Goal: Information Seeking & Learning: Learn about a topic

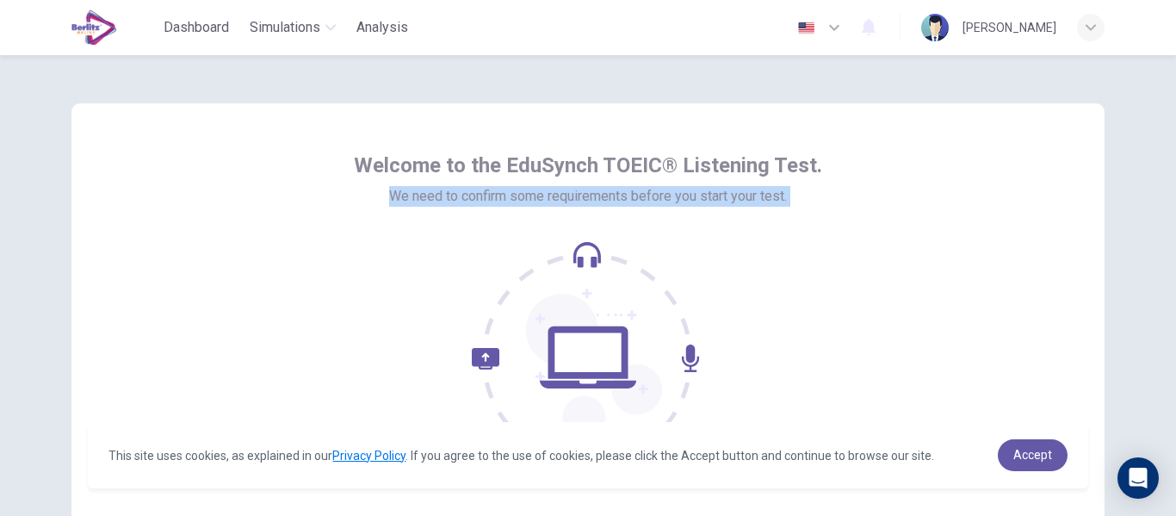
drag, startPoint x: 1166, startPoint y: 160, endPoint x: 1175, endPoint y: 236, distance: 76.2
click at [1175, 236] on div "Welcome to the EduSynch TOEIC® Listening Test. We need to confirm some requirem…" at bounding box center [588, 285] width 1176 height 461
click at [1131, 253] on div "Welcome to the EduSynch TOEIC® Listening Test. We need to confirm some requirem…" at bounding box center [588, 285] width 1176 height 461
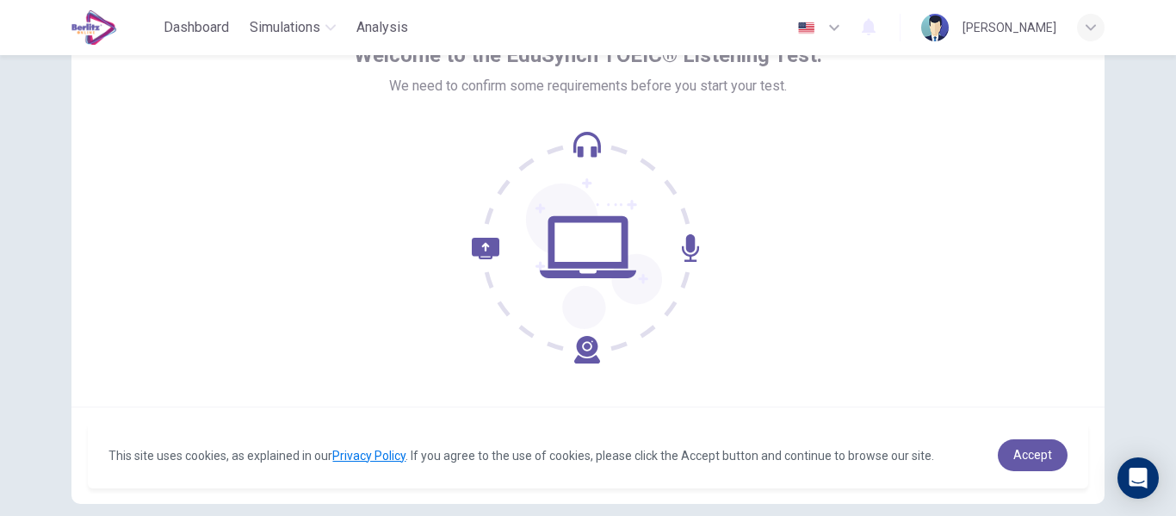
scroll to position [201, 0]
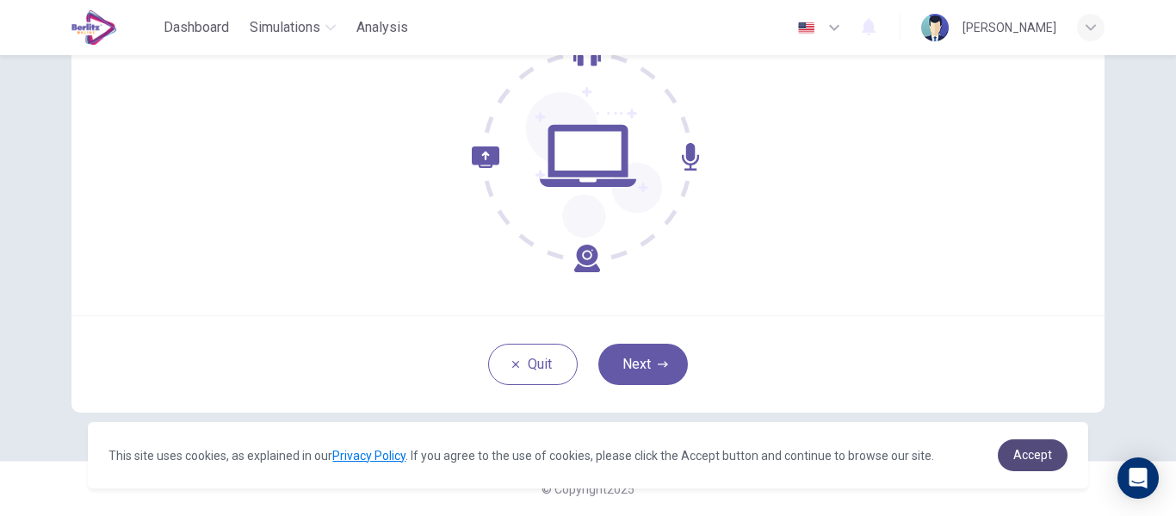
click at [1052, 457] on link "Accept" at bounding box center [1033, 455] width 70 height 32
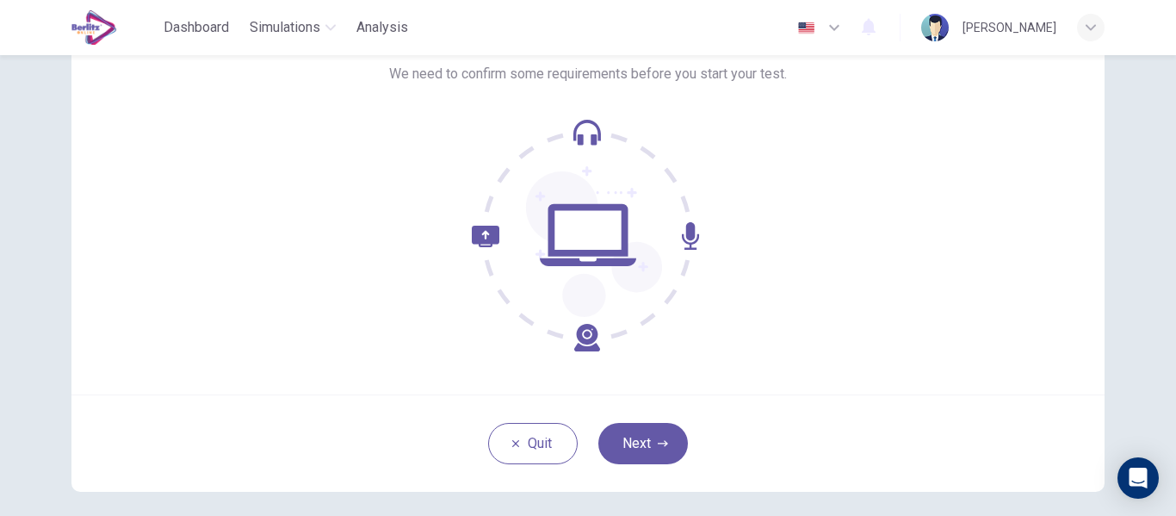
scroll to position [133, 0]
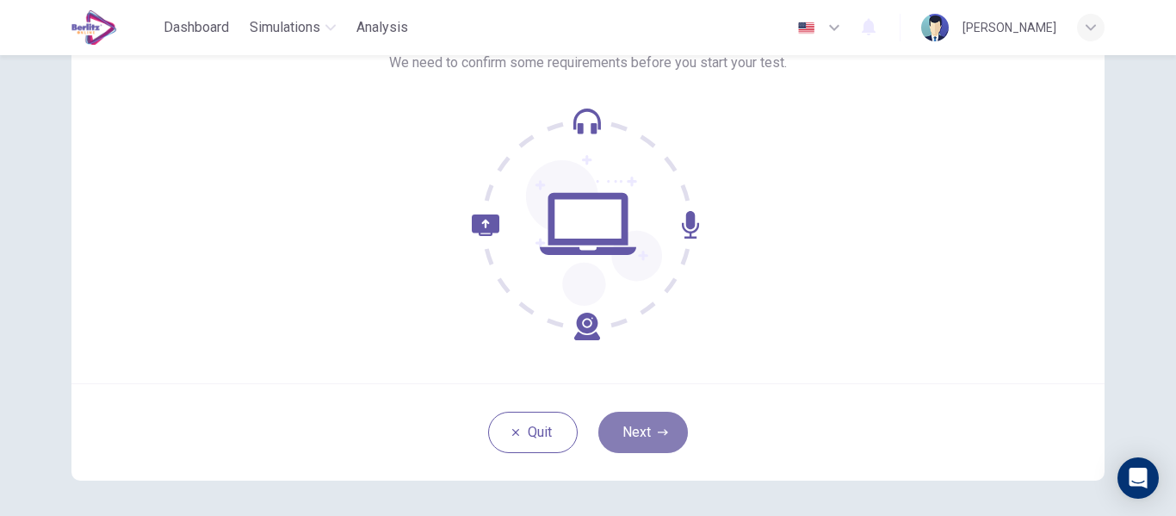
click at [648, 435] on button "Next" at bounding box center [643, 431] width 90 height 41
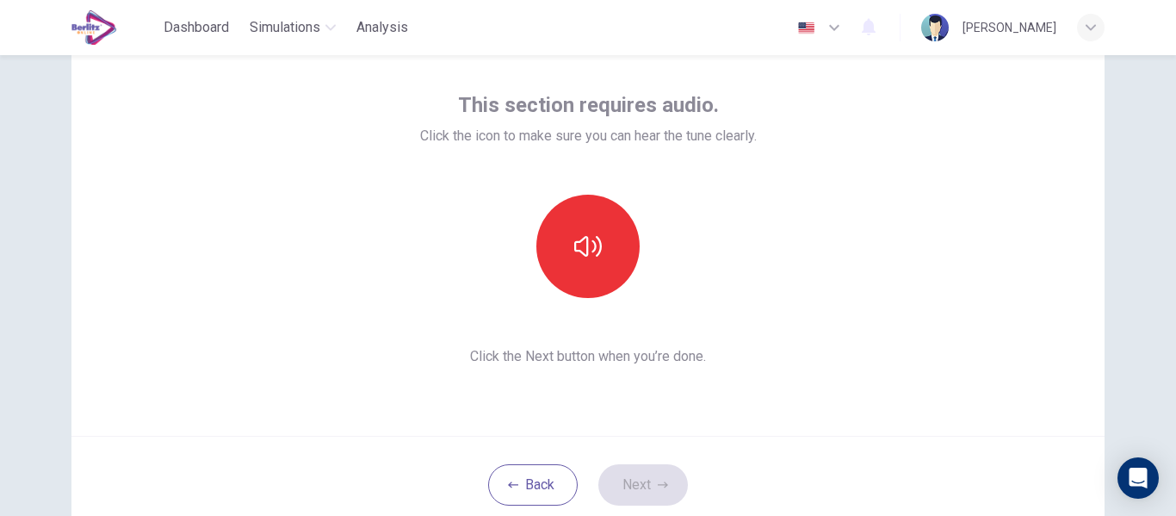
scroll to position [77, 0]
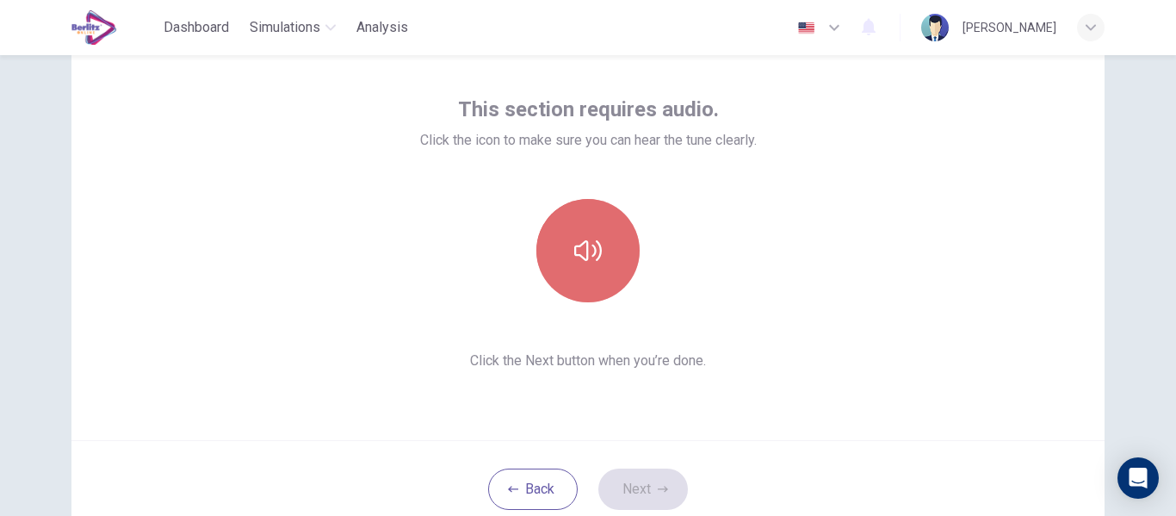
click at [583, 270] on button "button" at bounding box center [587, 250] width 103 height 103
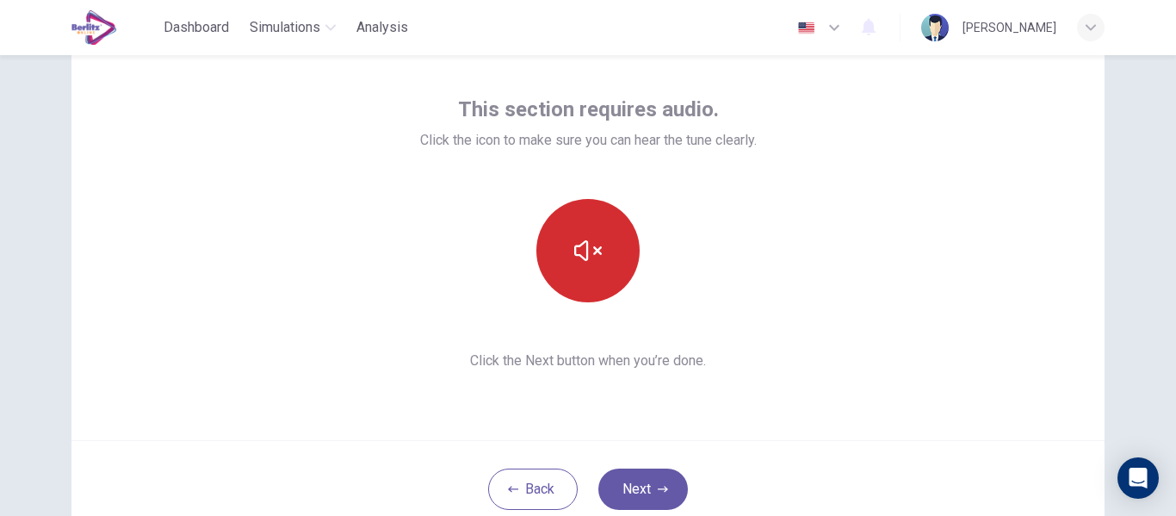
click at [583, 270] on button "button" at bounding box center [587, 250] width 103 height 103
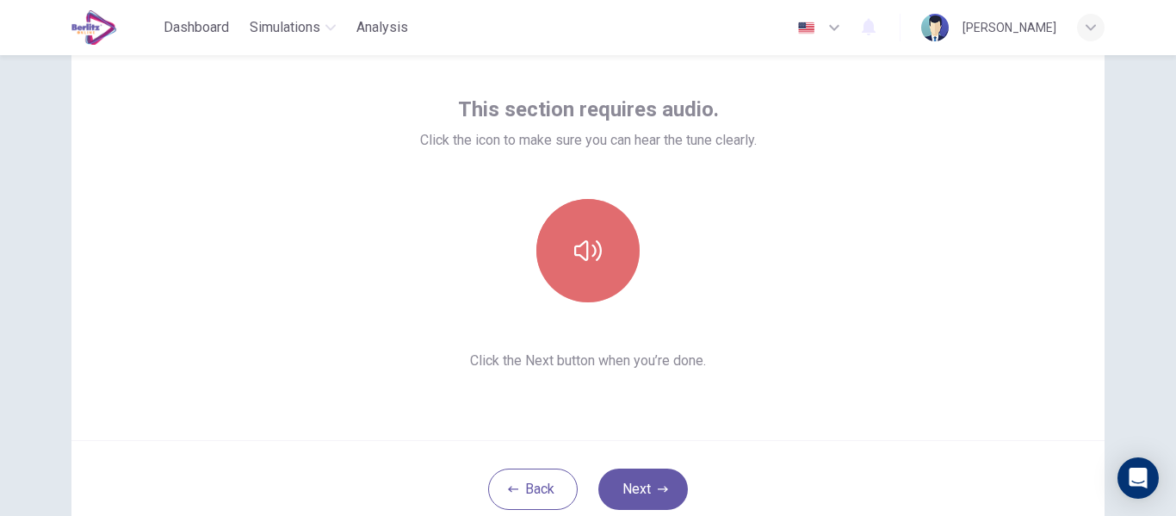
click at [583, 270] on button "button" at bounding box center [587, 250] width 103 height 103
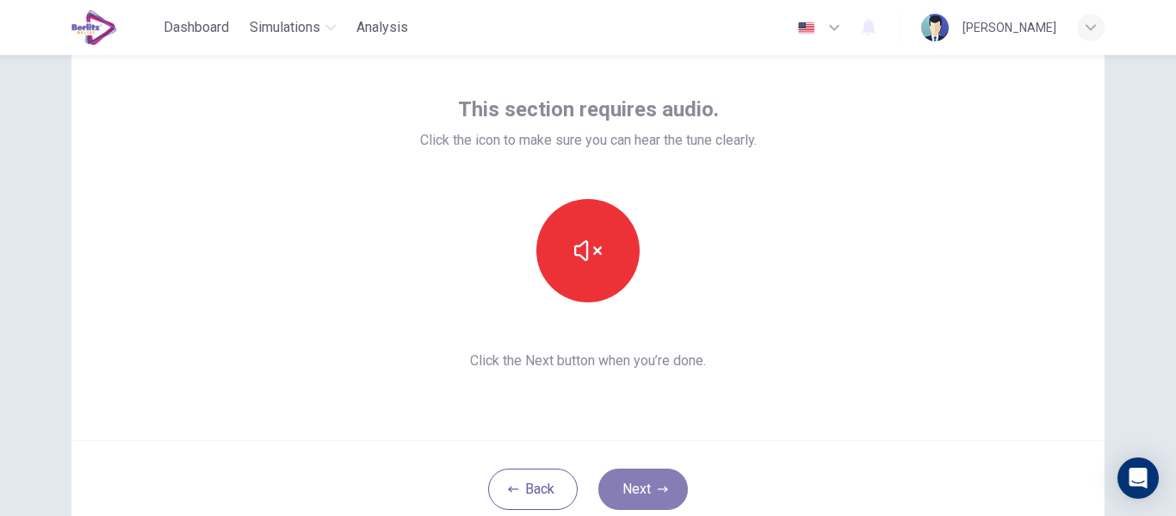
click at [638, 479] on button "Next" at bounding box center [643, 488] width 90 height 41
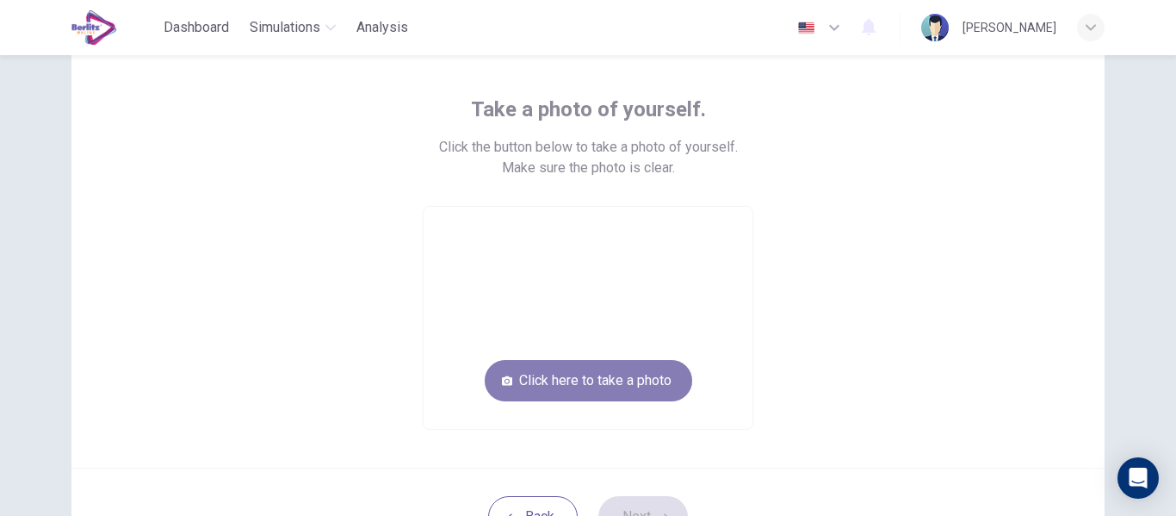
click at [504, 382] on icon "button" at bounding box center [507, 380] width 10 height 9
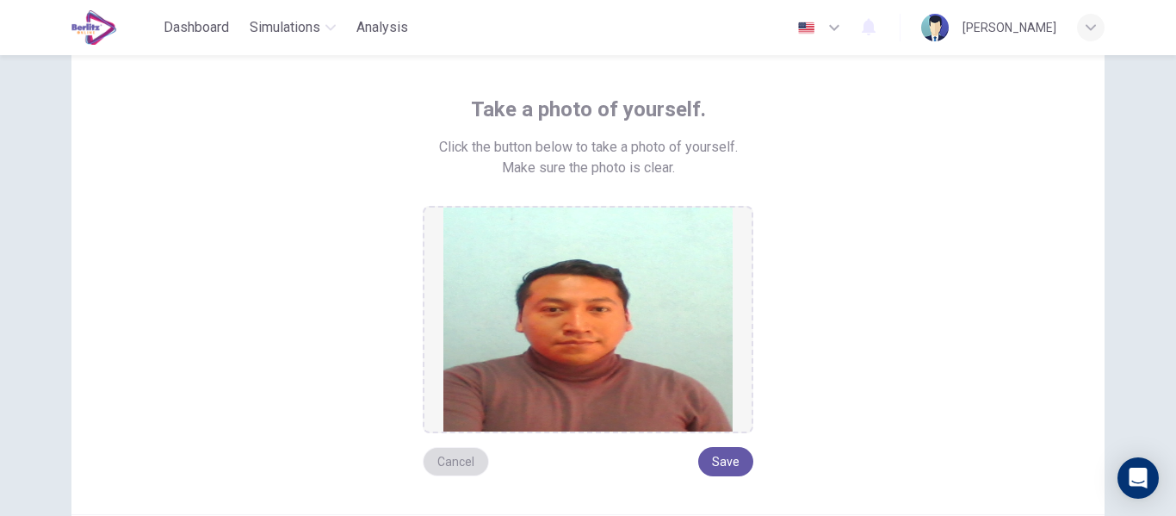
click at [458, 467] on button "Cancel" at bounding box center [456, 461] width 66 height 29
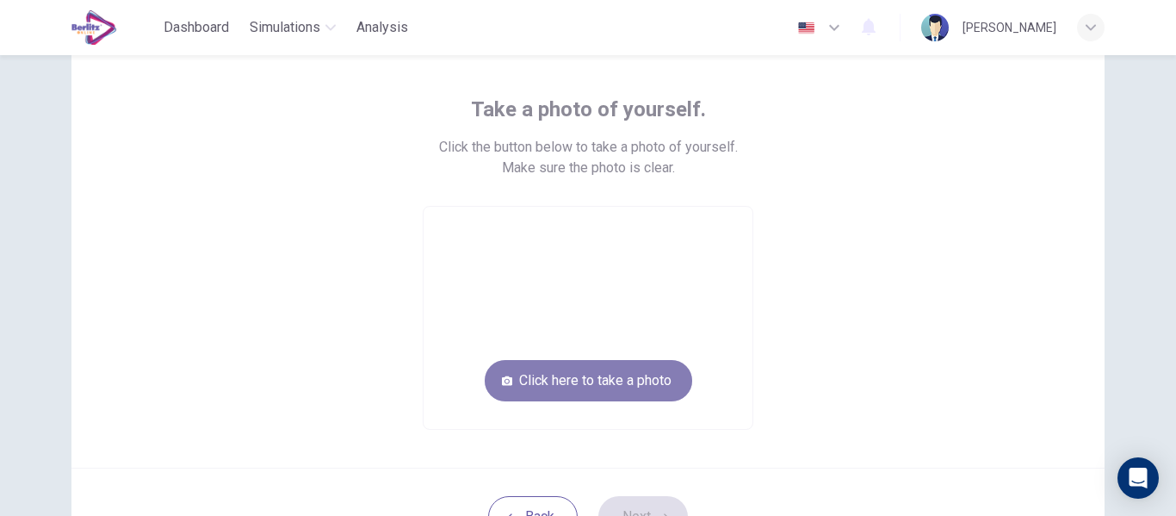
click at [559, 393] on button "Click here to take a photo" at bounding box center [588, 380] width 207 height 41
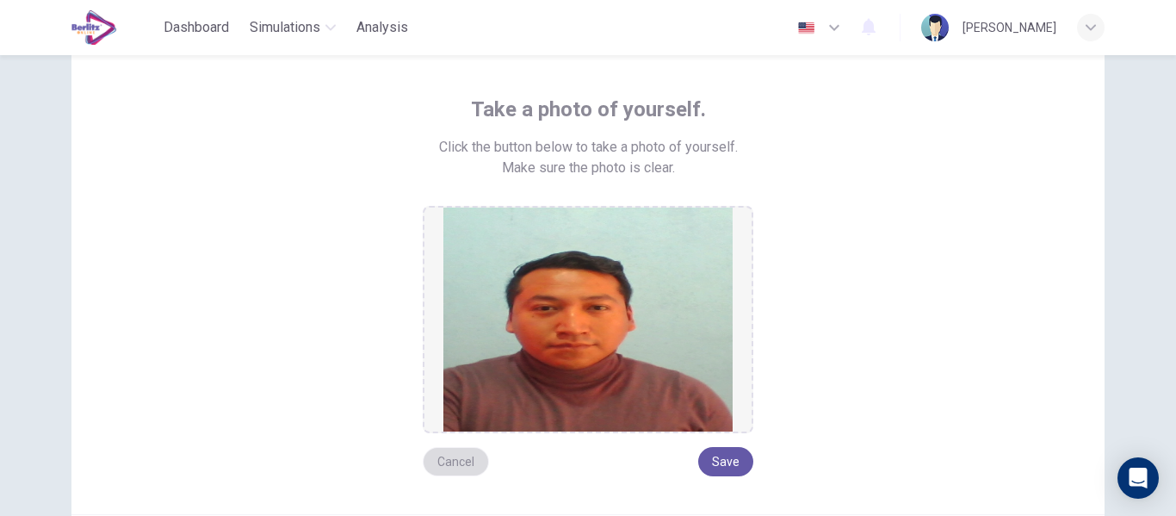
click at [469, 467] on button "Cancel" at bounding box center [456, 461] width 66 height 29
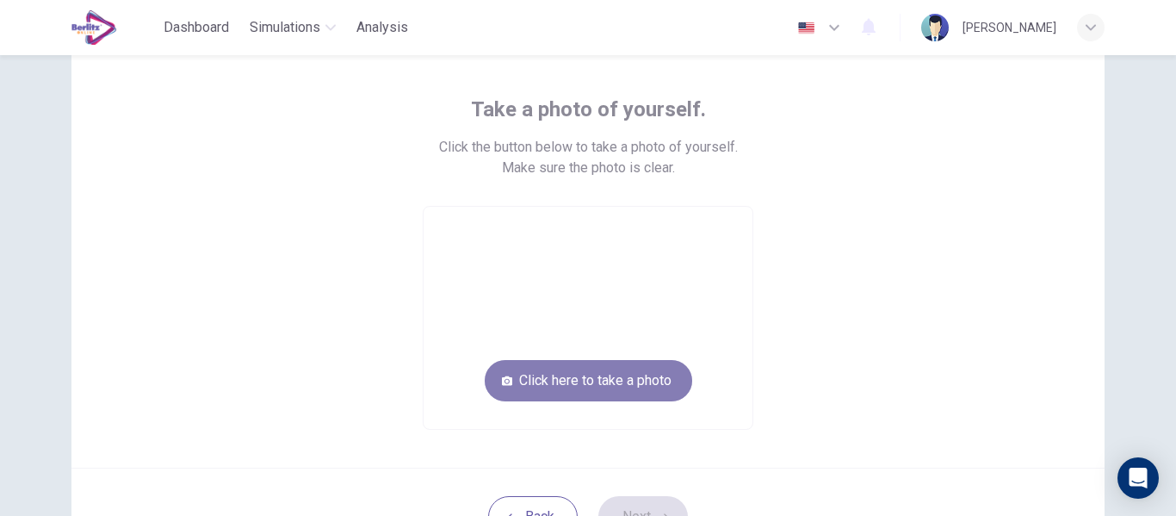
click at [530, 391] on button "Click here to take a photo" at bounding box center [588, 380] width 207 height 41
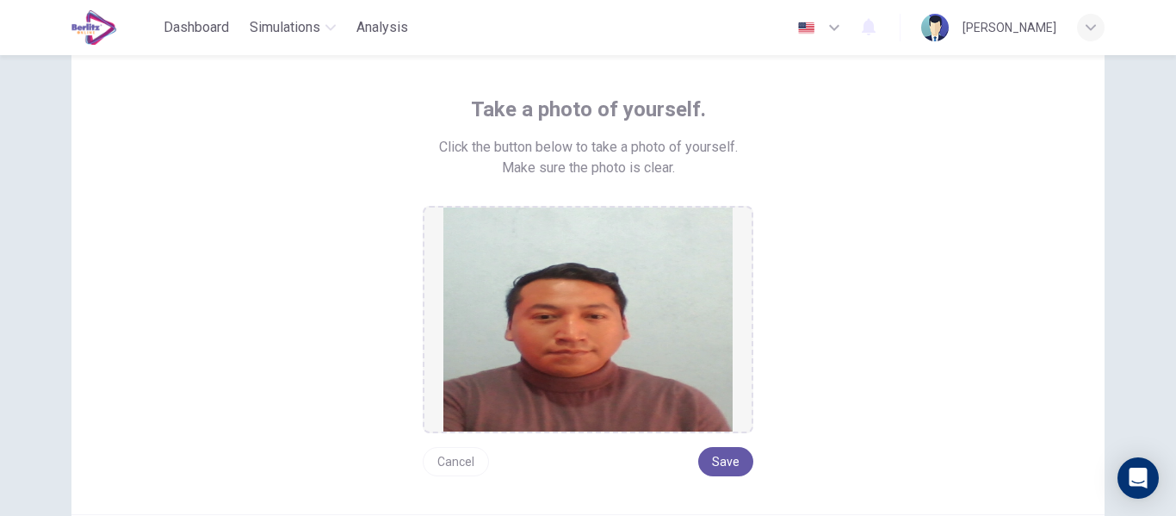
click at [458, 465] on button "Cancel" at bounding box center [456, 461] width 66 height 29
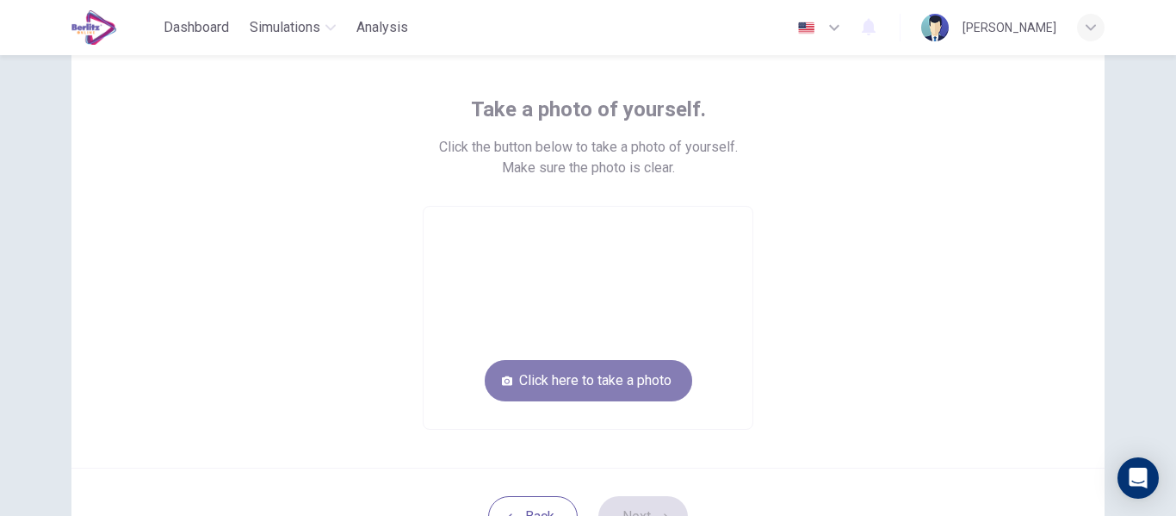
click at [553, 391] on button "Click here to take a photo" at bounding box center [588, 380] width 207 height 41
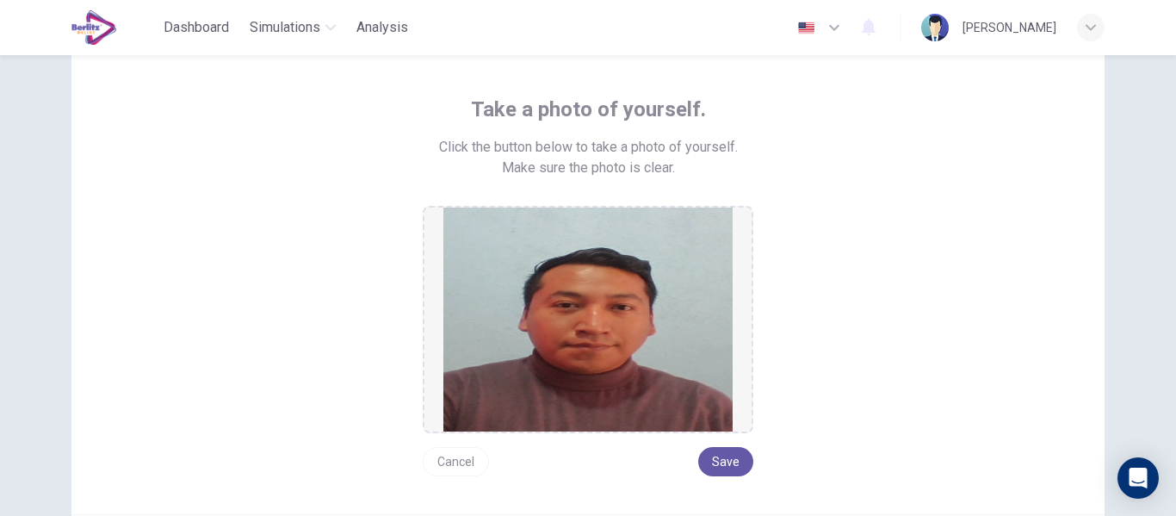
click at [465, 461] on button "Cancel" at bounding box center [456, 461] width 66 height 29
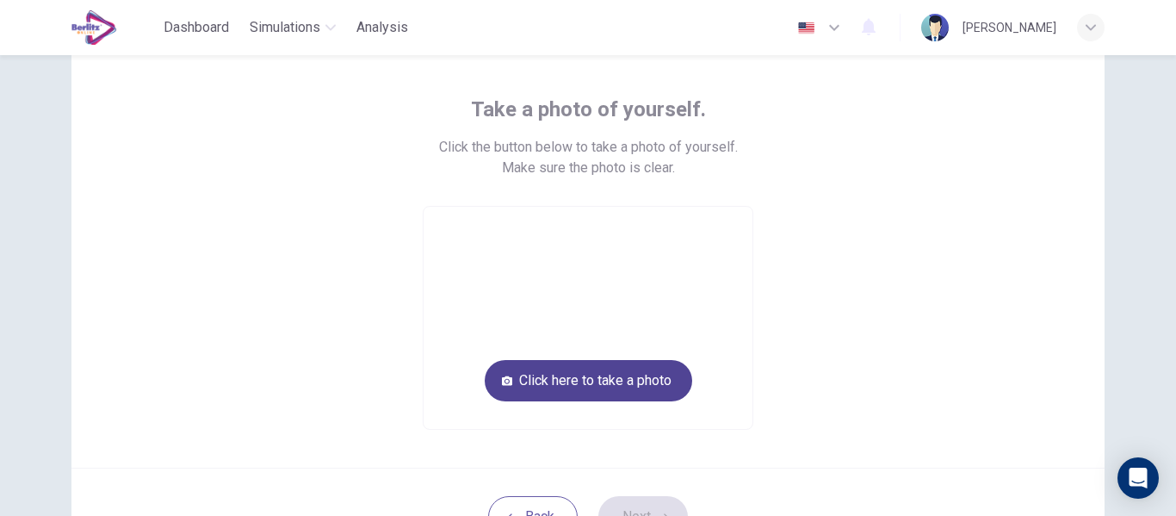
click at [584, 388] on button "Click here to take a photo" at bounding box center [588, 380] width 207 height 41
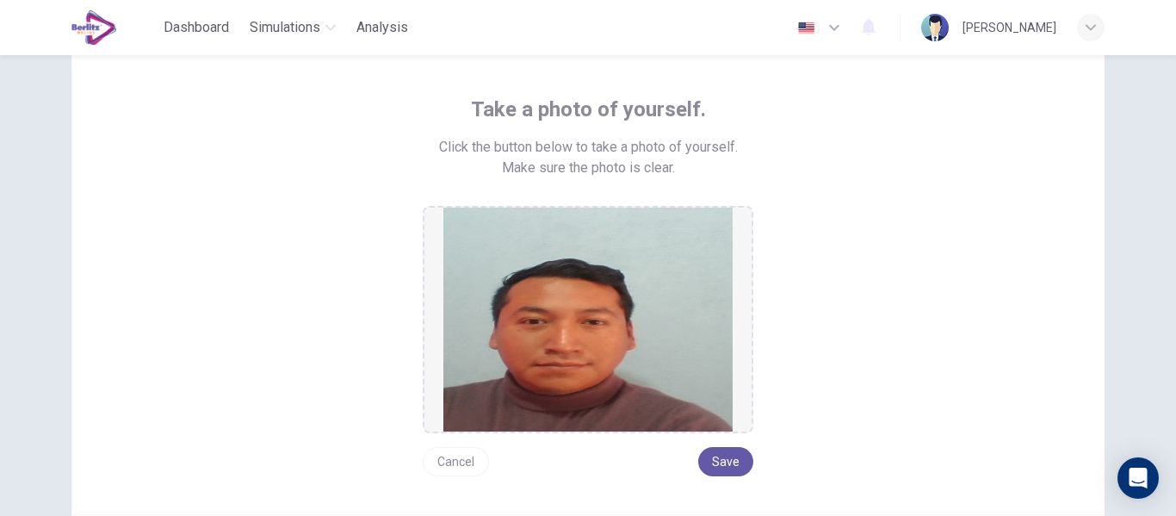
click at [457, 461] on button "Cancel" at bounding box center [456, 461] width 66 height 29
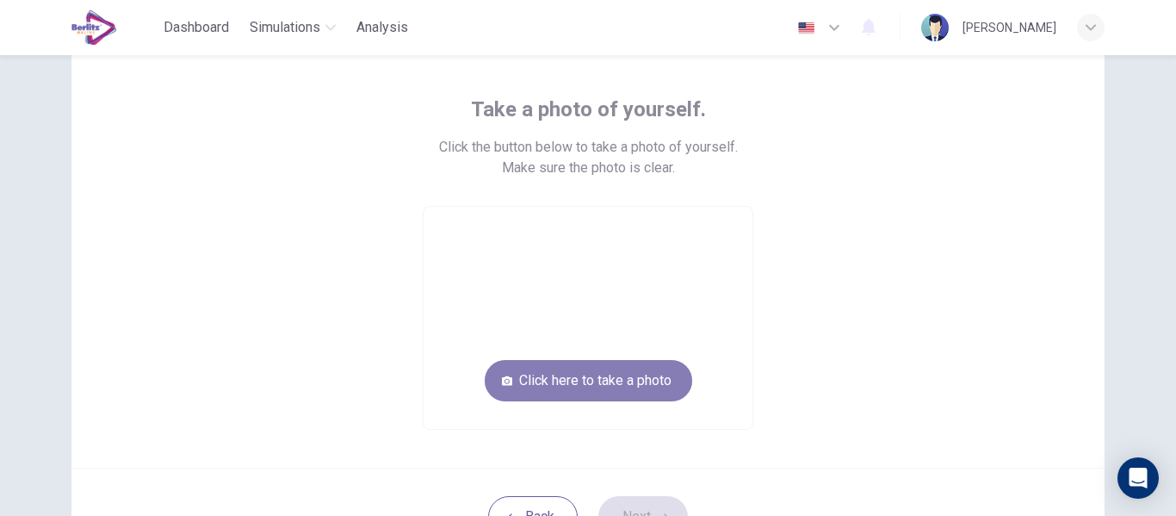
click at [597, 374] on button "Click here to take a photo" at bounding box center [588, 380] width 207 height 41
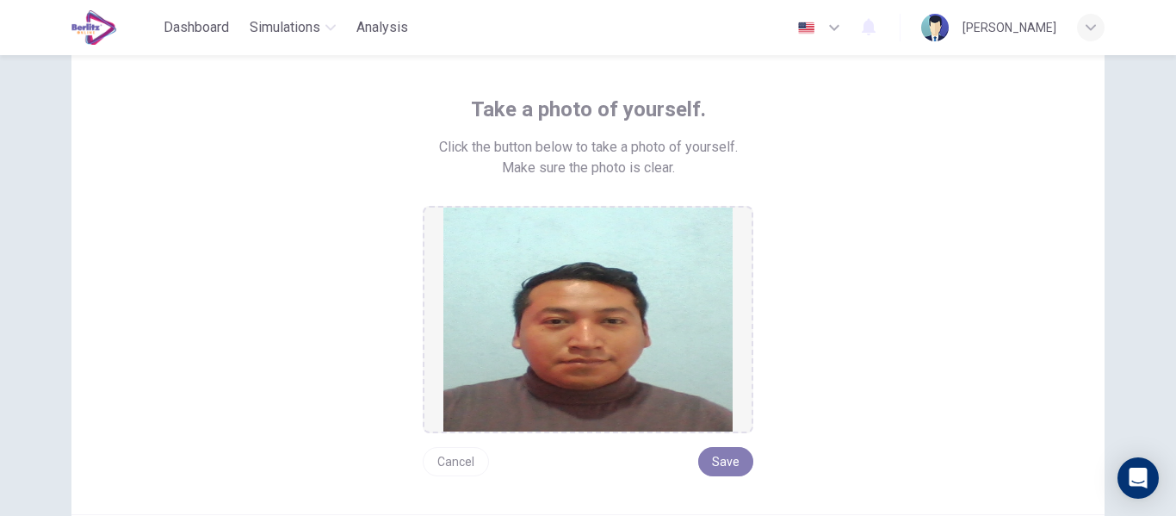
click at [714, 473] on button "Save" at bounding box center [725, 461] width 55 height 29
click at [720, 454] on button "Save" at bounding box center [725, 461] width 55 height 29
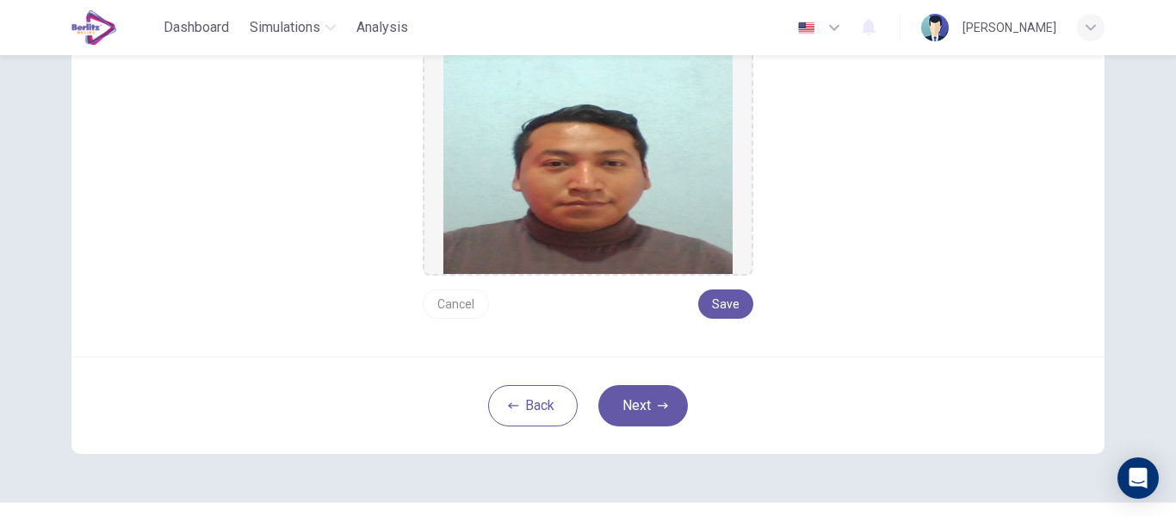
scroll to position [237, 0]
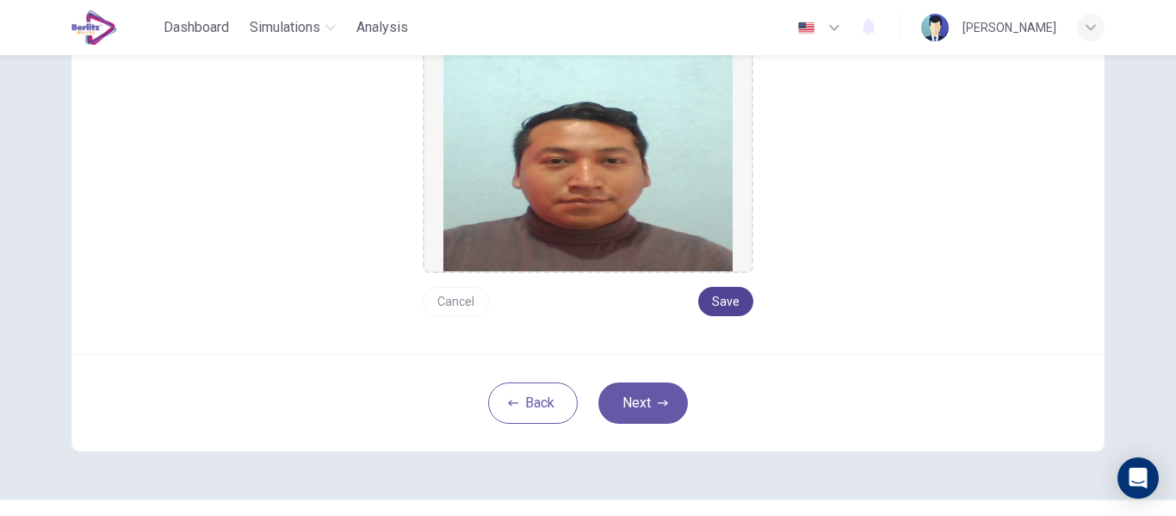
click at [720, 299] on button "Save" at bounding box center [725, 301] width 55 height 29
click at [658, 403] on icon "button" at bounding box center [663, 402] width 10 height 6
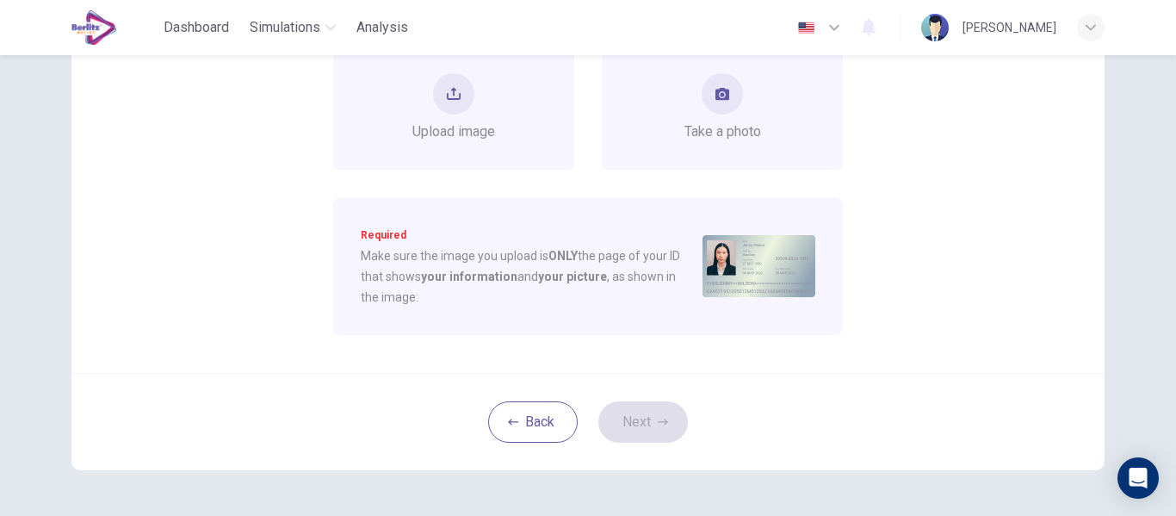
drag, startPoint x: 1161, startPoint y: 312, endPoint x: 1164, endPoint y: 224, distance: 88.7
click at [1164, 224] on div "Upload image of your ID. Choose an option below to upload a picture of your ID.…" at bounding box center [588, 285] width 1176 height 461
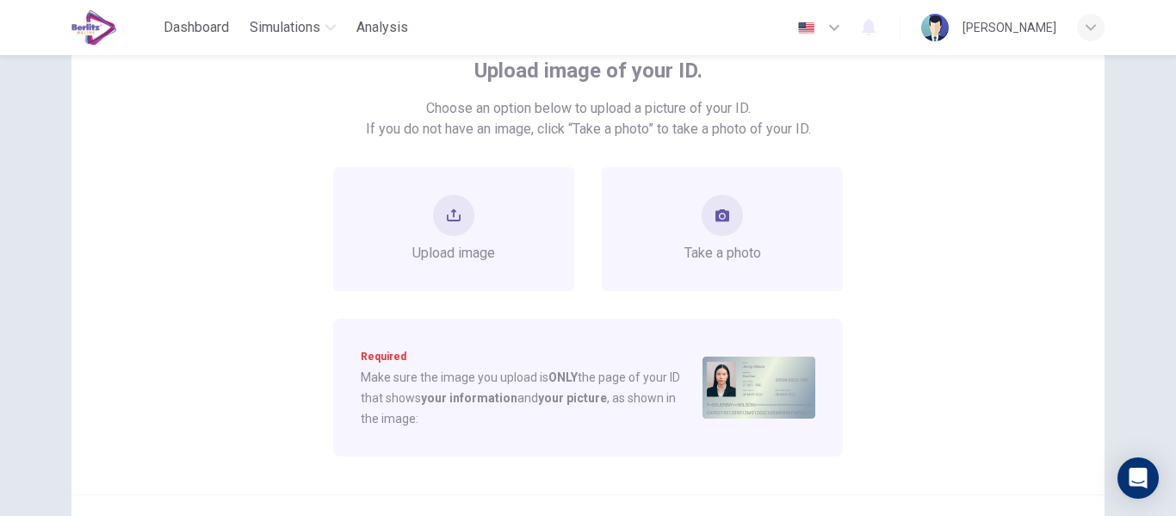
scroll to position [119, 0]
click at [718, 216] on icon "take photo" at bounding box center [722, 212] width 14 height 14
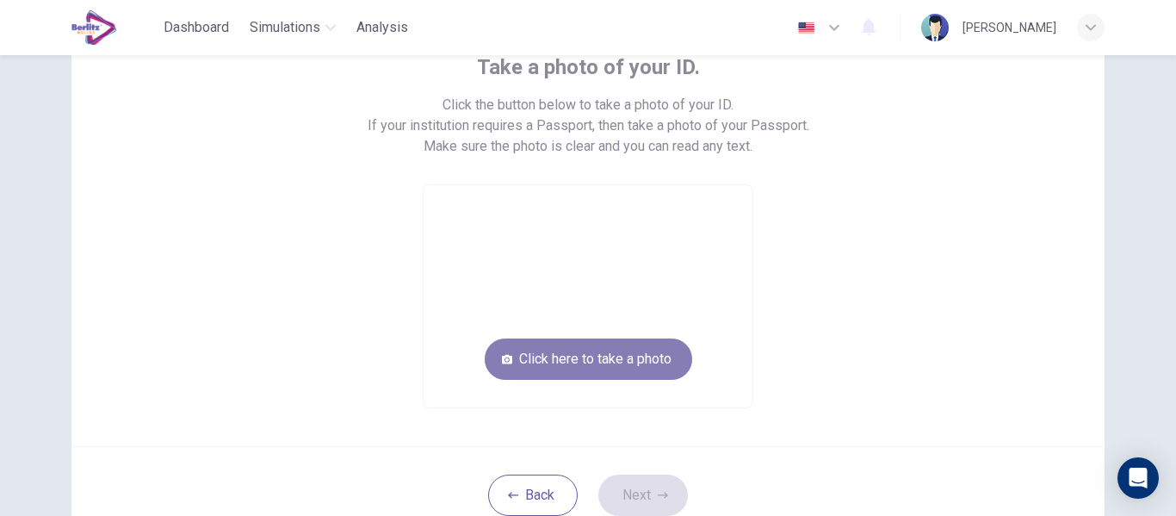
click at [614, 354] on button "Click here to take a photo" at bounding box center [588, 358] width 207 height 41
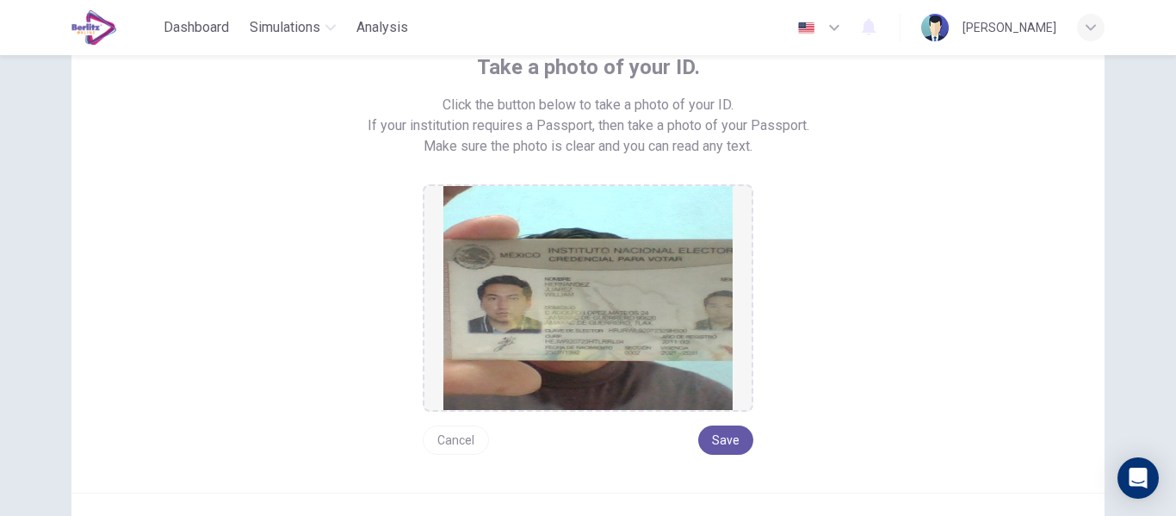
click at [472, 432] on button "Cancel" at bounding box center [456, 439] width 66 height 29
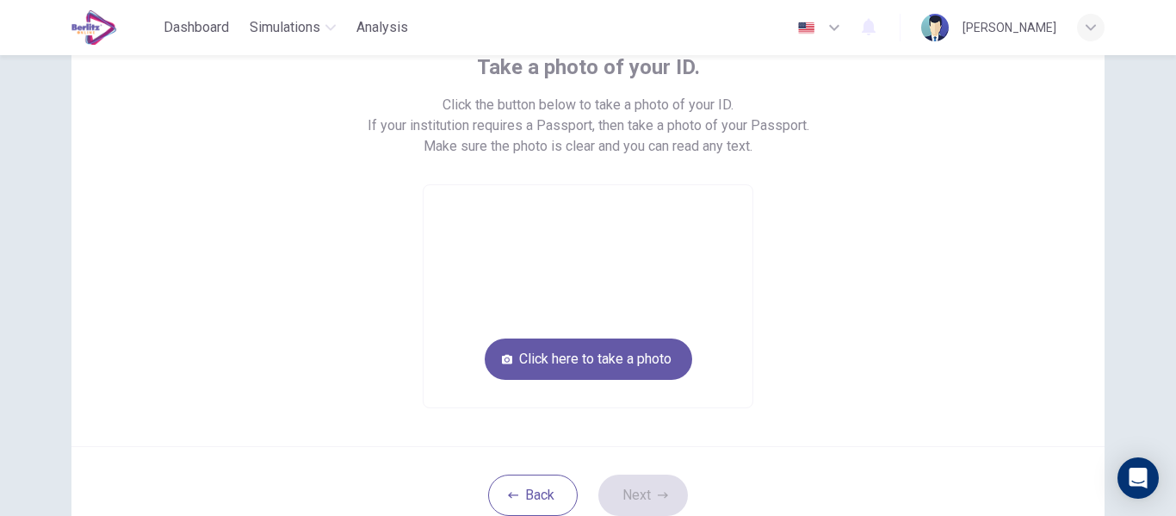
click at [472, 432] on div "Take a photo of your ID. Click the button below to take a photo of your ID. If …" at bounding box center [587, 215] width 1033 height 461
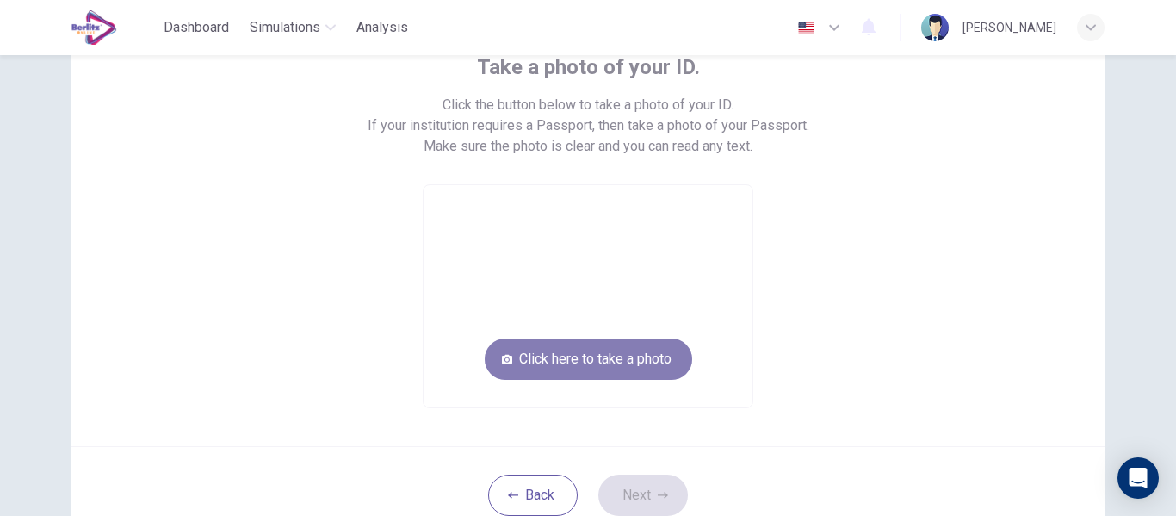
click at [542, 378] on button "Click here to take a photo" at bounding box center [588, 358] width 207 height 41
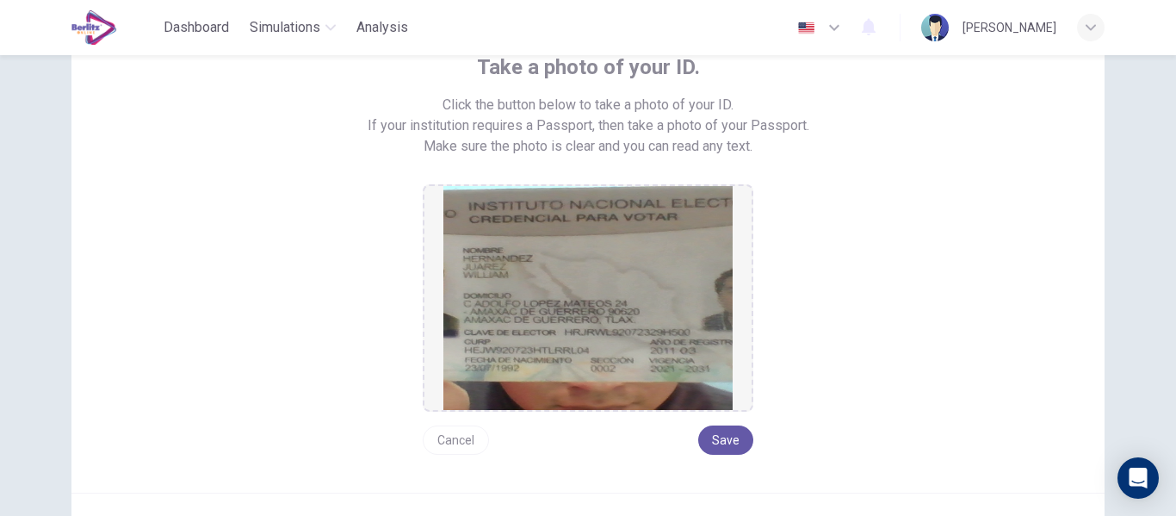
click at [462, 438] on button "Cancel" at bounding box center [456, 439] width 66 height 29
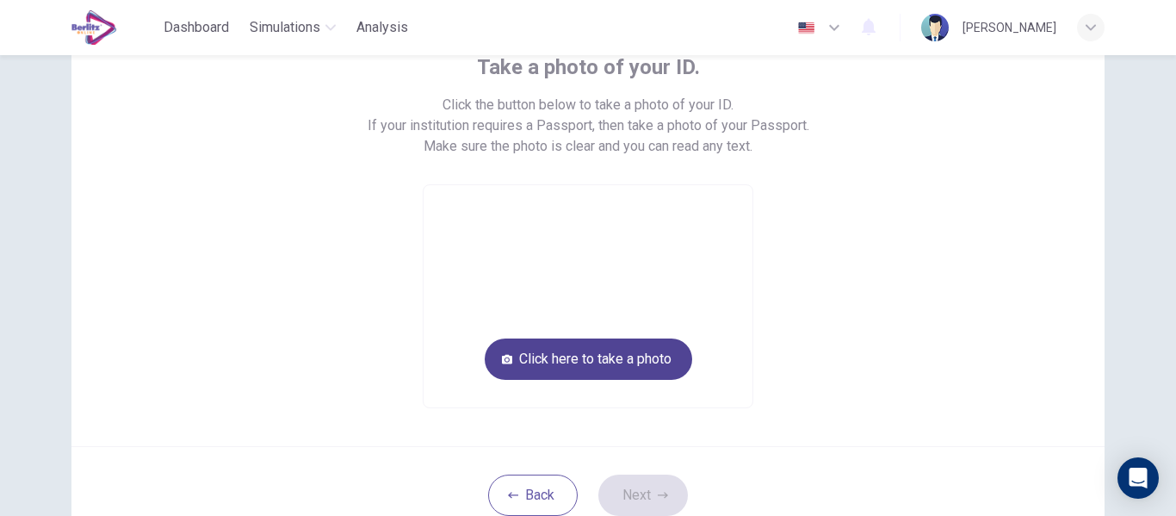
click at [526, 360] on button "Click here to take a photo" at bounding box center [588, 358] width 207 height 41
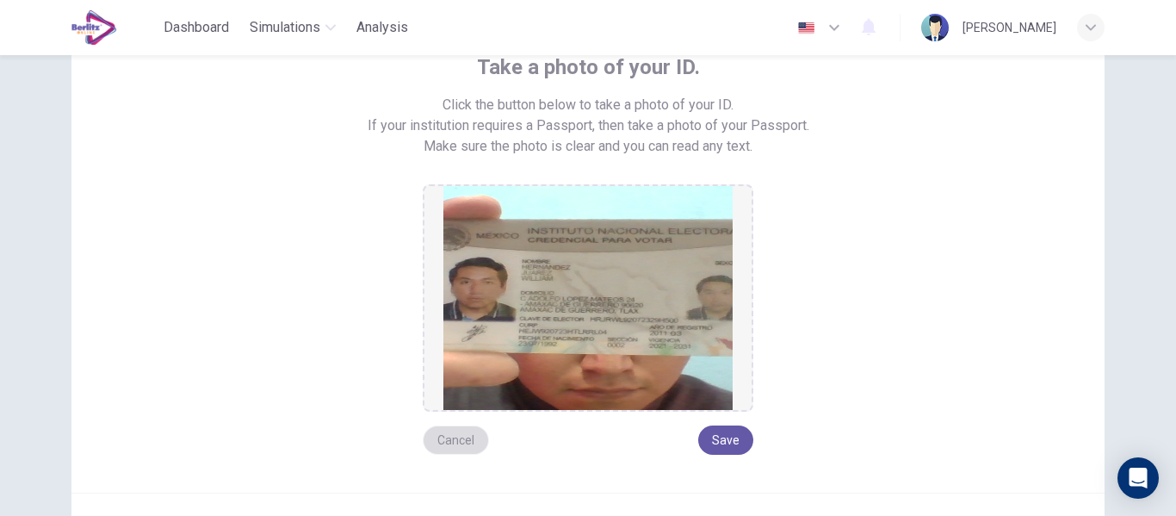
click at [464, 439] on button "Cancel" at bounding box center [456, 439] width 66 height 29
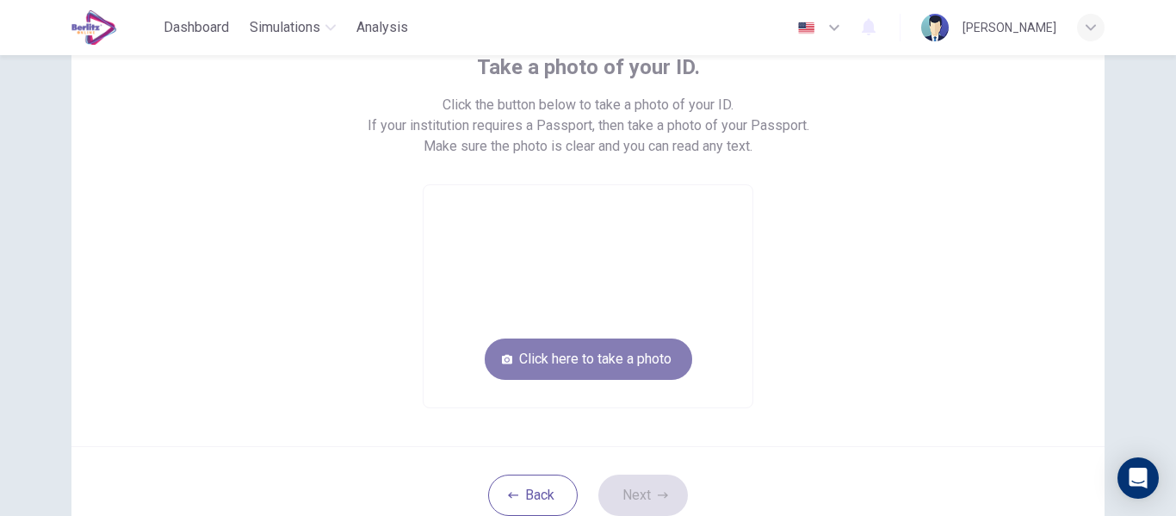
click at [556, 349] on button "Click here to take a photo" at bounding box center [588, 358] width 207 height 41
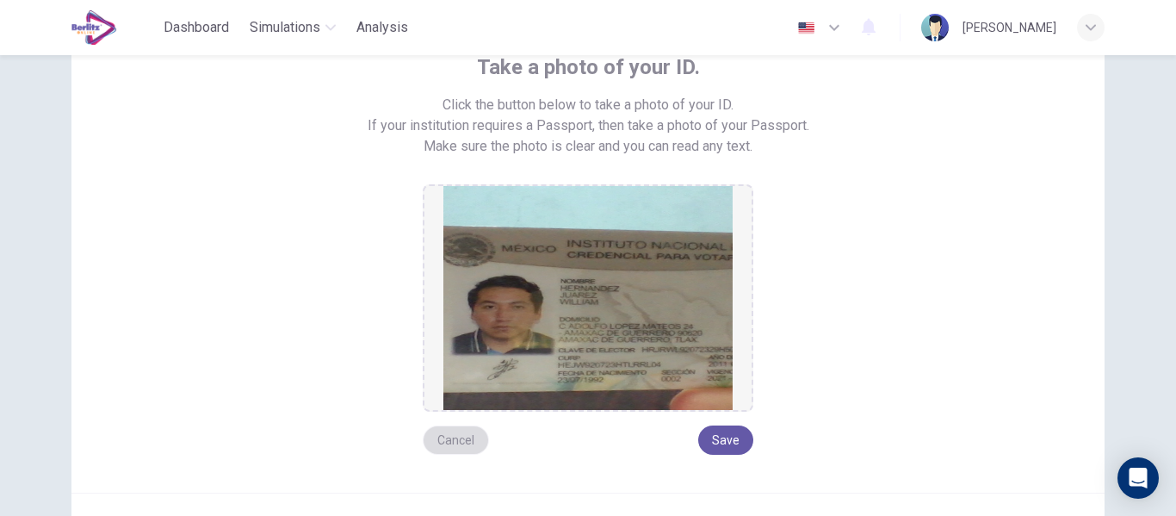
click at [464, 441] on button "Cancel" at bounding box center [456, 439] width 66 height 29
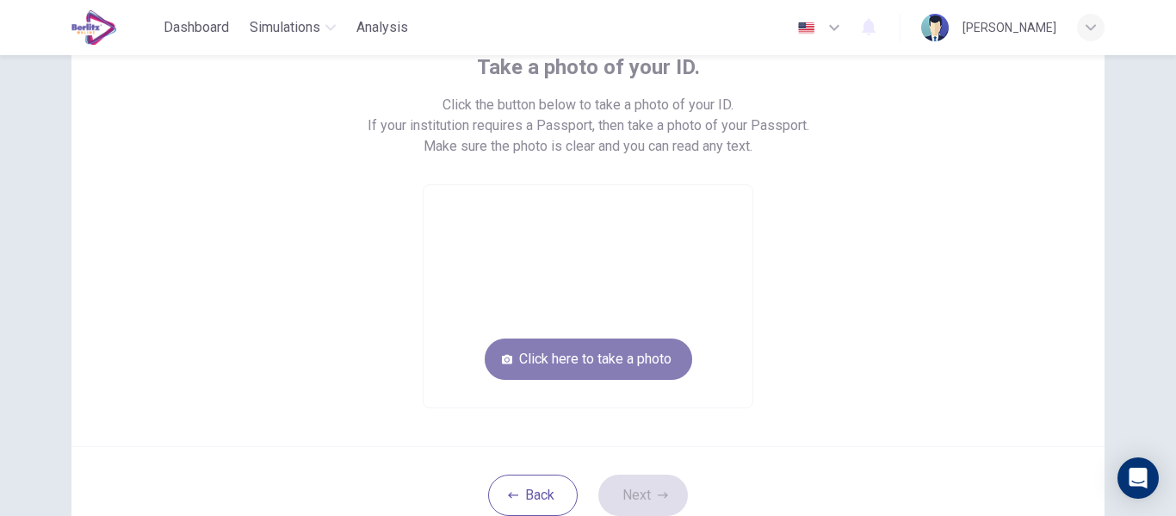
click at [564, 367] on button "Click here to take a photo" at bounding box center [588, 358] width 207 height 41
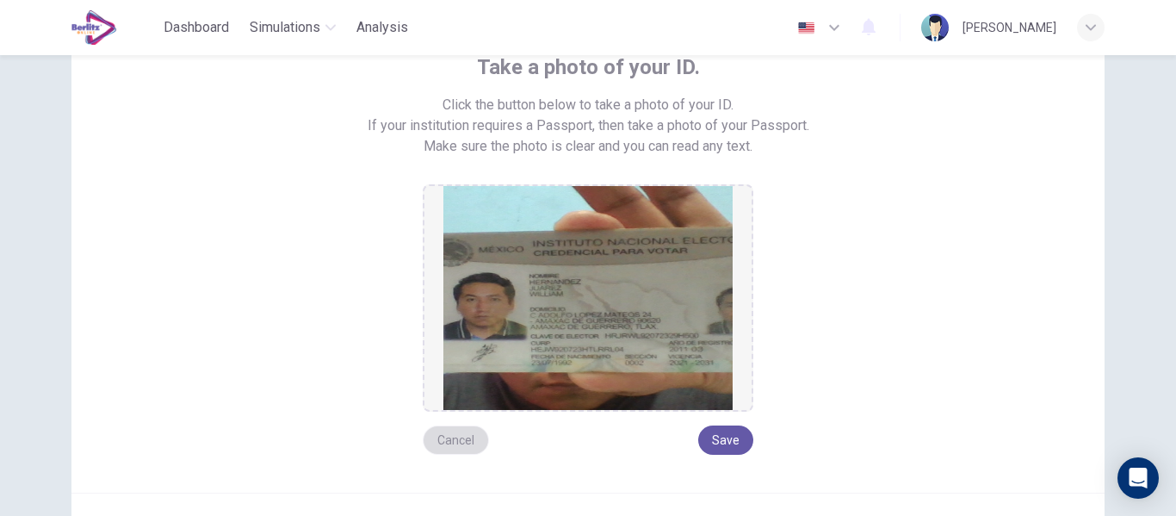
click at [459, 435] on button "Cancel" at bounding box center [456, 439] width 66 height 29
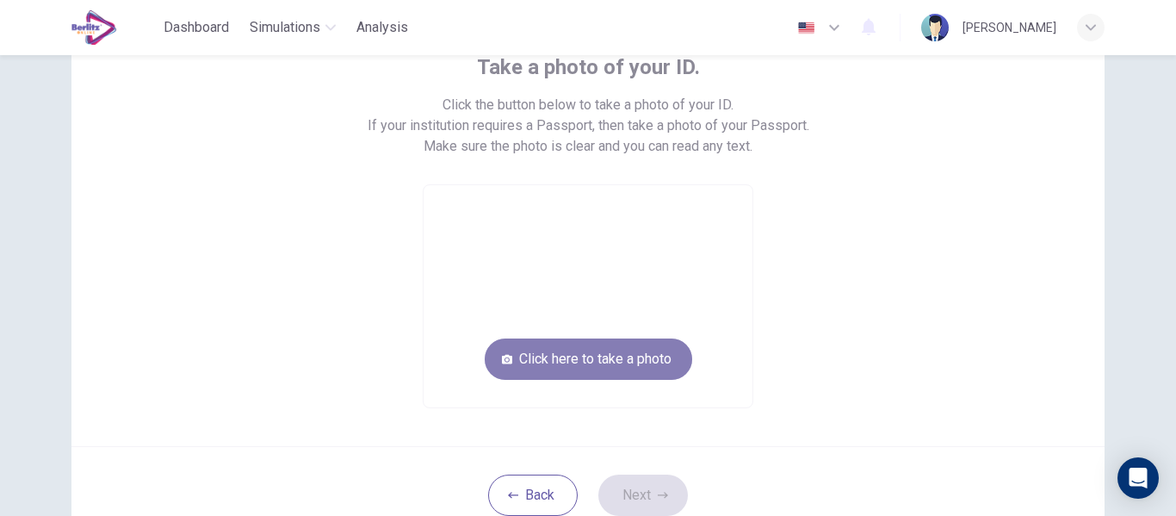
click at [546, 358] on button "Click here to take a photo" at bounding box center [588, 358] width 207 height 41
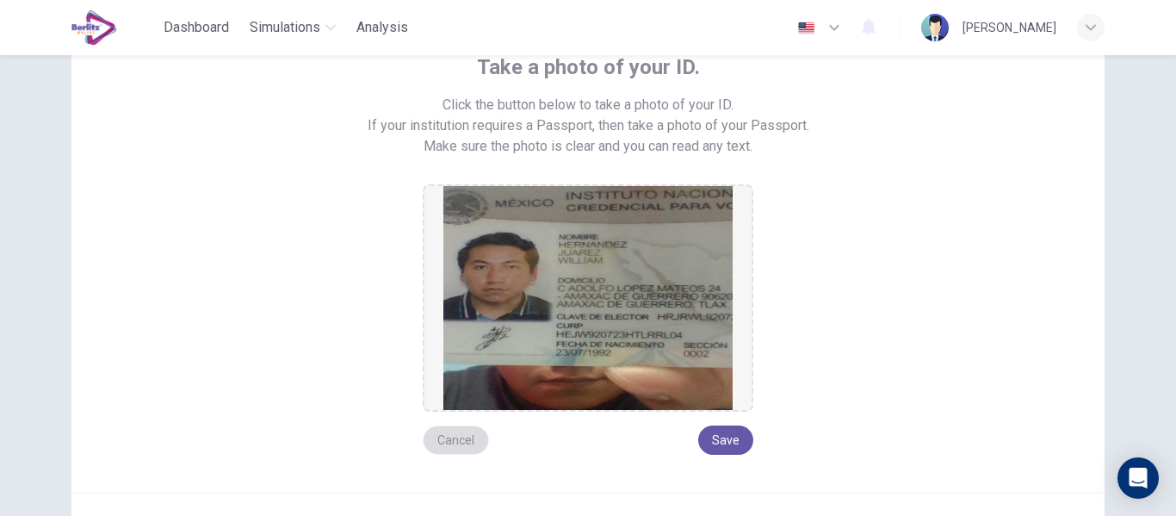
click at [455, 439] on button "Cancel" at bounding box center [456, 439] width 66 height 29
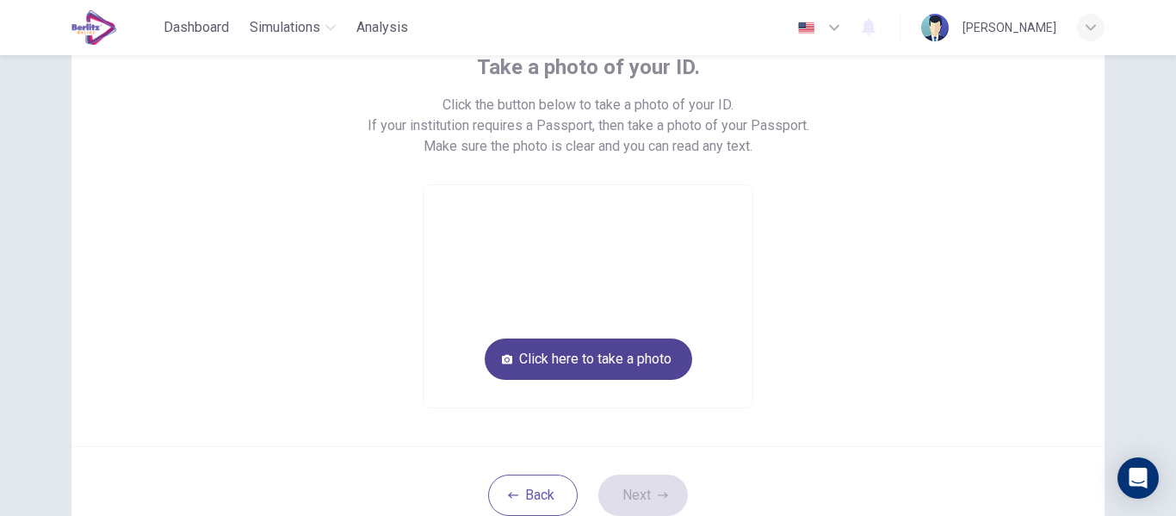
click at [548, 372] on button "Click here to take a photo" at bounding box center [588, 358] width 207 height 41
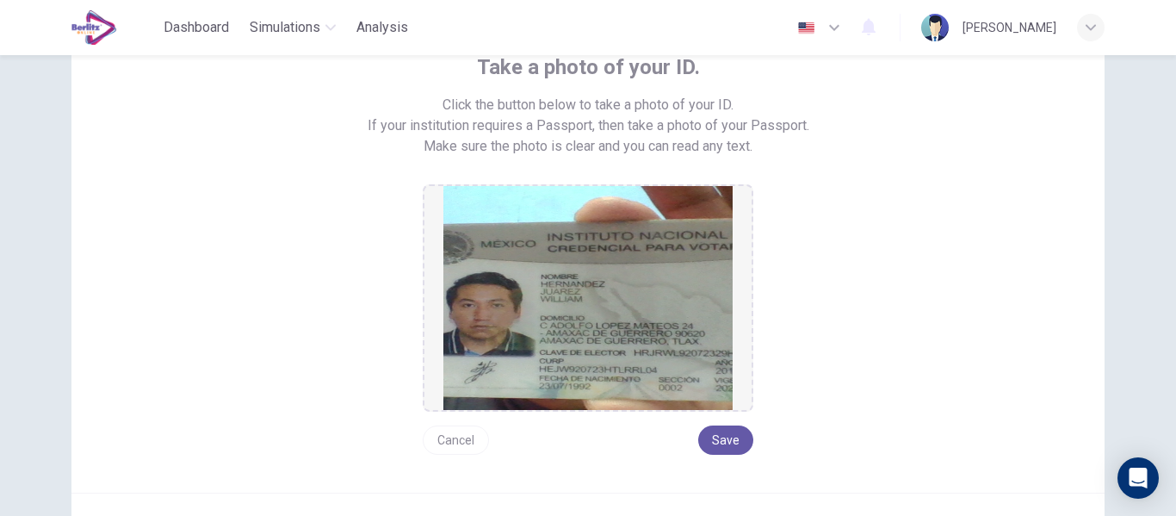
click at [469, 433] on button "Cancel" at bounding box center [456, 439] width 66 height 29
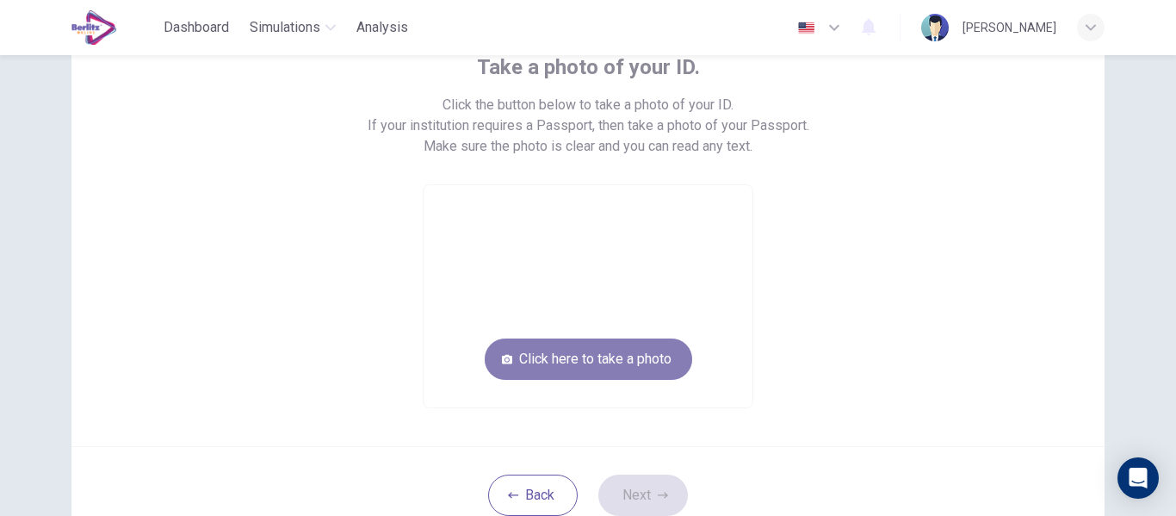
click at [526, 356] on button "Click here to take a photo" at bounding box center [588, 358] width 207 height 41
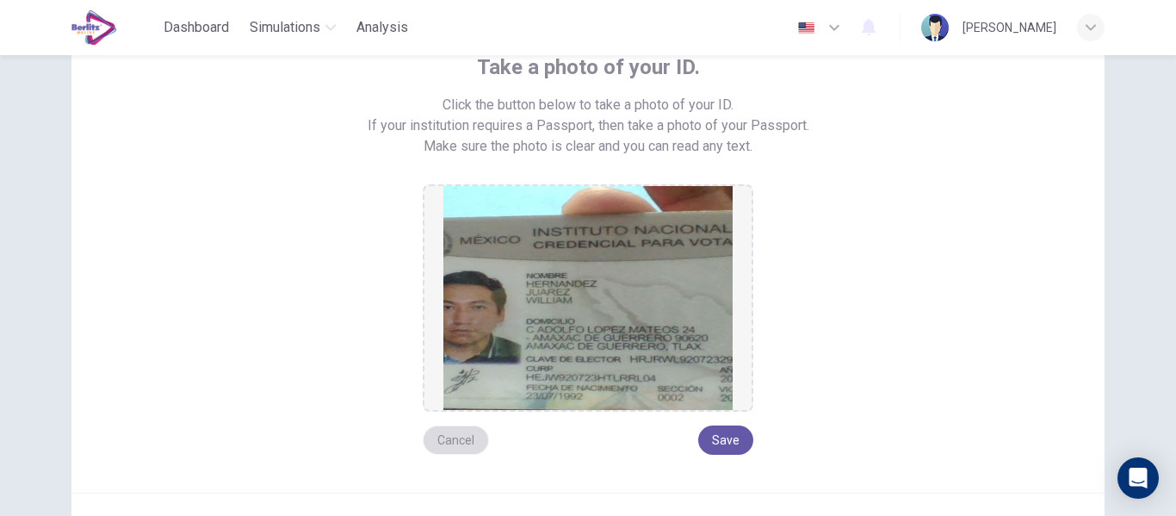
click at [455, 428] on button "Cancel" at bounding box center [456, 439] width 66 height 29
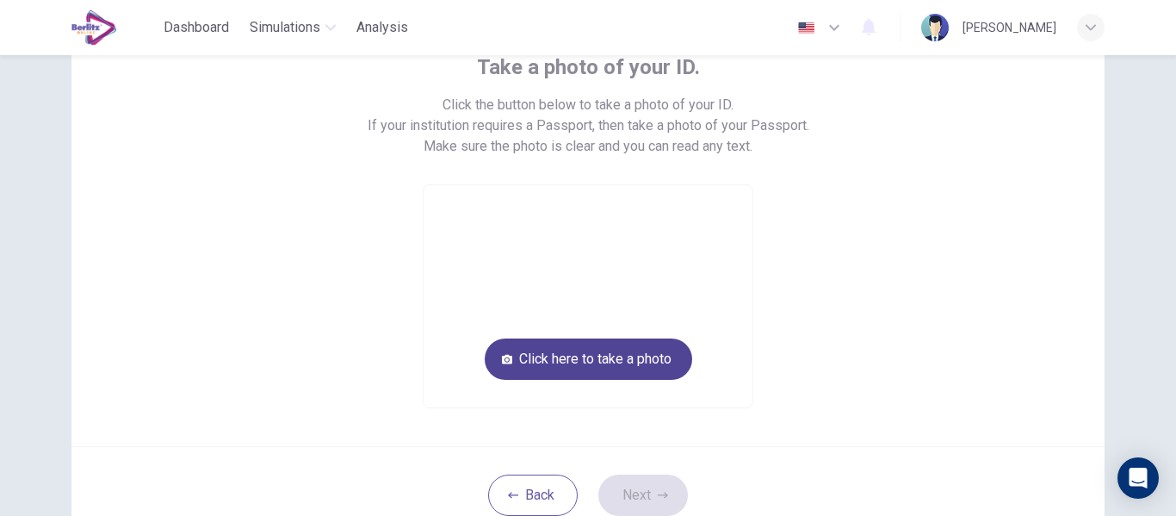
click at [529, 364] on button "Click here to take a photo" at bounding box center [588, 358] width 207 height 41
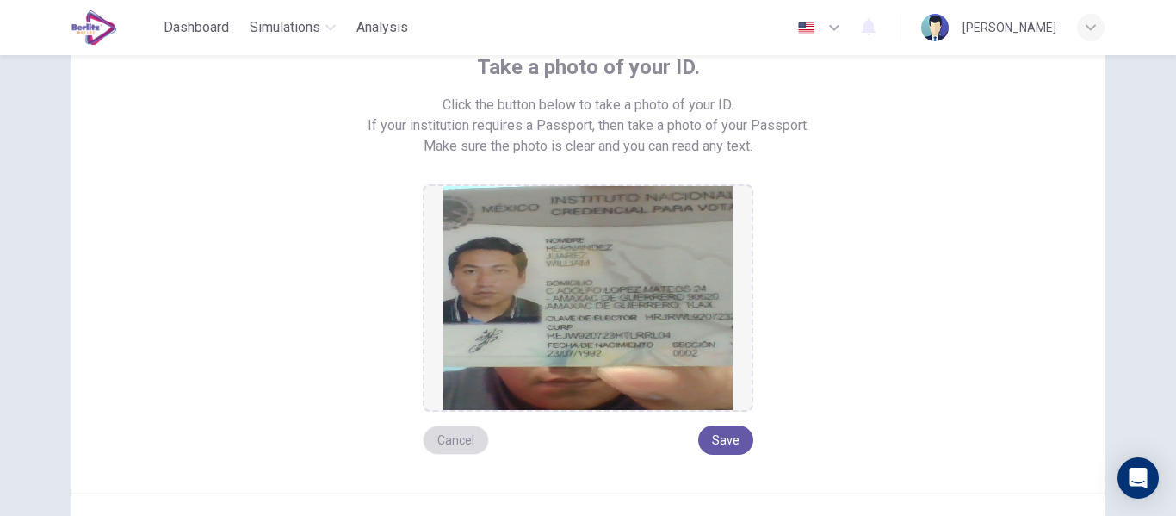
click at [469, 429] on button "Cancel" at bounding box center [456, 439] width 66 height 29
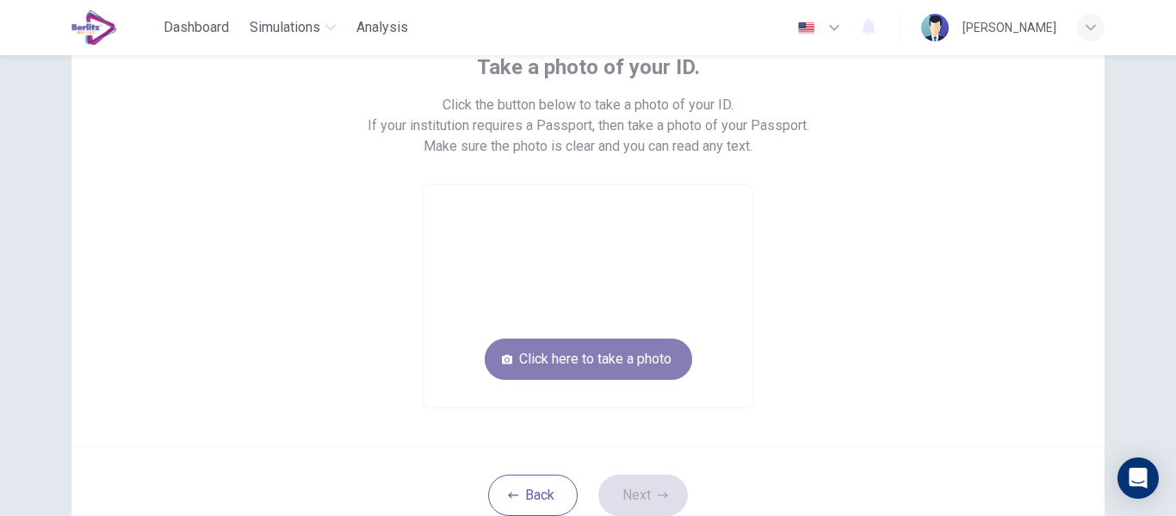
click at [541, 360] on button "Click here to take a photo" at bounding box center [588, 358] width 207 height 41
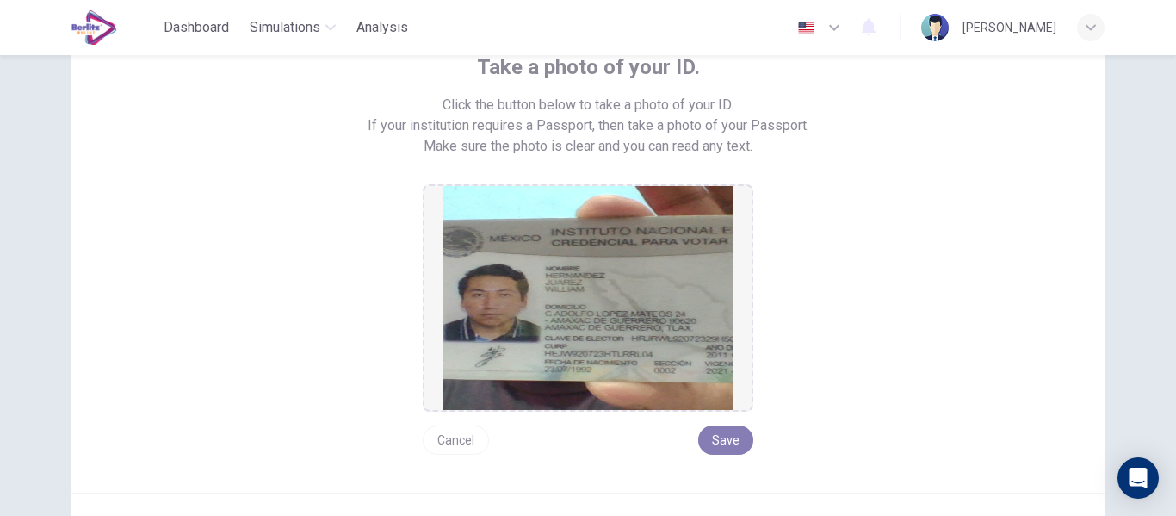
click at [726, 441] on button "Save" at bounding box center [725, 439] width 55 height 29
drag, startPoint x: 744, startPoint y: 185, endPoint x: 740, endPoint y: 213, distance: 27.8
click at [740, 213] on div at bounding box center [588, 297] width 331 height 227
click at [723, 446] on button "Save" at bounding box center [725, 439] width 55 height 29
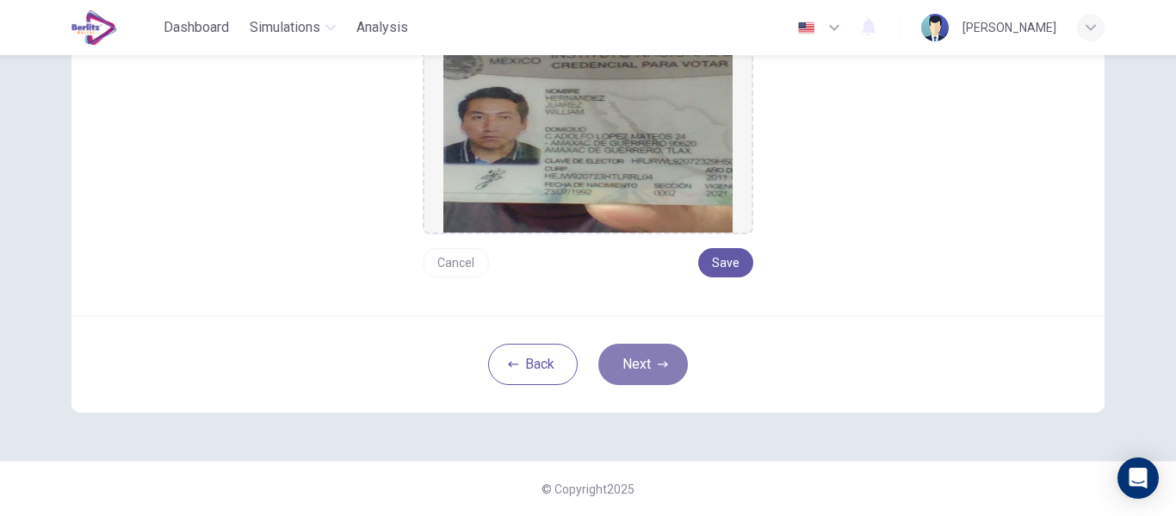
click at [663, 369] on button "Next" at bounding box center [643, 363] width 90 height 41
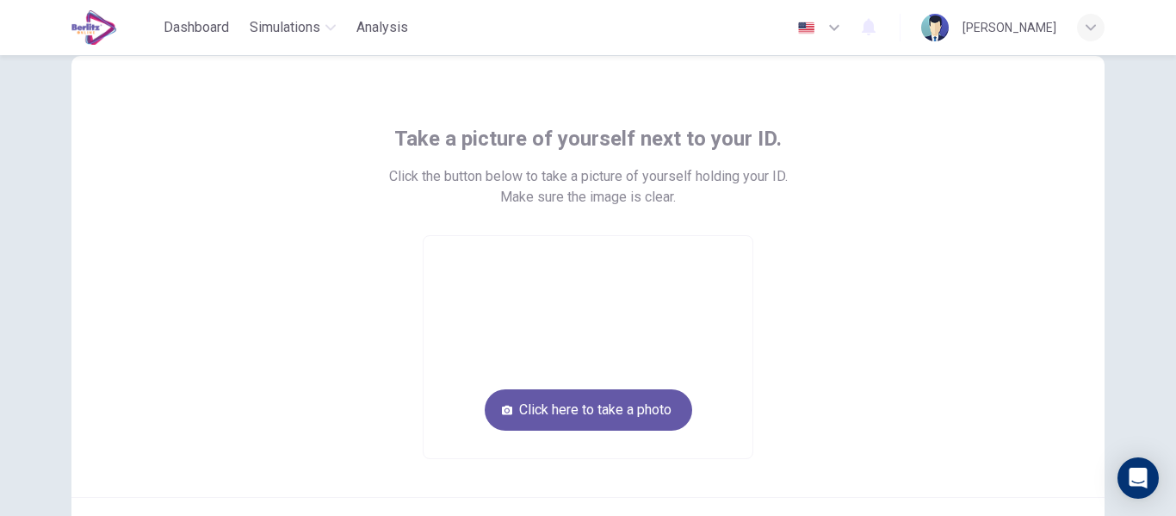
scroll to position [46, 0]
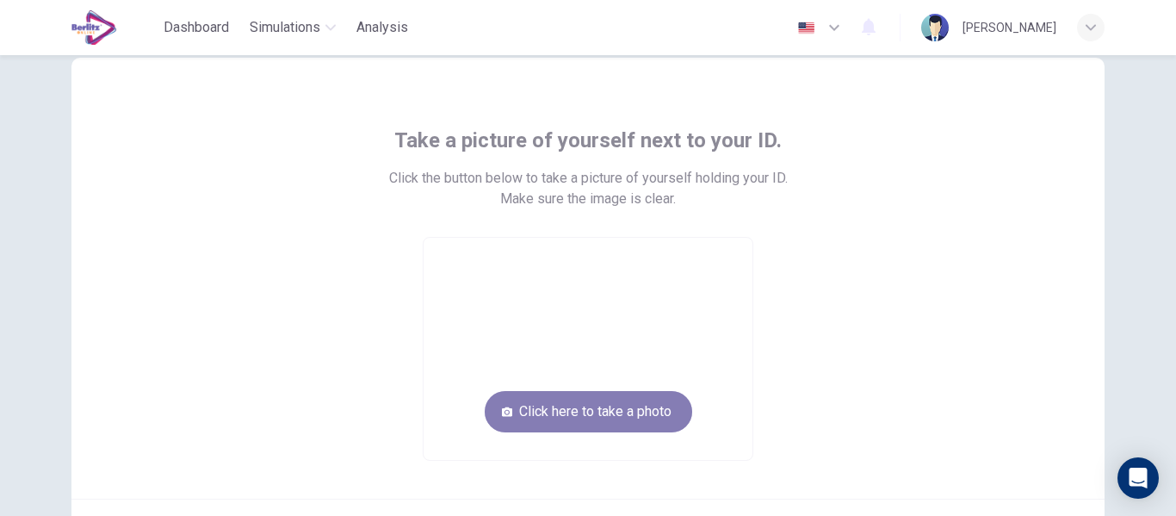
click at [595, 410] on button "Click here to take a photo" at bounding box center [588, 411] width 207 height 41
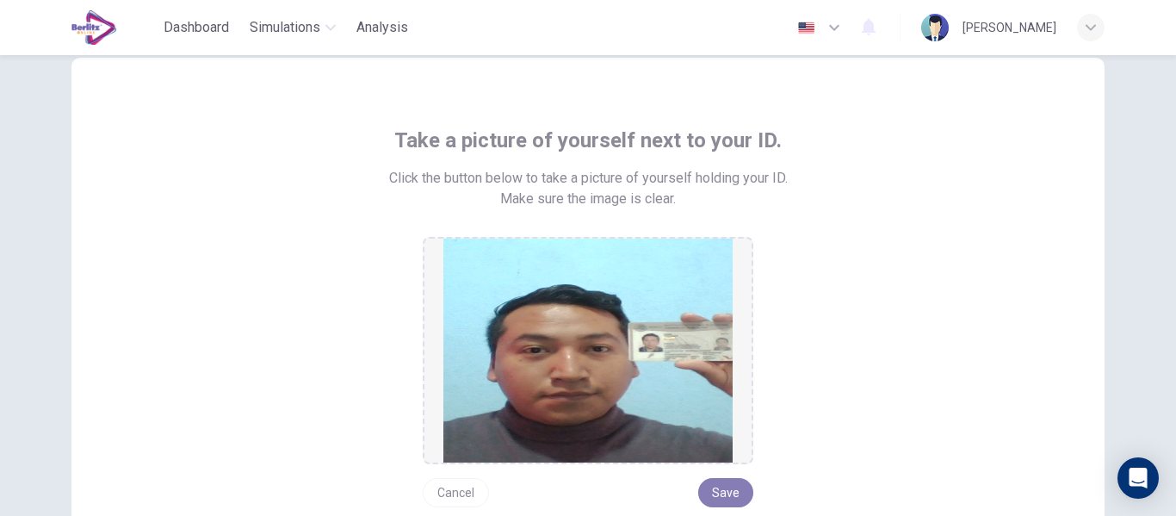
click at [727, 496] on button "Save" at bounding box center [725, 492] width 55 height 29
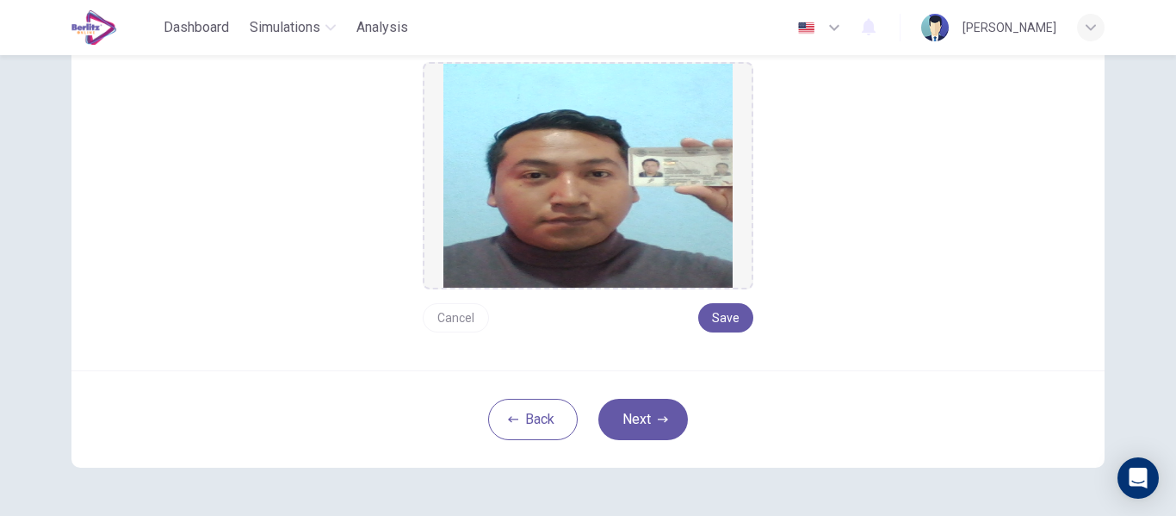
scroll to position [222, 0]
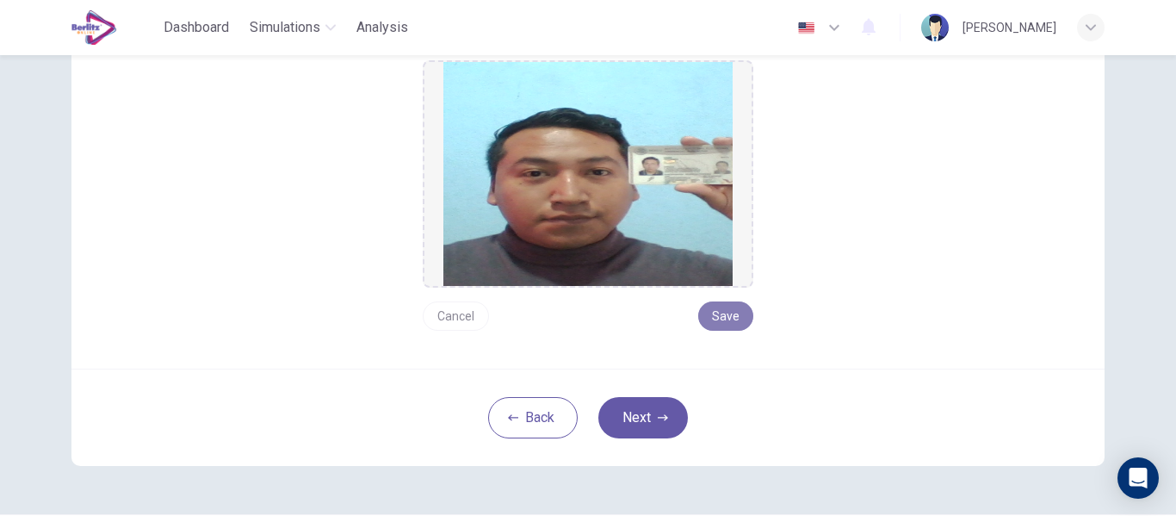
click at [726, 309] on button "Save" at bounding box center [725, 315] width 55 height 29
click at [639, 417] on button "Next" at bounding box center [643, 417] width 90 height 41
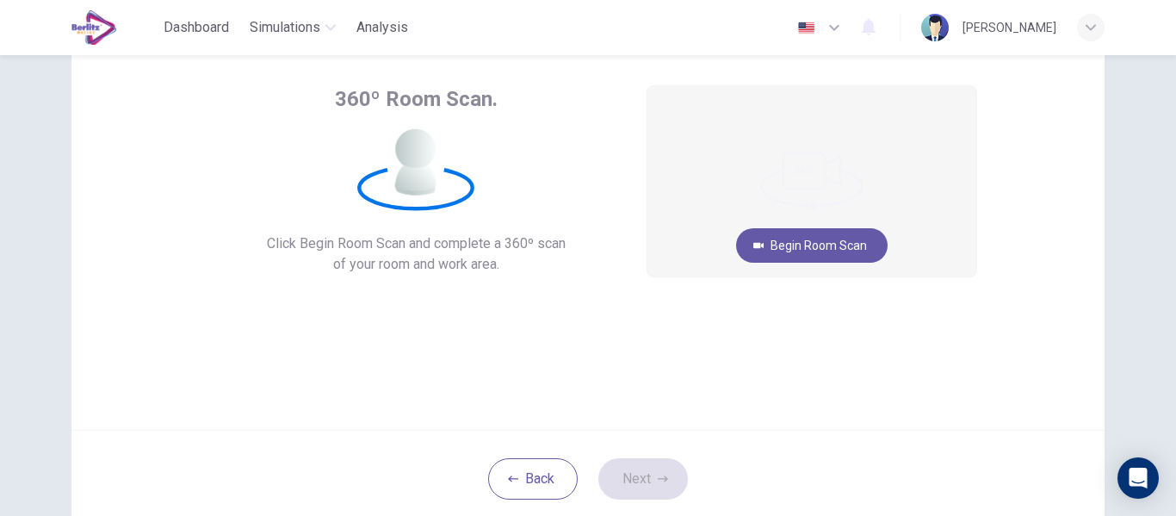
scroll to position [85, 0]
click at [800, 249] on button "Begin Room Scan" at bounding box center [811, 247] width 151 height 34
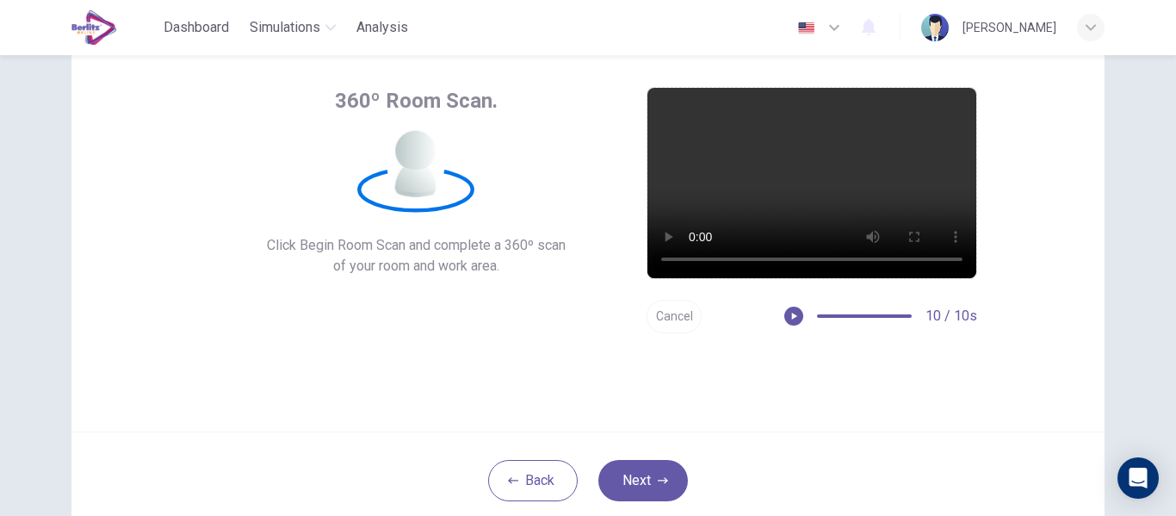
click at [672, 318] on button "Cancel" at bounding box center [673, 317] width 55 height 34
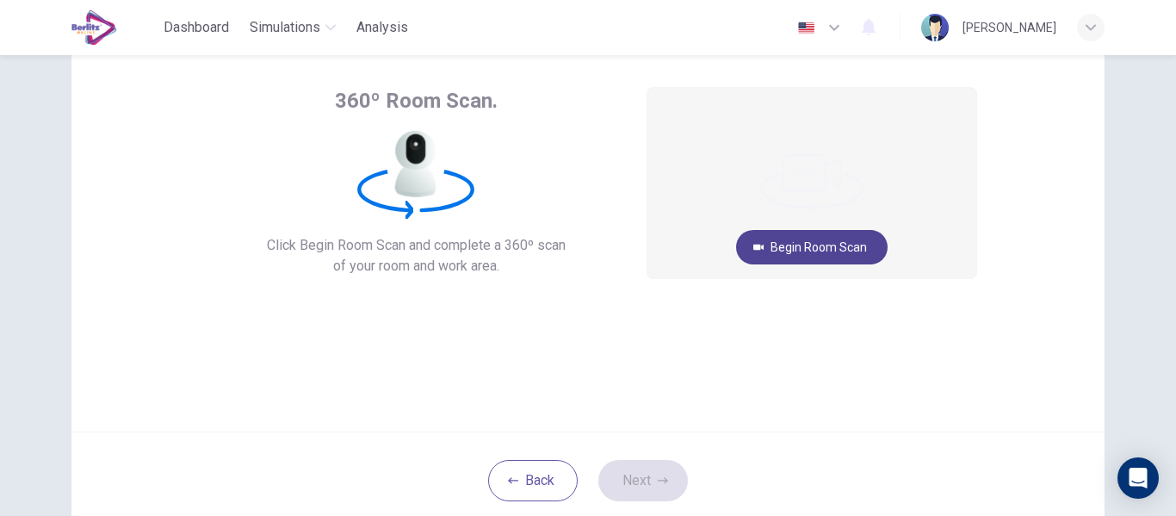
click at [814, 250] on button "Begin Room Scan" at bounding box center [811, 247] width 151 height 34
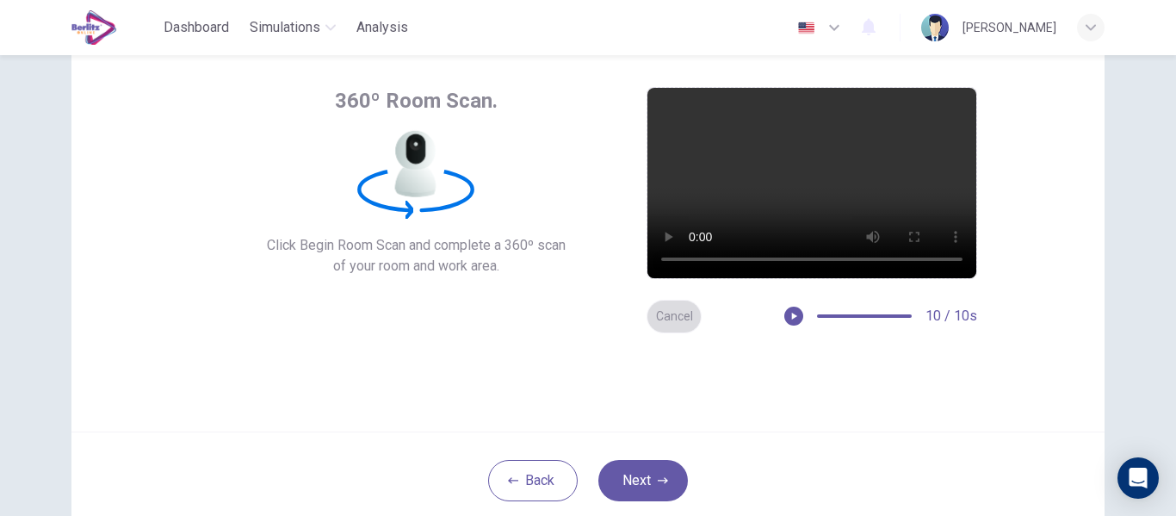
click at [674, 309] on button "Cancel" at bounding box center [673, 317] width 55 height 34
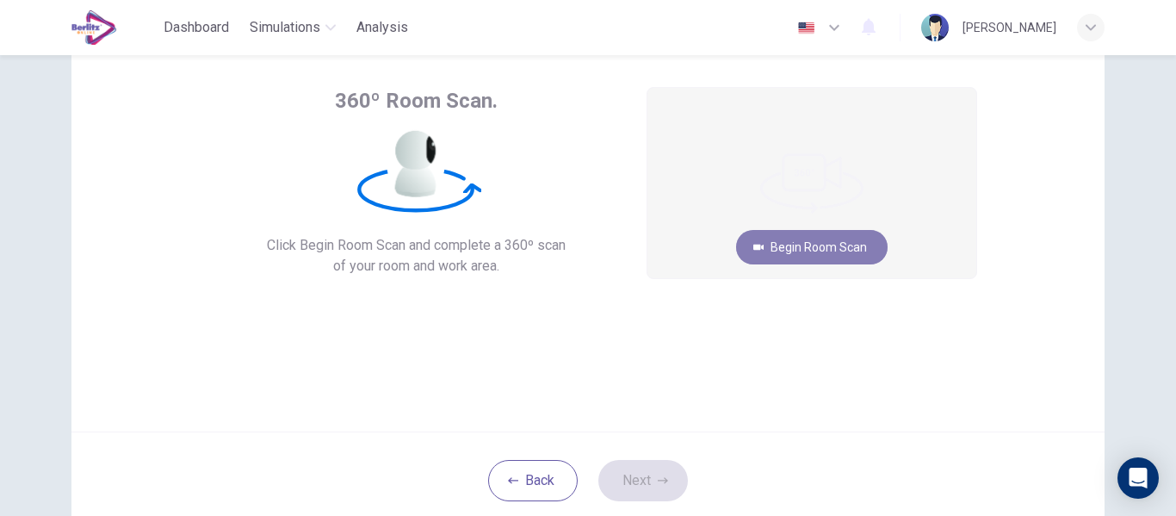
click at [801, 248] on button "Begin Room Scan" at bounding box center [811, 247] width 151 height 34
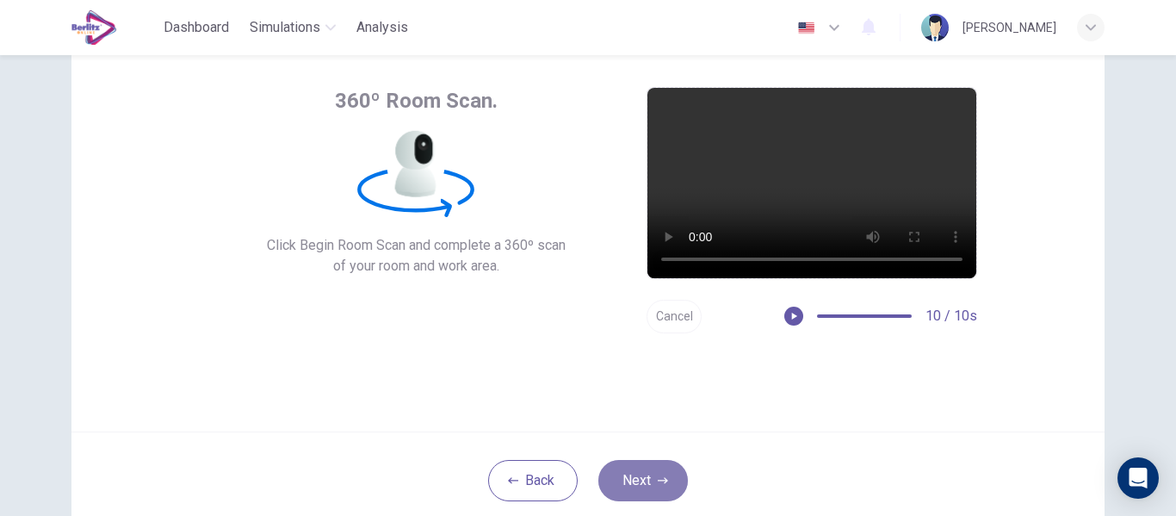
click at [658, 481] on icon "button" at bounding box center [663, 480] width 10 height 10
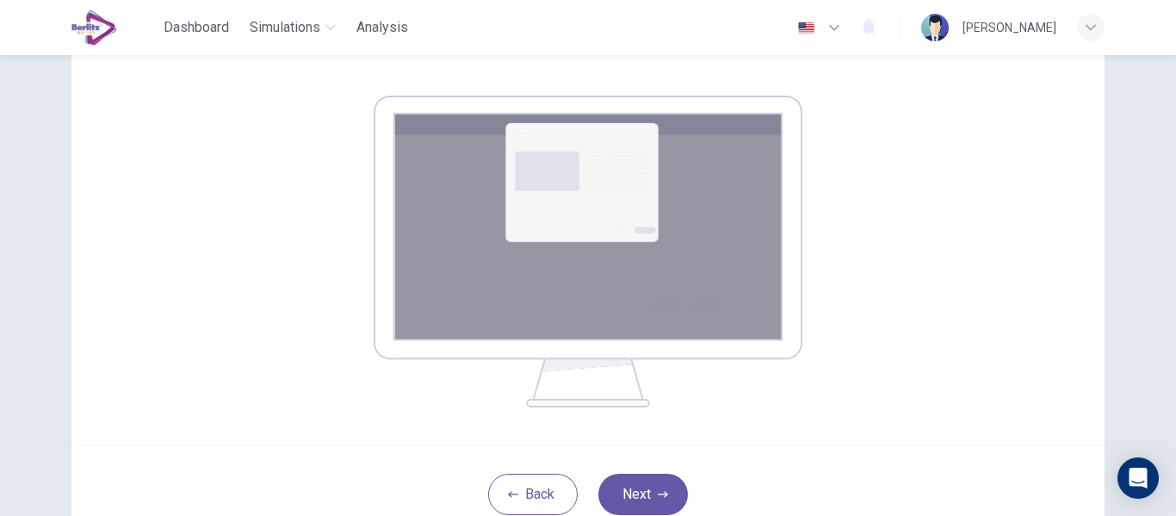
scroll to position [257, 0]
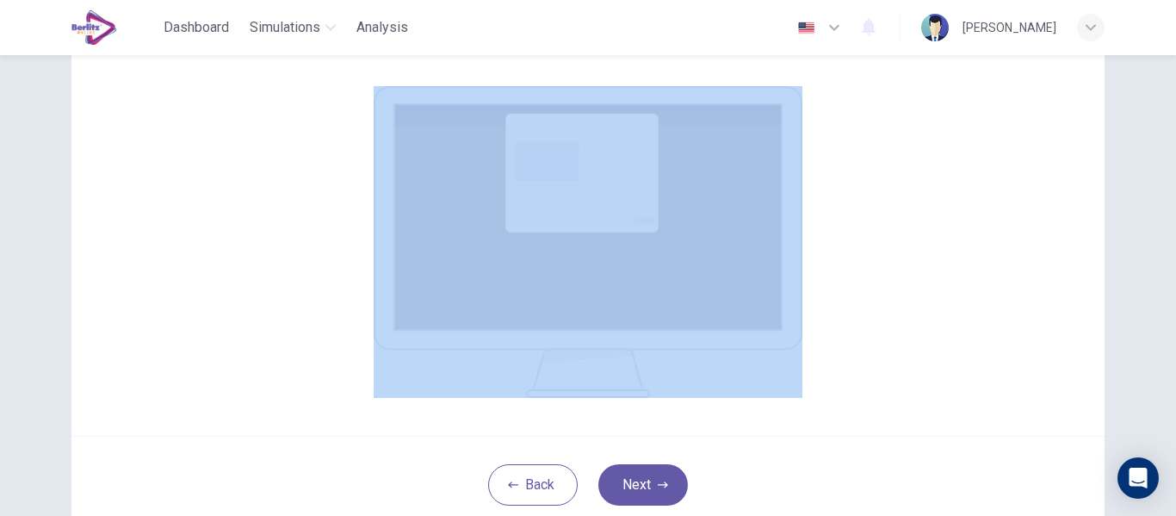
drag, startPoint x: 1159, startPoint y: 287, endPoint x: 1161, endPoint y: 149, distance: 137.7
click at [1161, 149] on div "Your screen will also be recorded. Click the Next button to select your screen.…" at bounding box center [588, 285] width 1176 height 461
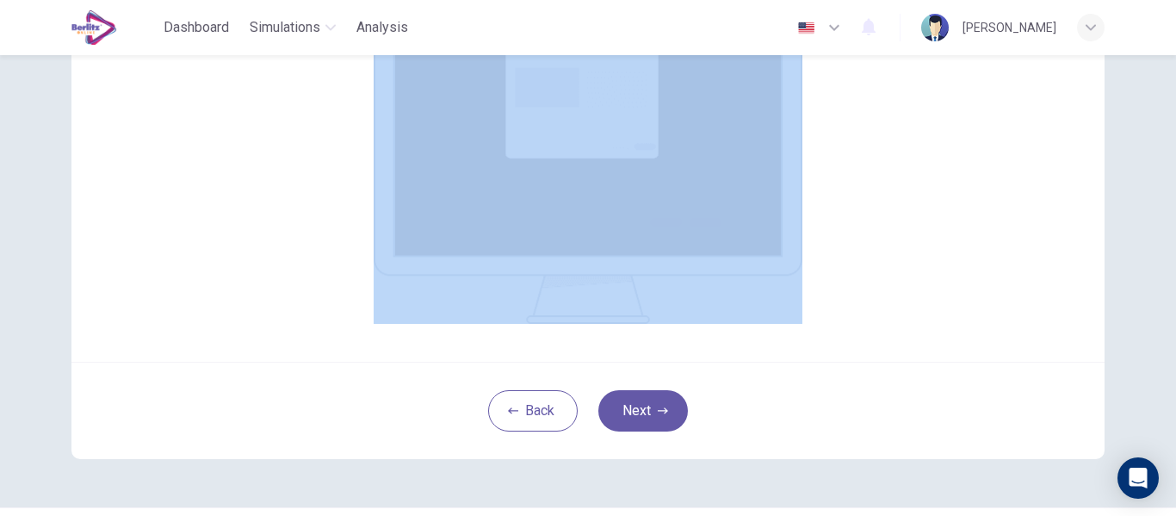
scroll to position [234, 0]
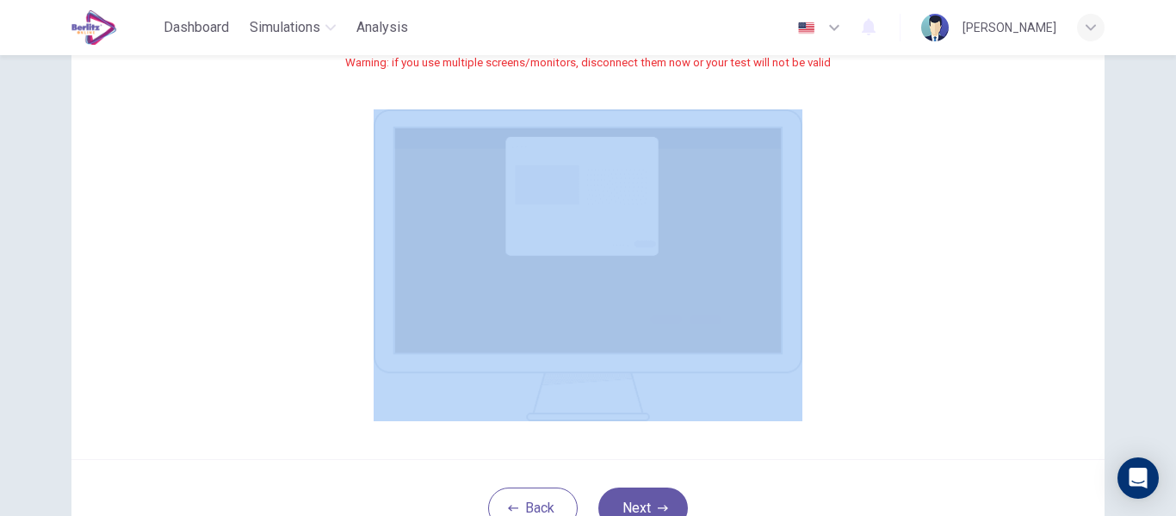
click at [579, 196] on img at bounding box center [588, 265] width 429 height 312
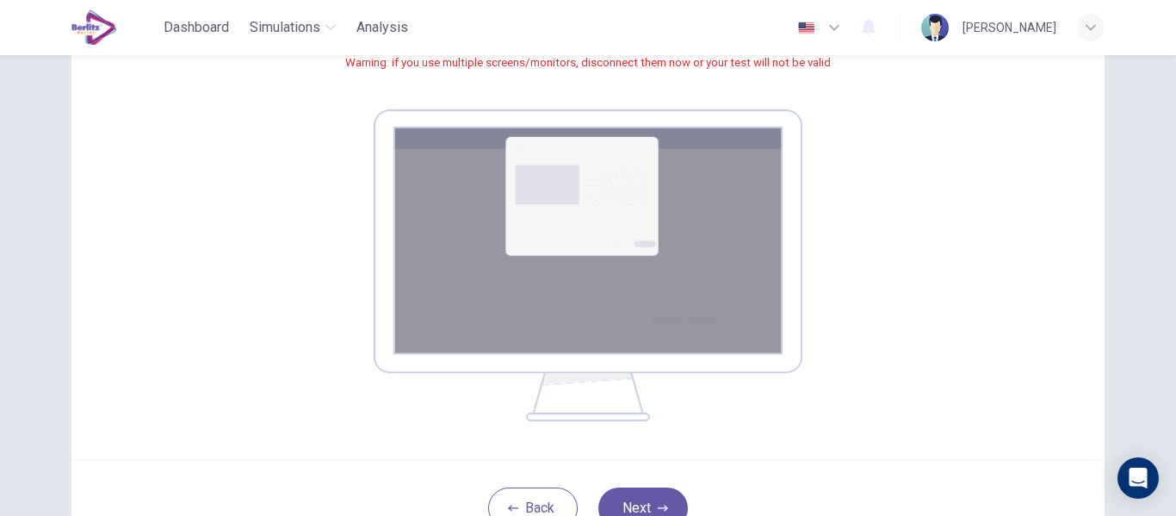
click at [557, 61] on small "Warning: if you use multiple screens/monitors, disconnect them now or your test…" at bounding box center [587, 62] width 485 height 13
click at [1012, 242] on div "Your screen will also be recorded. Click the Next button to select your screen.…" at bounding box center [587, 164] width 1033 height 590
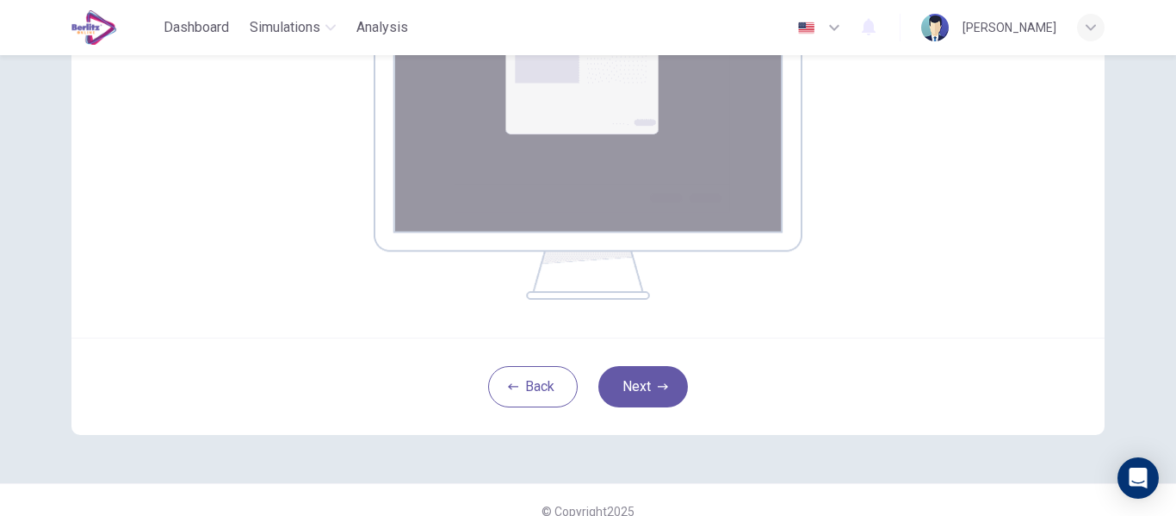
scroll to position [377, 0]
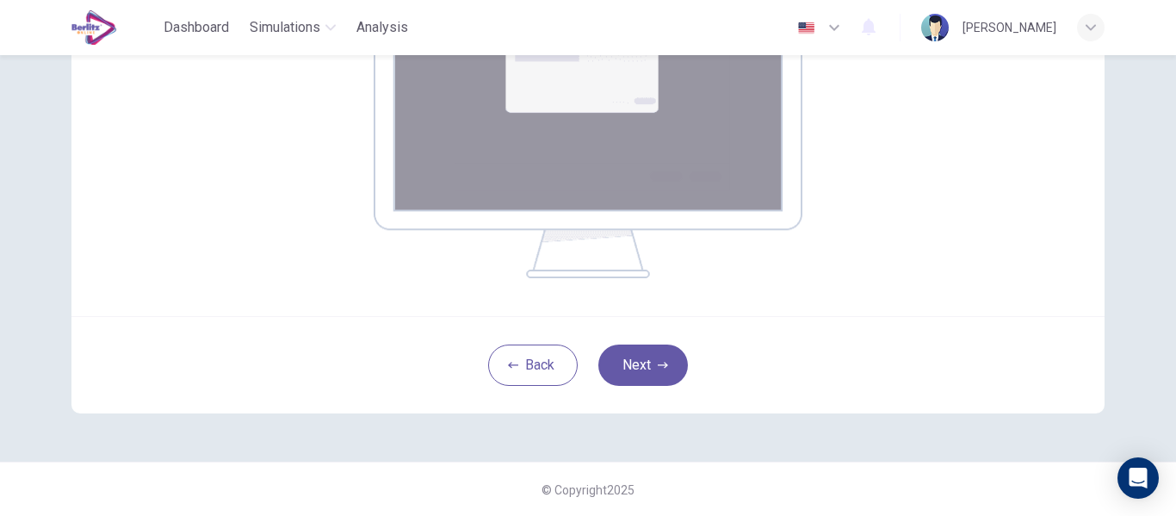
drag, startPoint x: 1161, startPoint y: 363, endPoint x: 1171, endPoint y: 220, distance: 143.2
click at [1171, 220] on div "Your screen will also be recorded. Click the Next button to select your screen.…" at bounding box center [588, 285] width 1176 height 461
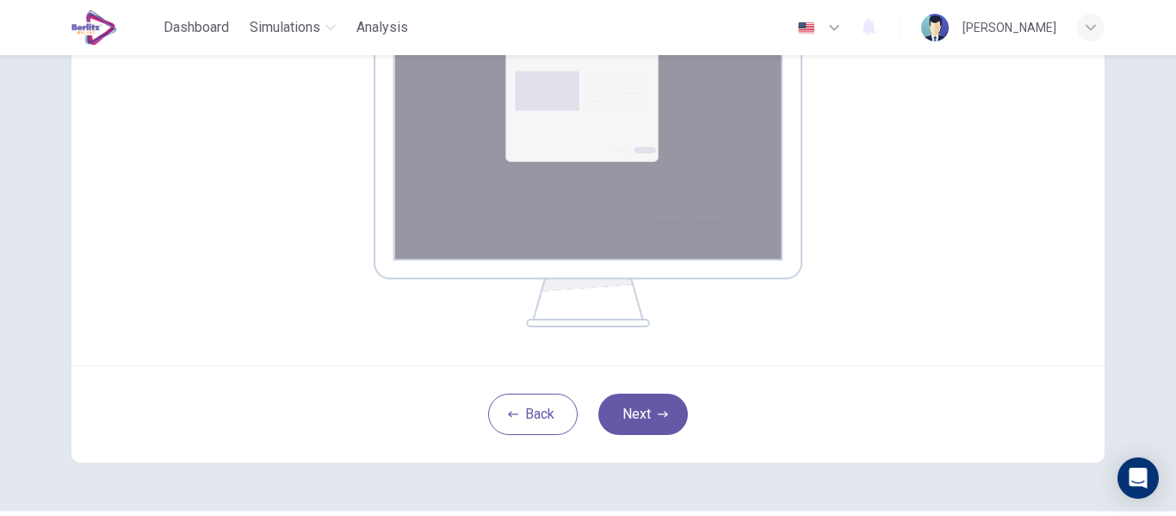
click at [1100, 288] on div "Your screen will also be recorded. Click the Next button to select your screen.…" at bounding box center [588, 118] width 1088 height 783
drag, startPoint x: 1100, startPoint y: 288, endPoint x: 1128, endPoint y: 265, distance: 36.0
click at [1128, 265] on div "Your screen will also be recorded. Click the Next button to select your screen.…" at bounding box center [588, 285] width 1176 height 461
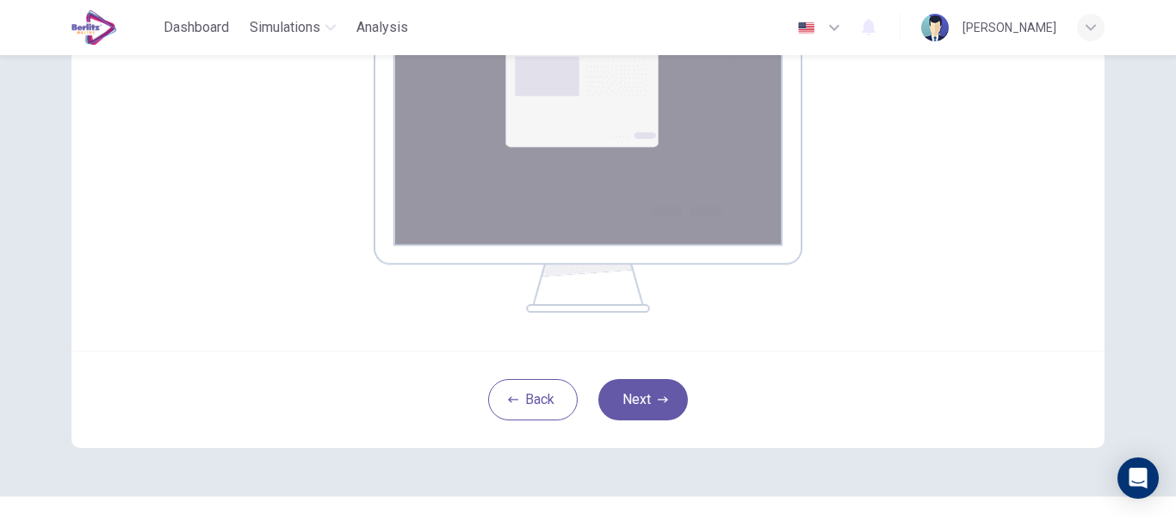
scroll to position [377, 0]
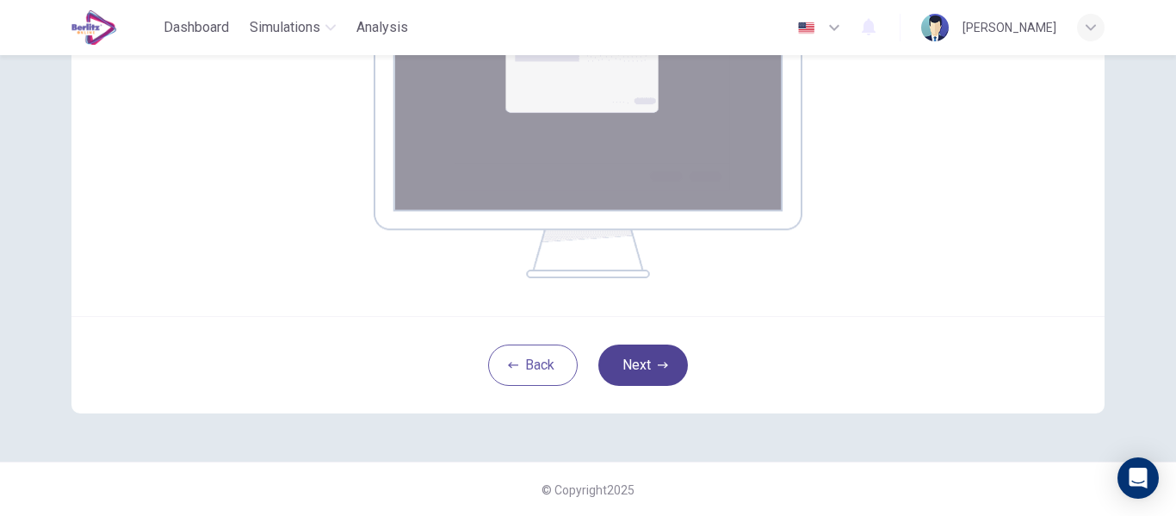
click at [658, 371] on button "Next" at bounding box center [643, 364] width 90 height 41
click at [661, 364] on icon "button" at bounding box center [663, 365] width 10 height 6
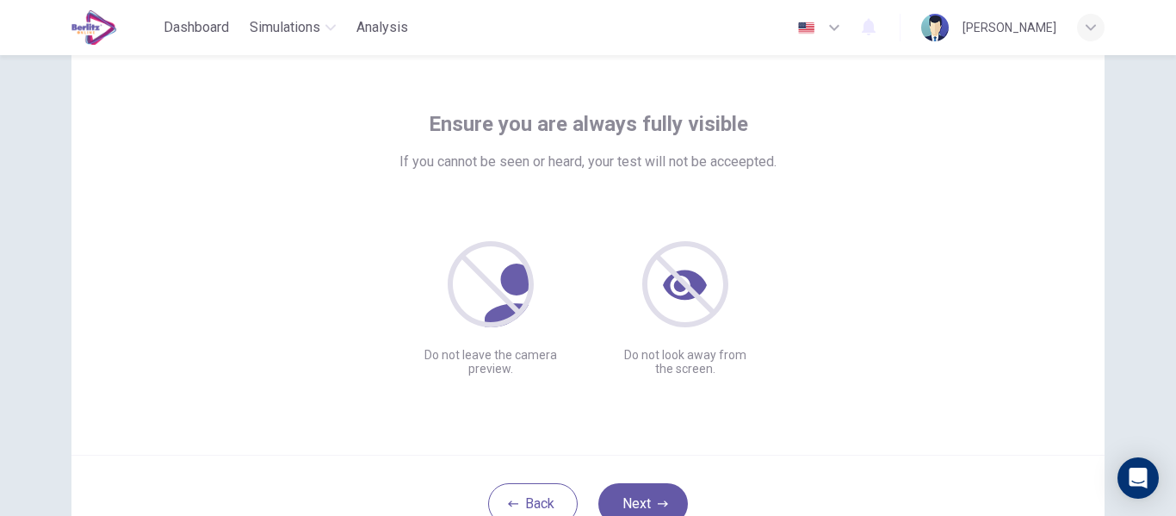
scroll to position [151, 0]
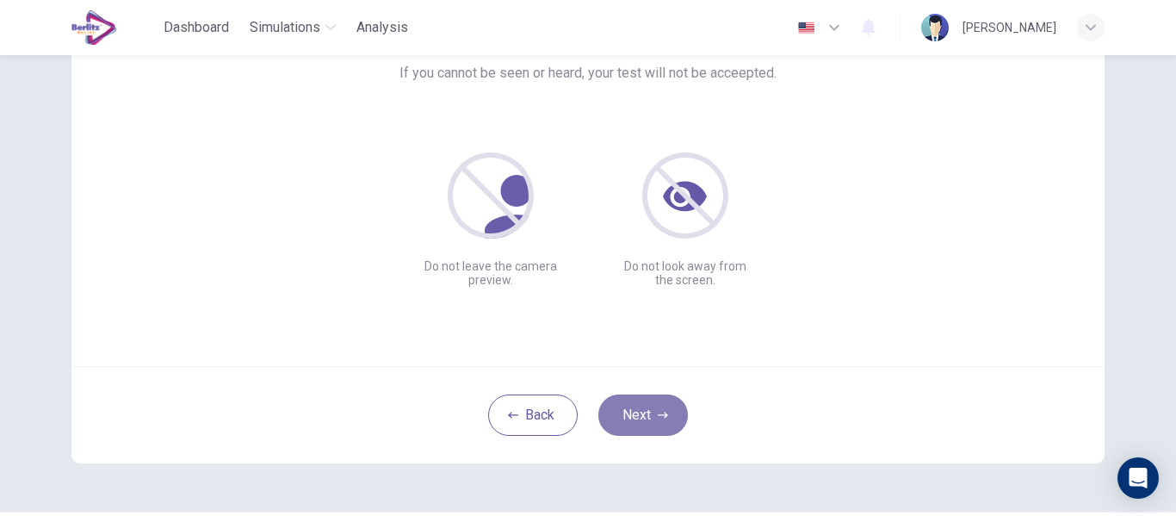
click at [640, 413] on button "Next" at bounding box center [643, 414] width 90 height 41
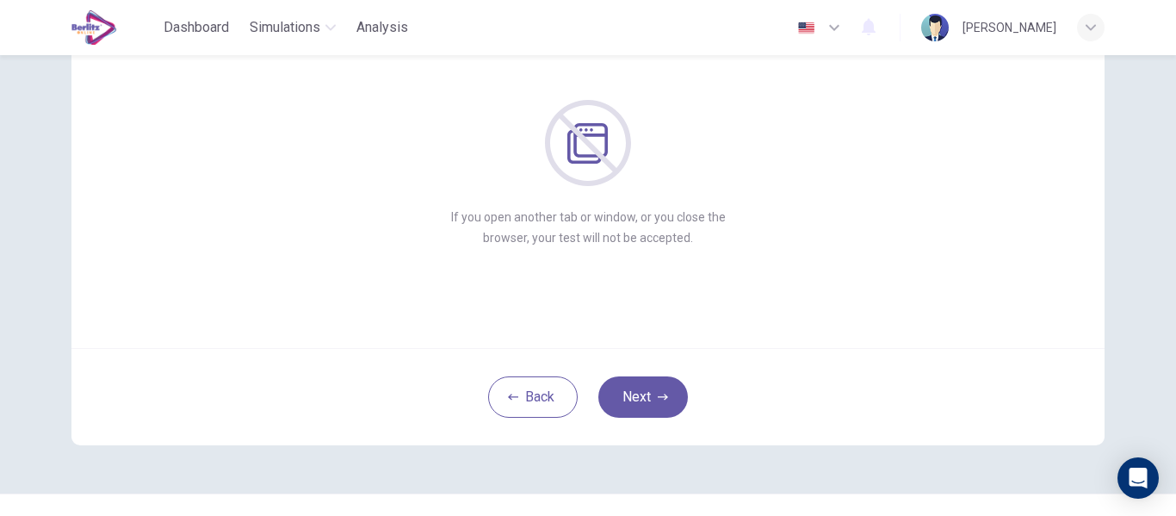
scroll to position [189, 0]
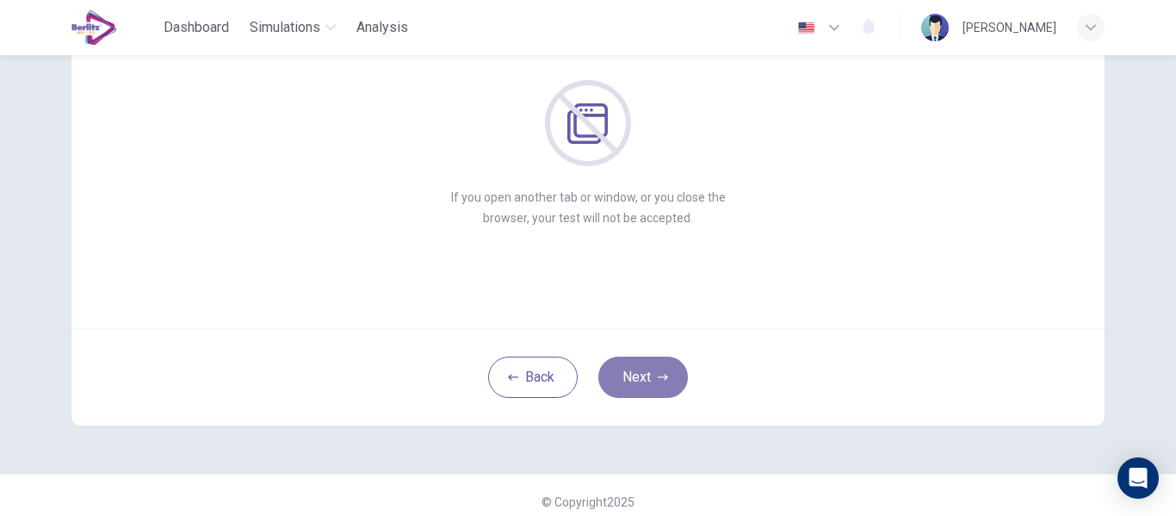
click at [641, 378] on button "Next" at bounding box center [643, 376] width 90 height 41
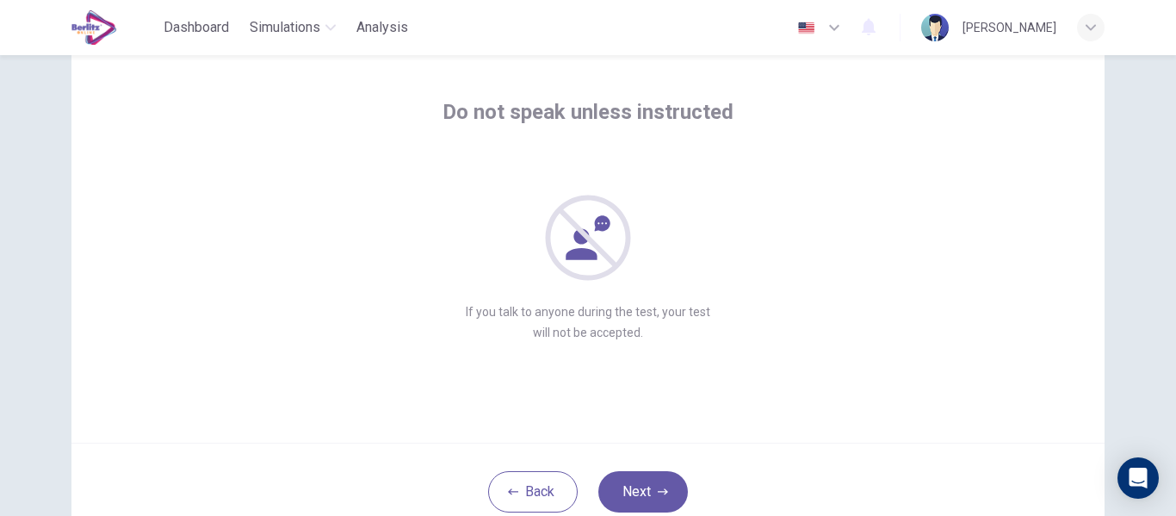
scroll to position [201, 0]
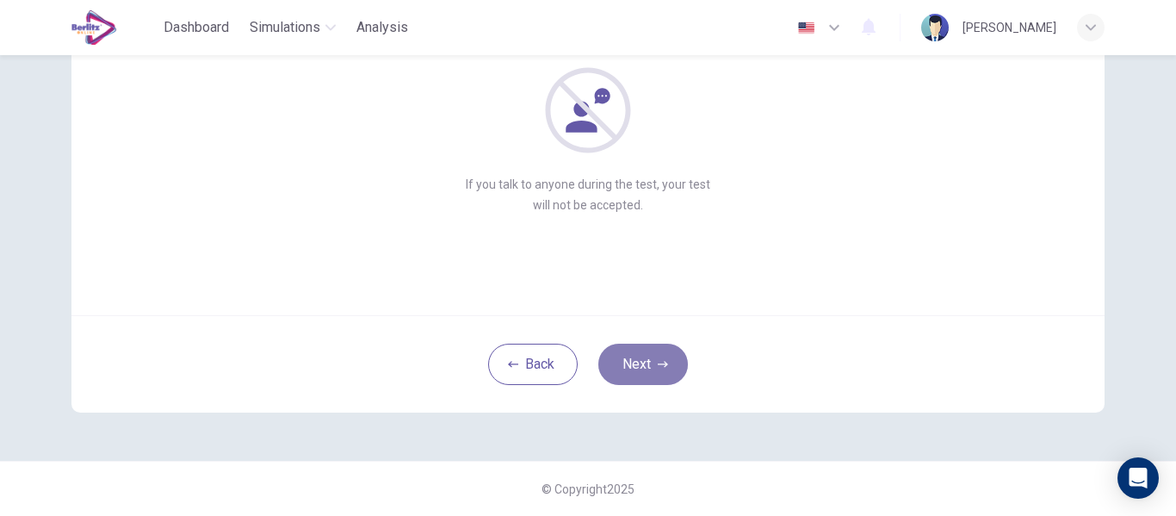
click at [658, 361] on icon "button" at bounding box center [663, 364] width 10 height 10
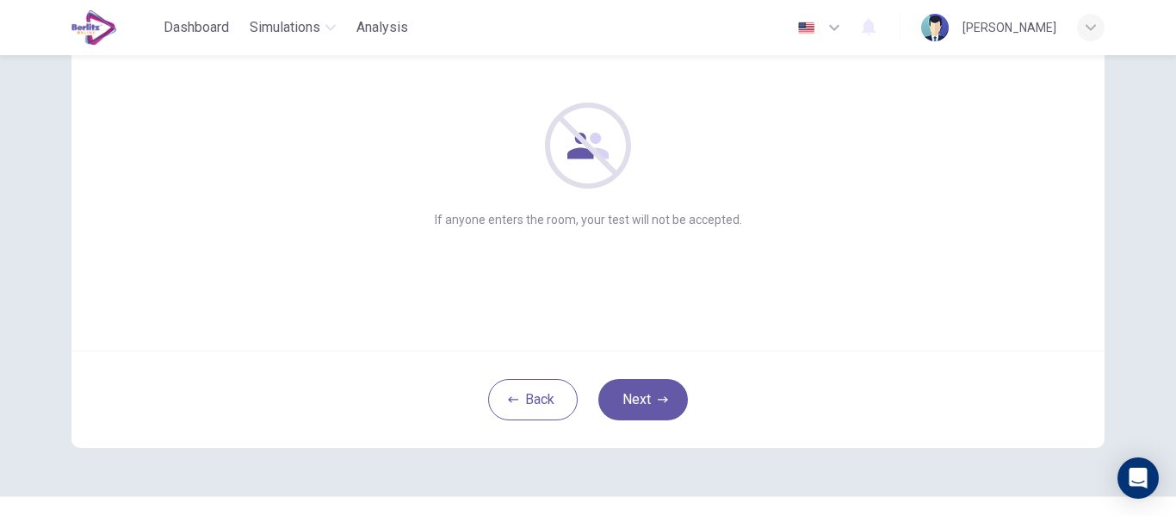
scroll to position [174, 0]
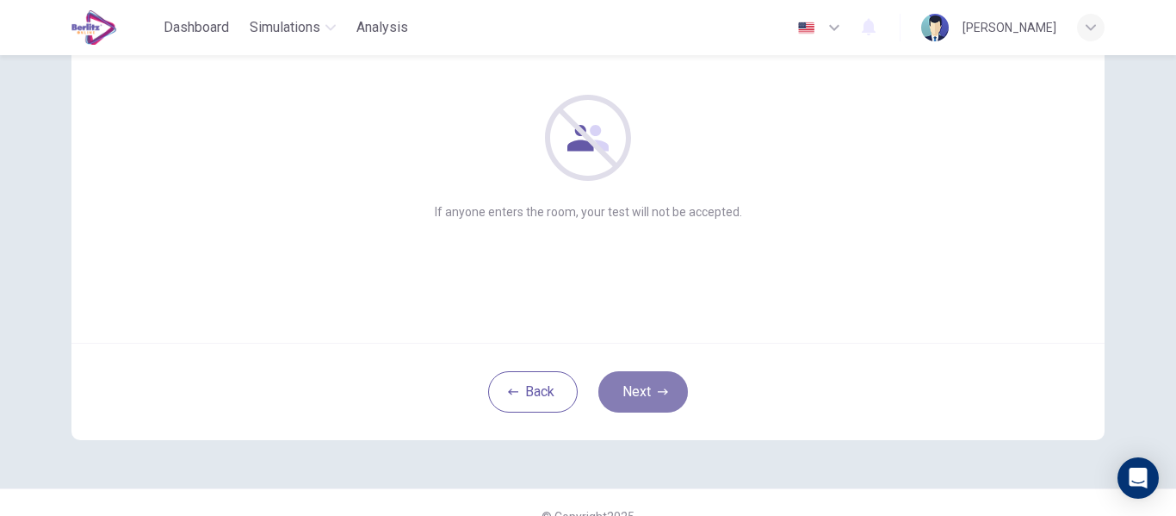
click at [641, 390] on button "Next" at bounding box center [643, 391] width 90 height 41
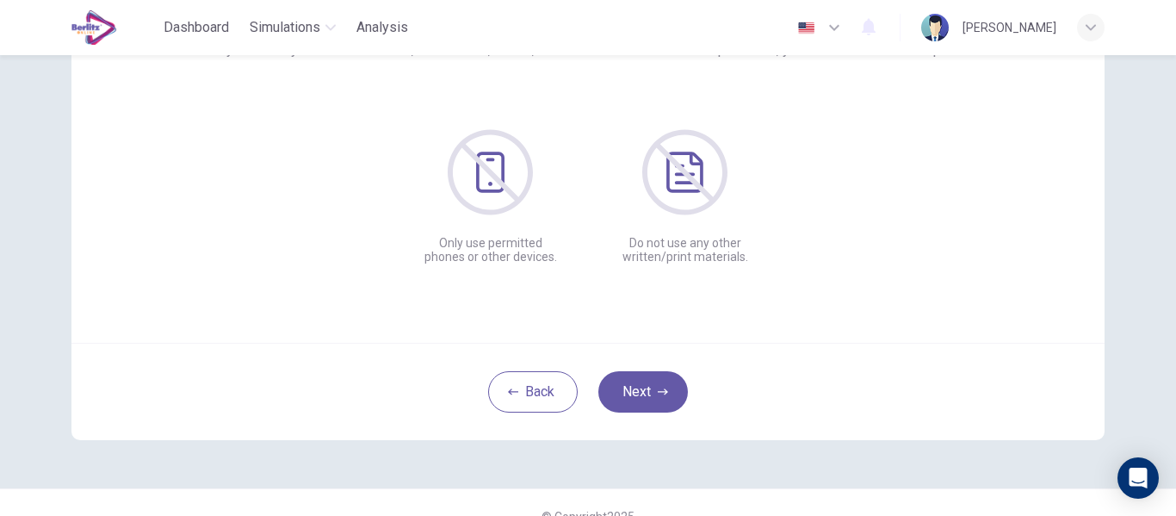
drag, startPoint x: 1165, startPoint y: 249, endPoint x: 1164, endPoint y: 195, distance: 54.3
click at [1164, 195] on div "Only use permitted devices and materials If you use any additional devices, dic…" at bounding box center [588, 285] width 1176 height 461
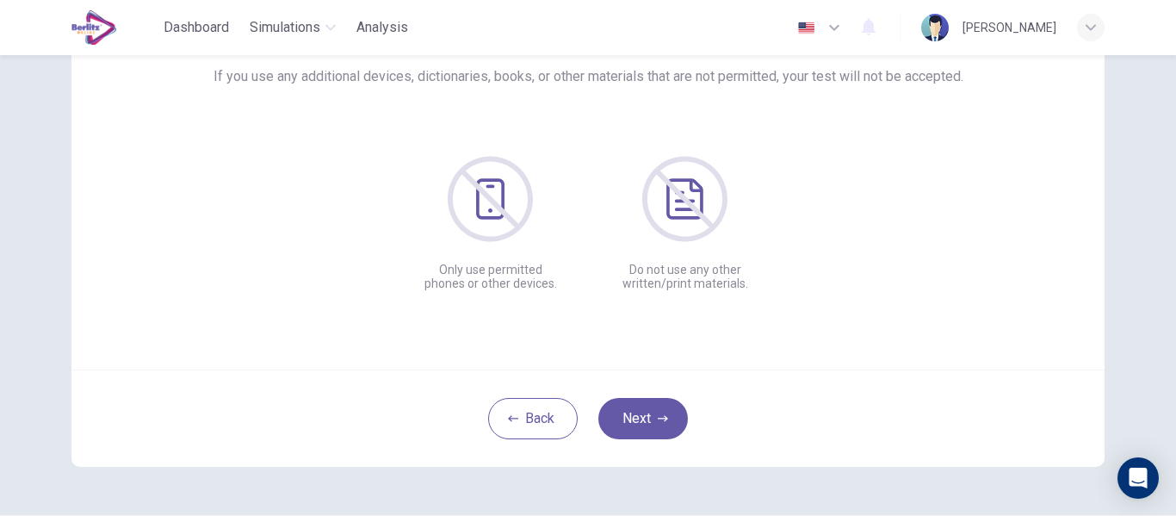
scroll to position [201, 0]
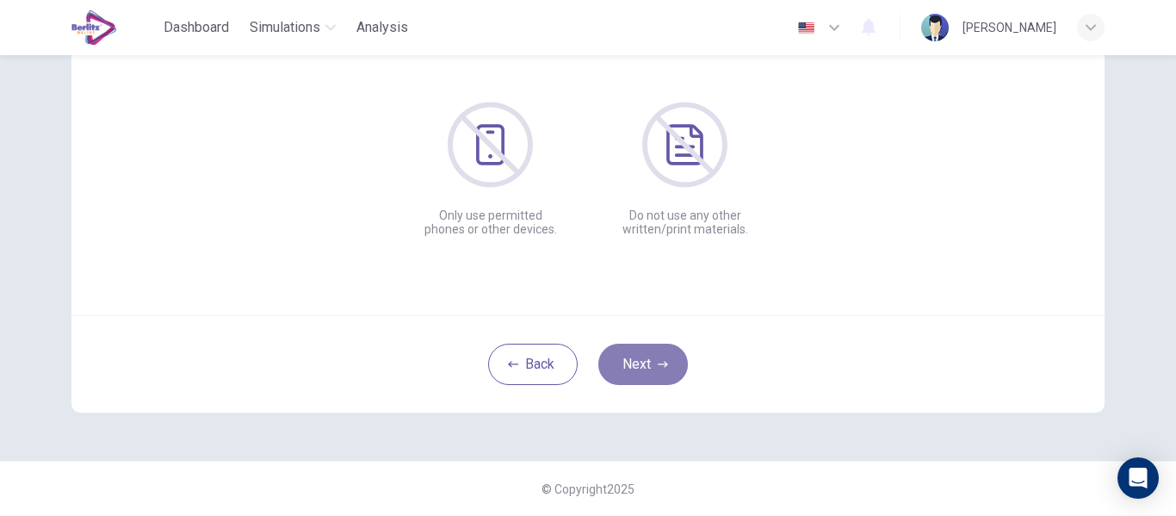
click at [632, 364] on button "Next" at bounding box center [643, 363] width 90 height 41
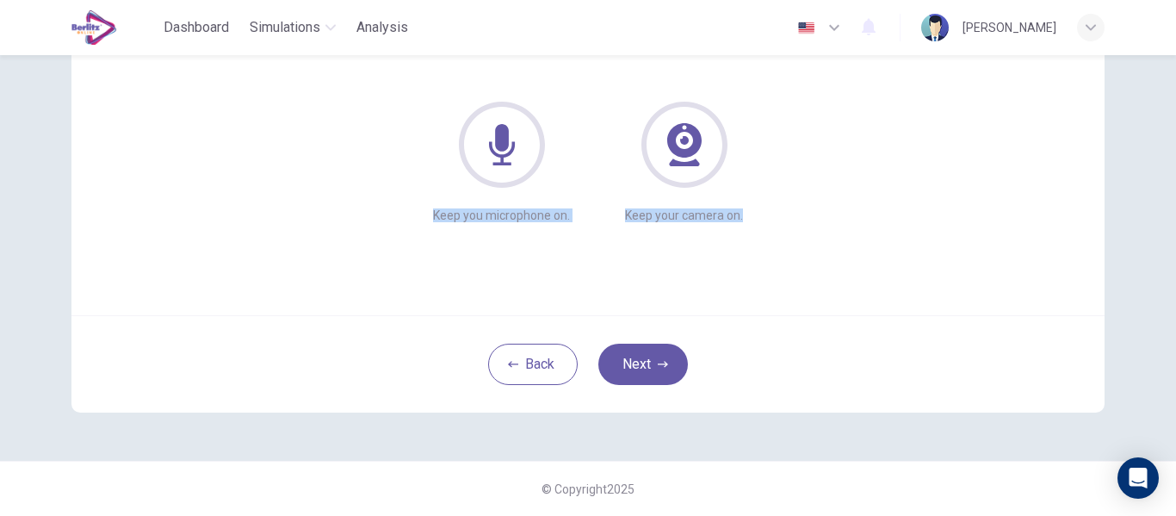
drag, startPoint x: 1165, startPoint y: 292, endPoint x: 1175, endPoint y: 183, distance: 108.9
click at [1175, 183] on div "Always keep your microphone and camera on If you cannot be seen or heard, your …" at bounding box center [588, 285] width 1176 height 461
click at [1122, 281] on div "Always keep your microphone and camera on If you cannot be seen or heard, your …" at bounding box center [588, 157] width 1088 height 607
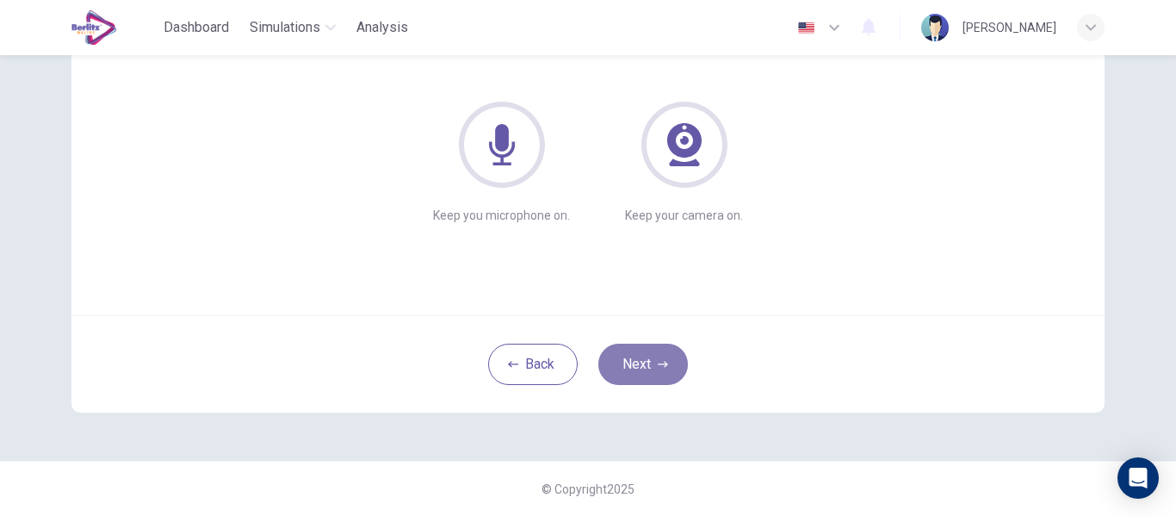
click at [658, 350] on button "Next" at bounding box center [643, 363] width 90 height 41
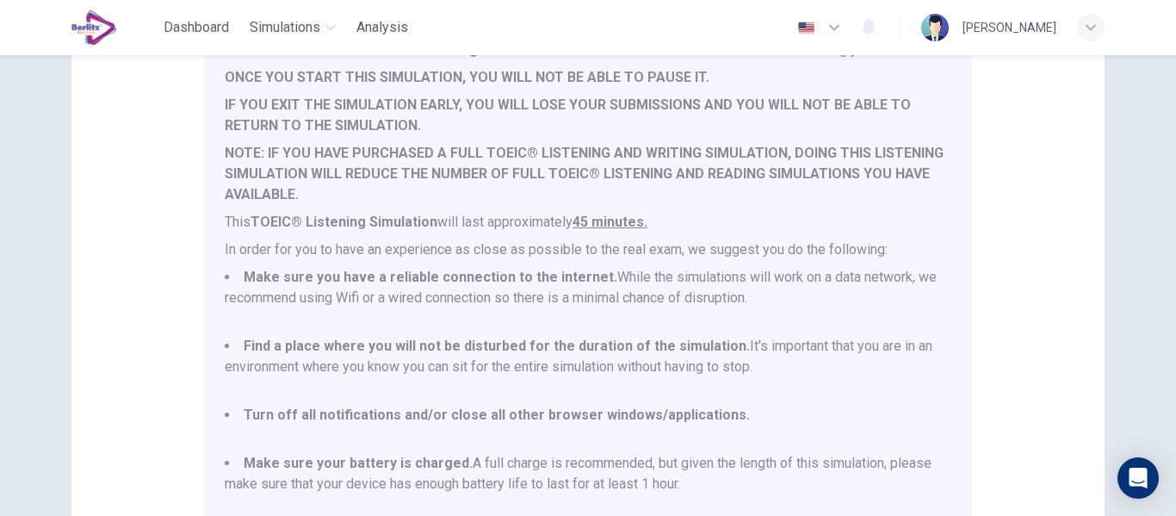
scroll to position [0, 0]
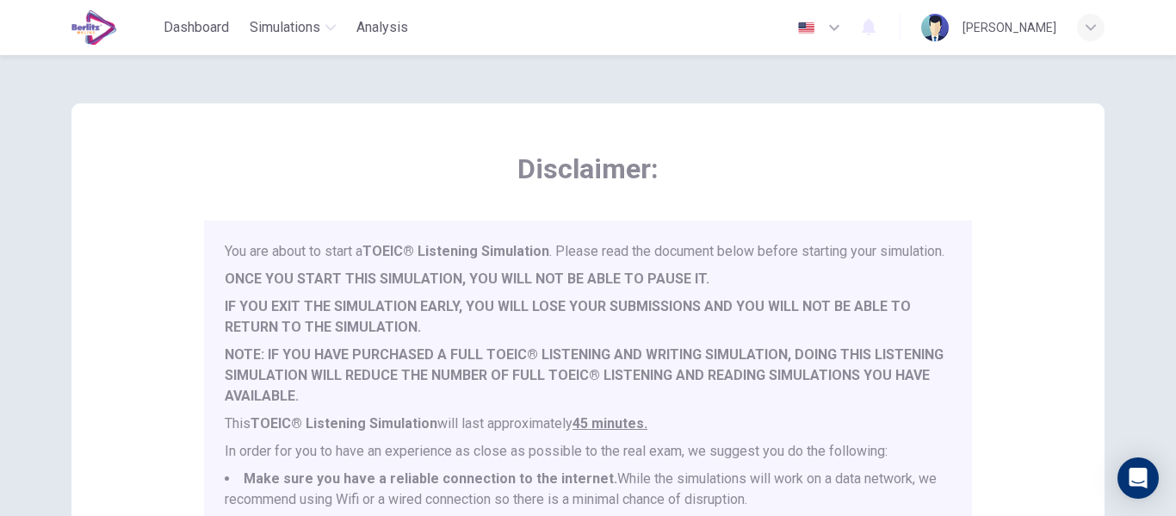
click at [943, 252] on div "You are about to start a TOEIC® Listening Simulation . Please read the document…" at bounding box center [591, 469] width 733 height 457
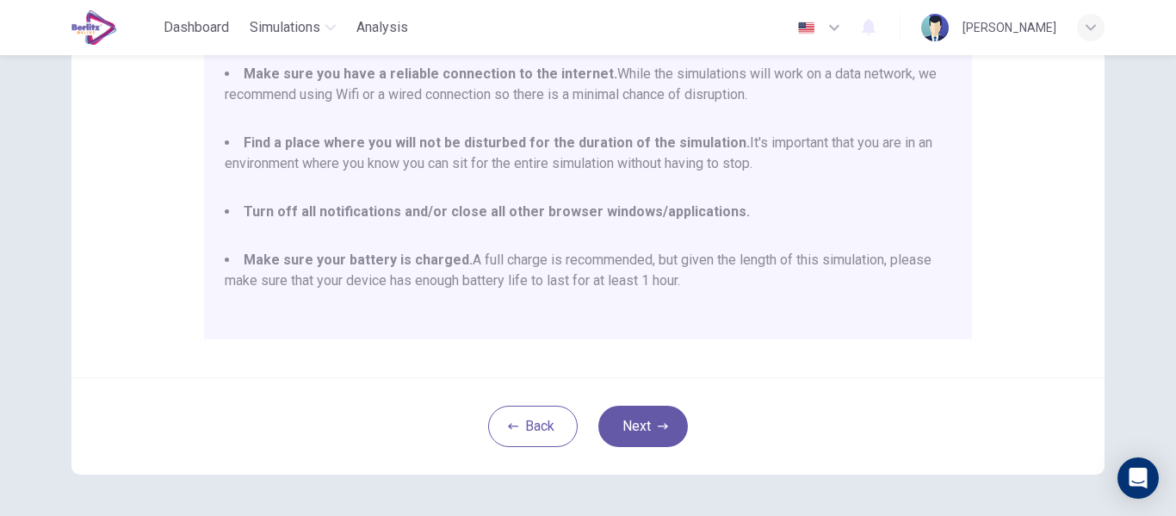
scroll to position [442, 0]
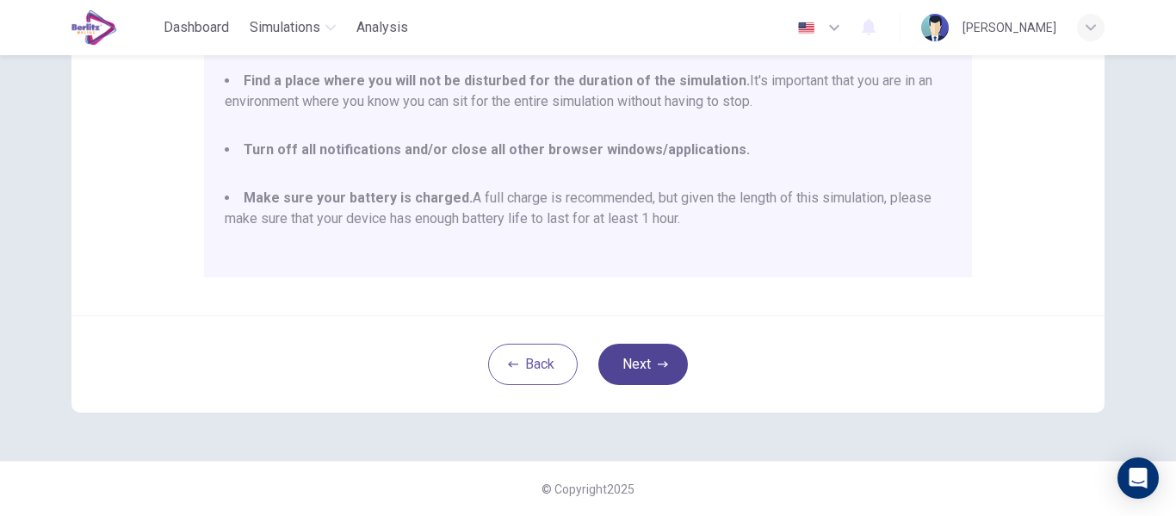
click at [639, 347] on button "Next" at bounding box center [643, 363] width 90 height 41
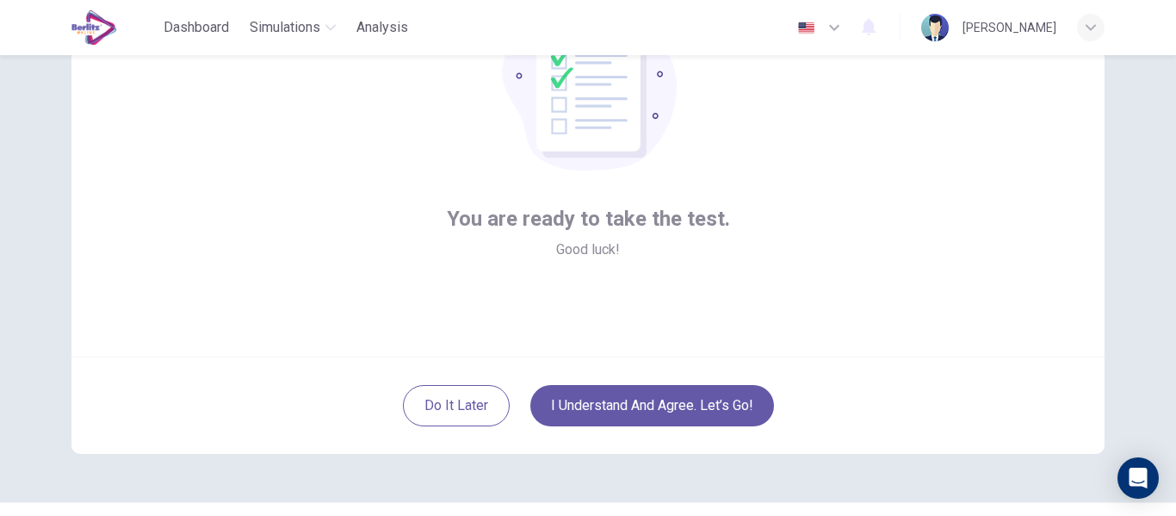
scroll to position [158, 0]
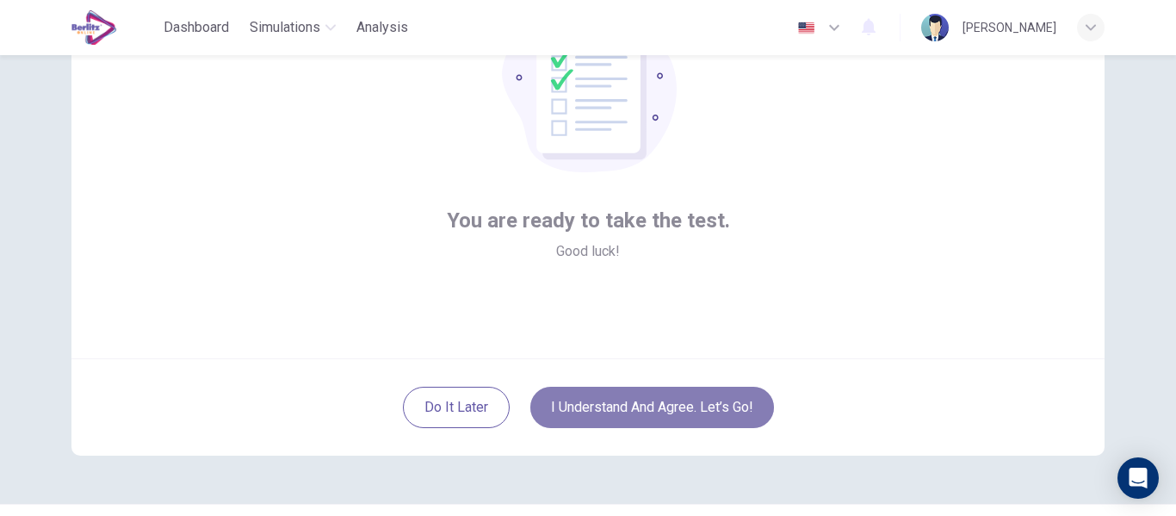
click at [653, 401] on button "I understand and agree. Let’s go!" at bounding box center [652, 406] width 244 height 41
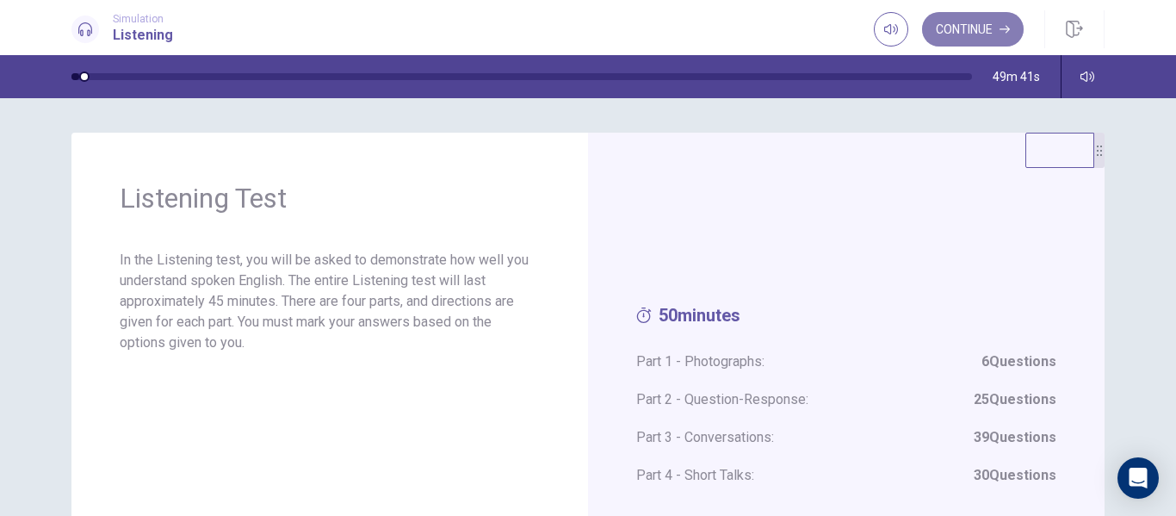
click at [980, 15] on button "Continue" at bounding box center [973, 29] width 102 height 34
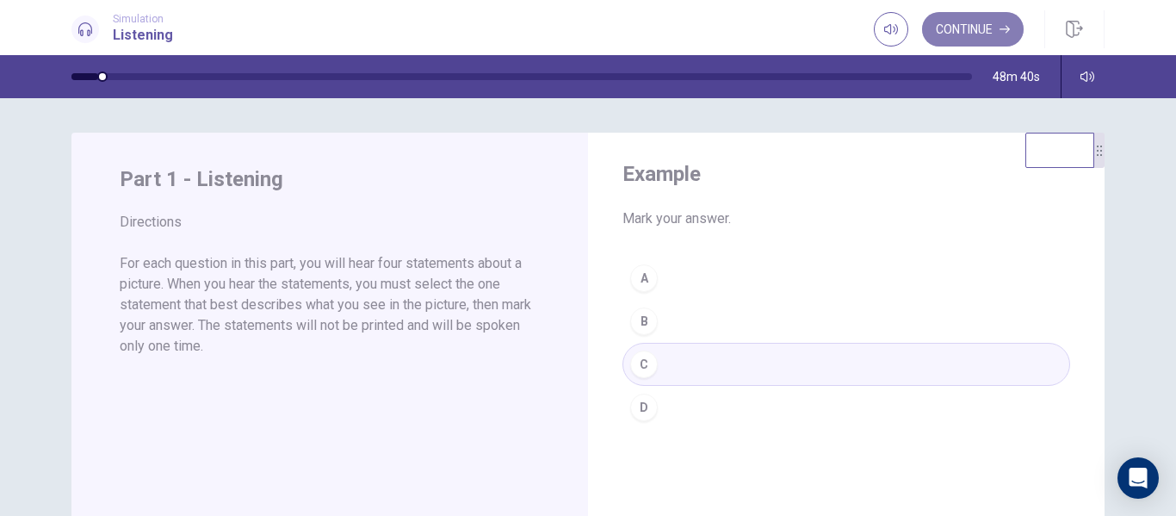
click at [996, 30] on button "Continue" at bounding box center [973, 29] width 102 height 34
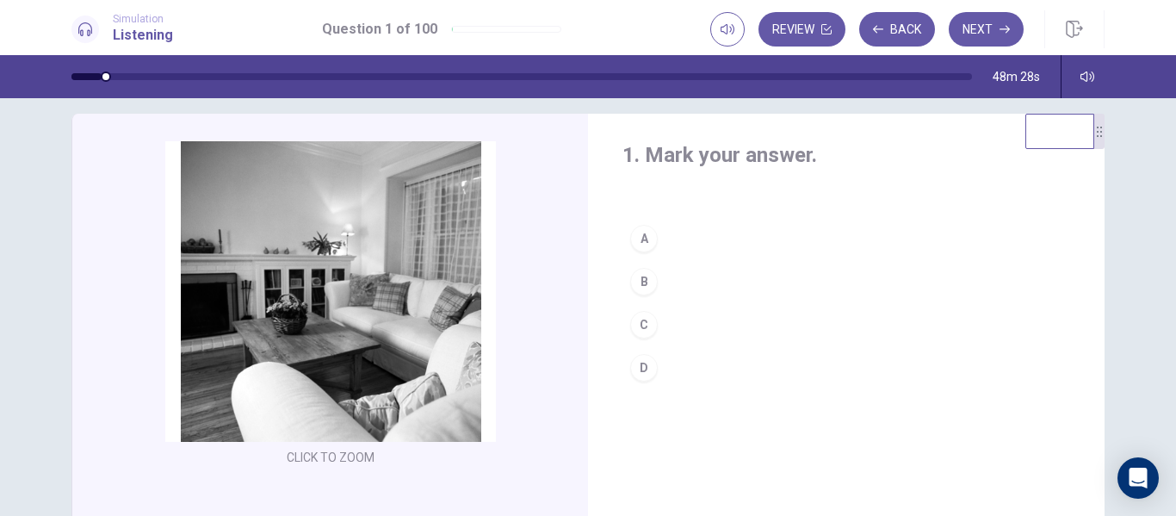
scroll to position [22, 0]
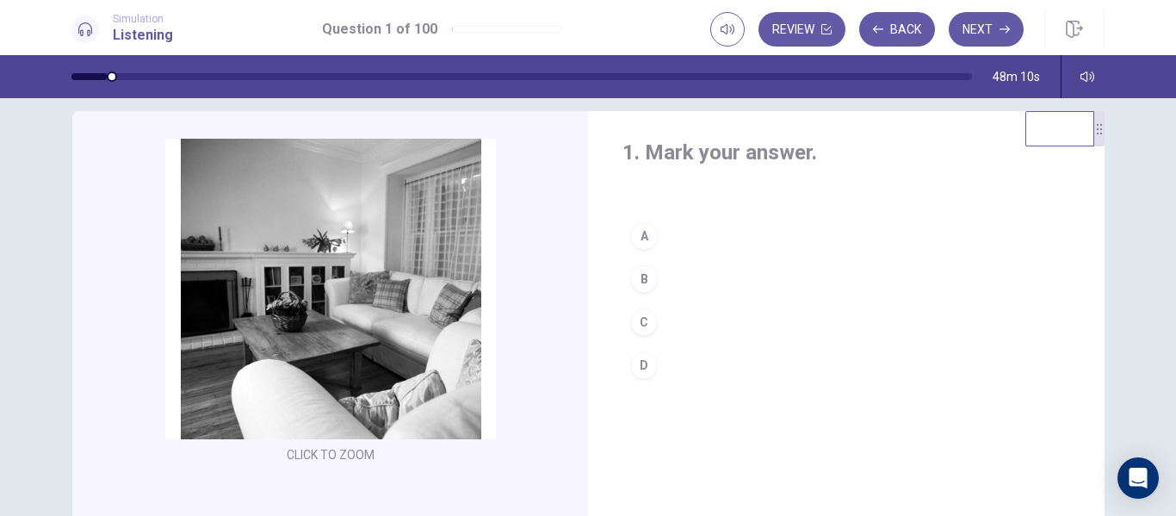
click at [642, 276] on div "B" at bounding box center [644, 279] width 28 height 28
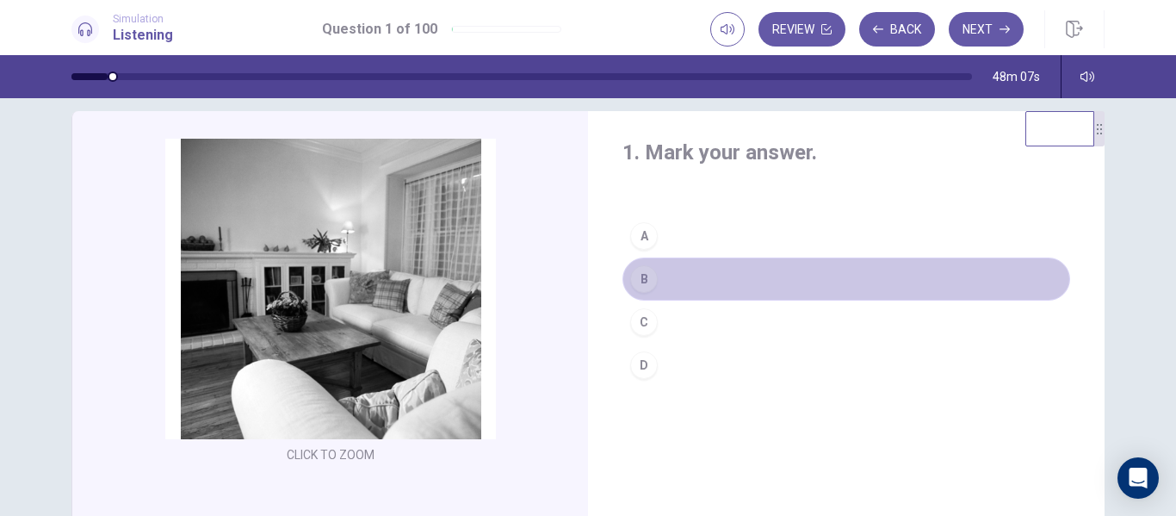
click at [760, 288] on button "B" at bounding box center [846, 278] width 448 height 43
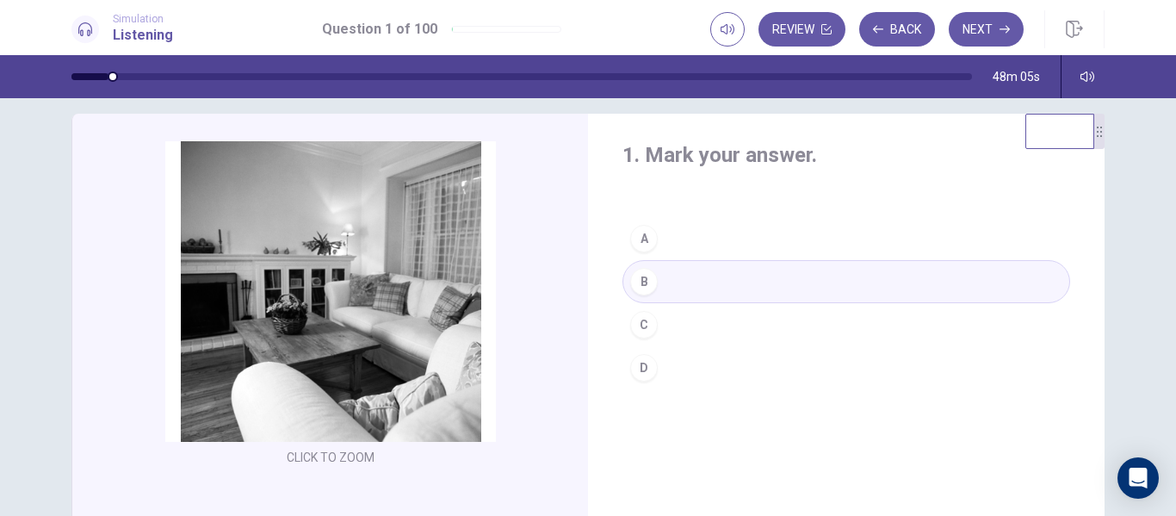
scroll to position [17, 0]
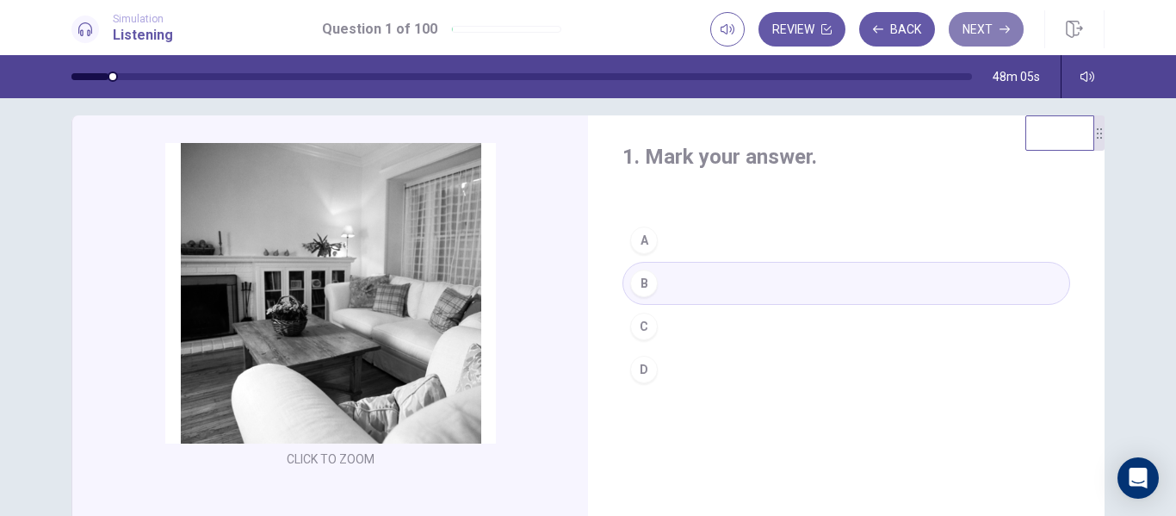
click at [984, 33] on button "Next" at bounding box center [986, 29] width 75 height 34
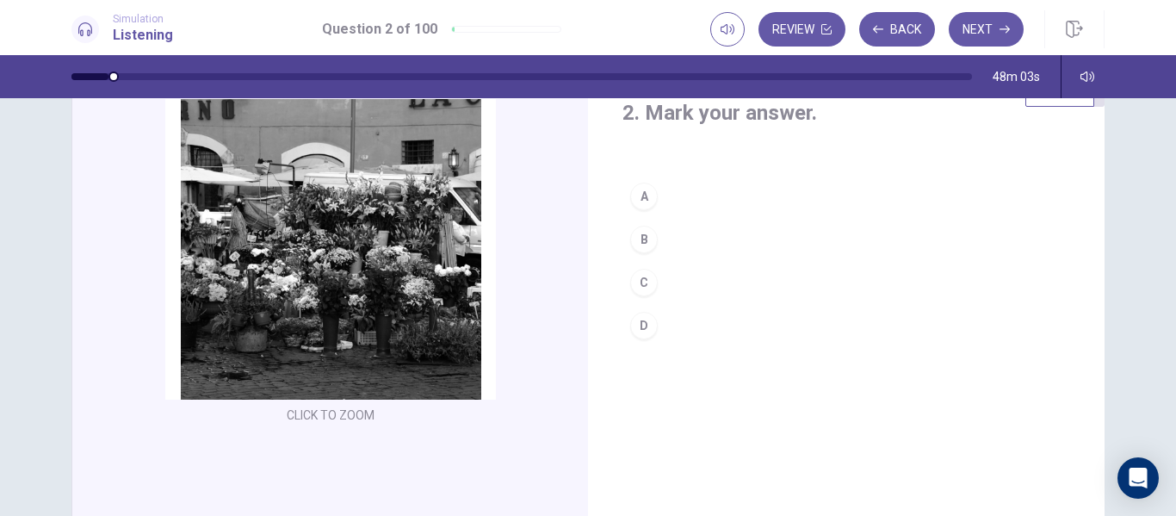
scroll to position [25, 0]
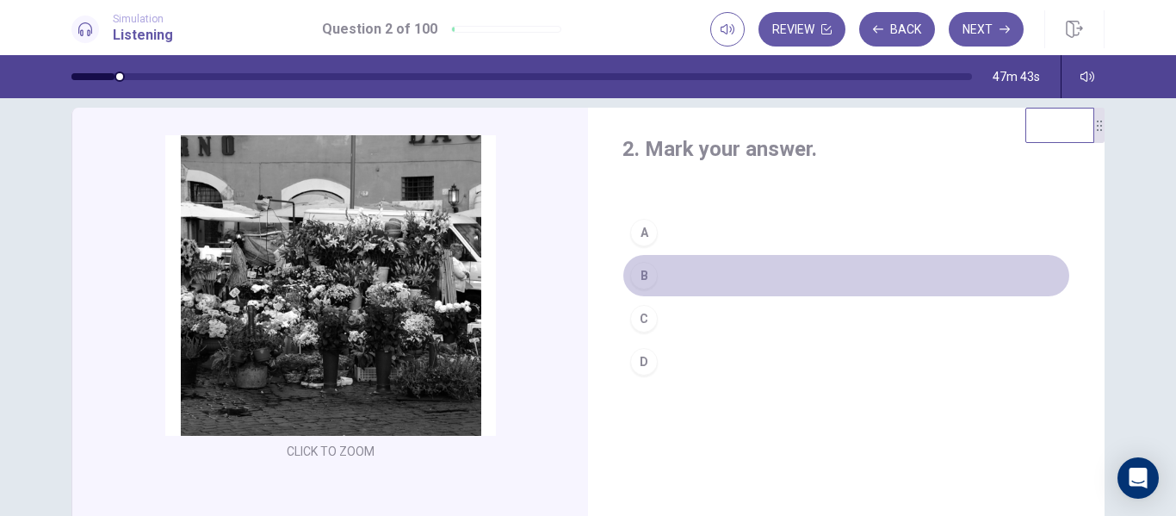
click at [641, 264] on div "B" at bounding box center [644, 276] width 28 height 28
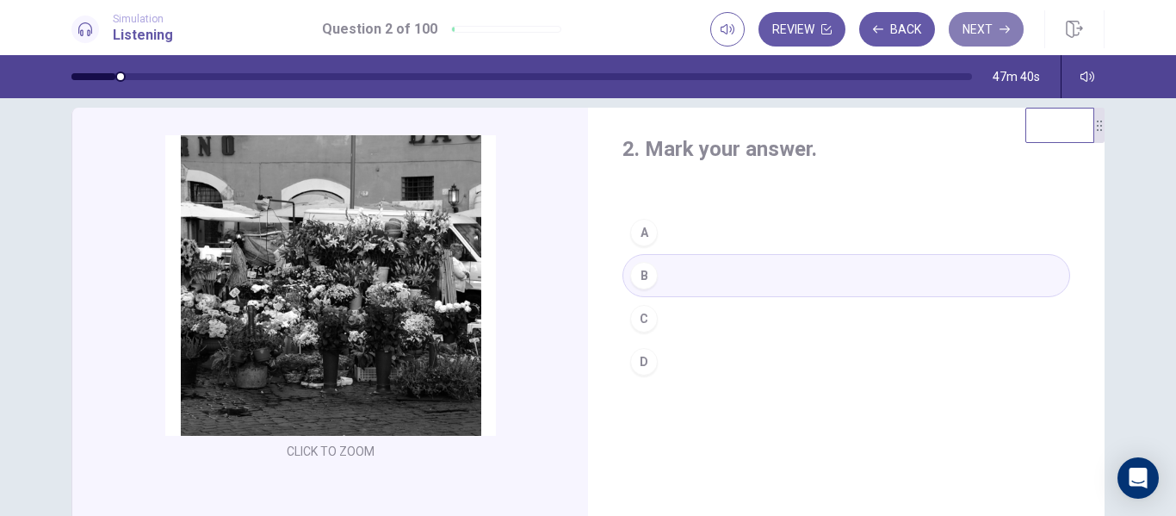
click at [998, 22] on button "Next" at bounding box center [986, 29] width 75 height 34
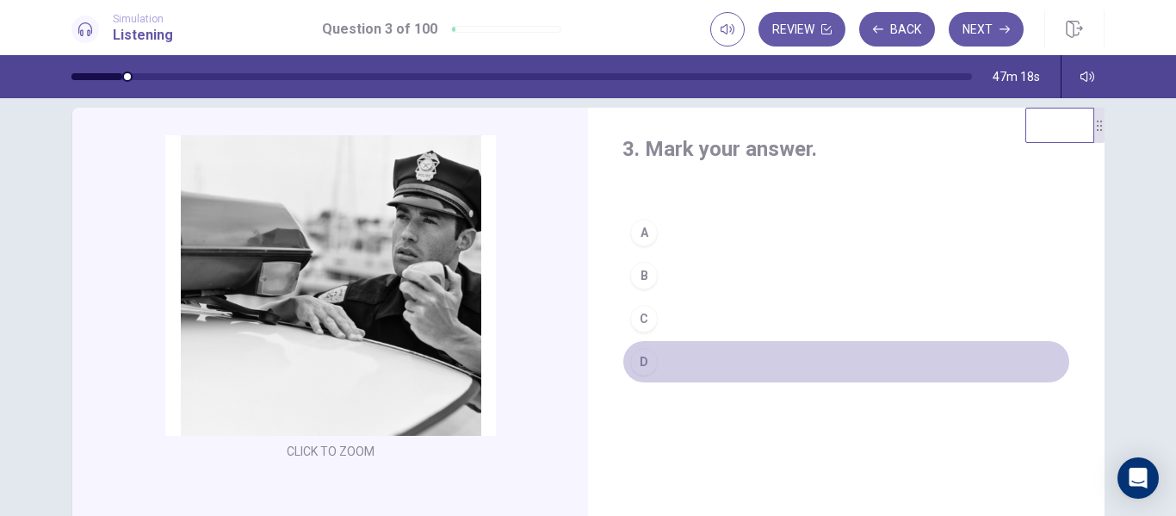
click at [641, 367] on div "D" at bounding box center [644, 362] width 28 height 28
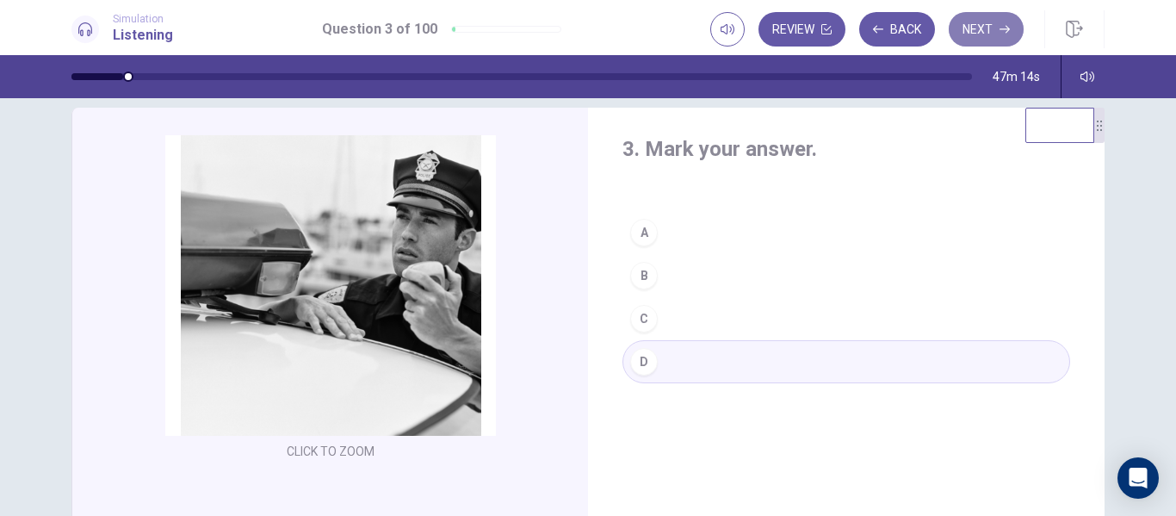
click at [991, 34] on button "Next" at bounding box center [986, 29] width 75 height 34
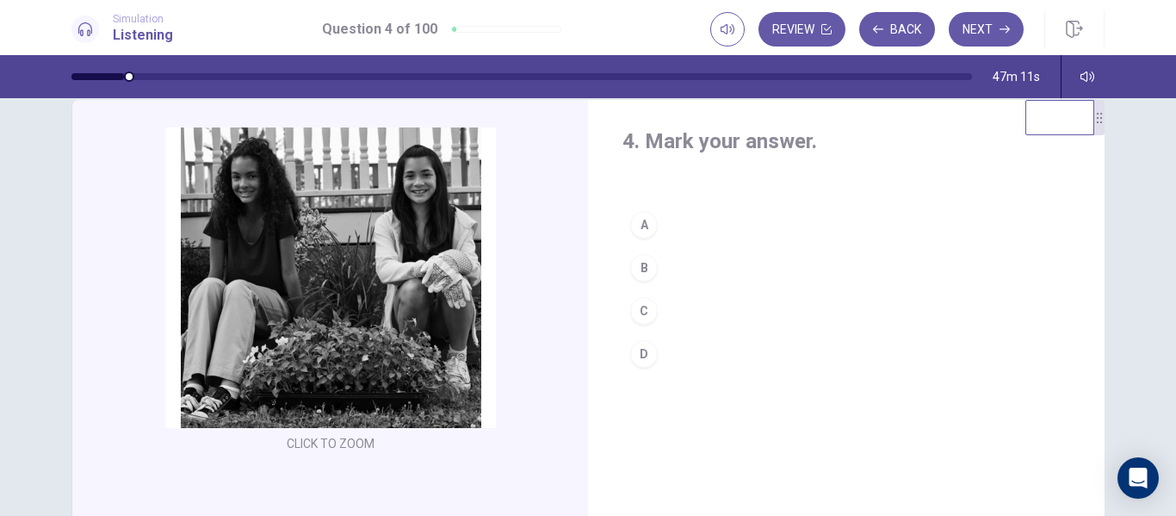
scroll to position [15, 0]
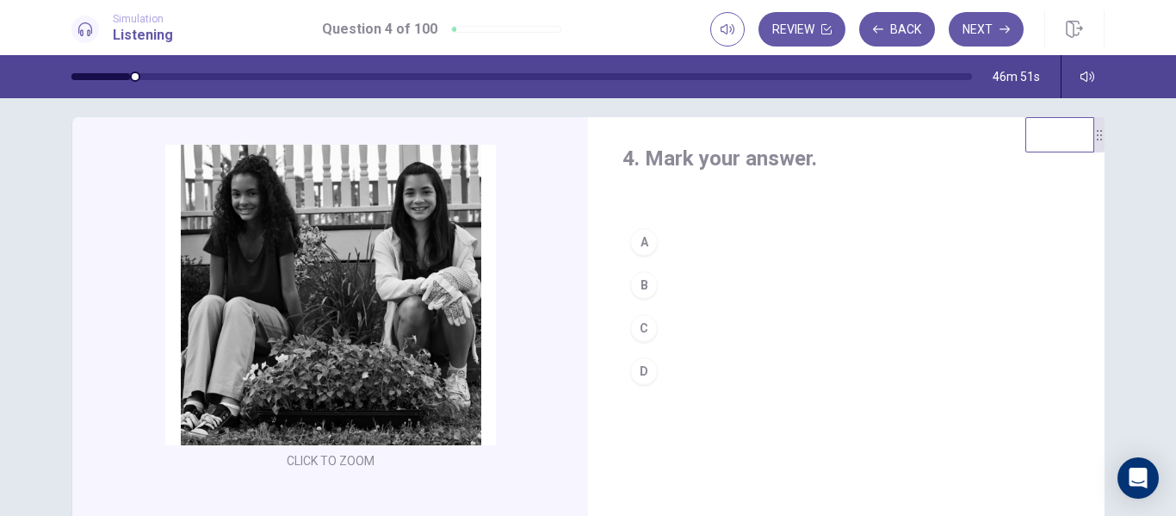
click at [638, 286] on div "B" at bounding box center [644, 285] width 28 height 28
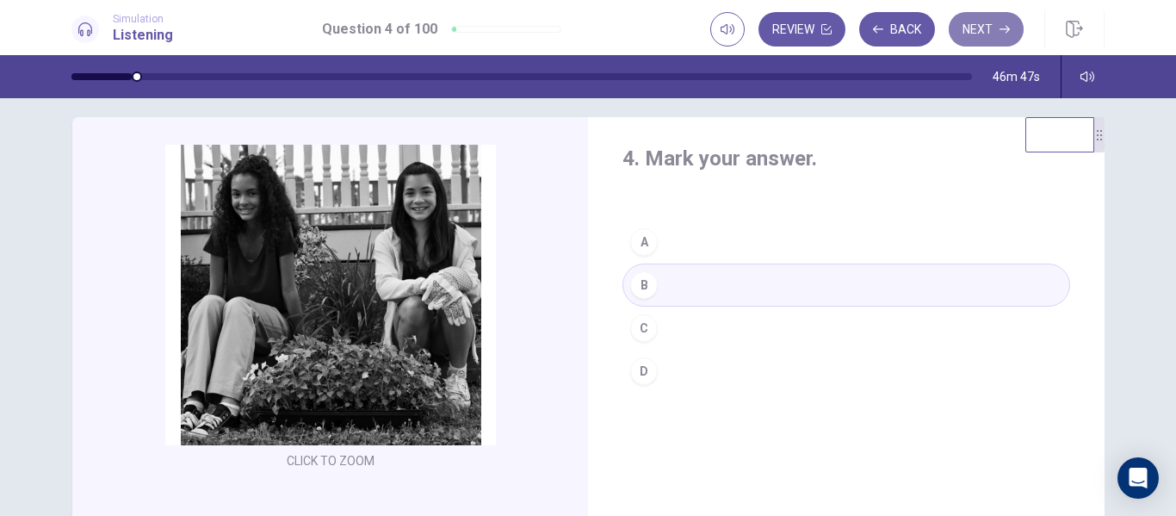
click at [980, 30] on button "Next" at bounding box center [986, 29] width 75 height 34
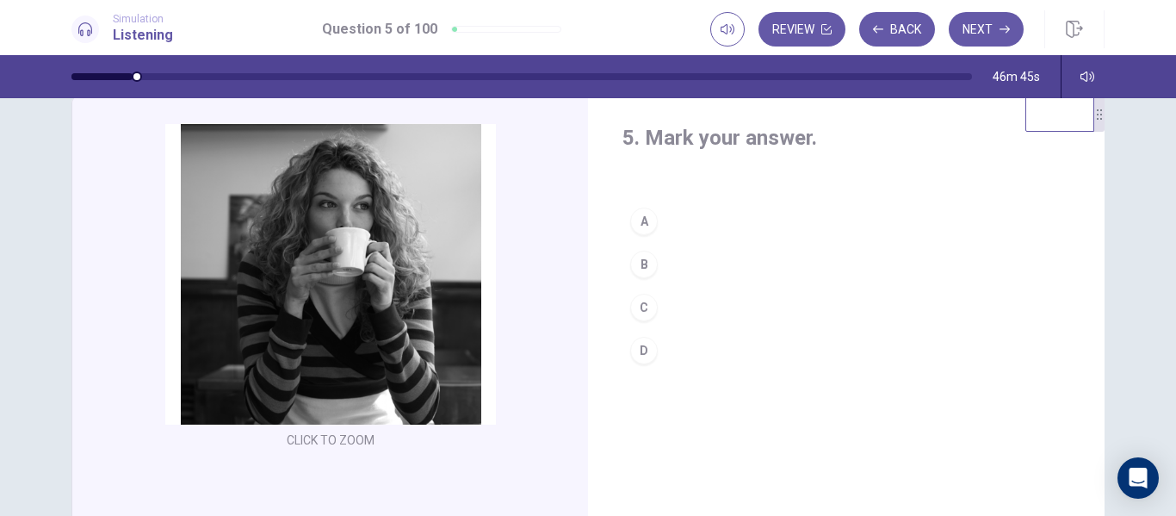
scroll to position [19, 0]
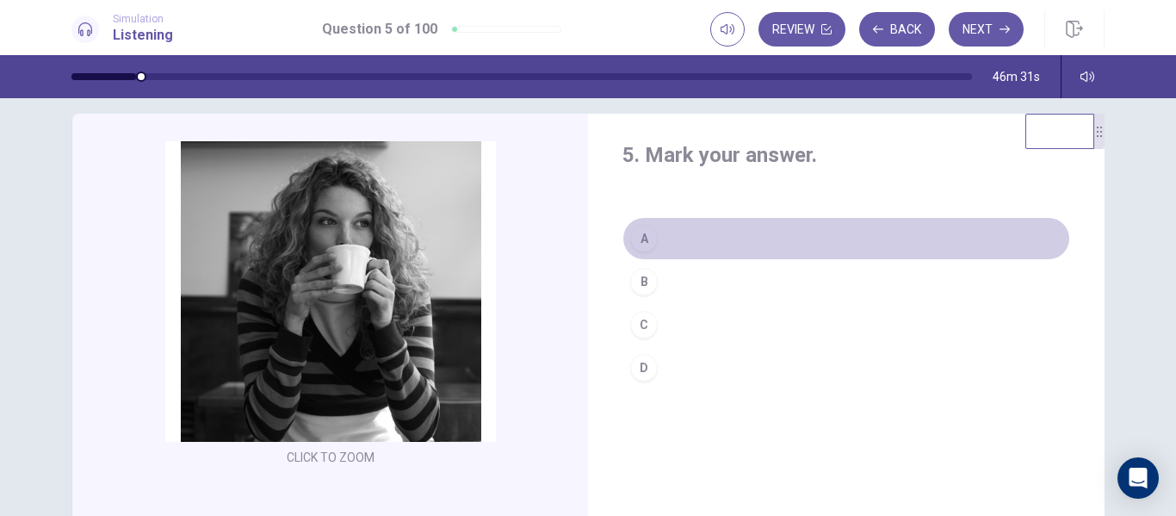
click at [647, 232] on div "A" at bounding box center [644, 239] width 28 height 28
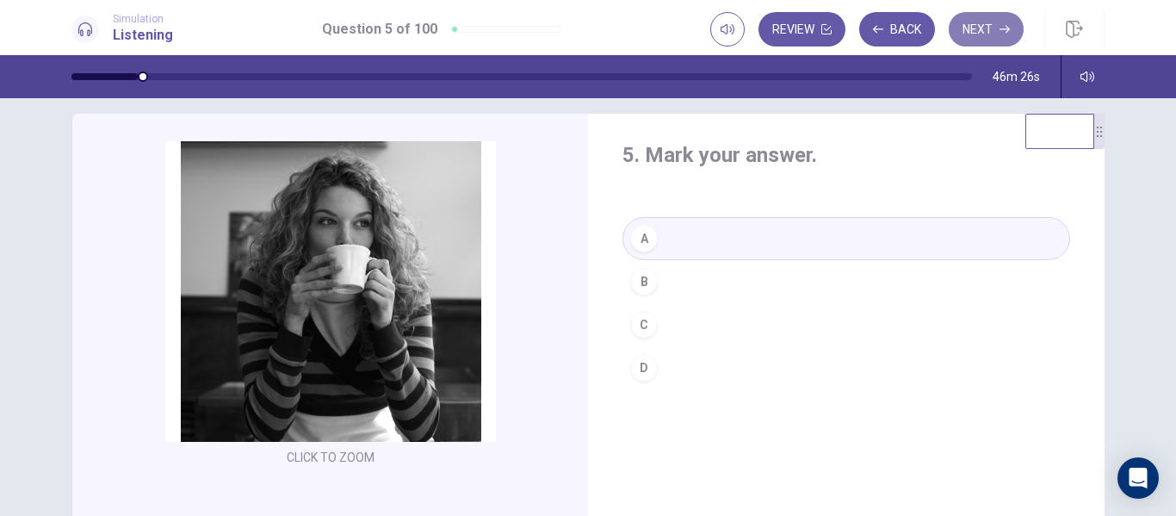
click at [988, 33] on button "Next" at bounding box center [986, 29] width 75 height 34
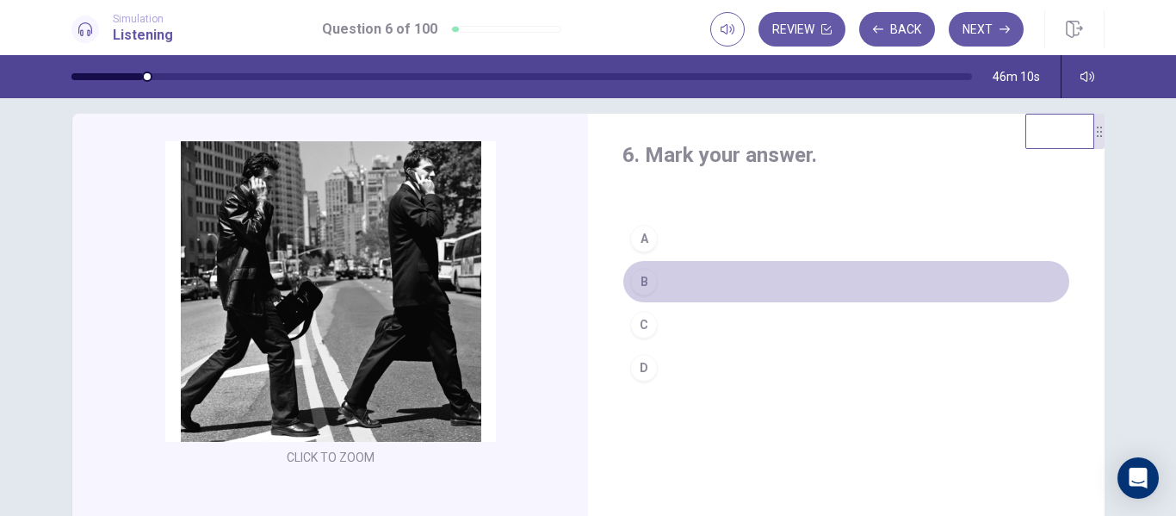
click at [655, 283] on button "B" at bounding box center [846, 281] width 448 height 43
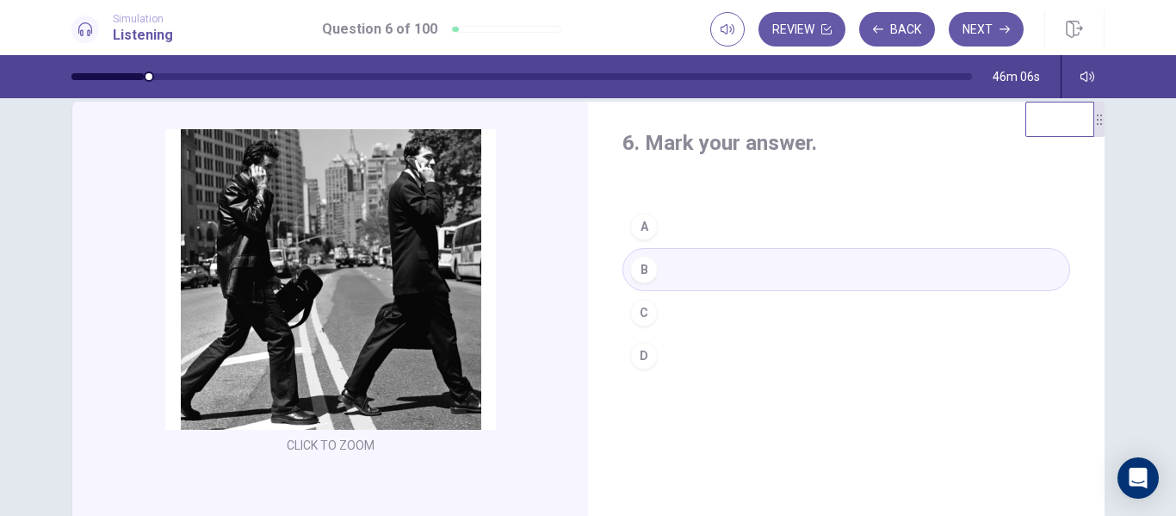
scroll to position [29, 0]
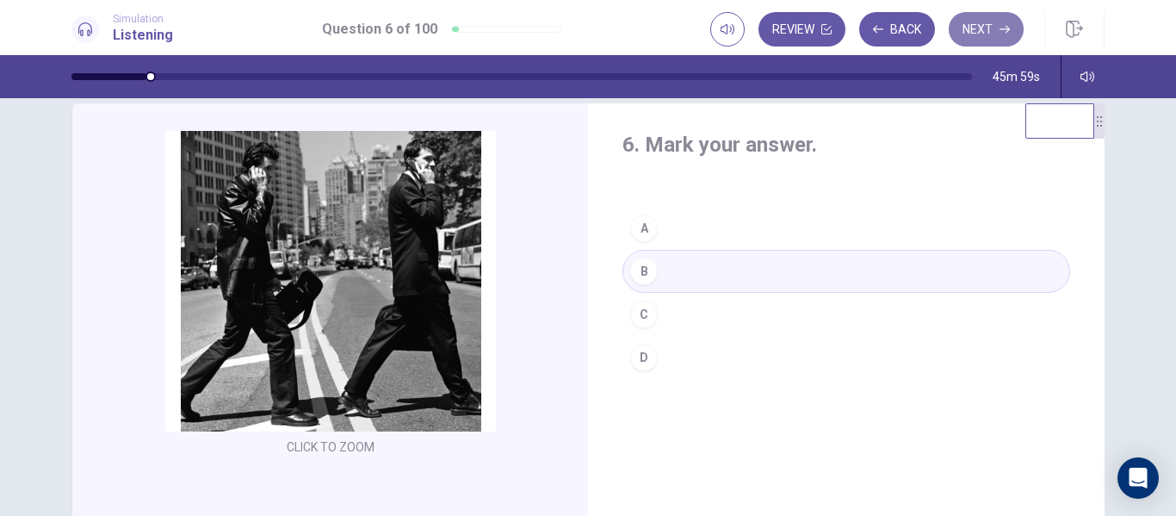
click at [991, 37] on button "Next" at bounding box center [986, 29] width 75 height 34
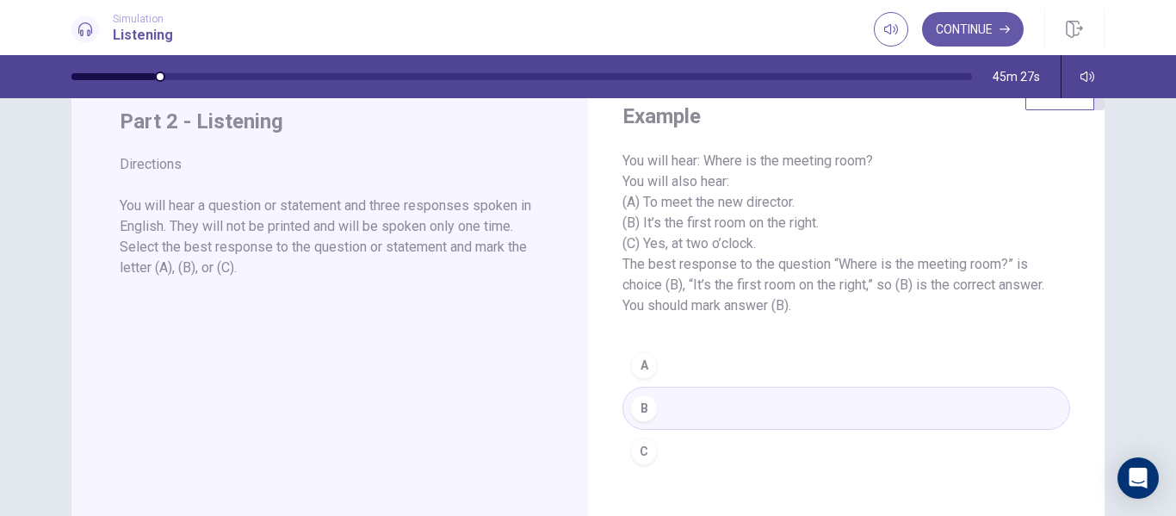
scroll to position [55, 0]
click at [988, 43] on button "Continue" at bounding box center [973, 29] width 102 height 34
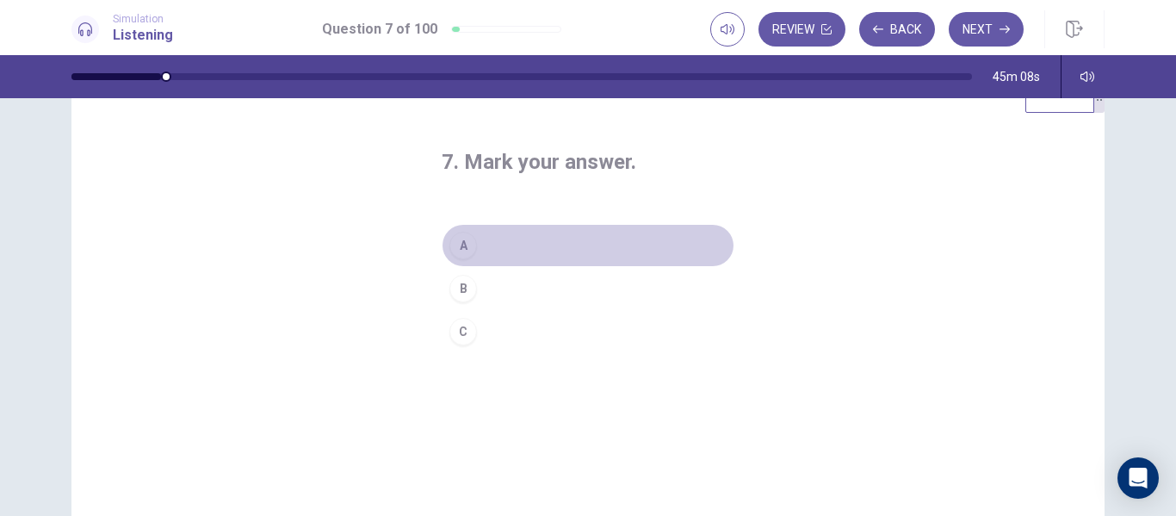
click at [458, 239] on div "A" at bounding box center [463, 246] width 28 height 28
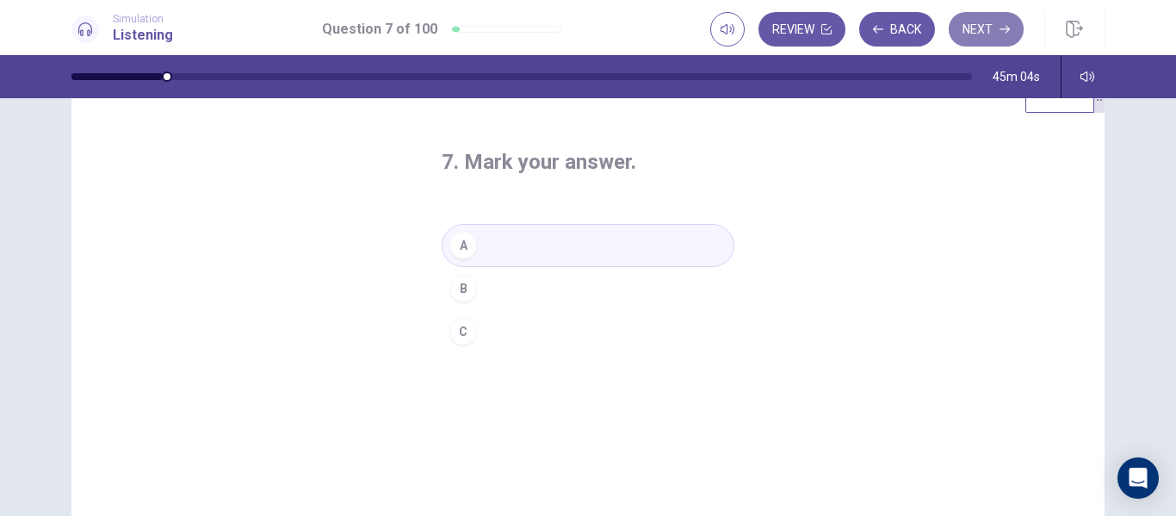
click at [969, 40] on button "Next" at bounding box center [986, 29] width 75 height 34
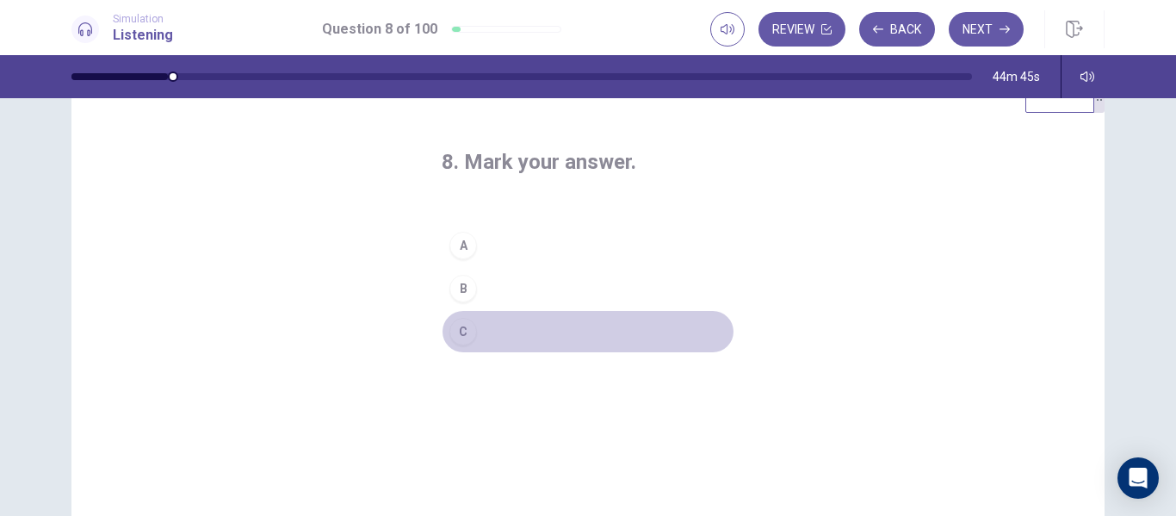
click at [486, 336] on button "C" at bounding box center [588, 331] width 293 height 43
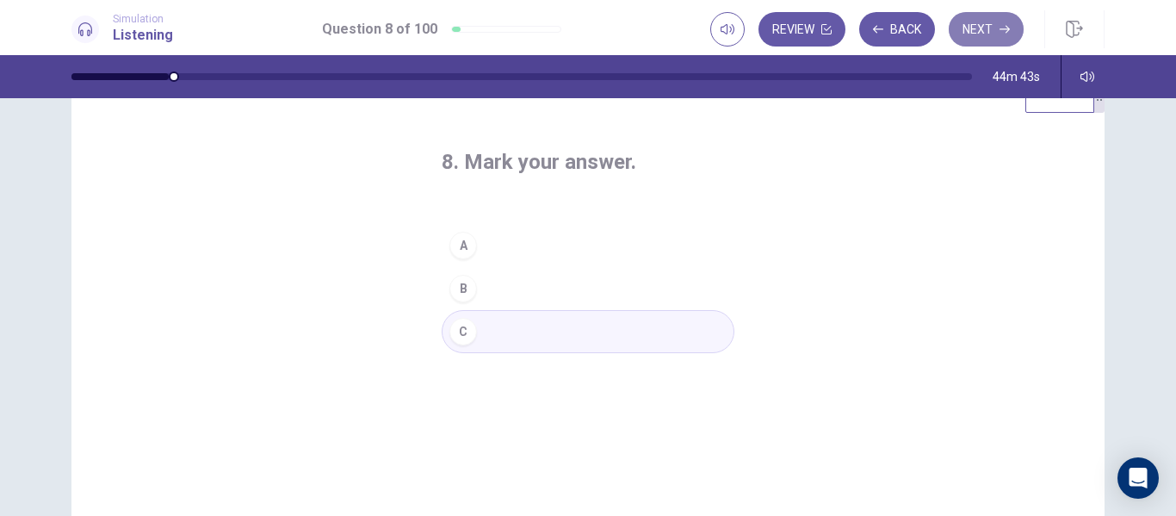
click at [996, 32] on button "Next" at bounding box center [986, 29] width 75 height 34
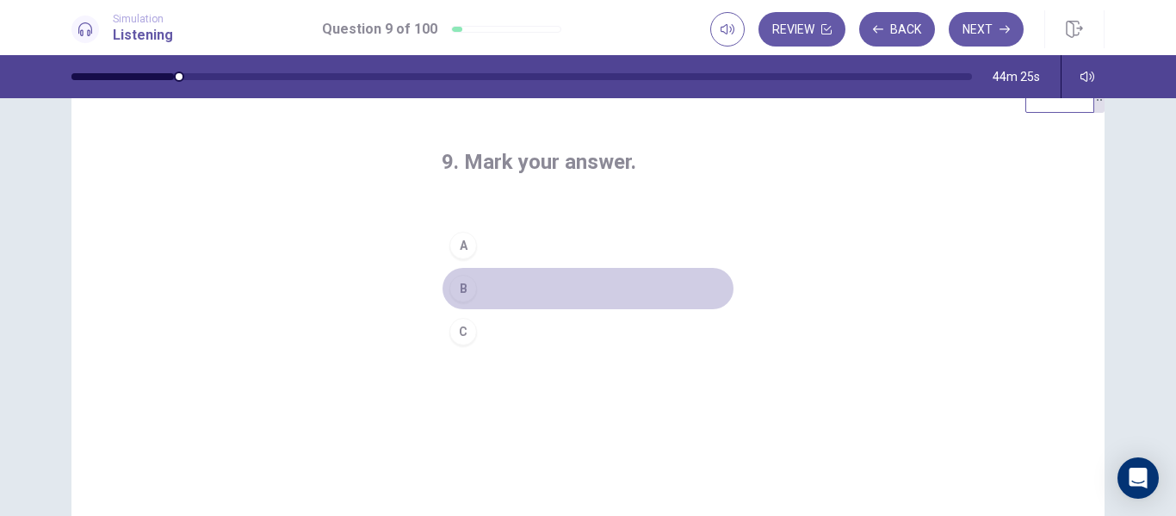
click at [542, 289] on button "B" at bounding box center [588, 288] width 293 height 43
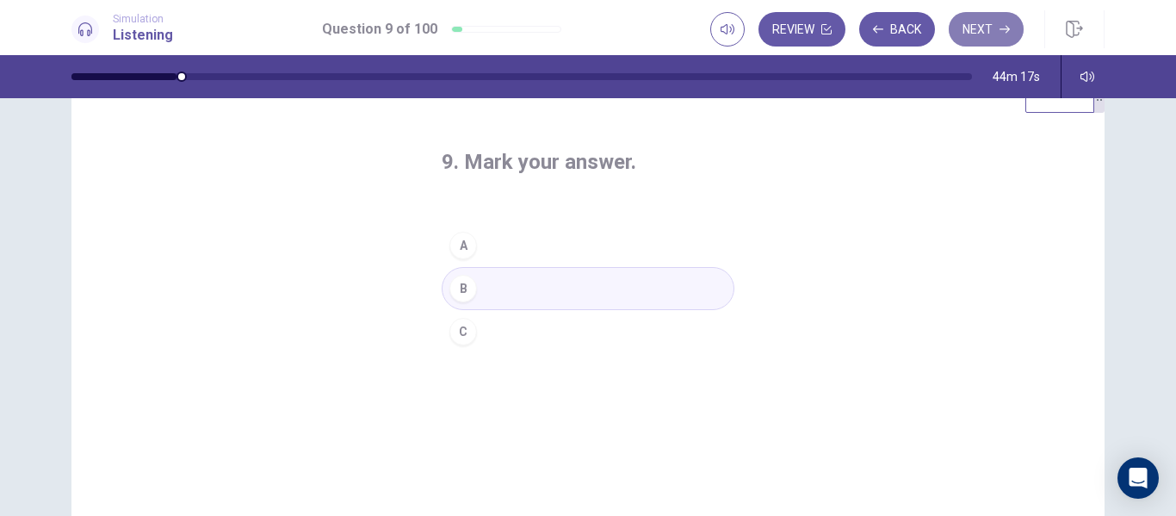
click at [1007, 23] on button "Next" at bounding box center [986, 29] width 75 height 34
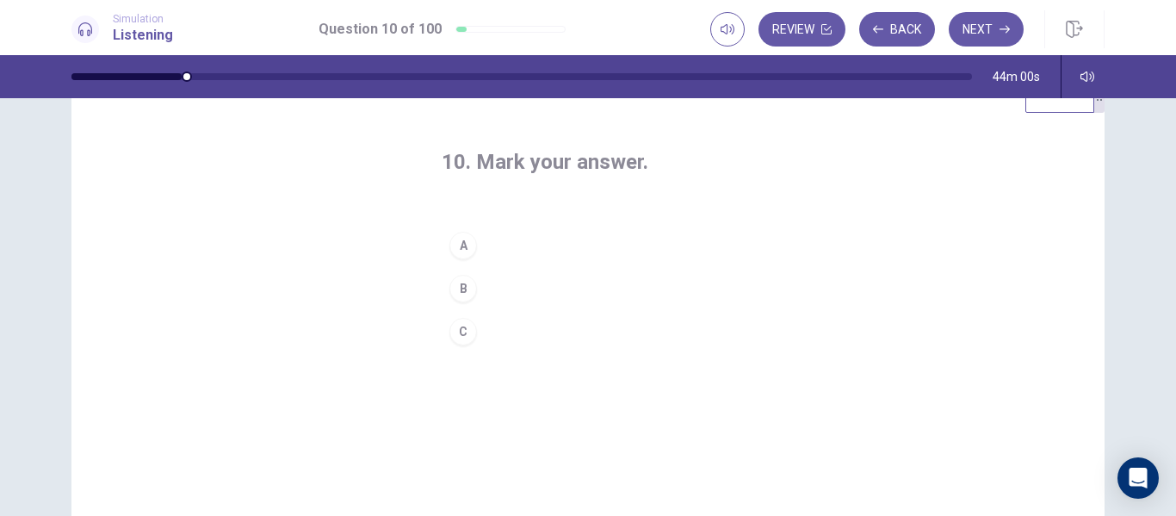
click at [500, 283] on button "B" at bounding box center [588, 288] width 293 height 43
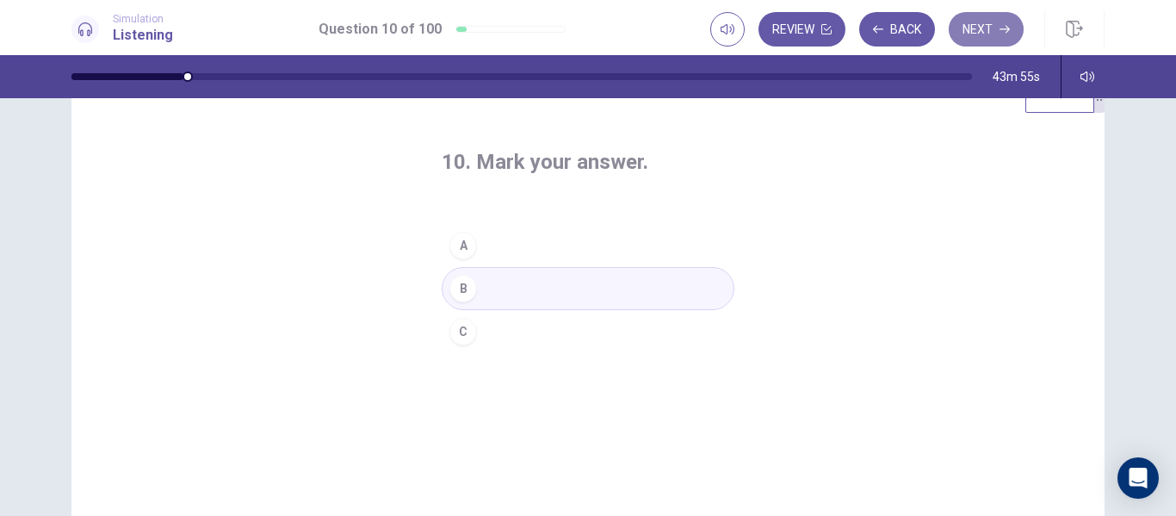
click at [990, 22] on button "Next" at bounding box center [986, 29] width 75 height 34
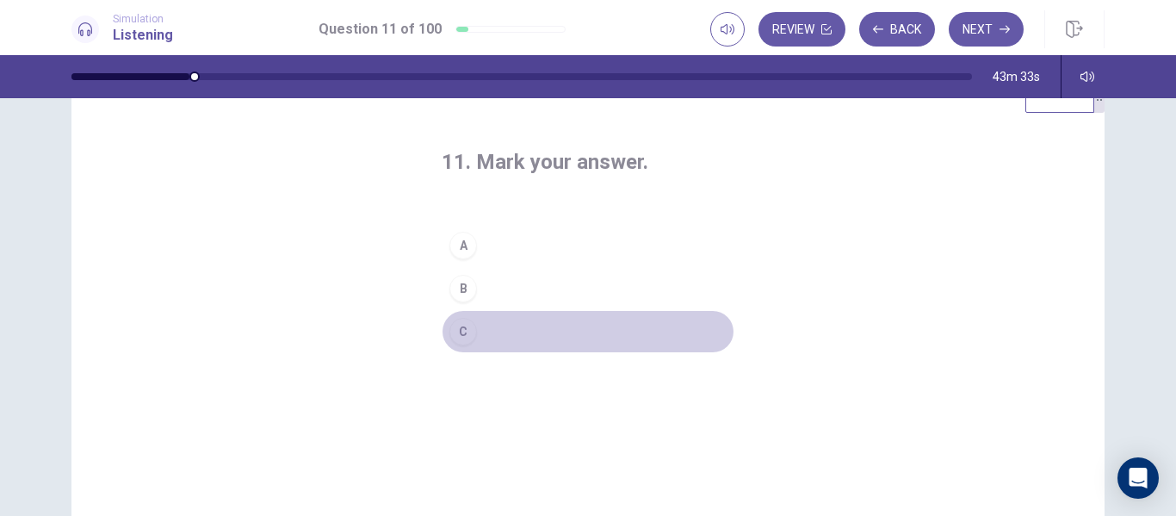
click at [485, 337] on button "C" at bounding box center [588, 331] width 293 height 43
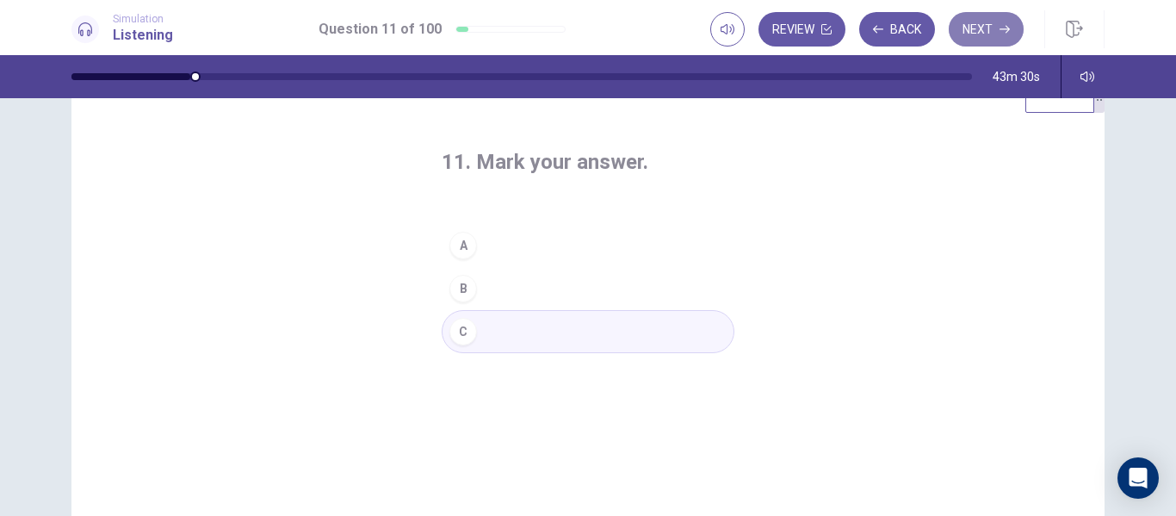
click at [996, 30] on button "Next" at bounding box center [986, 29] width 75 height 34
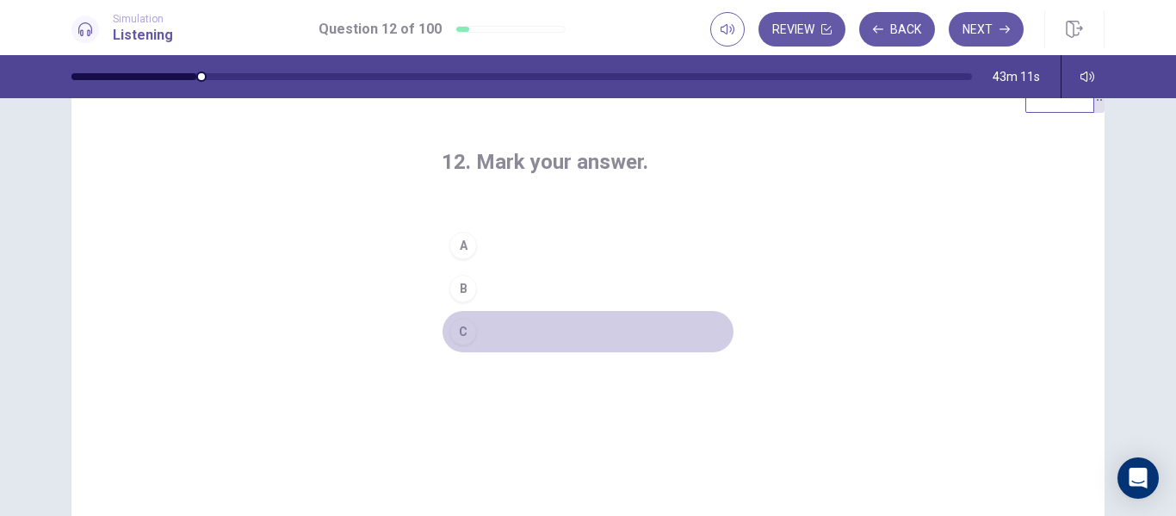
click at [488, 335] on button "C" at bounding box center [588, 331] width 293 height 43
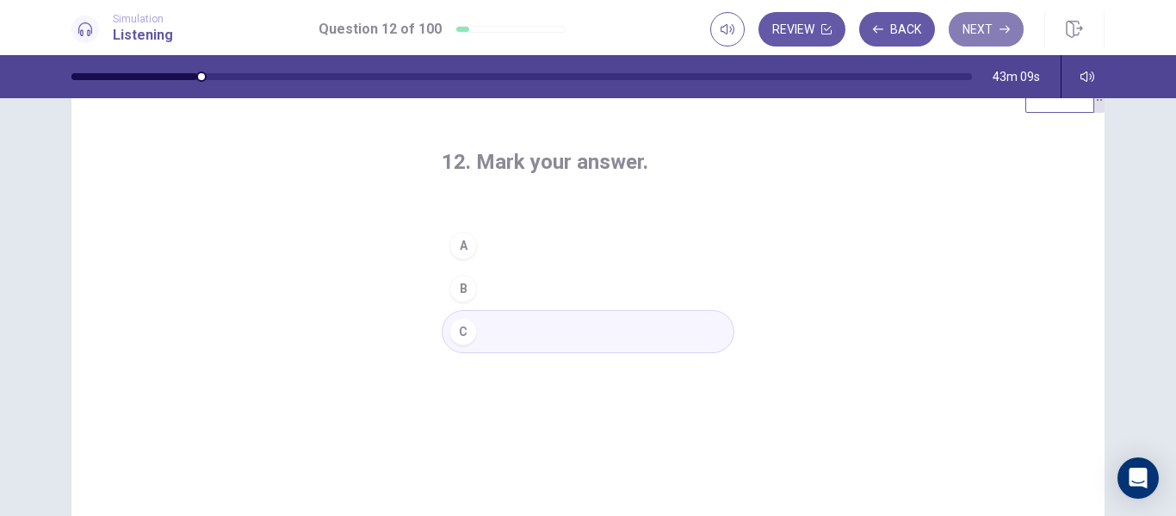
click at [1001, 32] on icon "button" at bounding box center [1004, 29] width 10 height 10
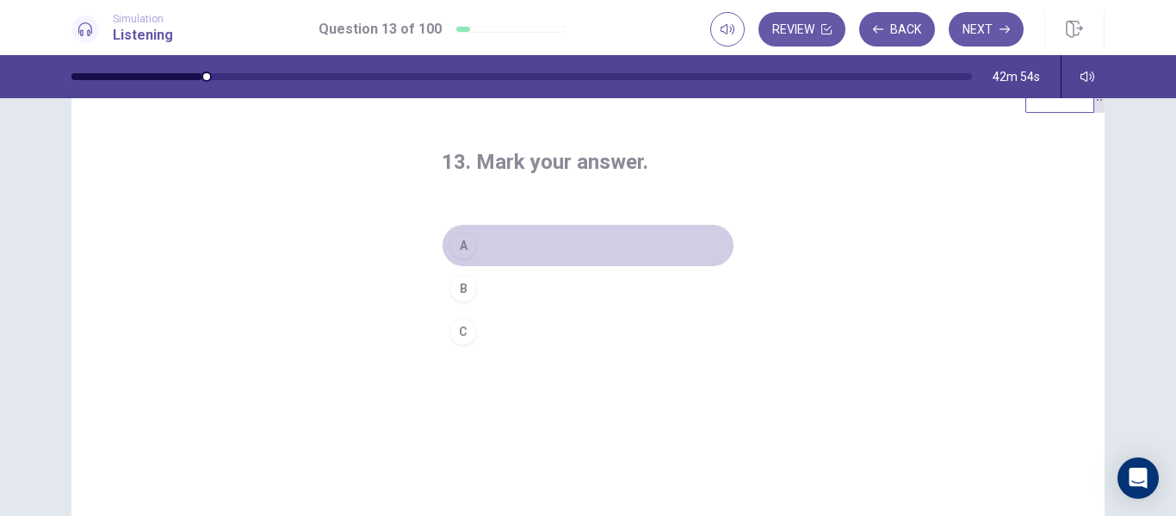
click at [498, 248] on button "A" at bounding box center [588, 245] width 293 height 43
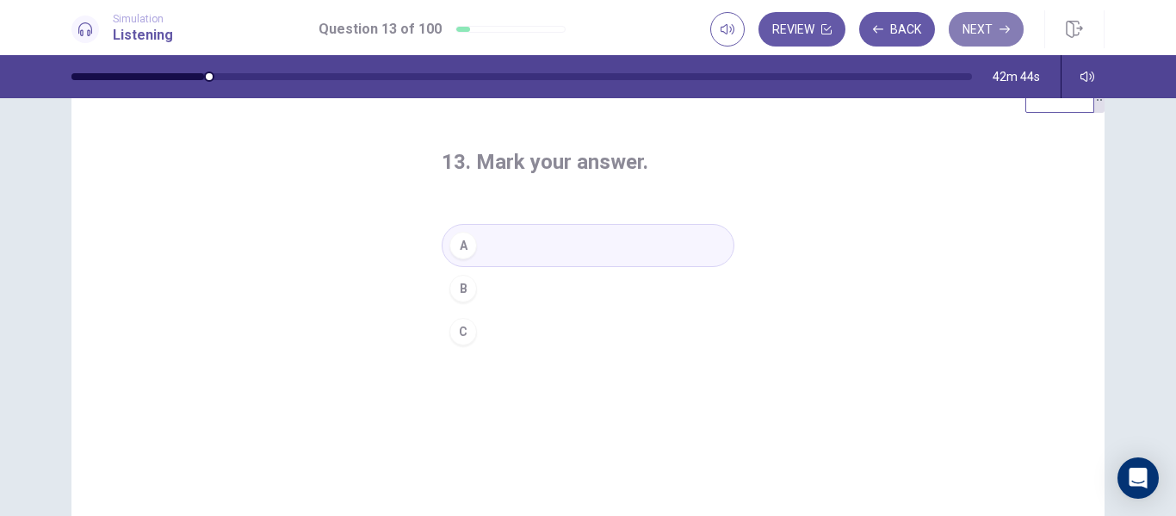
click at [1002, 33] on icon "button" at bounding box center [1004, 29] width 10 height 10
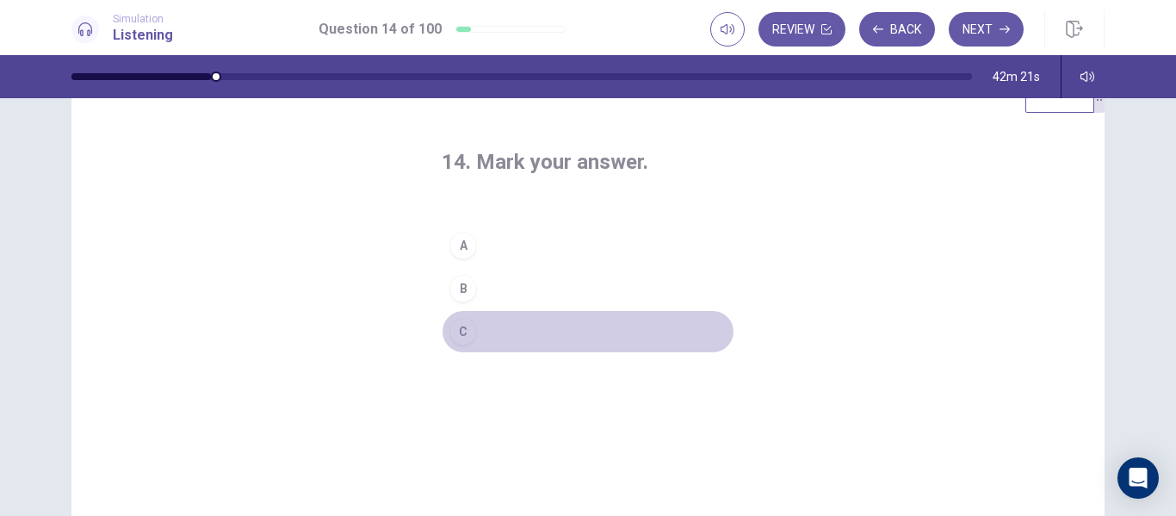
click at [493, 336] on button "C" at bounding box center [588, 331] width 293 height 43
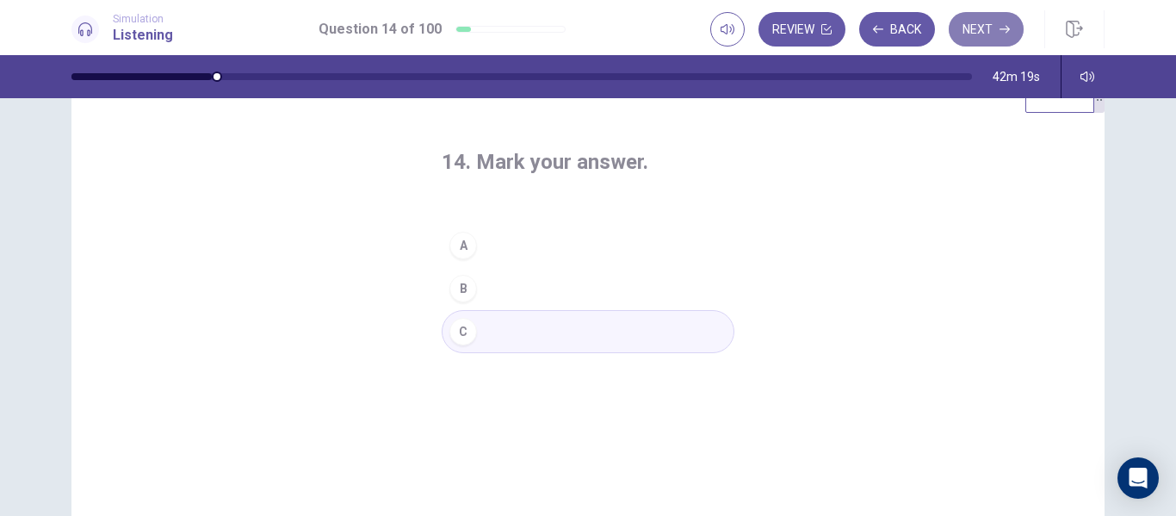
click at [1003, 28] on icon "button" at bounding box center [1004, 29] width 10 height 10
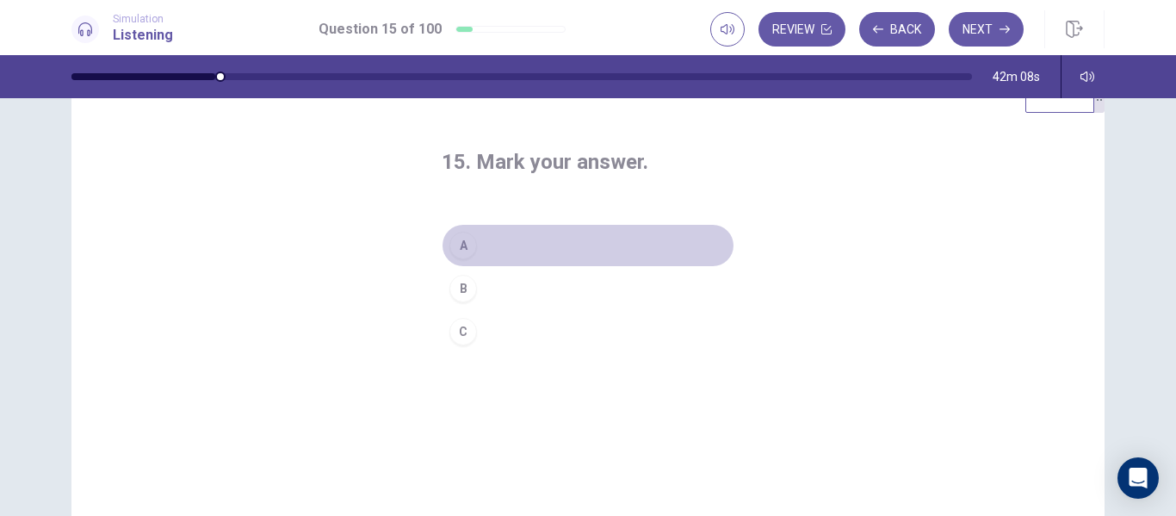
click at [528, 242] on button "A" at bounding box center [588, 245] width 293 height 43
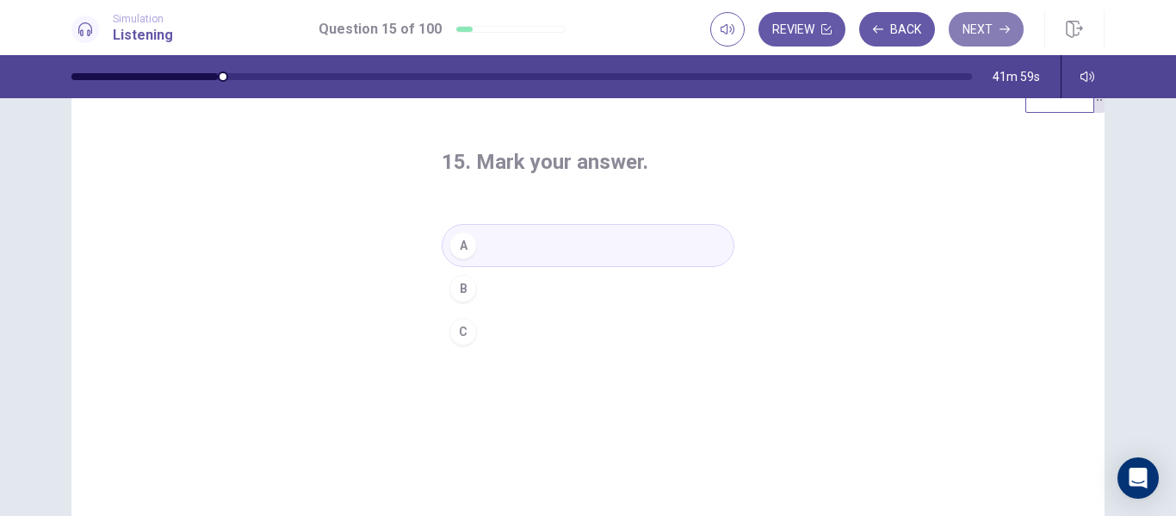
click at [992, 39] on button "Next" at bounding box center [986, 29] width 75 height 34
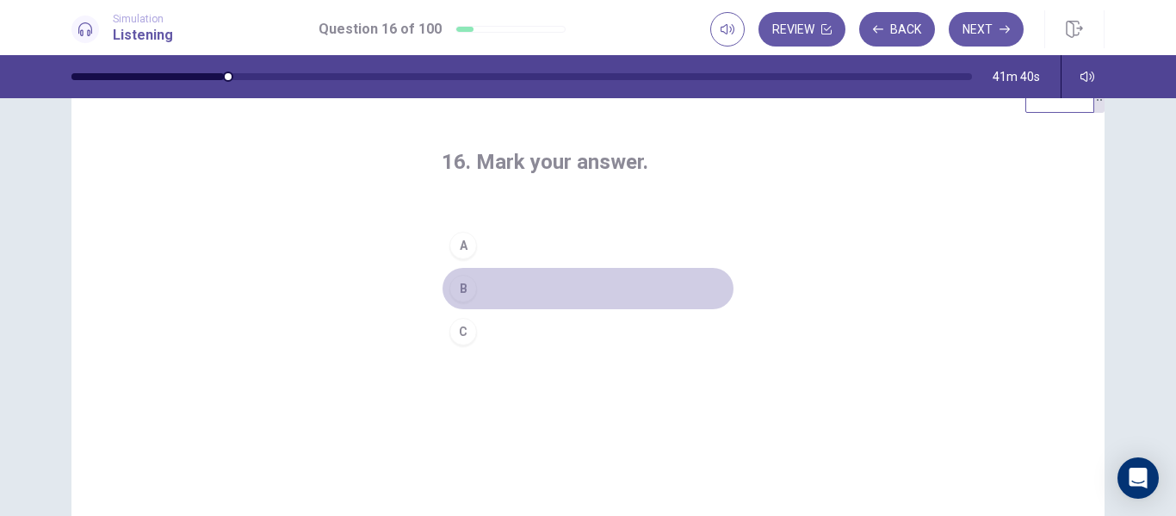
click at [515, 295] on button "B" at bounding box center [588, 288] width 293 height 43
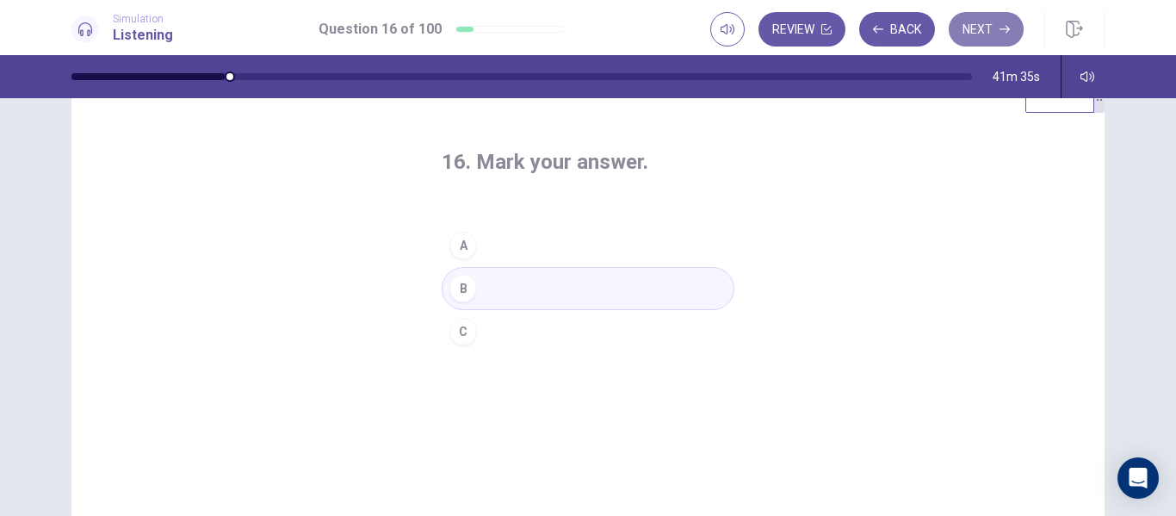
click at [992, 26] on button "Next" at bounding box center [986, 29] width 75 height 34
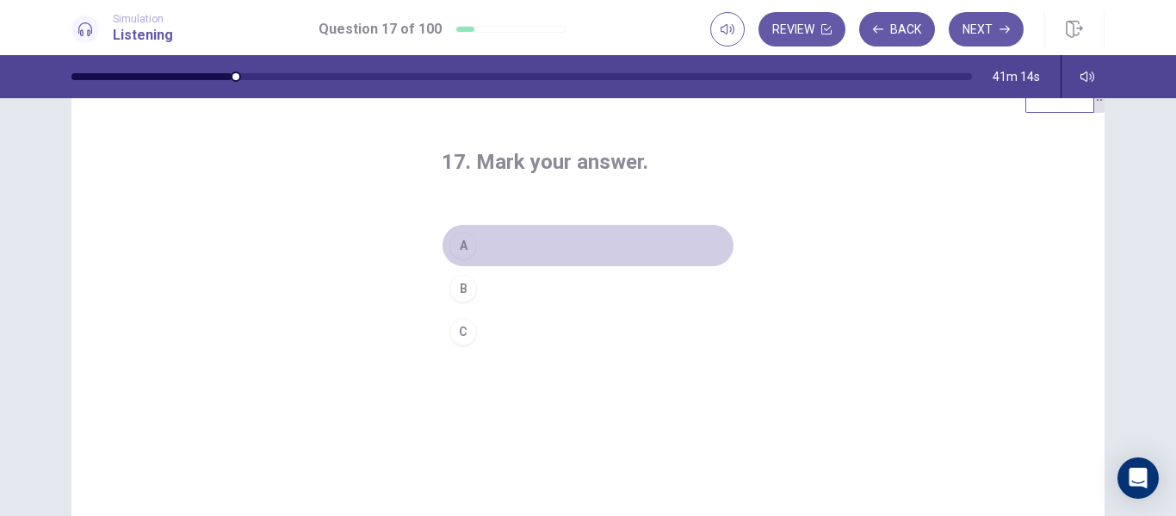
click at [520, 255] on button "A" at bounding box center [588, 245] width 293 height 43
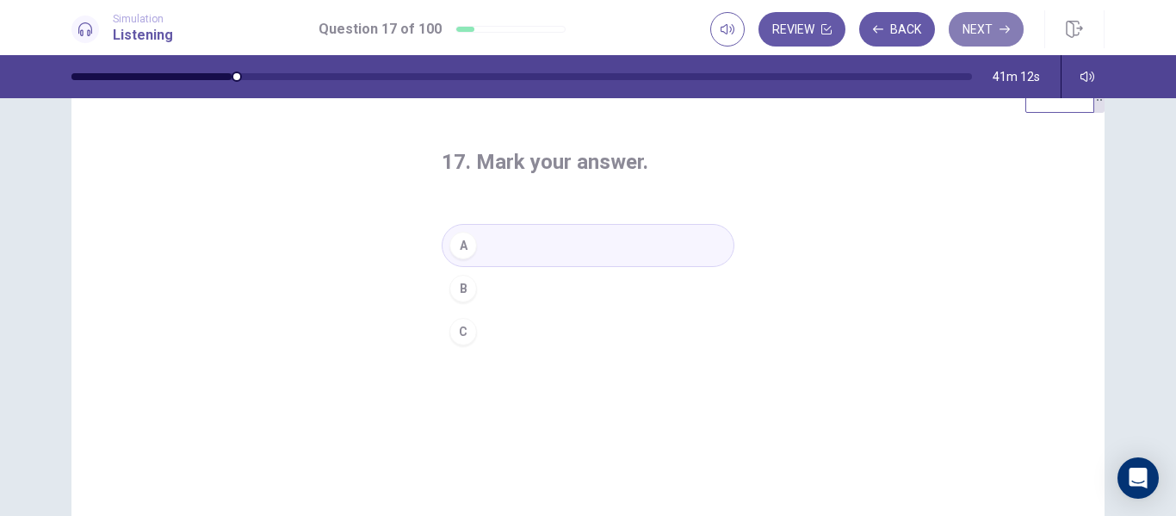
click at [983, 19] on button "Next" at bounding box center [986, 29] width 75 height 34
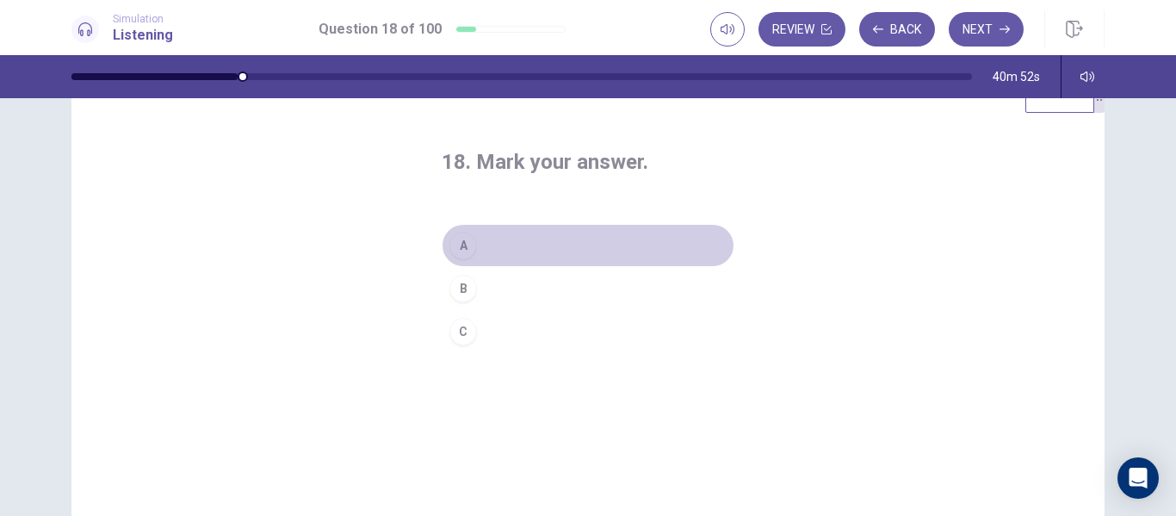
click at [497, 242] on button "A" at bounding box center [588, 245] width 293 height 43
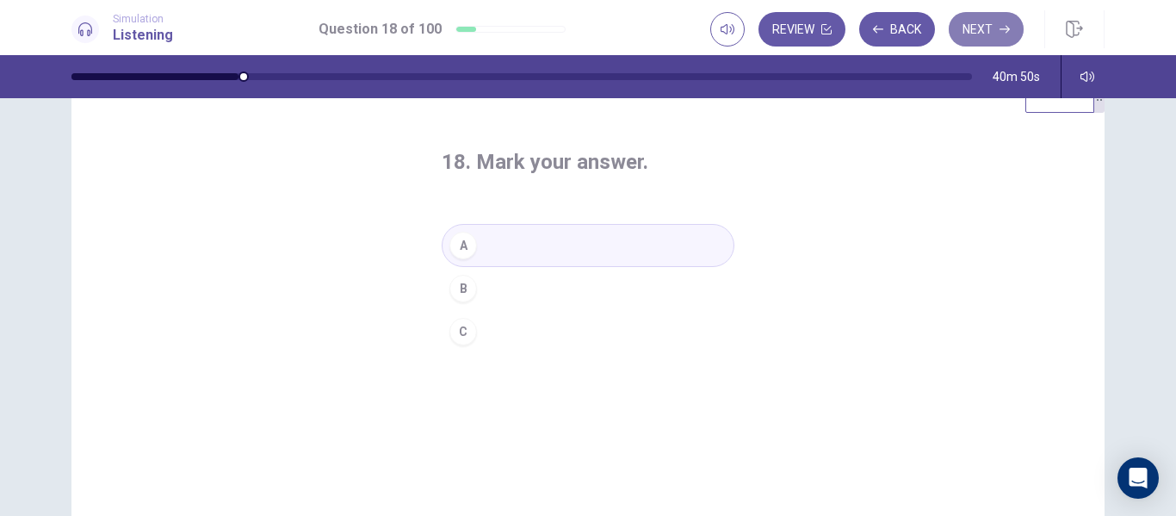
click at [983, 43] on button "Next" at bounding box center [986, 29] width 75 height 34
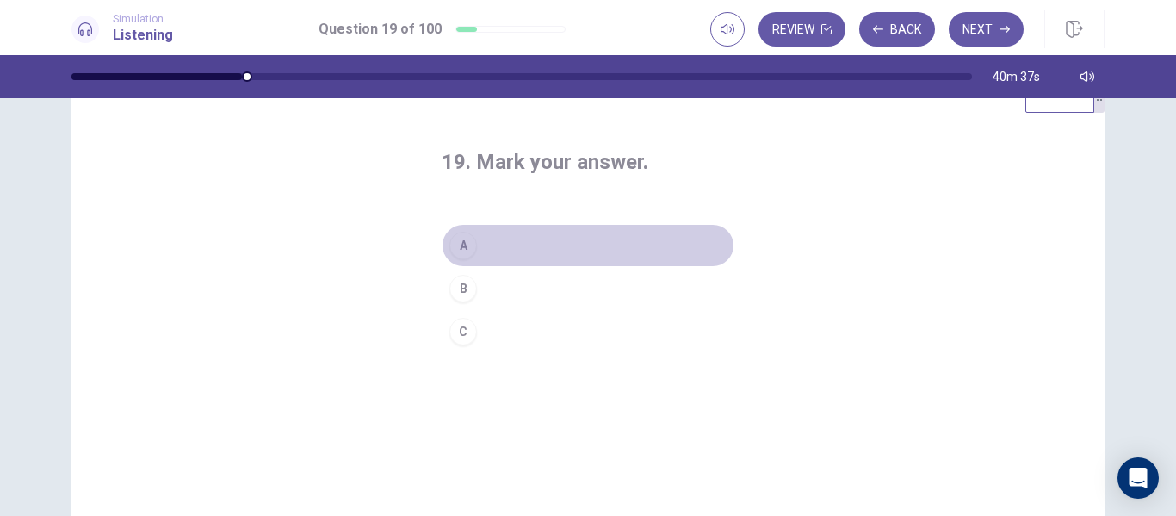
click at [513, 238] on button "A" at bounding box center [588, 245] width 293 height 43
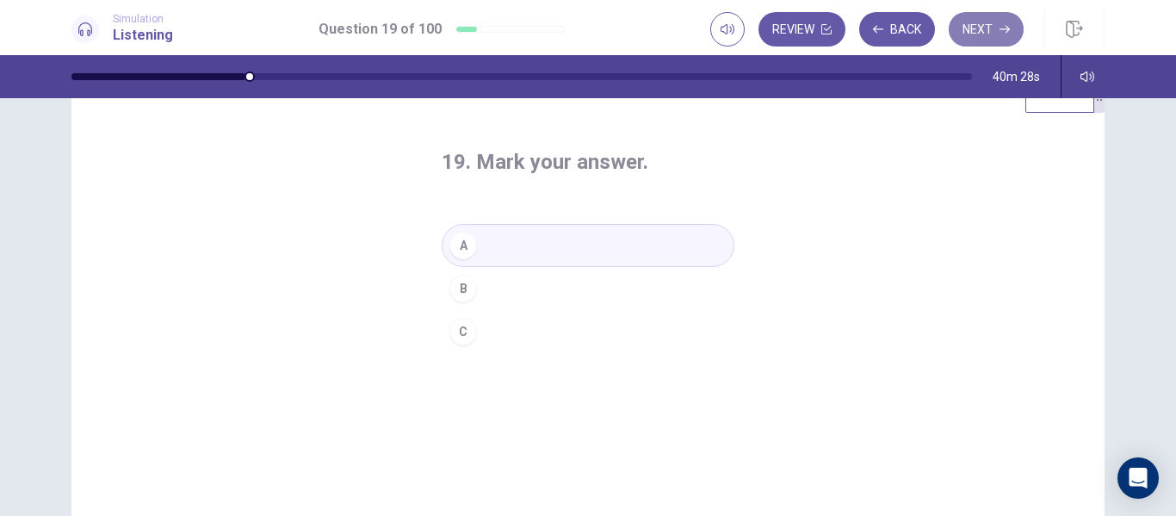
click at [999, 26] on button "Next" at bounding box center [986, 29] width 75 height 34
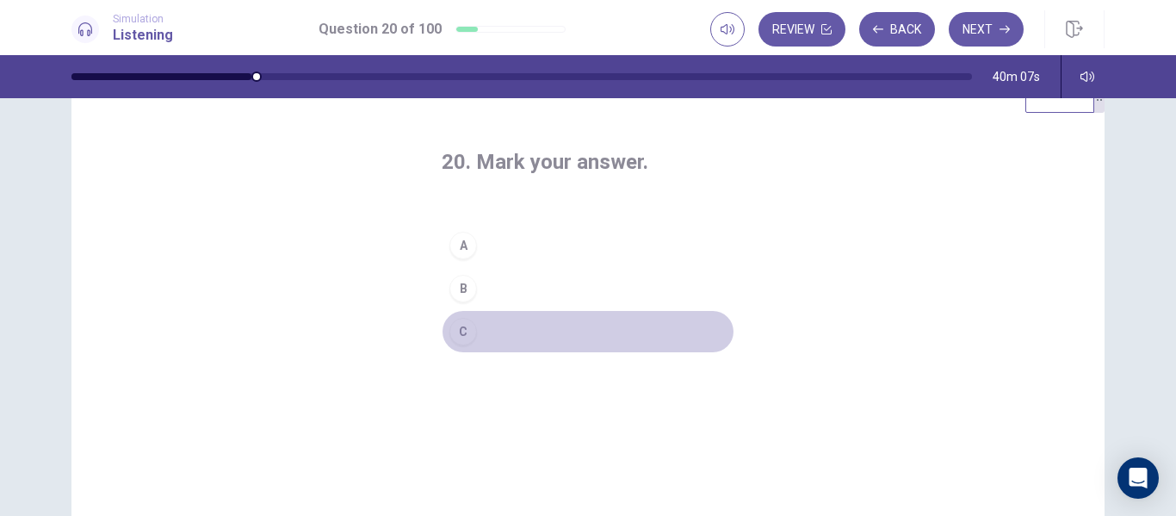
click at [510, 336] on button "C" at bounding box center [588, 331] width 293 height 43
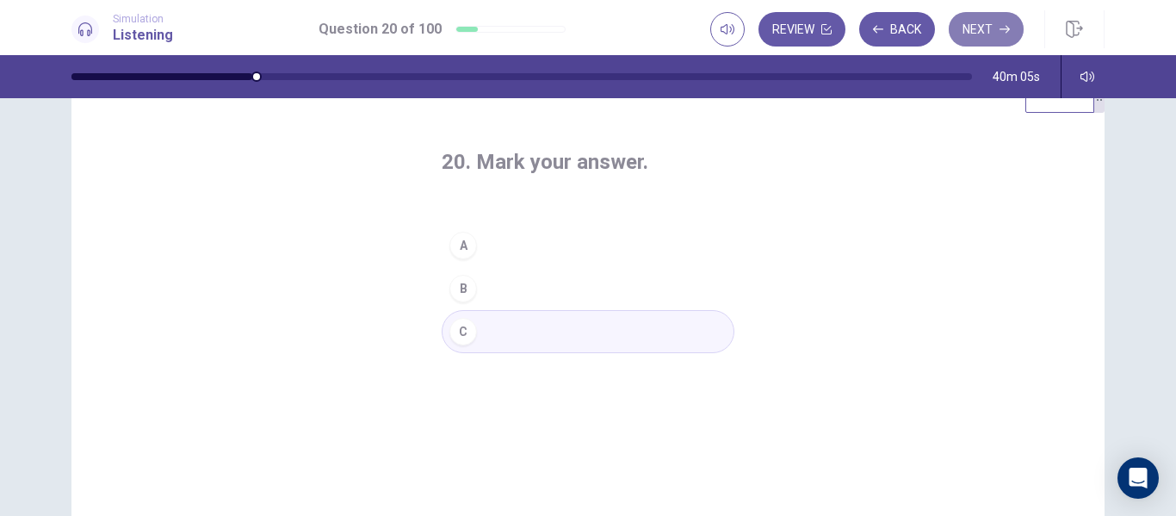
click at [990, 37] on button "Next" at bounding box center [986, 29] width 75 height 34
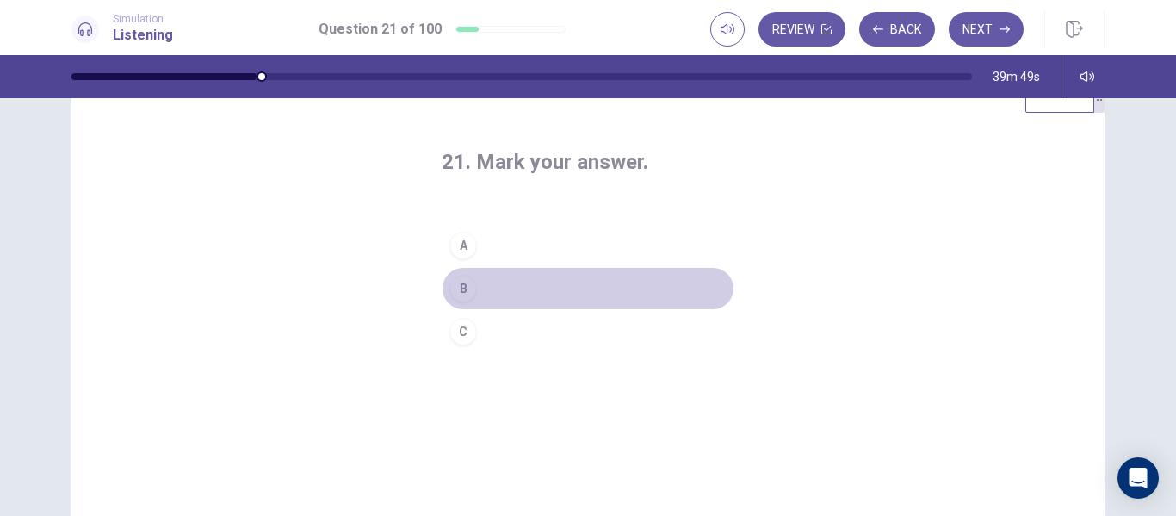
click at [510, 288] on button "B" at bounding box center [588, 288] width 293 height 43
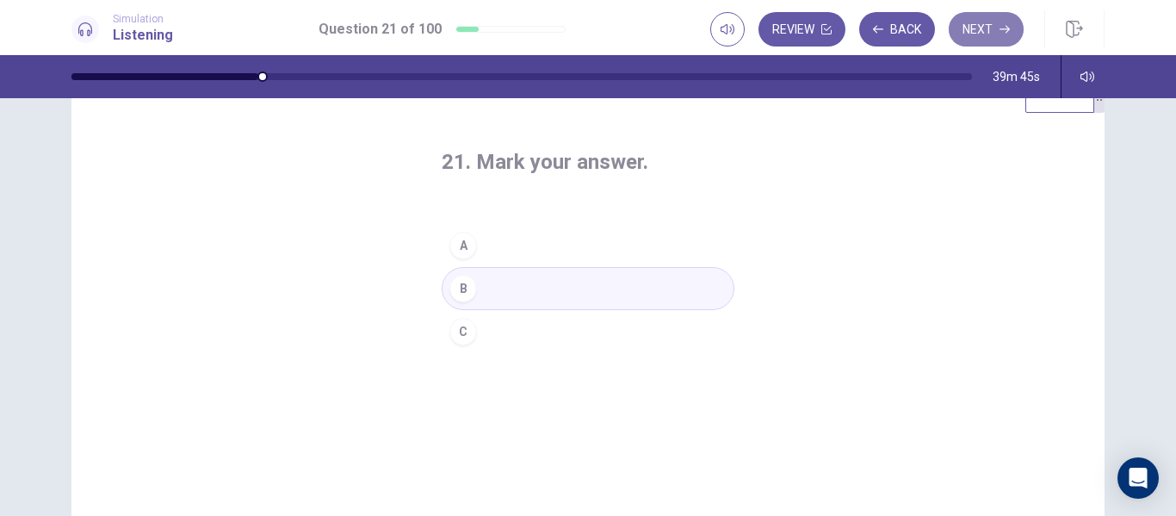
click at [994, 18] on button "Next" at bounding box center [986, 29] width 75 height 34
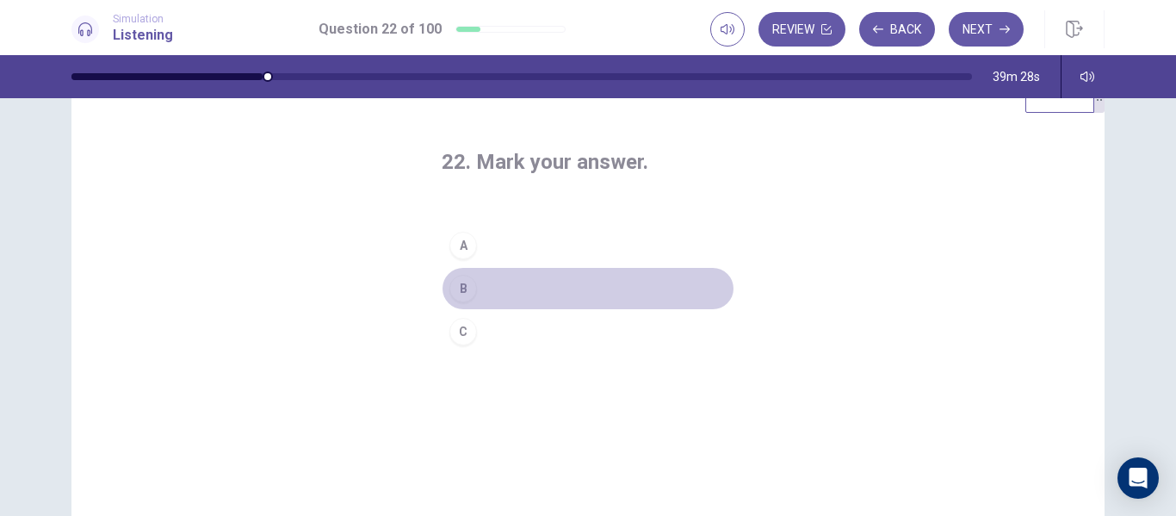
click at [499, 293] on button "B" at bounding box center [588, 288] width 293 height 43
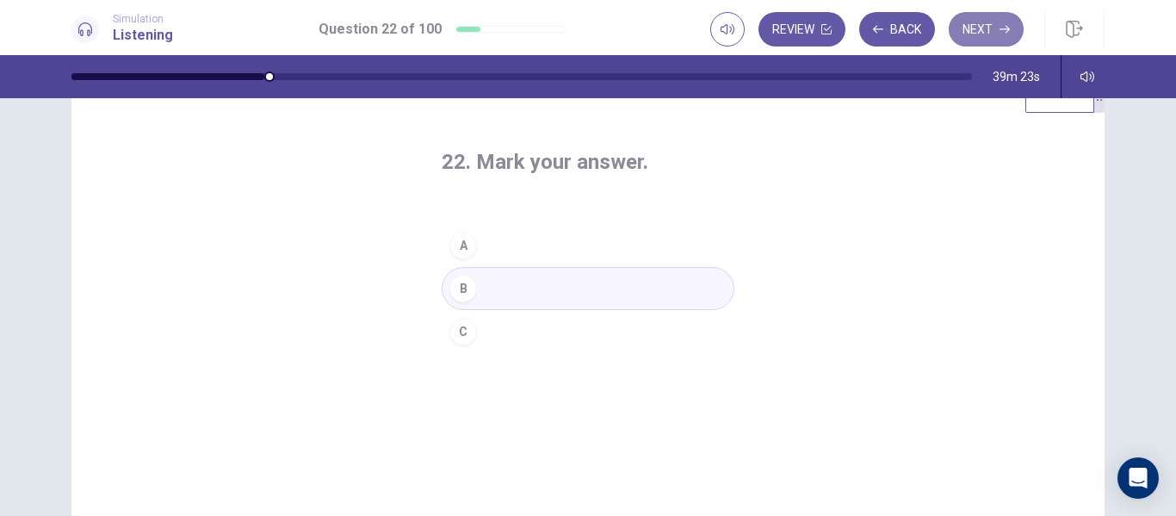
click at [996, 34] on button "Next" at bounding box center [986, 29] width 75 height 34
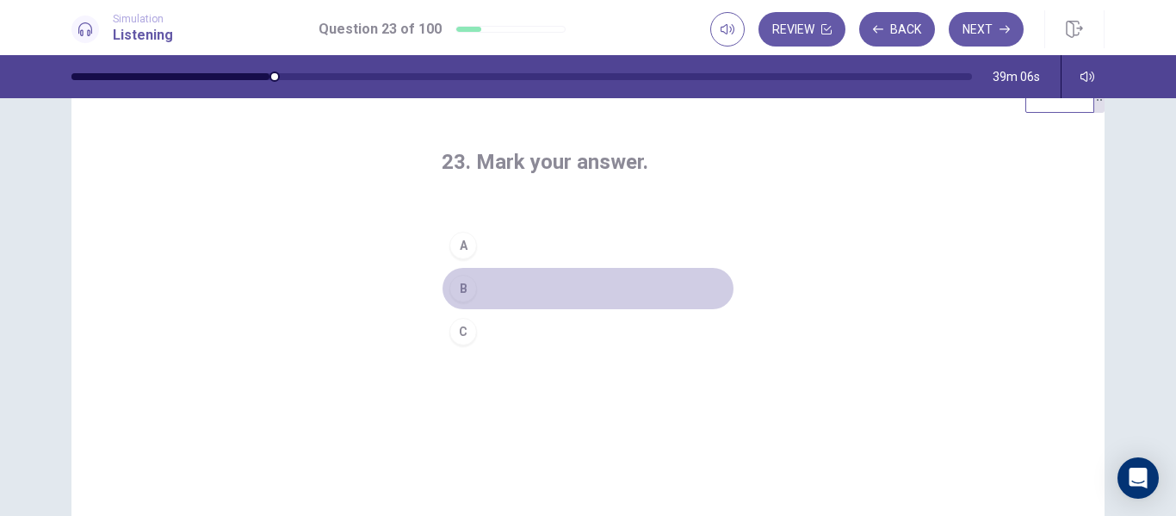
click at [504, 292] on button "B" at bounding box center [588, 288] width 293 height 43
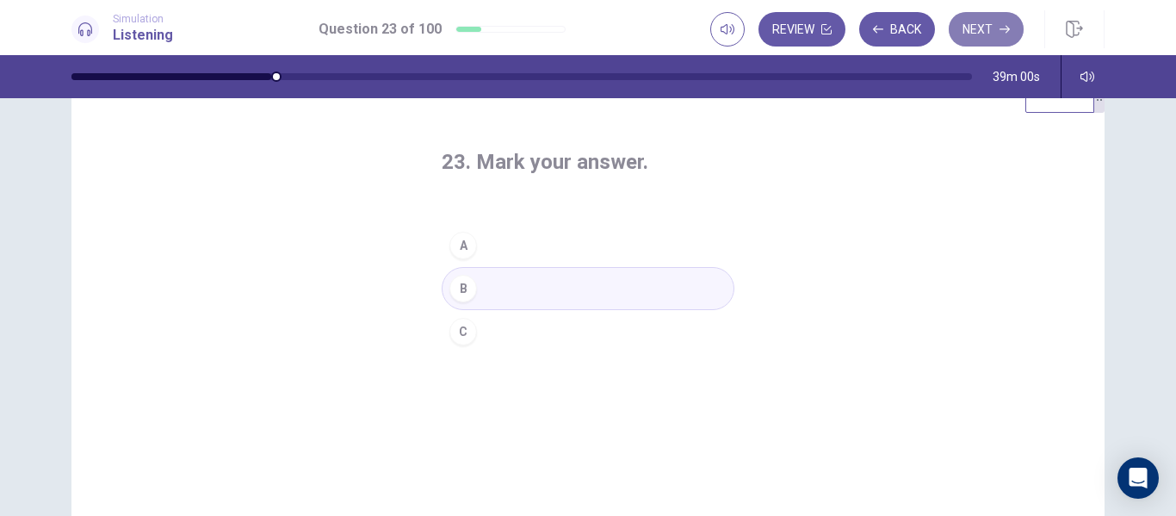
click at [981, 33] on button "Next" at bounding box center [986, 29] width 75 height 34
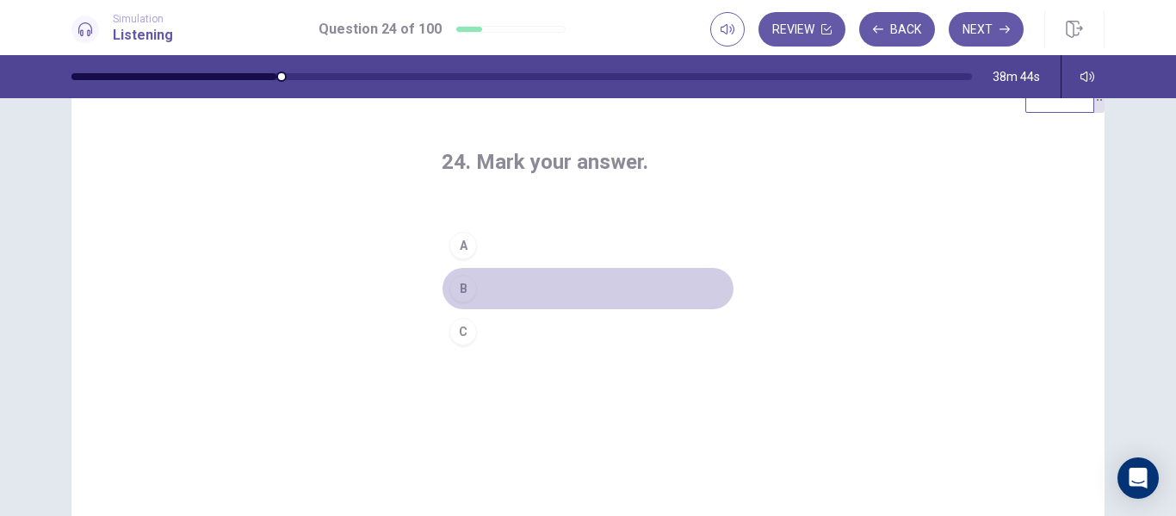
click at [523, 290] on button "B" at bounding box center [588, 288] width 293 height 43
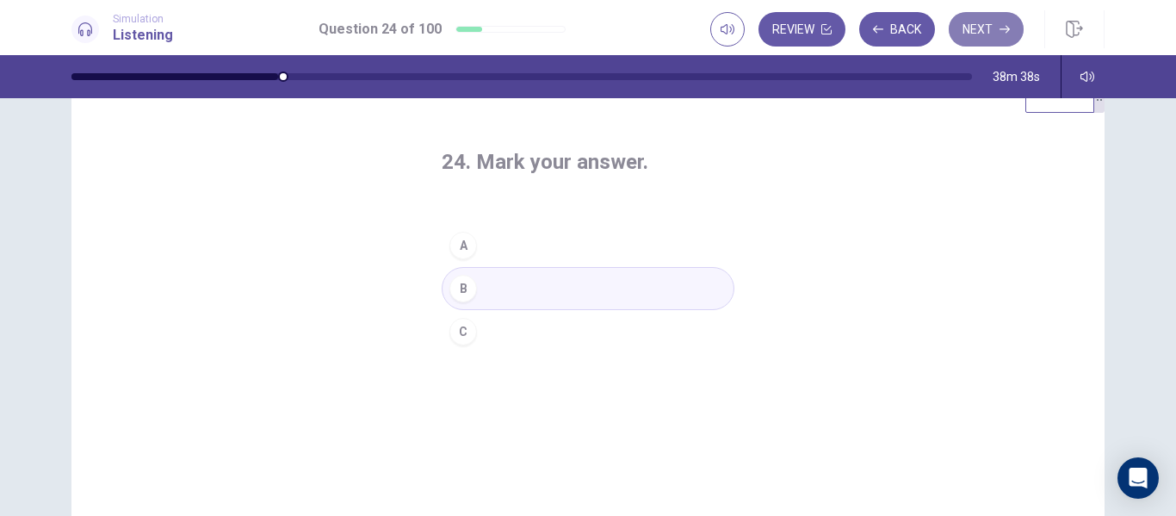
click at [999, 16] on button "Next" at bounding box center [986, 29] width 75 height 34
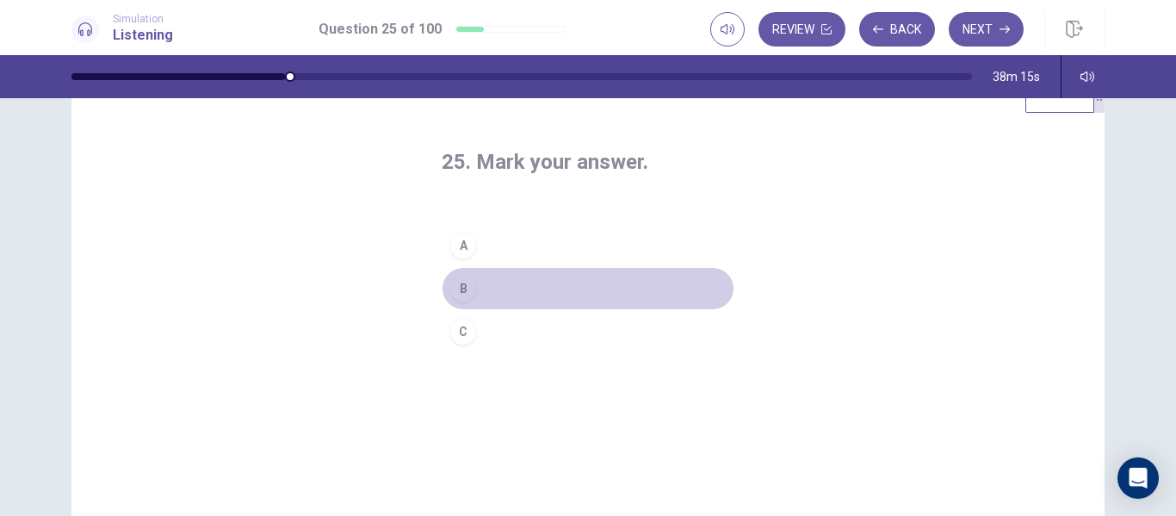
click at [500, 283] on button "B" at bounding box center [588, 288] width 293 height 43
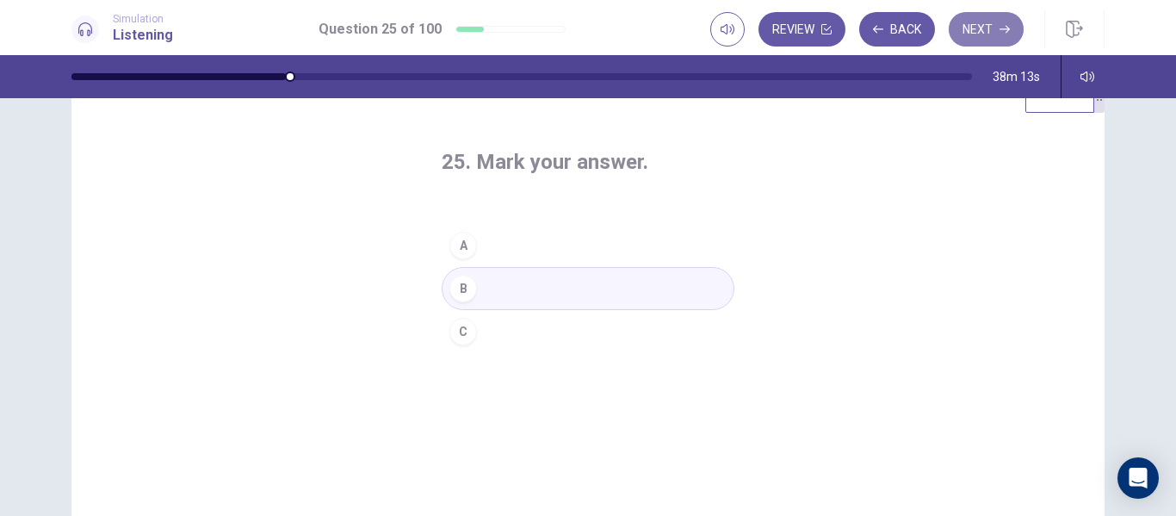
click at [997, 36] on button "Next" at bounding box center [986, 29] width 75 height 34
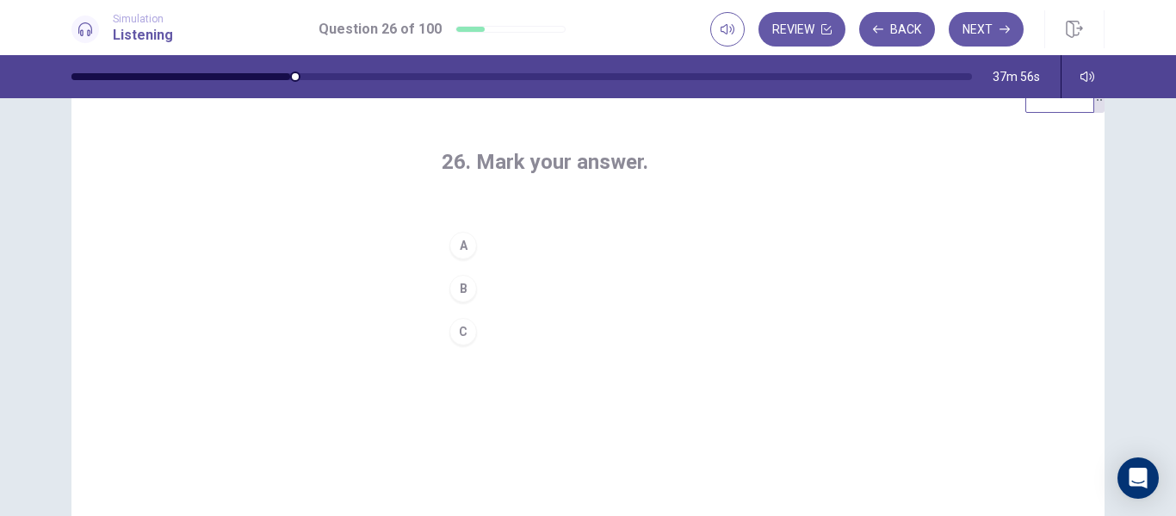
click at [523, 250] on button "A" at bounding box center [588, 245] width 293 height 43
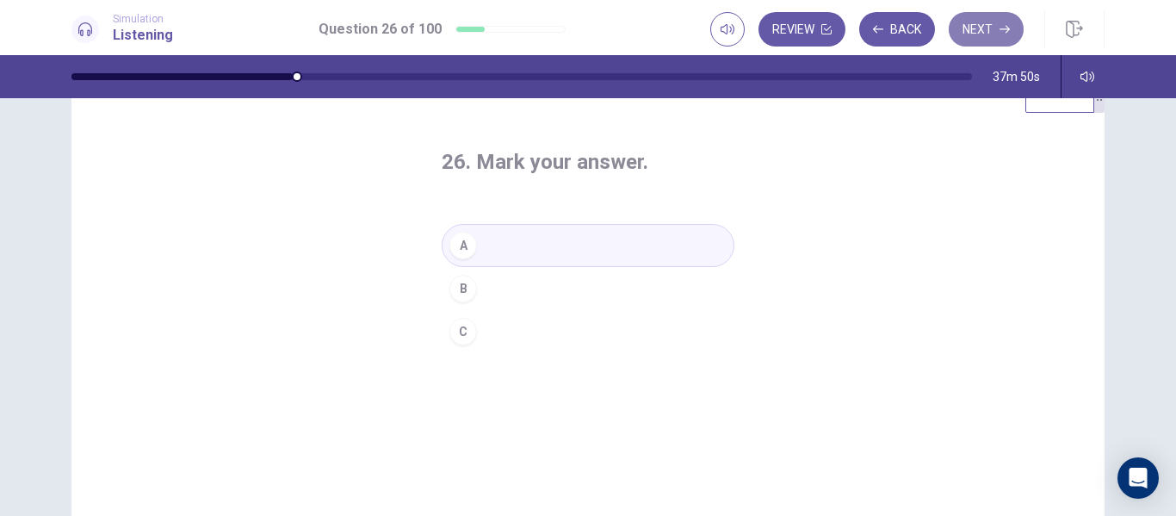
click at [990, 32] on button "Next" at bounding box center [986, 29] width 75 height 34
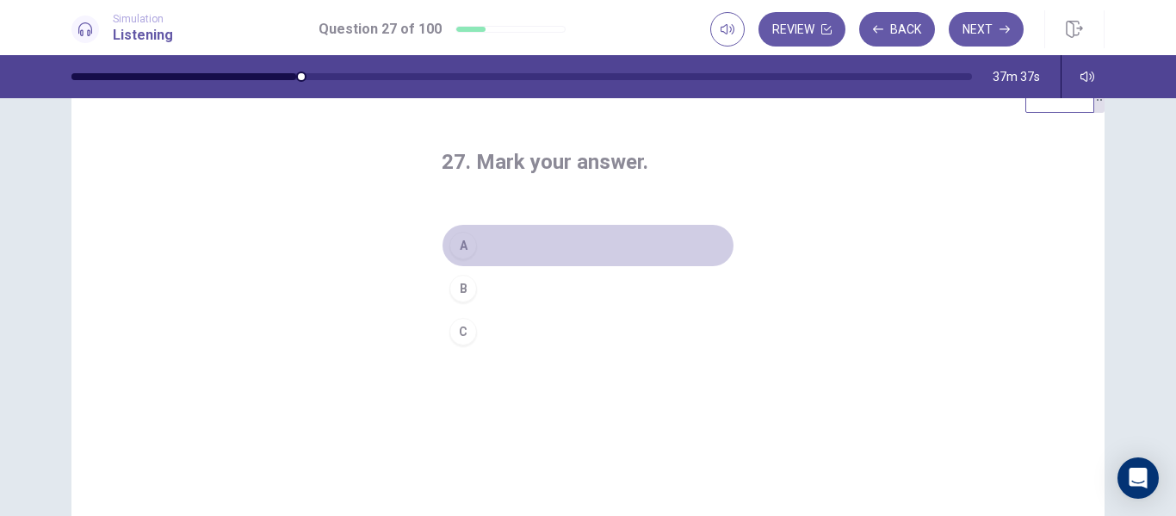
click at [514, 243] on button "A" at bounding box center [588, 245] width 293 height 43
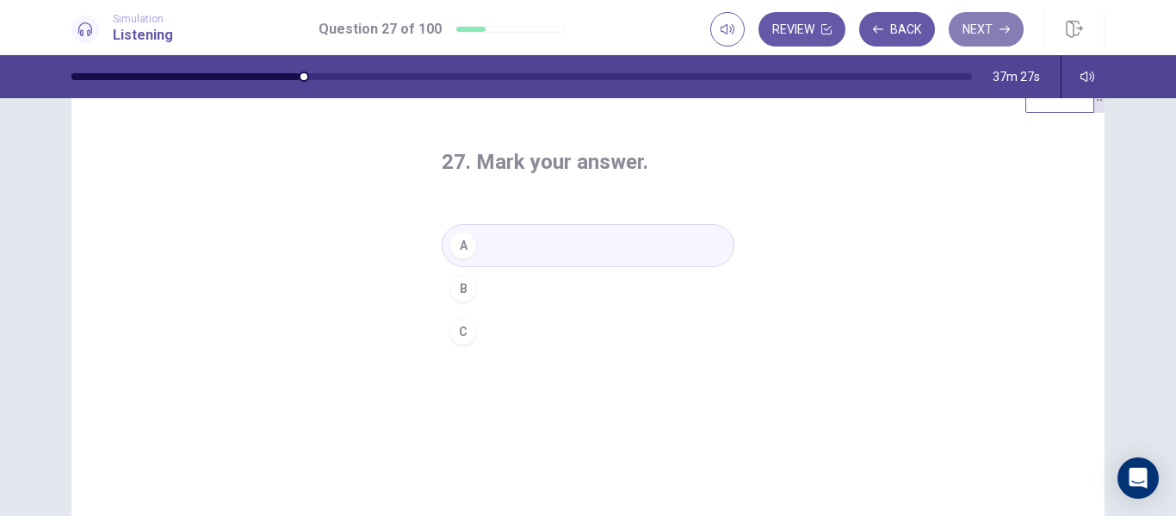
click at [992, 28] on button "Next" at bounding box center [986, 29] width 75 height 34
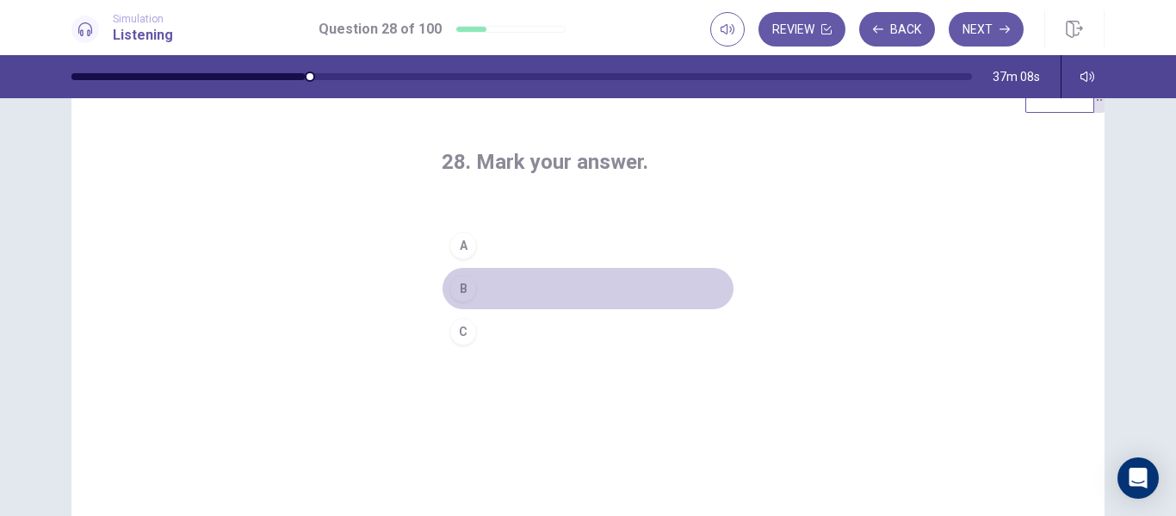
click at [529, 281] on button "B" at bounding box center [588, 288] width 293 height 43
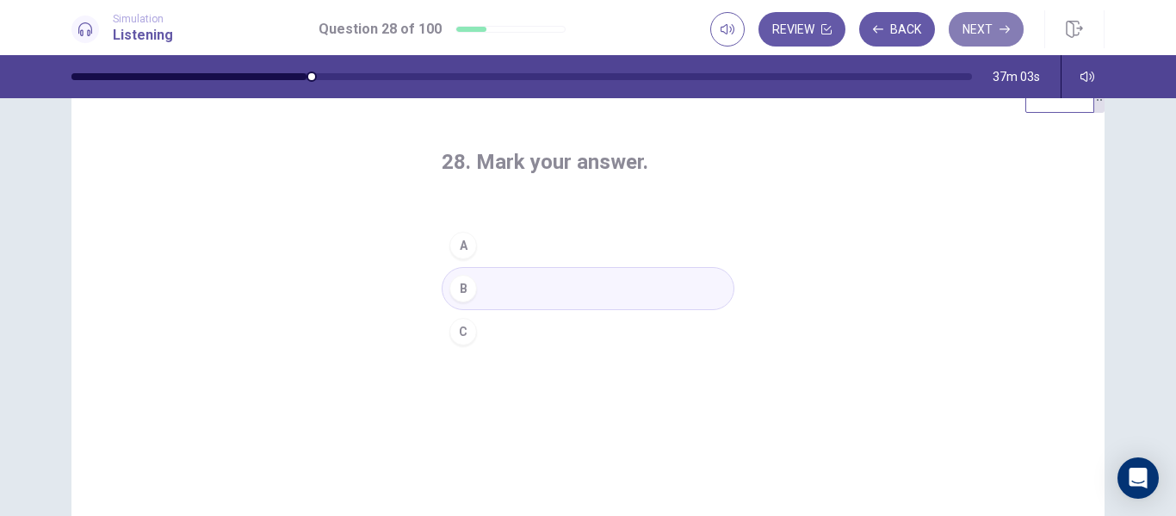
click at [974, 38] on button "Next" at bounding box center [986, 29] width 75 height 34
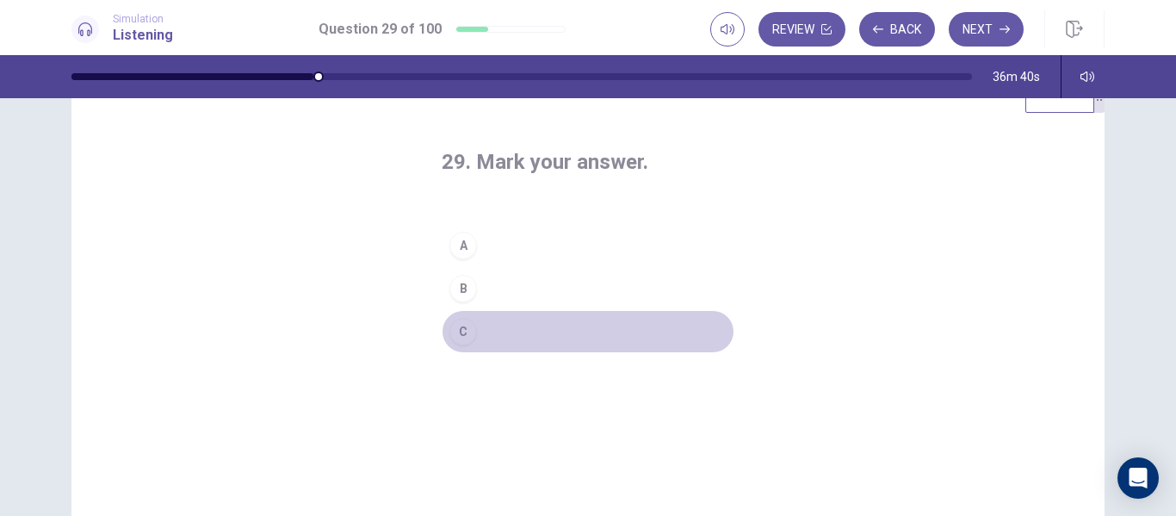
click at [513, 334] on button "C" at bounding box center [588, 331] width 293 height 43
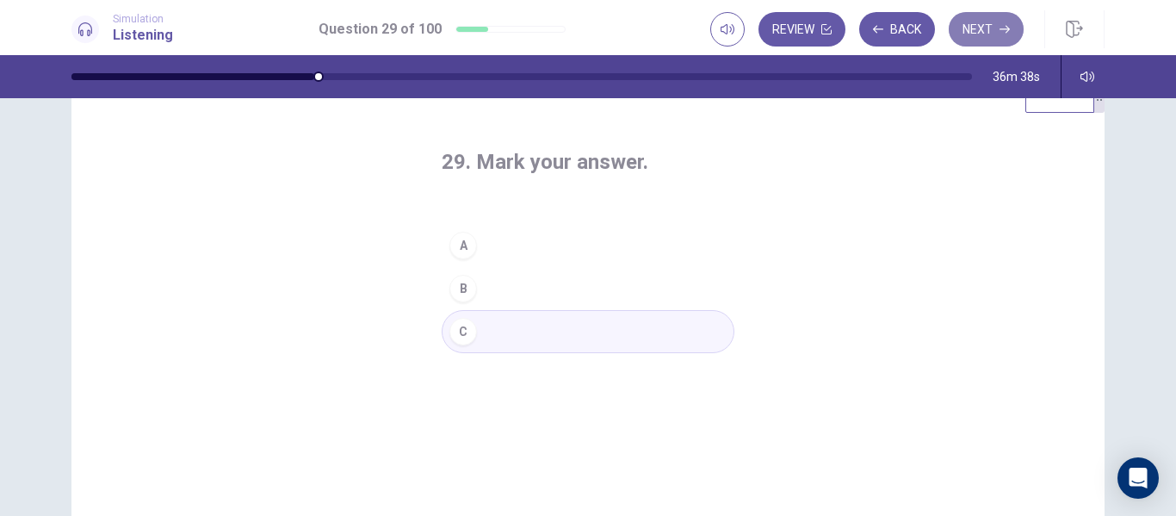
click at [986, 29] on button "Next" at bounding box center [986, 29] width 75 height 34
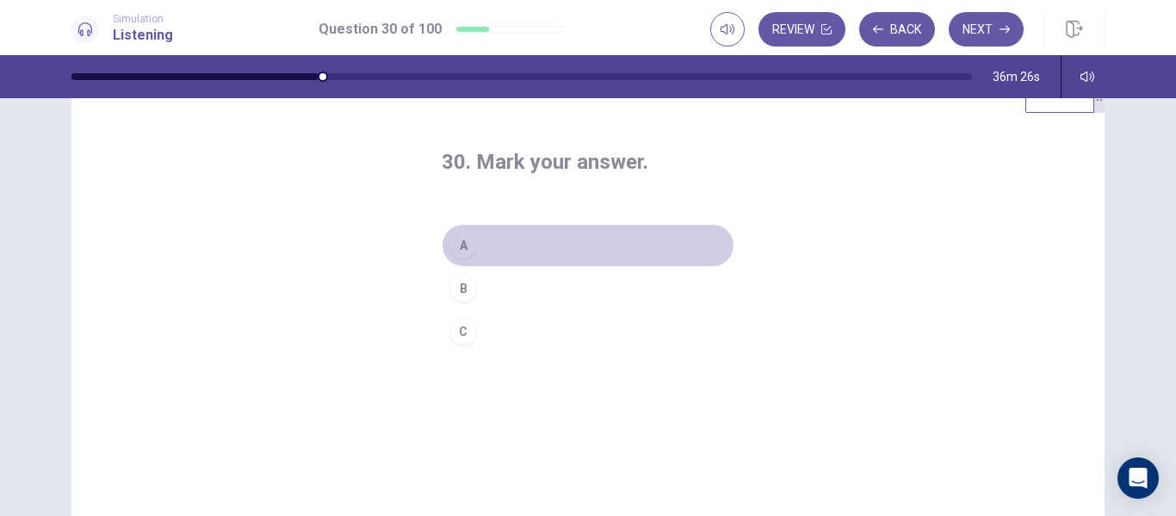
click at [528, 254] on button "A" at bounding box center [588, 245] width 293 height 43
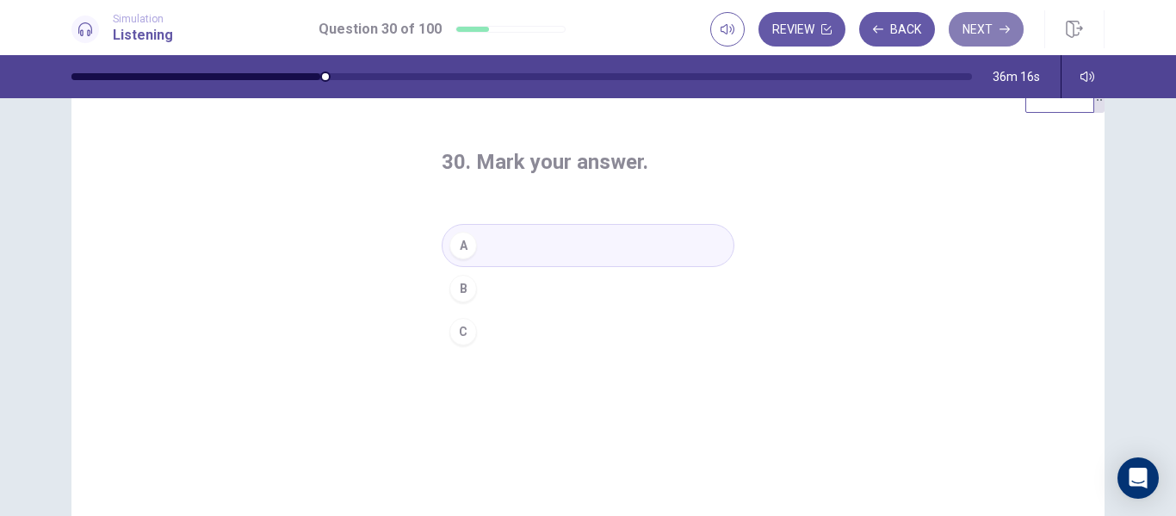
click at [1011, 22] on button "Next" at bounding box center [986, 29] width 75 height 34
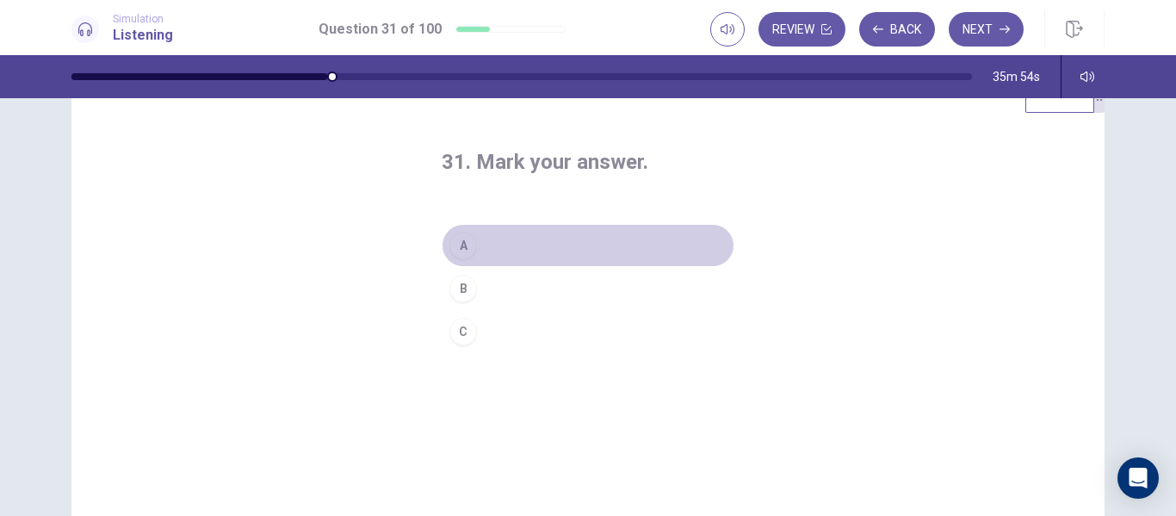
click at [496, 250] on button "A" at bounding box center [588, 245] width 293 height 43
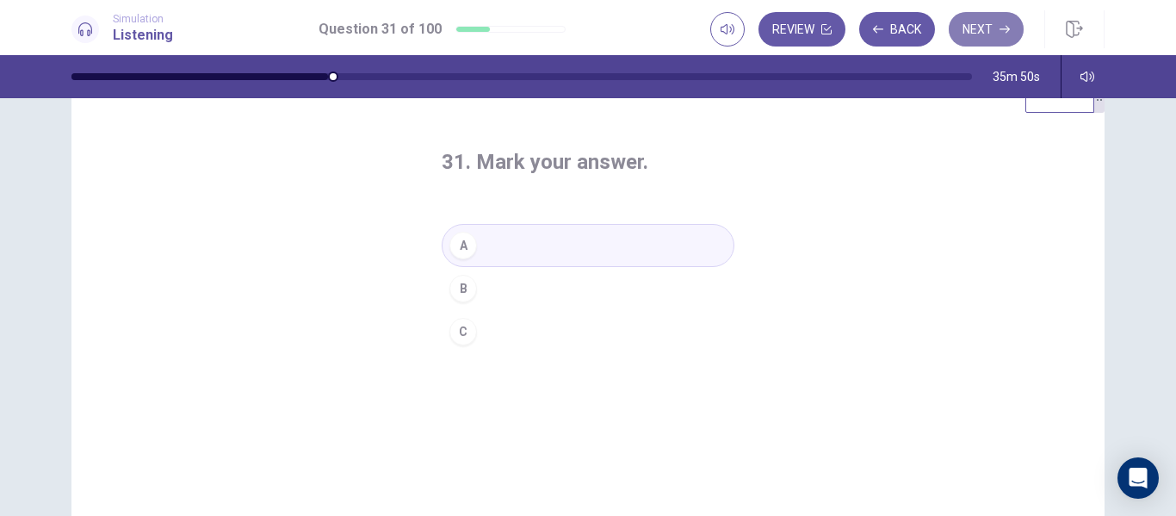
click at [969, 28] on button "Next" at bounding box center [986, 29] width 75 height 34
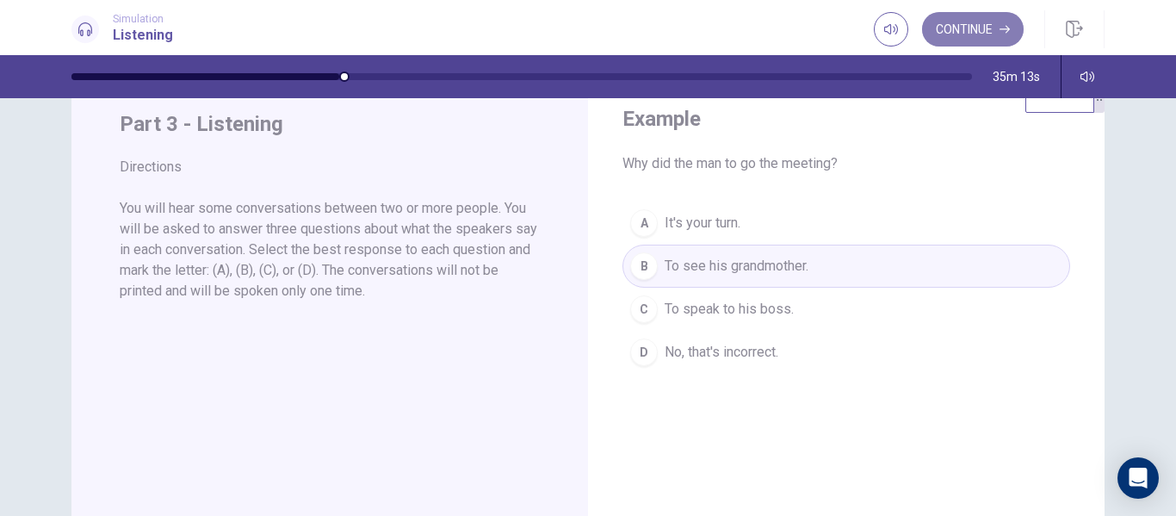
click at [971, 26] on button "Continue" at bounding box center [973, 29] width 102 height 34
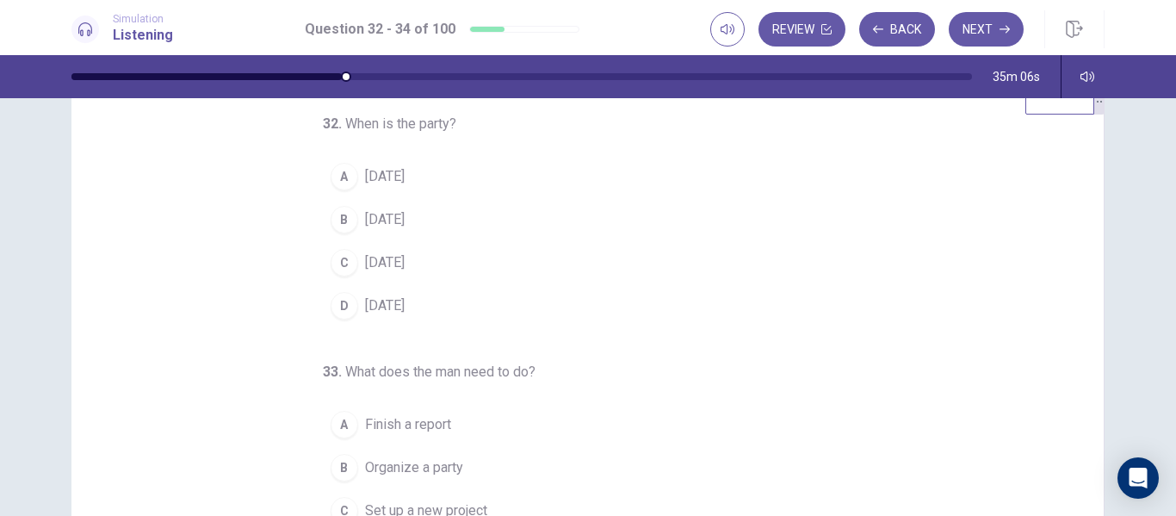
scroll to position [31, 0]
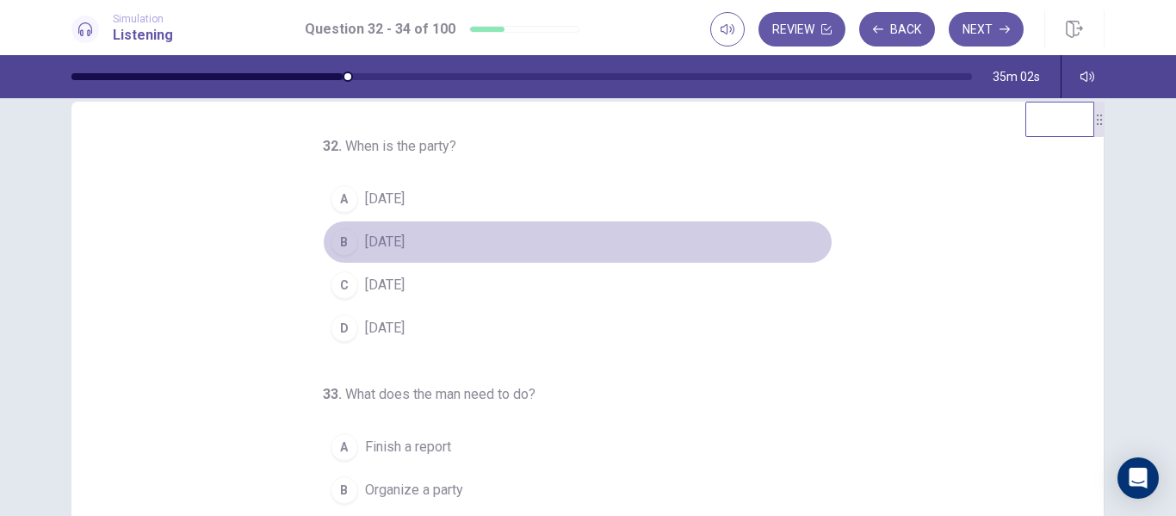
click at [338, 251] on div "B" at bounding box center [345, 242] width 28 height 28
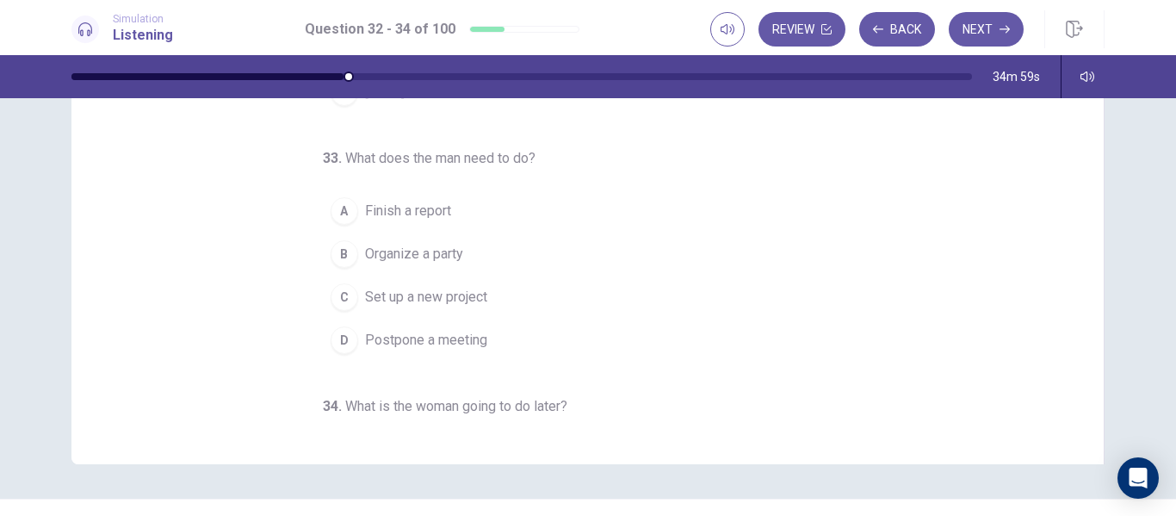
scroll to position [281, 0]
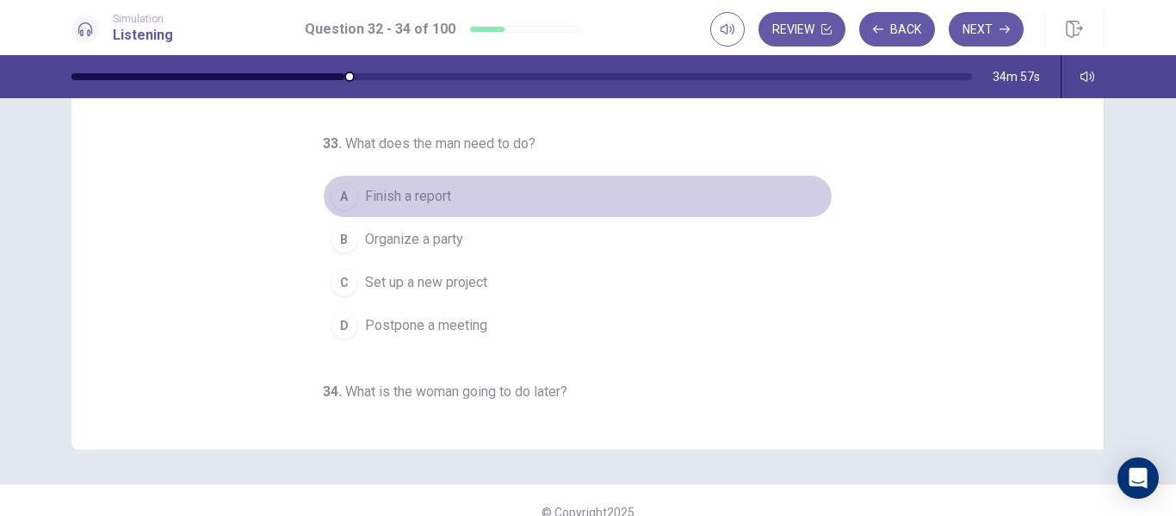
click at [333, 190] on div "A" at bounding box center [345, 196] width 28 height 28
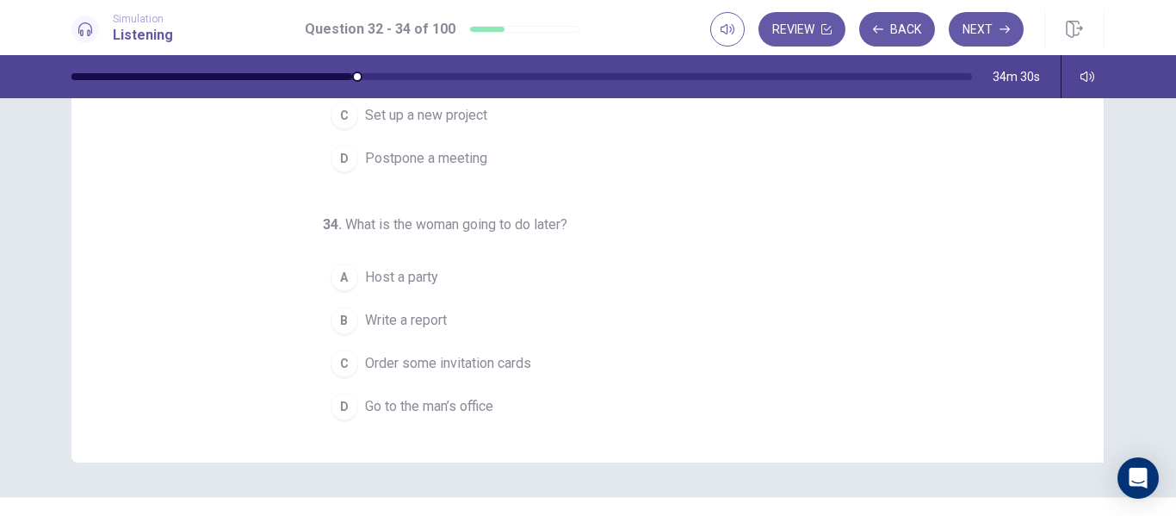
scroll to position [272, 0]
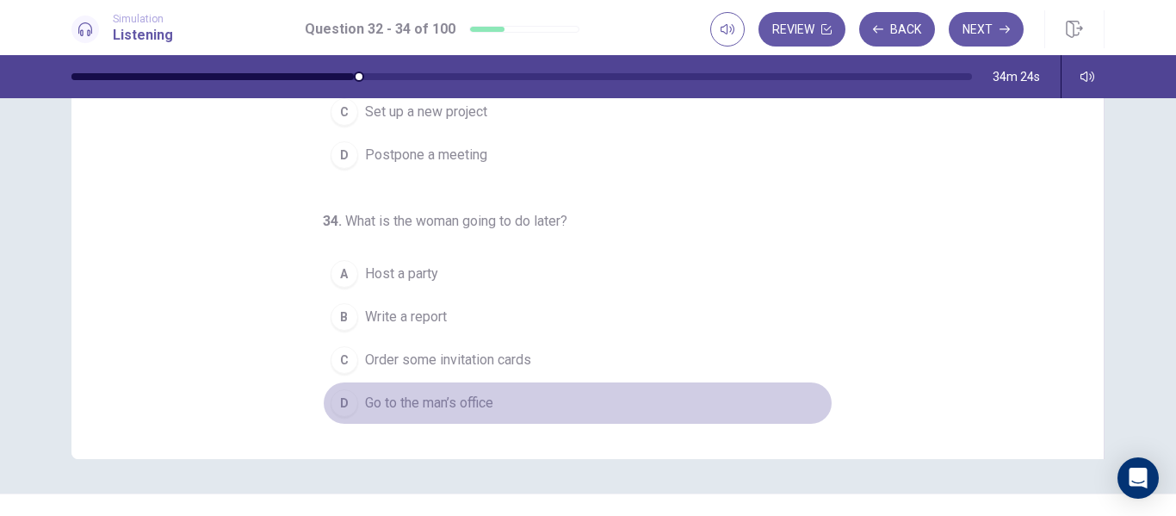
click at [342, 410] on div "D" at bounding box center [345, 403] width 28 height 28
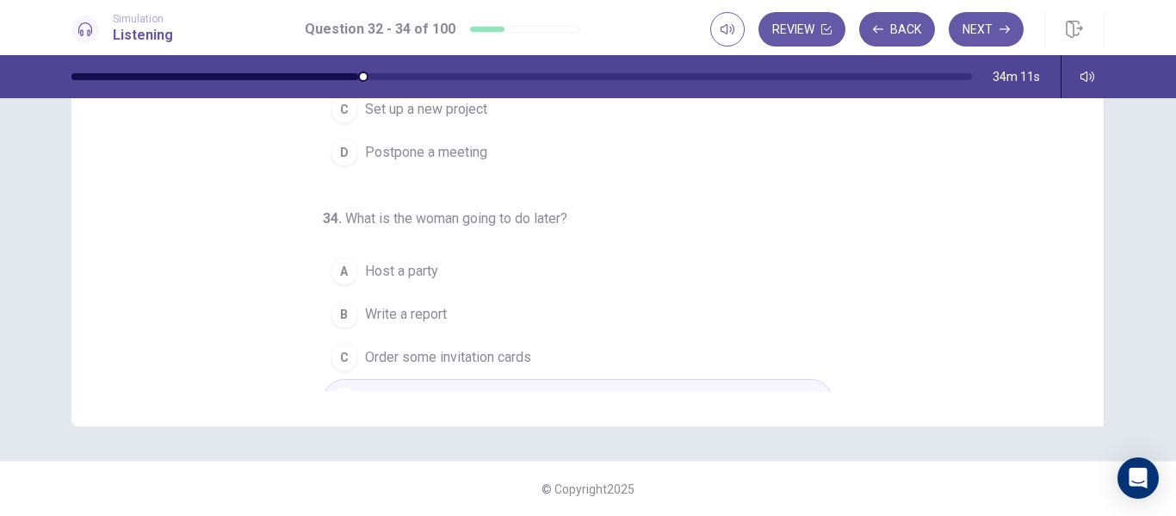
scroll to position [180, 0]
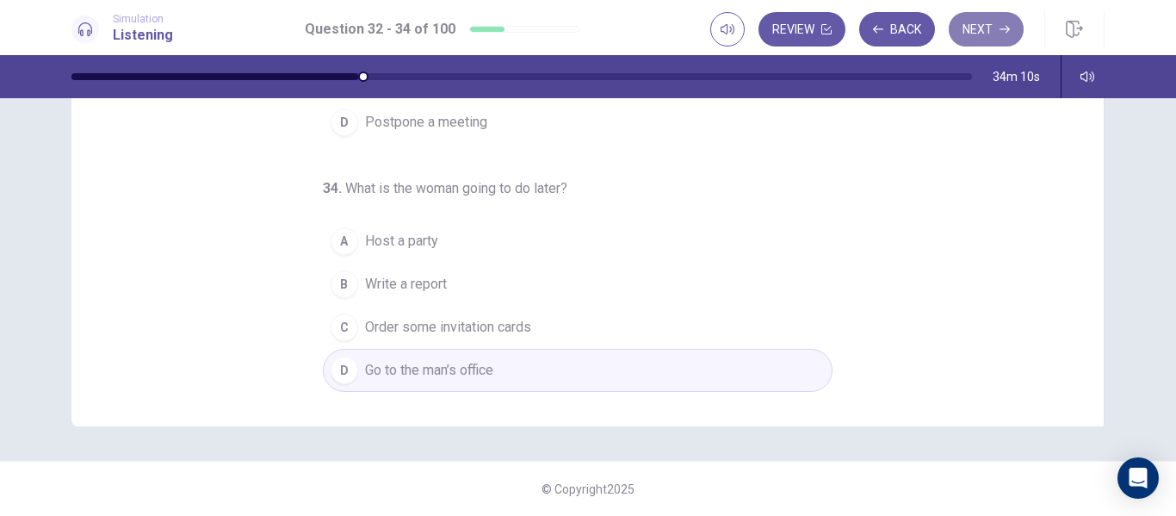
click at [1000, 18] on button "Next" at bounding box center [986, 29] width 75 height 34
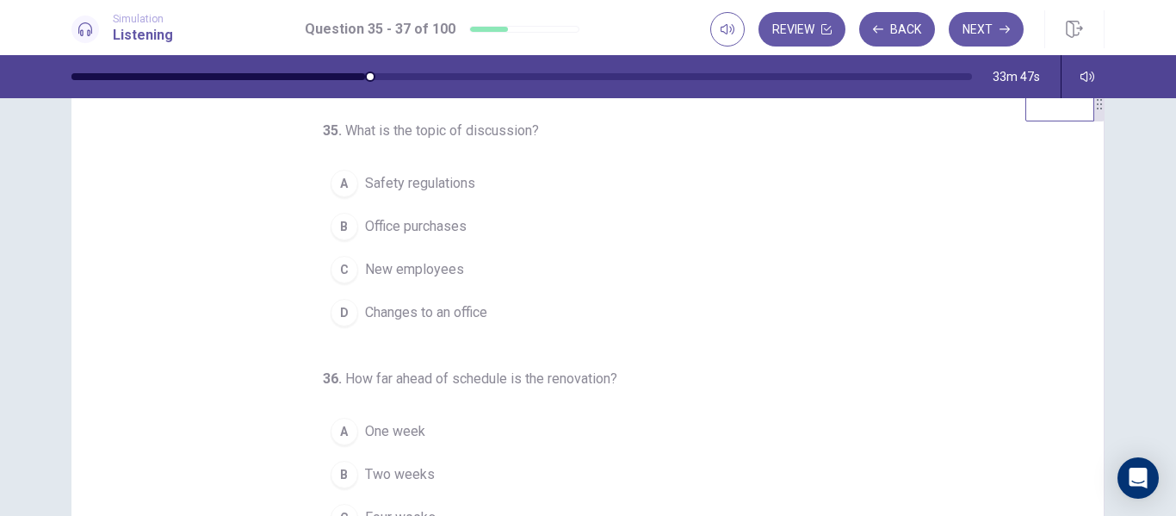
scroll to position [48, 0]
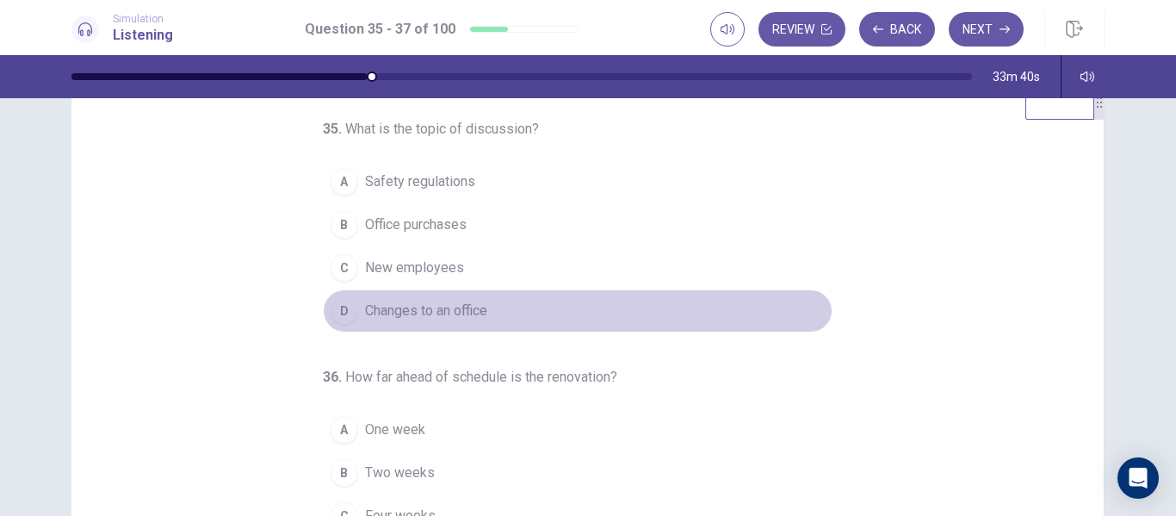
click at [335, 312] on div "D" at bounding box center [345, 311] width 28 height 28
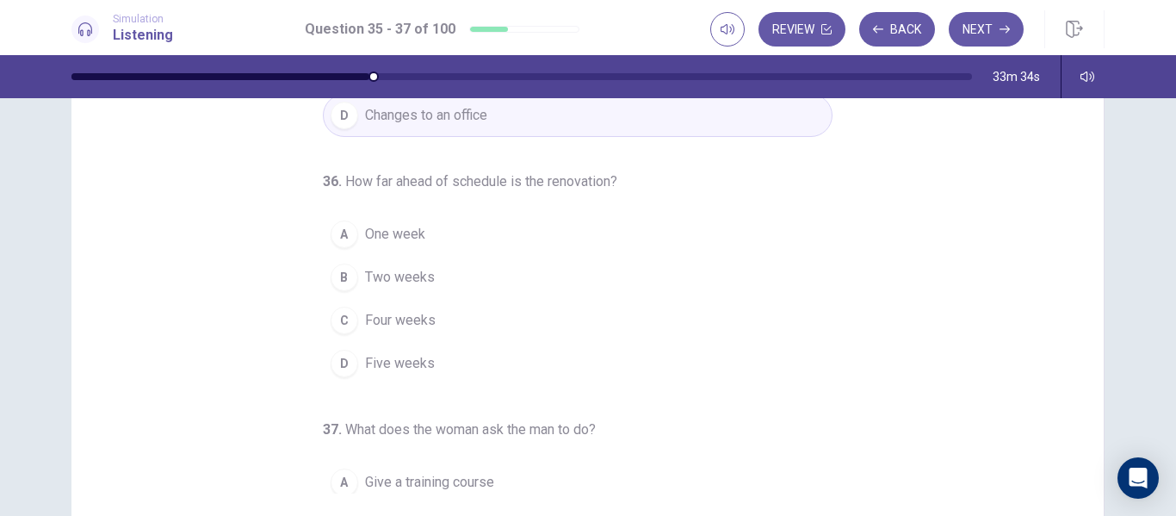
scroll to position [55, 0]
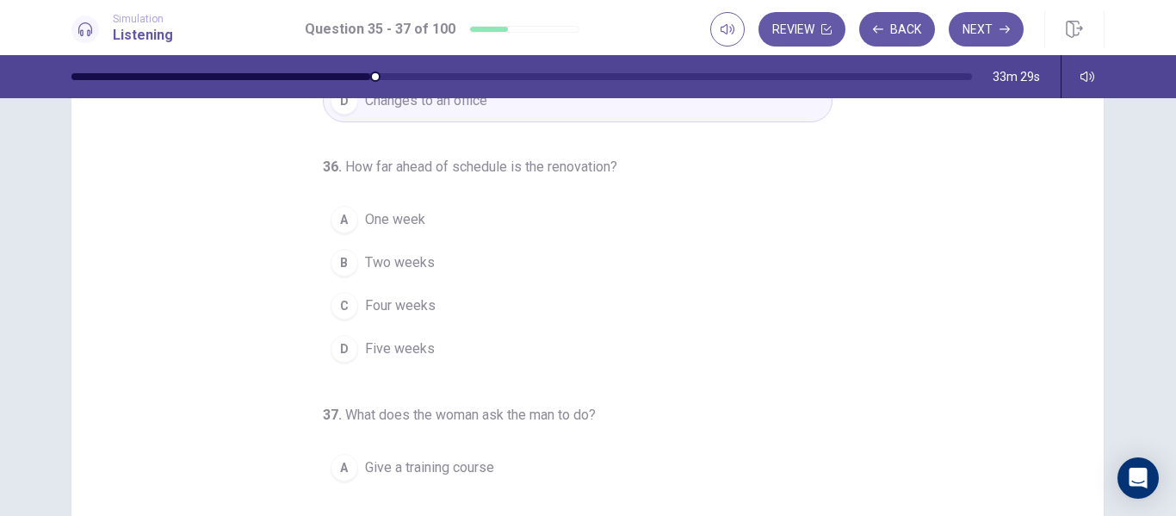
click at [332, 220] on div "A" at bounding box center [345, 220] width 28 height 28
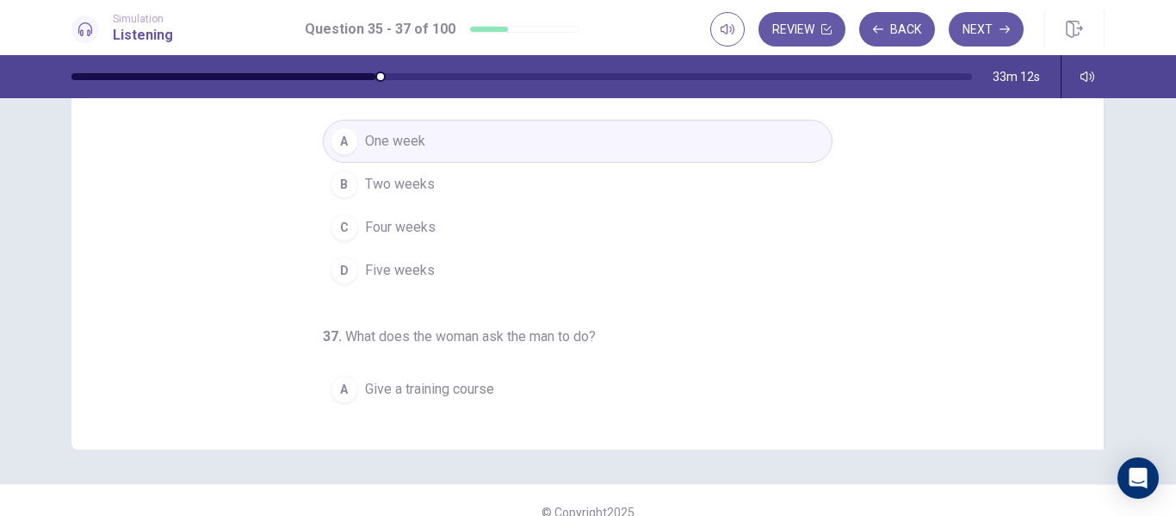
scroll to position [305, 0]
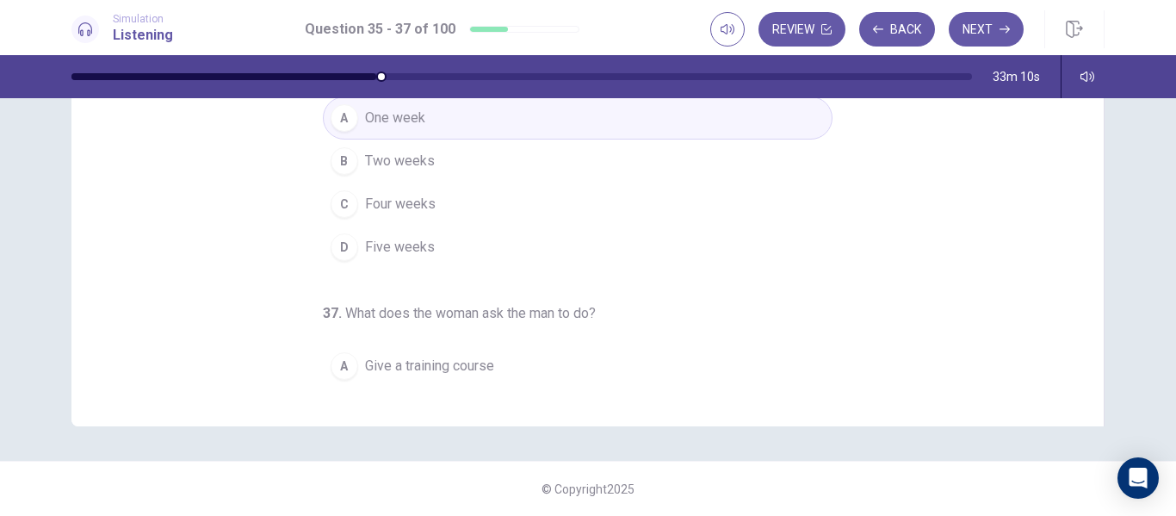
drag, startPoint x: 1085, startPoint y: 176, endPoint x: 1085, endPoint y: 237, distance: 61.1
click at [1085, 237] on div "35 . What is the topic of discussion? A Safety regulations B Office purchases C…" at bounding box center [587, 127] width 1033 height 598
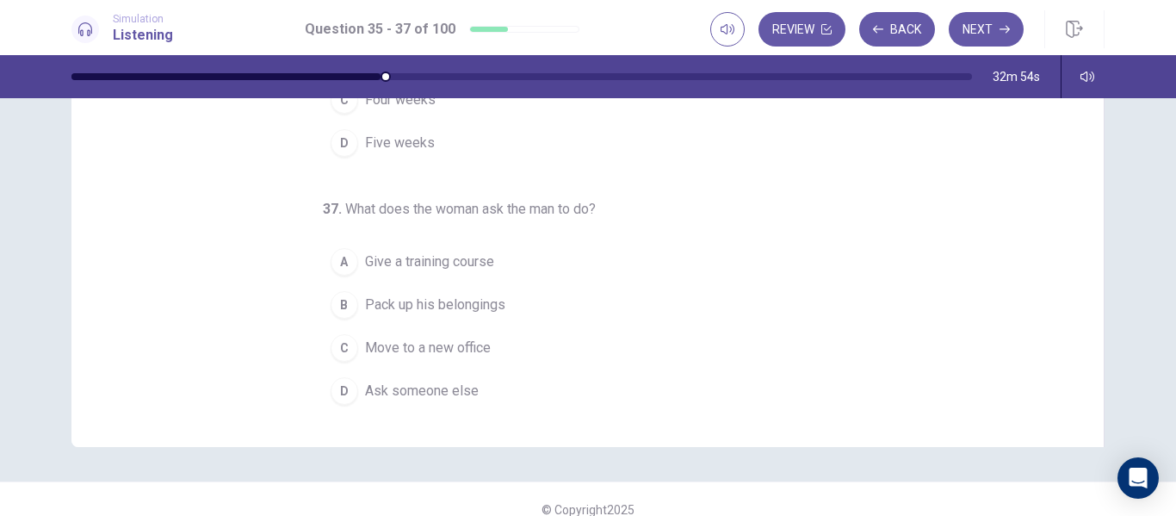
scroll to position [292, 0]
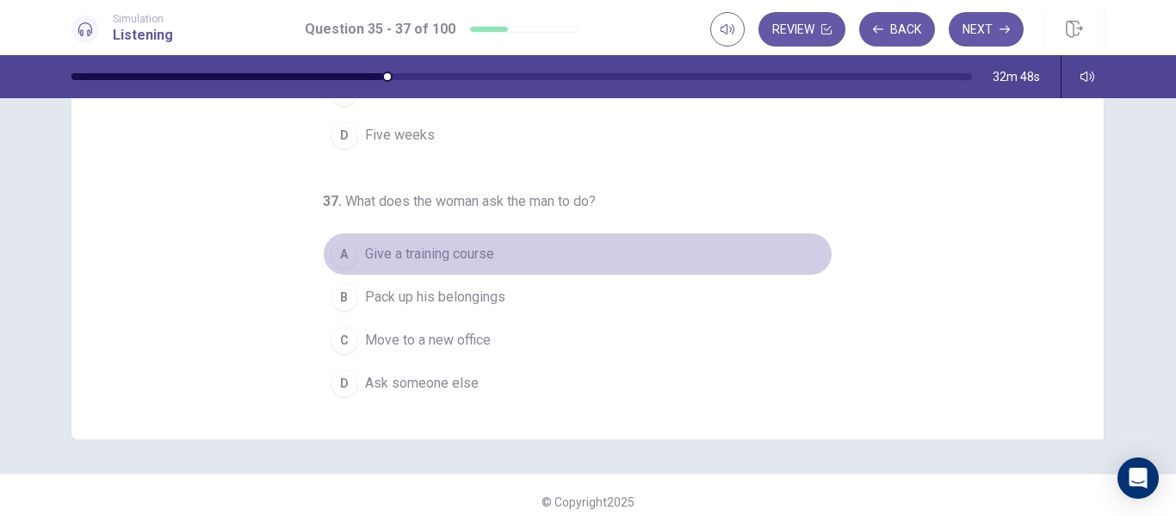
click at [337, 257] on div "A" at bounding box center [345, 254] width 28 height 28
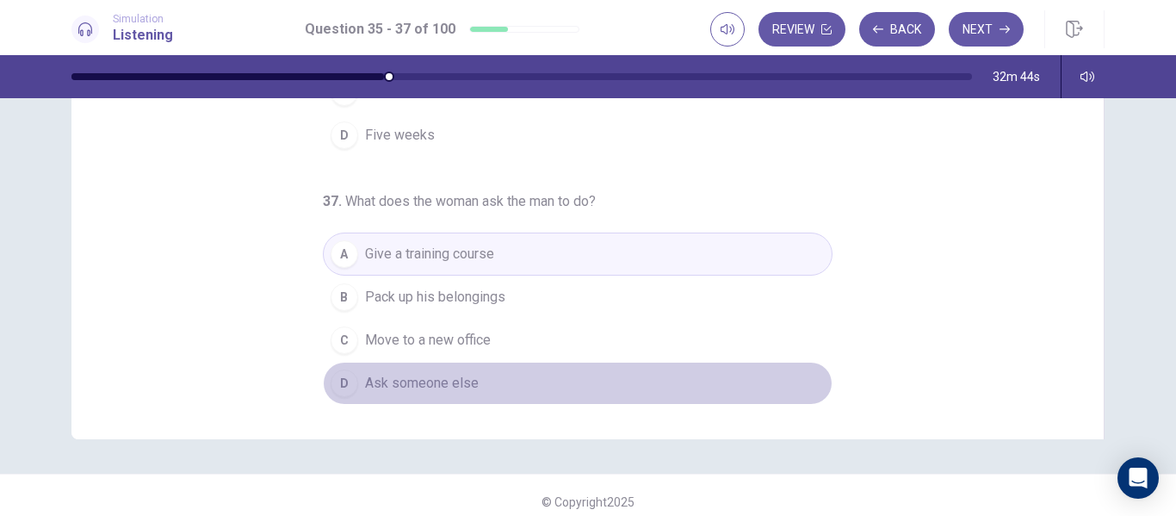
click at [331, 379] on div "D" at bounding box center [345, 383] width 28 height 28
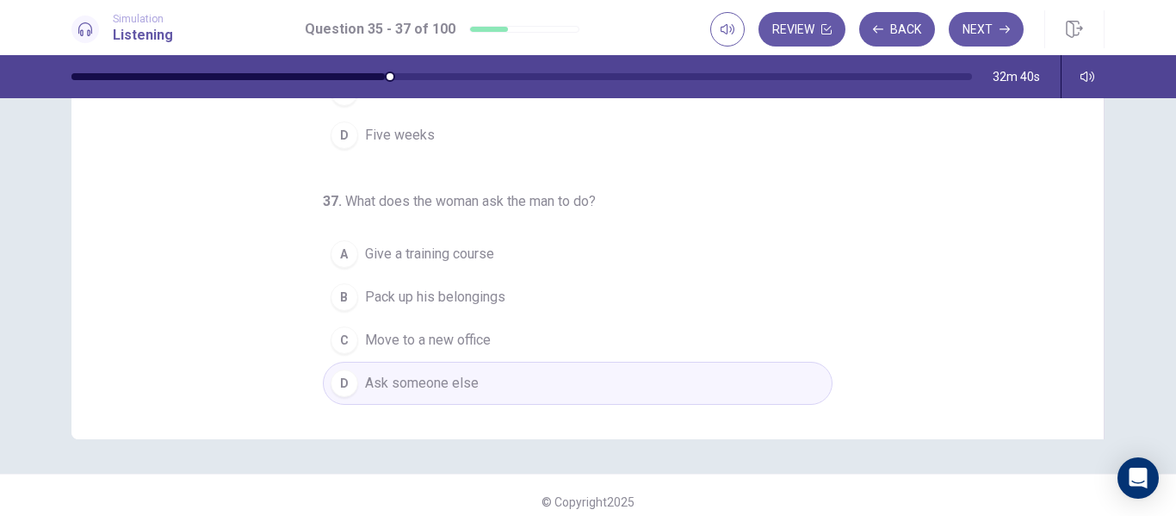
scroll to position [305, 0]
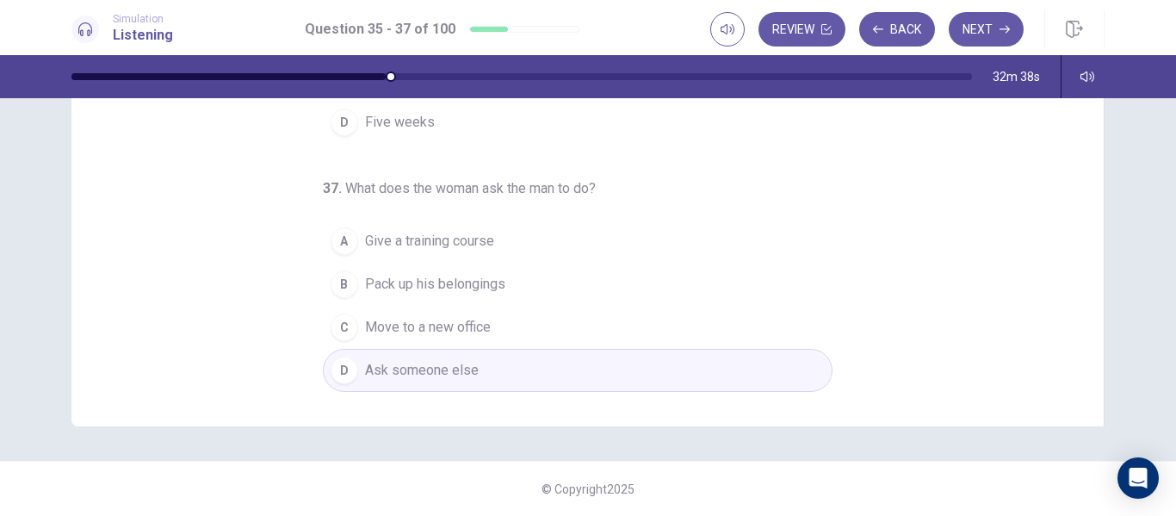
click at [343, 244] on div "A" at bounding box center [345, 241] width 28 height 28
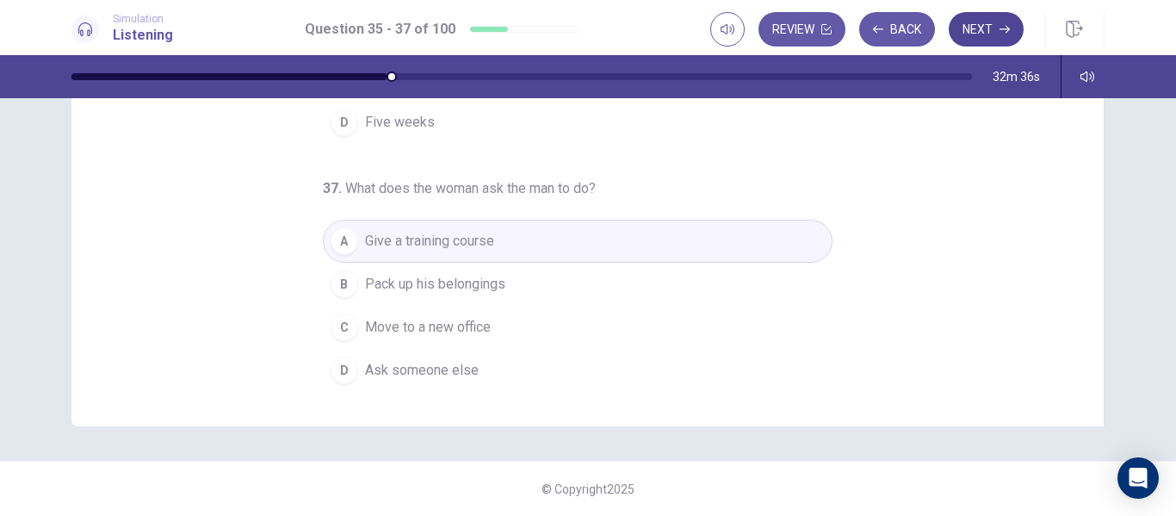
click at [992, 20] on button "Next" at bounding box center [986, 29] width 75 height 34
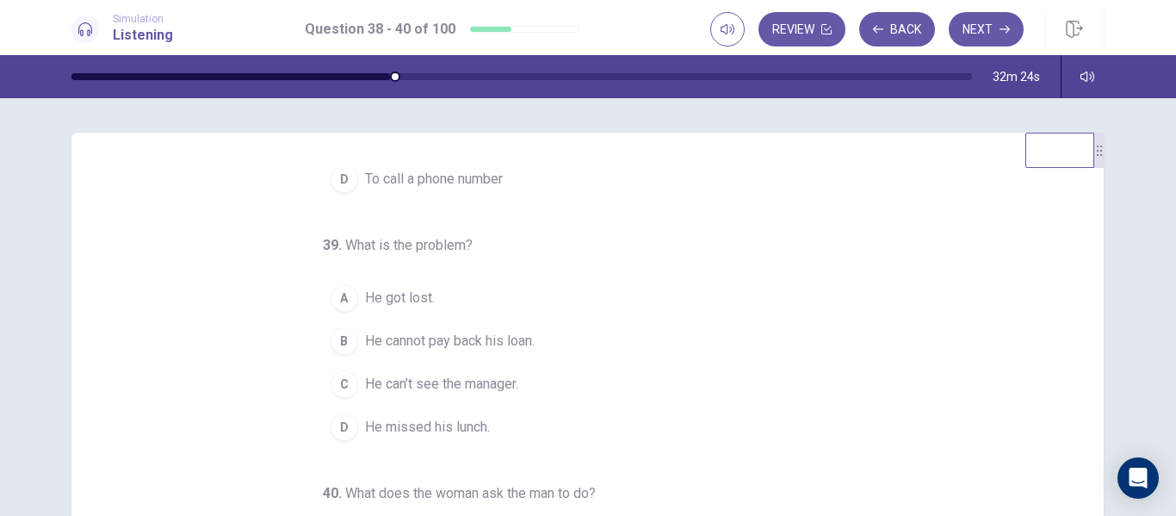
scroll to position [0, 0]
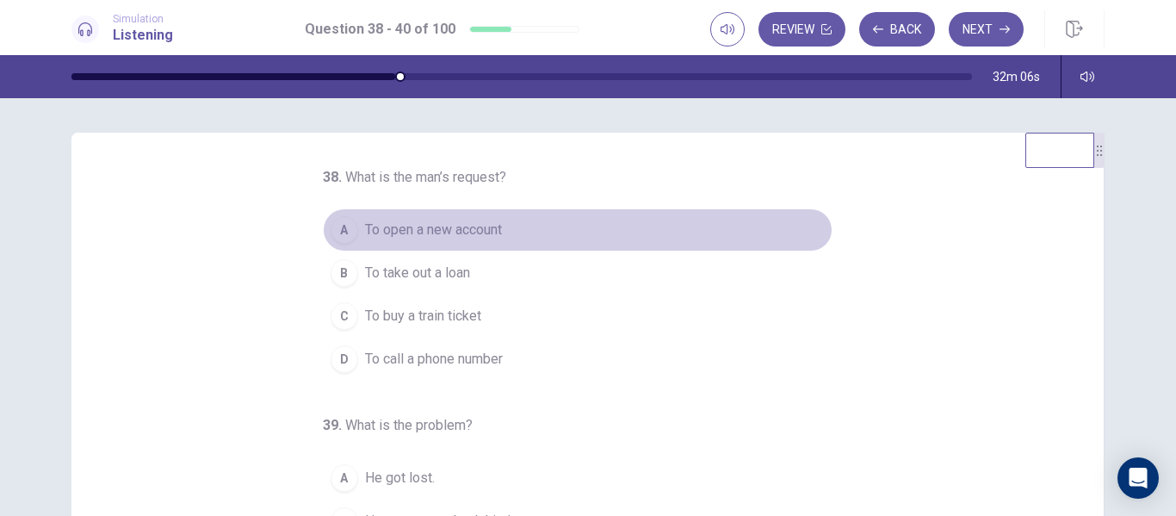
click at [336, 235] on div "A" at bounding box center [345, 230] width 28 height 28
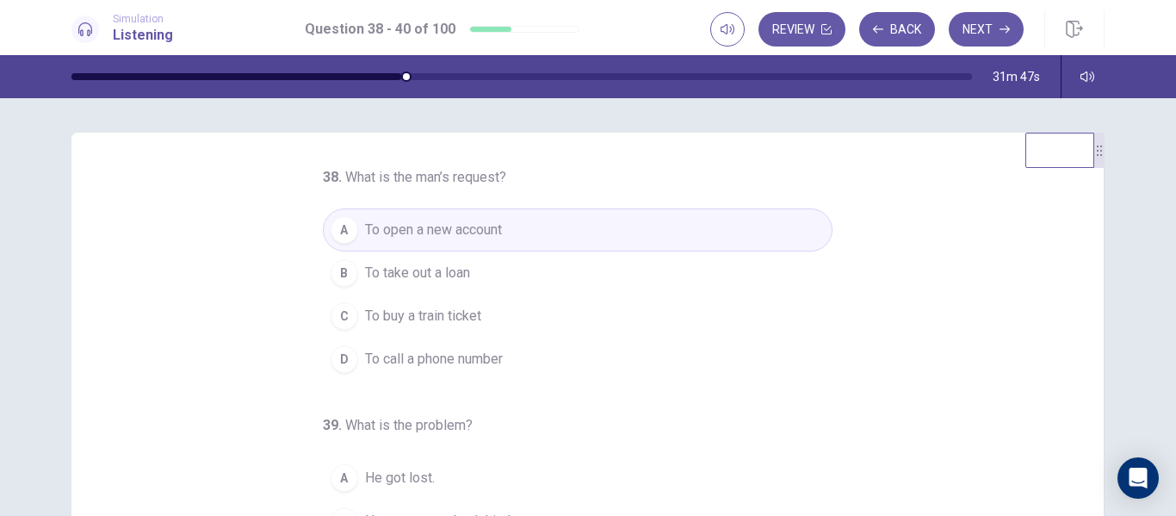
click at [331, 274] on div "B" at bounding box center [345, 273] width 28 height 28
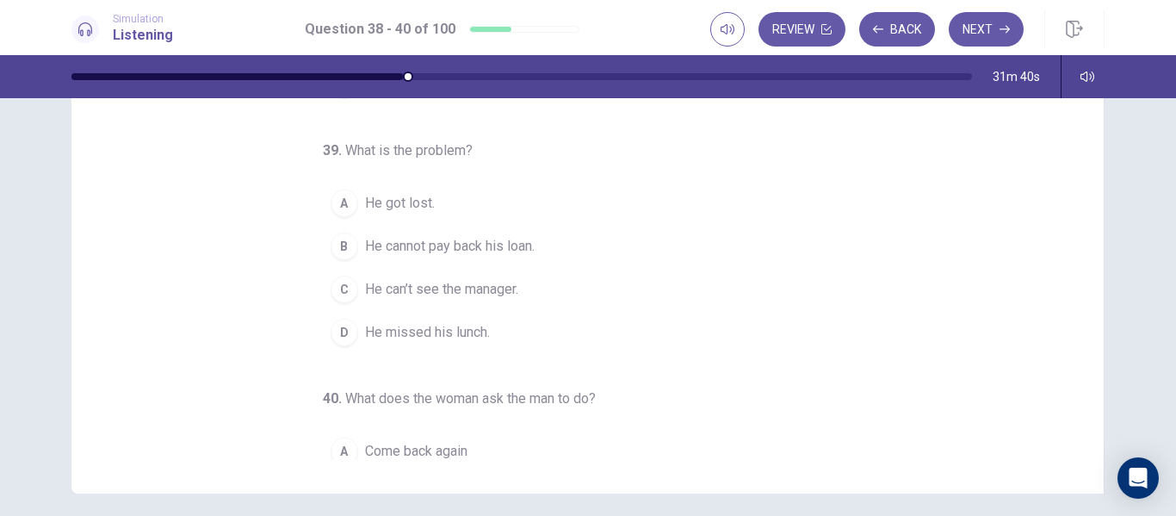
scroll to position [53, 0]
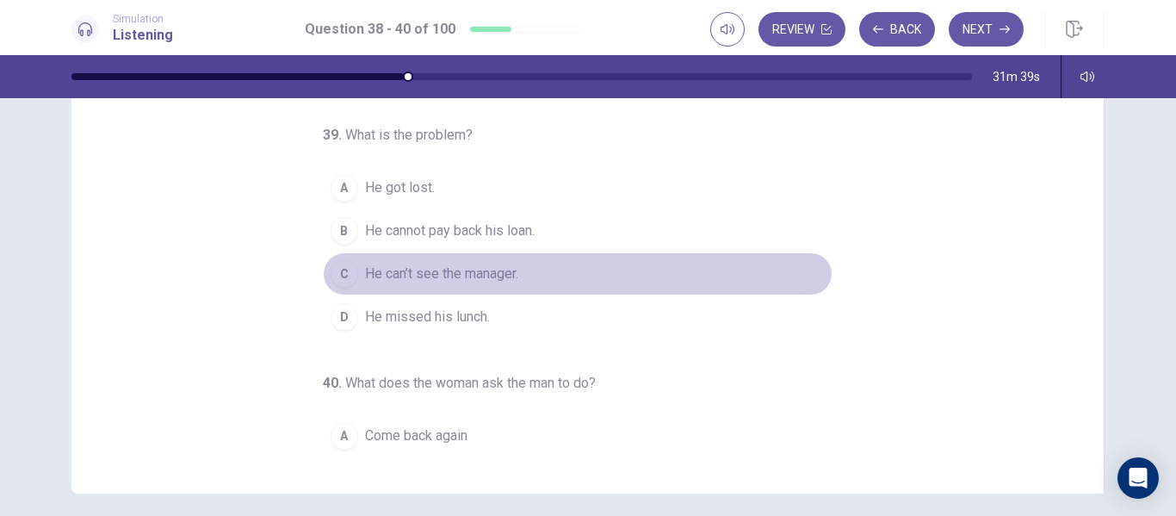
click at [351, 279] on button "C He can’t see the manager." at bounding box center [578, 273] width 510 height 43
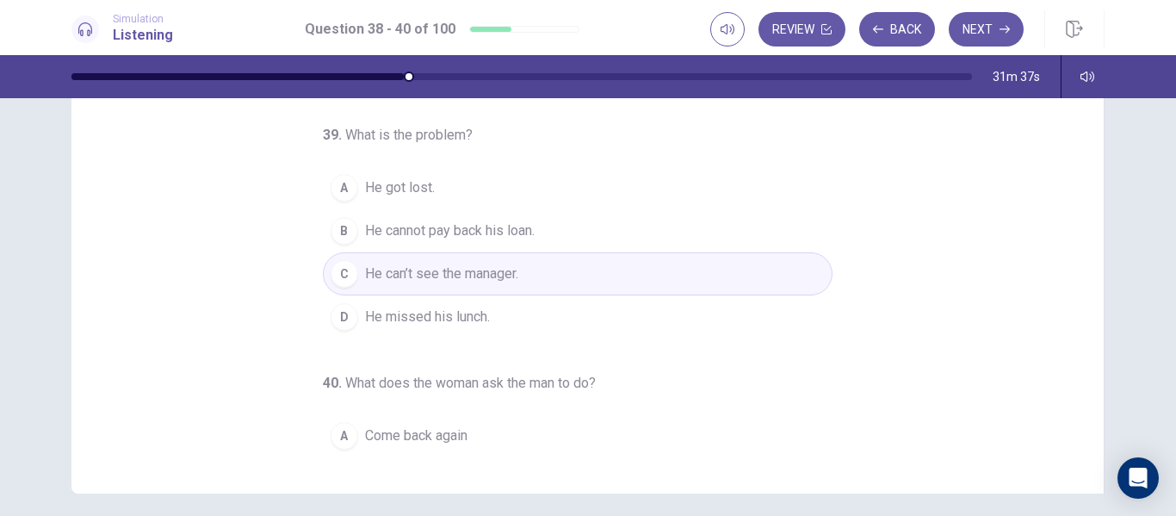
scroll to position [180, 0]
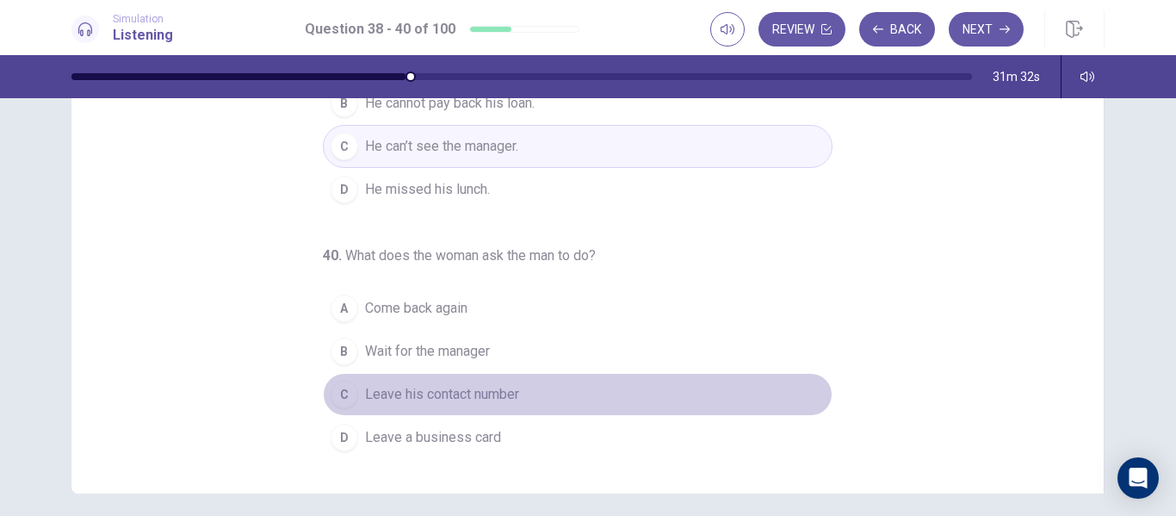
click at [333, 396] on div "C" at bounding box center [345, 394] width 28 height 28
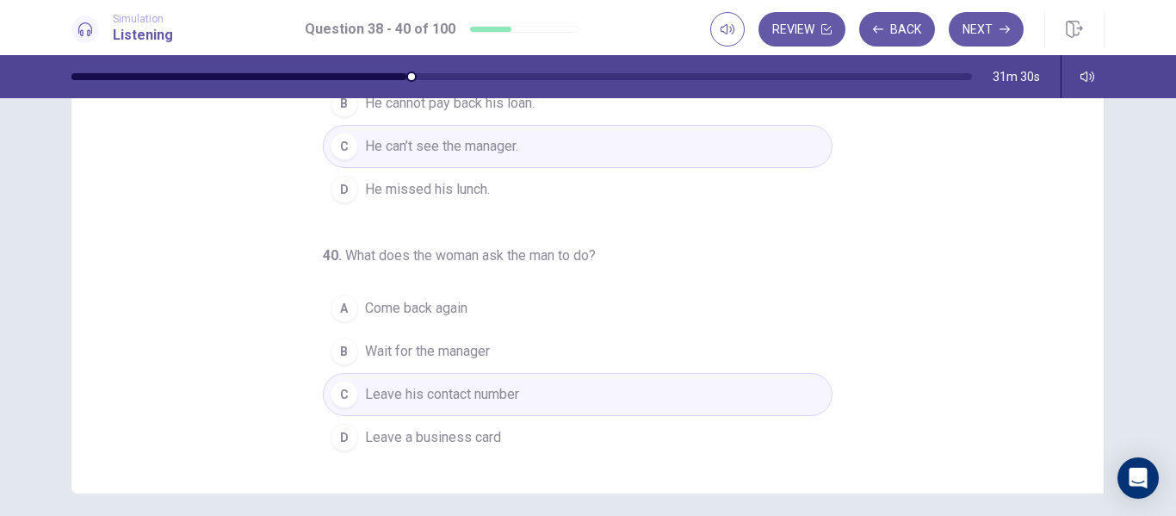
scroll to position [305, 0]
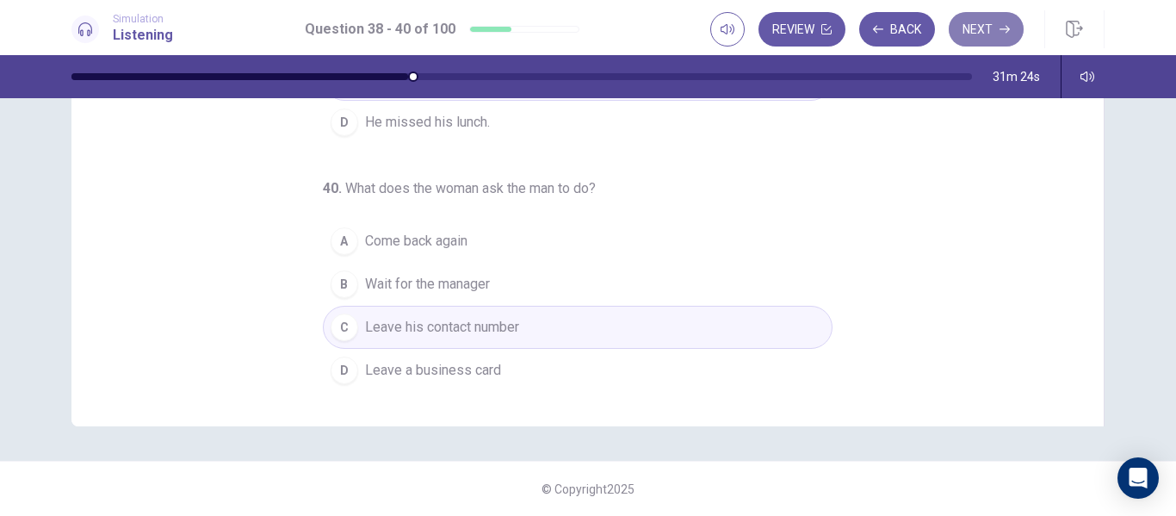
click at [987, 25] on button "Next" at bounding box center [986, 29] width 75 height 34
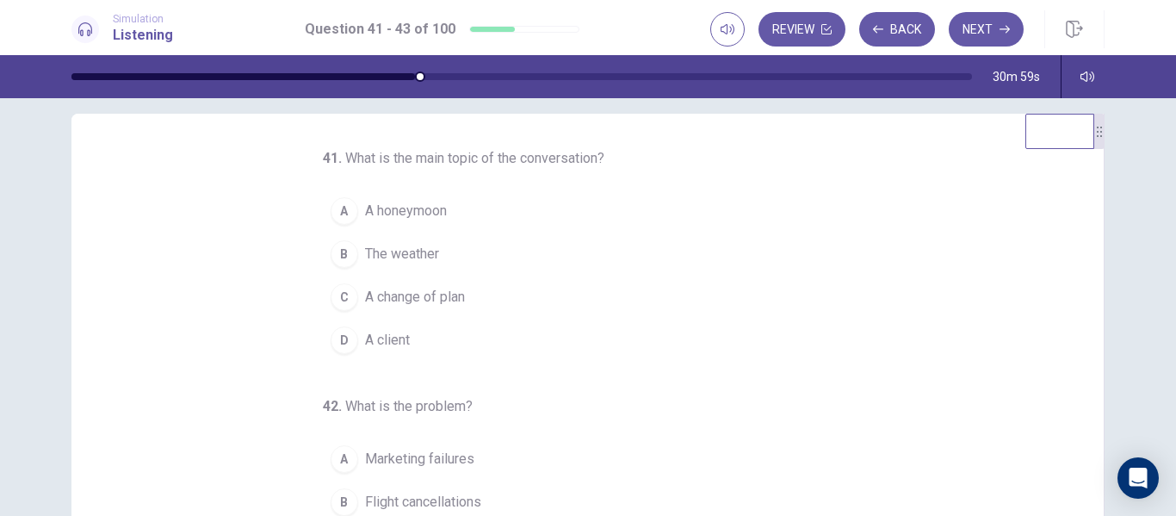
scroll to position [27, 0]
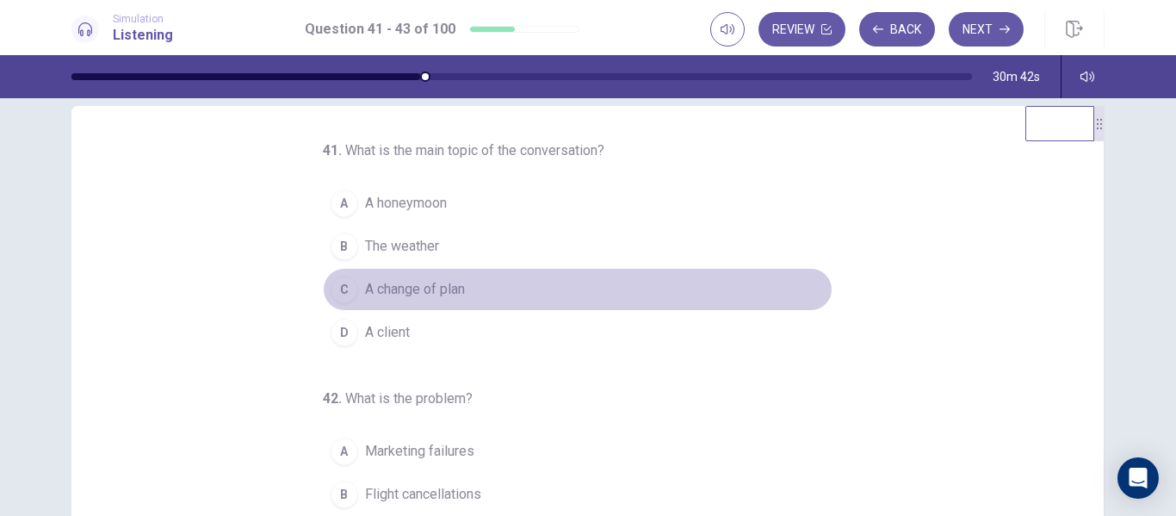
click at [337, 293] on div "C" at bounding box center [345, 289] width 28 height 28
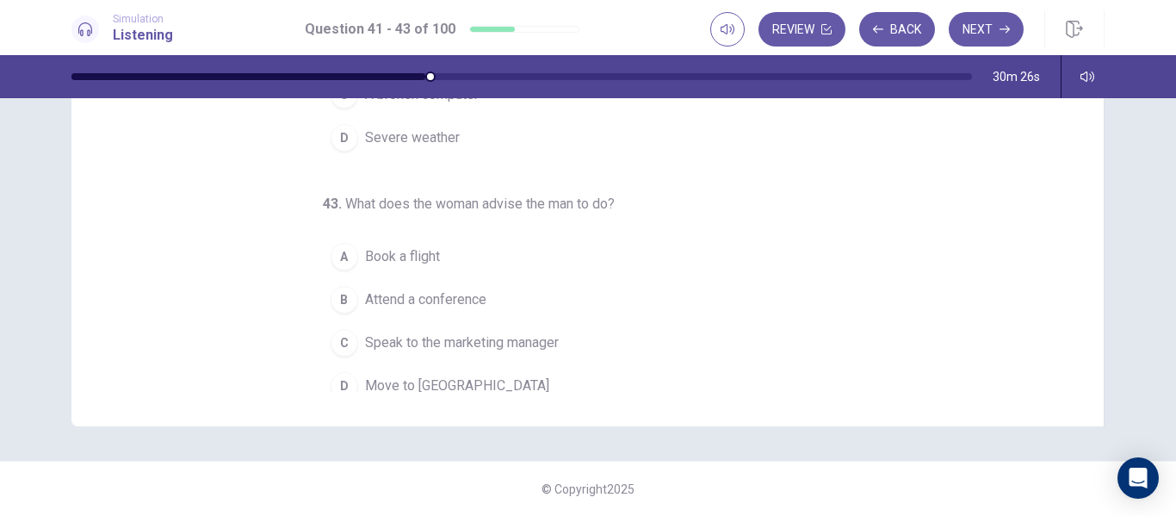
scroll to position [180, 0]
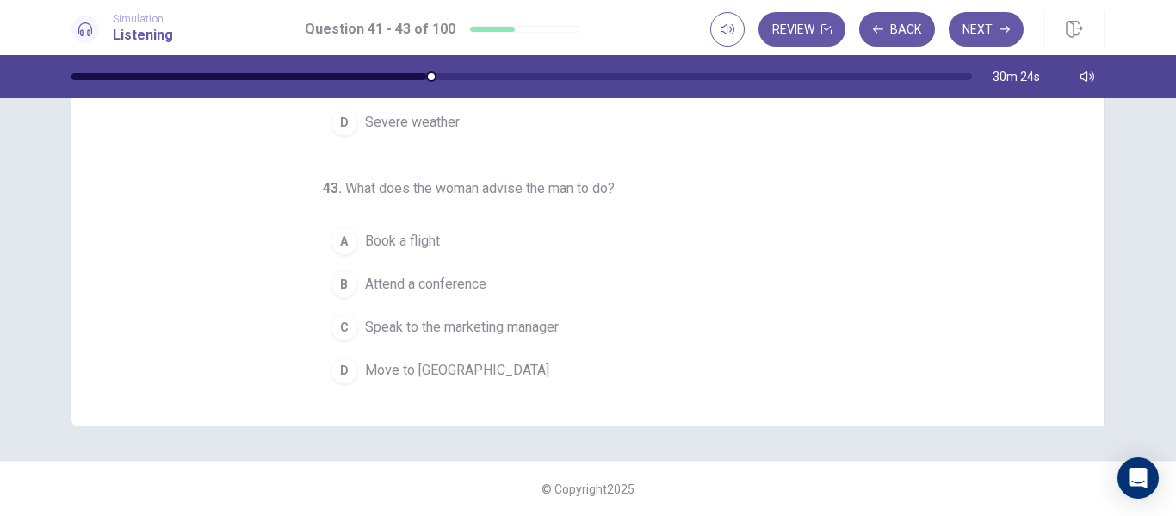
click at [351, 337] on button "C Speak to the marketing manager" at bounding box center [578, 327] width 510 height 43
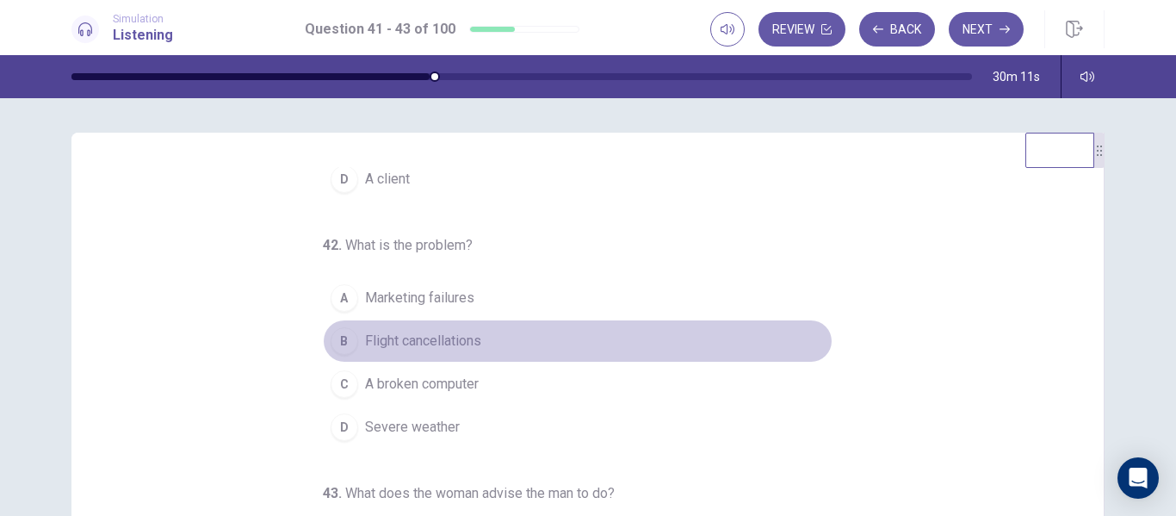
click at [337, 340] on div "B" at bounding box center [345, 341] width 28 height 28
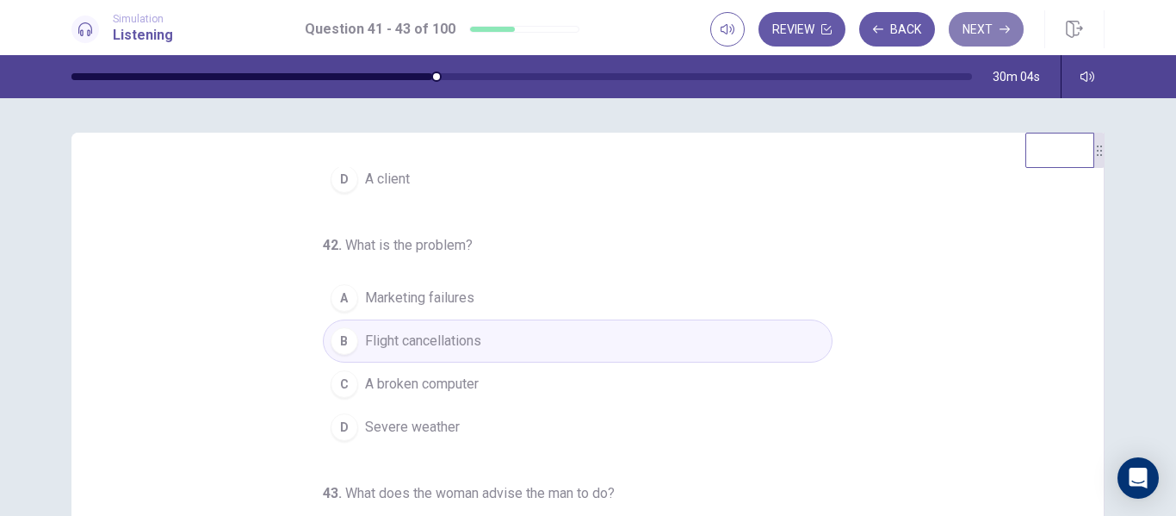
click at [1005, 30] on icon "button" at bounding box center [1004, 29] width 10 height 10
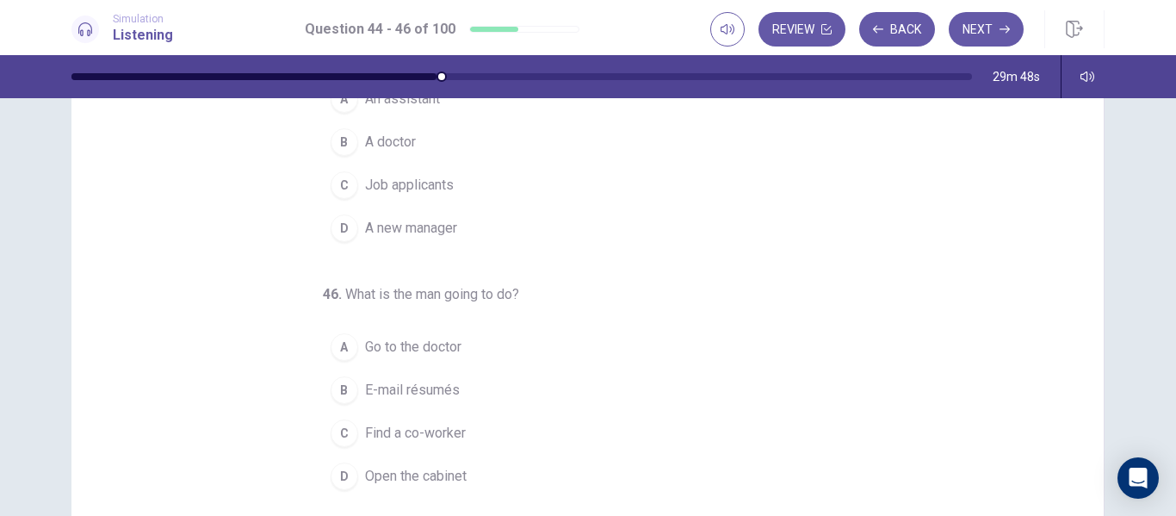
scroll to position [0, 0]
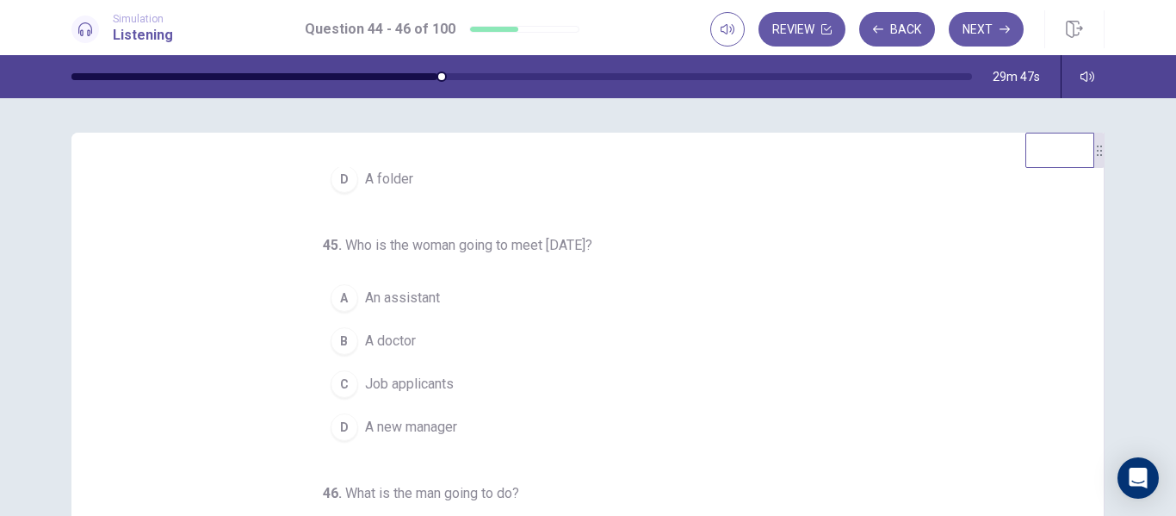
click at [1086, 261] on div "44 . What is the woman searching for? A A report B A letter C A phone book D A …" at bounding box center [587, 432] width 1033 height 598
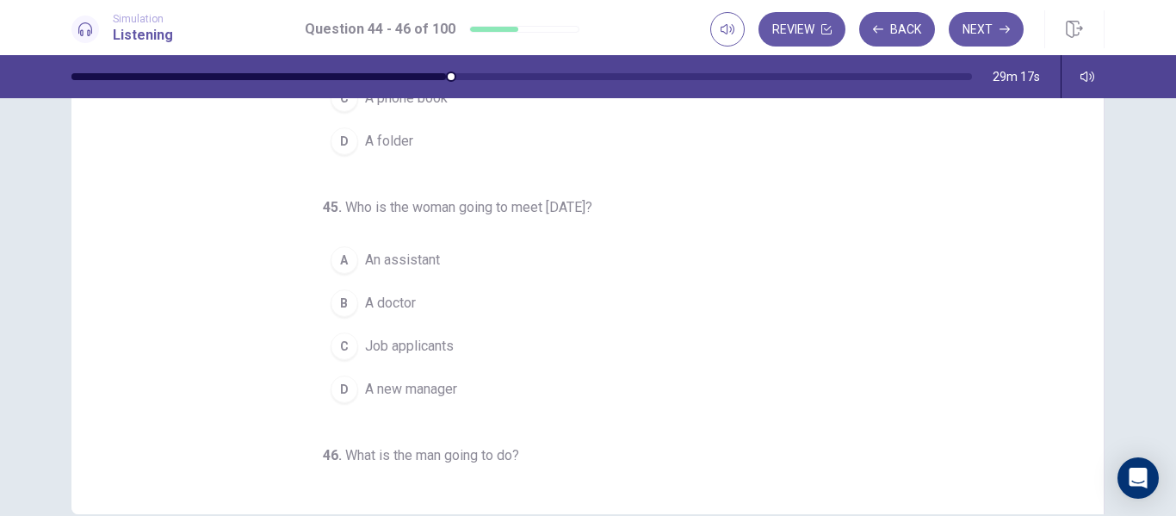
scroll to position [226, 0]
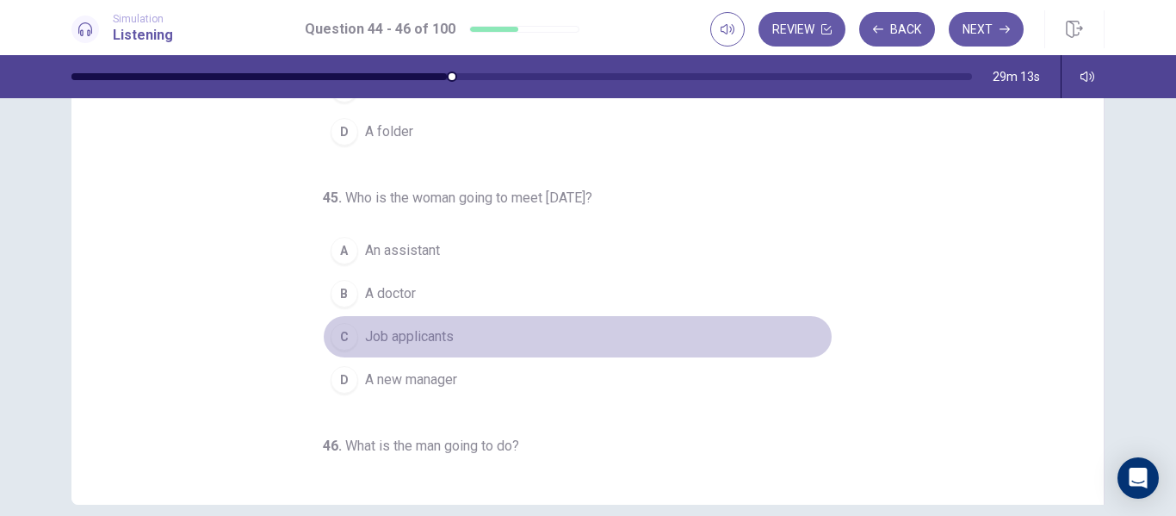
click at [332, 338] on div "C" at bounding box center [345, 337] width 28 height 28
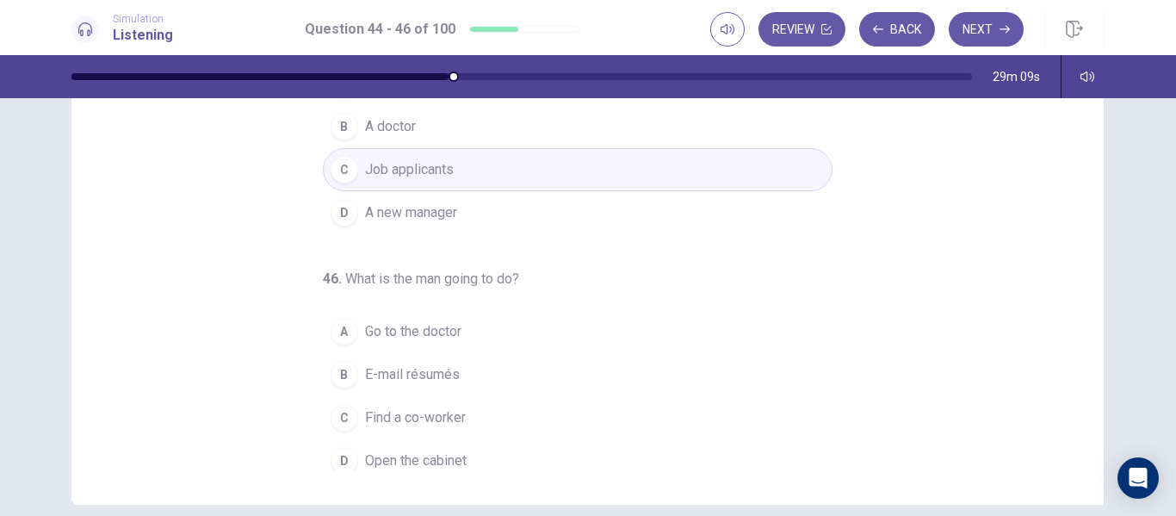
scroll to position [180, 0]
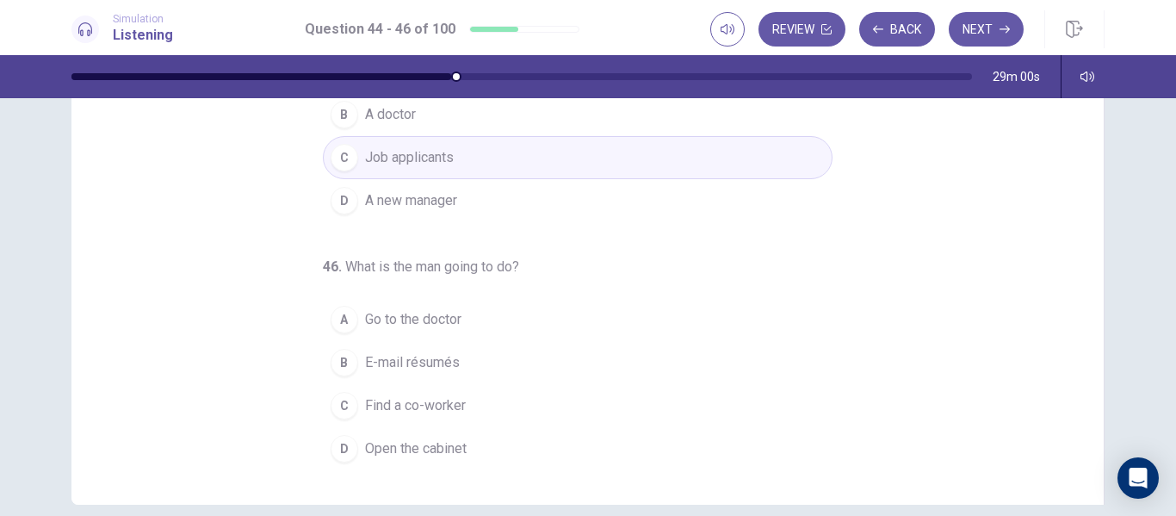
click at [343, 357] on div "B" at bounding box center [345, 363] width 28 height 28
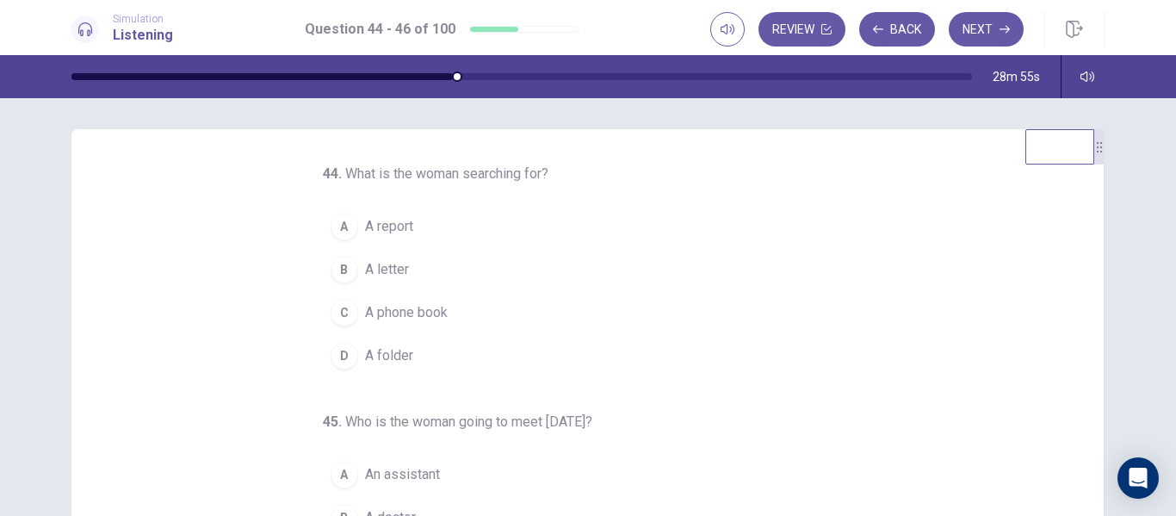
scroll to position [0, 0]
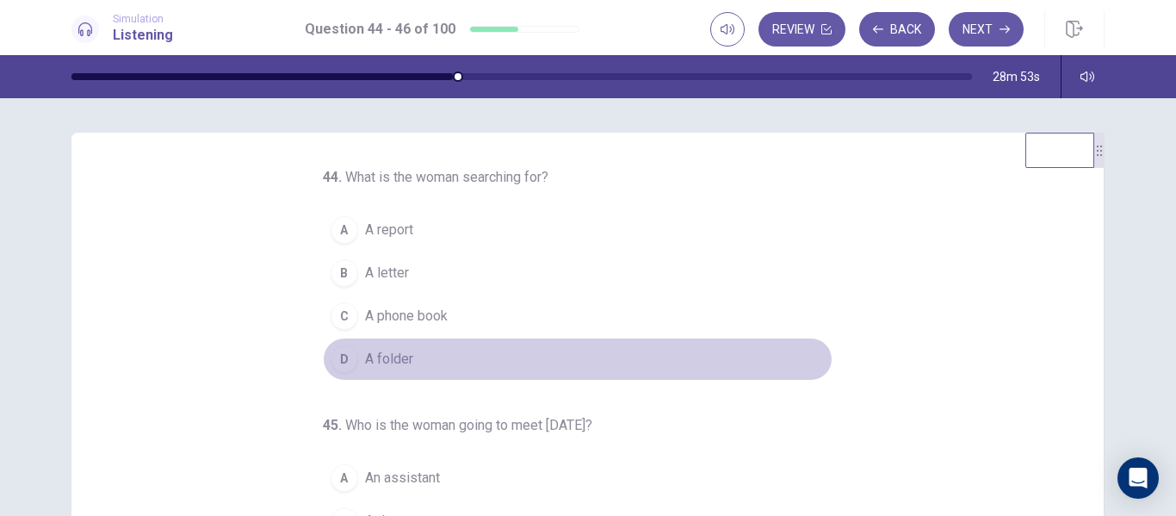
click at [355, 366] on button "D A folder" at bounding box center [578, 358] width 510 height 43
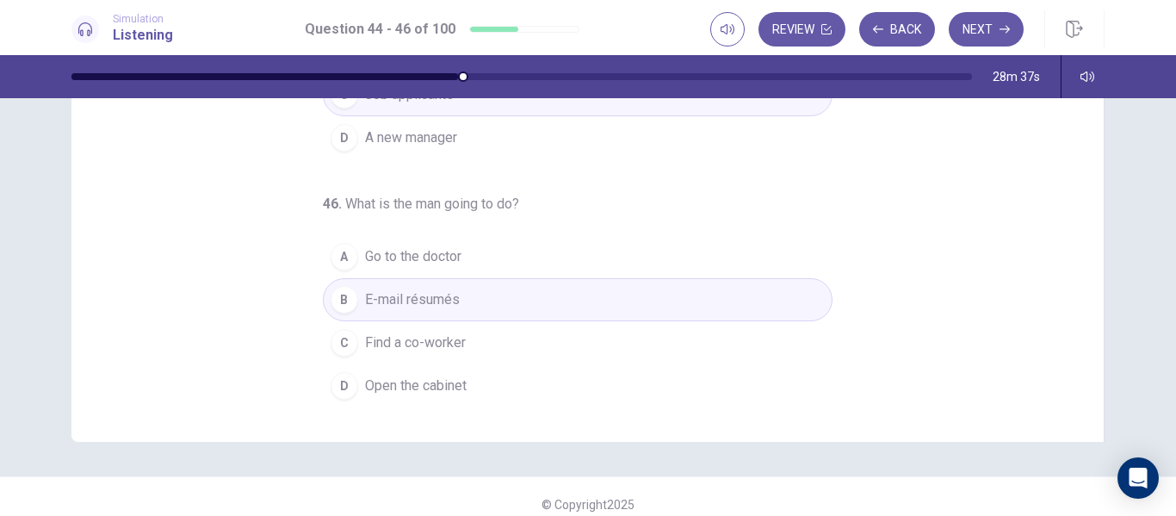
scroll to position [305, 0]
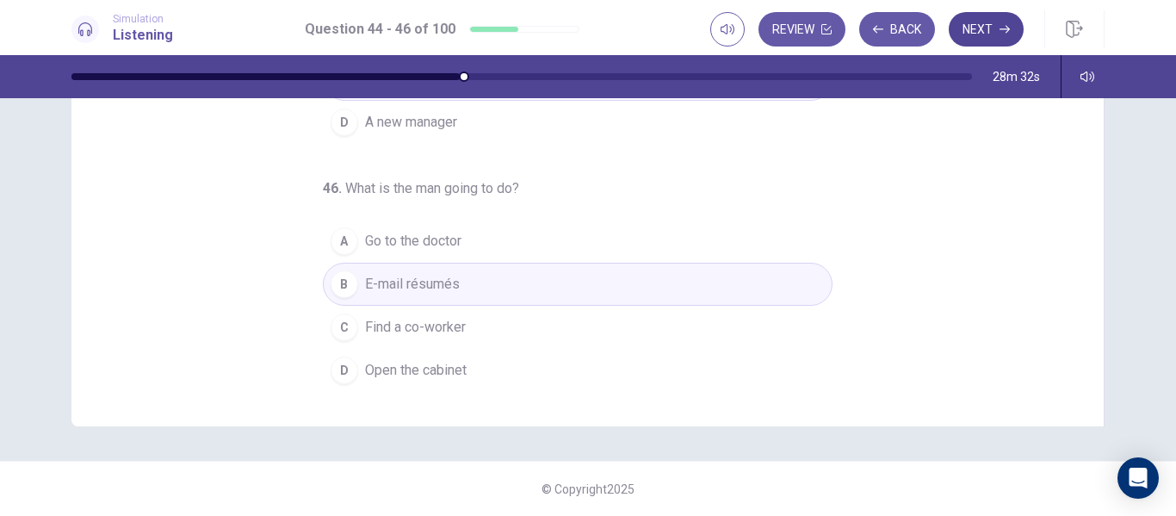
click at [986, 26] on button "Next" at bounding box center [986, 29] width 75 height 34
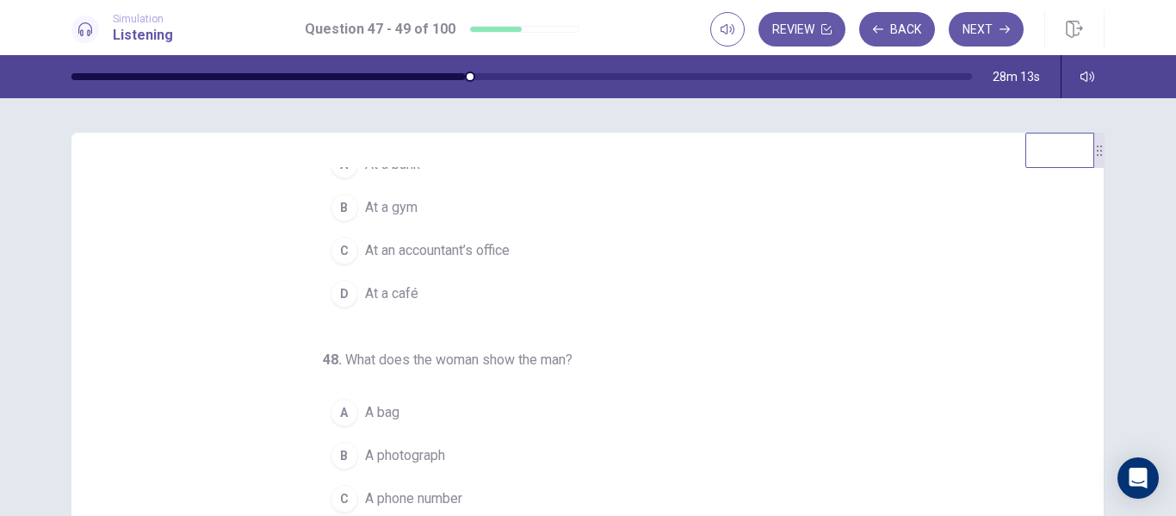
scroll to position [0, 0]
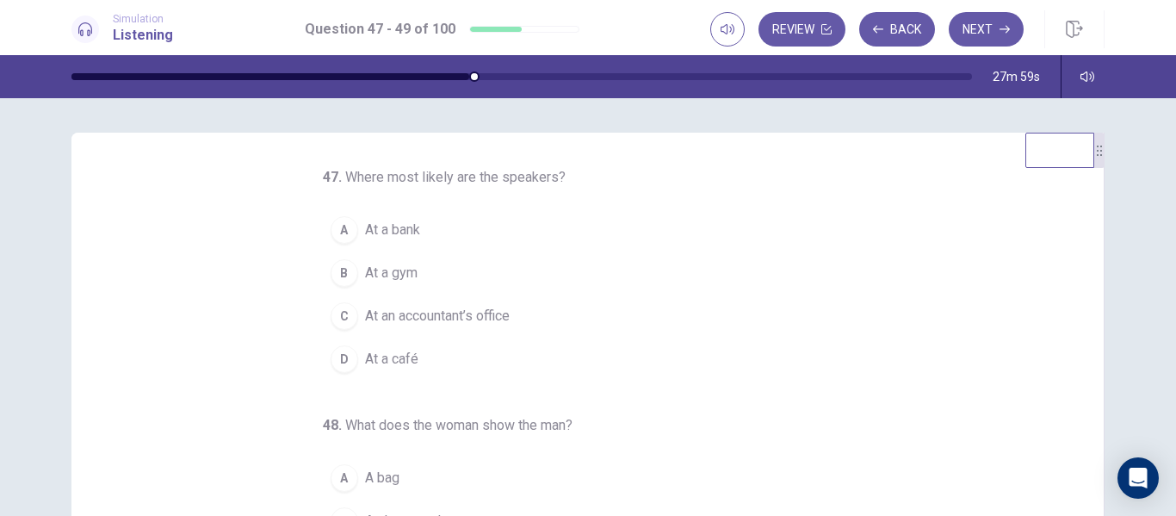
click at [386, 231] on span "At a bank" at bounding box center [392, 229] width 55 height 21
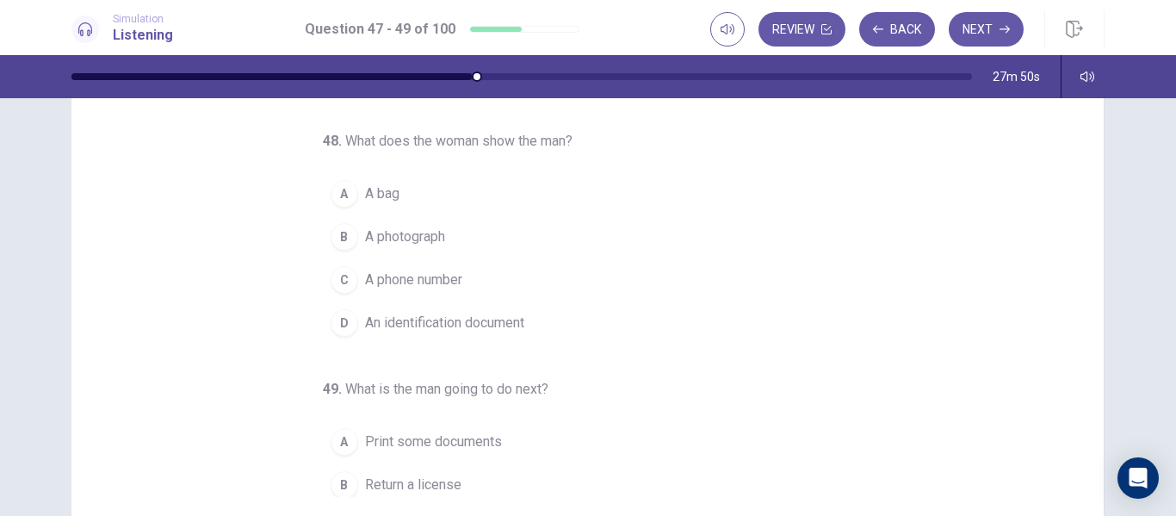
scroll to position [94, 0]
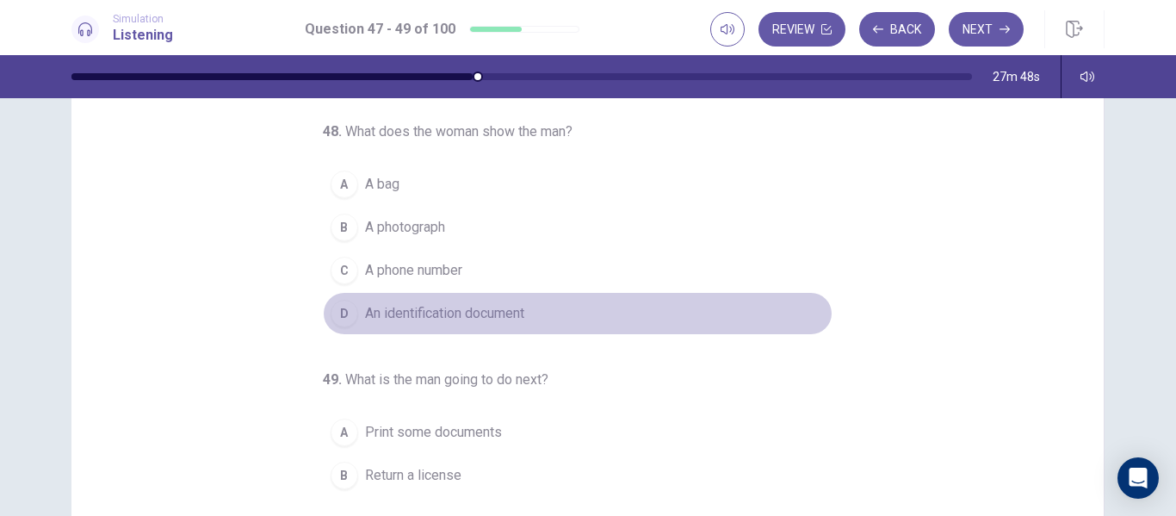
click at [337, 317] on div "D" at bounding box center [345, 314] width 28 height 28
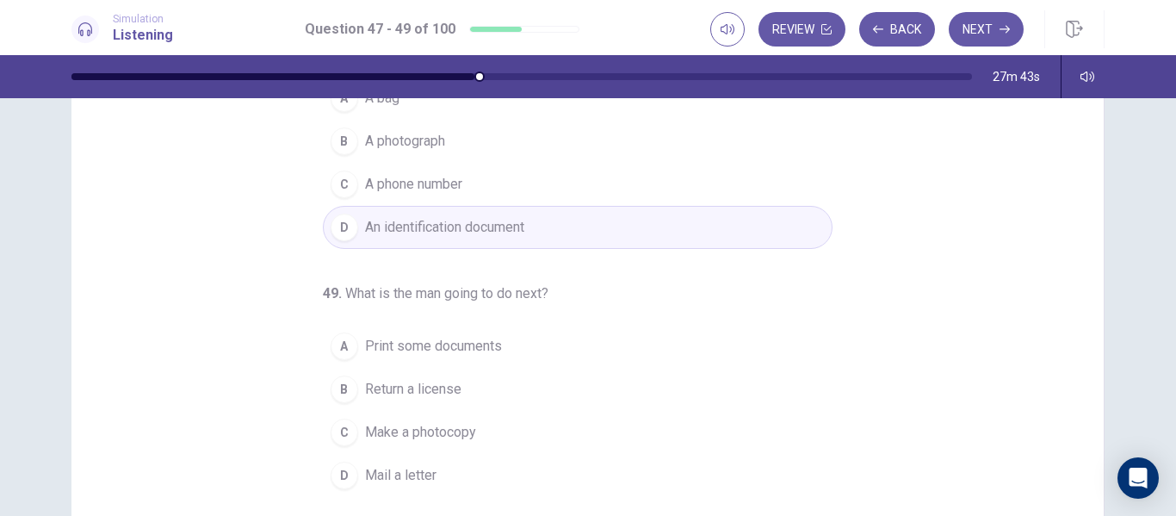
scroll to position [305, 0]
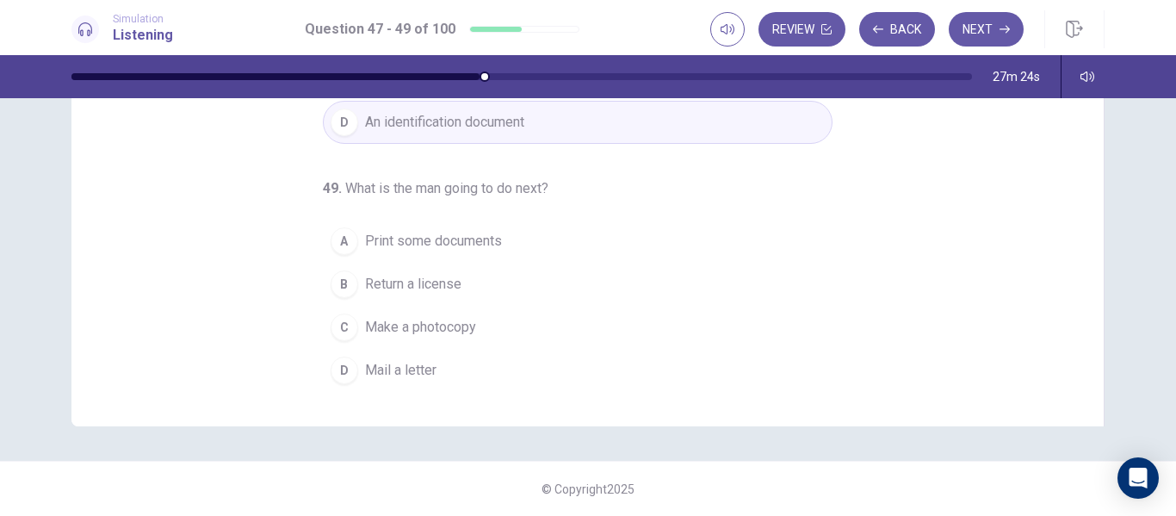
click at [337, 290] on div "B" at bounding box center [345, 284] width 28 height 28
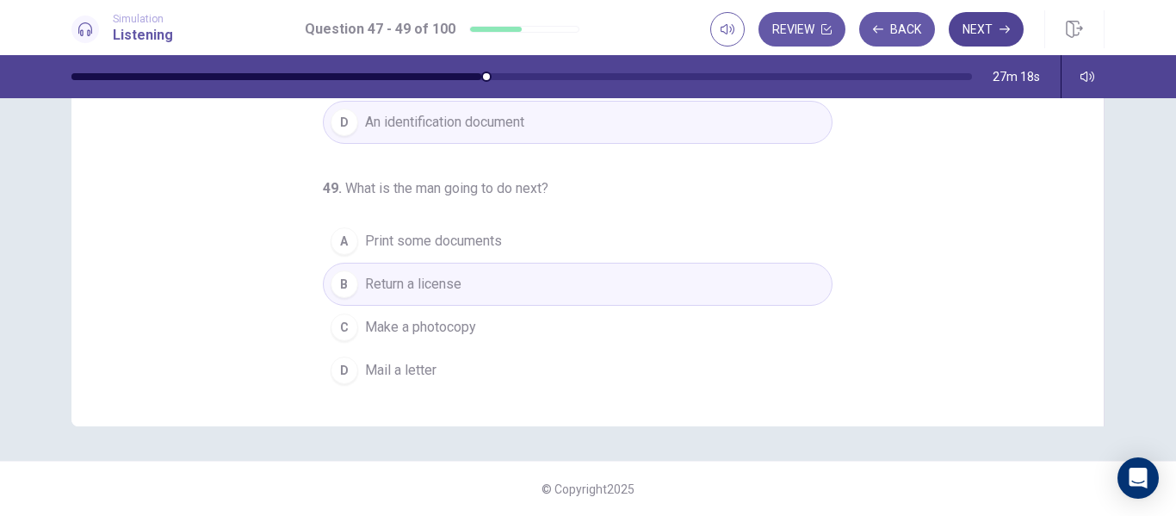
click at [970, 34] on button "Next" at bounding box center [986, 29] width 75 height 34
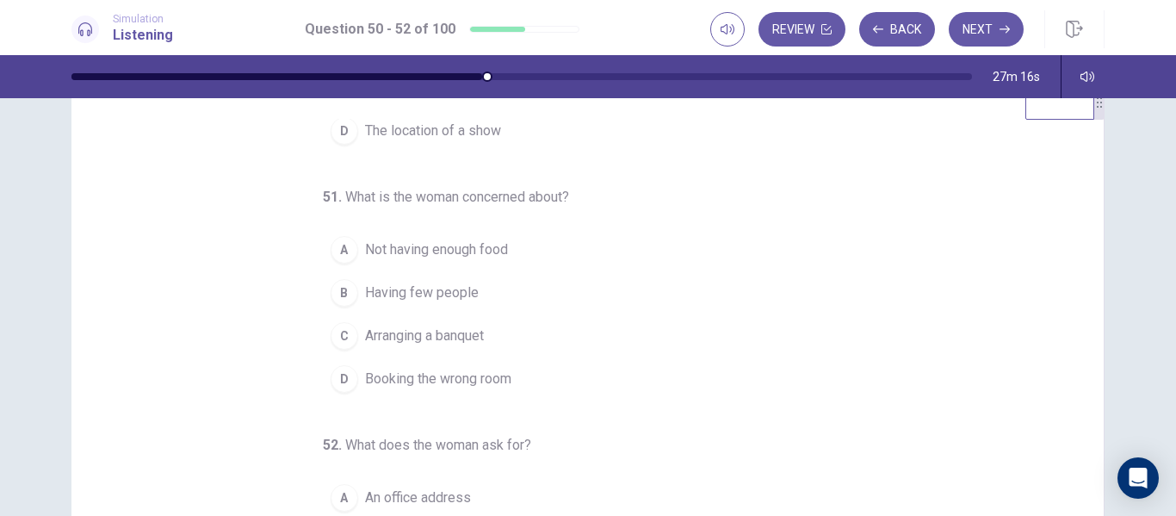
scroll to position [0, 0]
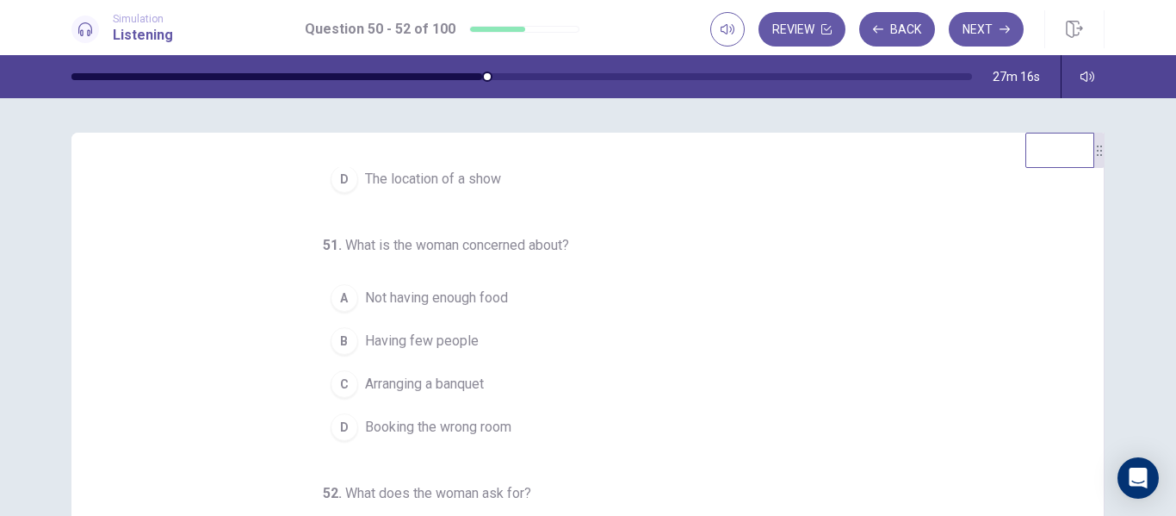
click at [1073, 220] on div "50 . What are the speakers discussing? A The new food service B The company’s h…" at bounding box center [594, 431] width 991 height 529
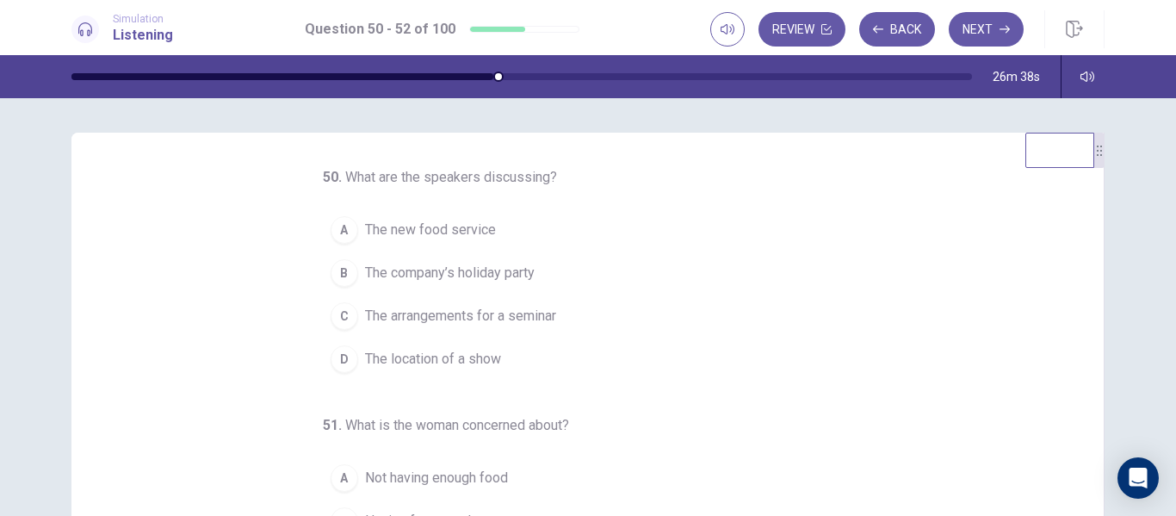
click at [328, 300] on button "C The arrangements for a seminar" at bounding box center [578, 315] width 510 height 43
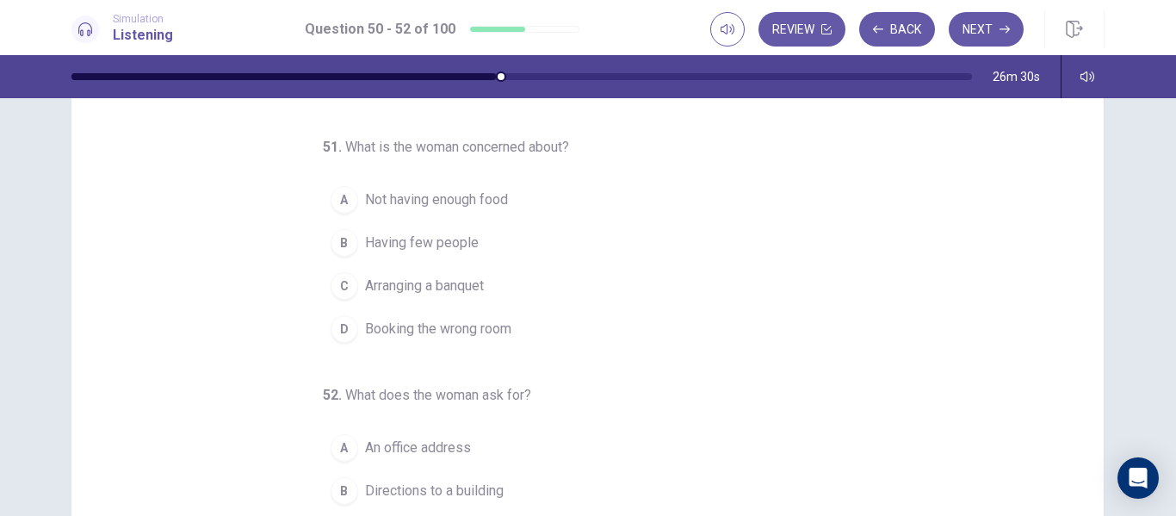
scroll to position [100, 0]
click at [393, 207] on span "Not having enough food" at bounding box center [436, 198] width 143 height 21
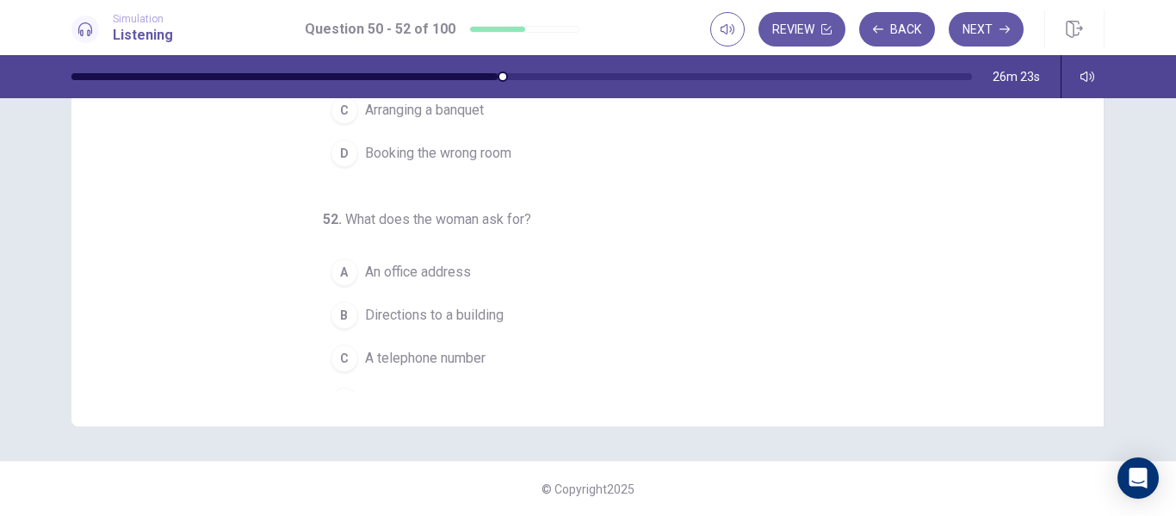
scroll to position [180, 0]
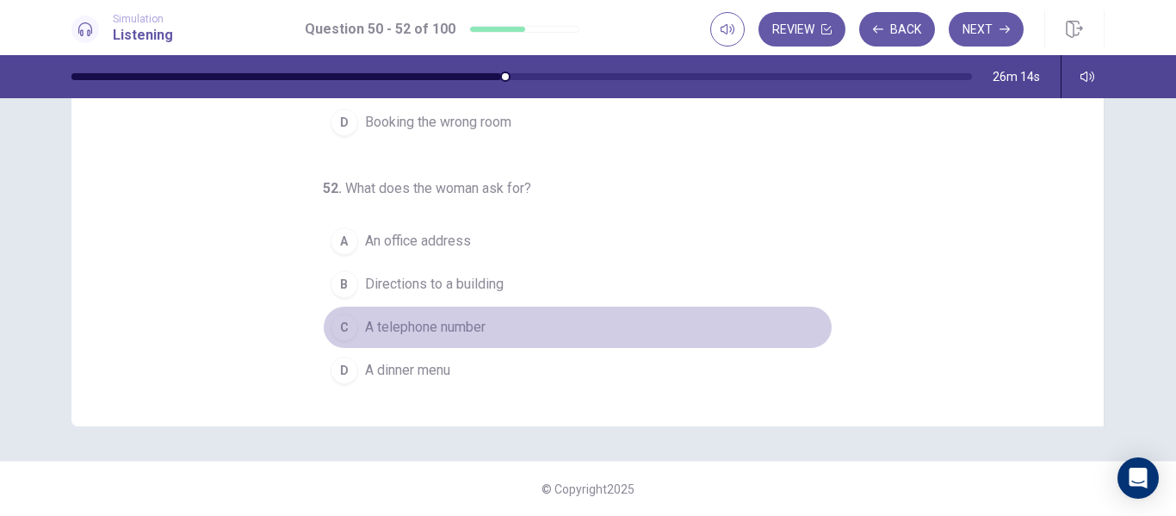
click at [334, 322] on div "C" at bounding box center [345, 327] width 28 height 28
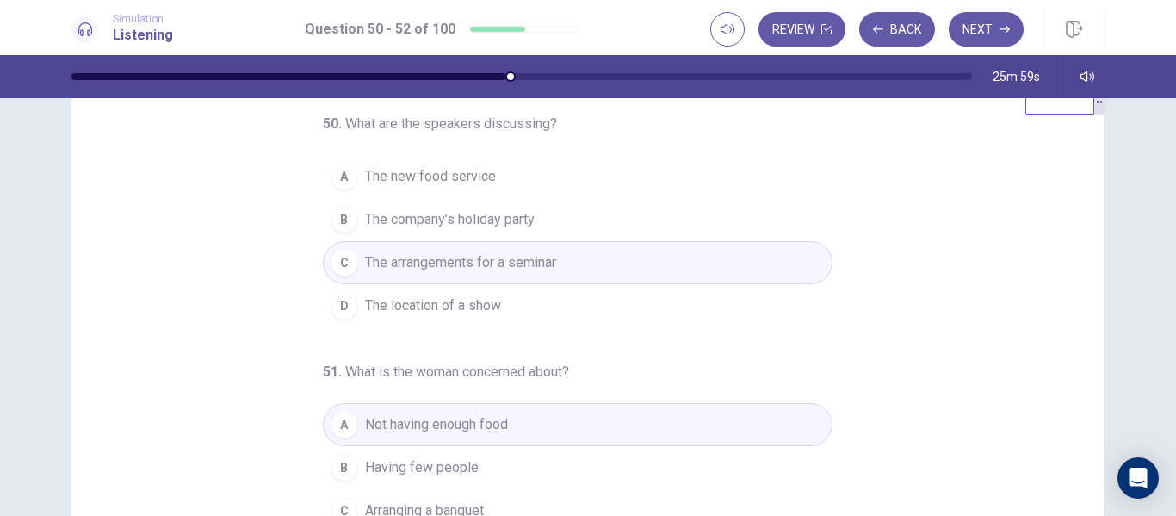
scroll to position [0, 0]
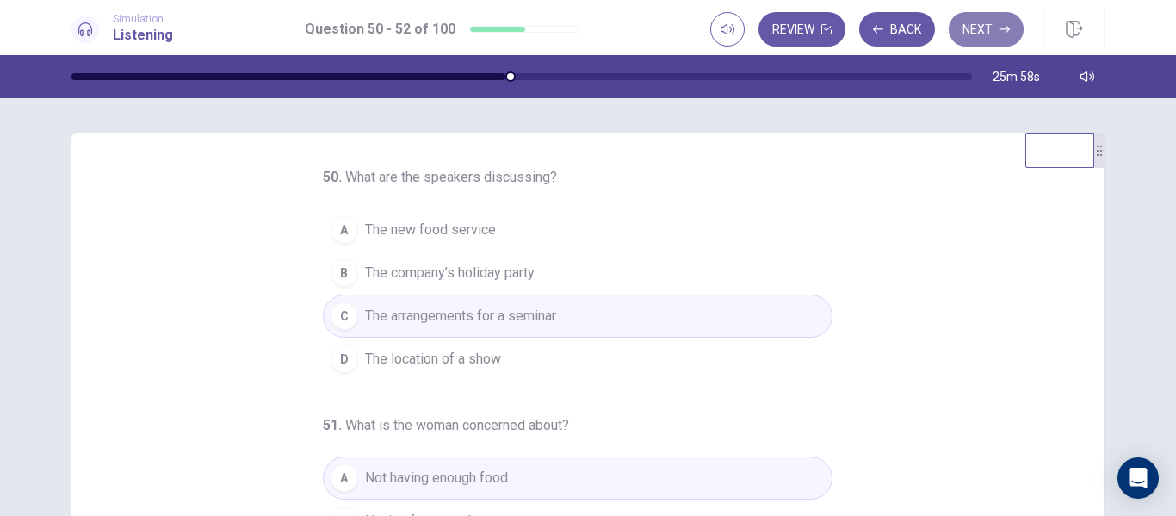
click at [997, 20] on button "Next" at bounding box center [986, 29] width 75 height 34
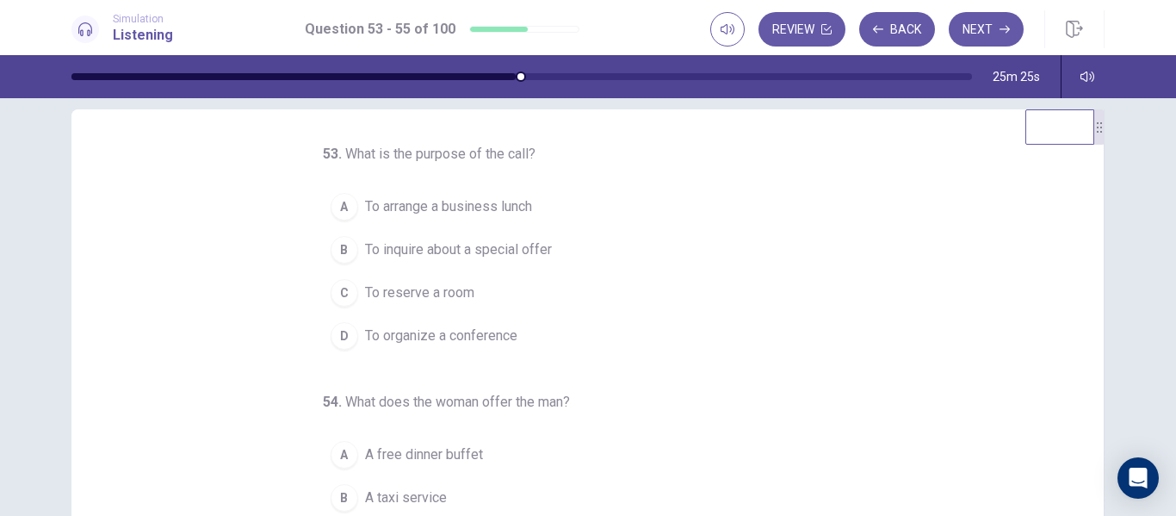
scroll to position [25, 0]
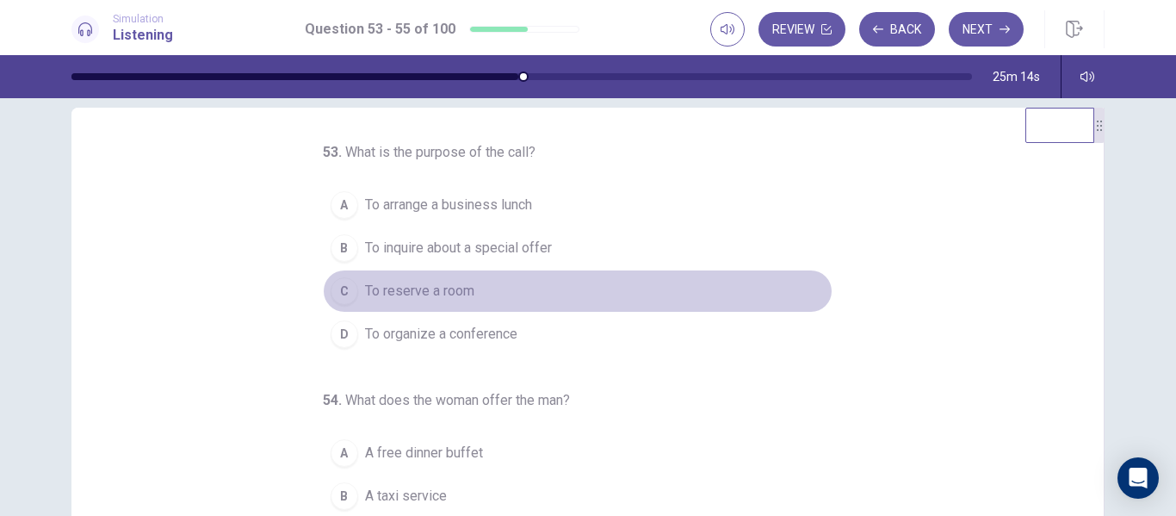
click at [341, 294] on div "C" at bounding box center [345, 291] width 28 height 28
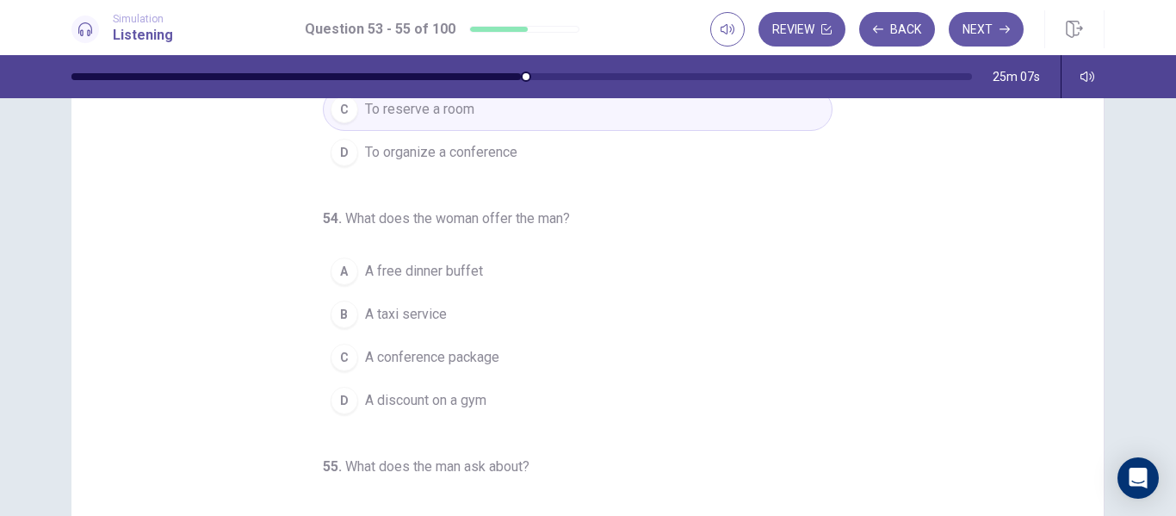
scroll to position [224, 0]
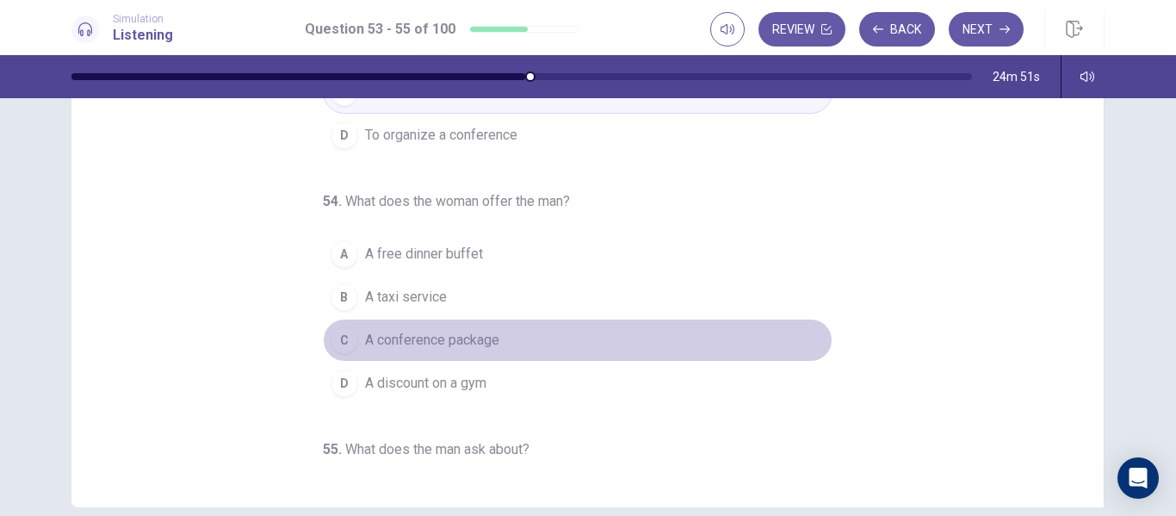
click at [337, 335] on div "C" at bounding box center [345, 340] width 28 height 28
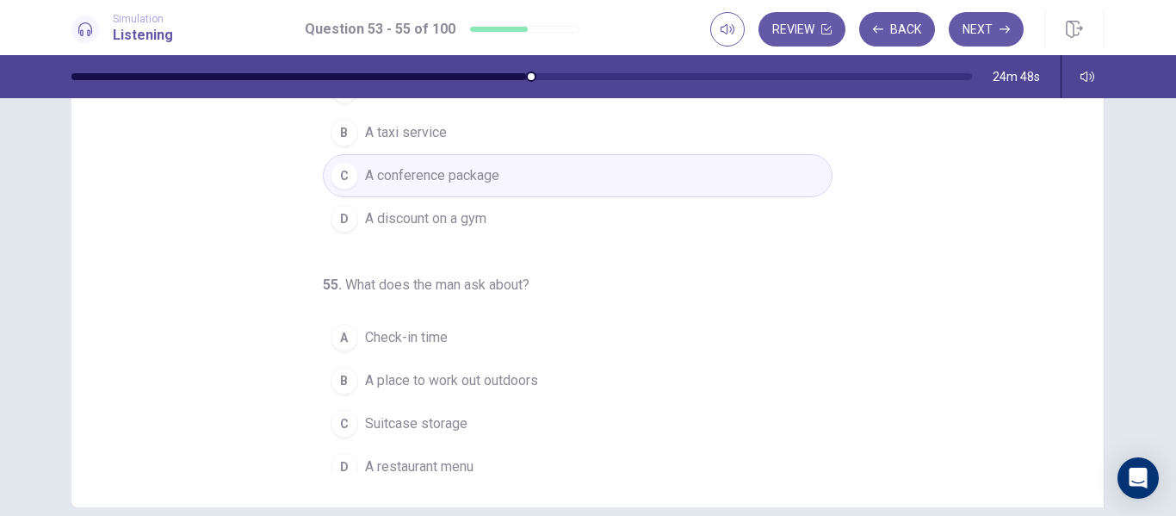
scroll to position [180, 0]
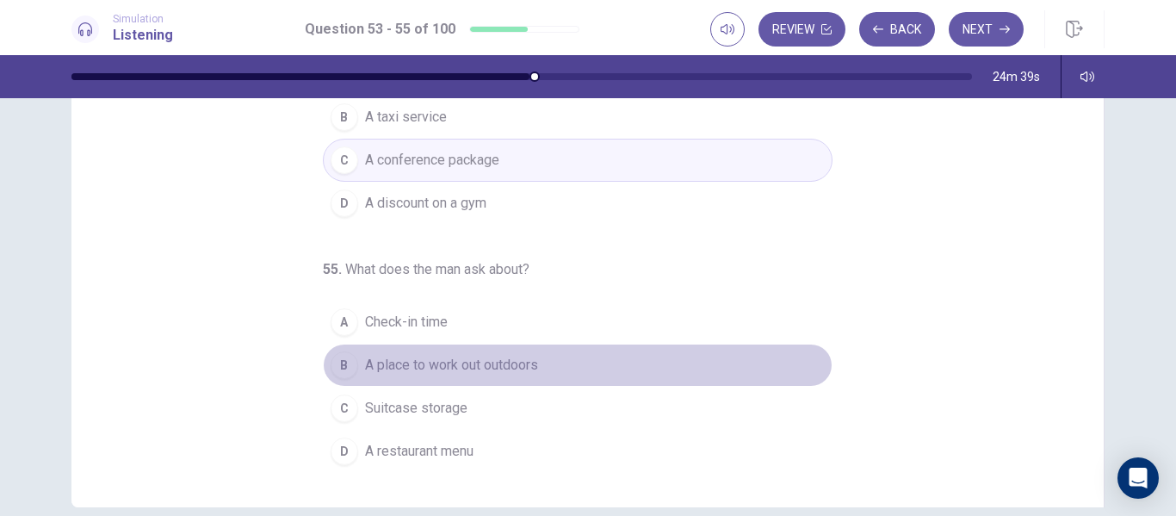
click at [331, 364] on div "B" at bounding box center [345, 365] width 28 height 28
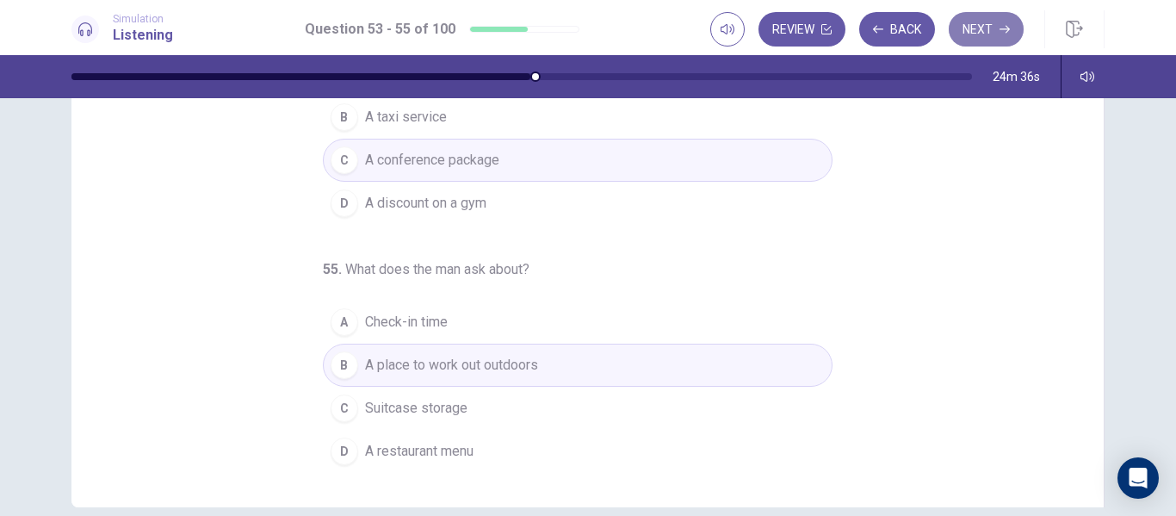
click at [992, 30] on button "Next" at bounding box center [986, 29] width 75 height 34
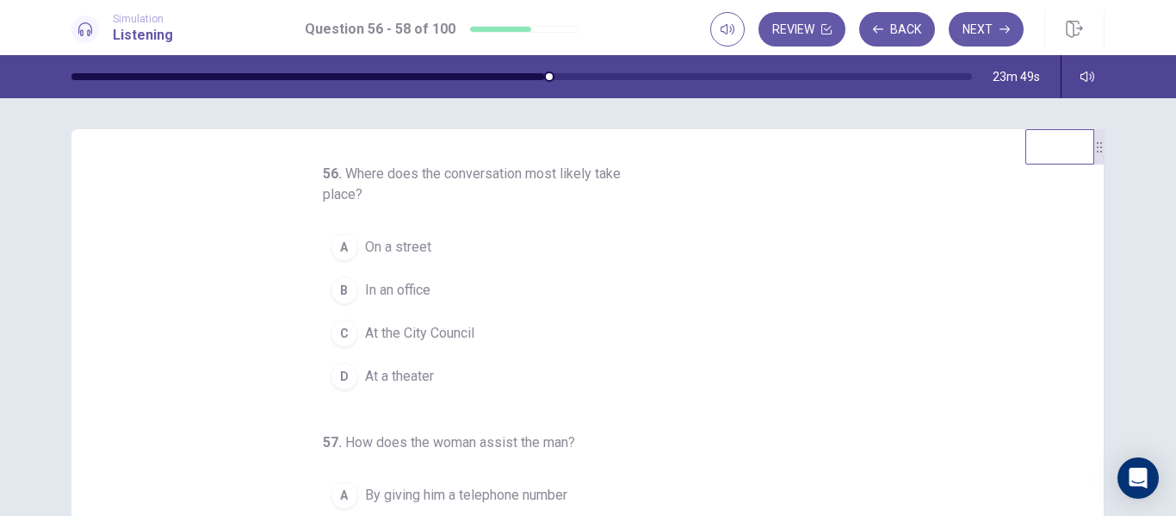
scroll to position [0, 0]
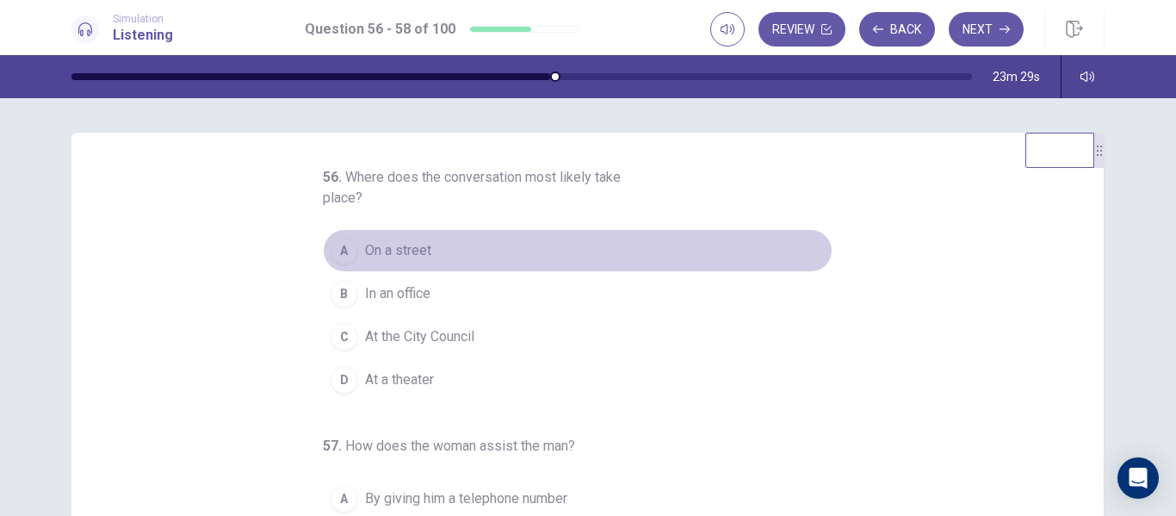
click at [338, 243] on div "A" at bounding box center [345, 251] width 28 height 28
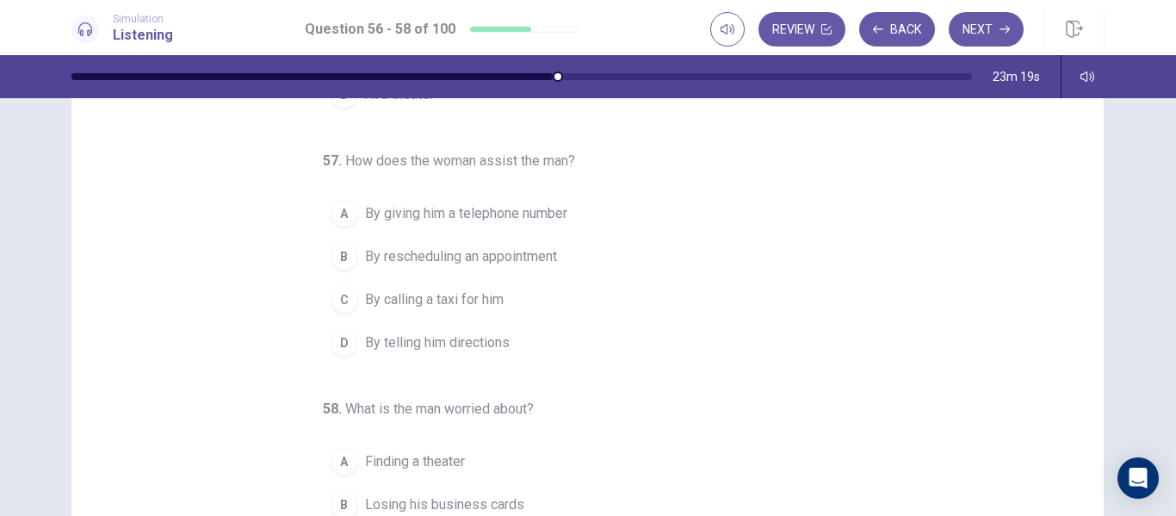
scroll to position [140, 0]
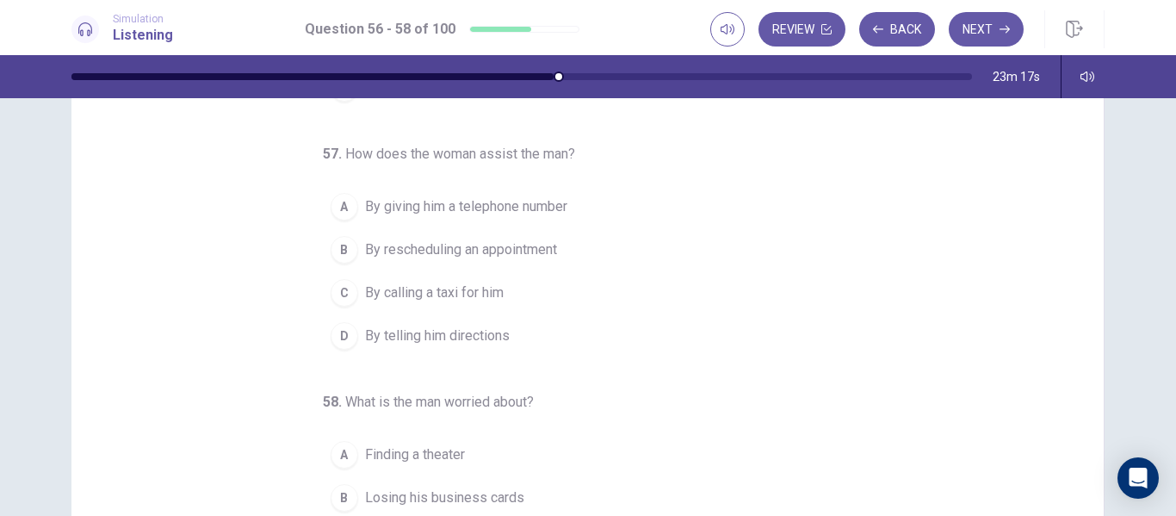
click at [337, 337] on div "D" at bounding box center [345, 336] width 28 height 28
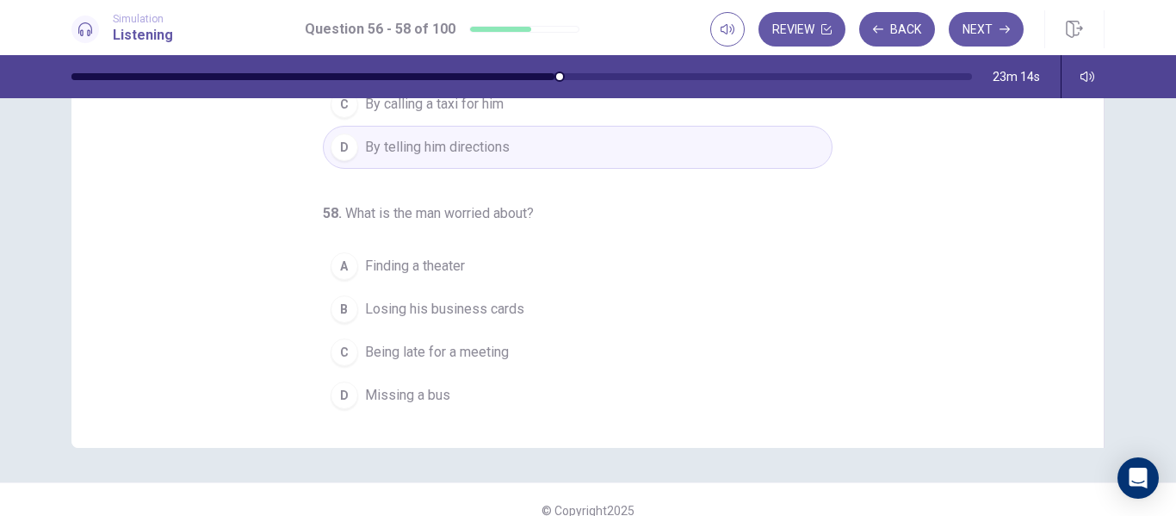
scroll to position [201, 0]
click at [399, 340] on span "Being late for a meeting" at bounding box center [437, 348] width 144 height 21
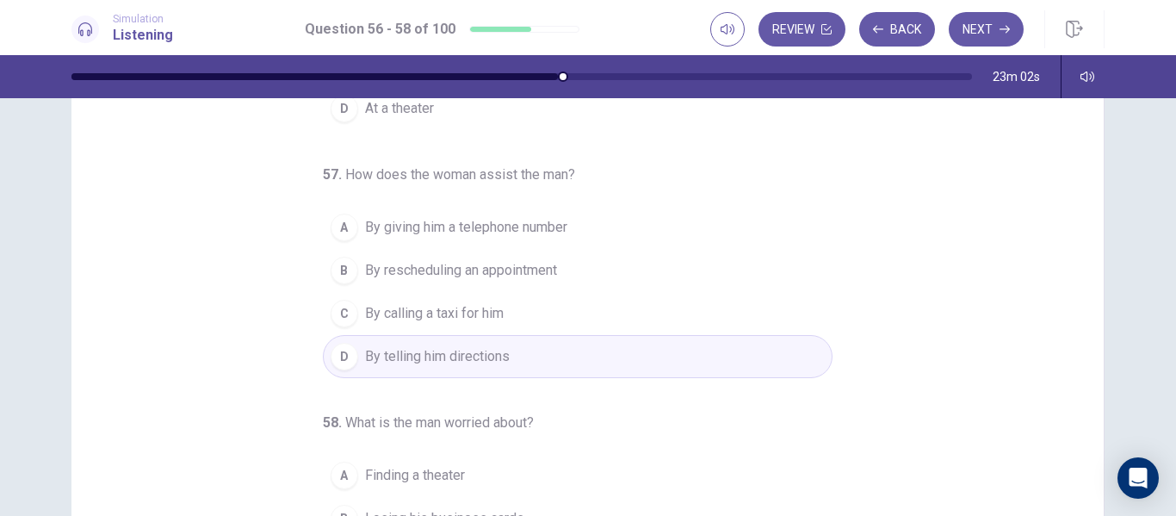
scroll to position [69, 0]
click at [1085, 176] on div "56 . Where does the conversation most likely take place? A On a street B In an …" at bounding box center [587, 363] width 1033 height 598
drag, startPoint x: 1085, startPoint y: 176, endPoint x: 1080, endPoint y: 168, distance: 9.3
click at [1080, 168] on div "56 . Where does the conversation most likely take place? A On a street B In an …" at bounding box center [587, 363] width 1033 height 598
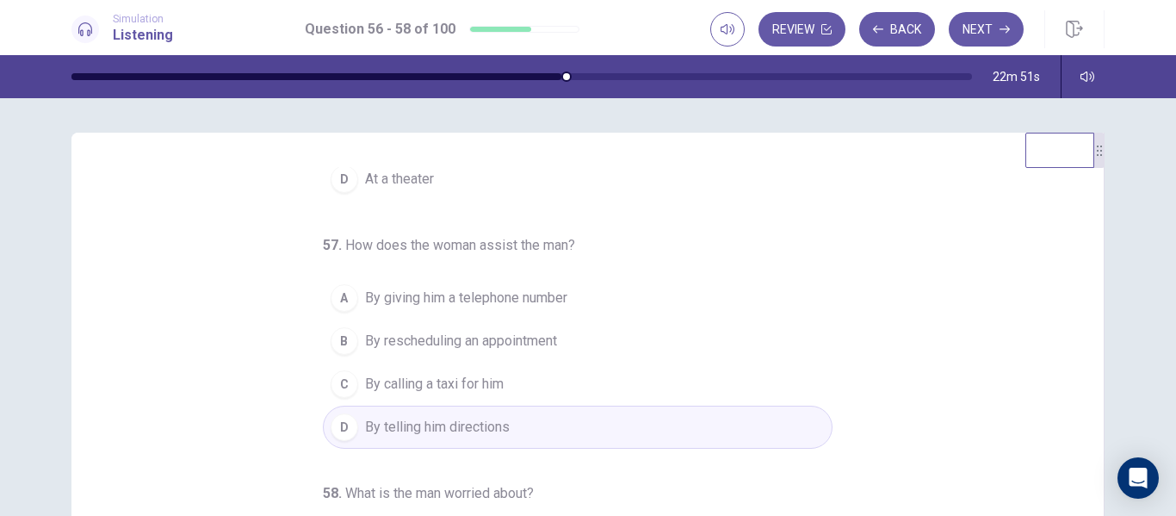
scroll to position [305, 0]
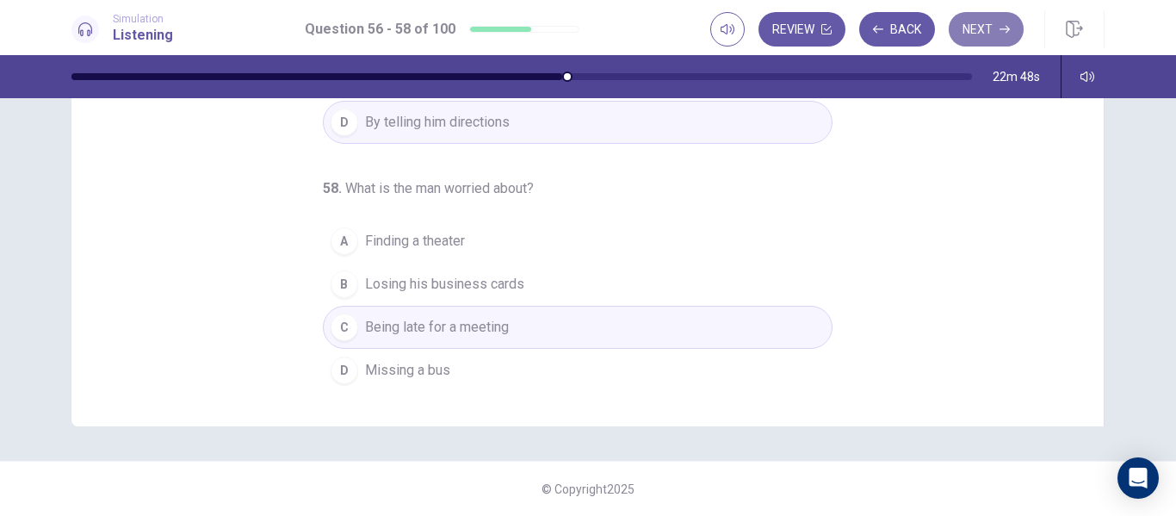
click at [986, 16] on button "Next" at bounding box center [986, 29] width 75 height 34
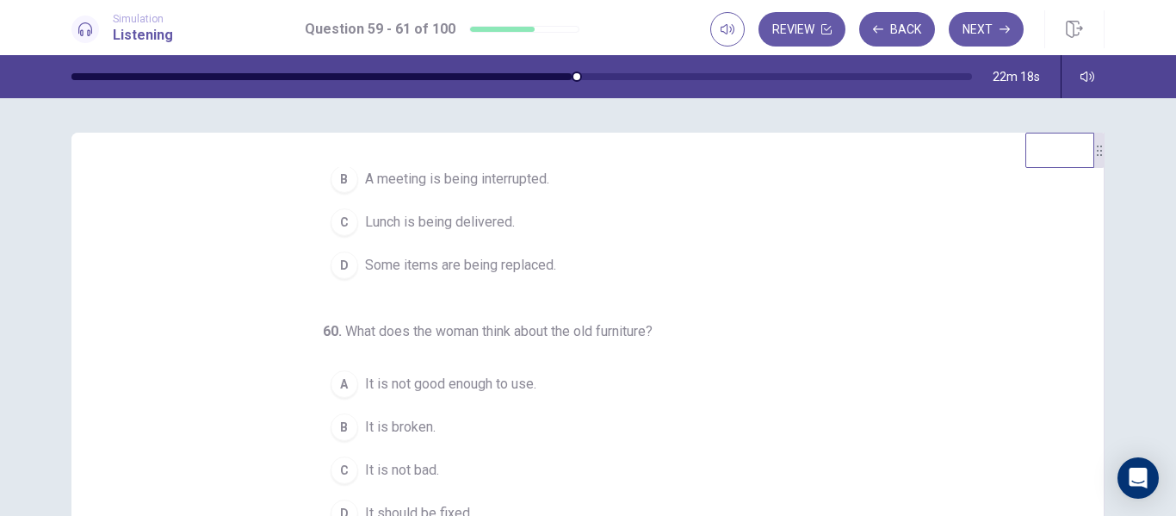
scroll to position [0, 0]
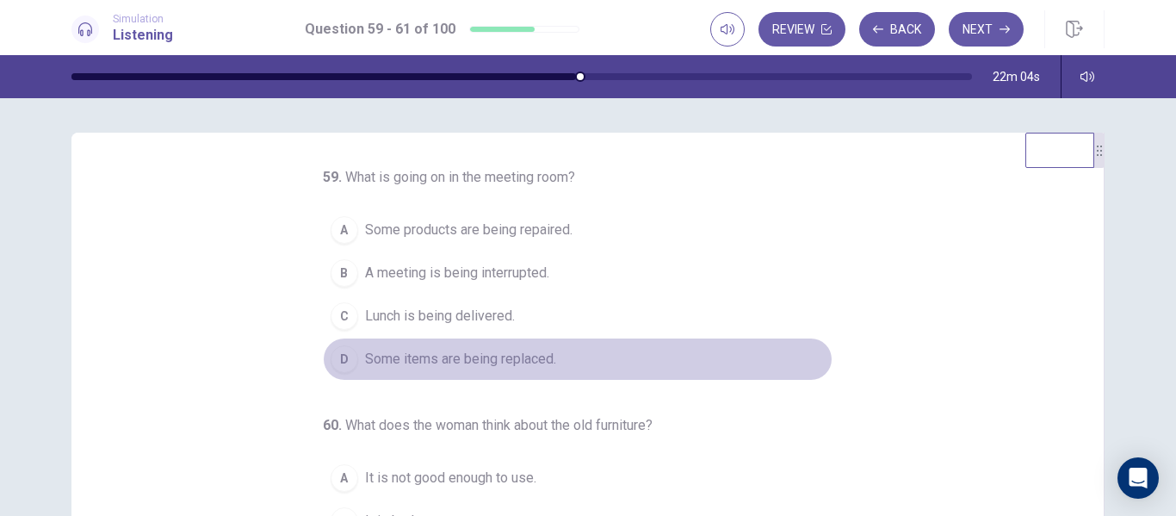
click at [340, 371] on div "D" at bounding box center [345, 359] width 28 height 28
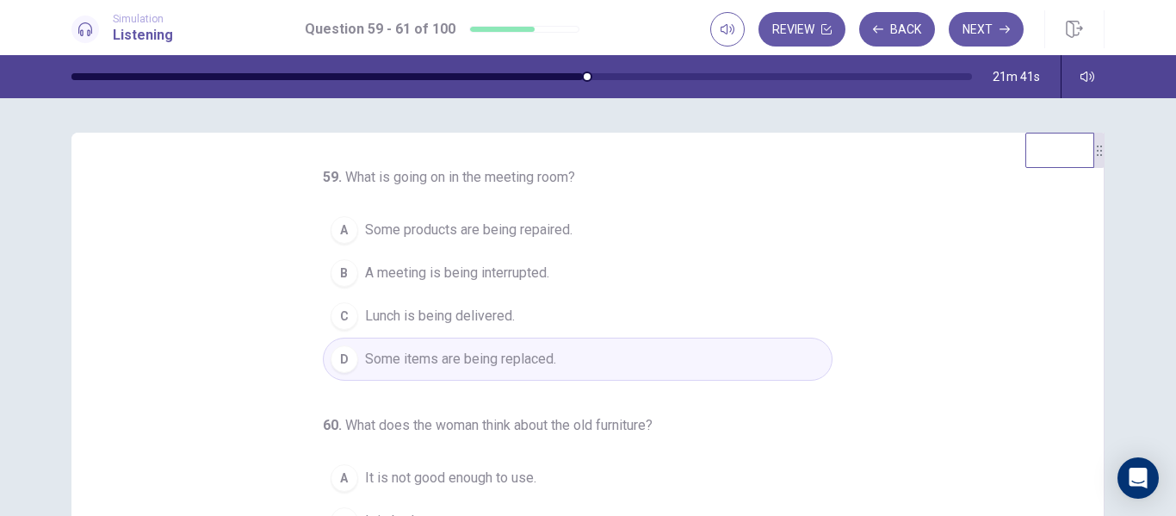
click at [1087, 252] on div "59 . What is going on in the meeting room? A Some products are being repaired. …" at bounding box center [587, 432] width 1033 height 598
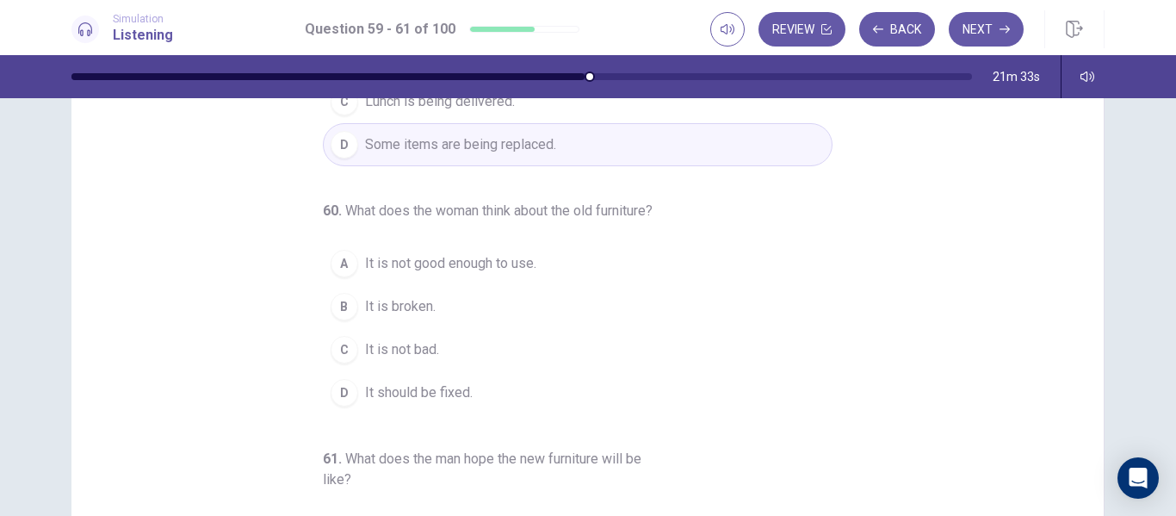
scroll to position [85, 0]
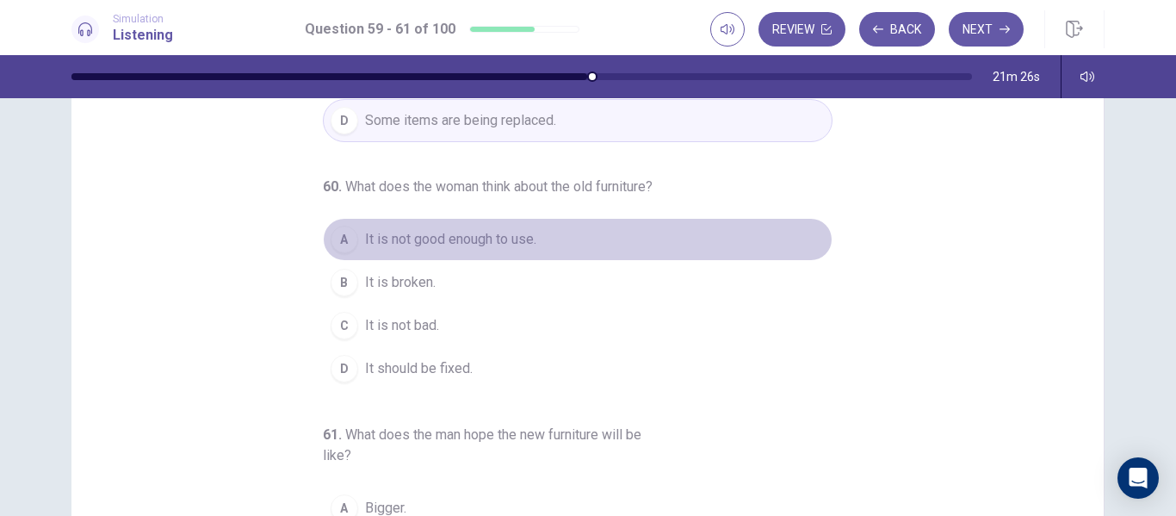
click at [343, 253] on div "A" at bounding box center [345, 240] width 28 height 28
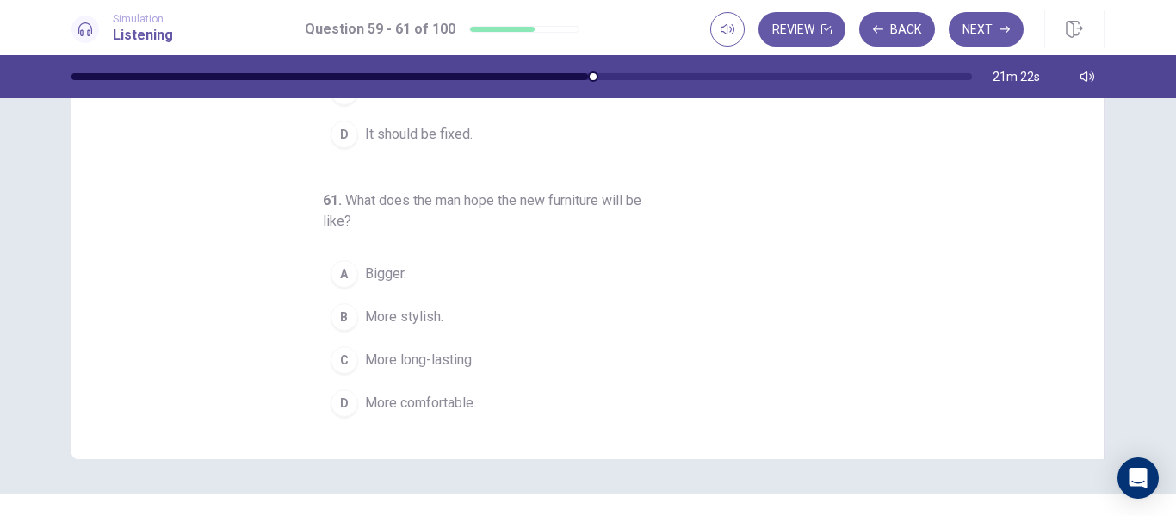
scroll to position [288, 0]
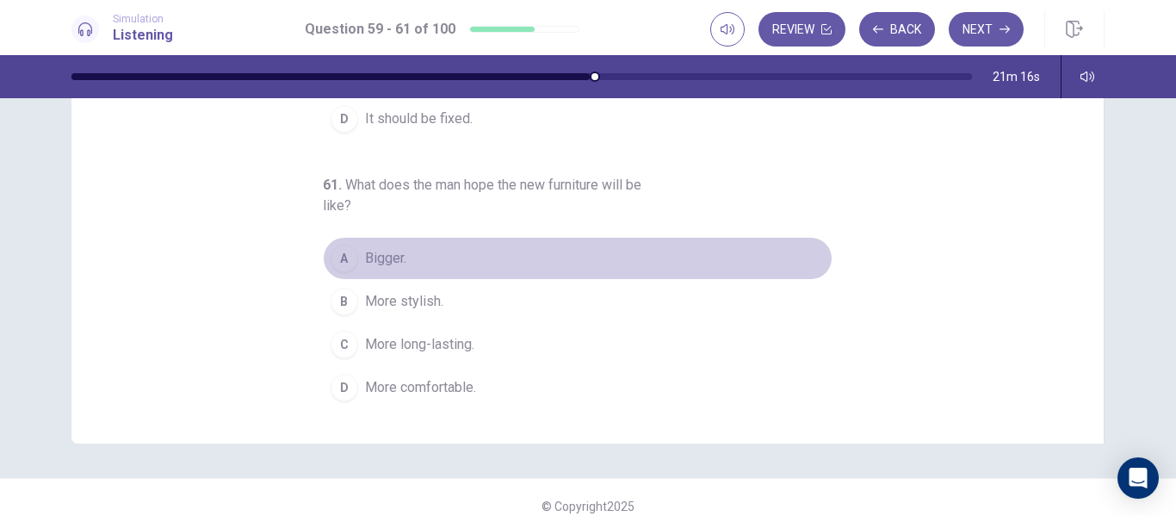
click at [340, 263] on div "A" at bounding box center [345, 258] width 28 height 28
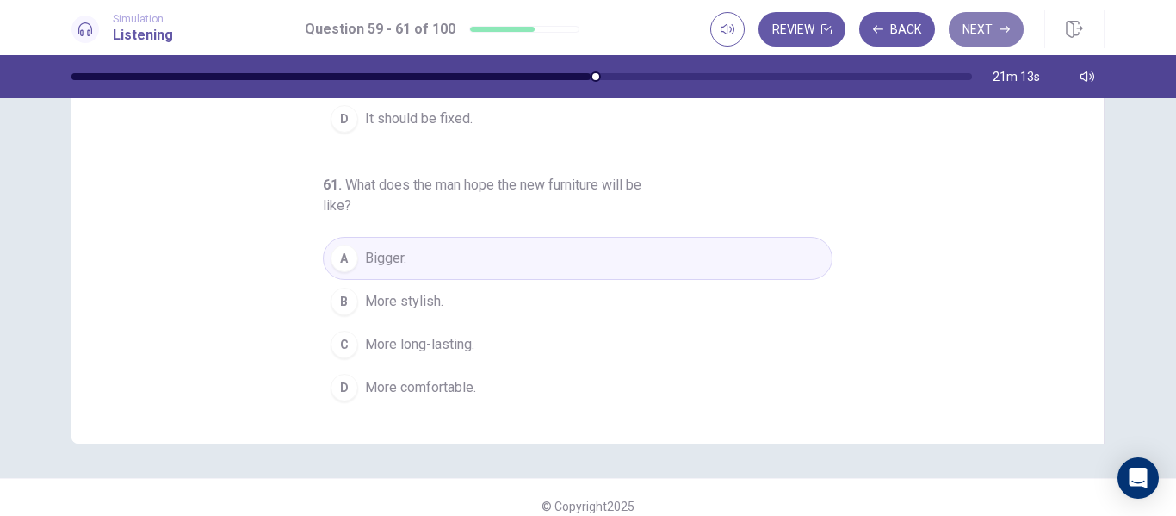
click at [1006, 41] on button "Next" at bounding box center [986, 29] width 75 height 34
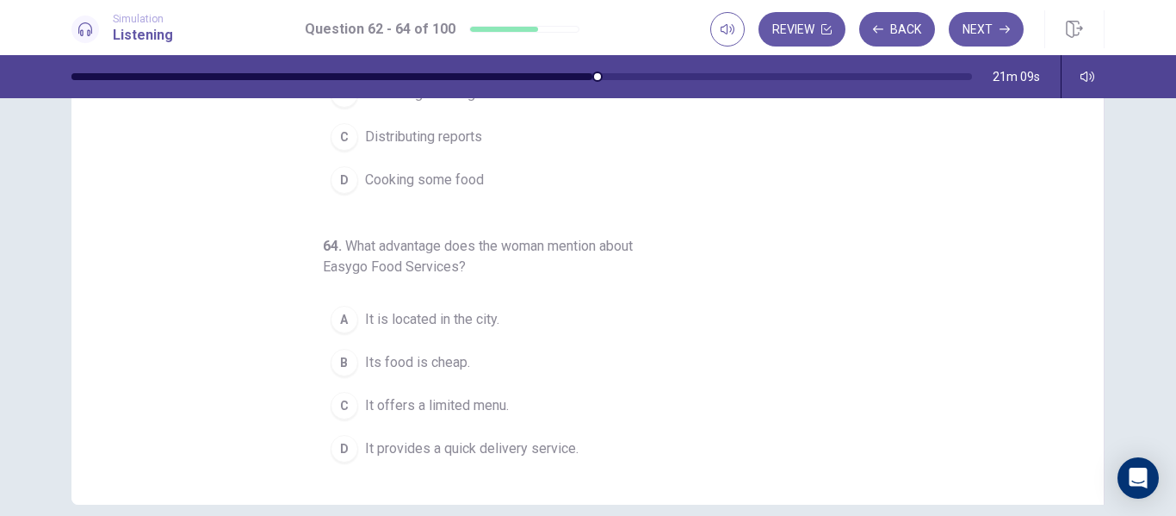
scroll to position [0, 0]
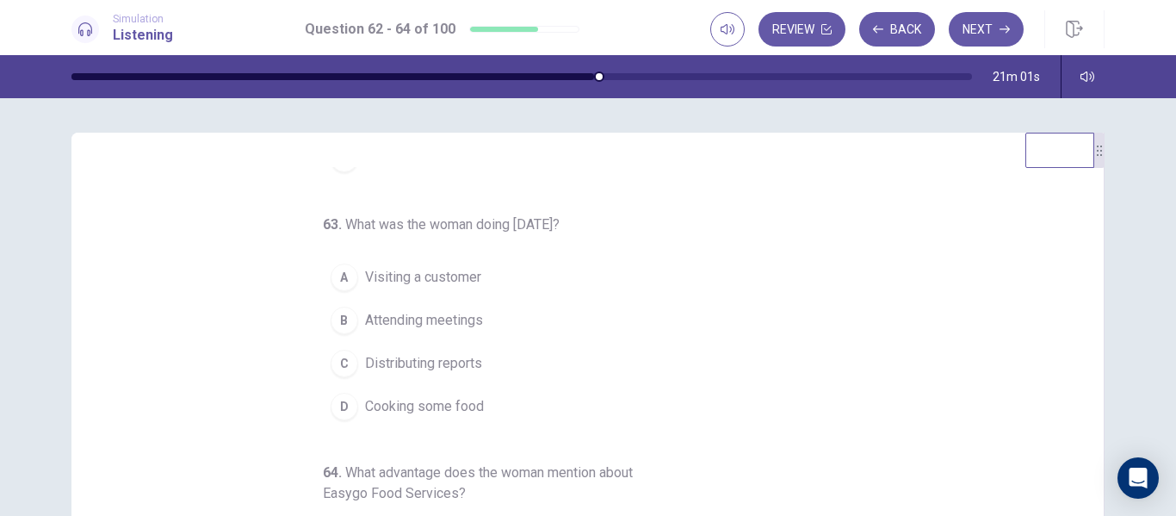
drag, startPoint x: 1166, startPoint y: 249, endPoint x: 1175, endPoint y: 312, distance: 64.3
click at [1175, 312] on div "62 . What is the dialog mainly about? A Changing opening hours B Rebuilding an …" at bounding box center [588, 306] width 1176 height 417
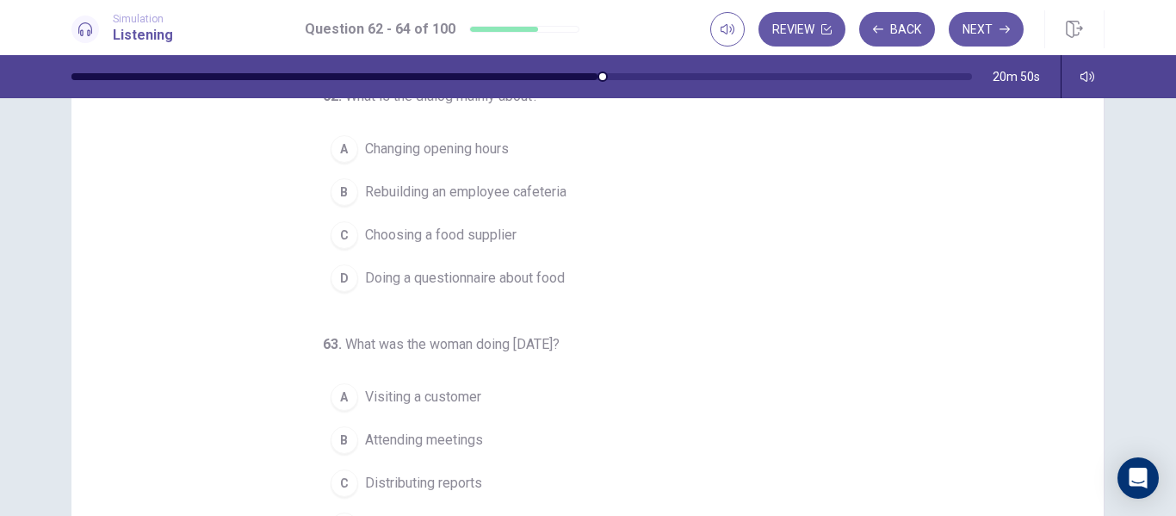
scroll to position [15, 0]
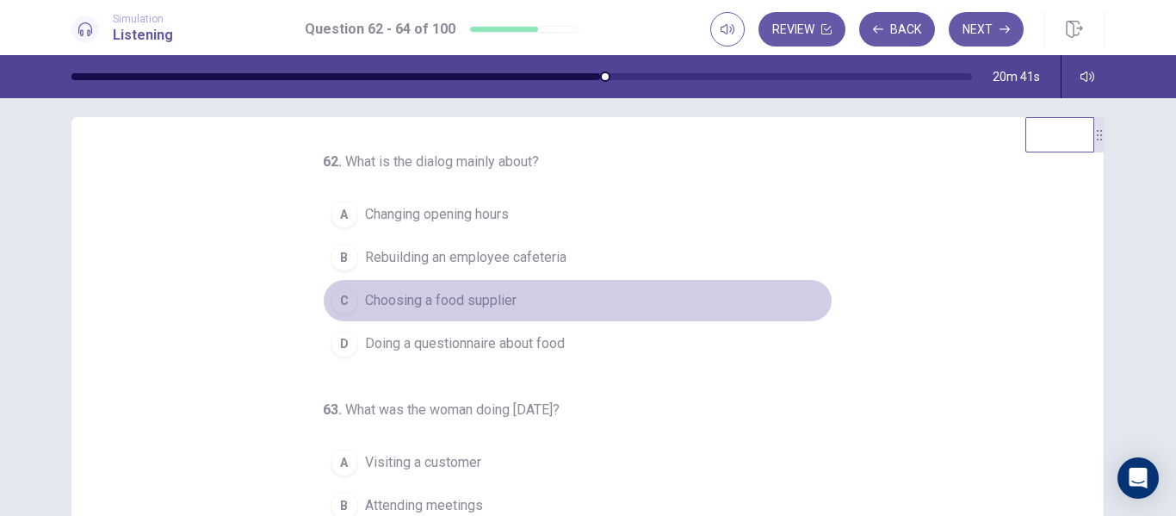
click at [334, 303] on div "C" at bounding box center [345, 301] width 28 height 28
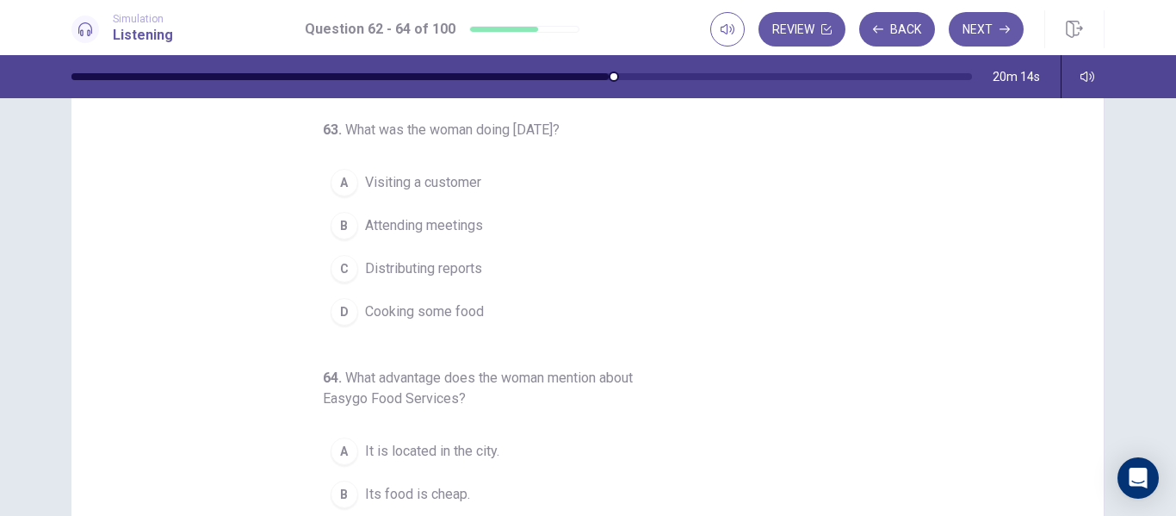
scroll to position [165, 0]
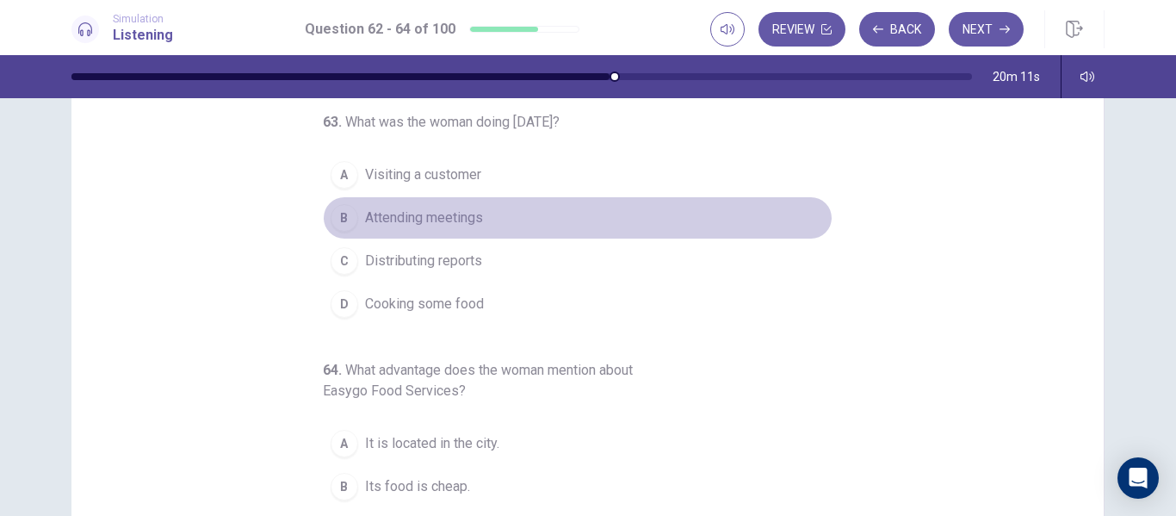
click at [343, 226] on div "B" at bounding box center [345, 218] width 28 height 28
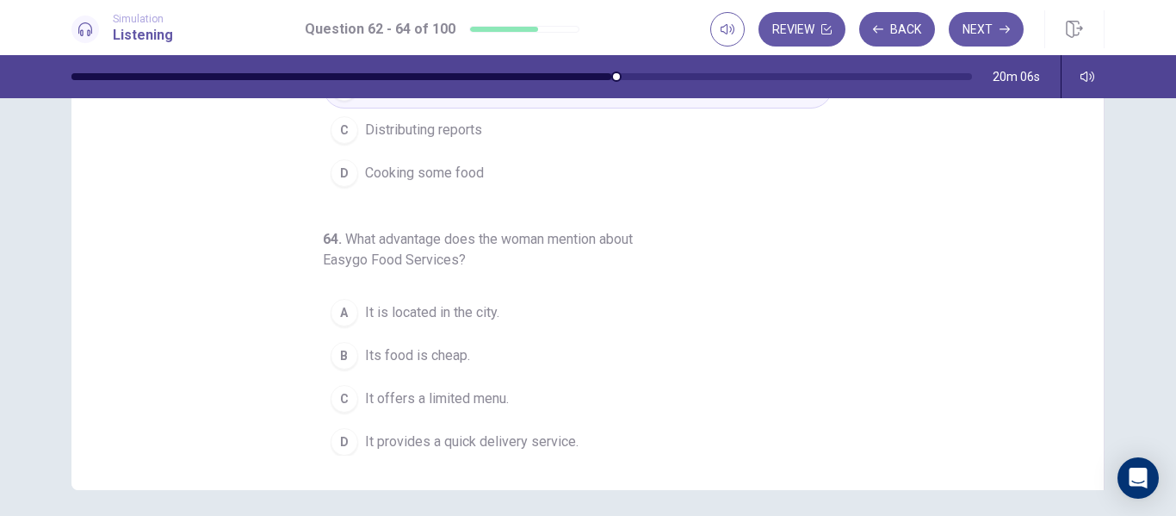
scroll to position [201, 0]
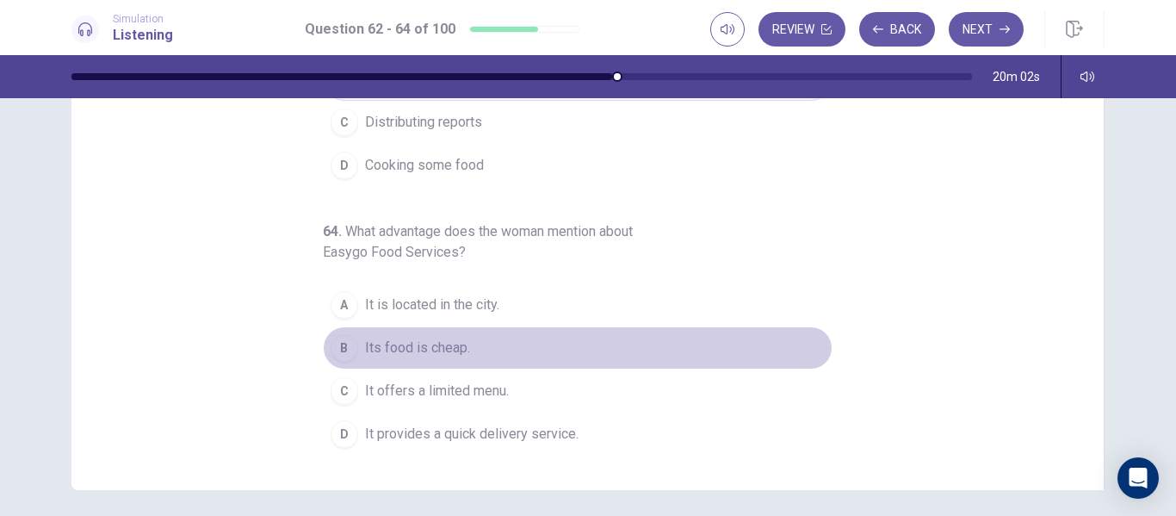
click at [346, 343] on div "B" at bounding box center [345, 348] width 28 height 28
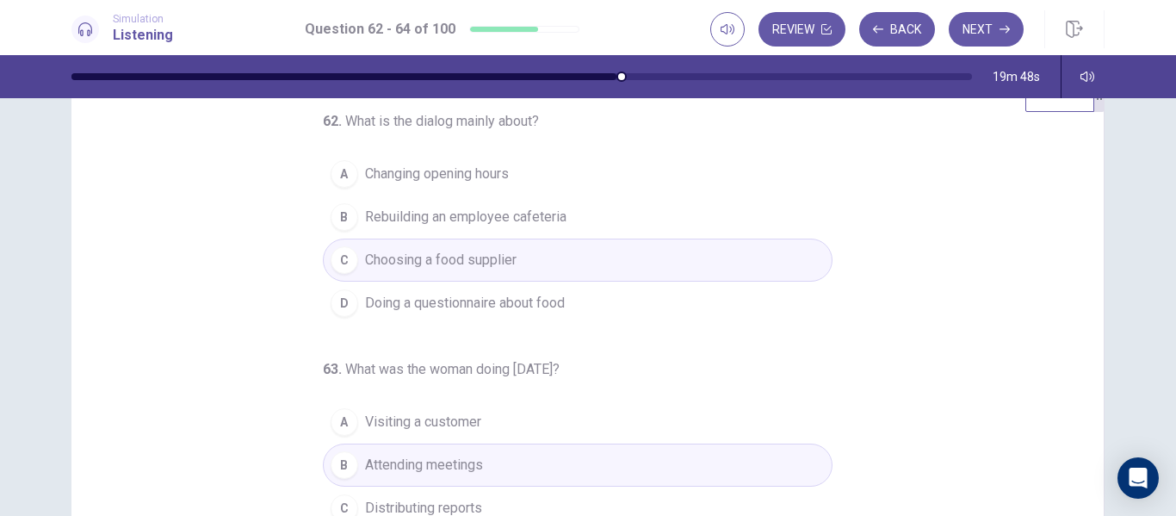
scroll to position [0, 0]
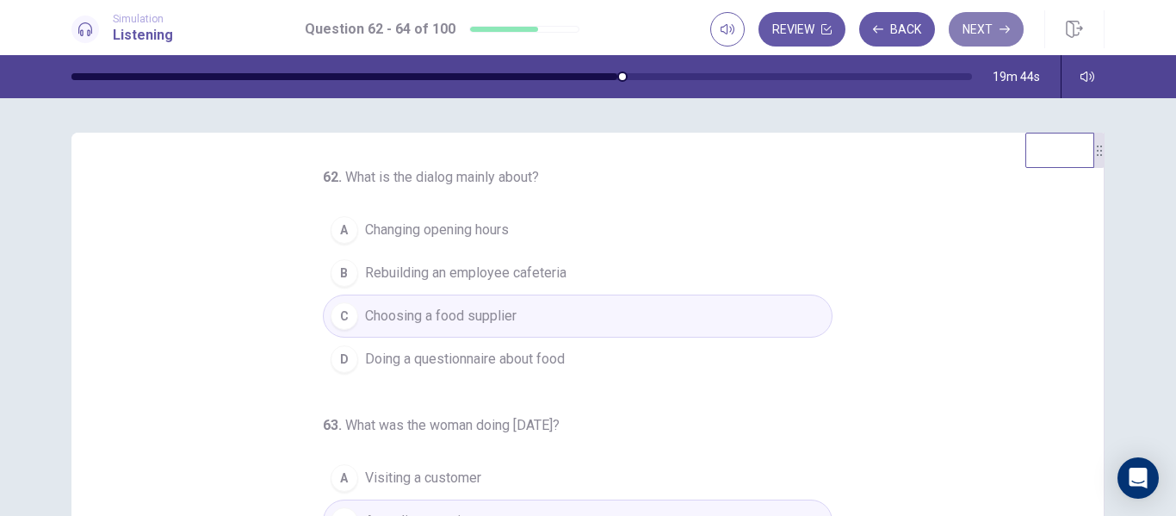
click at [989, 22] on button "Next" at bounding box center [986, 29] width 75 height 34
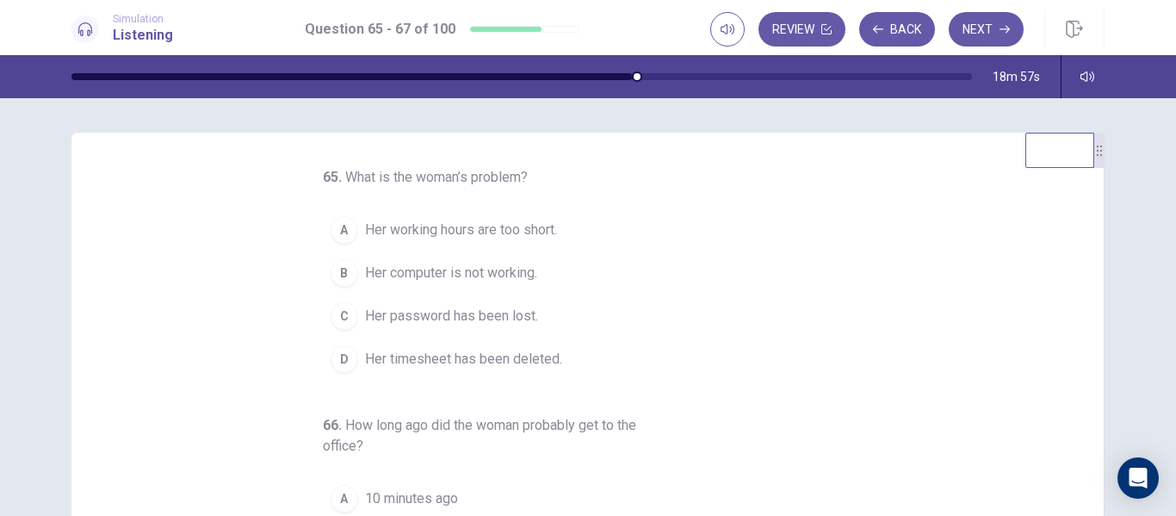
click at [349, 280] on button "B Her computer is not working." at bounding box center [578, 272] width 510 height 43
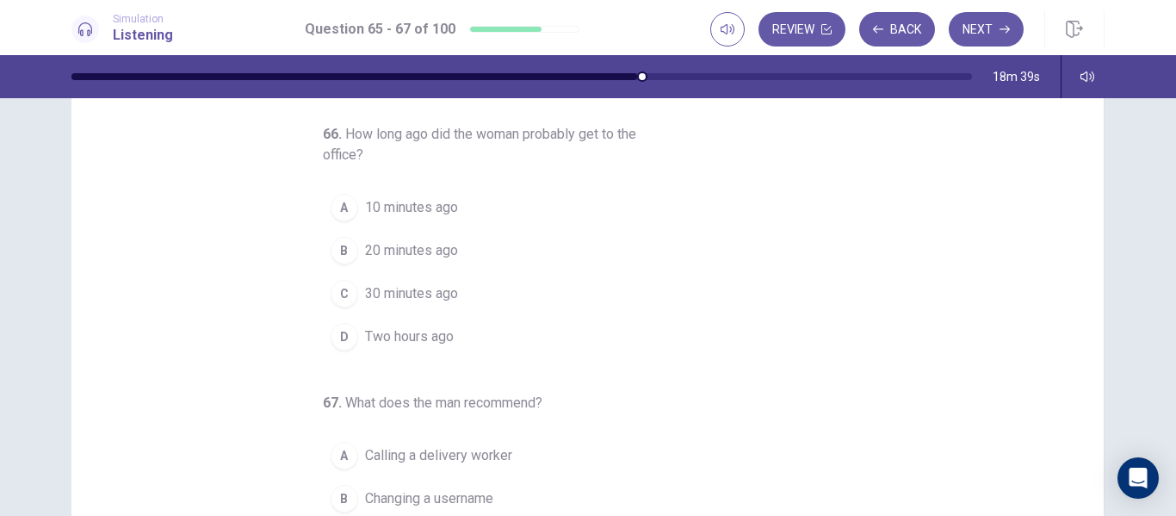
scroll to position [86, 0]
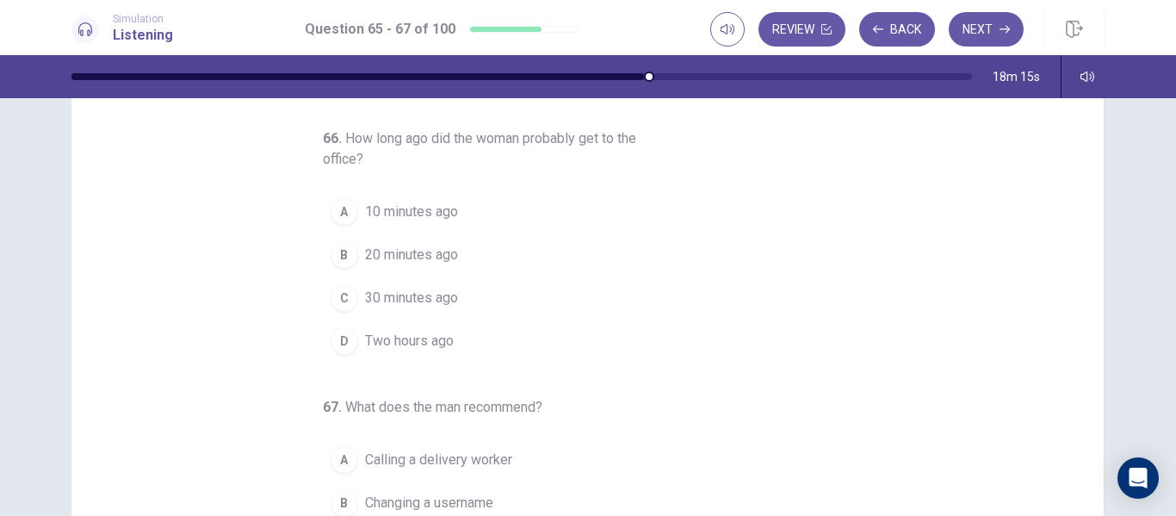
drag, startPoint x: 1086, startPoint y: 259, endPoint x: 1082, endPoint y: 349, distance: 89.6
click at [1082, 349] on div "65 . What is the woman’s problem? A Her working hours are too short. B Her comp…" at bounding box center [587, 345] width 1033 height 598
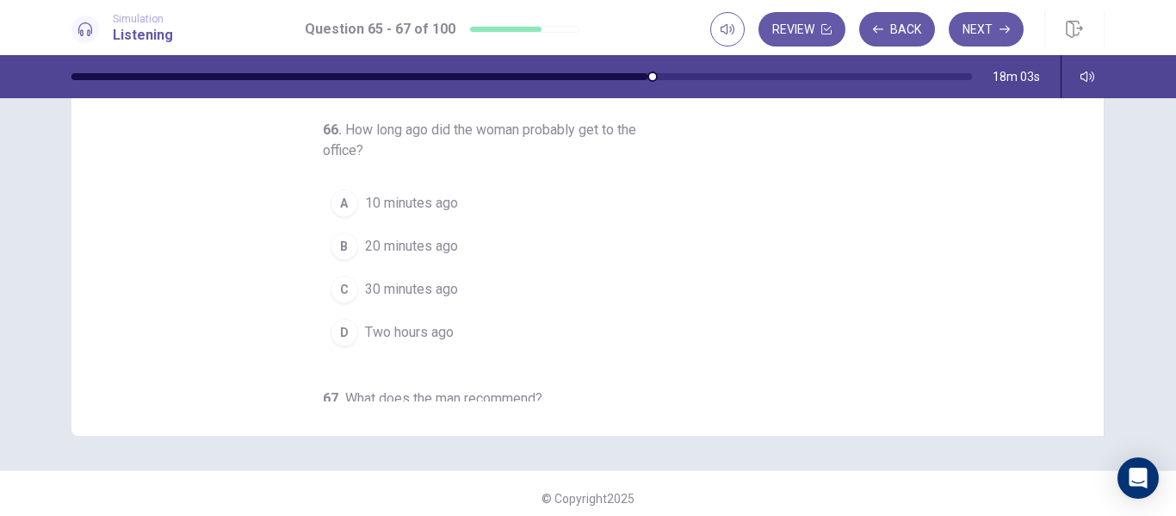
scroll to position [297, 0]
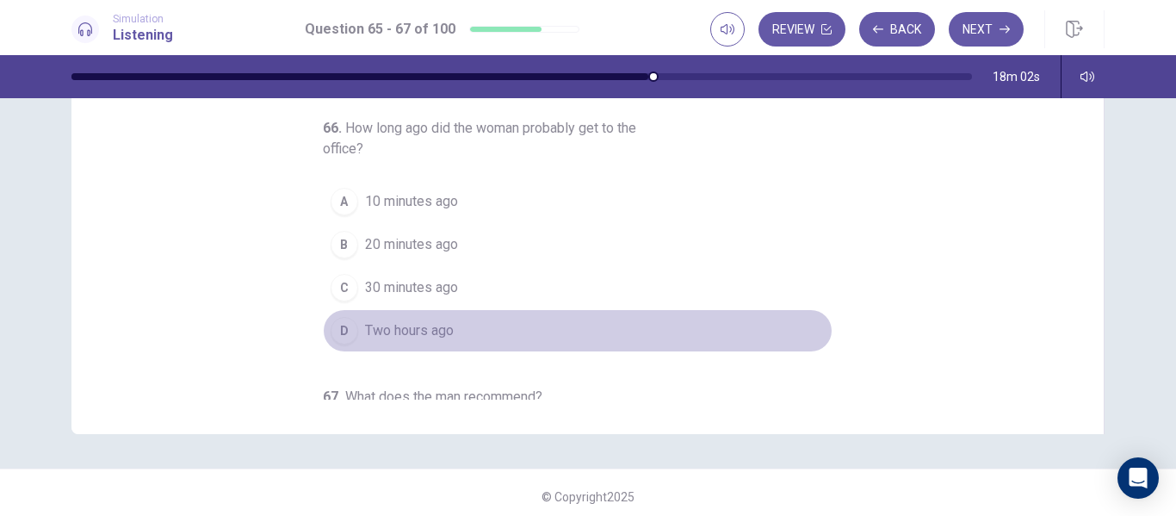
click at [420, 321] on span "Two hours ago" at bounding box center [409, 330] width 89 height 21
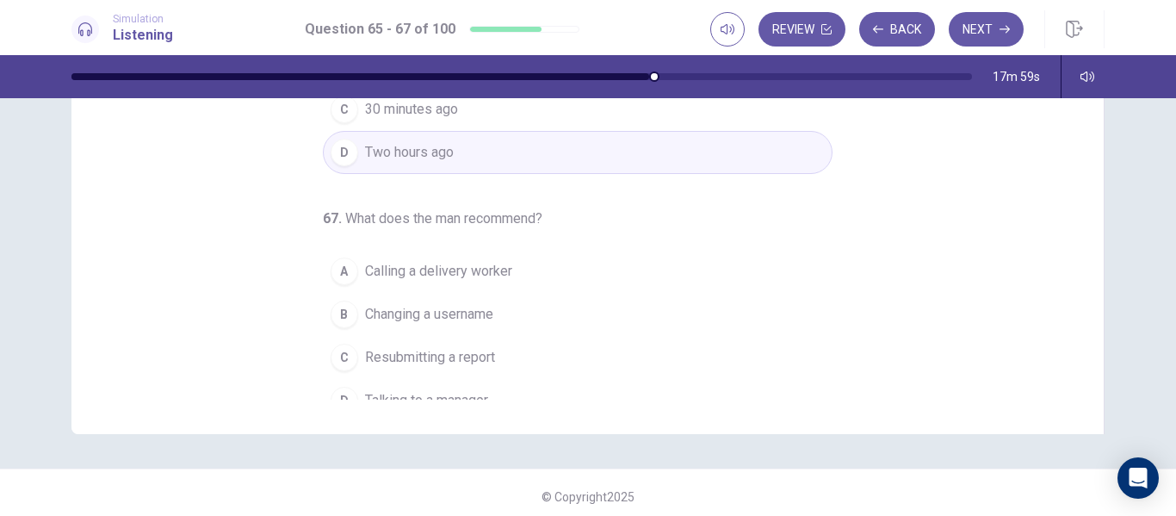
scroll to position [201, 0]
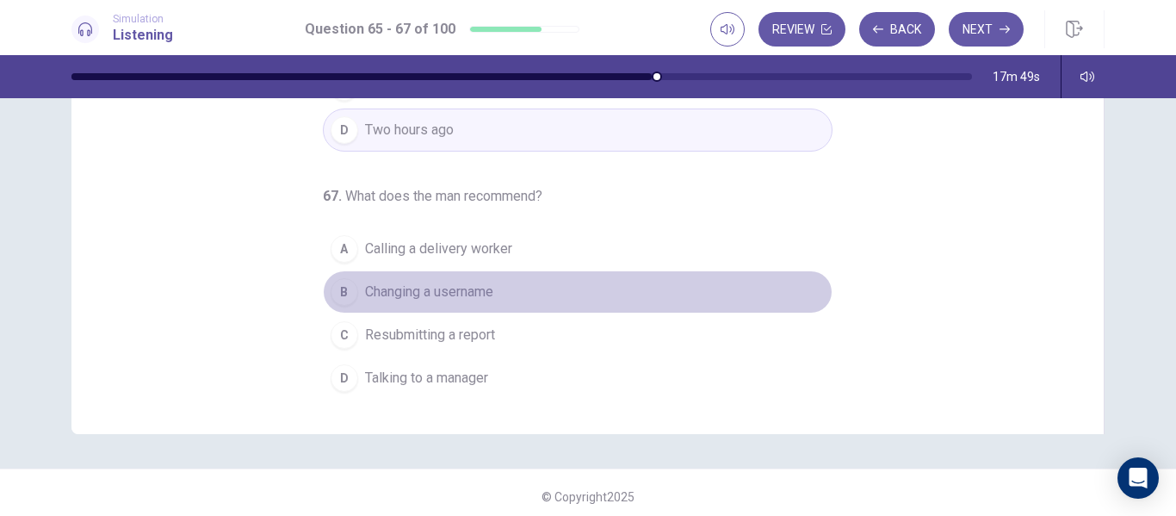
click at [474, 296] on span "Changing a username" at bounding box center [429, 291] width 128 height 21
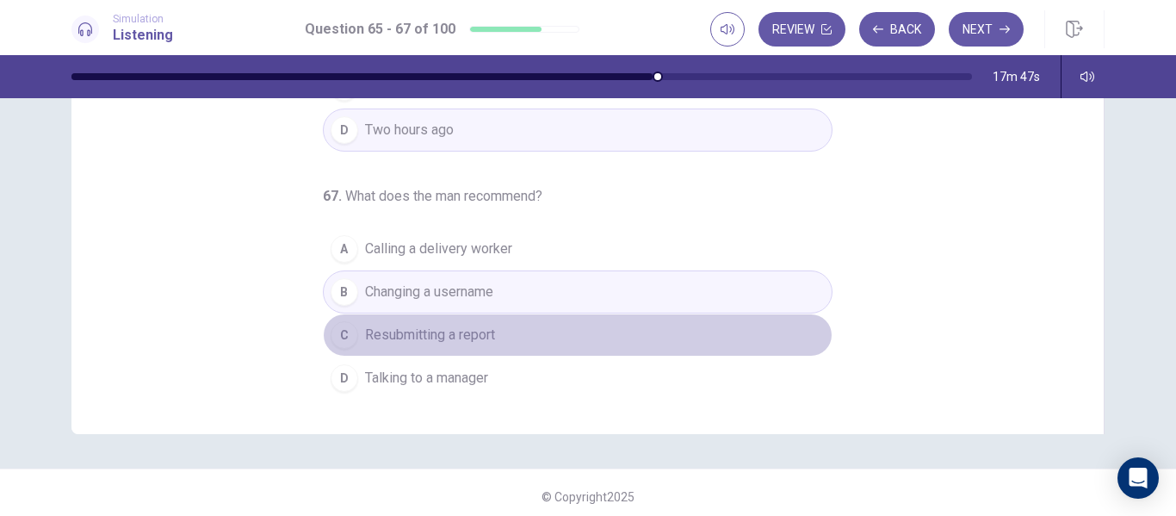
click at [452, 336] on span "Resubmitting a report" at bounding box center [430, 335] width 130 height 21
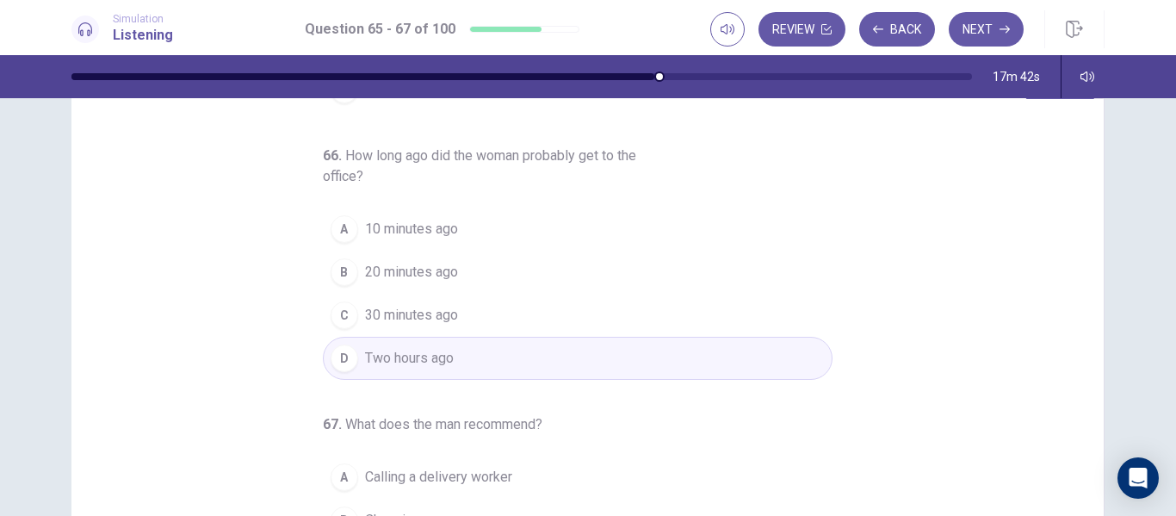
scroll to position [0, 0]
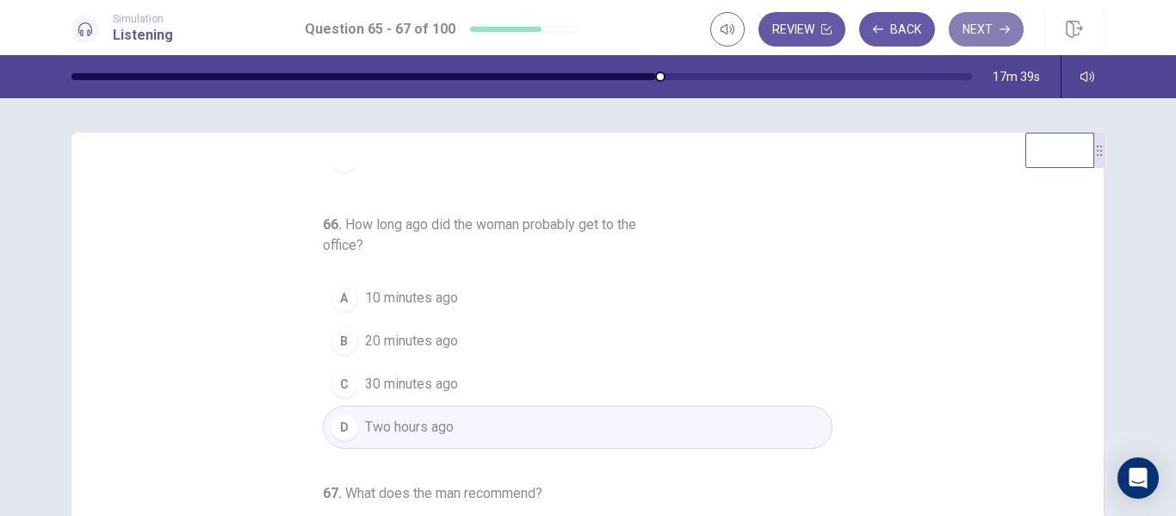
click at [992, 27] on button "Next" at bounding box center [986, 29] width 75 height 34
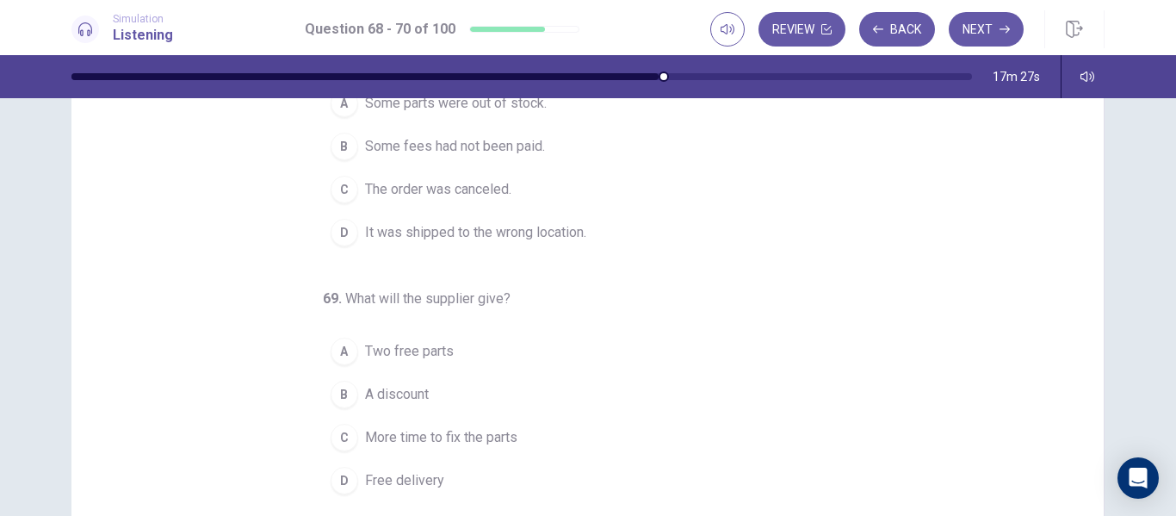
scroll to position [128, 0]
click at [1089, 221] on div "68 . Why is the order late? A Some parts were out of stock. B Some fees had not…" at bounding box center [587, 303] width 1033 height 598
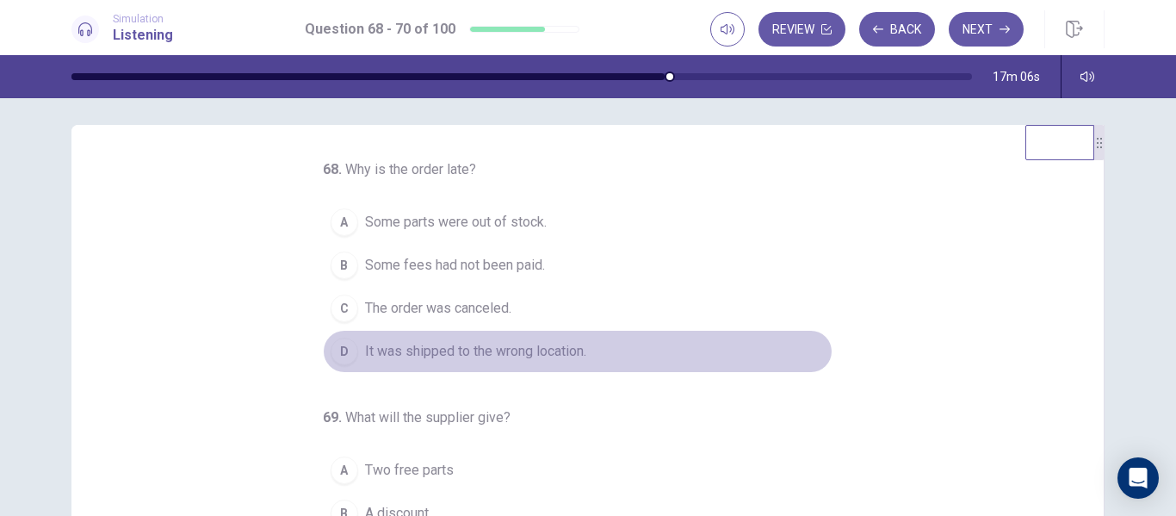
click at [331, 337] on div "D" at bounding box center [345, 351] width 28 height 28
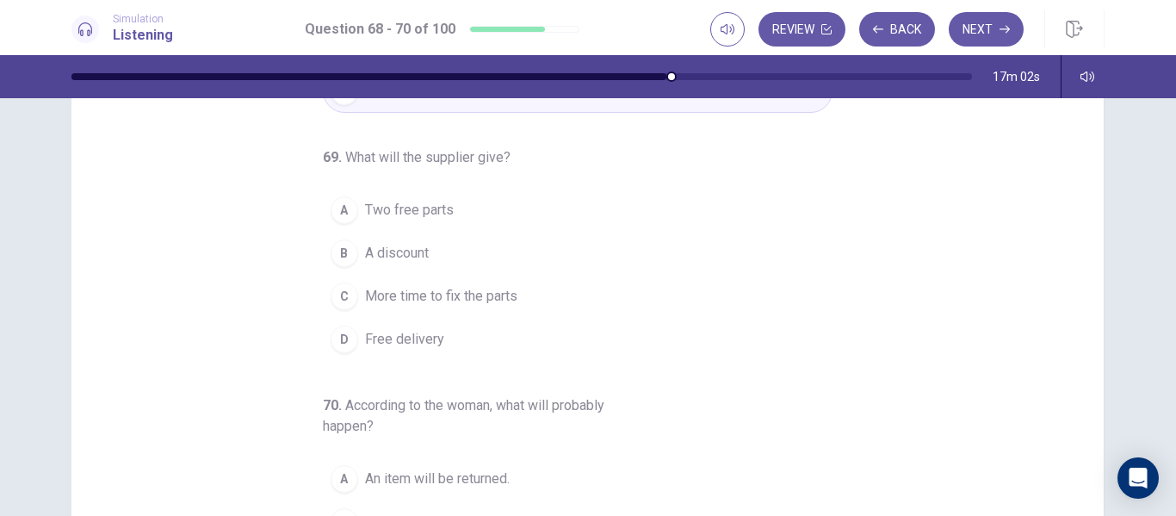
scroll to position [114, 0]
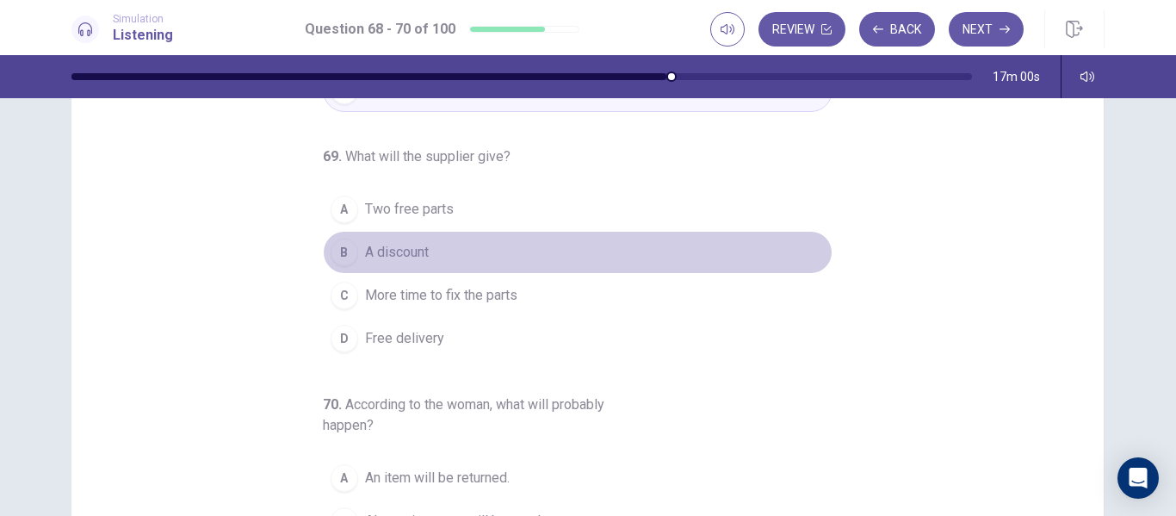
click at [417, 259] on span "A discount" at bounding box center [397, 252] width 64 height 21
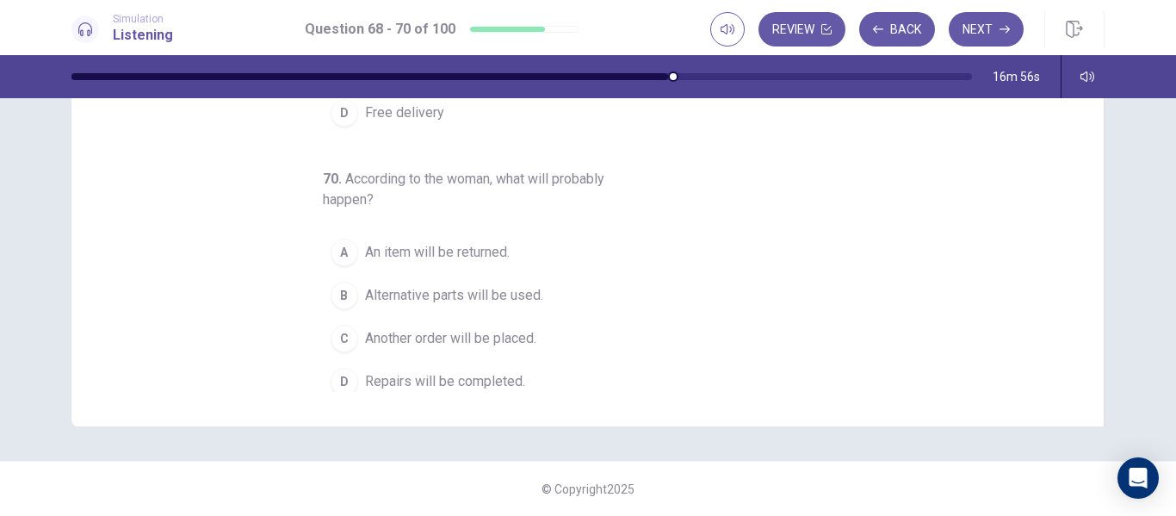
scroll to position [201, 0]
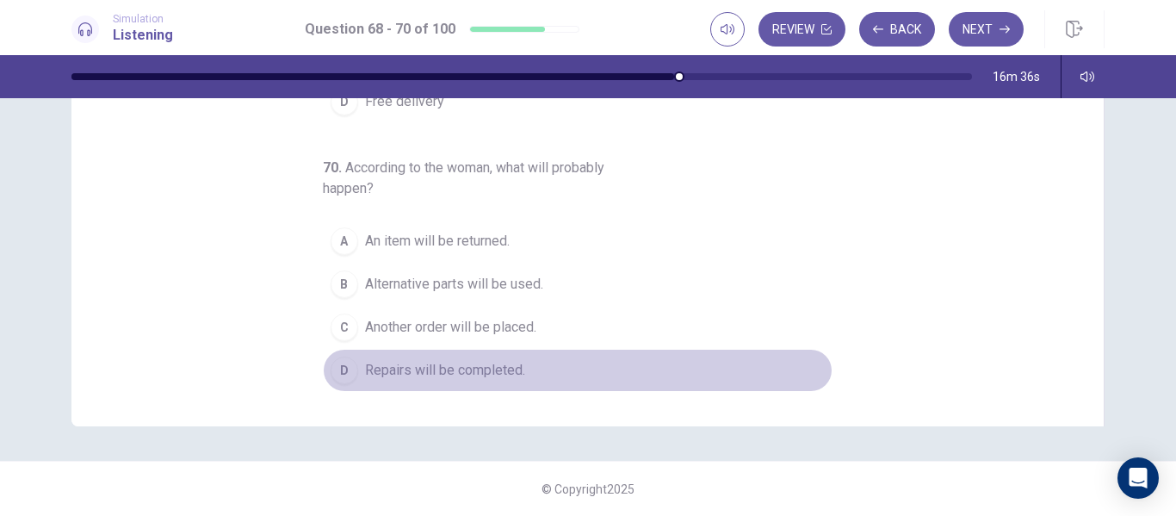
click at [435, 384] on button "D Repairs will be completed." at bounding box center [578, 370] width 510 height 43
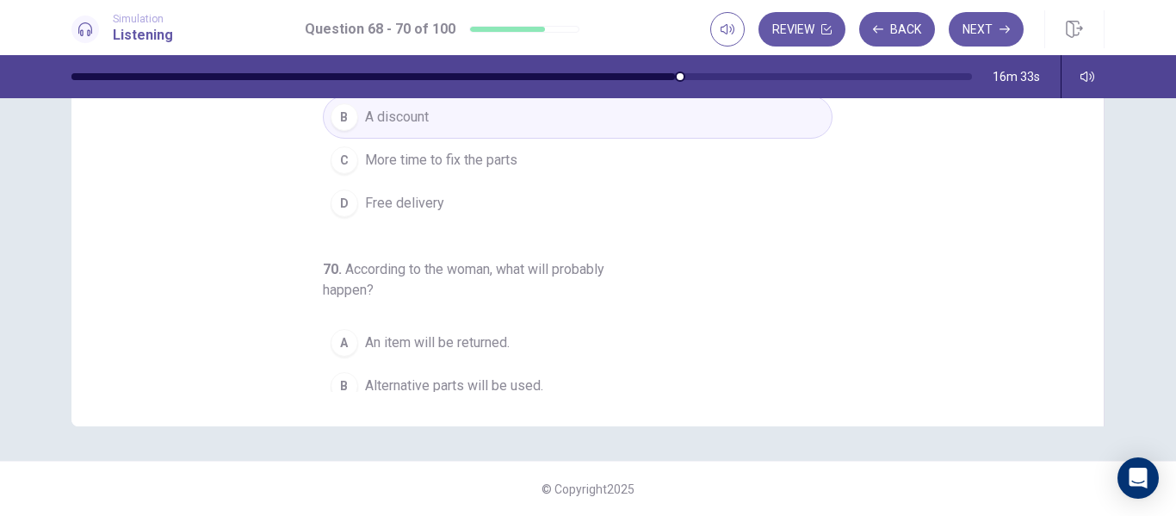
scroll to position [68, 0]
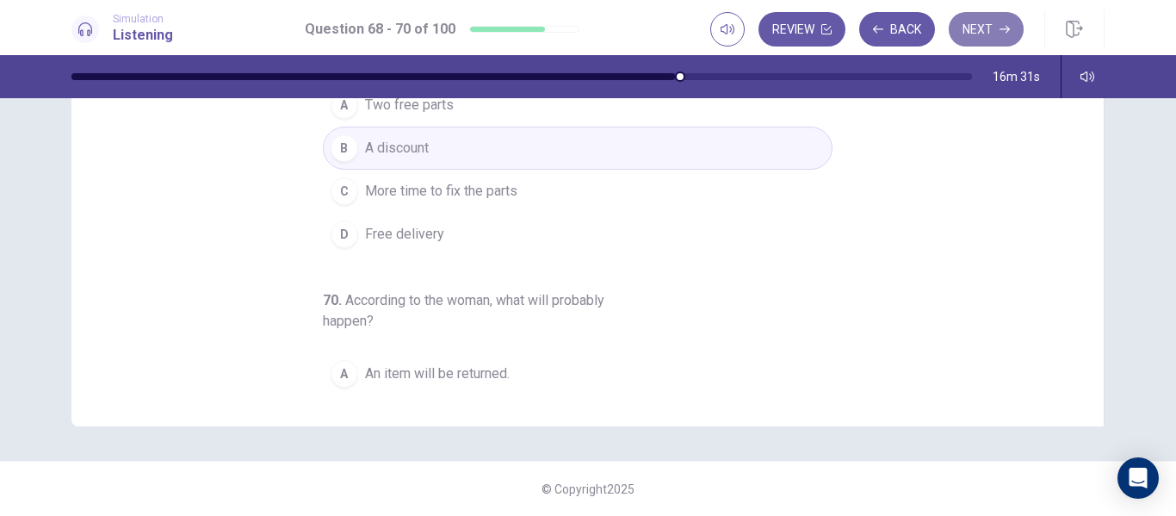
click at [998, 30] on button "Next" at bounding box center [986, 29] width 75 height 34
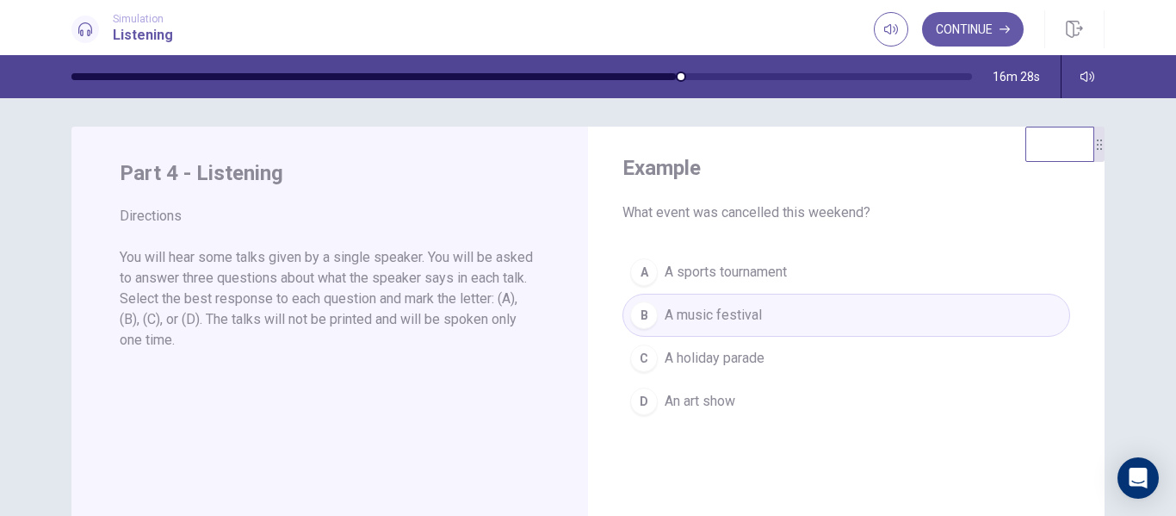
scroll to position [8, 0]
click at [1001, 38] on button "Continue" at bounding box center [973, 29] width 102 height 34
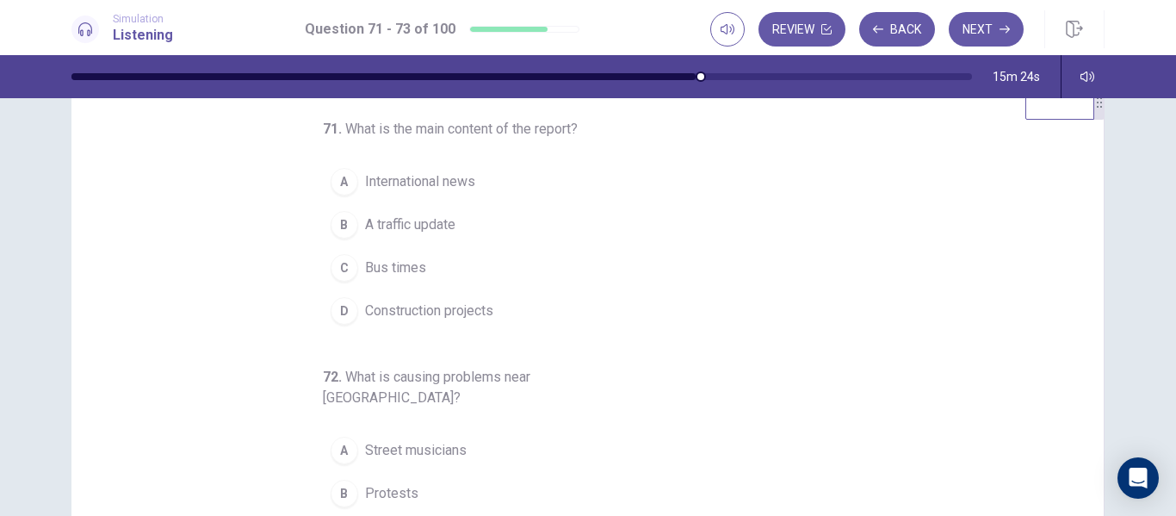
scroll to position [52, 0]
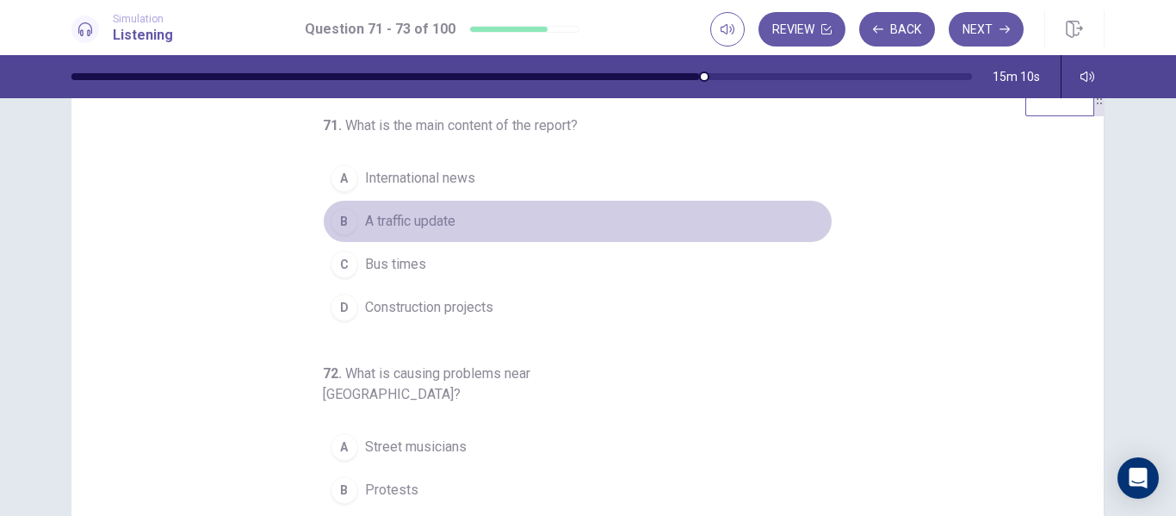
click at [346, 224] on div "B" at bounding box center [345, 221] width 28 height 28
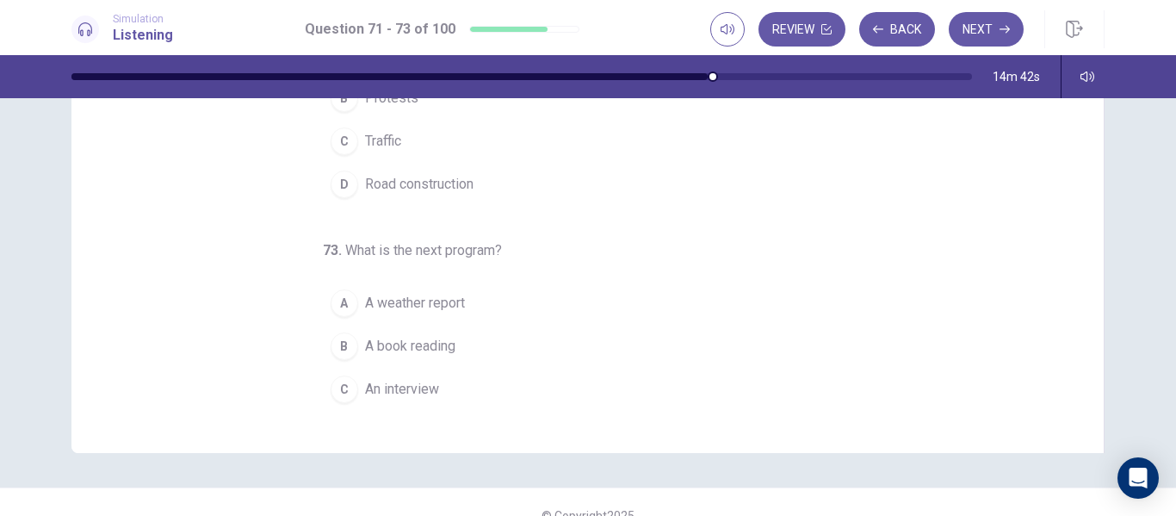
scroll to position [180, 0]
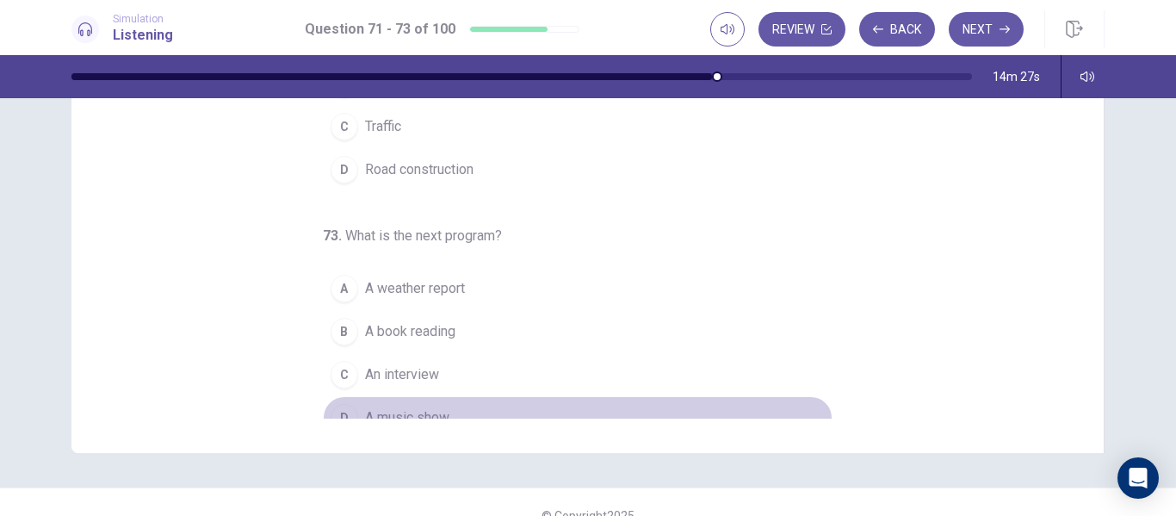
click at [340, 407] on div "D" at bounding box center [345, 418] width 28 height 28
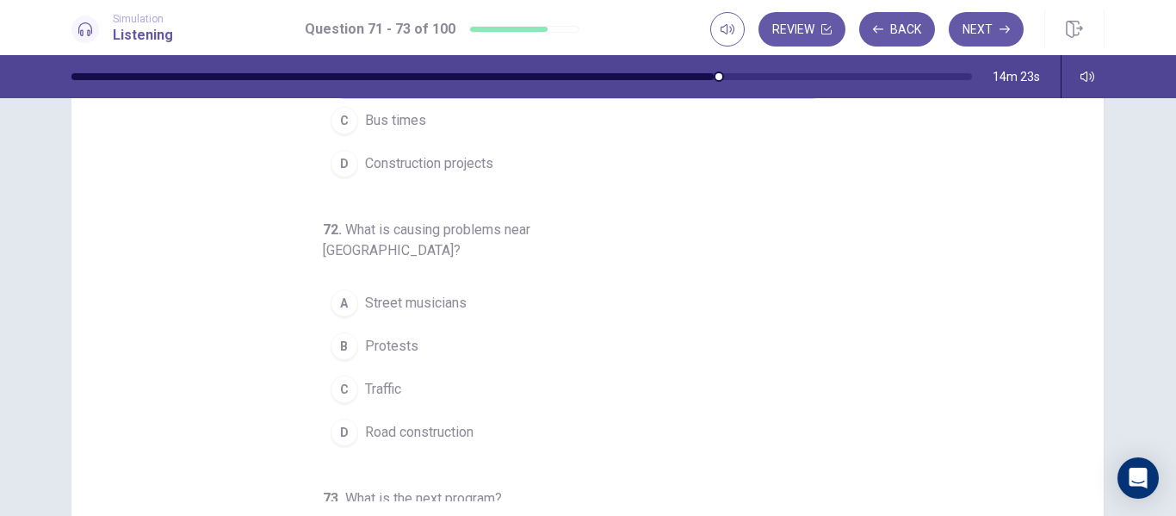
scroll to position [190, 0]
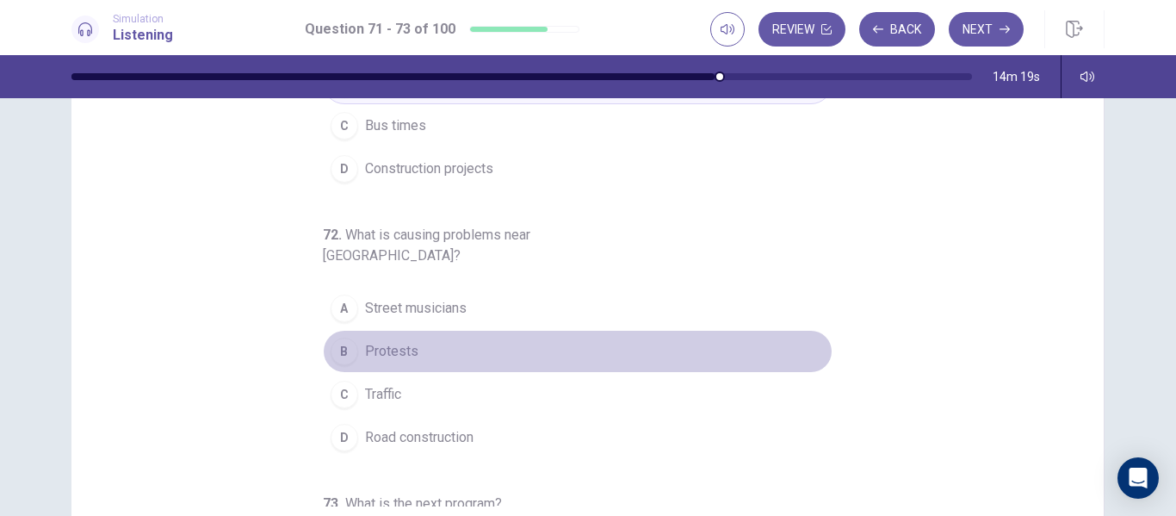
click at [346, 337] on div "B" at bounding box center [345, 351] width 28 height 28
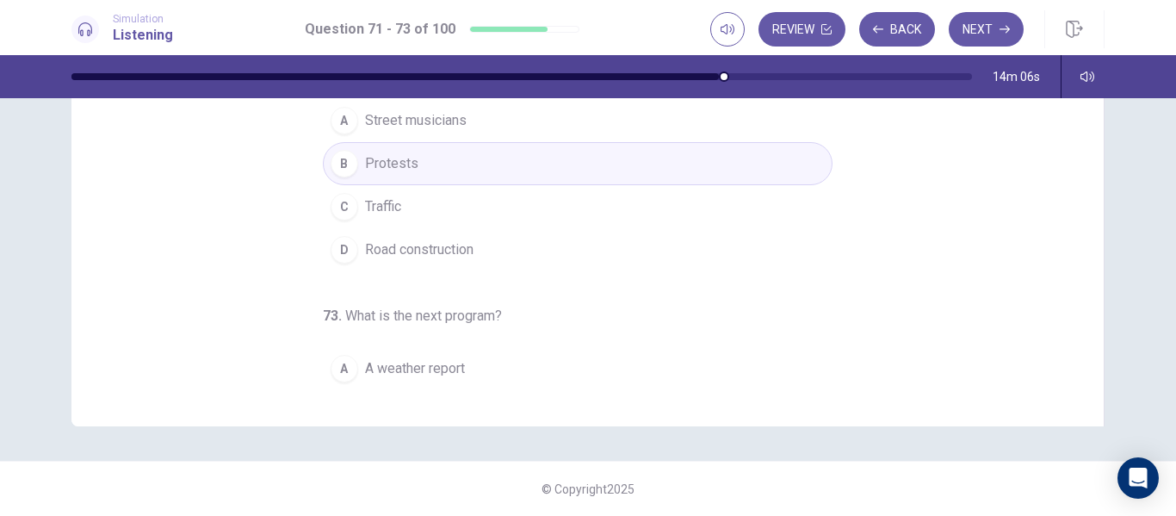
scroll to position [0, 0]
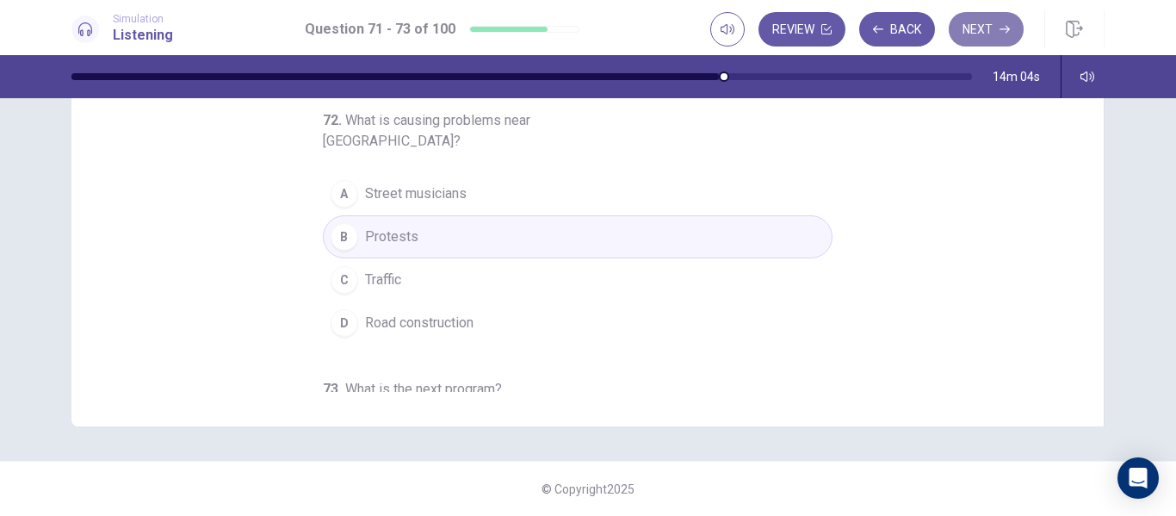
click at [991, 34] on button "Next" at bounding box center [986, 29] width 75 height 34
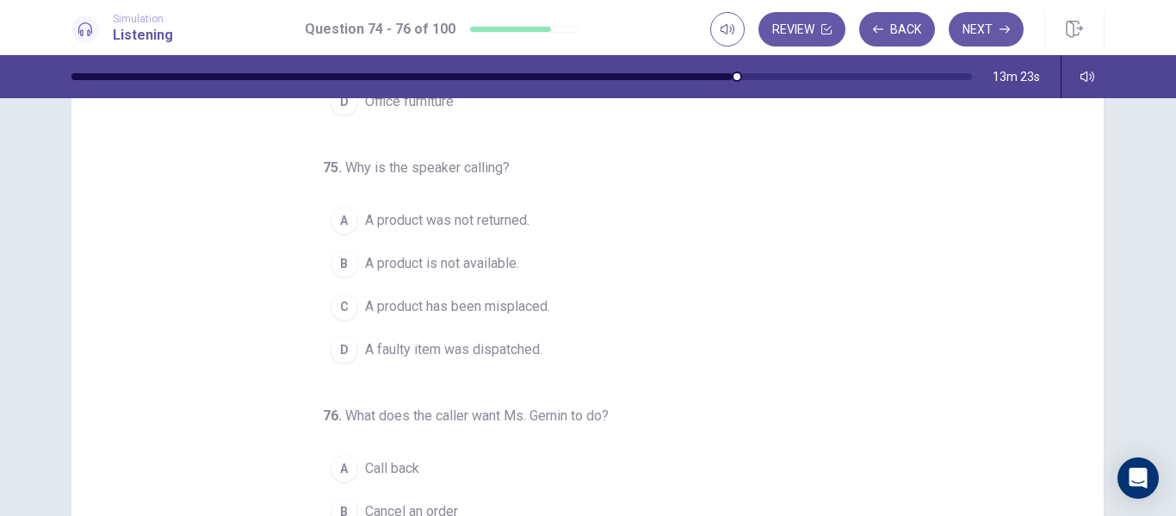
scroll to position [180, 0]
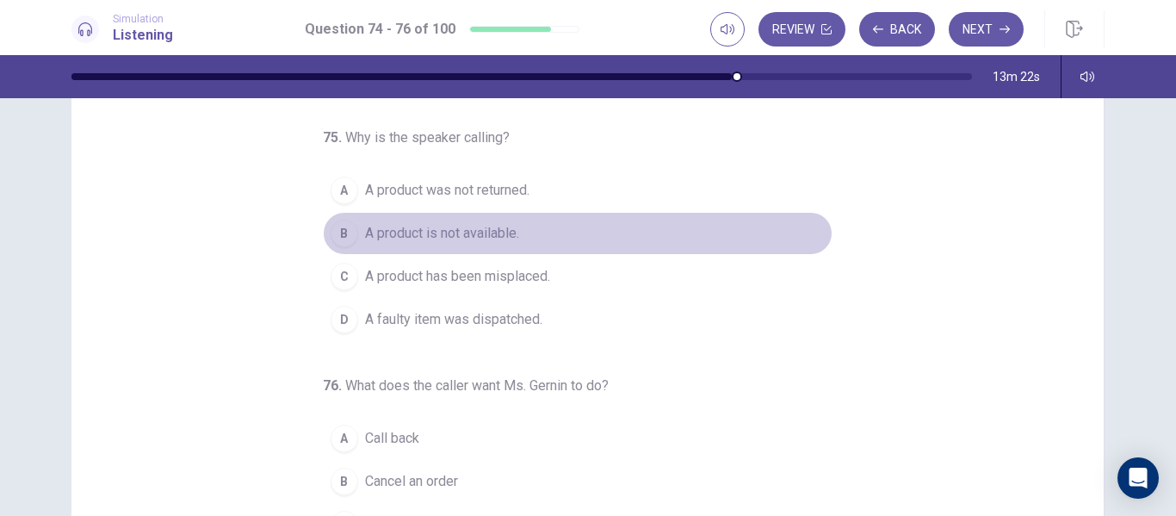
click at [336, 236] on div "B" at bounding box center [345, 233] width 28 height 28
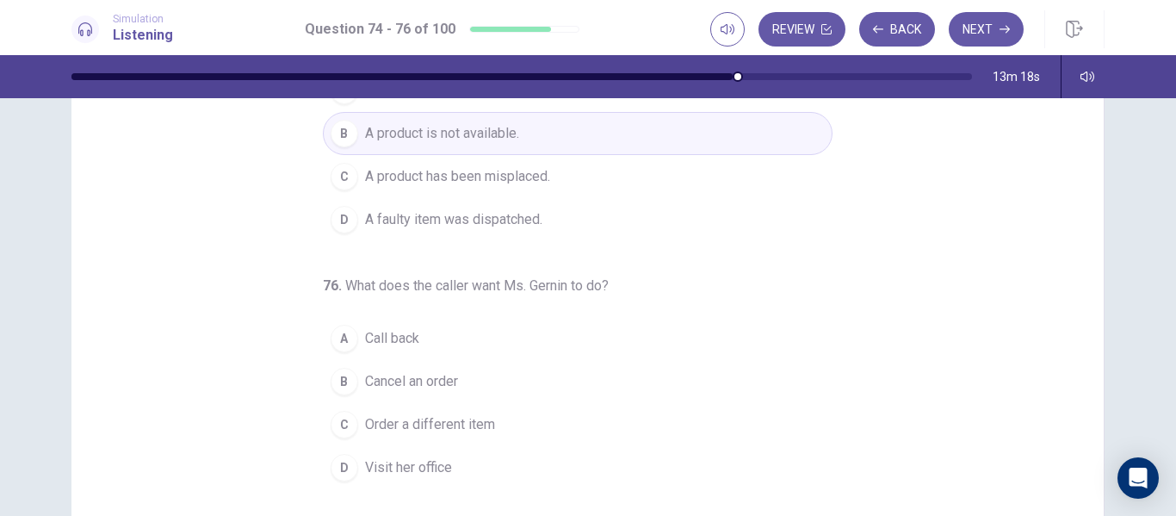
scroll to position [305, 0]
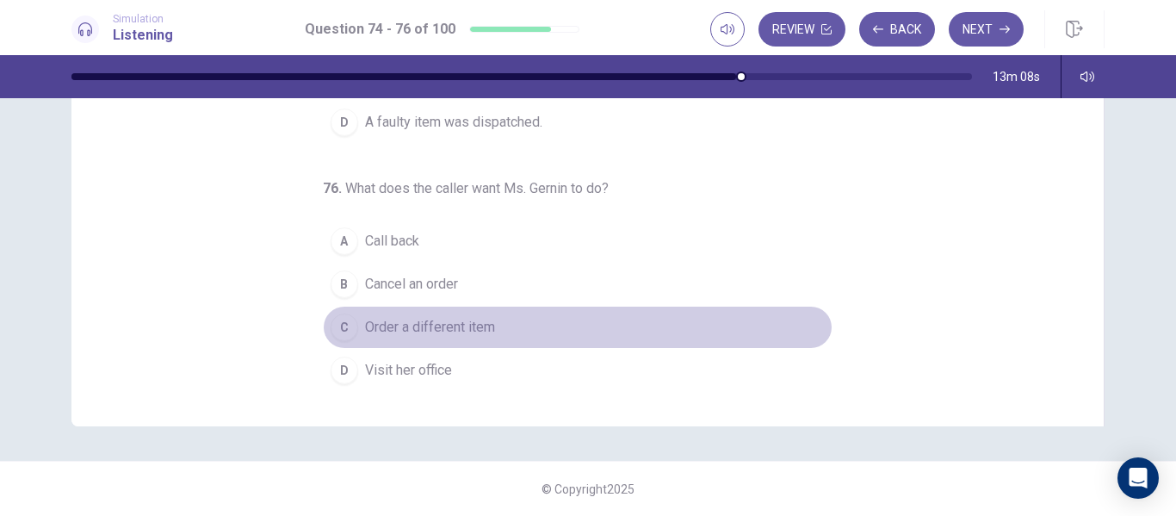
click at [455, 333] on span "Order a different item" at bounding box center [430, 327] width 130 height 21
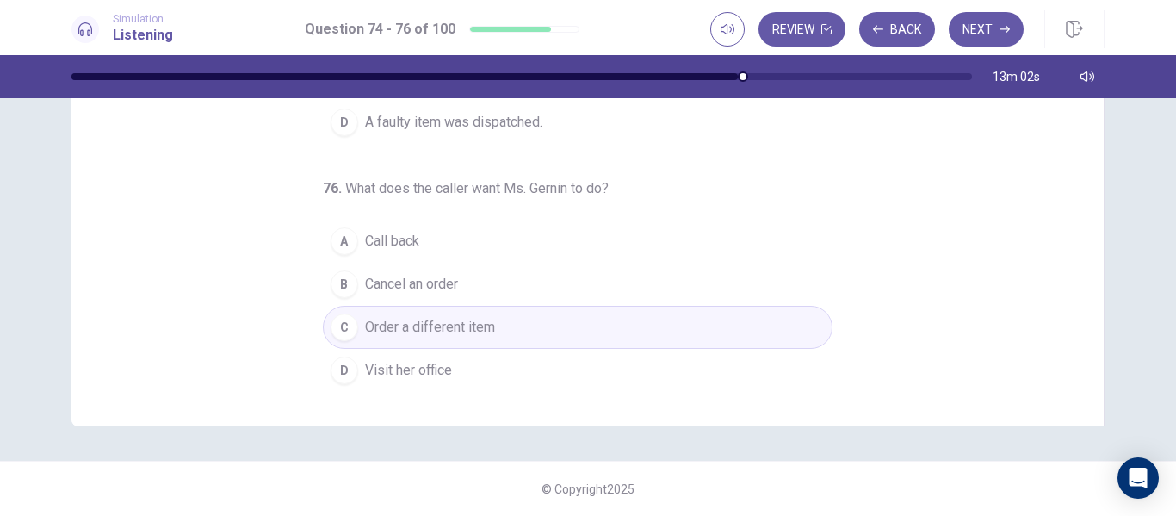
click at [462, 245] on button "A Call back" at bounding box center [578, 240] width 510 height 43
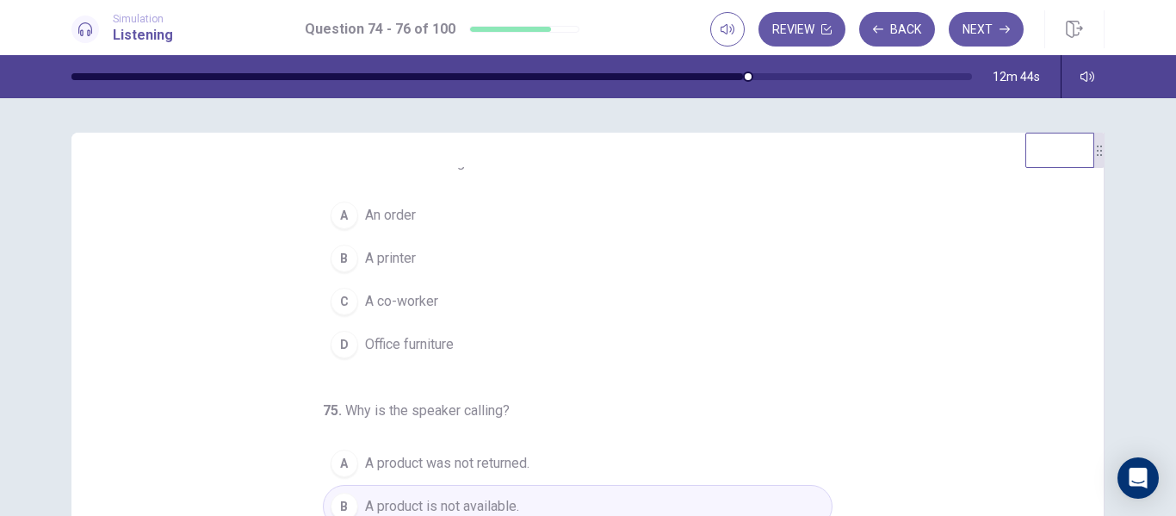
scroll to position [0, 0]
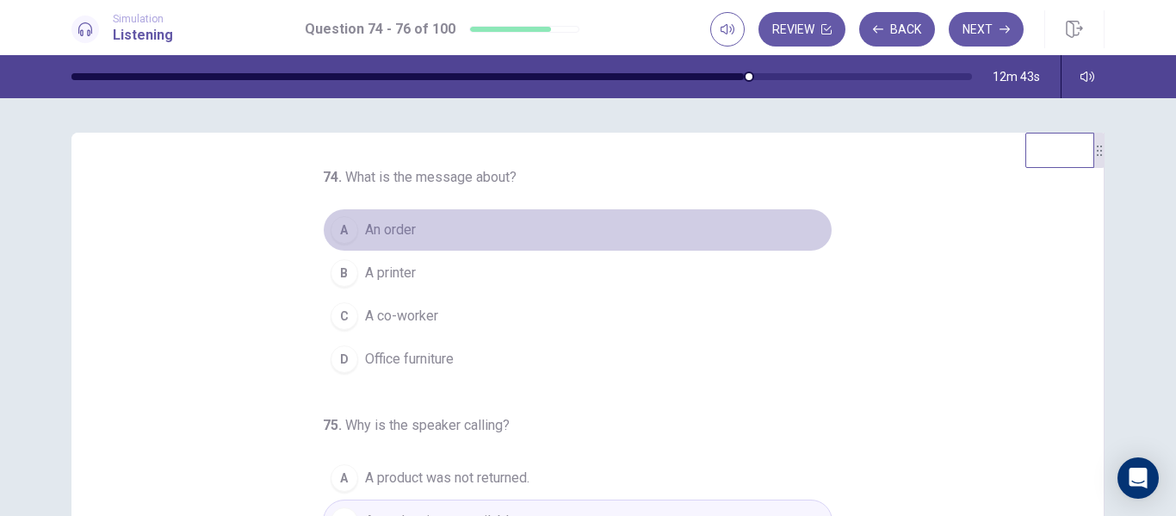
click at [389, 230] on span "An order" at bounding box center [390, 229] width 51 height 21
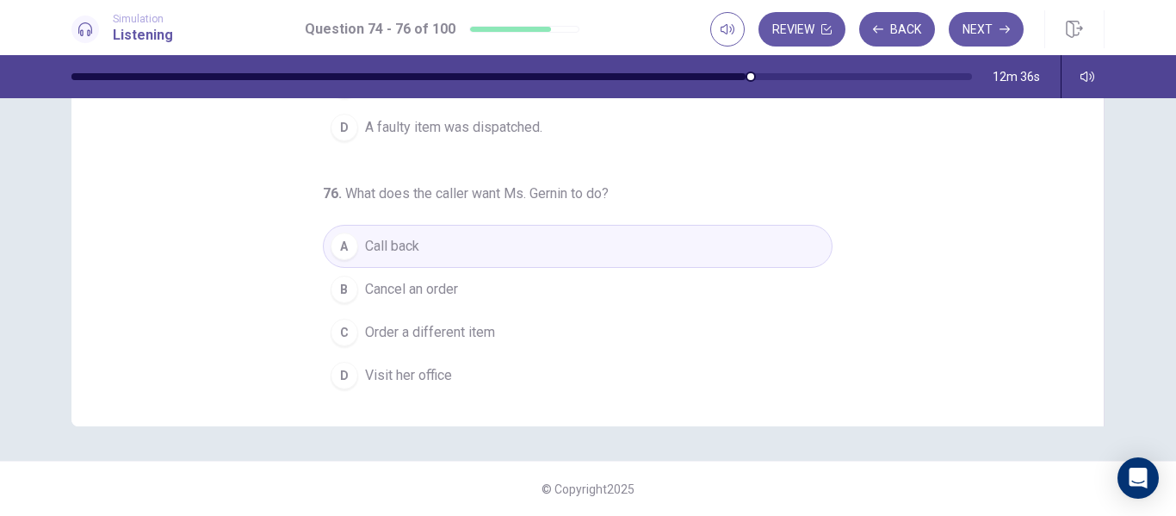
scroll to position [180, 0]
click at [1076, 386] on div "74 . What is the message about? A An order B A printer C A co-worker D Office f…" at bounding box center [594, 126] width 991 height 529
drag, startPoint x: 1076, startPoint y: 386, endPoint x: 1175, endPoint y: 381, distance: 99.1
click at [1175, 381] on div "74 . What is the message about? A An order B A printer C A co-worker D Office f…" at bounding box center [588, 306] width 1176 height 417
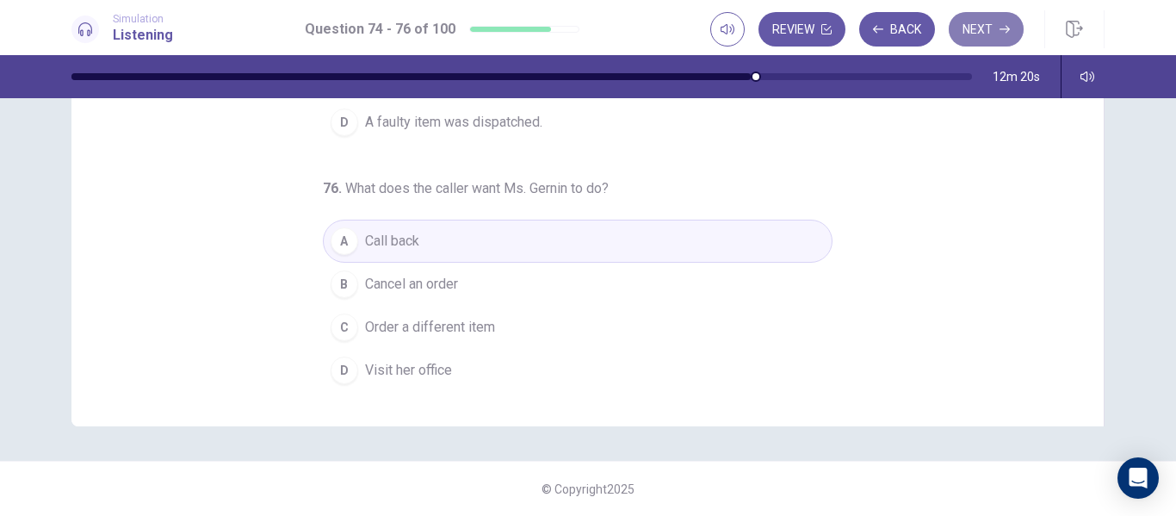
click at [998, 43] on button "Next" at bounding box center [986, 29] width 75 height 34
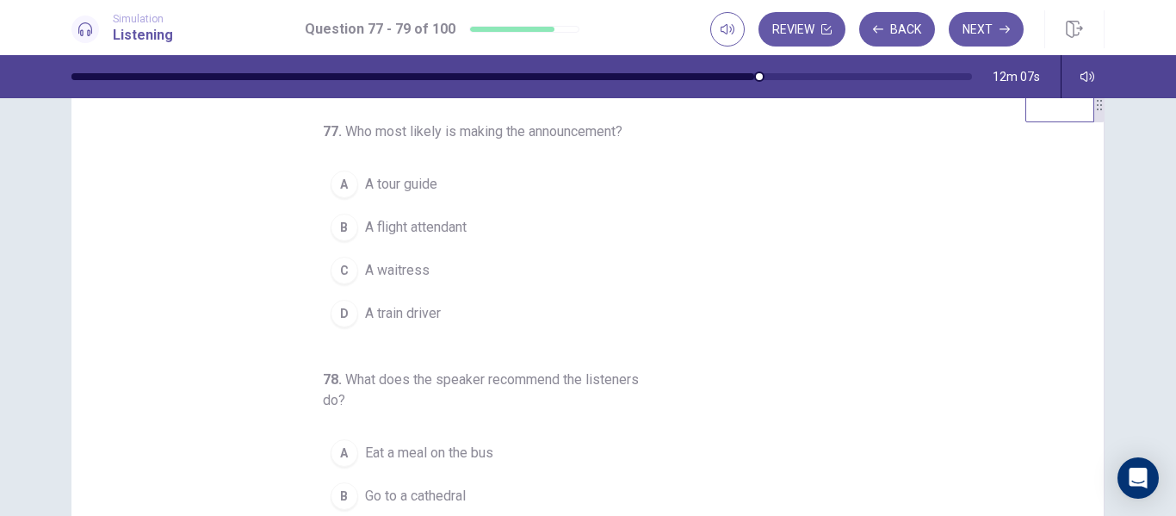
scroll to position [52, 0]
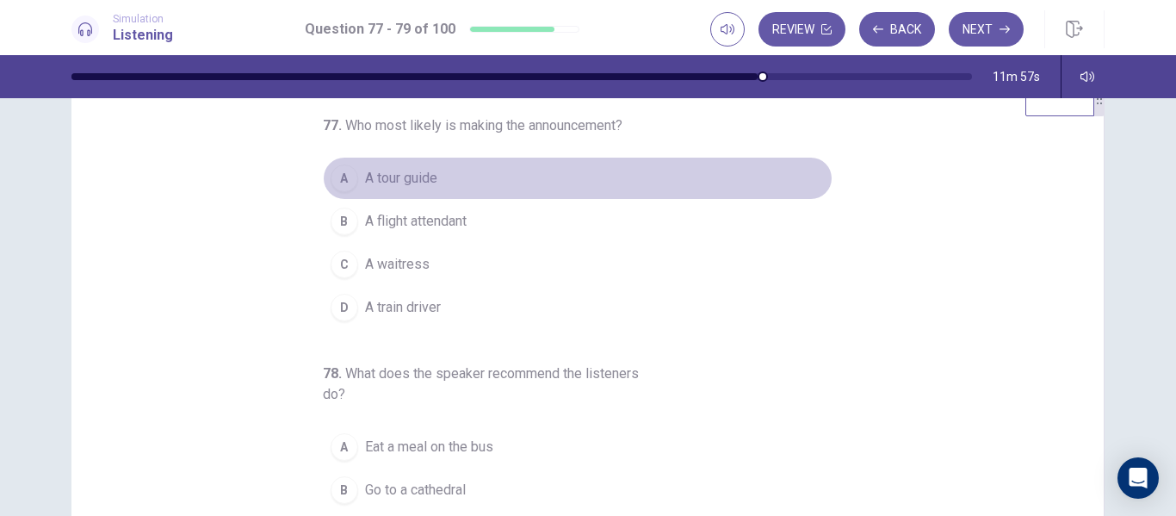
click at [365, 174] on span "A tour guide" at bounding box center [401, 178] width 72 height 21
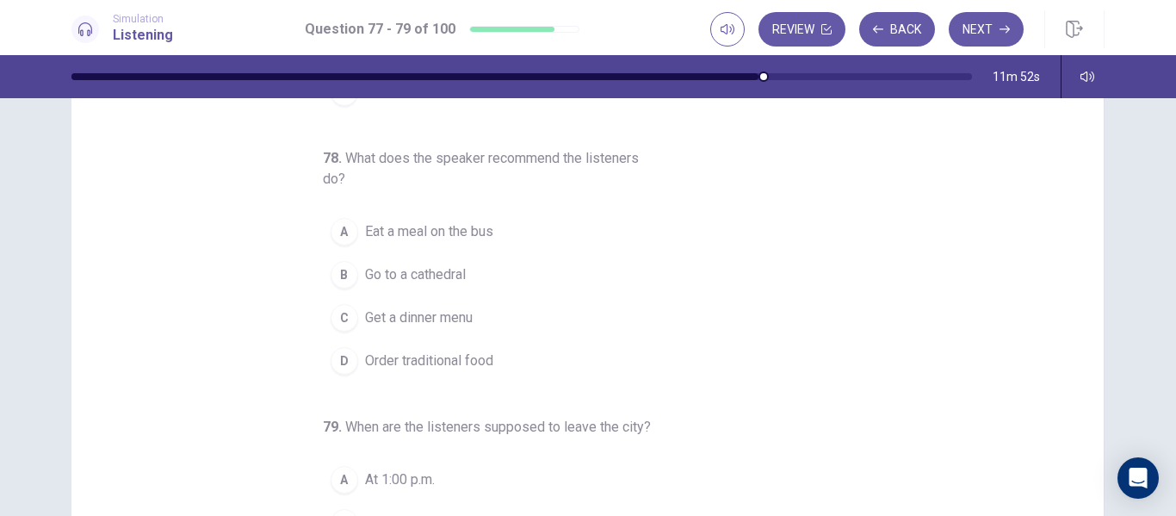
scroll to position [131, 0]
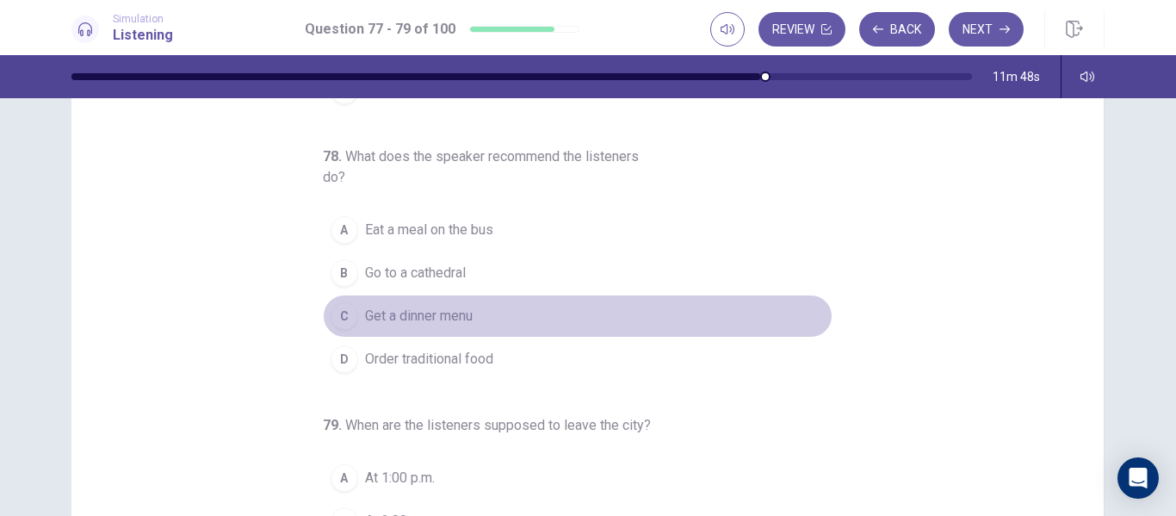
click at [337, 321] on div "C" at bounding box center [345, 316] width 28 height 28
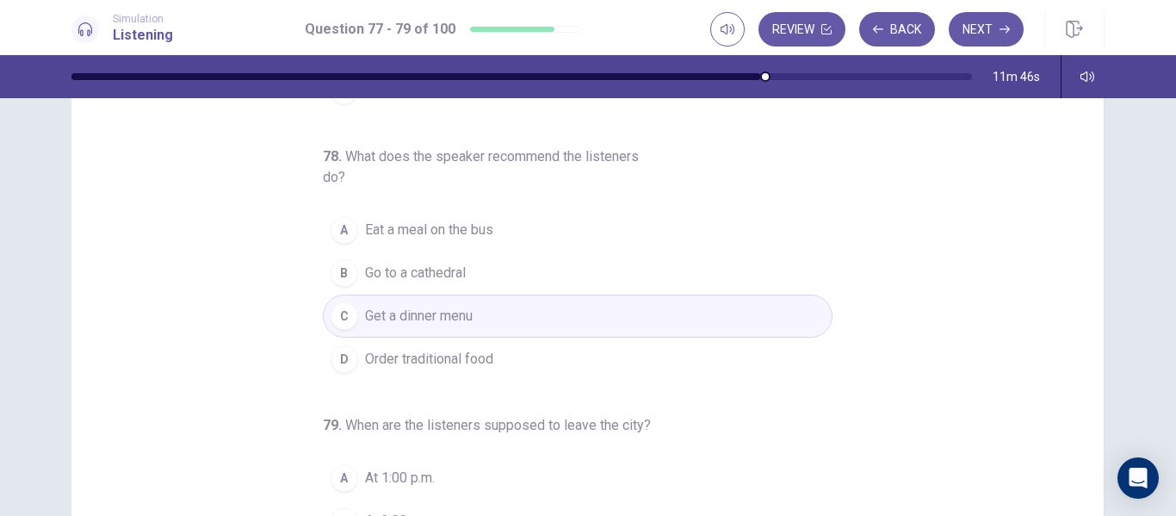
click at [540, 358] on button "D Order traditional food" at bounding box center [578, 358] width 510 height 43
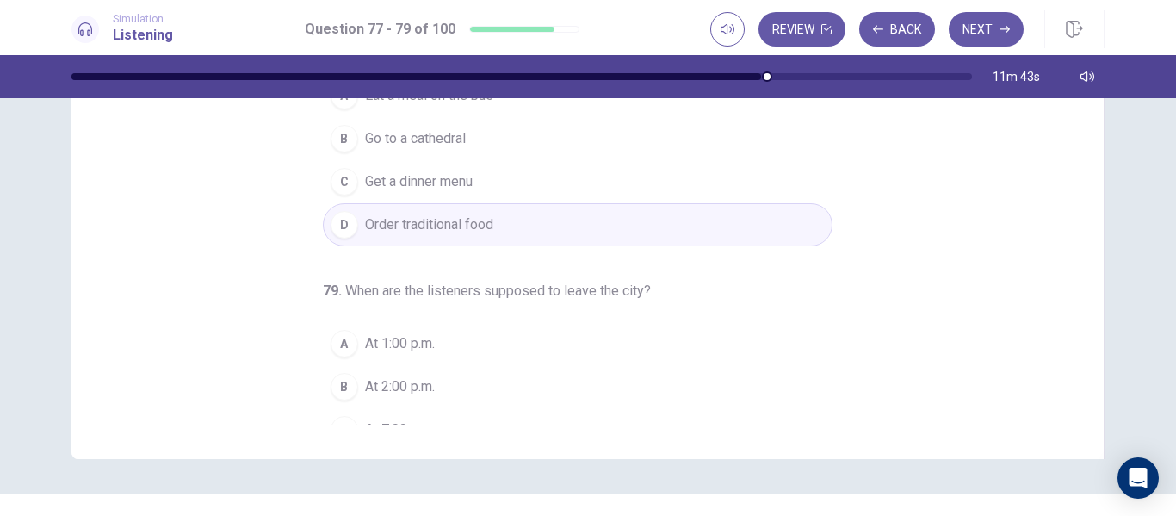
scroll to position [201, 0]
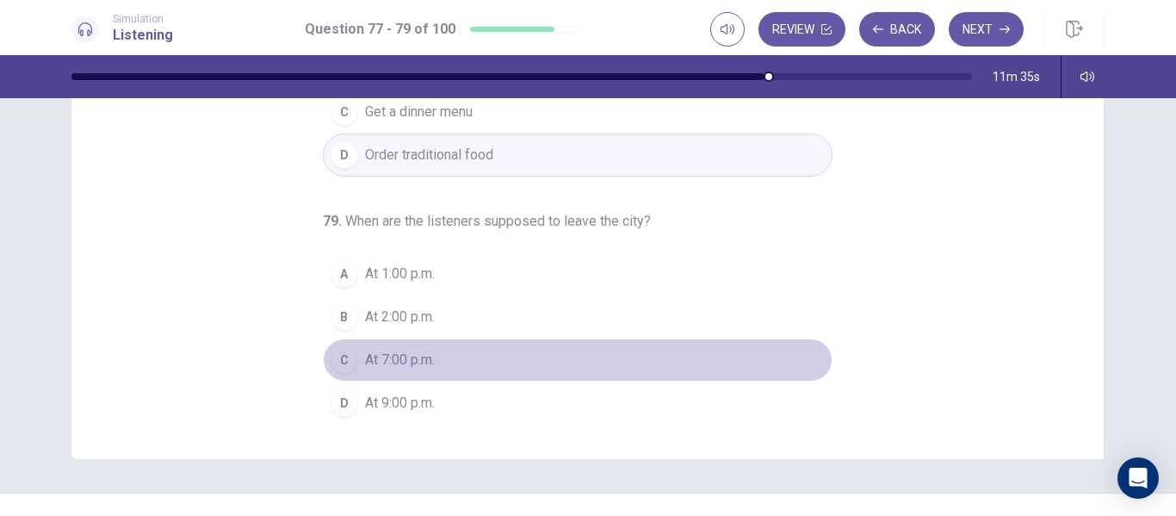
click at [340, 356] on div "C" at bounding box center [345, 360] width 28 height 28
click at [349, 364] on button "C At 7:00 p.m." at bounding box center [578, 359] width 510 height 43
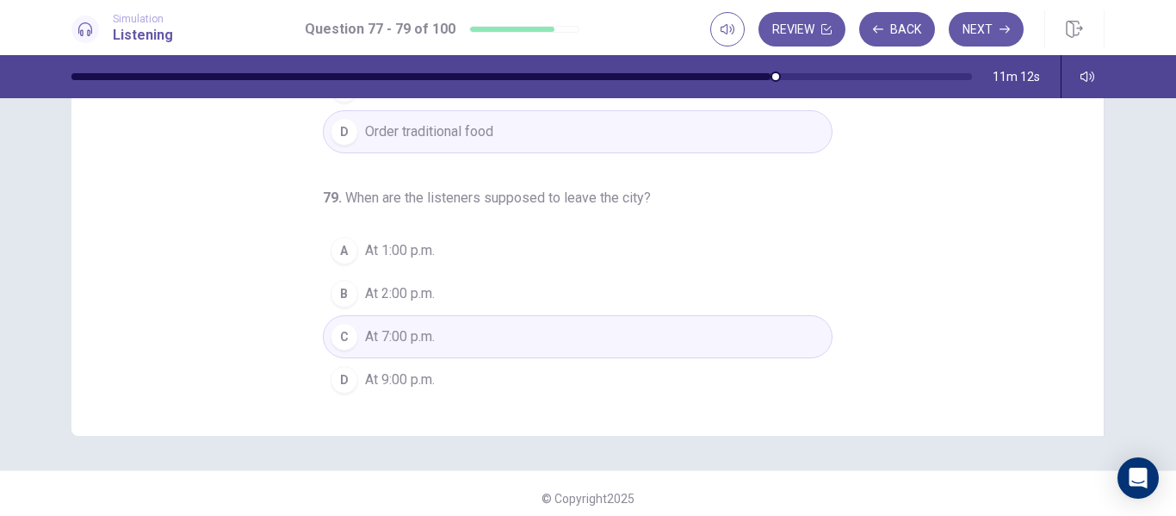
scroll to position [305, 0]
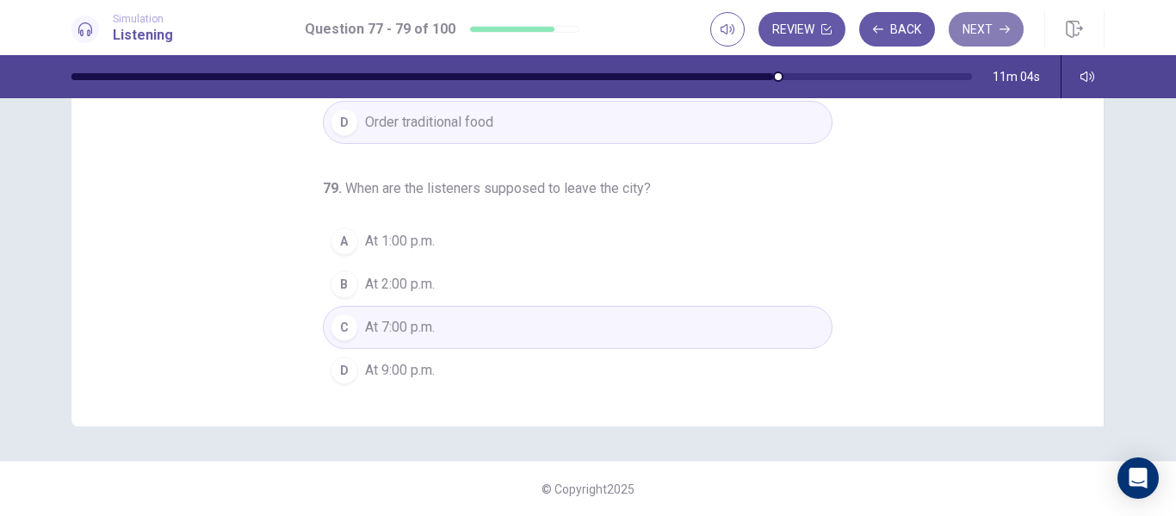
click at [992, 35] on button "Next" at bounding box center [986, 29] width 75 height 34
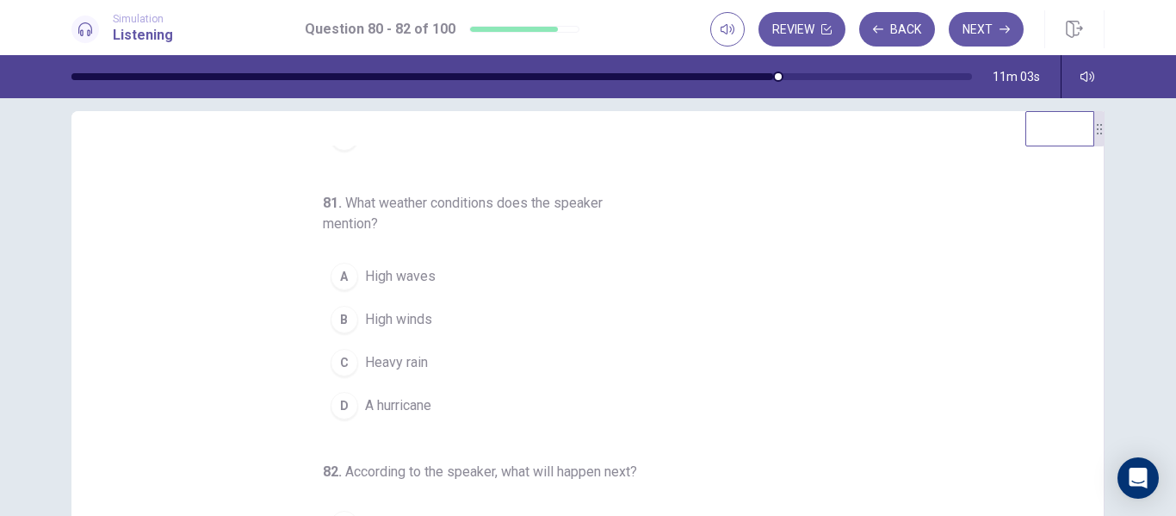
scroll to position [0, 0]
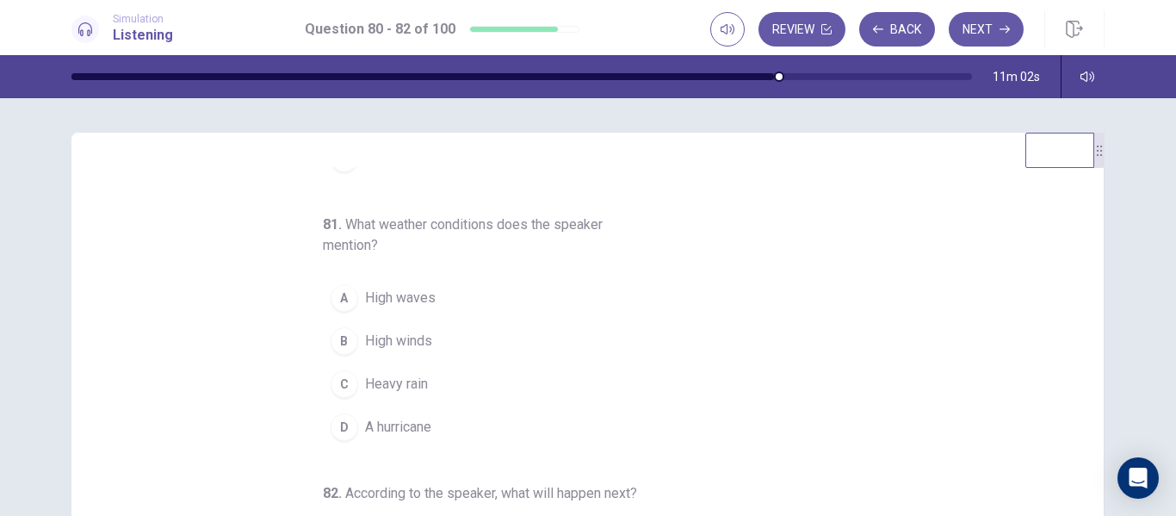
click at [1075, 269] on div "80 . Who most likely are the listeners? A Travel agents B Students C Shoppers D…" at bounding box center [594, 431] width 991 height 529
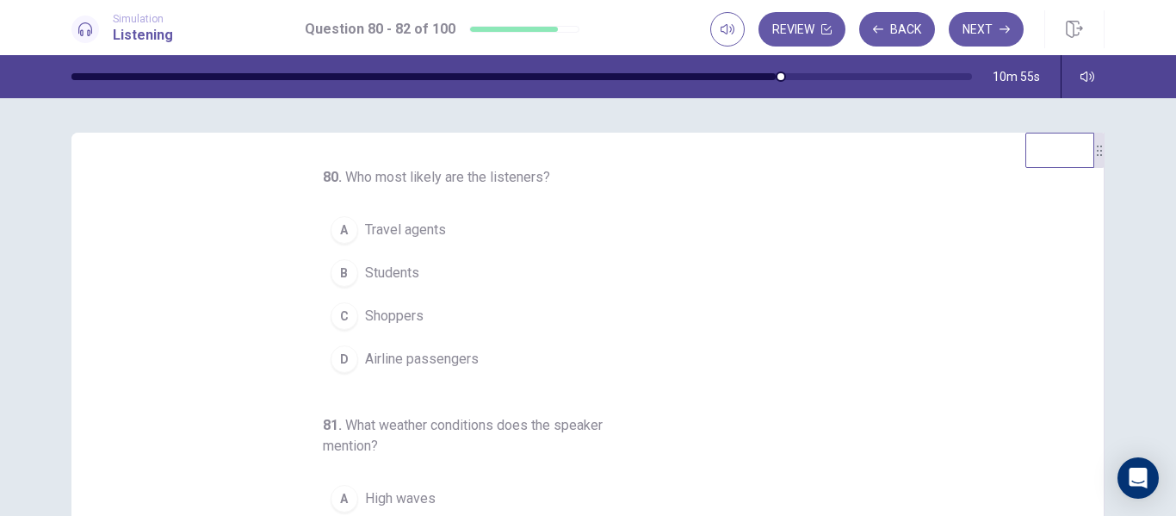
drag, startPoint x: 1076, startPoint y: 250, endPoint x: 1077, endPoint y: 262, distance: 12.1
click at [1077, 262] on div "80 . Who most likely are the listeners? A Travel agents B Students C Shoppers D…" at bounding box center [594, 431] width 991 height 529
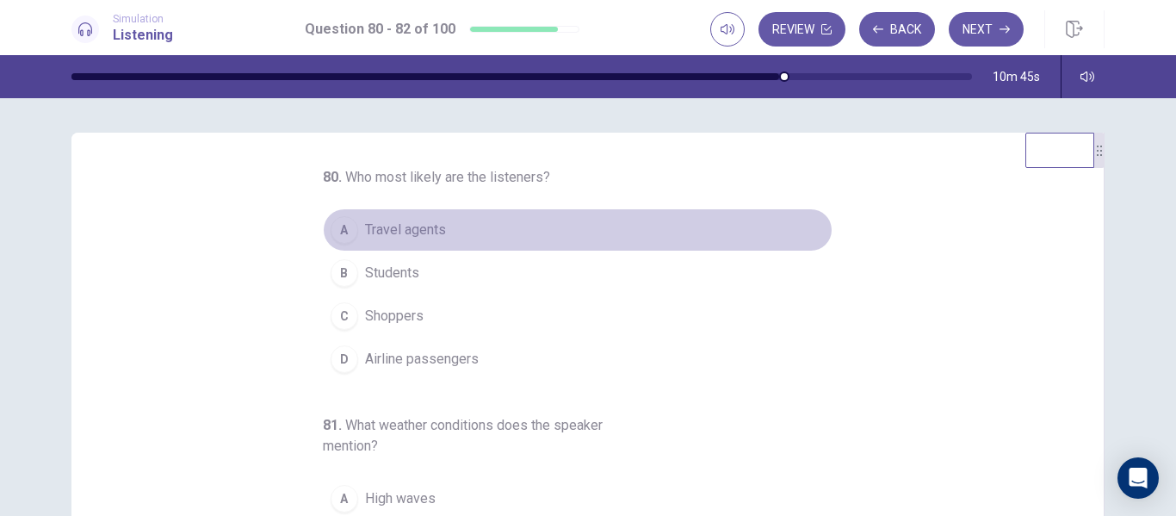
click at [331, 237] on div "A" at bounding box center [345, 230] width 28 height 28
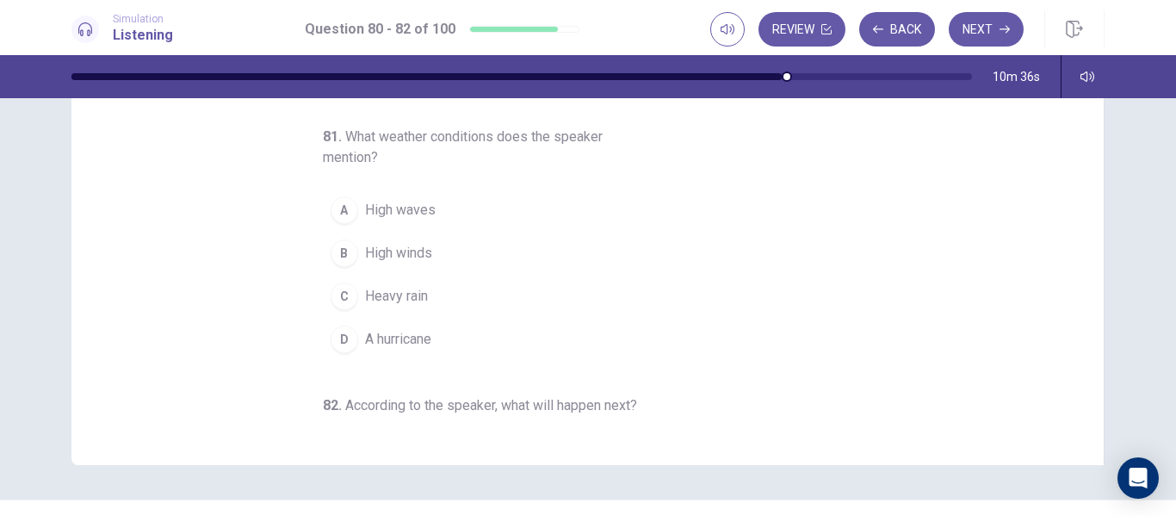
scroll to position [32, 0]
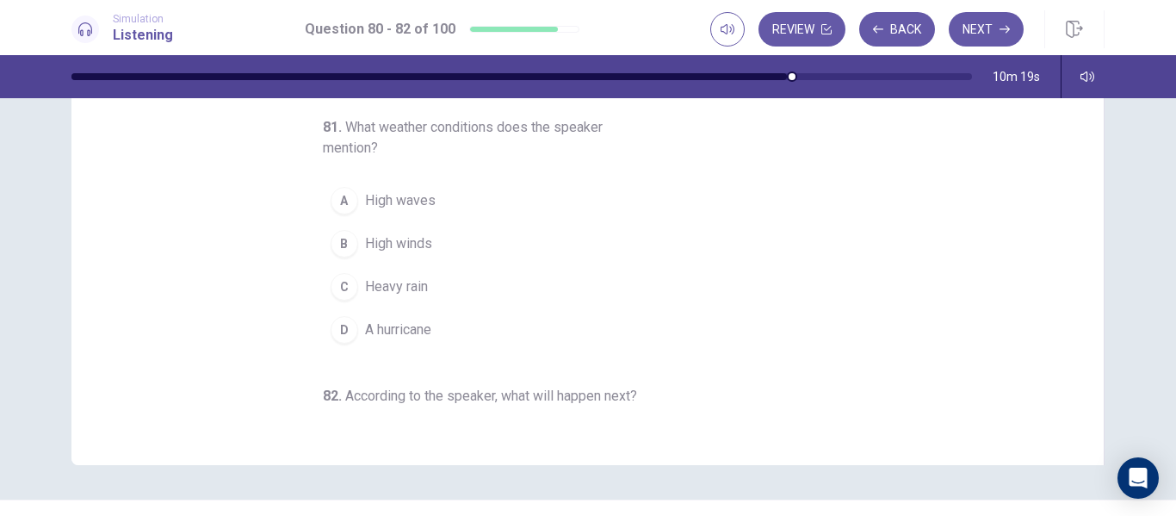
click at [332, 244] on div "B" at bounding box center [345, 244] width 28 height 28
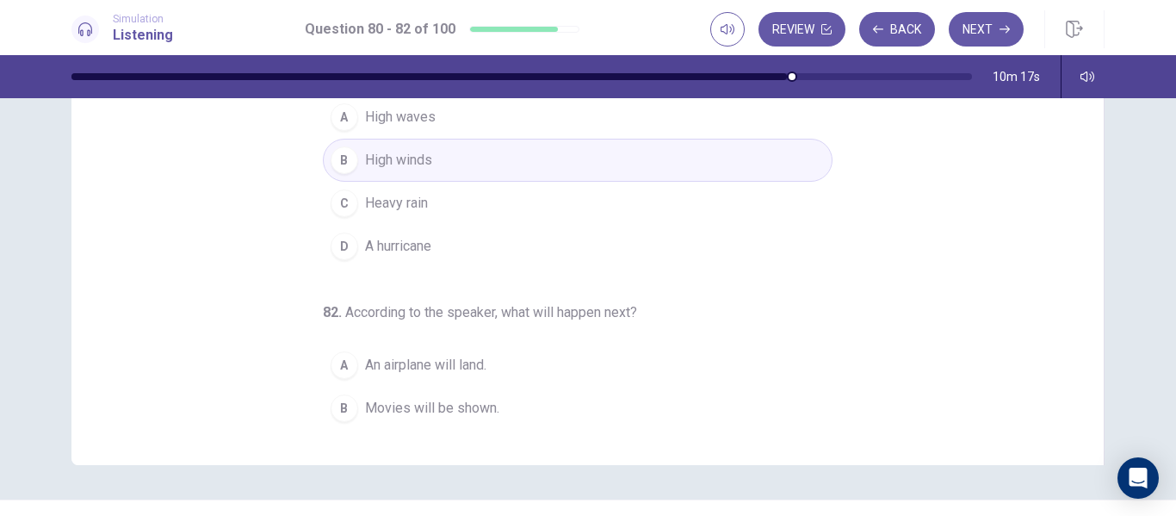
scroll to position [201, 0]
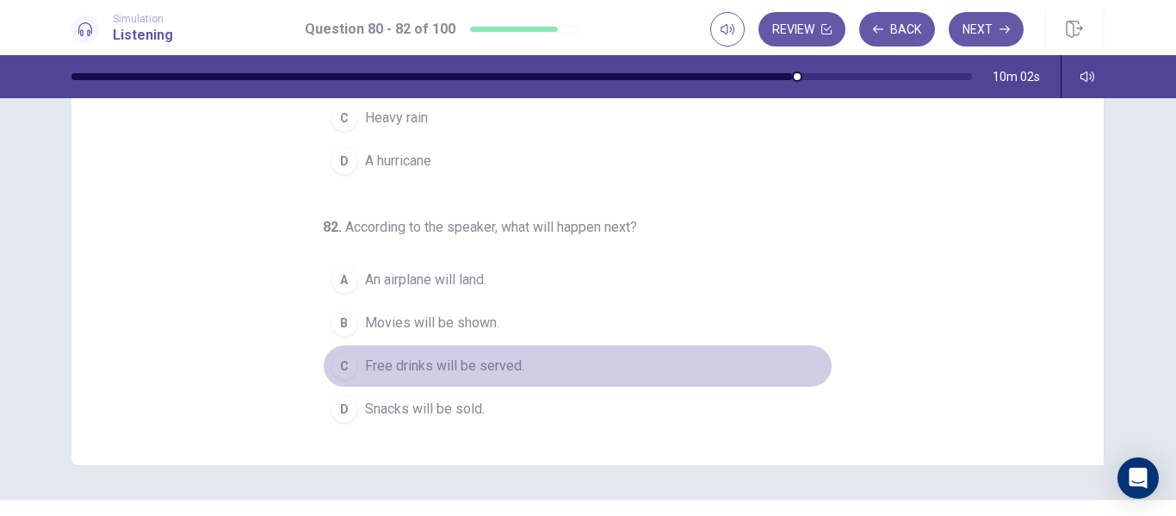
click at [399, 373] on span "Free drinks will be served." at bounding box center [444, 366] width 159 height 21
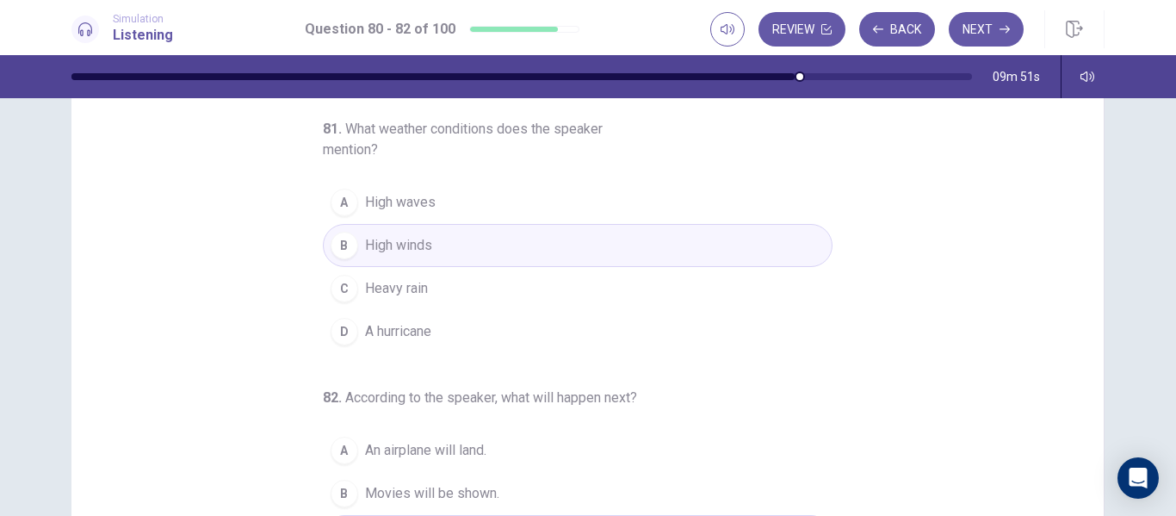
scroll to position [0, 0]
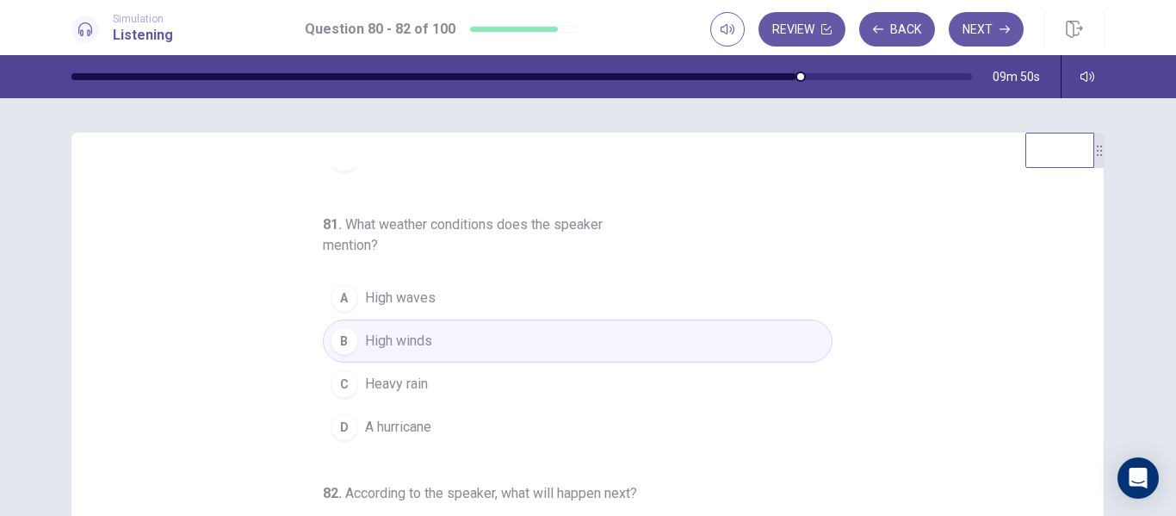
click at [1074, 223] on div "80 . Who most likely are the listeners? A Travel agents B Students C Shoppers D…" at bounding box center [594, 431] width 991 height 529
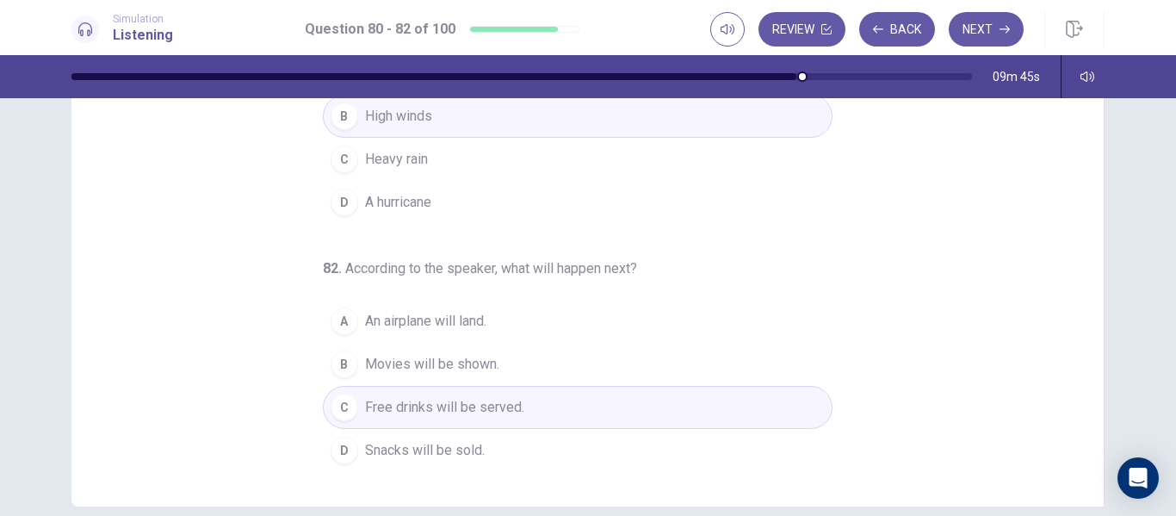
scroll to position [249, 0]
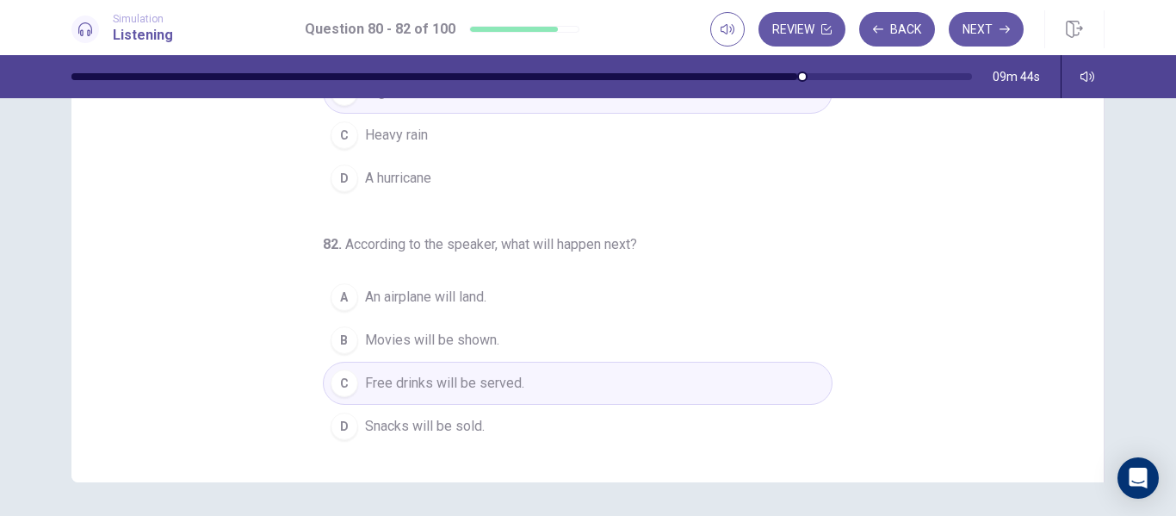
drag, startPoint x: 1091, startPoint y: 328, endPoint x: 1094, endPoint y: 391, distance: 62.9
click at [1094, 391] on div "80 . Who most likely are the listeners? A Travel agents B Students C Shoppers D…" at bounding box center [587, 183] width 1033 height 598
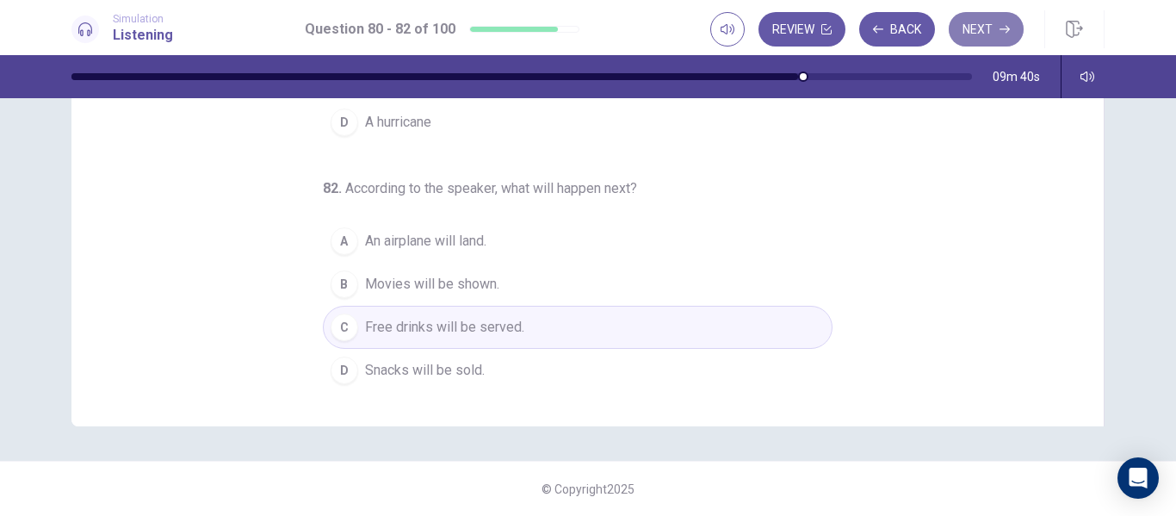
click at [990, 34] on button "Next" at bounding box center [986, 29] width 75 height 34
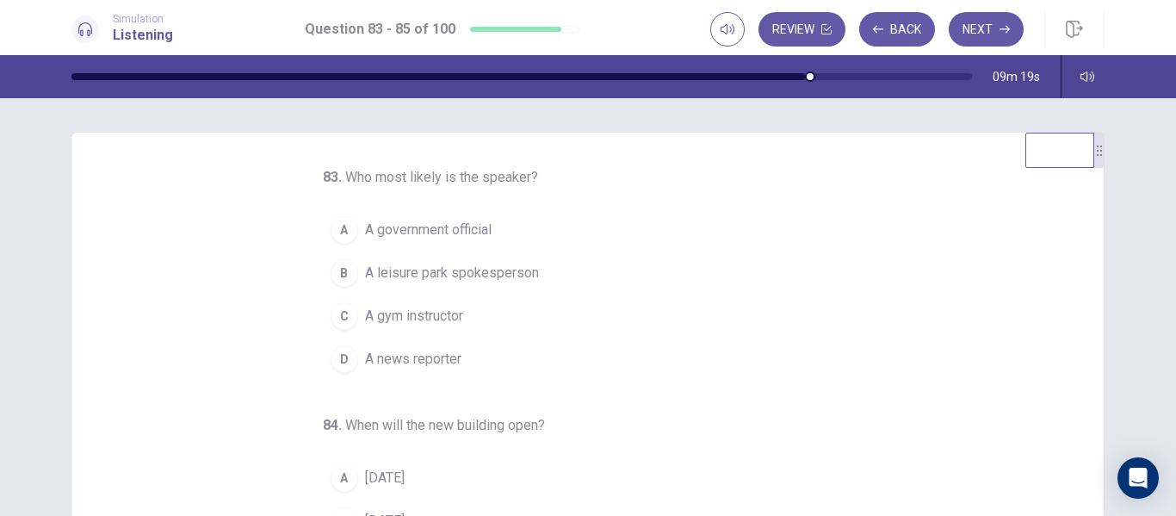
scroll to position [0, 0]
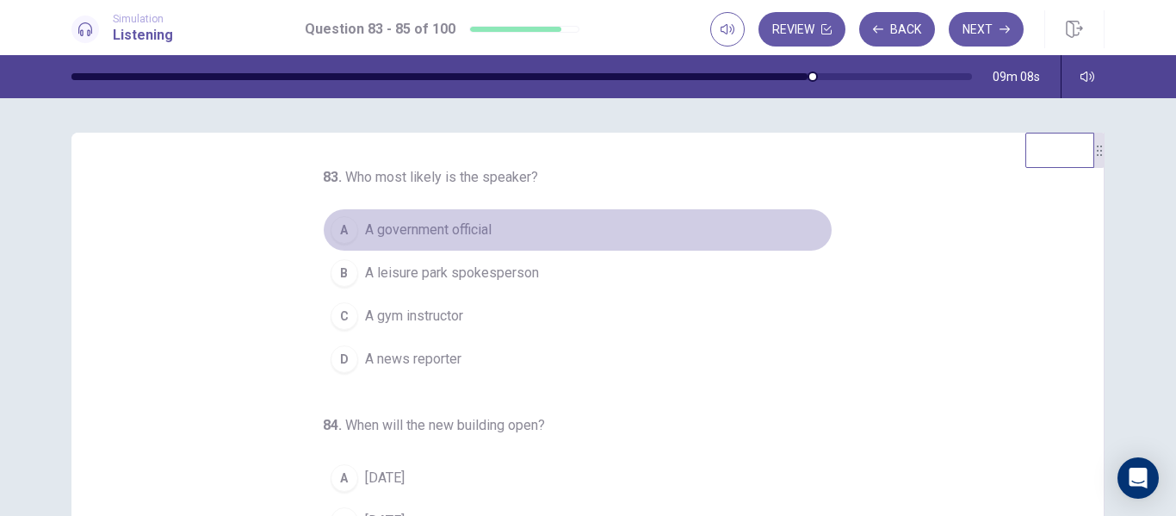
click at [399, 241] on button "A A government official" at bounding box center [578, 229] width 510 height 43
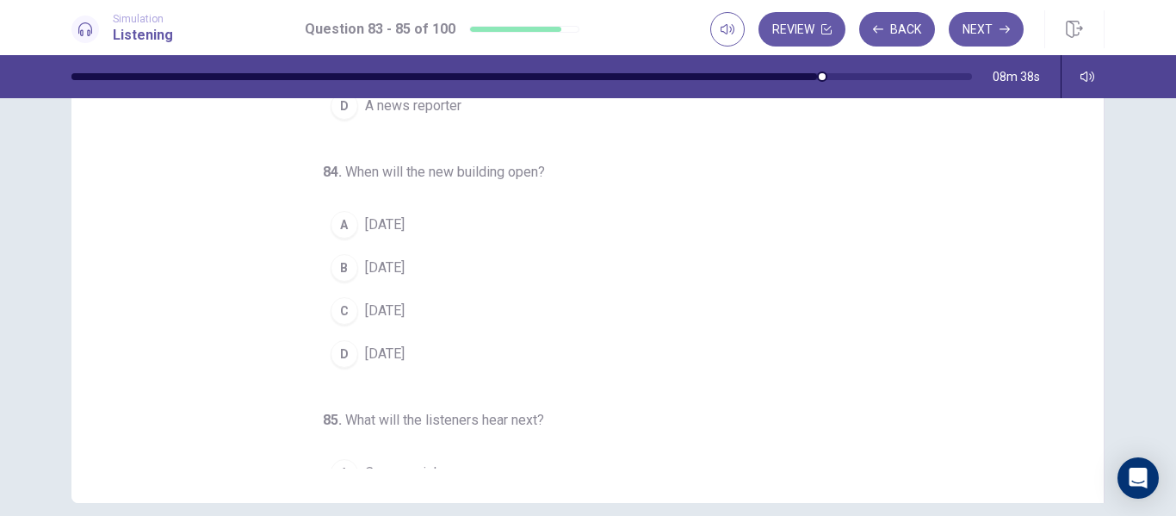
scroll to position [27, 0]
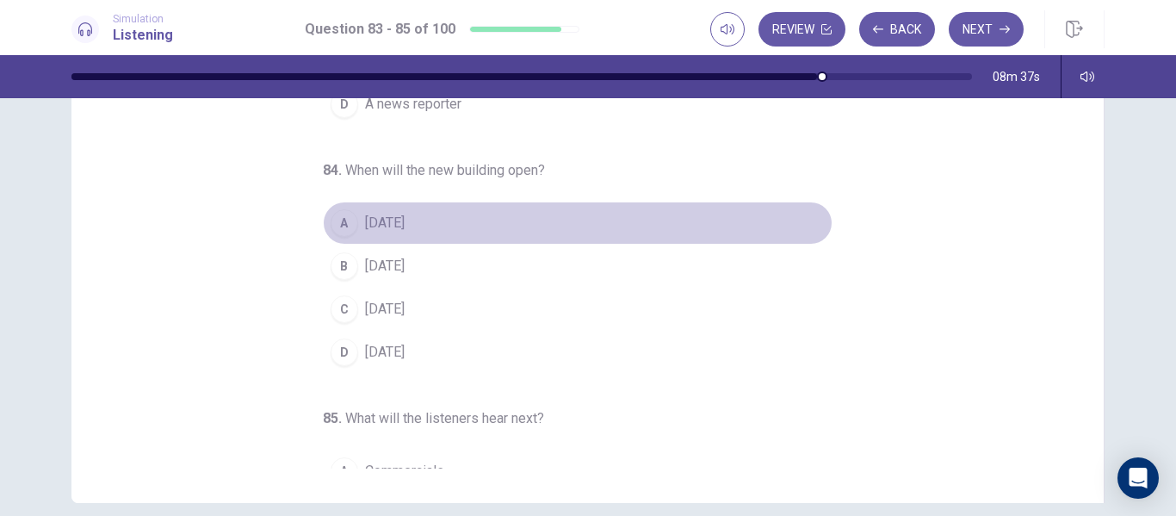
click at [341, 230] on div "A" at bounding box center [345, 223] width 28 height 28
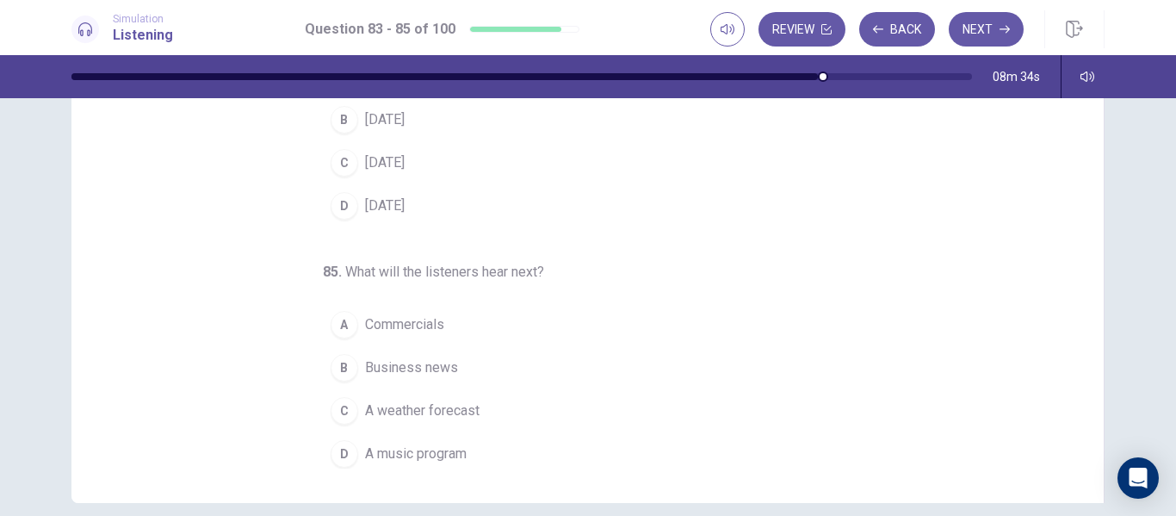
scroll to position [180, 0]
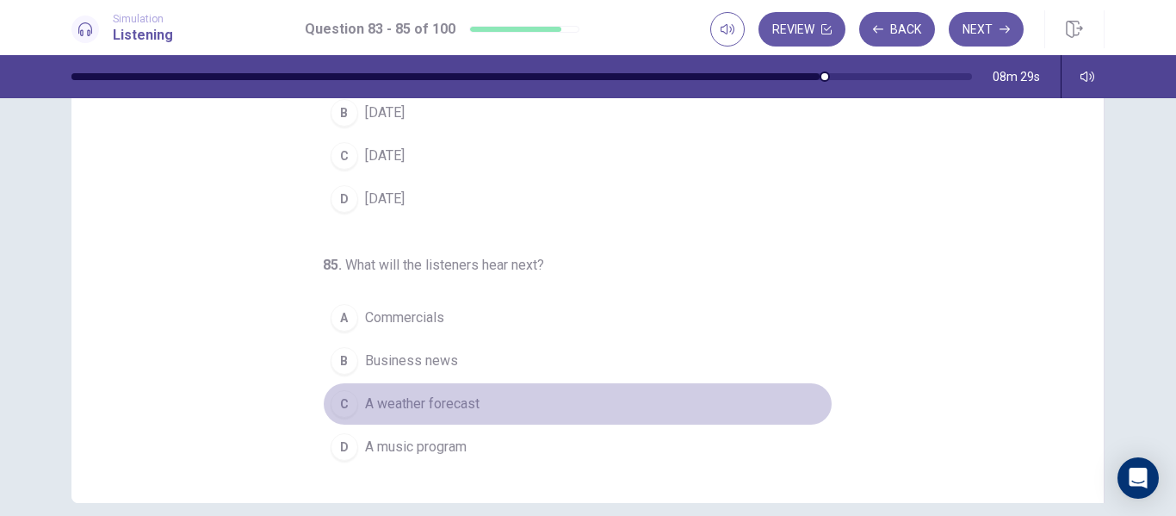
click at [343, 407] on div "C" at bounding box center [345, 404] width 28 height 28
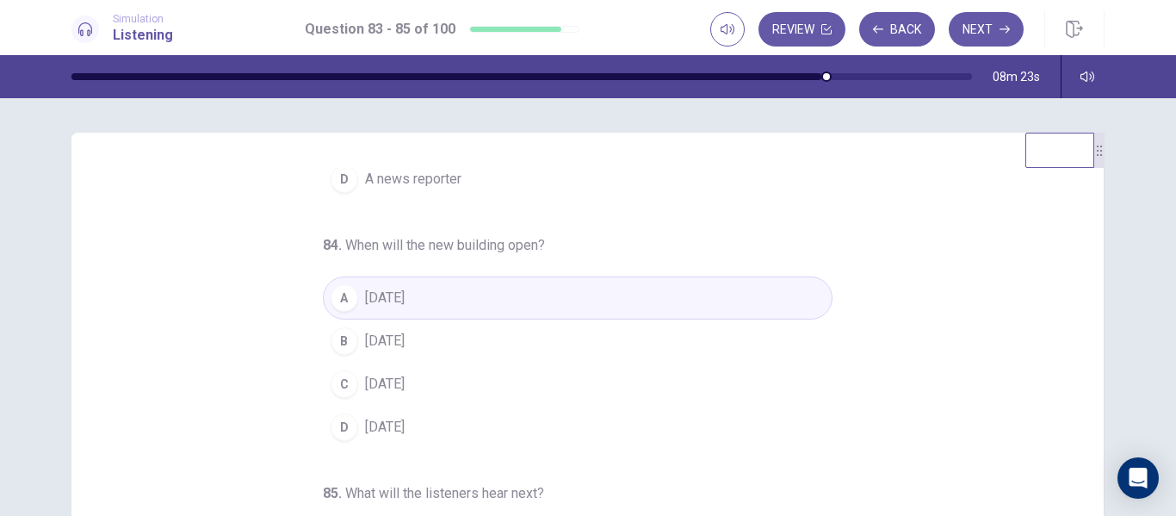
scroll to position [0, 0]
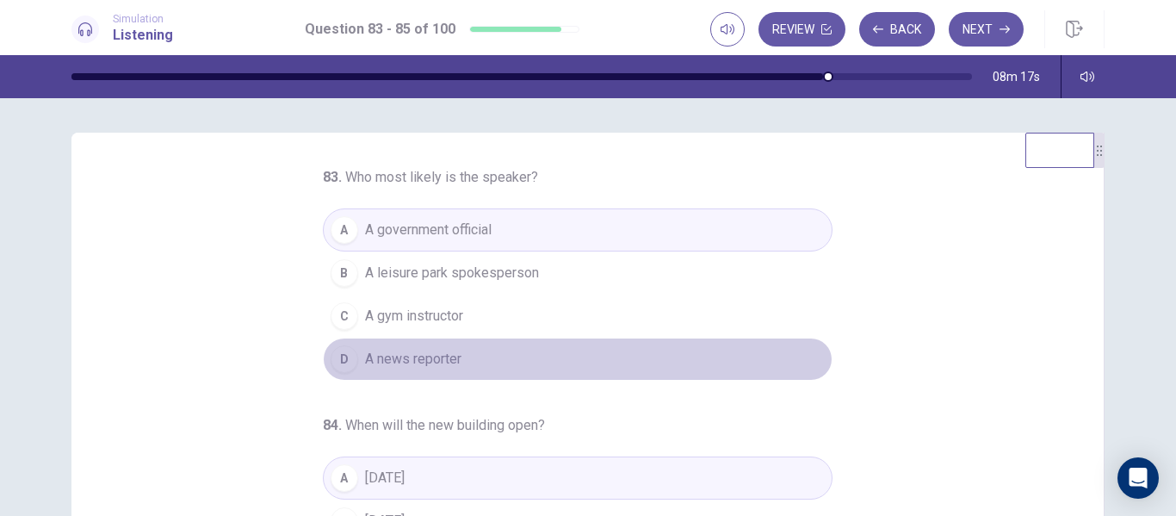
click at [484, 364] on button "D A news reporter" at bounding box center [578, 358] width 510 height 43
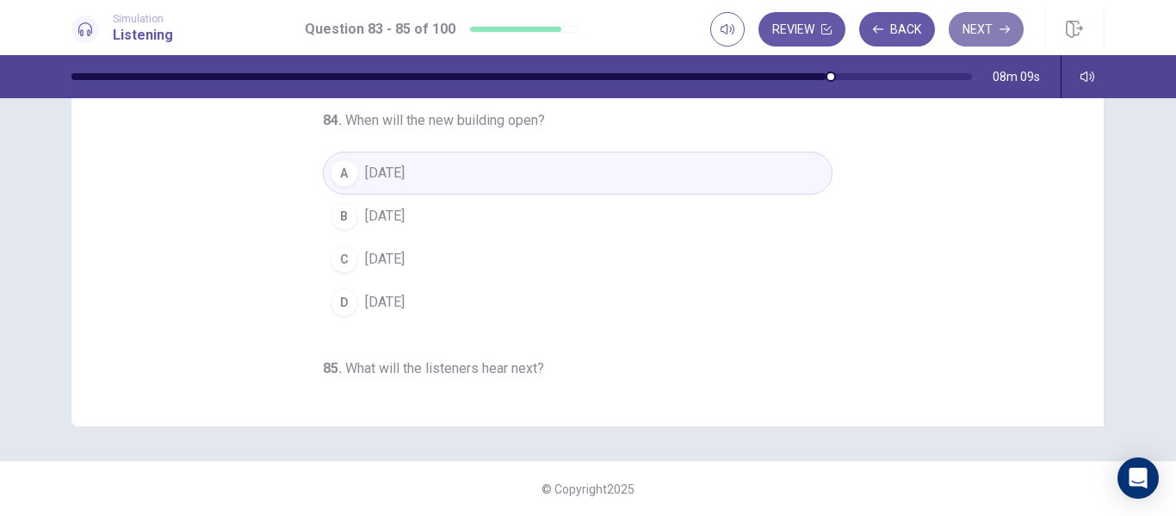
click at [1007, 34] on button "Next" at bounding box center [986, 29] width 75 height 34
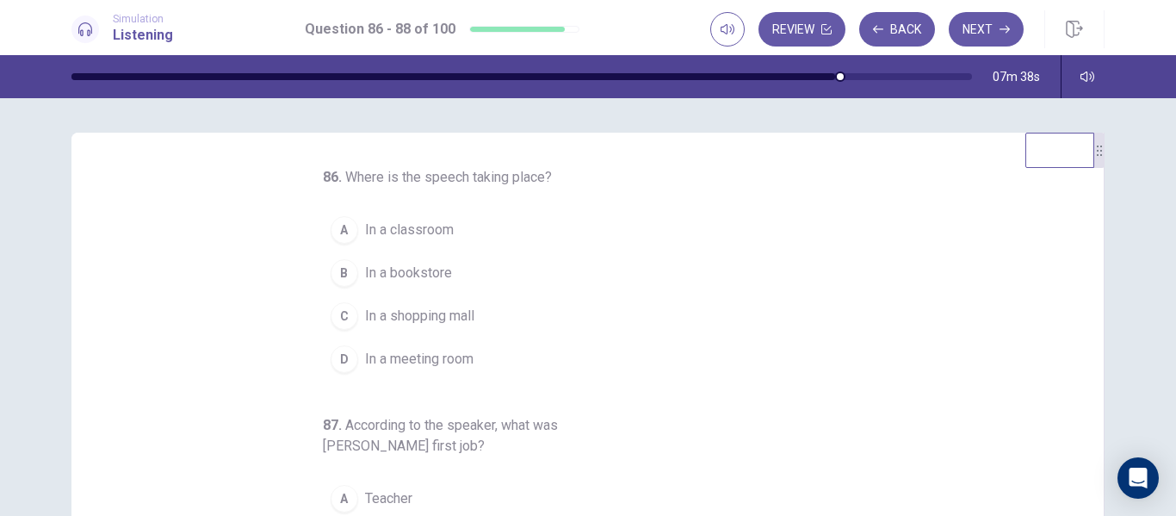
click at [365, 365] on span "In a meeting room" at bounding box center [419, 359] width 108 height 21
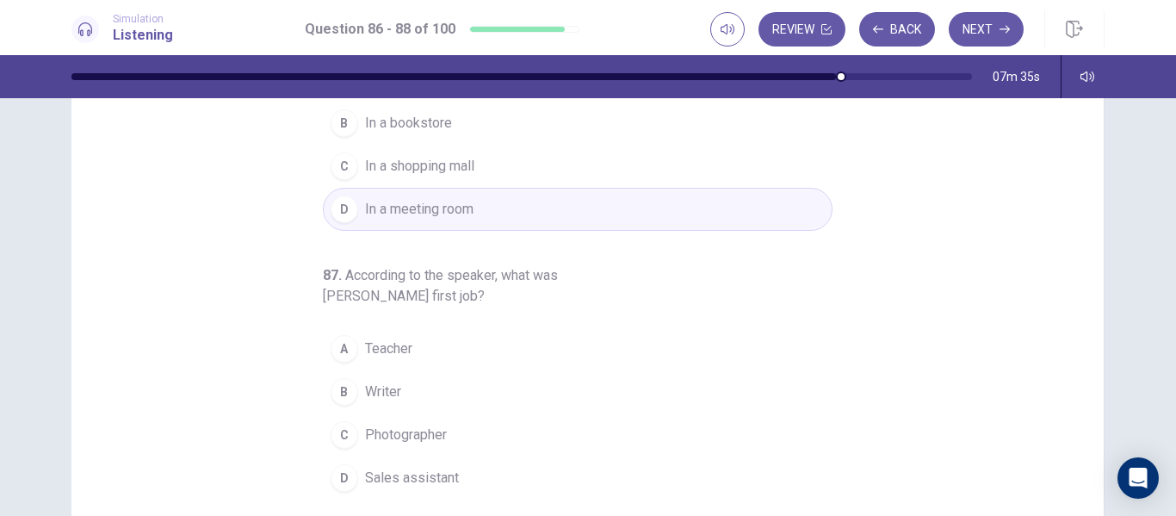
scroll to position [158, 0]
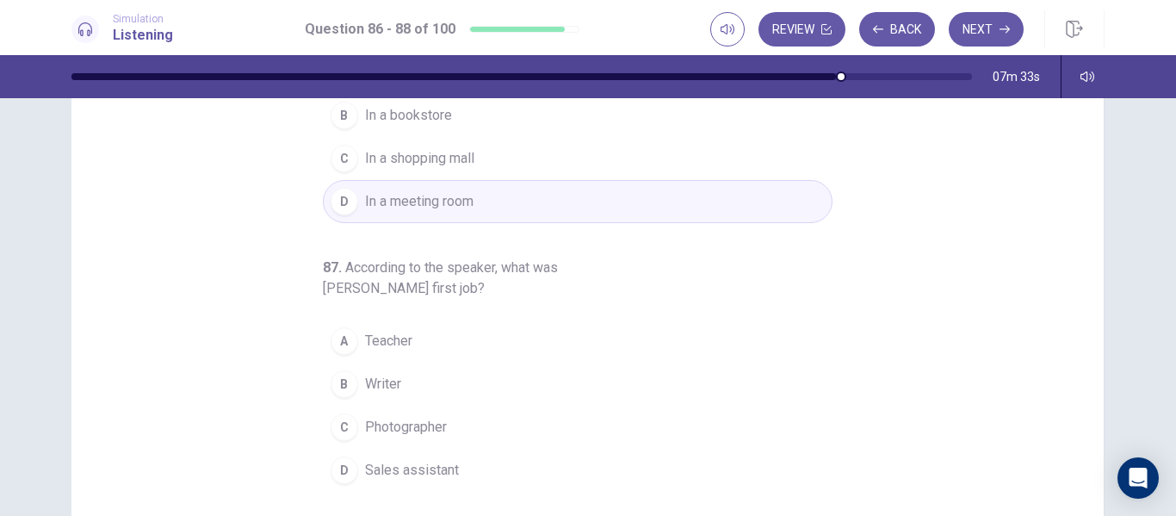
drag, startPoint x: 1091, startPoint y: 244, endPoint x: 1085, endPoint y: 281, distance: 38.4
click at [1085, 281] on div "86 . Where is the speech taking place? A In a classroom B In a bookstore C In a…" at bounding box center [587, 274] width 1033 height 598
drag, startPoint x: 1085, startPoint y: 281, endPoint x: 1085, endPoint y: 349, distance: 67.1
click at [1085, 349] on div "86 . Where is the speech taking place? A In a classroom B In a bookstore C In a…" at bounding box center [587, 274] width 1033 height 598
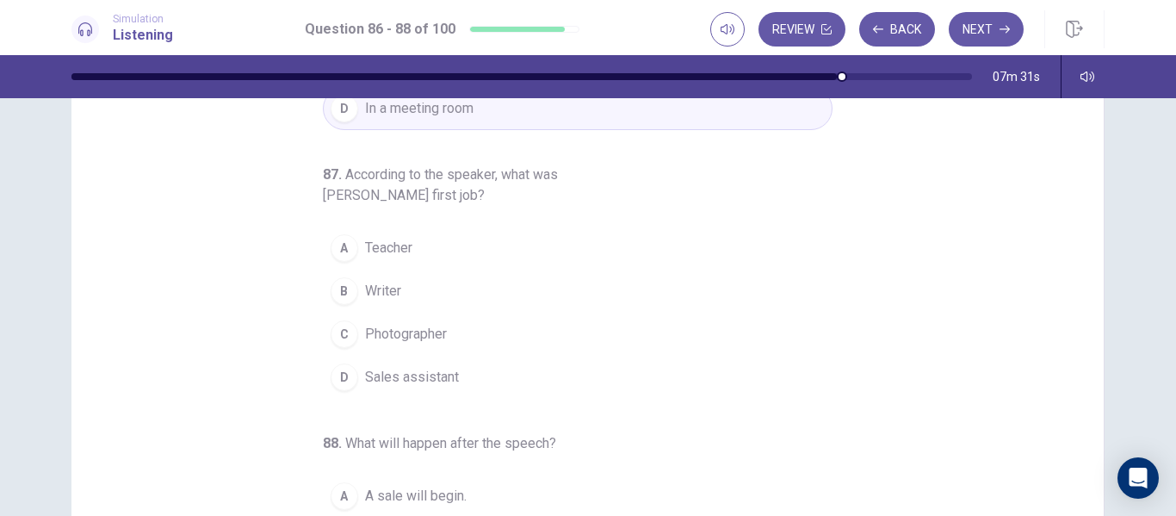
scroll to position [94, 0]
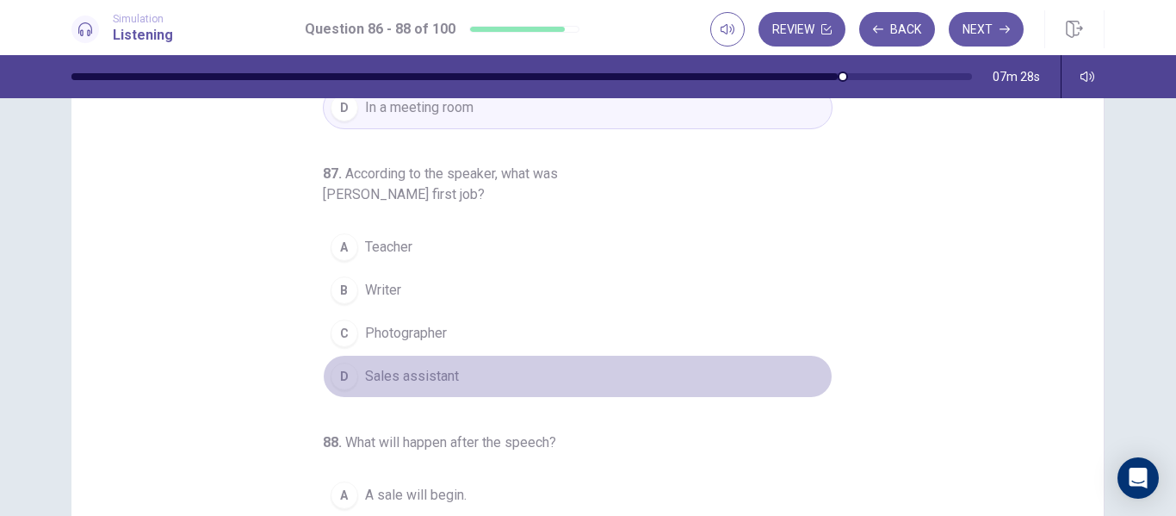
click at [470, 364] on button "D Sales assistant" at bounding box center [578, 376] width 510 height 43
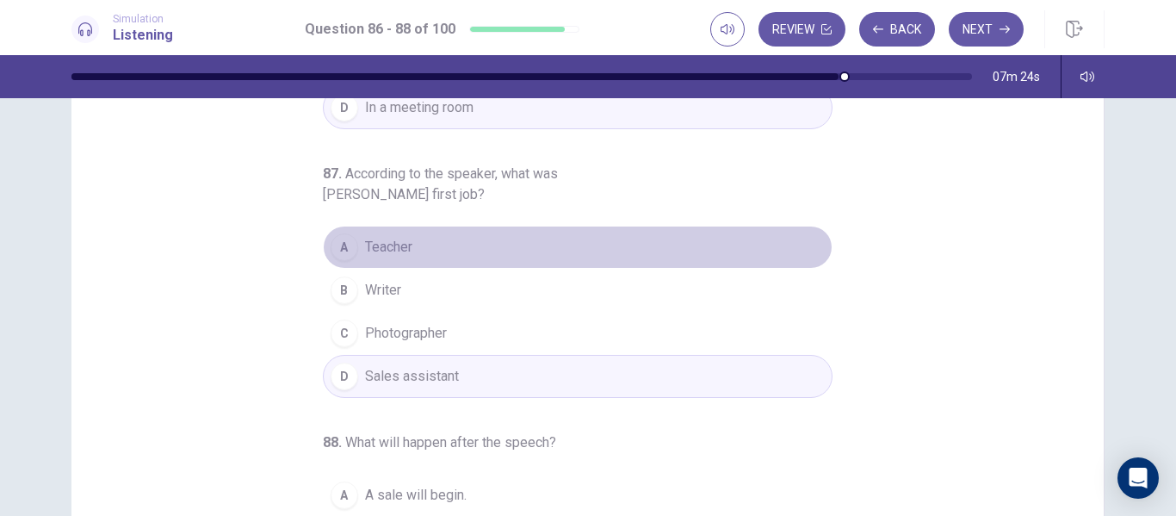
click at [458, 257] on button "A Teacher" at bounding box center [578, 247] width 510 height 43
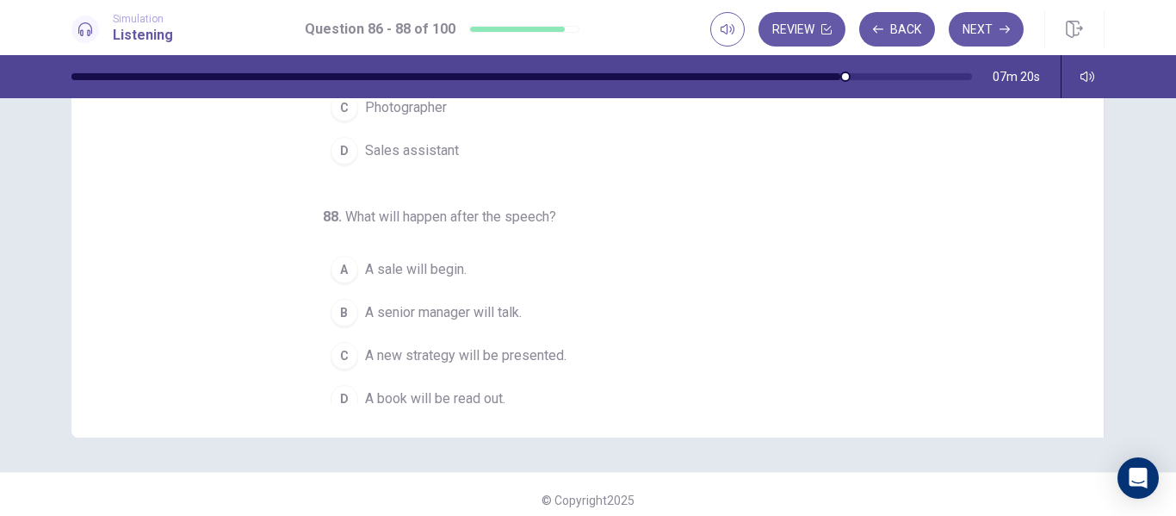
scroll to position [201, 0]
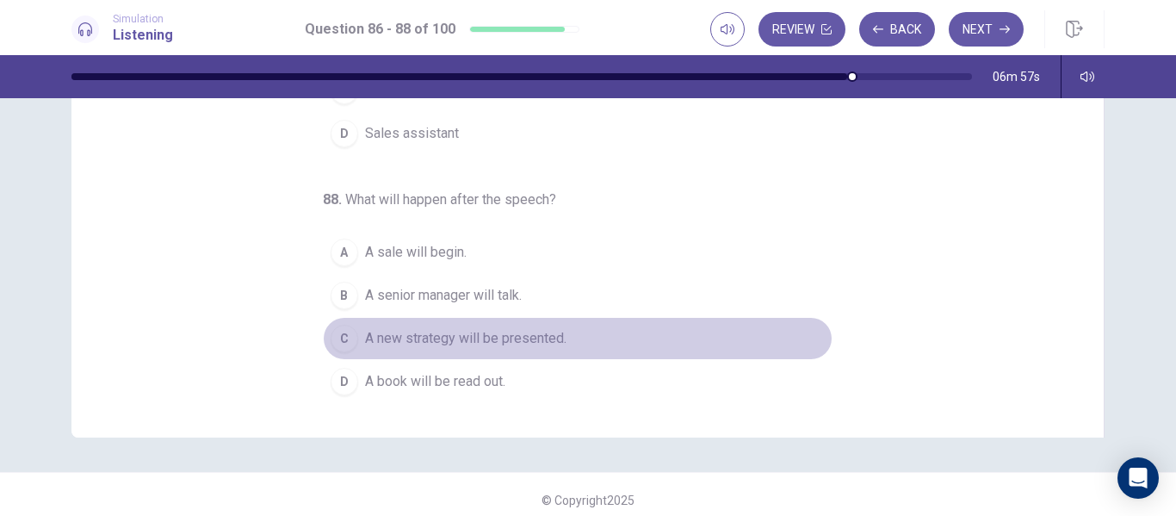
click at [471, 350] on button "C A new strategy will be presented." at bounding box center [578, 338] width 510 height 43
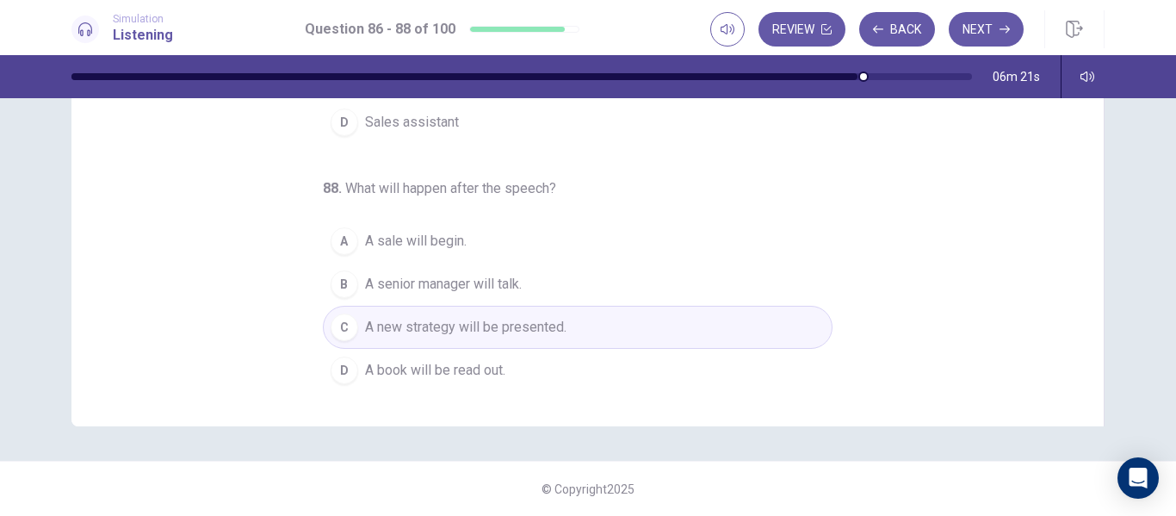
click at [398, 294] on span "A senior manager will talk." at bounding box center [443, 284] width 157 height 21
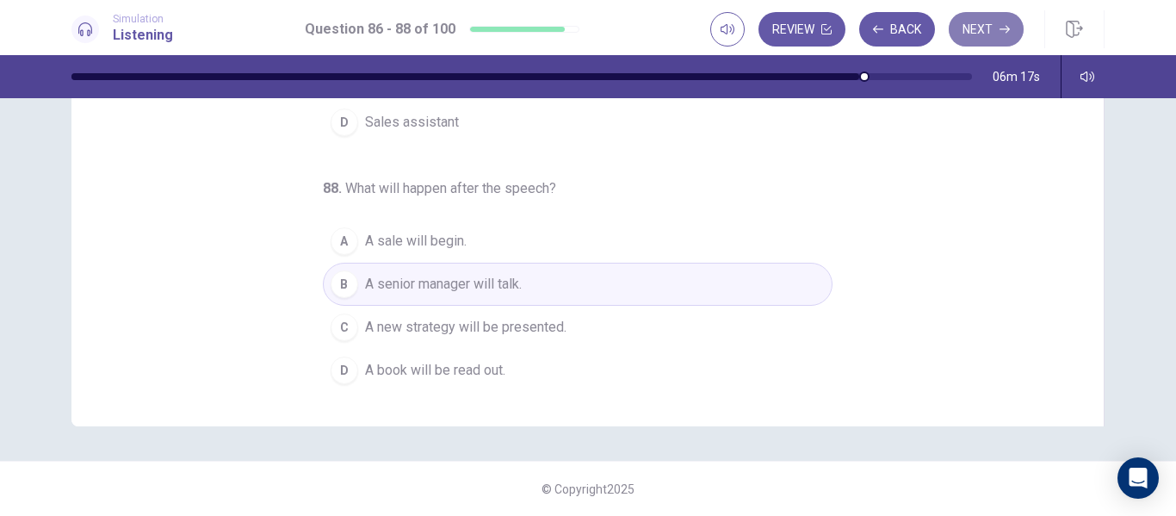
click at [991, 45] on button "Next" at bounding box center [986, 29] width 75 height 34
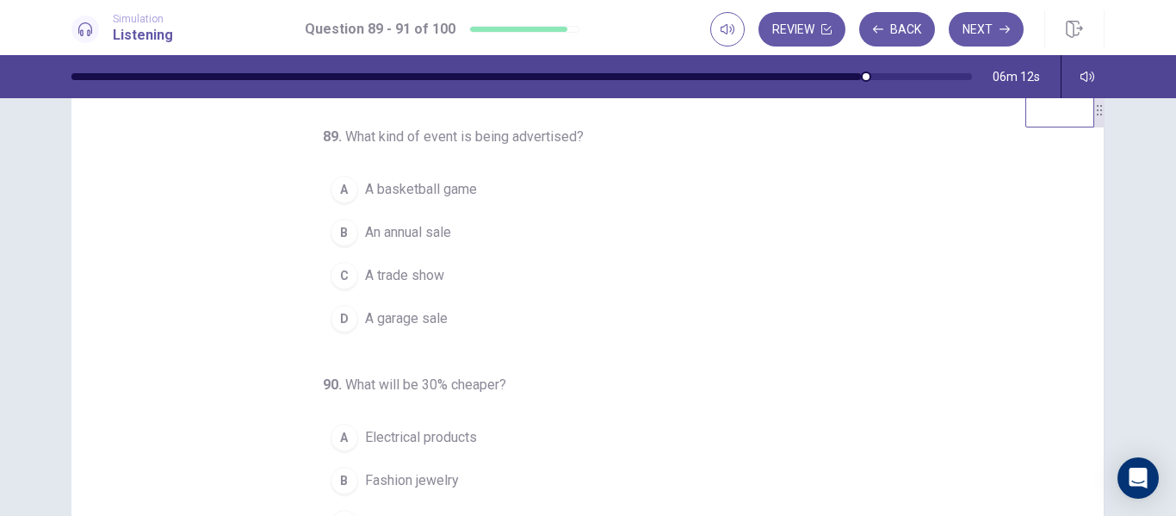
scroll to position [52, 0]
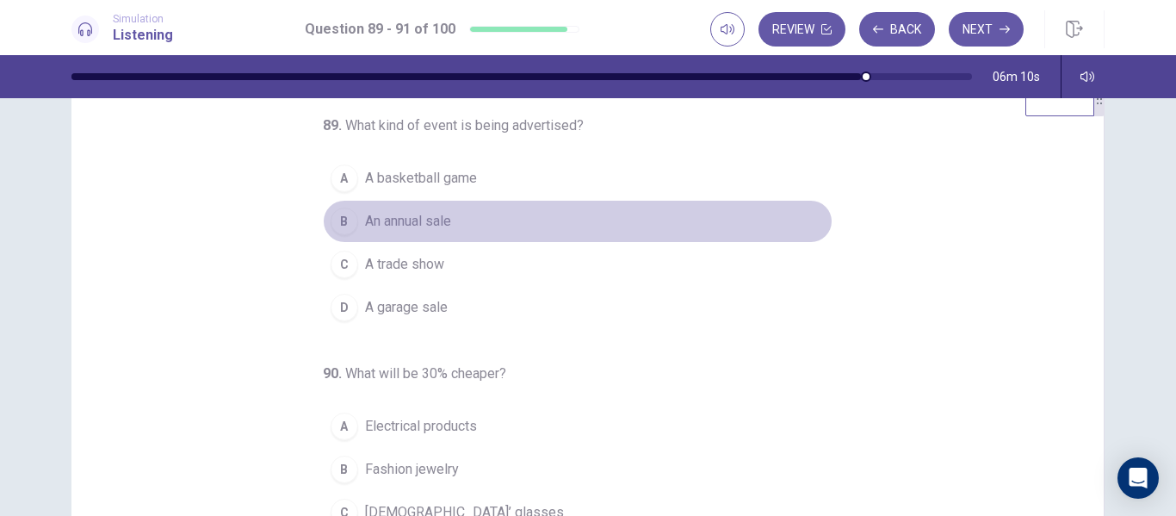
click at [382, 222] on span "An annual sale" at bounding box center [408, 221] width 86 height 21
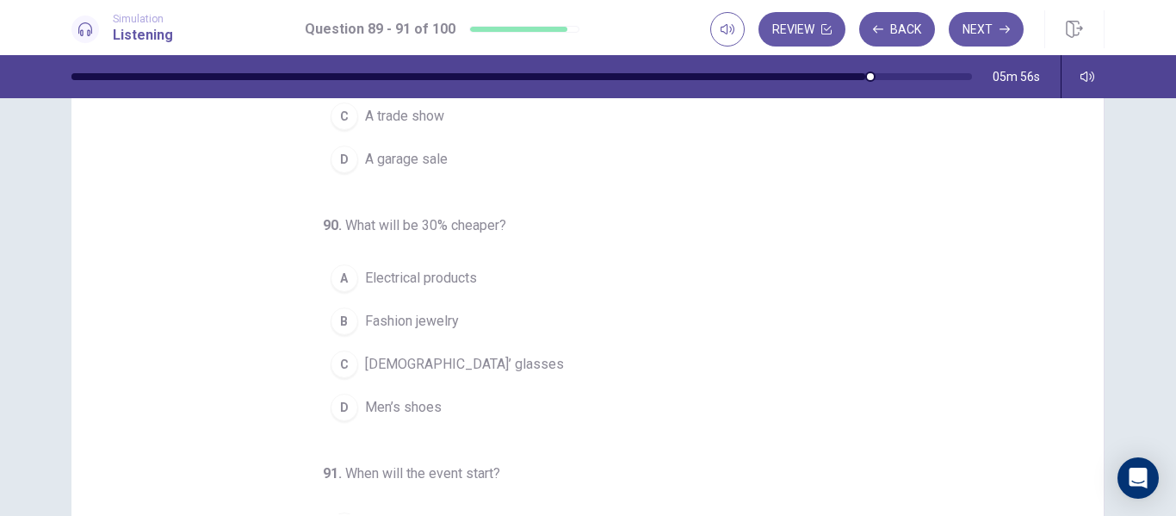
scroll to position [19, 0]
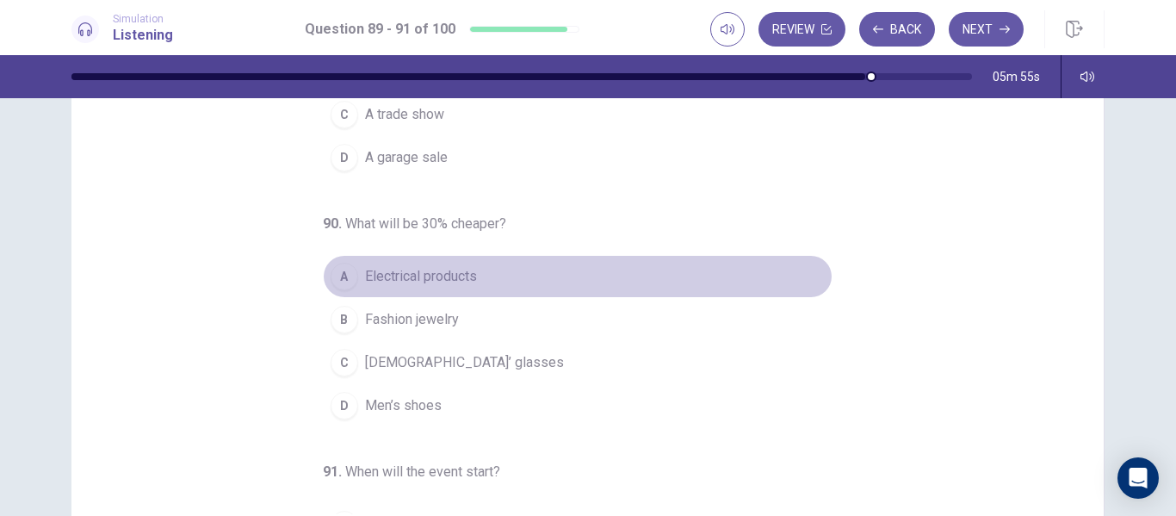
click at [396, 288] on button "A Electrical products" at bounding box center [578, 276] width 510 height 43
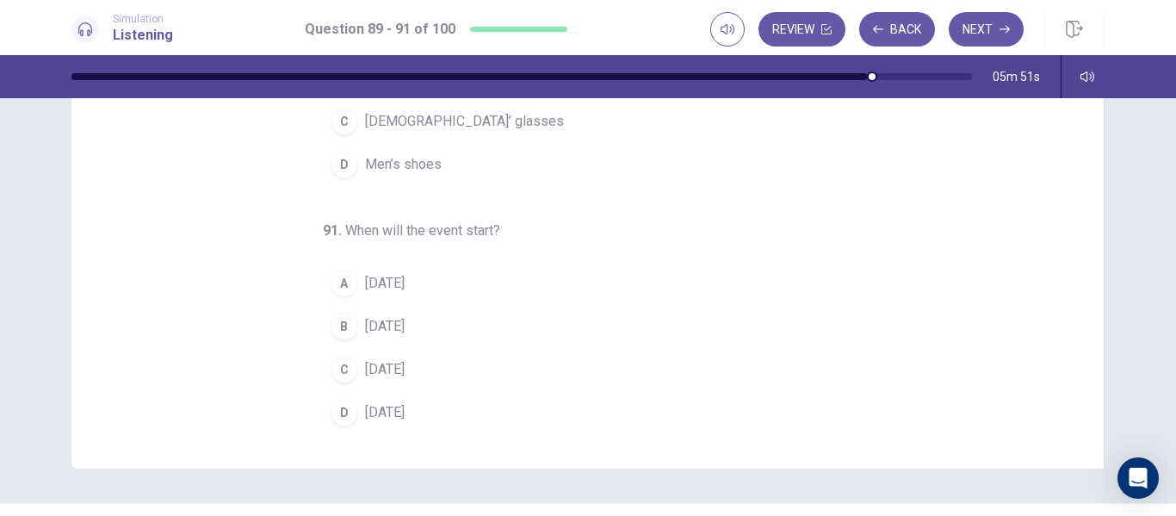
scroll to position [305, 0]
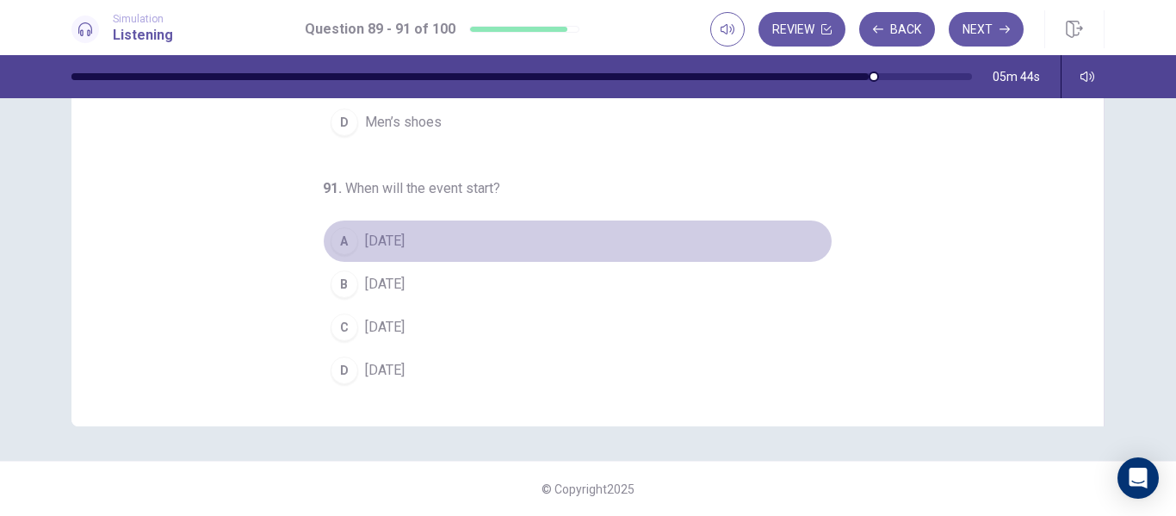
click at [377, 240] on span "[DATE]" at bounding box center [385, 241] width 40 height 21
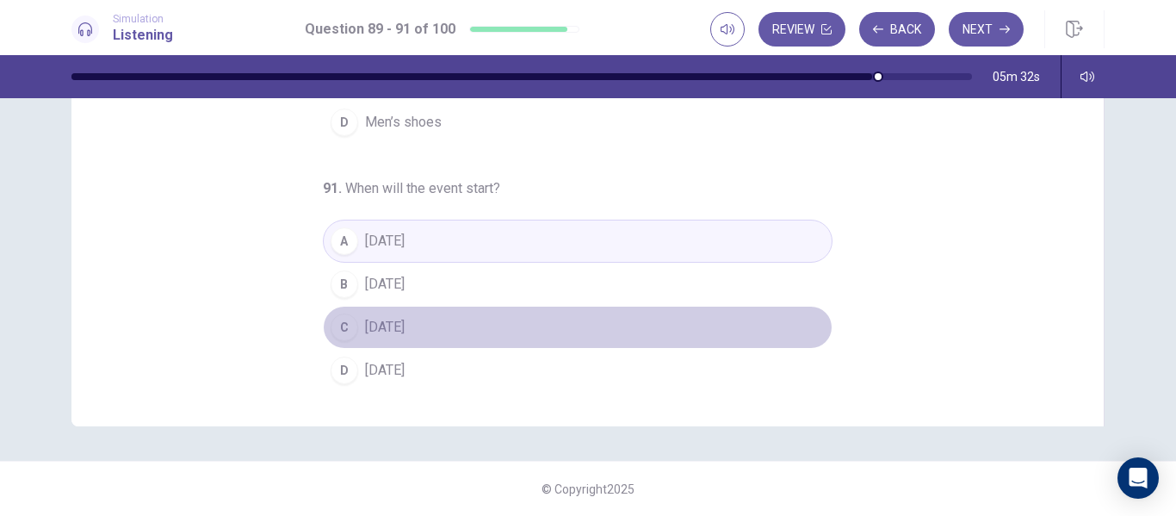
click at [560, 323] on button "C [DATE]" at bounding box center [578, 327] width 510 height 43
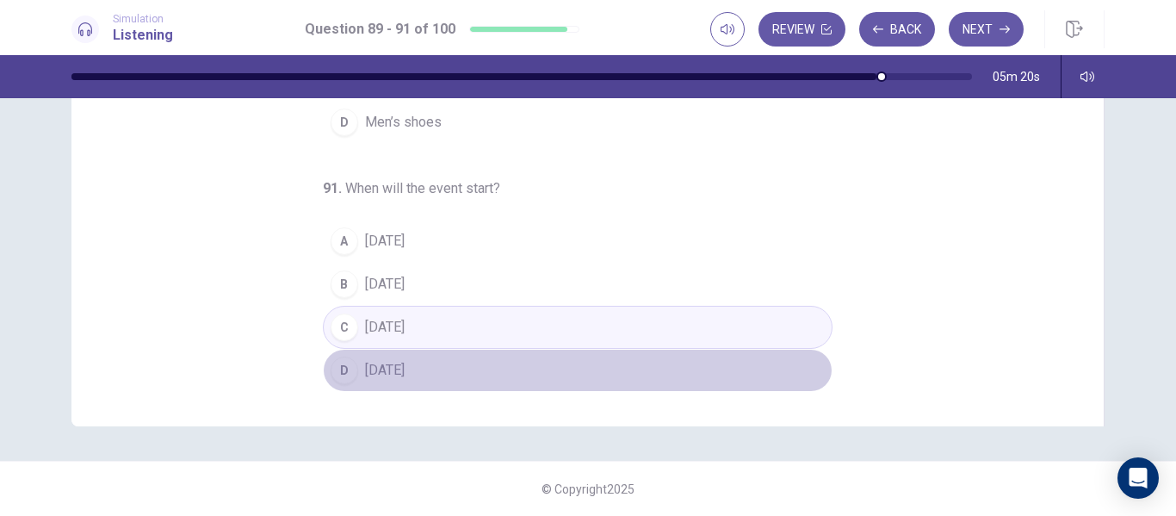
click at [514, 350] on button "D [DATE]" at bounding box center [578, 370] width 510 height 43
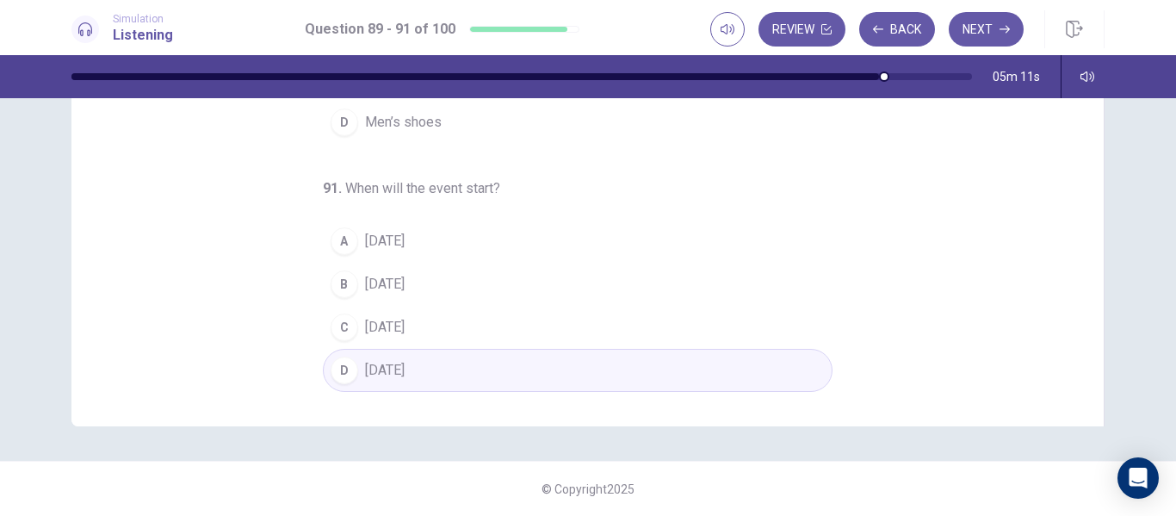
scroll to position [0, 0]
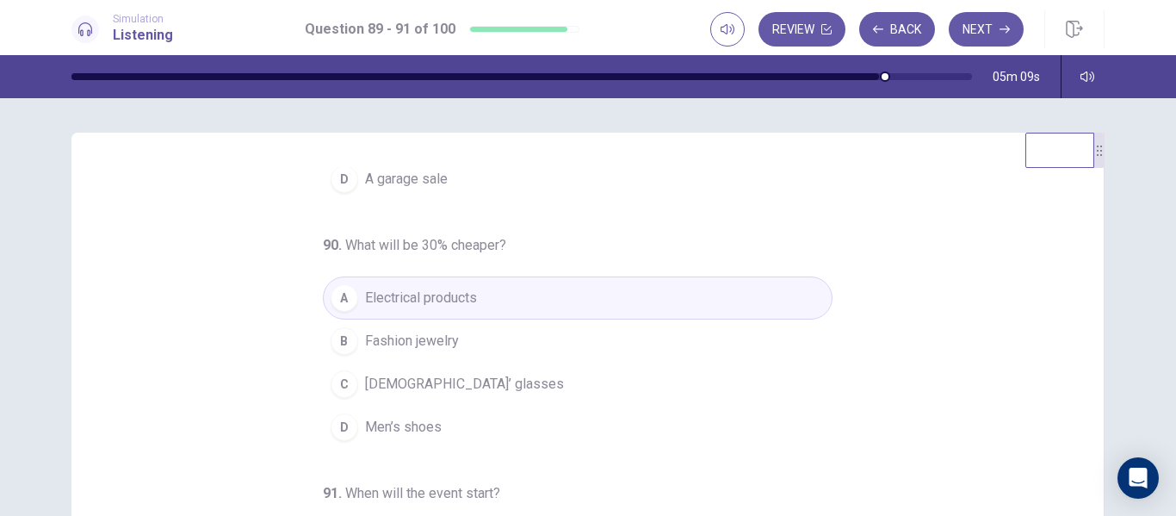
click at [1086, 235] on div "89 . What kind of event is being advertised? A A basketball game B An annual sa…" at bounding box center [587, 432] width 1033 height 598
drag, startPoint x: 1073, startPoint y: 225, endPoint x: 1080, endPoint y: 230, distance: 9.3
click at [1080, 230] on div "89 . What kind of event is being advertised? A A basketball game B An annual sa…" at bounding box center [594, 431] width 991 height 529
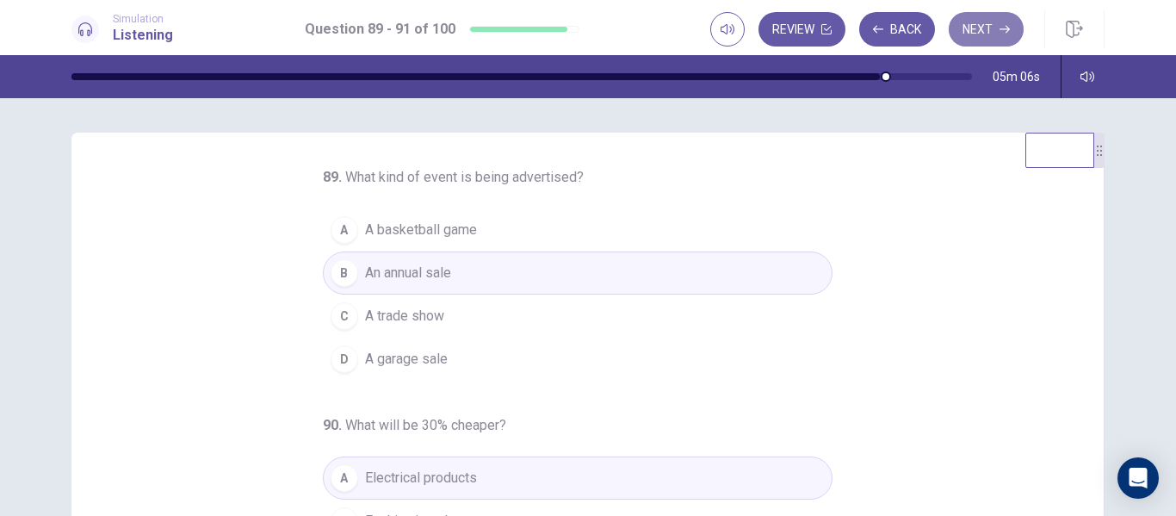
click at [986, 17] on button "Next" at bounding box center [986, 29] width 75 height 34
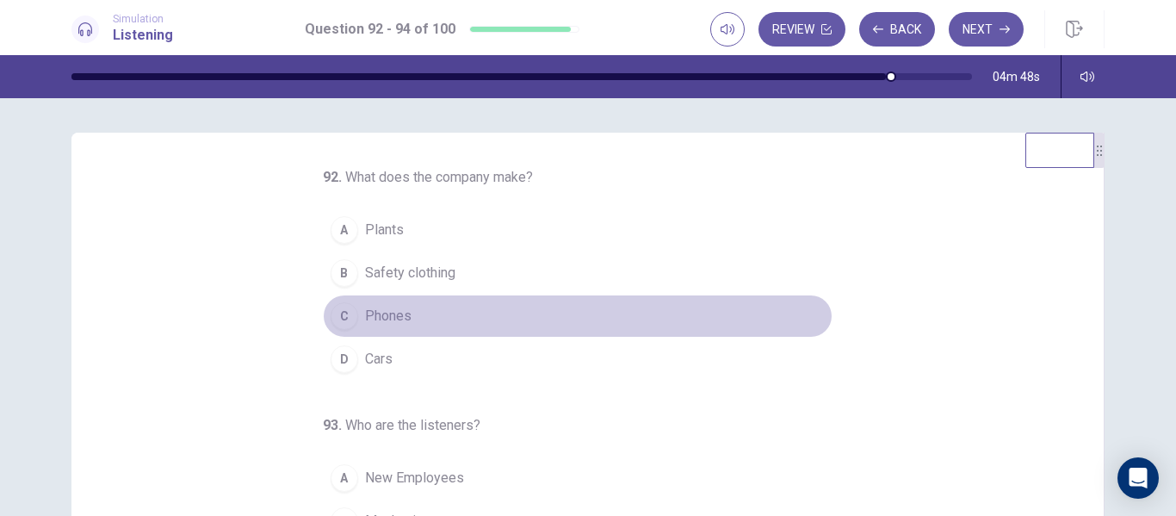
click at [374, 320] on span "Phones" at bounding box center [388, 316] width 46 height 21
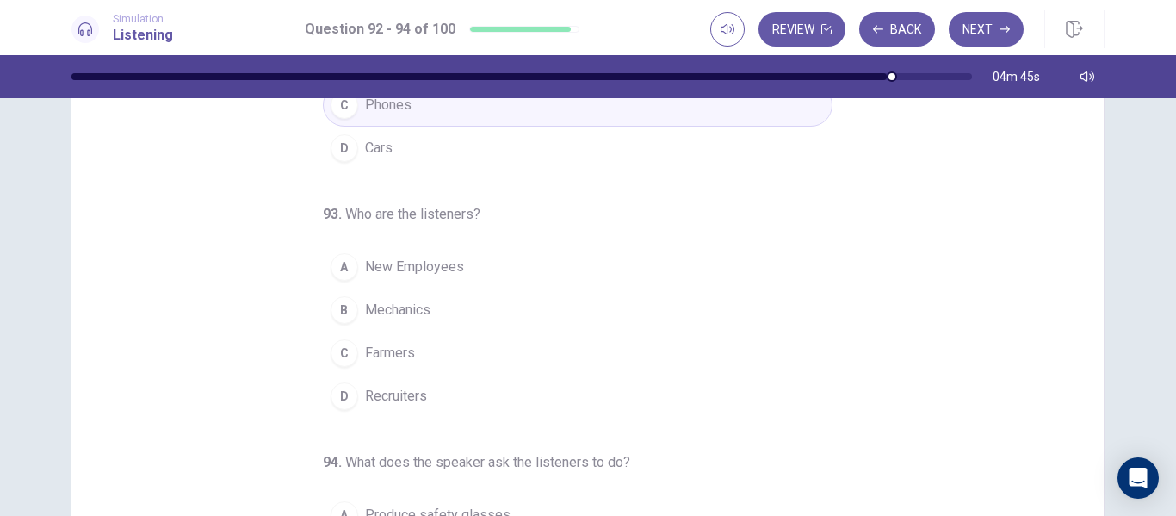
scroll to position [59, 0]
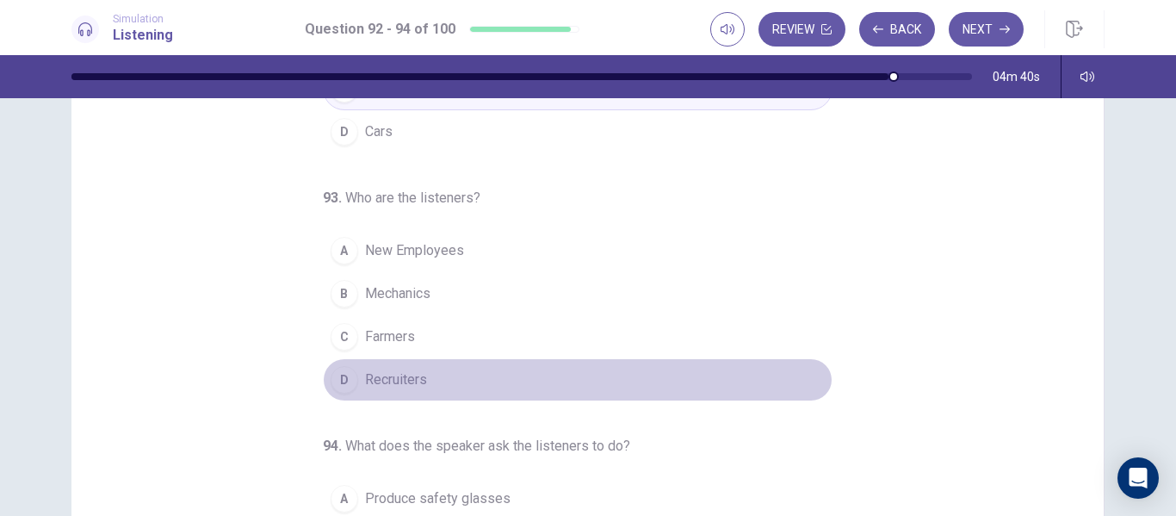
click at [401, 387] on span "Recruiters" at bounding box center [396, 379] width 62 height 21
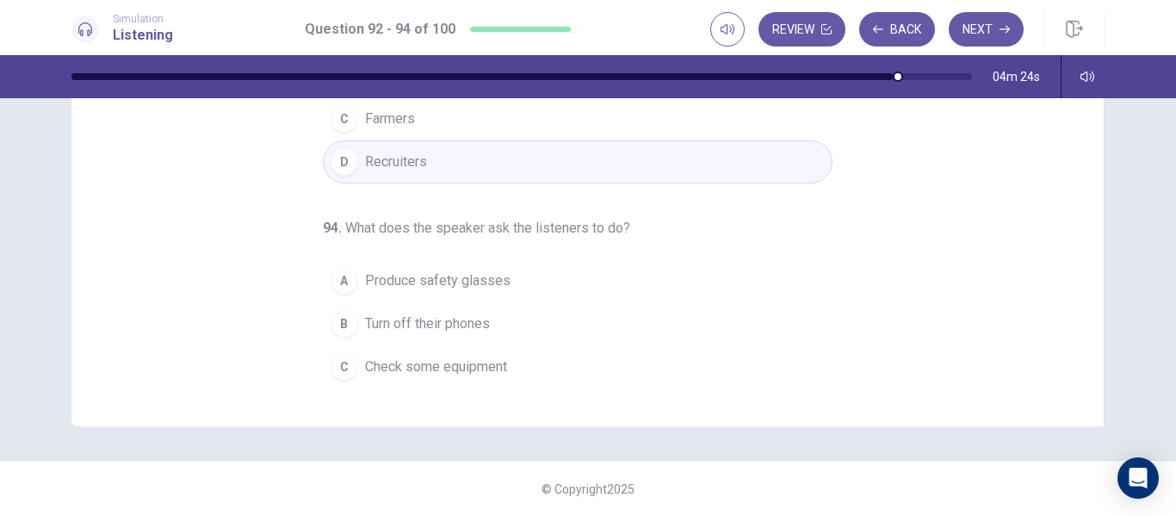
scroll to position [180, 0]
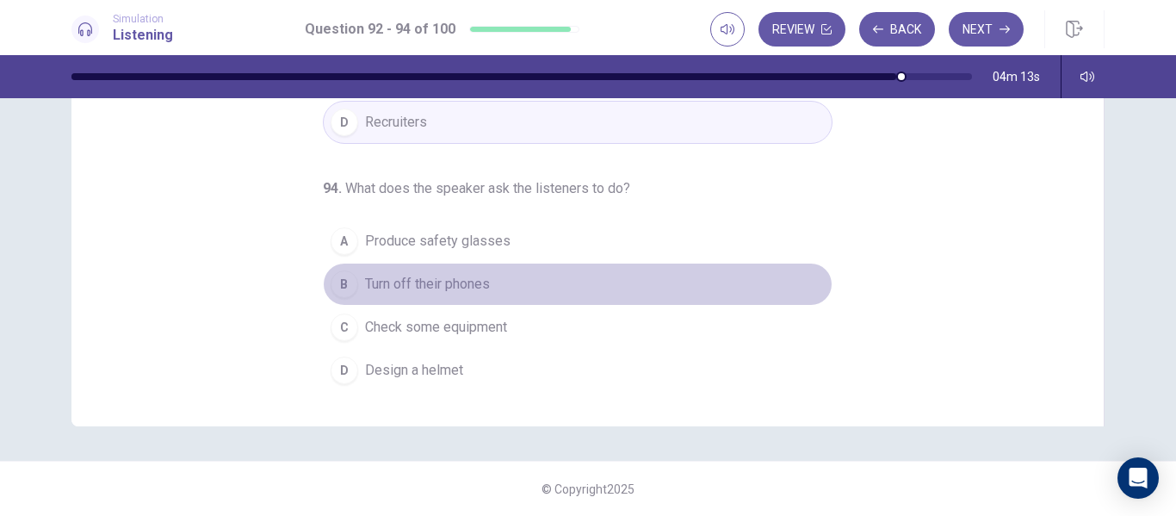
click at [423, 272] on button "B Turn off their phones" at bounding box center [578, 284] width 510 height 43
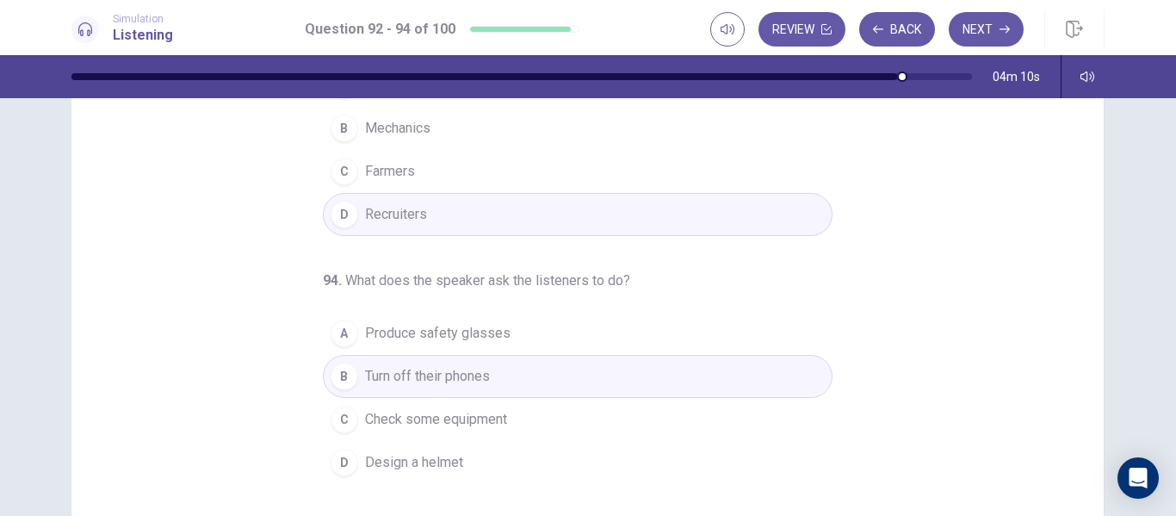
scroll to position [190, 0]
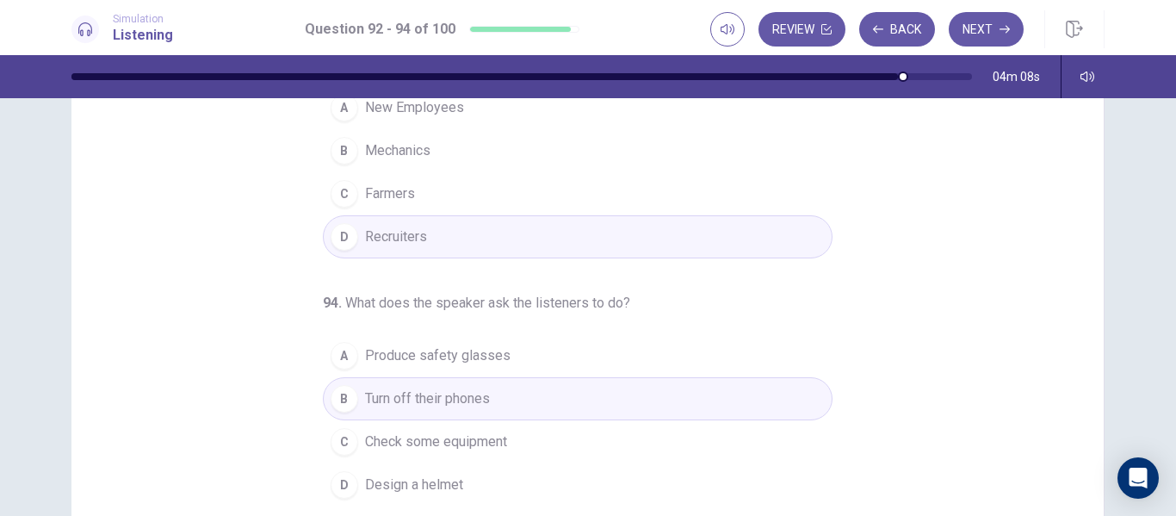
drag, startPoint x: 1086, startPoint y: 377, endPoint x: 1081, endPoint y: 340, distance: 37.4
click at [1081, 340] on div "92 . What does the company make? A Plants B Safety clothing C Phones D Cars 93 …" at bounding box center [587, 241] width 1033 height 598
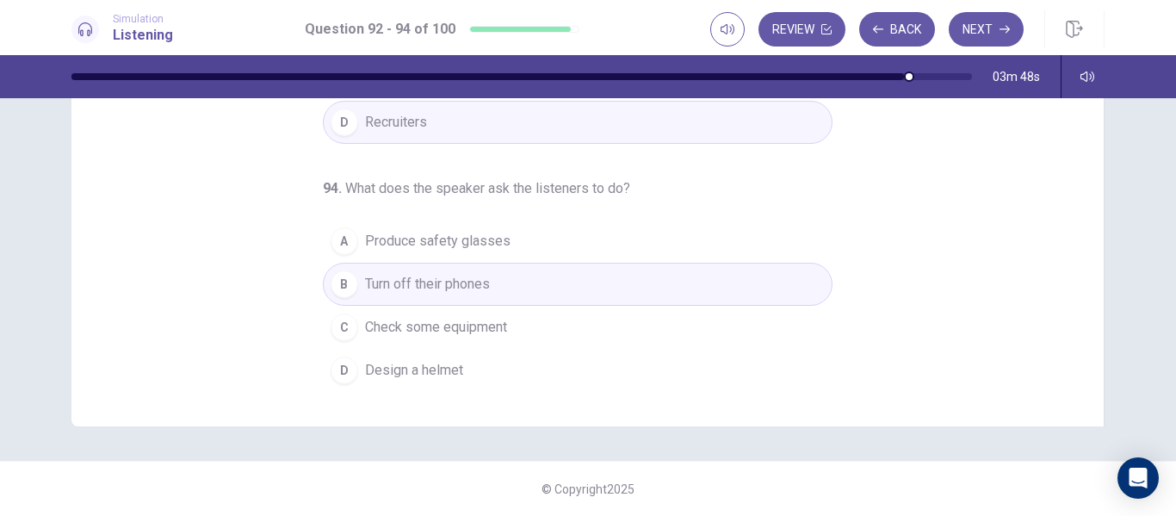
scroll to position [0, 0]
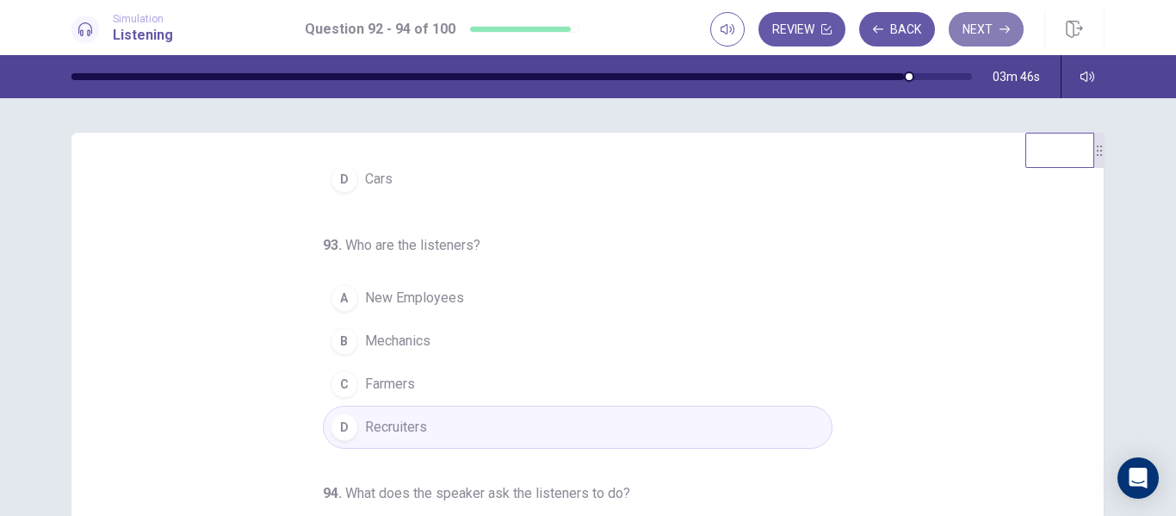
click at [999, 14] on button "Next" at bounding box center [986, 29] width 75 height 34
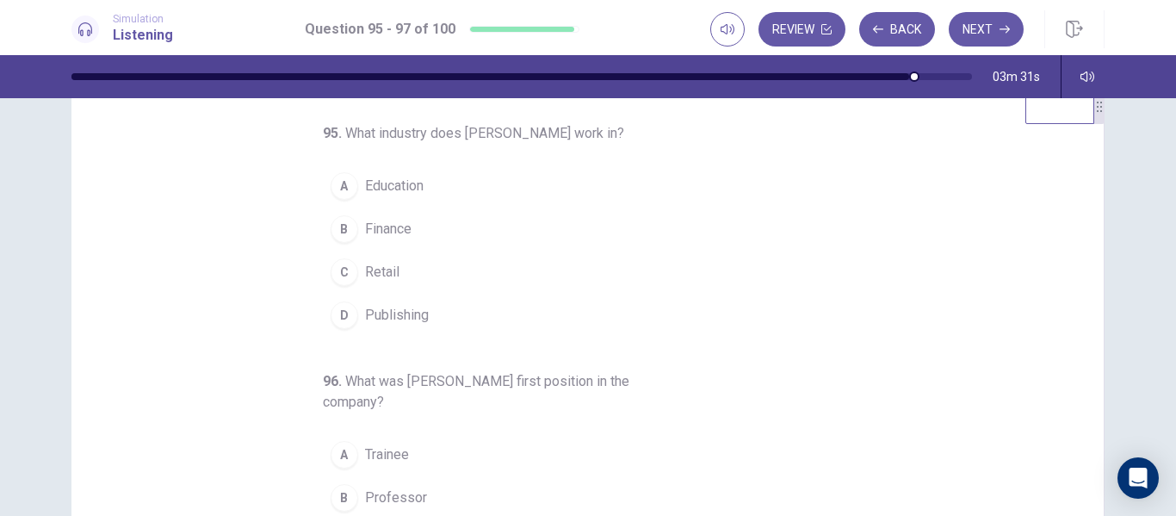
scroll to position [42, 0]
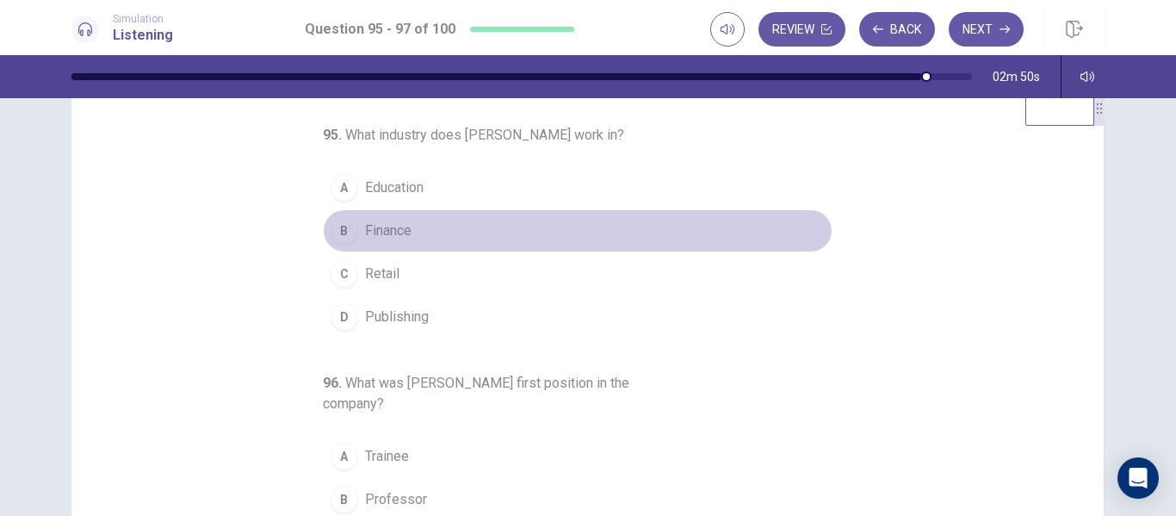
click at [398, 232] on span "Finance" at bounding box center [388, 230] width 46 height 21
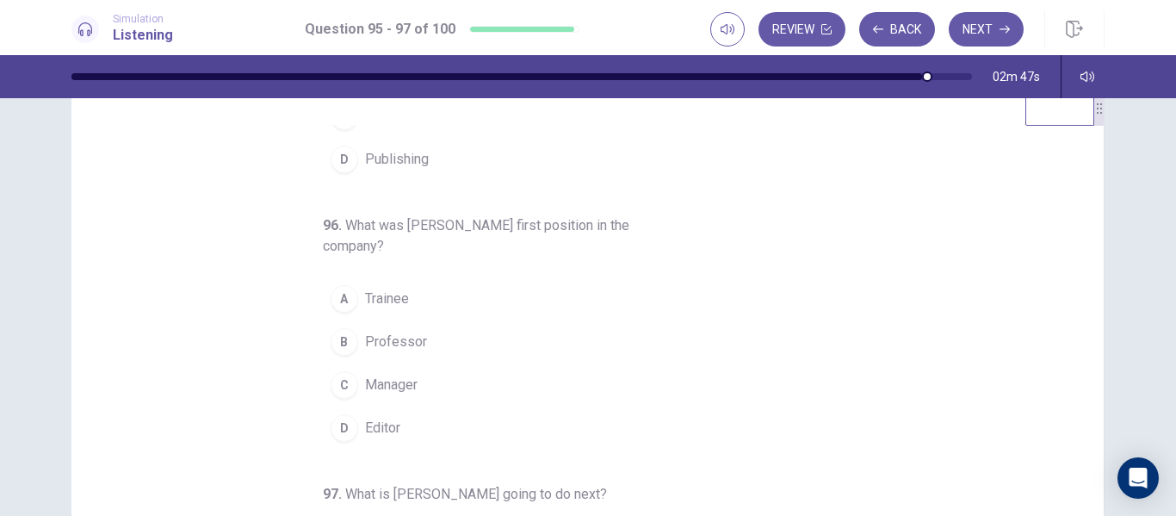
scroll to position [201, 0]
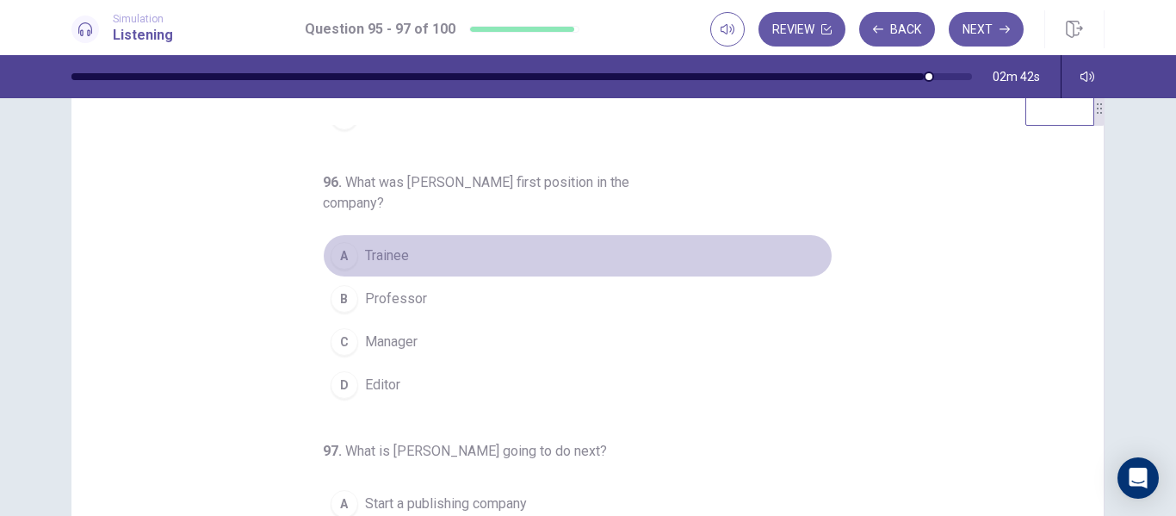
click at [349, 247] on button "A Trainee" at bounding box center [578, 255] width 510 height 43
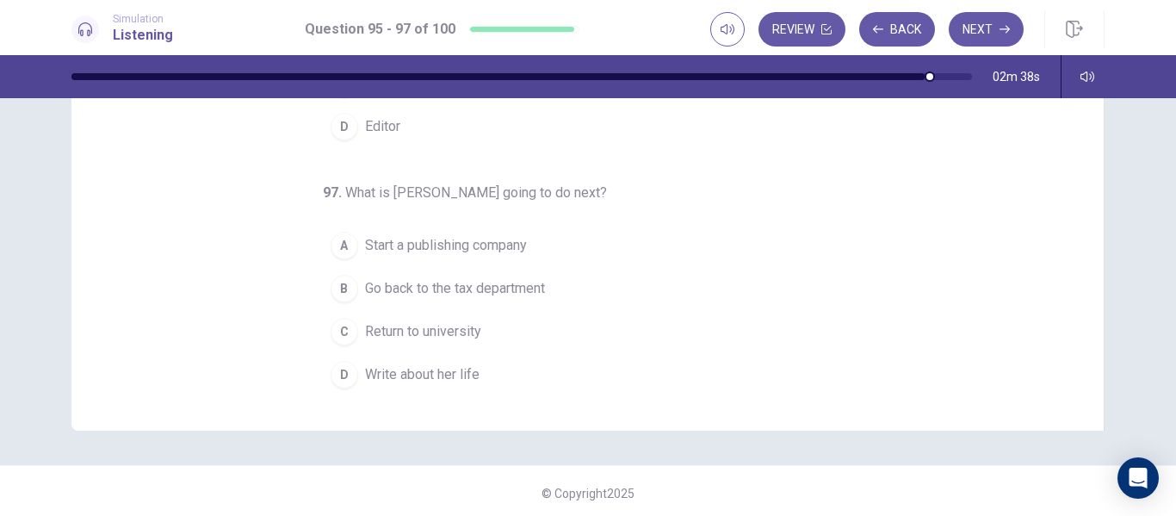
scroll to position [305, 0]
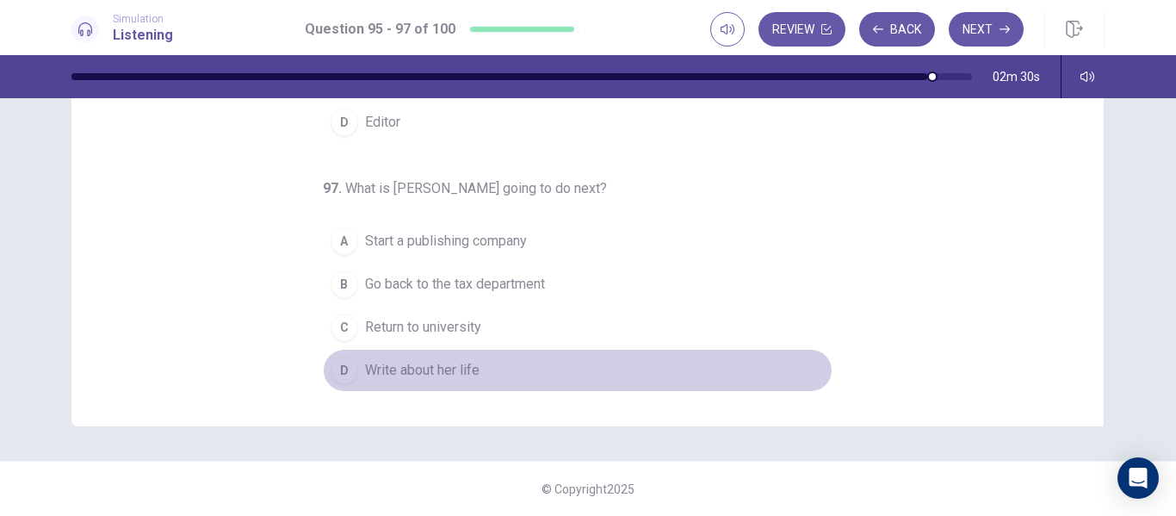
click at [478, 369] on button "D Write about her life" at bounding box center [578, 370] width 510 height 43
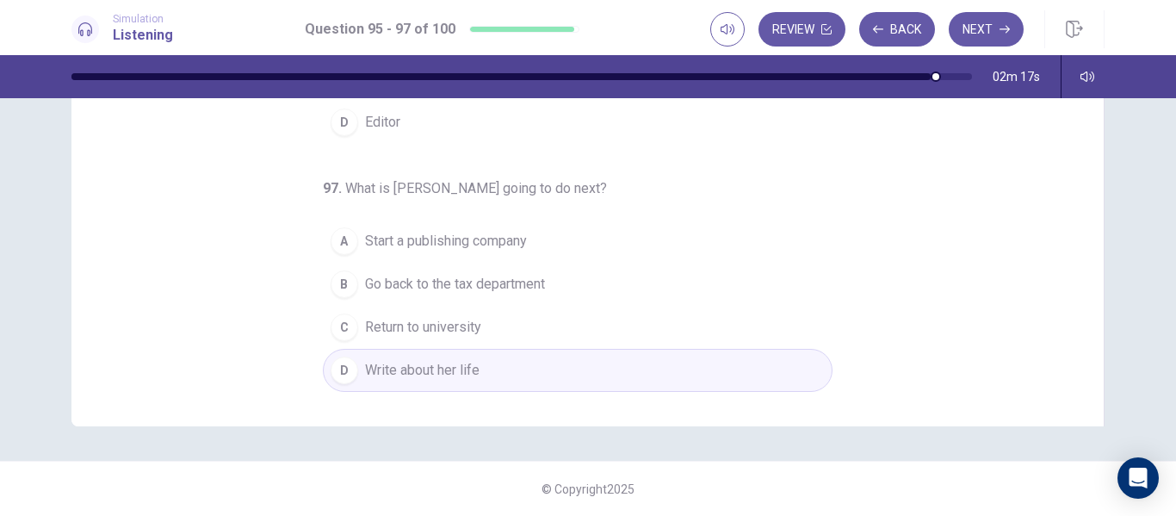
scroll to position [0, 0]
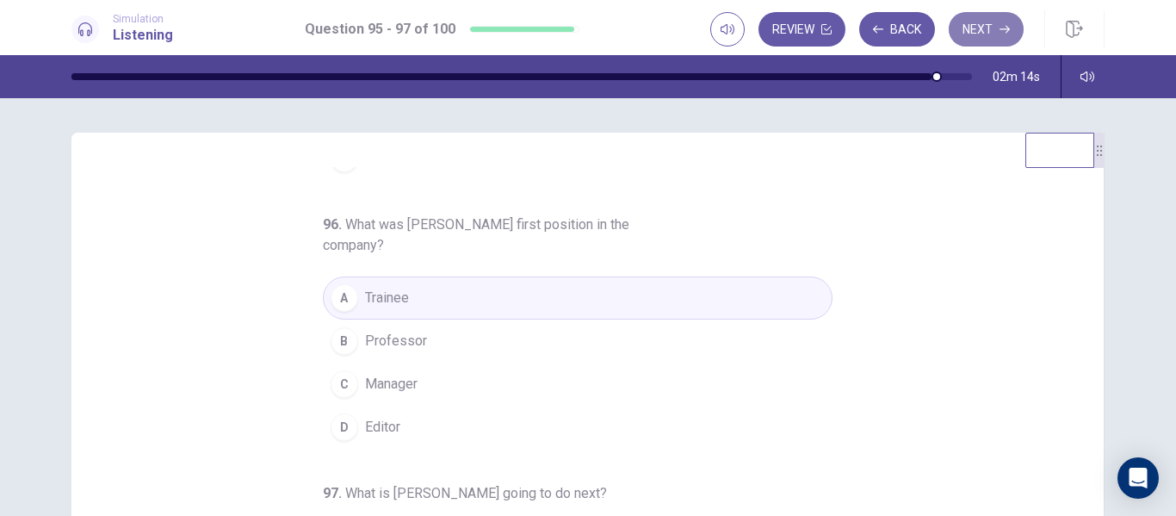
click at [993, 27] on button "Next" at bounding box center [986, 29] width 75 height 34
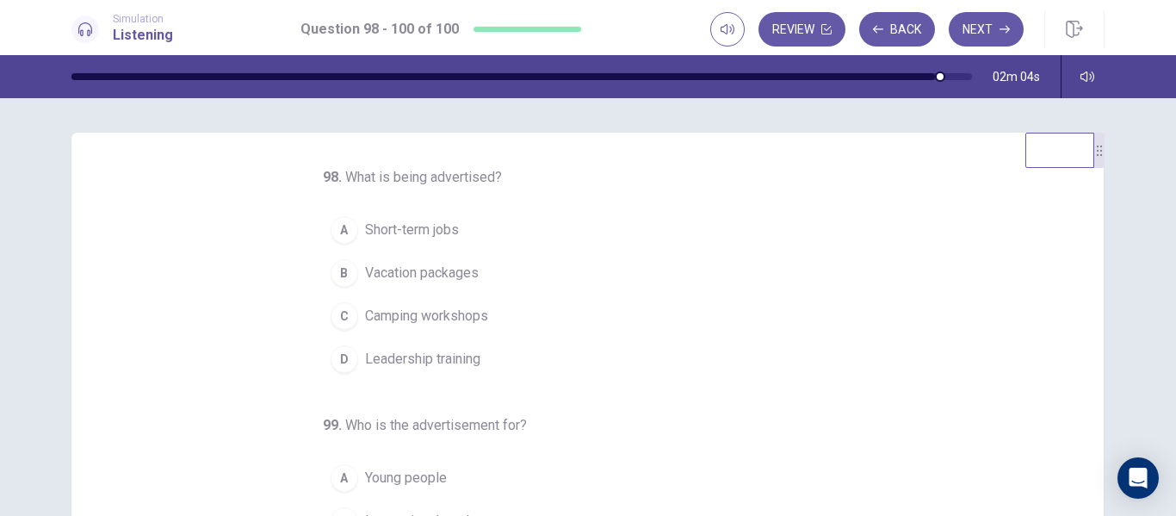
drag, startPoint x: 1085, startPoint y: 244, endPoint x: 1079, endPoint y: 313, distance: 70.1
click at [1079, 313] on div "98 . What is being advertised? A Short-term jobs B Vacation packages C Camping …" at bounding box center [587, 432] width 1033 height 598
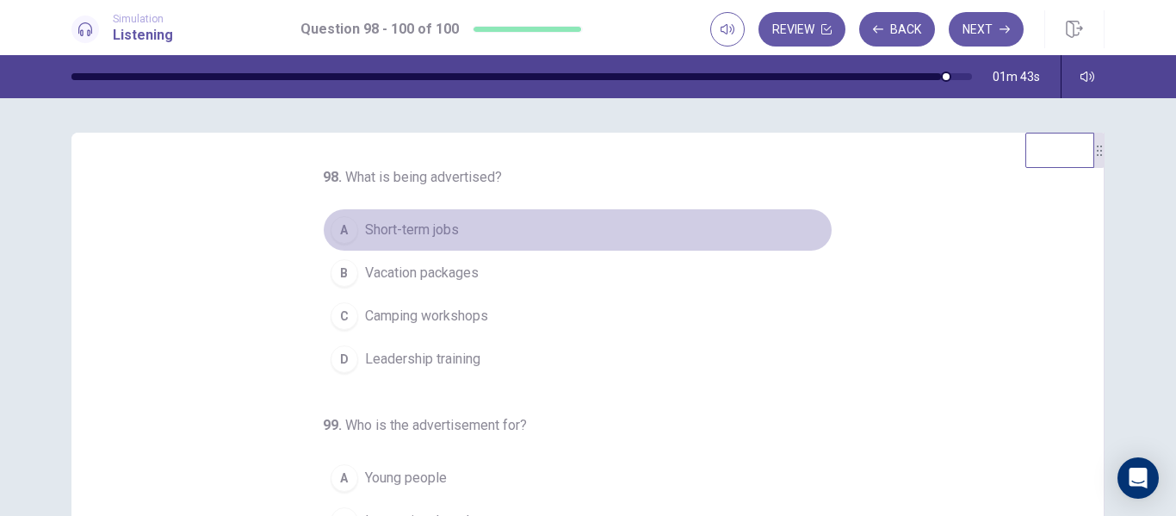
click at [372, 232] on span "Short-term jobs" at bounding box center [412, 229] width 94 height 21
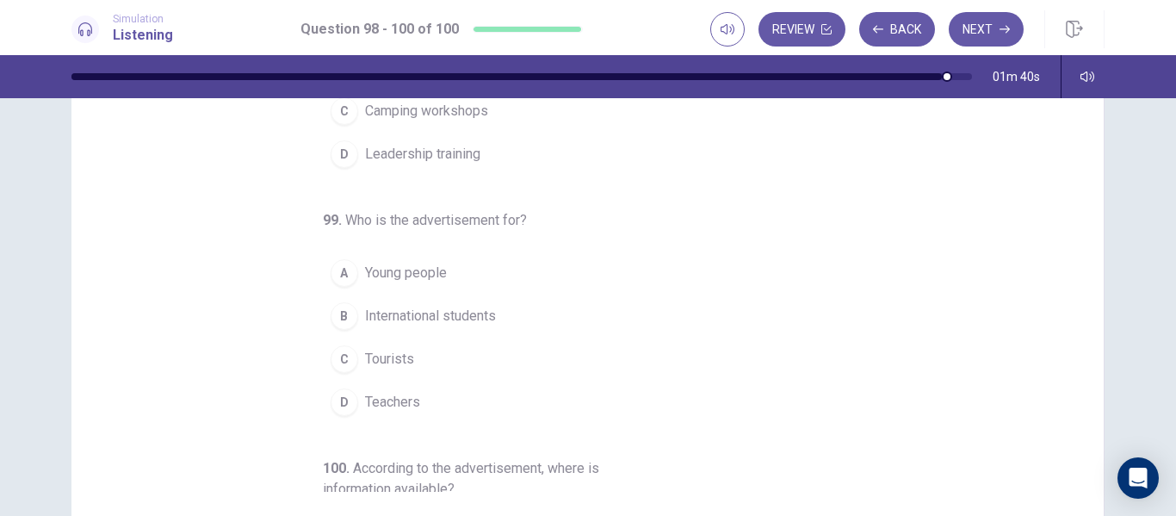
scroll to position [275, 0]
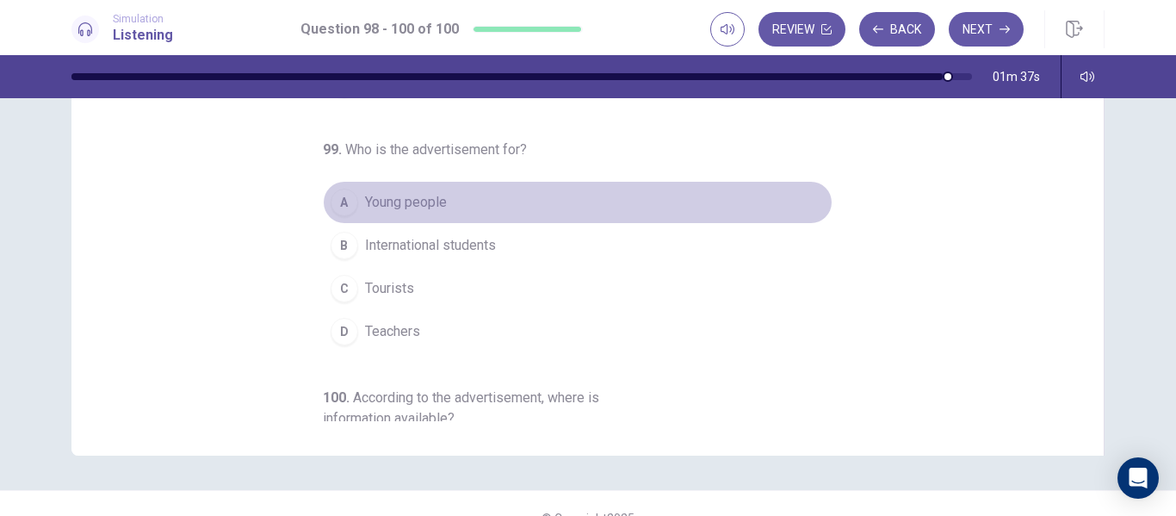
click at [333, 210] on div "A" at bounding box center [345, 203] width 28 height 28
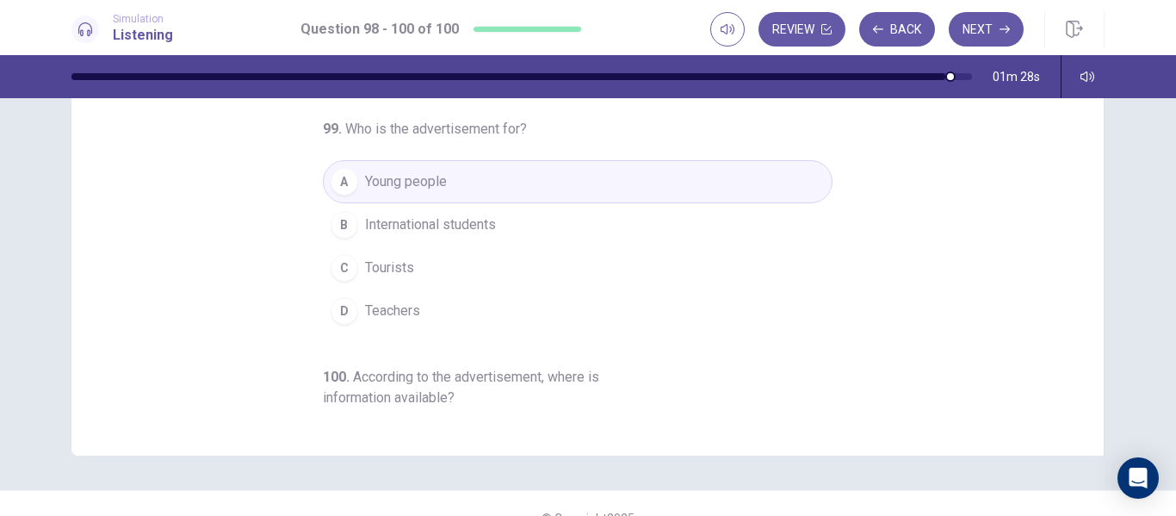
scroll to position [30, 0]
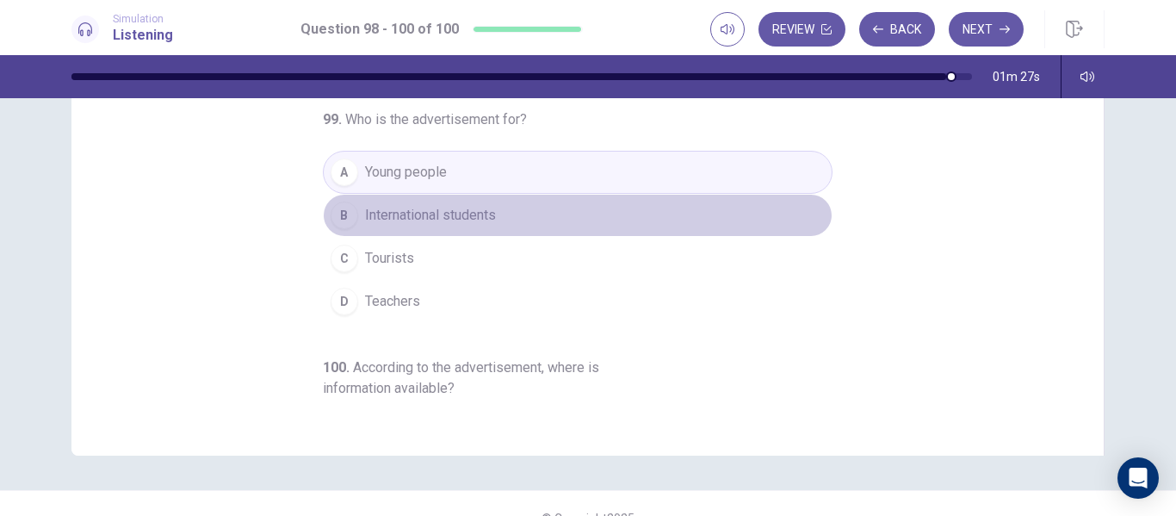
click at [511, 230] on button "B International students" at bounding box center [578, 215] width 510 height 43
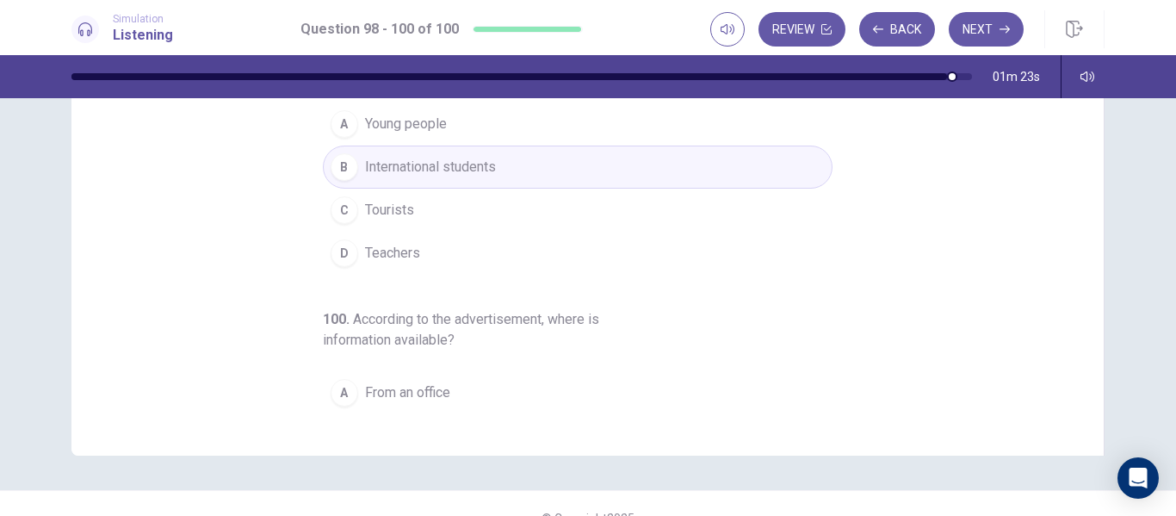
scroll to position [0, 0]
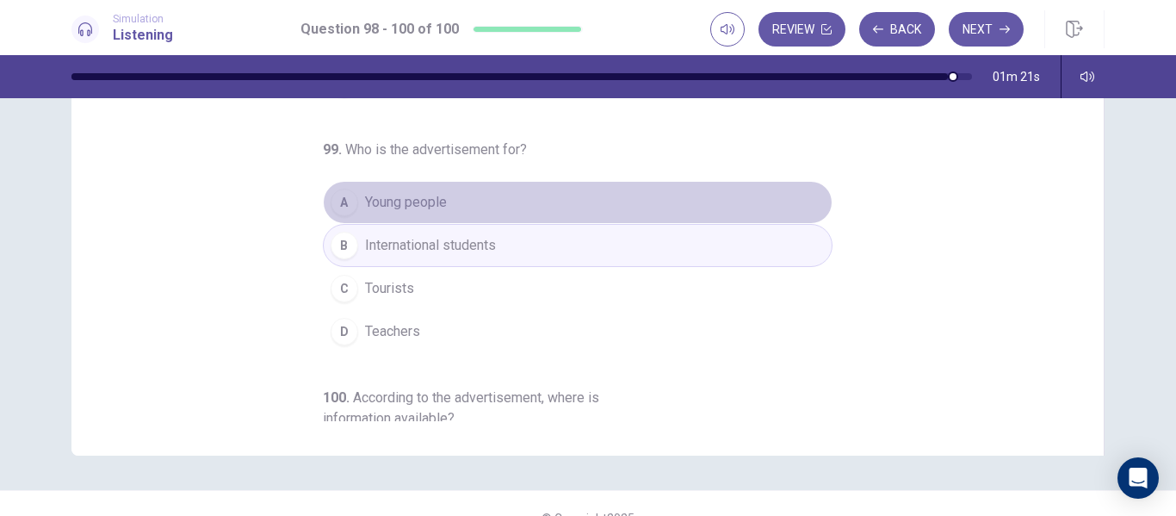
click at [527, 213] on button "A Young people" at bounding box center [578, 202] width 510 height 43
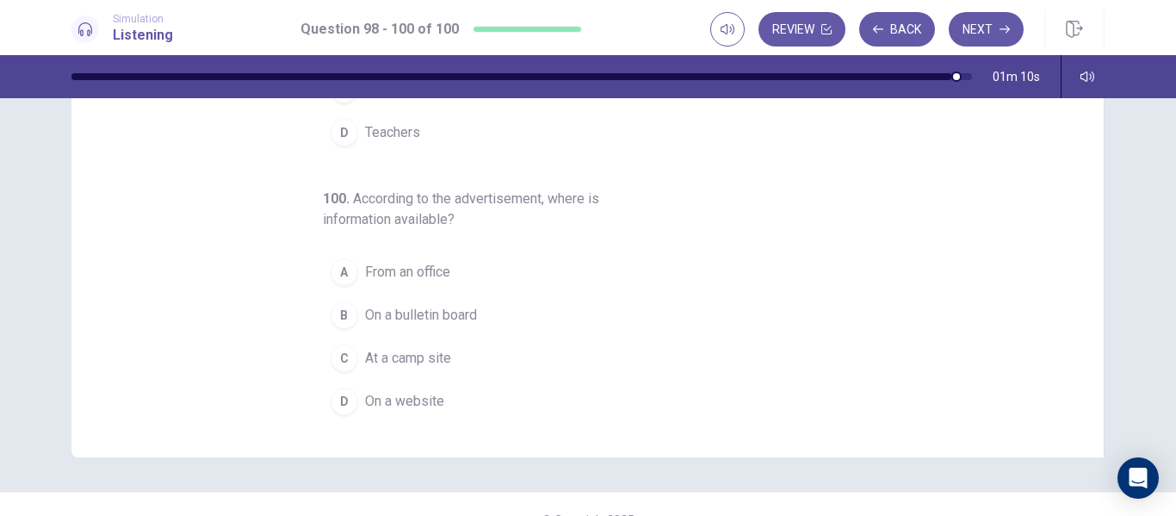
scroll to position [299, 0]
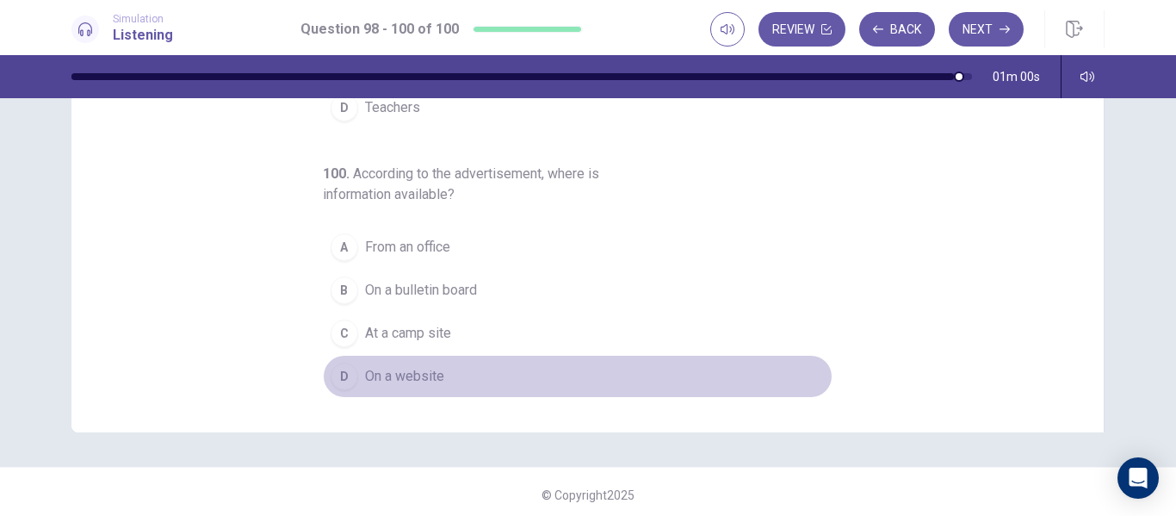
click at [417, 364] on button "D On a website" at bounding box center [578, 376] width 510 height 43
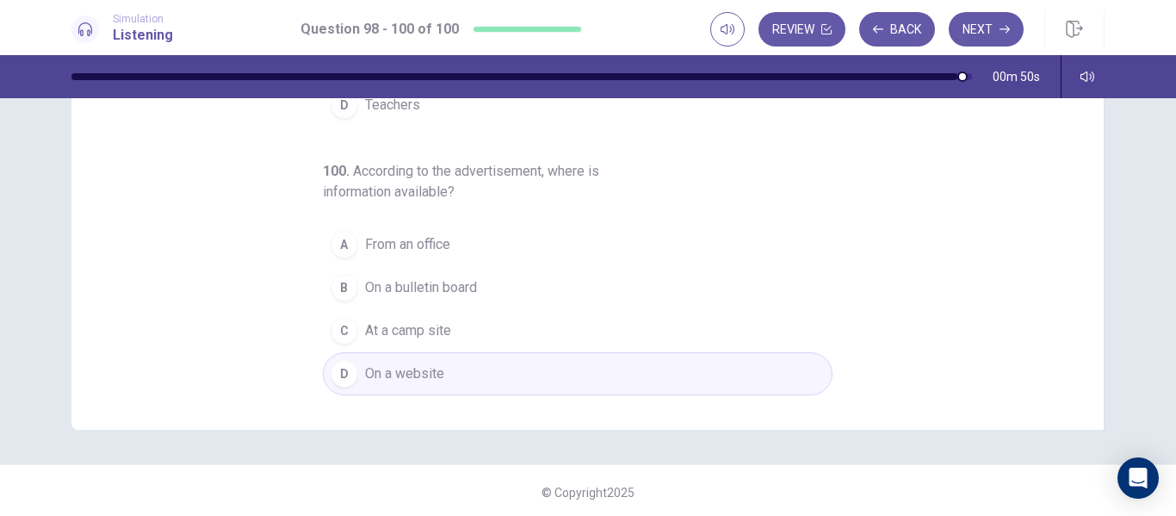
scroll to position [305, 0]
drag, startPoint x: 1086, startPoint y: 332, endPoint x: 1085, endPoint y: 387, distance: 55.1
click at [1085, 387] on div "98 . What is being advertised? A Short-term jobs B Vacation packages C Camping …" at bounding box center [587, 127] width 1033 height 598
click at [998, 34] on button "Next" at bounding box center [986, 29] width 75 height 34
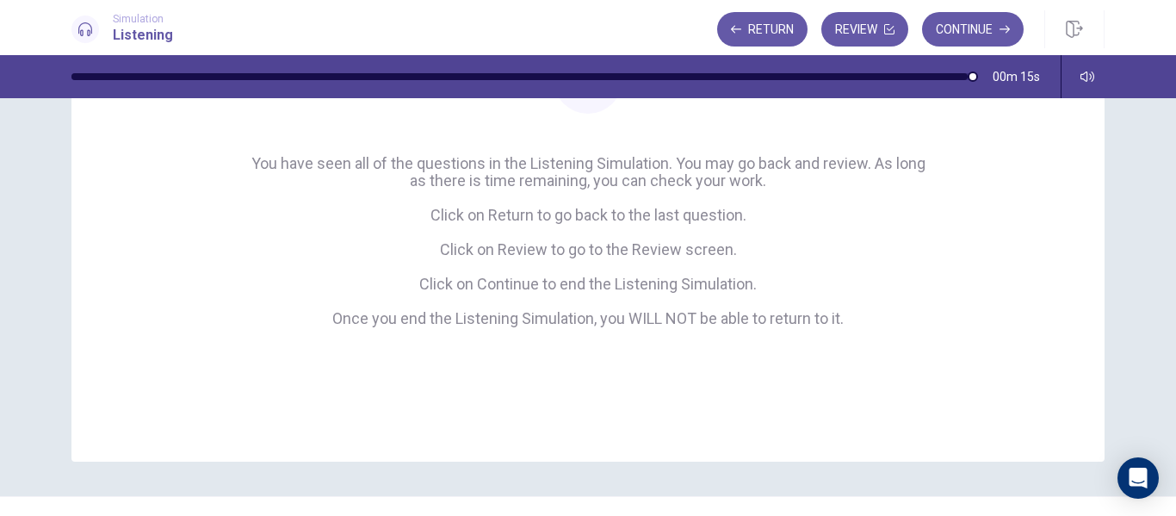
scroll to position [224, 0]
click at [995, 33] on button "Continue" at bounding box center [973, 29] width 102 height 34
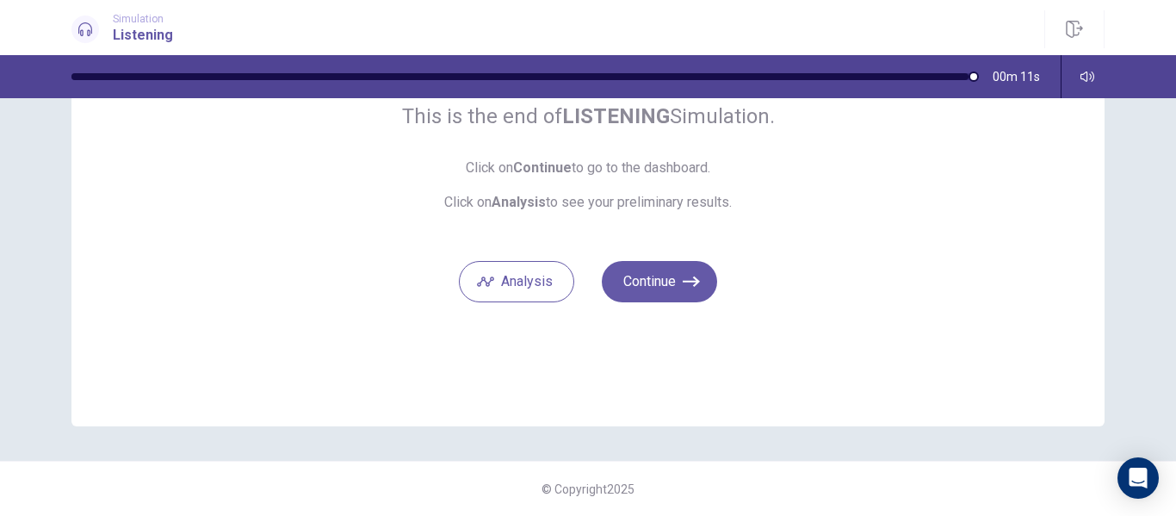
scroll to position [154, 0]
click at [535, 277] on button "Analysis" at bounding box center [516, 281] width 115 height 41
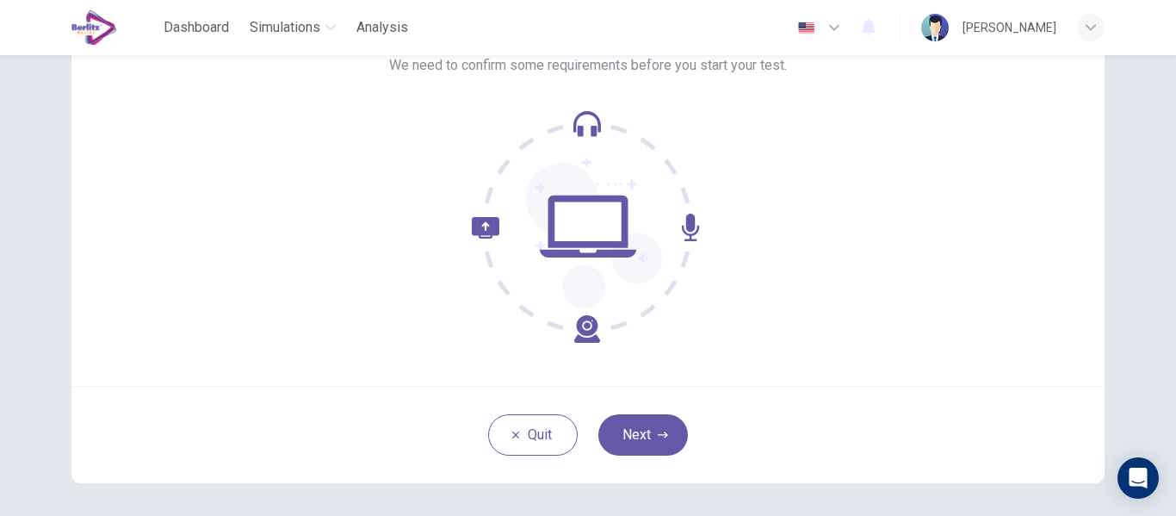
scroll to position [169, 0]
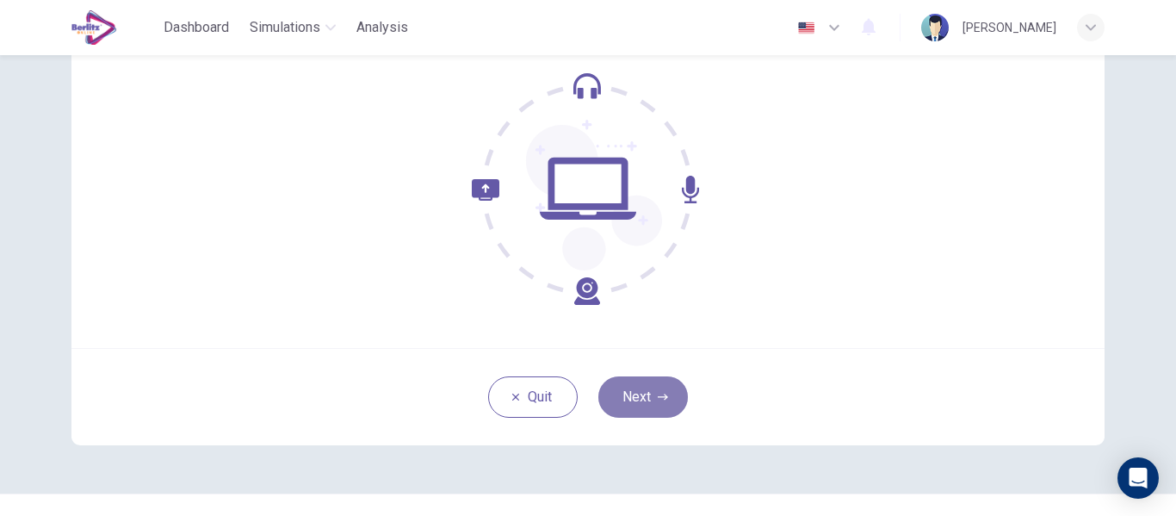
click at [650, 406] on button "Next" at bounding box center [643, 396] width 90 height 41
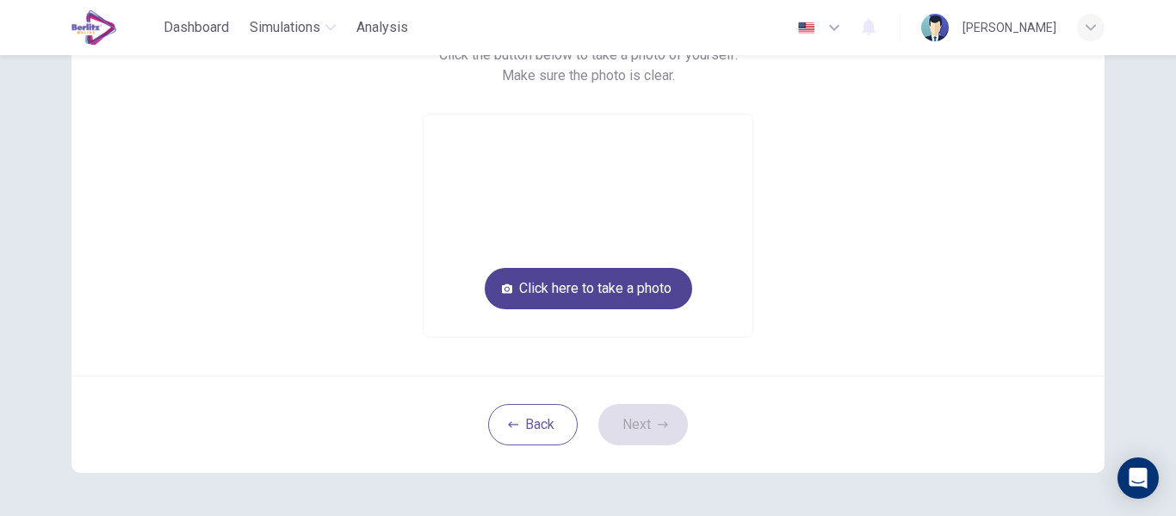
click at [623, 285] on button "Click here to take a photo" at bounding box center [588, 288] width 207 height 41
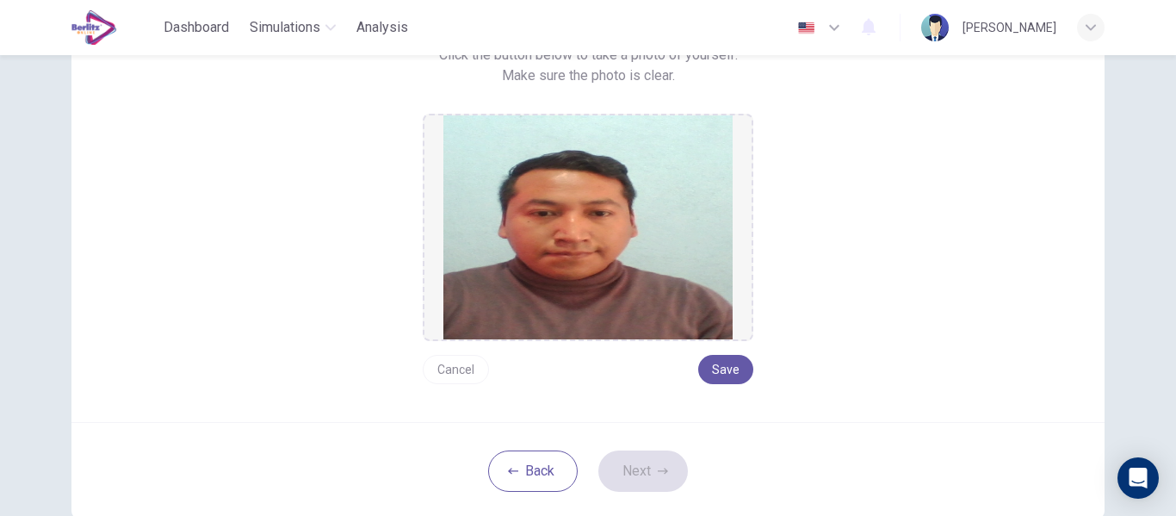
click at [458, 362] on button "Cancel" at bounding box center [456, 369] width 66 height 29
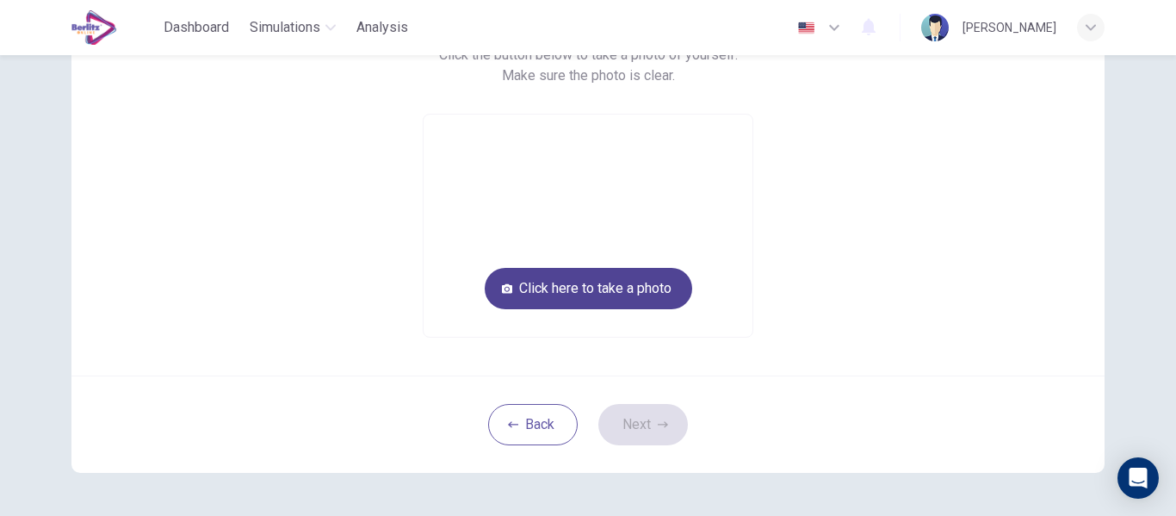
click at [541, 298] on button "Click here to take a photo" at bounding box center [588, 288] width 207 height 41
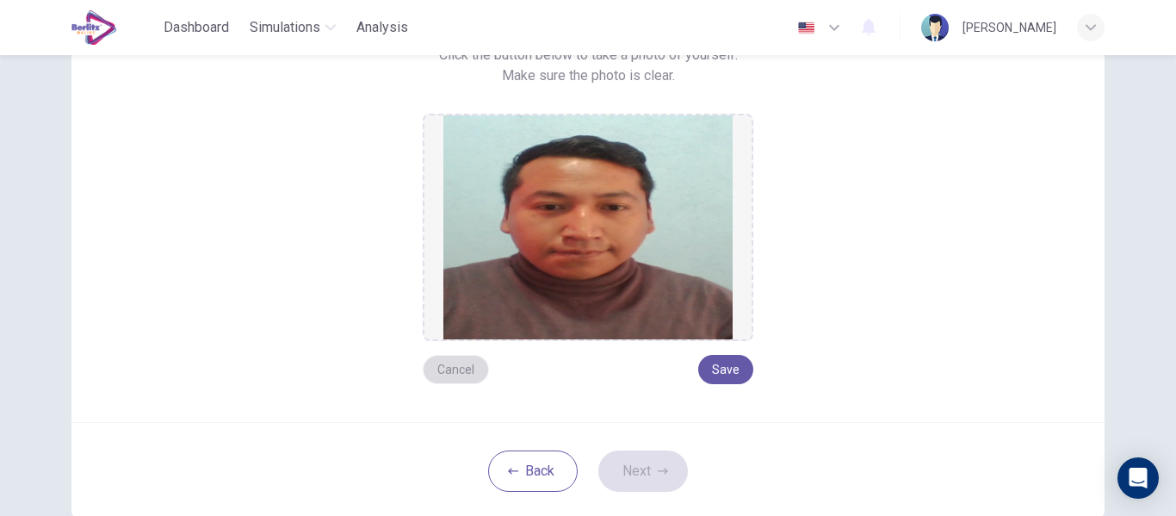
click at [445, 368] on button "Cancel" at bounding box center [456, 369] width 66 height 29
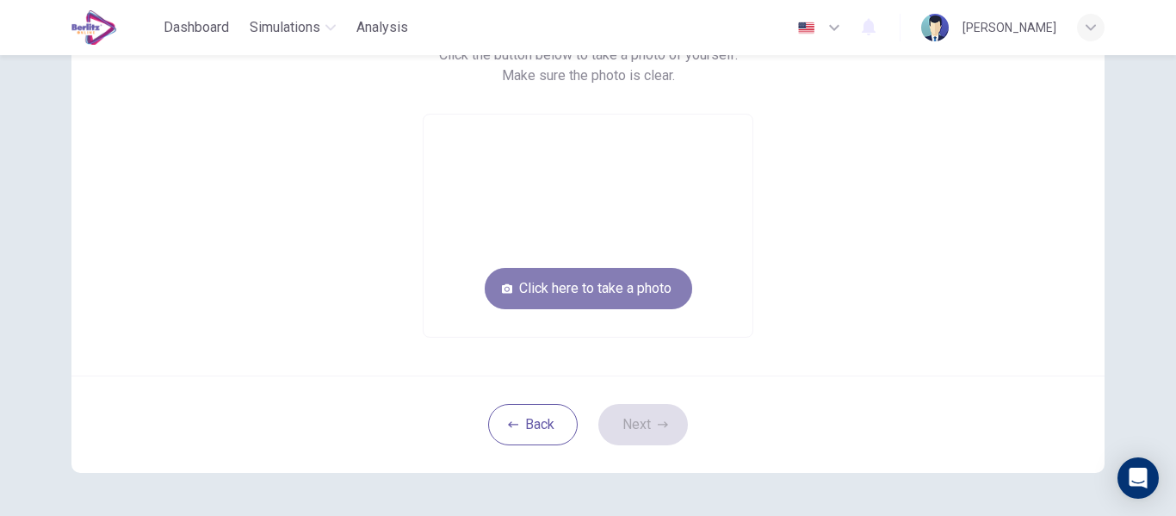
click at [569, 301] on button "Click here to take a photo" at bounding box center [588, 288] width 207 height 41
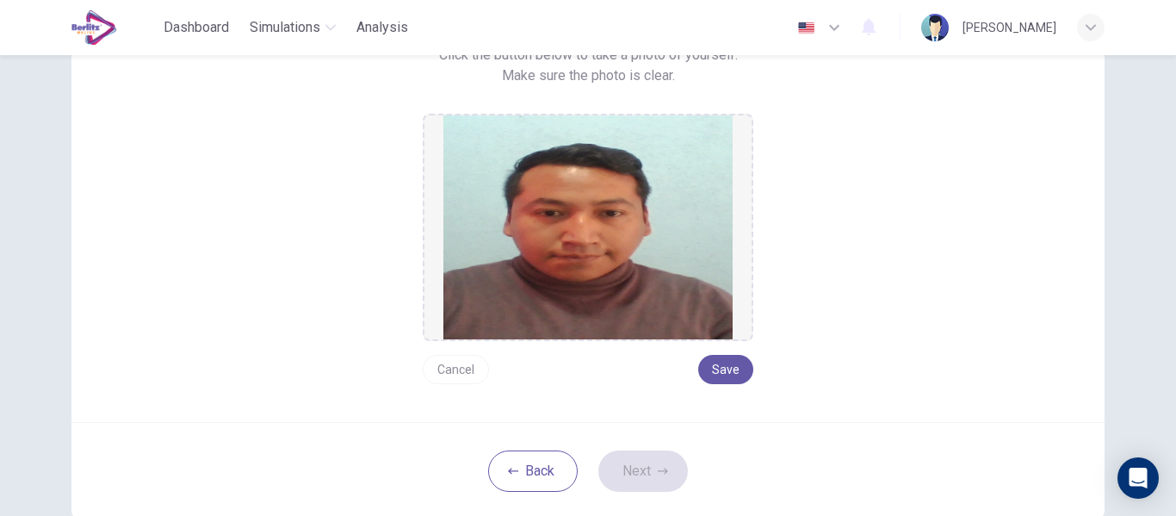
click at [461, 367] on button "Cancel" at bounding box center [456, 369] width 66 height 29
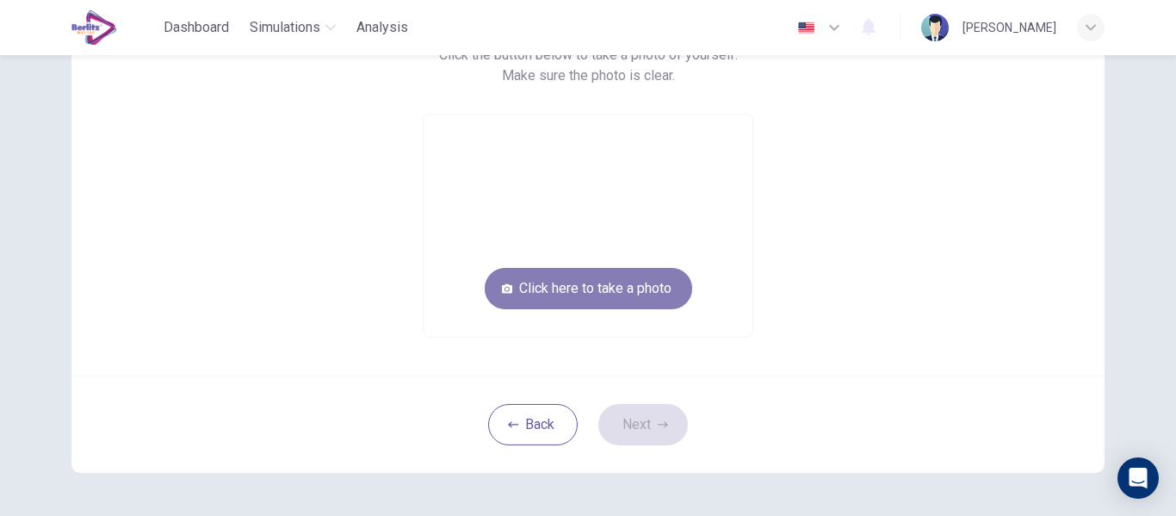
click at [549, 289] on button "Click here to take a photo" at bounding box center [588, 288] width 207 height 41
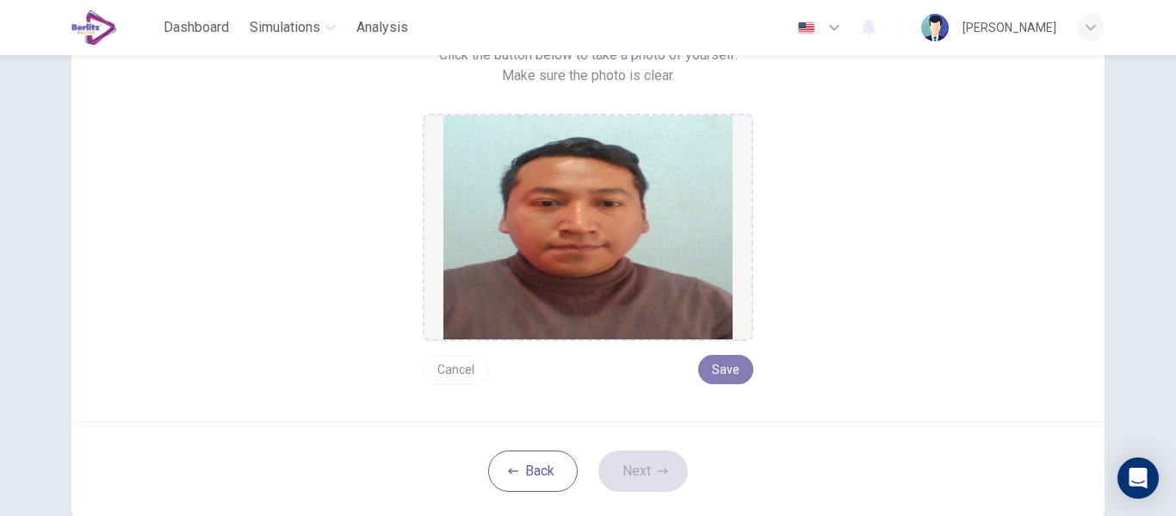
click at [729, 372] on button "Save" at bounding box center [725, 369] width 55 height 29
click at [653, 479] on button "Next" at bounding box center [643, 470] width 90 height 41
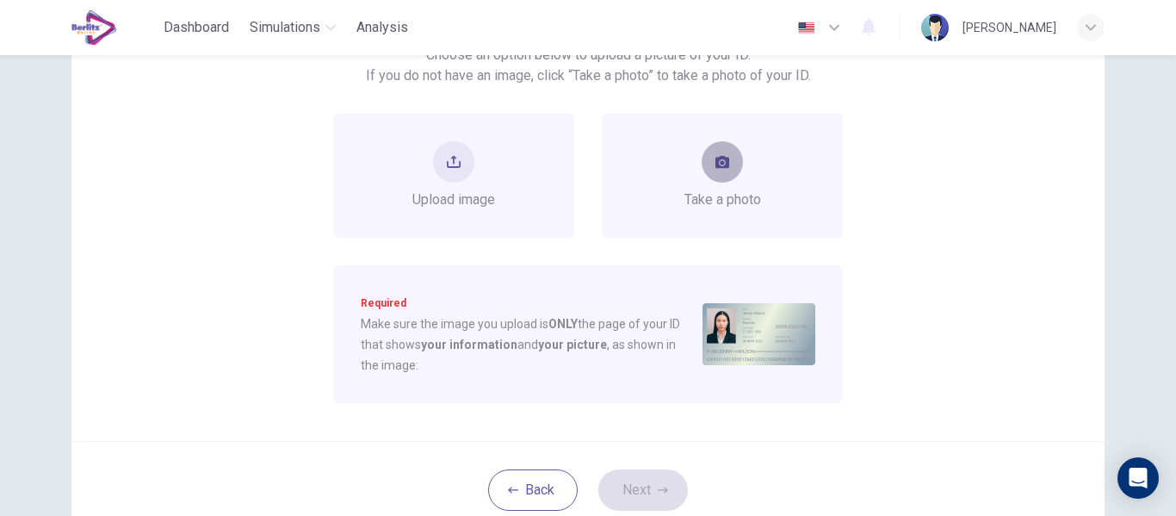
click at [712, 176] on button "take photo" at bounding box center [722, 161] width 41 height 41
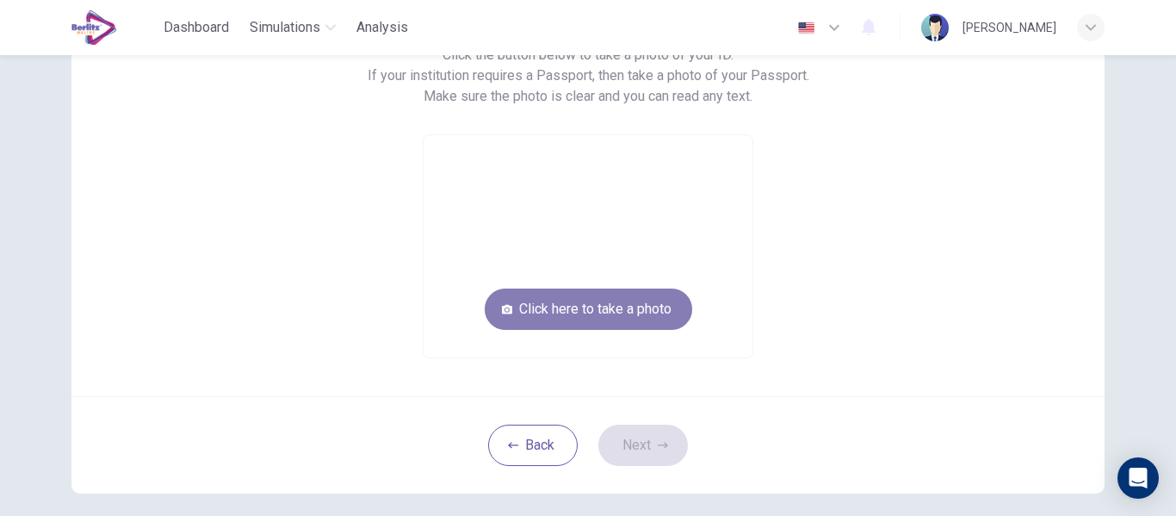
click at [640, 302] on button "Click here to take a photo" at bounding box center [588, 308] width 207 height 41
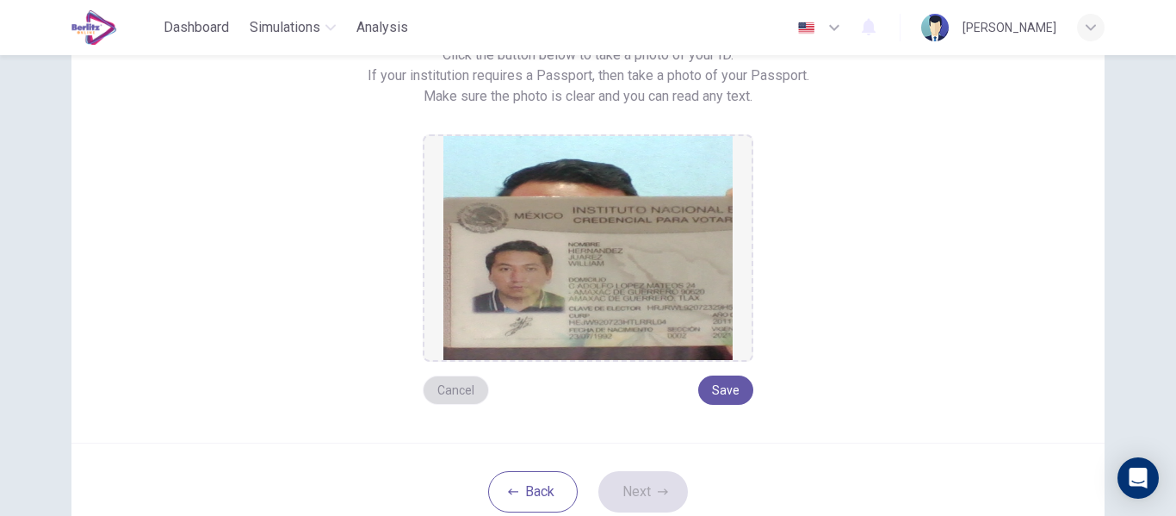
click at [474, 393] on button "Cancel" at bounding box center [456, 389] width 66 height 29
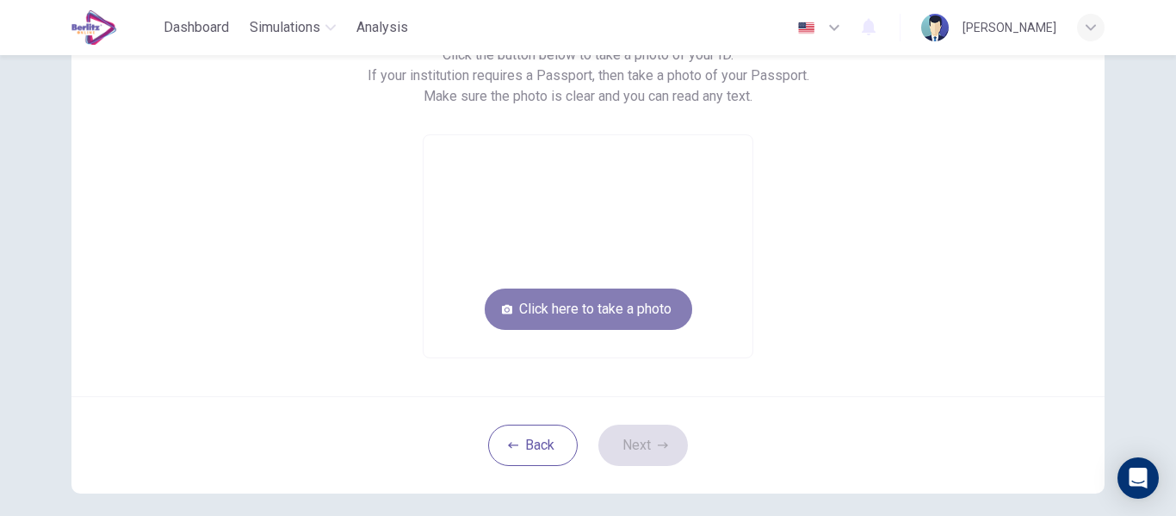
click at [516, 305] on button "Click here to take a photo" at bounding box center [588, 308] width 207 height 41
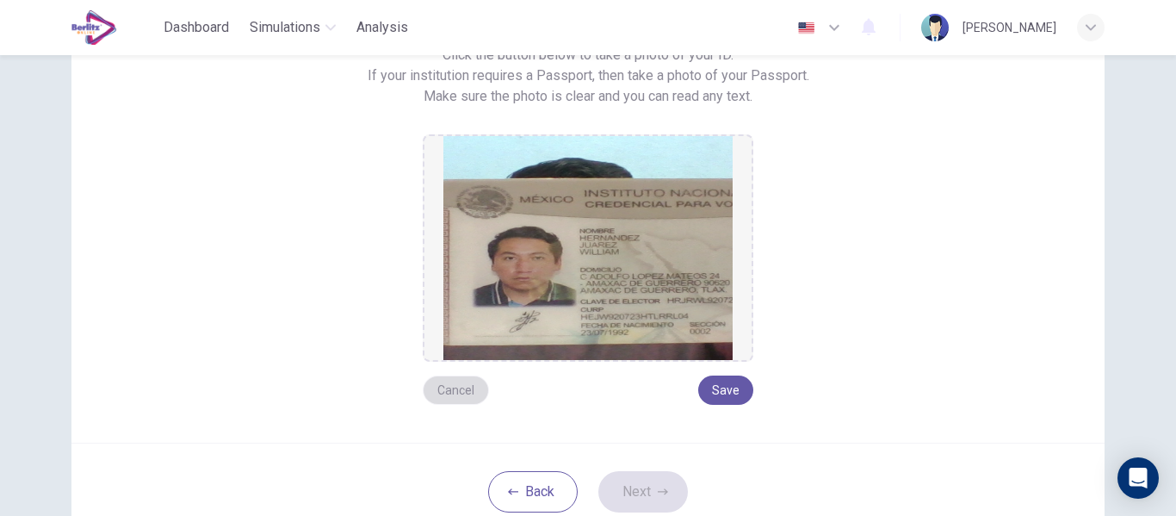
click at [458, 388] on button "Cancel" at bounding box center [456, 389] width 66 height 29
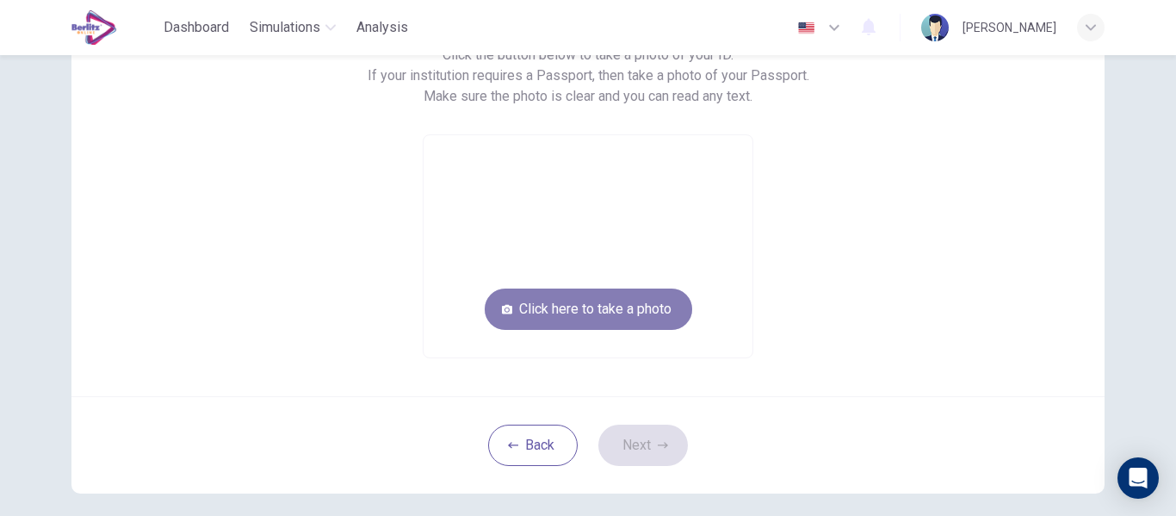
click at [517, 310] on button "Click here to take a photo" at bounding box center [588, 308] width 207 height 41
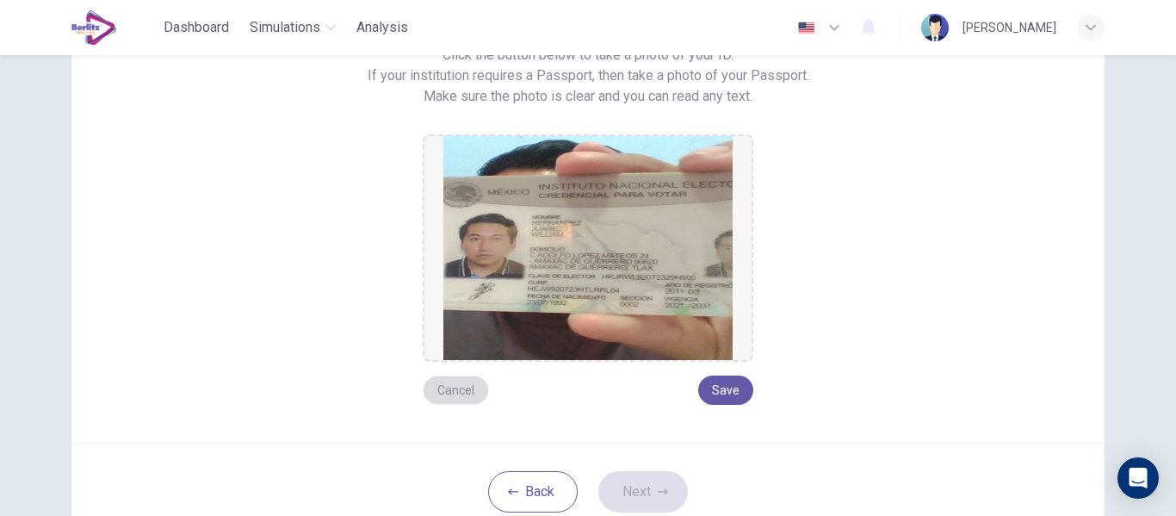
click at [463, 383] on button "Cancel" at bounding box center [456, 389] width 66 height 29
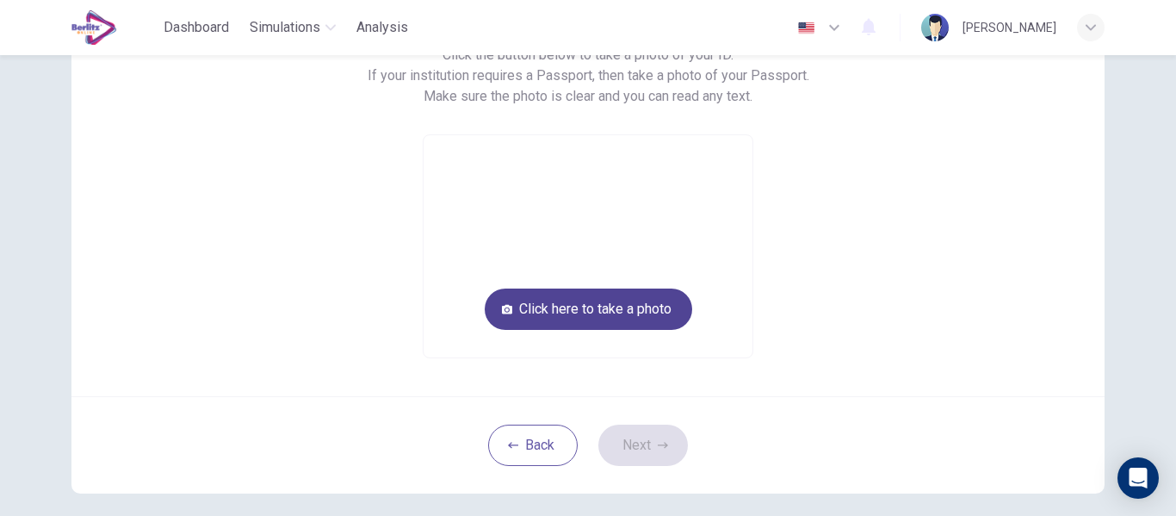
click at [555, 325] on button "Click here to take a photo" at bounding box center [588, 308] width 207 height 41
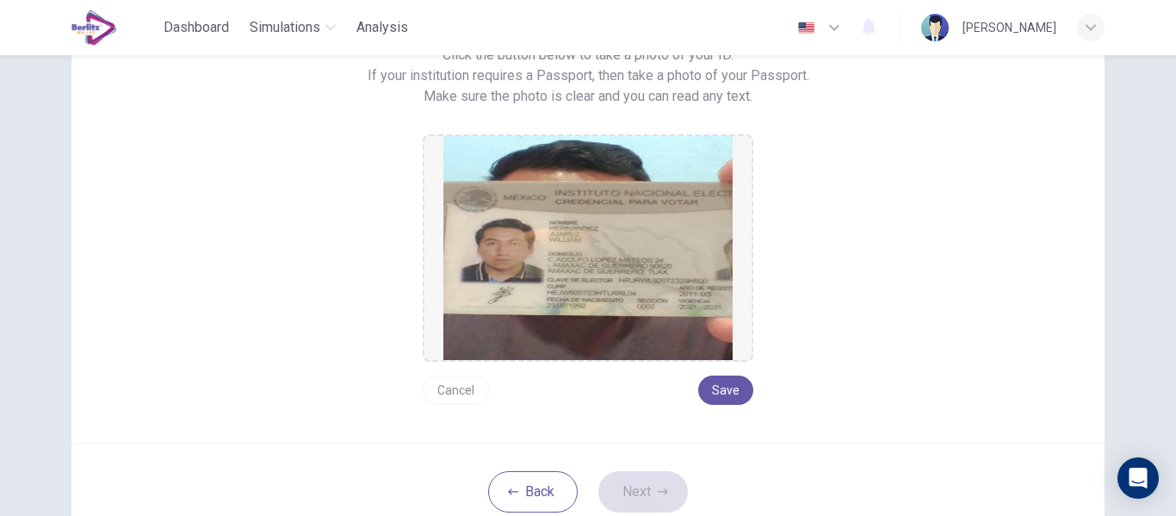
click at [464, 383] on button "Cancel" at bounding box center [456, 389] width 66 height 29
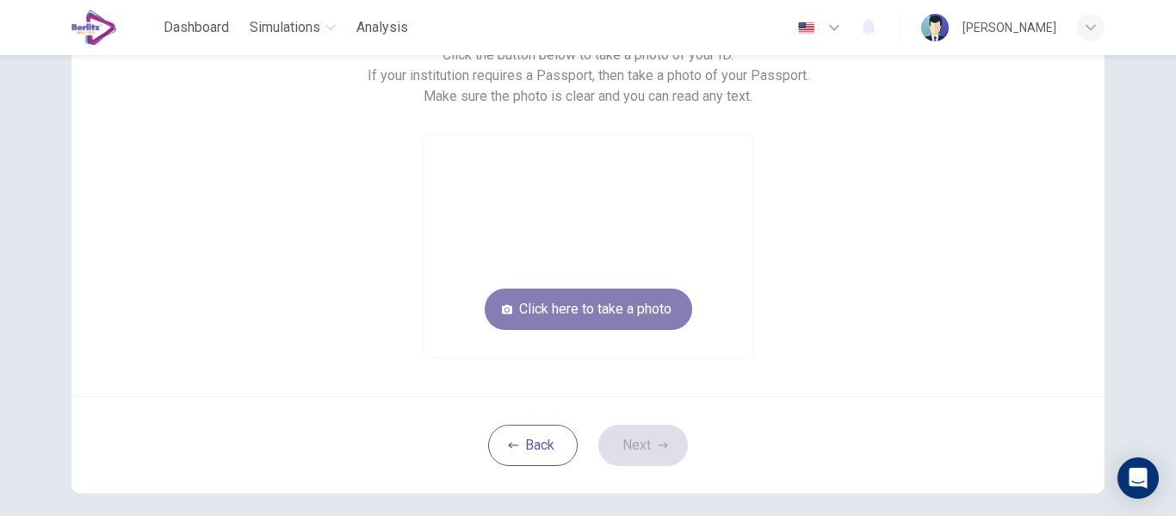
click at [547, 296] on button "Click here to take a photo" at bounding box center [588, 308] width 207 height 41
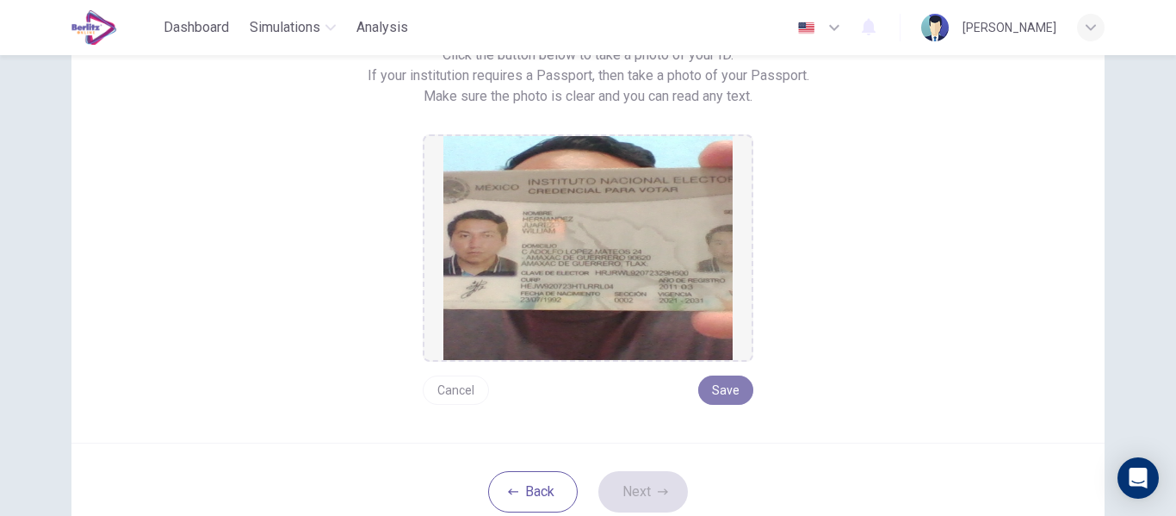
click at [720, 387] on button "Save" at bounding box center [725, 389] width 55 height 29
click at [651, 492] on button "Next" at bounding box center [643, 491] width 90 height 41
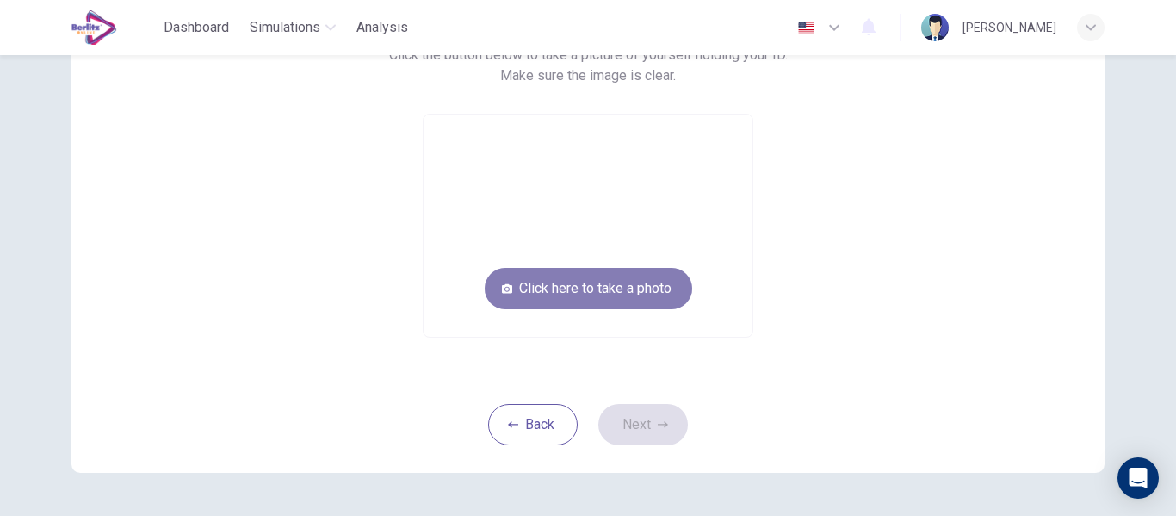
click at [587, 276] on button "Click here to take a photo" at bounding box center [588, 288] width 207 height 41
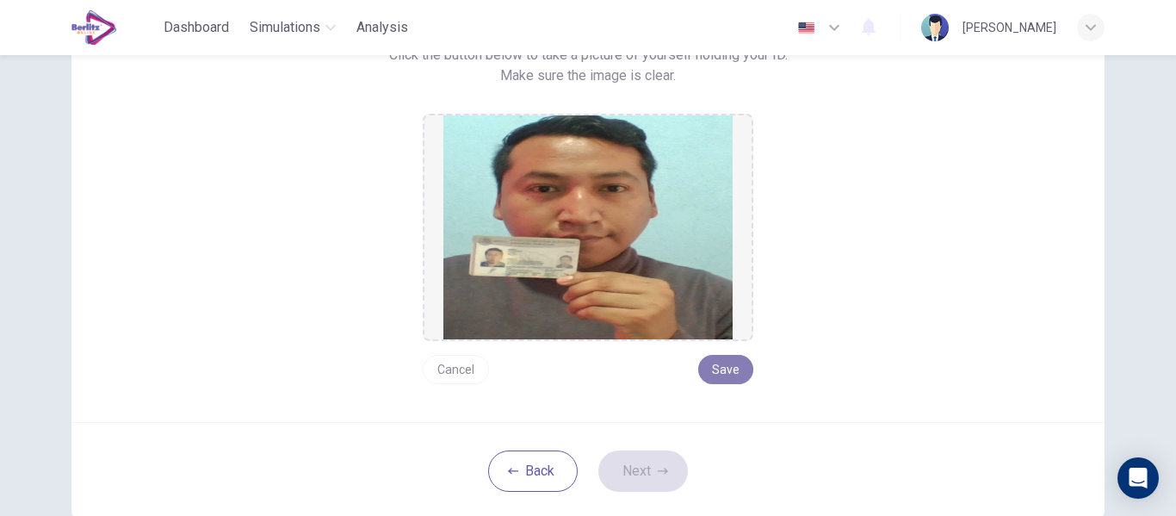
click at [727, 369] on button "Save" at bounding box center [725, 369] width 55 height 29
click at [650, 461] on button "Next" at bounding box center [643, 470] width 90 height 41
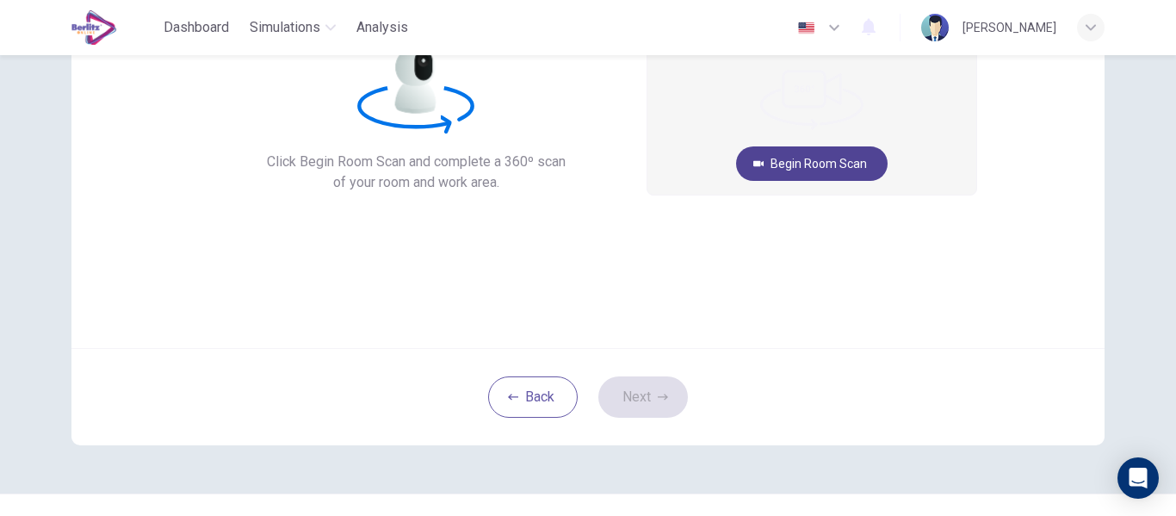
click at [818, 164] on button "Begin Room Scan" at bounding box center [811, 163] width 151 height 34
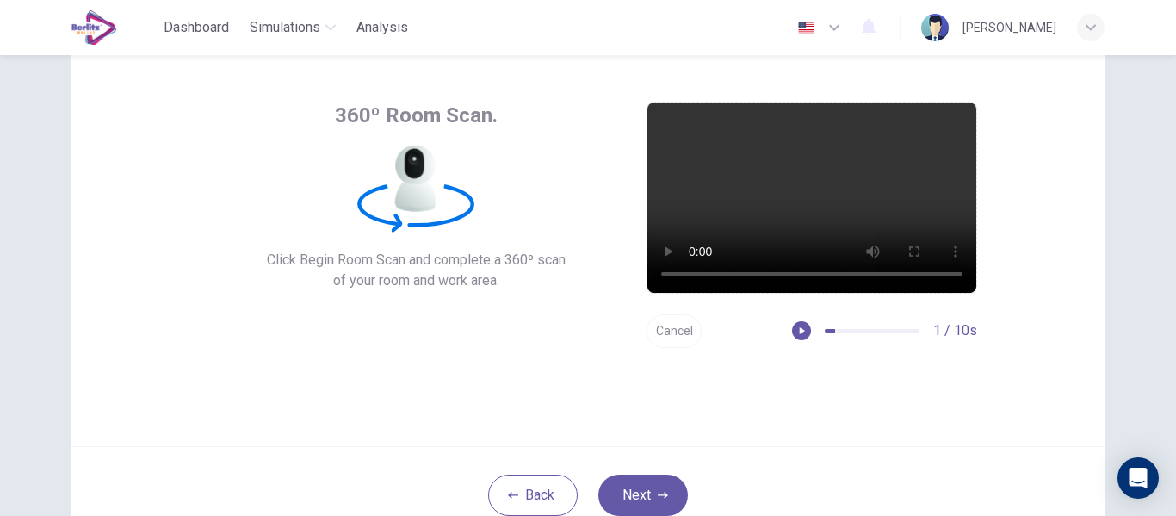
scroll to position [64, 0]
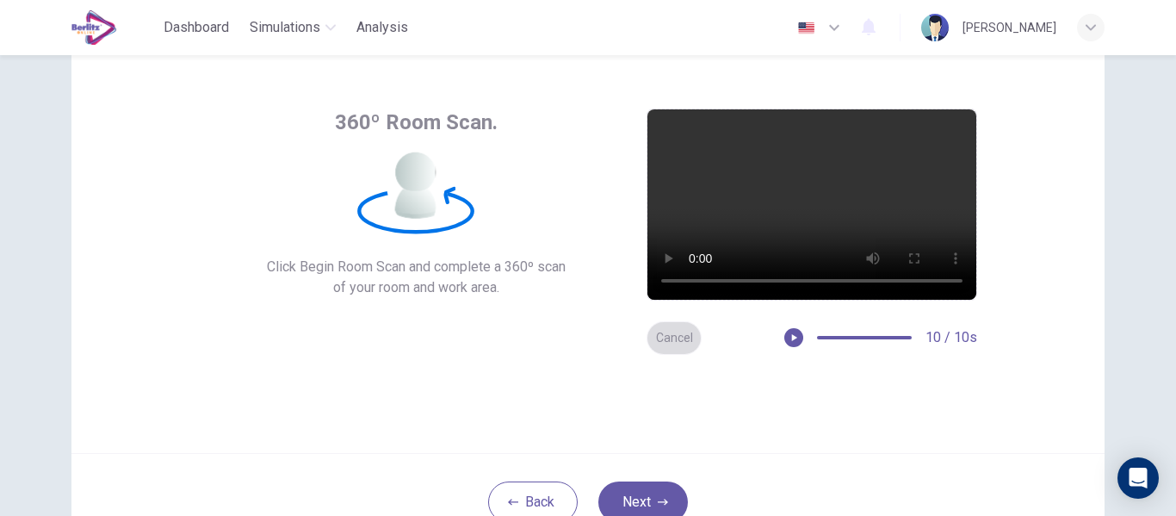
click at [665, 334] on button "Cancel" at bounding box center [673, 338] width 55 height 34
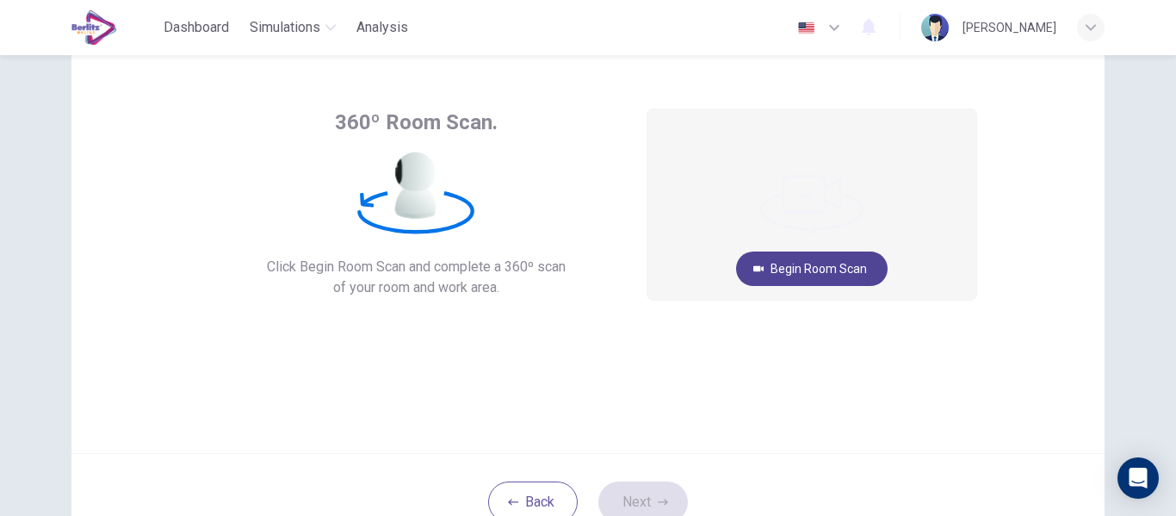
click at [792, 267] on button "Begin Room Scan" at bounding box center [811, 268] width 151 height 34
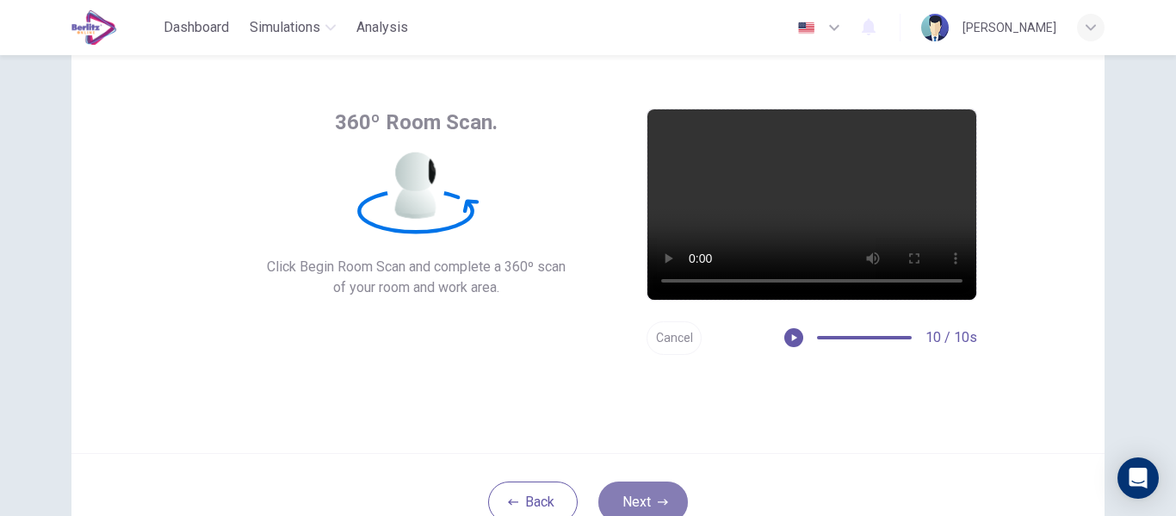
click at [641, 491] on button "Next" at bounding box center [643, 501] width 90 height 41
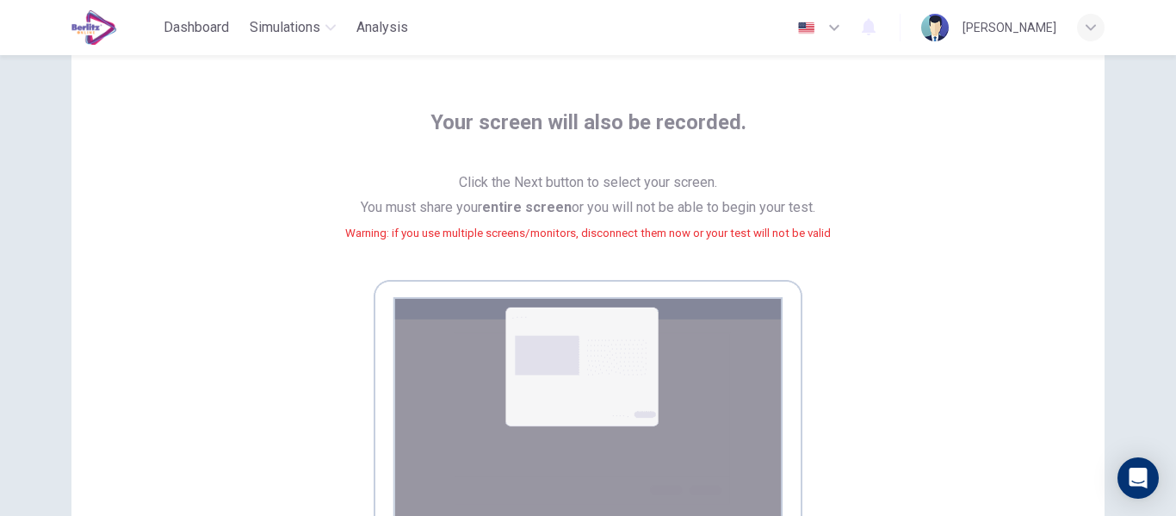
scroll to position [377, 0]
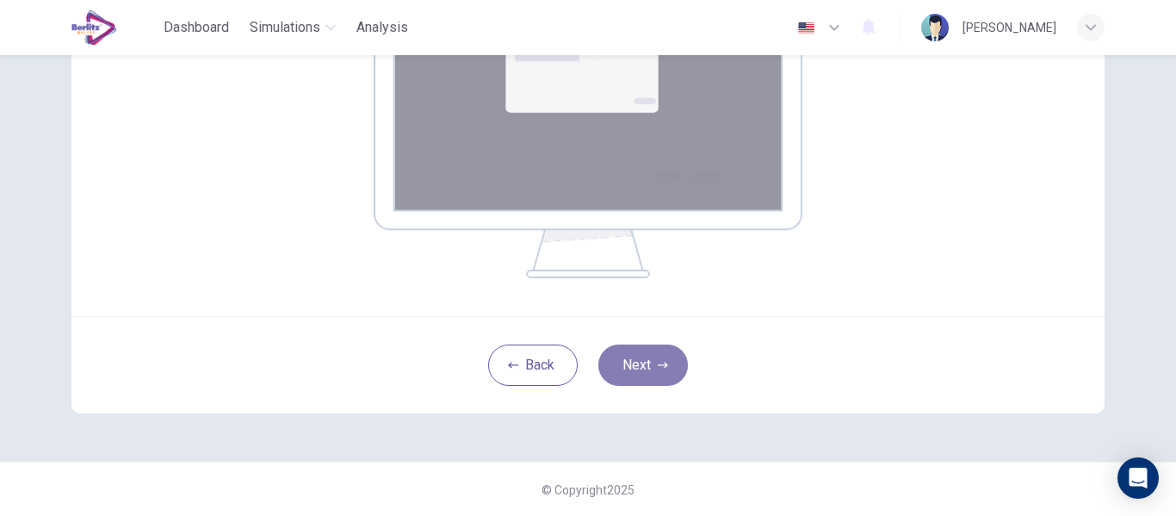
click at [636, 363] on button "Next" at bounding box center [643, 364] width 90 height 41
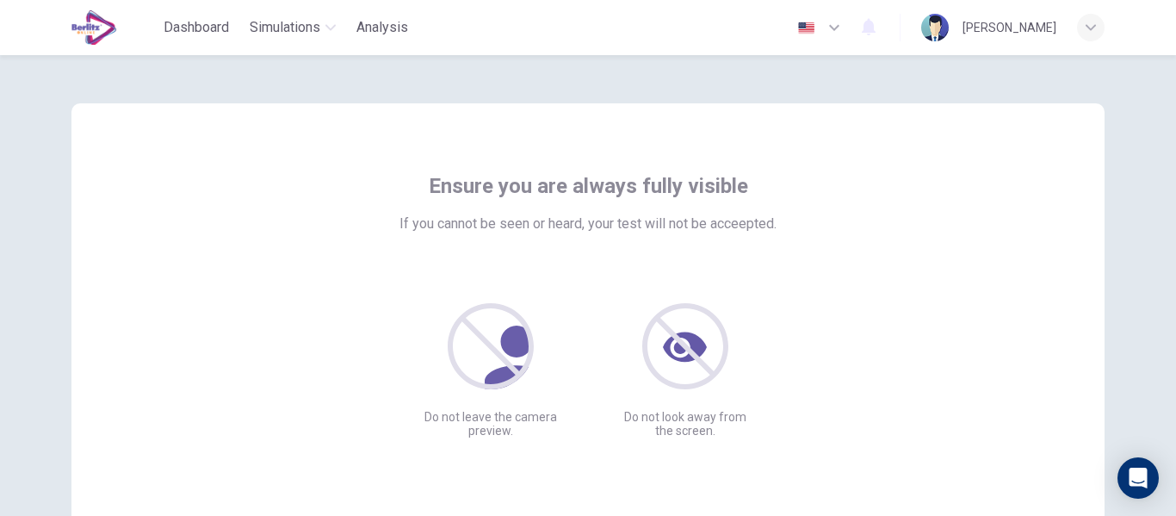
scroll to position [176, 0]
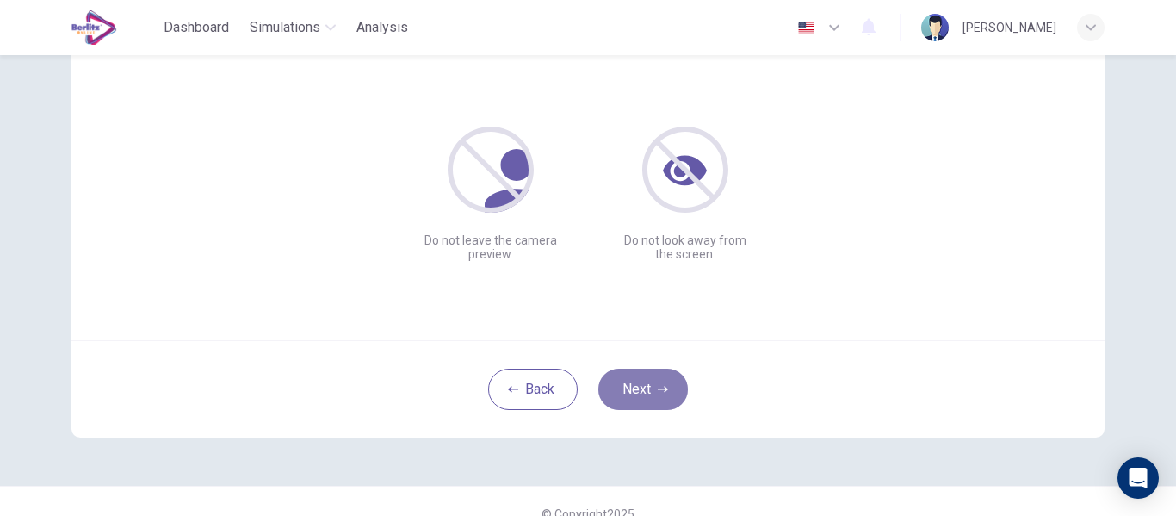
click at [643, 384] on button "Next" at bounding box center [643, 388] width 90 height 41
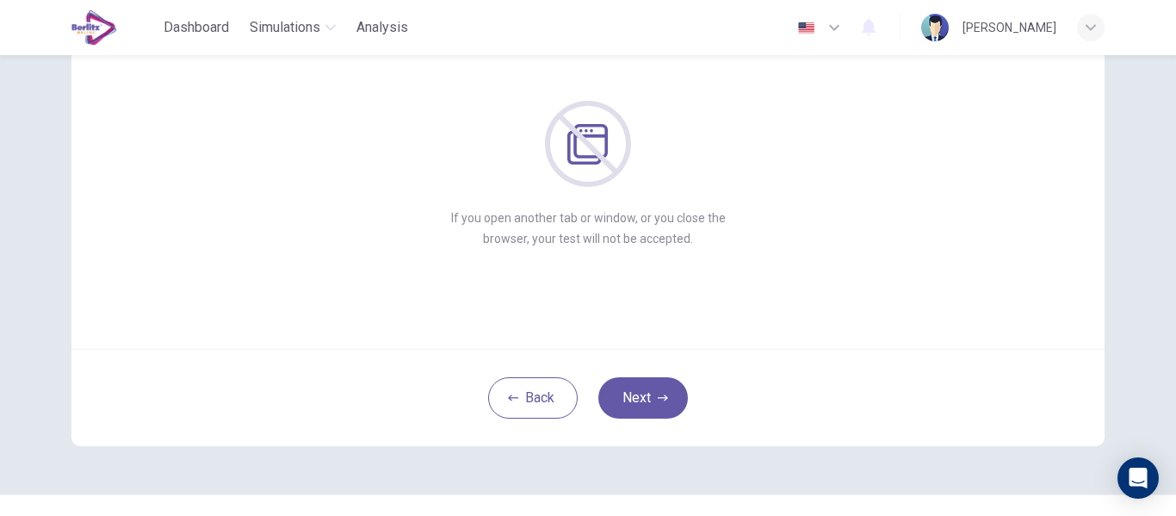
scroll to position [182, 0]
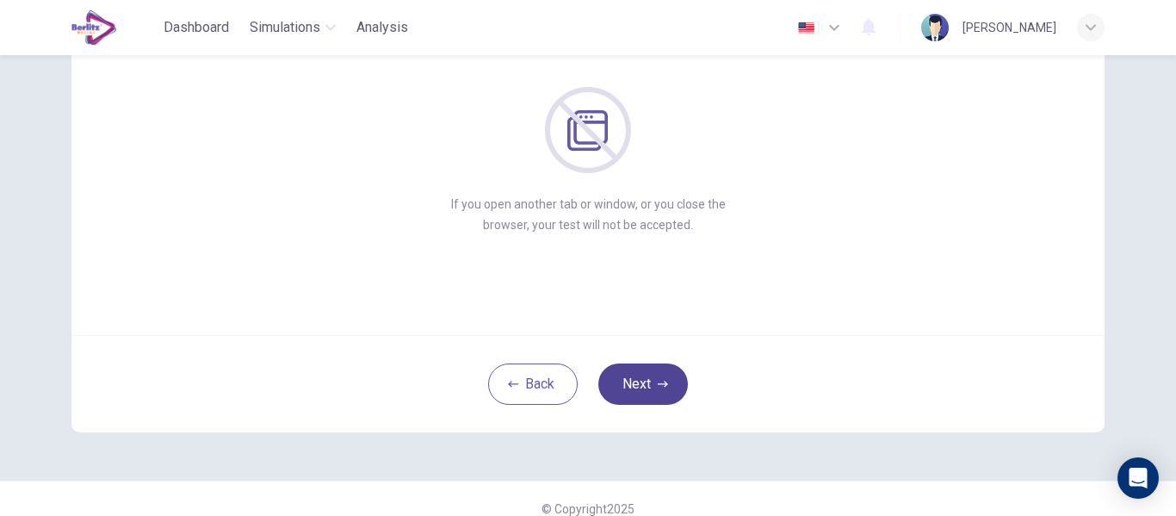
click at [670, 374] on button "Next" at bounding box center [643, 383] width 90 height 41
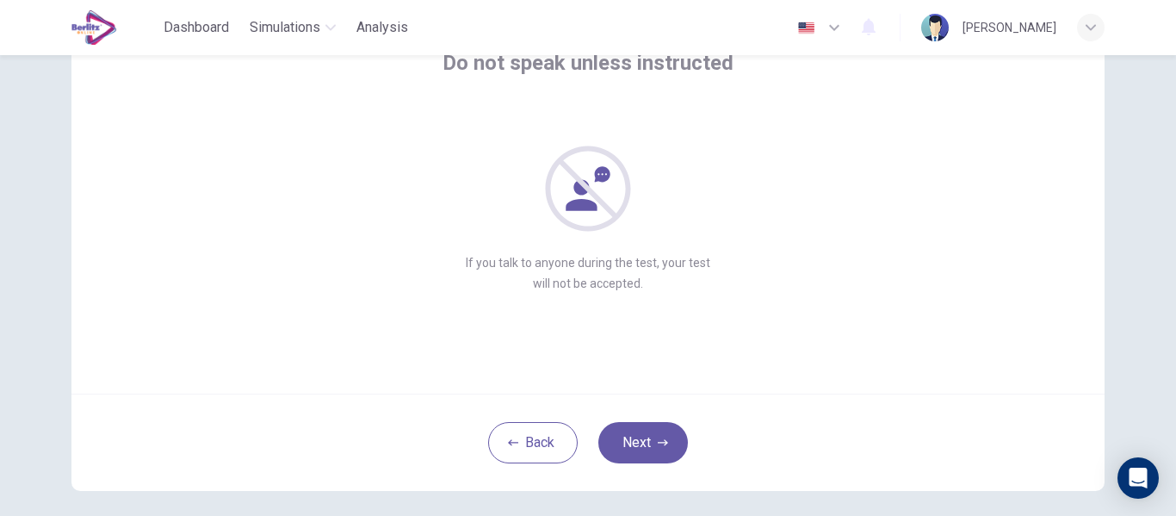
scroll to position [151, 0]
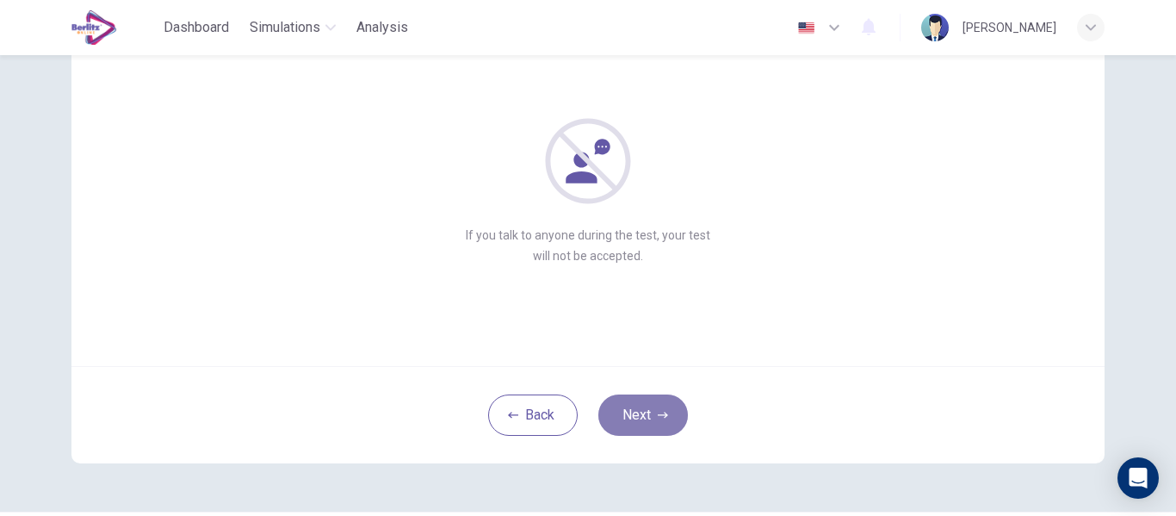
click at [640, 417] on button "Next" at bounding box center [643, 414] width 90 height 41
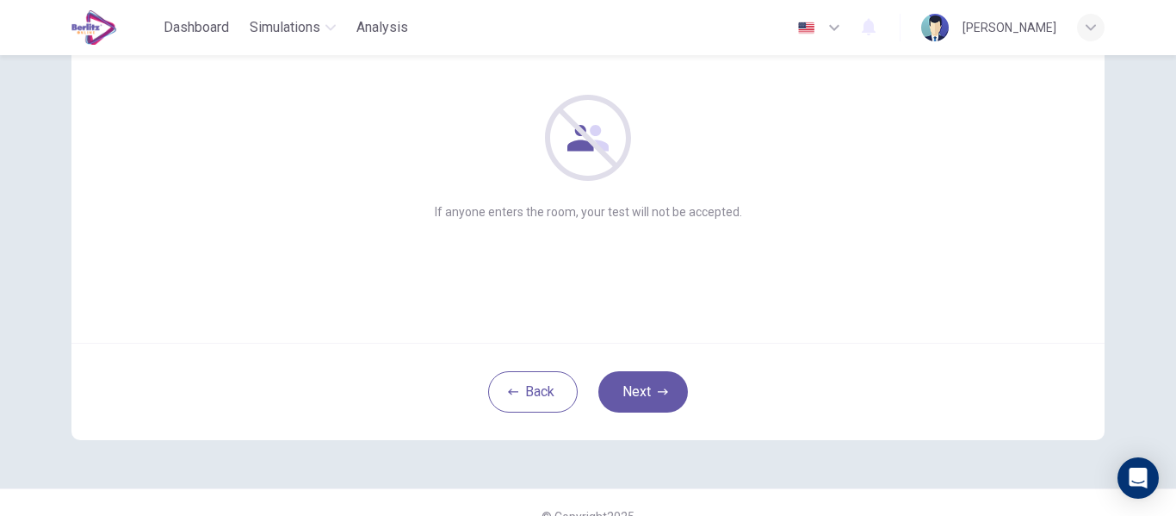
scroll to position [187, 0]
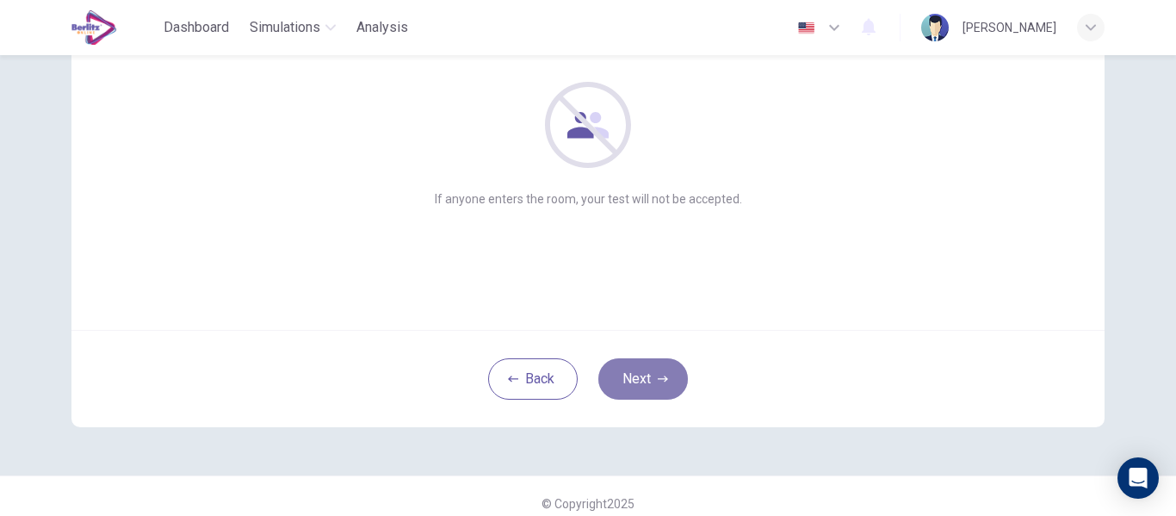
click at [650, 387] on button "Next" at bounding box center [643, 378] width 90 height 41
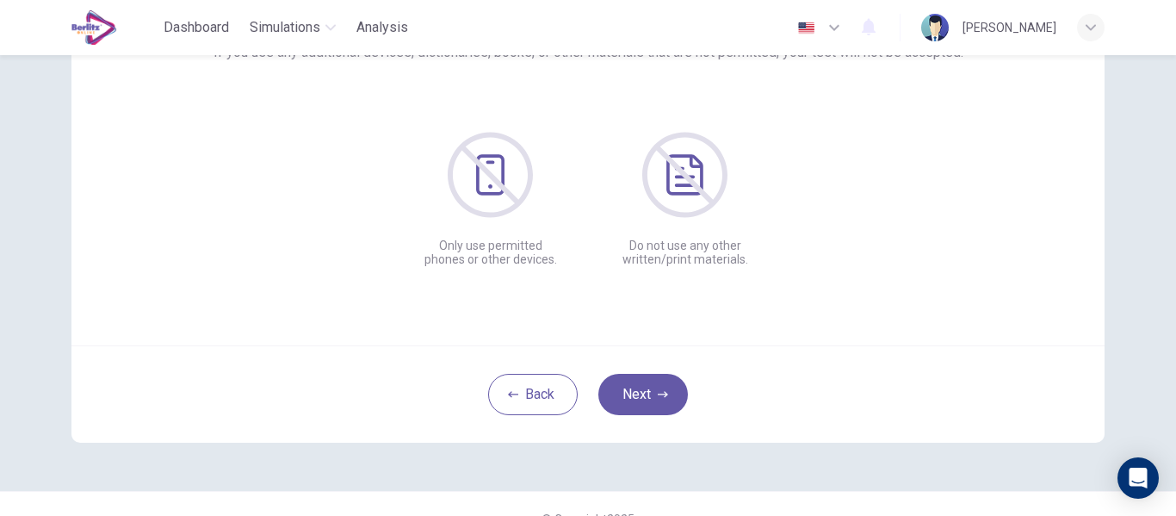
scroll to position [201, 0]
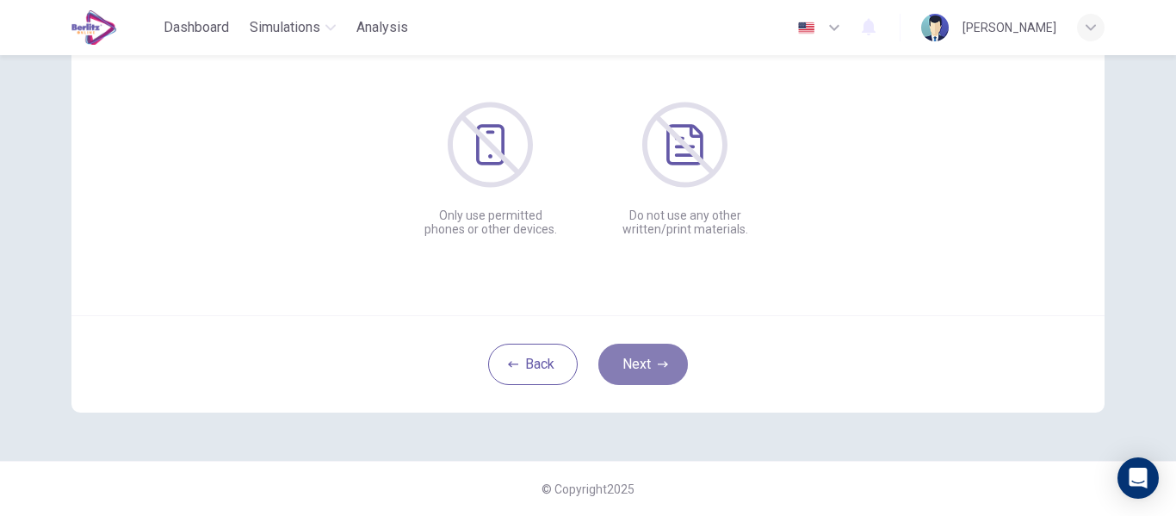
click at [658, 367] on icon "button" at bounding box center [663, 364] width 10 height 10
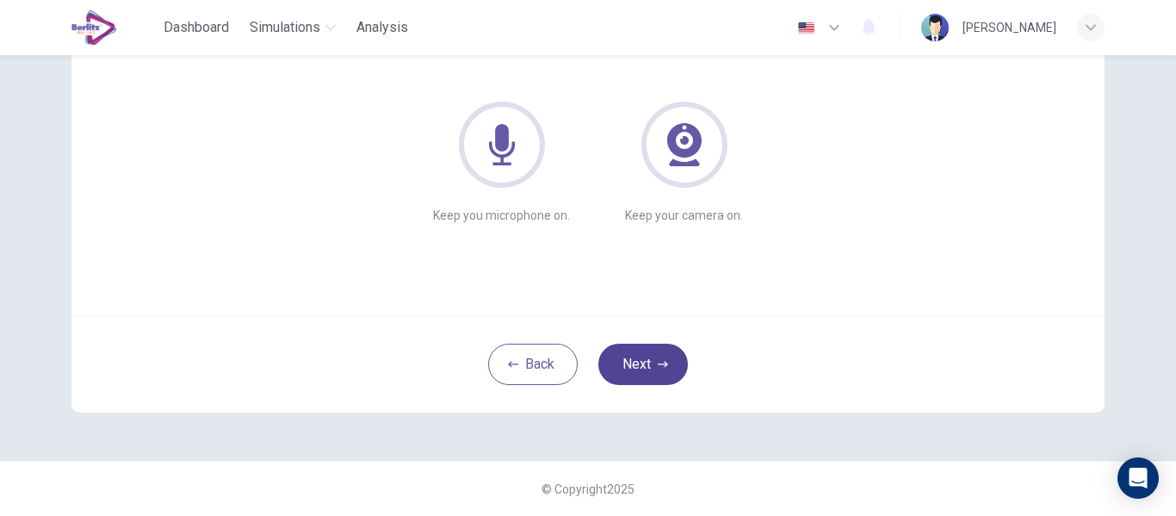
click at [628, 369] on button "Next" at bounding box center [643, 363] width 90 height 41
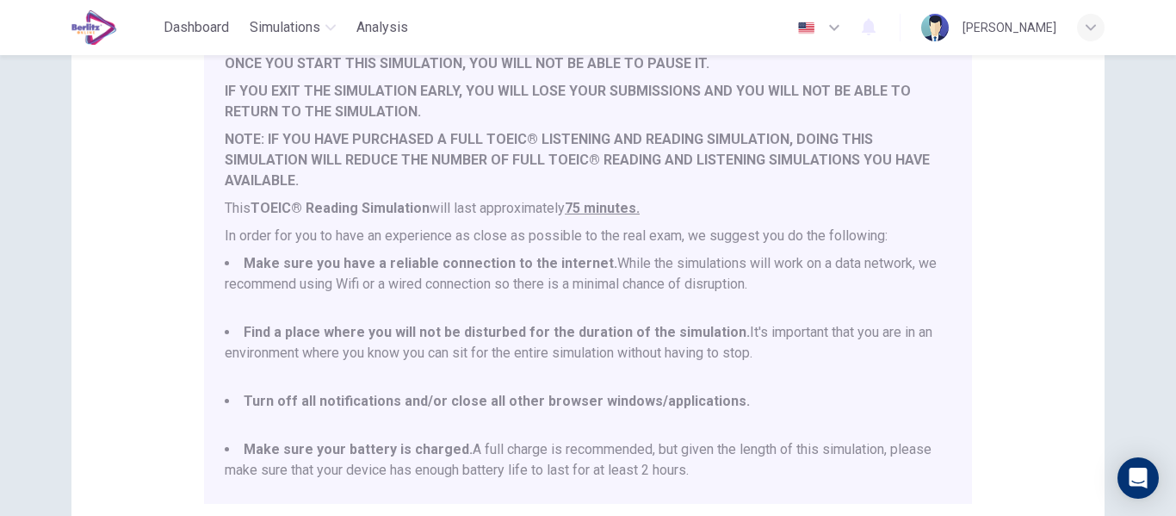
scroll to position [221, 0]
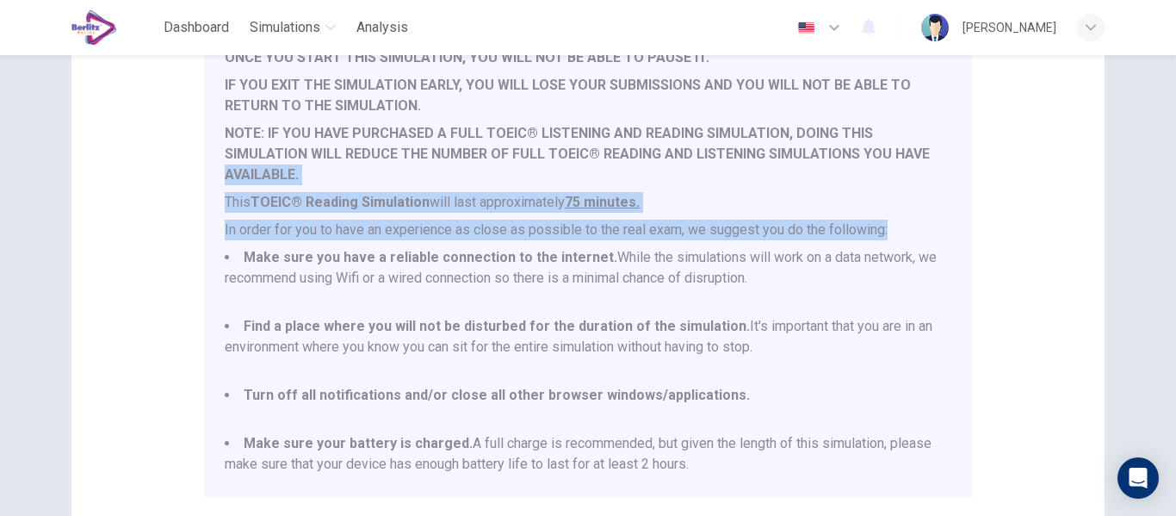
drag, startPoint x: 954, startPoint y: 175, endPoint x: 947, endPoint y: 233, distance: 58.9
click at [947, 233] on div "You are about to start a TOEIC® Reading Simulation . Please read the document b…" at bounding box center [588, 248] width 768 height 498
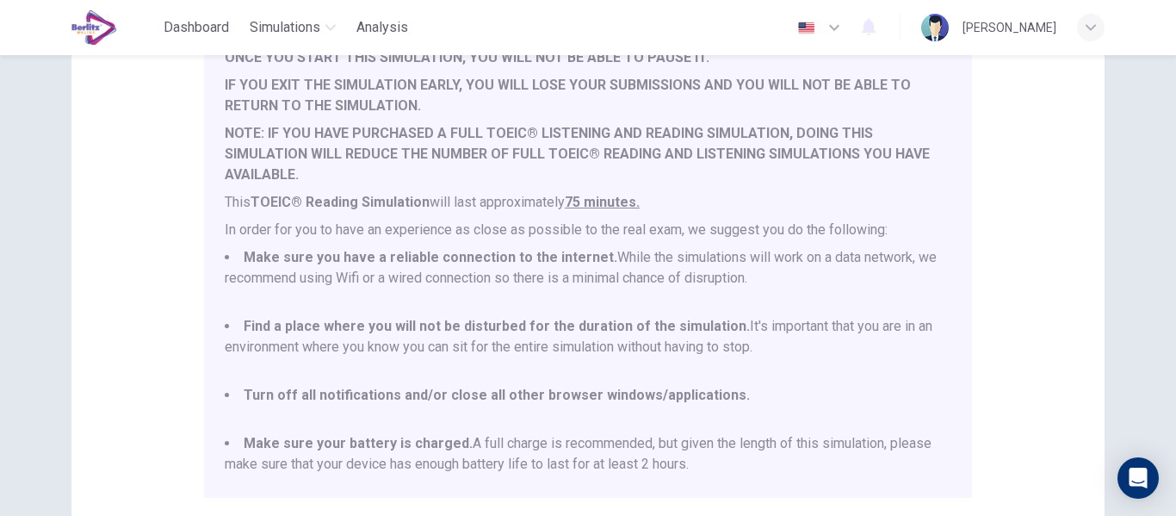
click at [1016, 294] on div "Disclaimer: You are about to start a TOEIC® Reading Simulation . Please read th…" at bounding box center [587, 208] width 1033 height 653
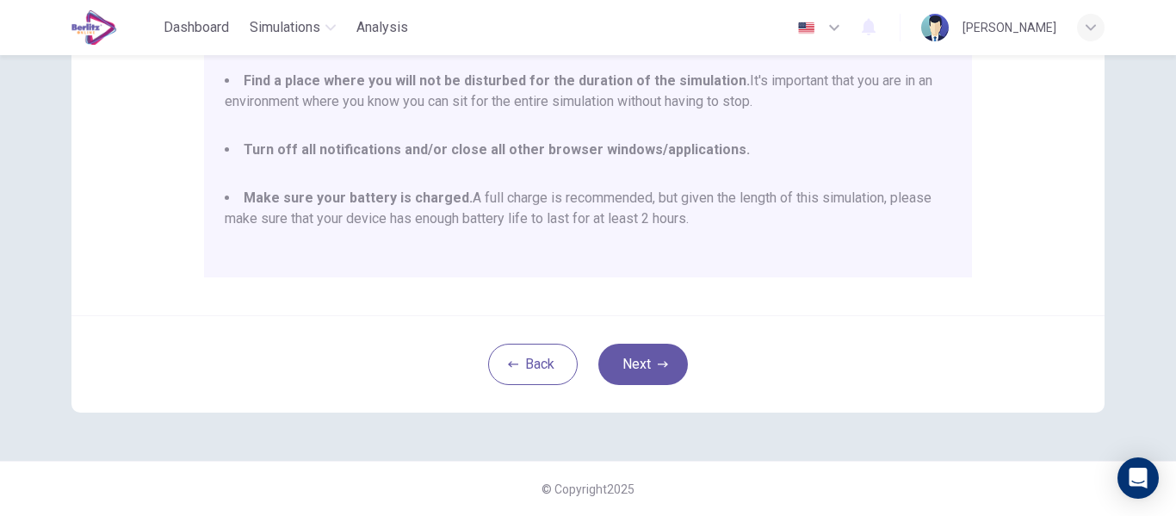
scroll to position [46, 0]
click at [644, 358] on button "Next" at bounding box center [643, 363] width 90 height 41
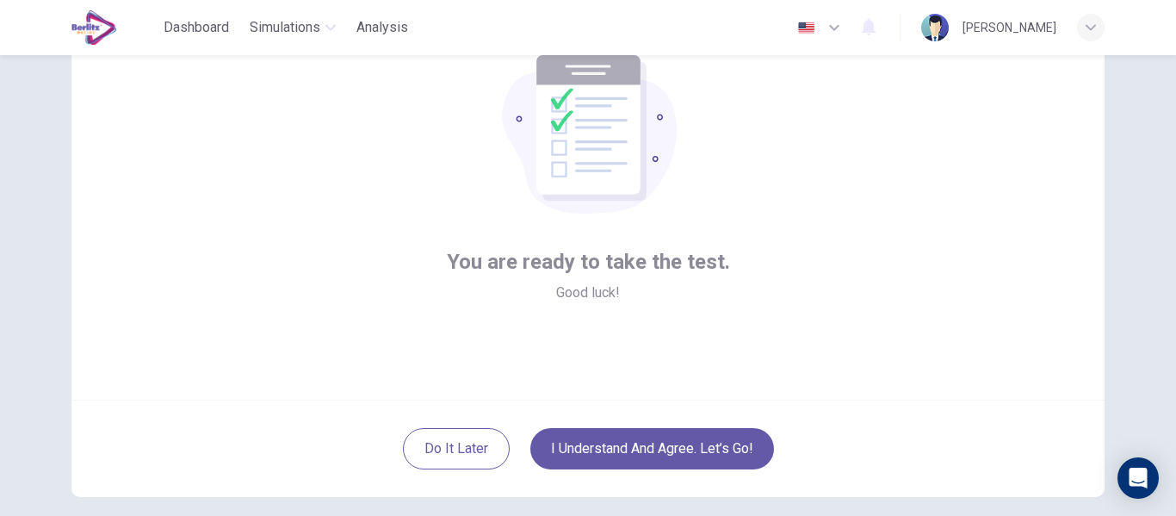
scroll to position [120, 0]
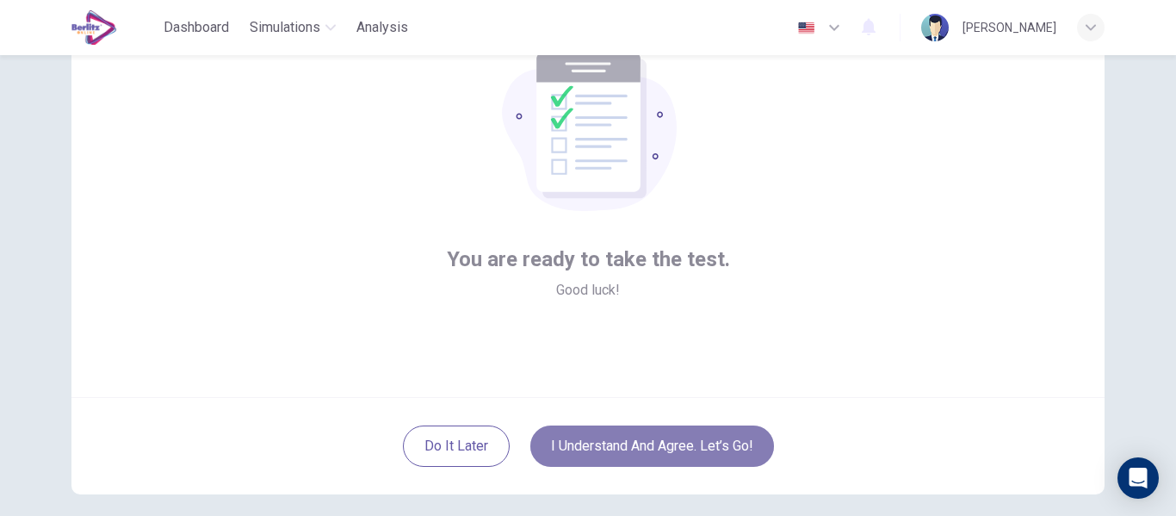
click at [688, 446] on button "I understand and agree. Let’s go!" at bounding box center [652, 445] width 244 height 41
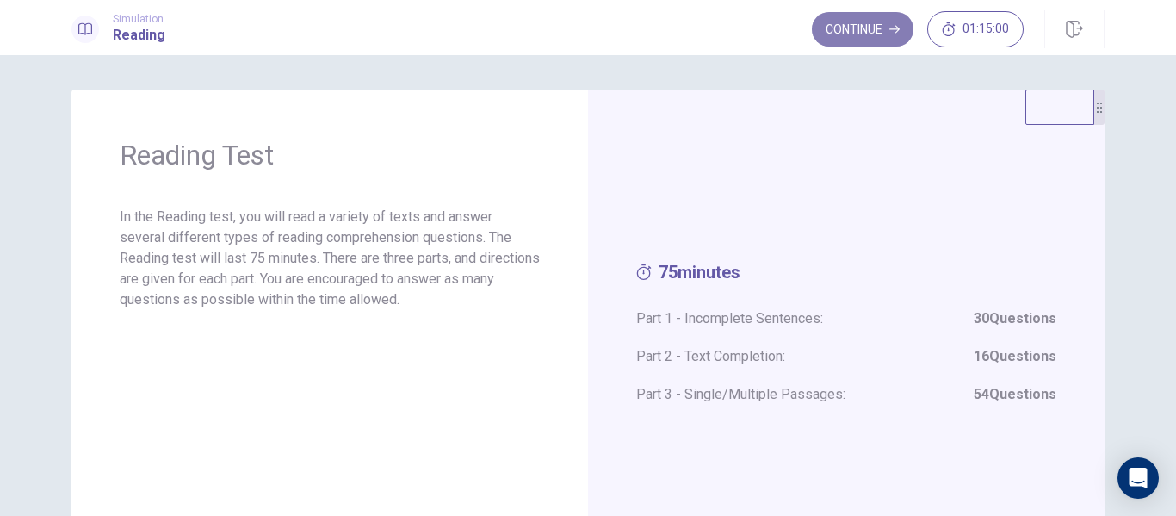
click at [876, 38] on button "Continue" at bounding box center [863, 29] width 102 height 34
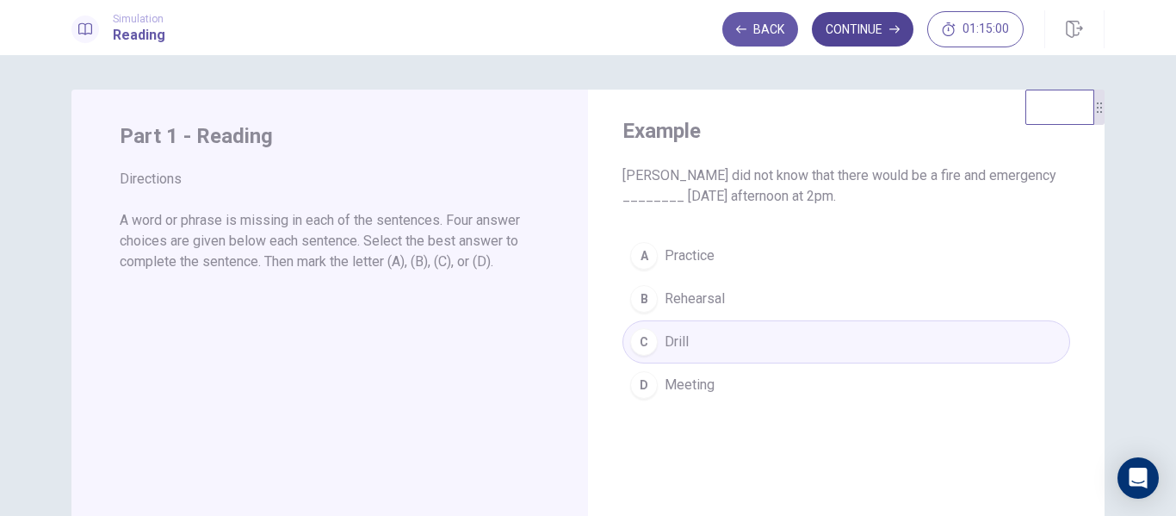
click at [882, 35] on button "Continue" at bounding box center [863, 29] width 102 height 34
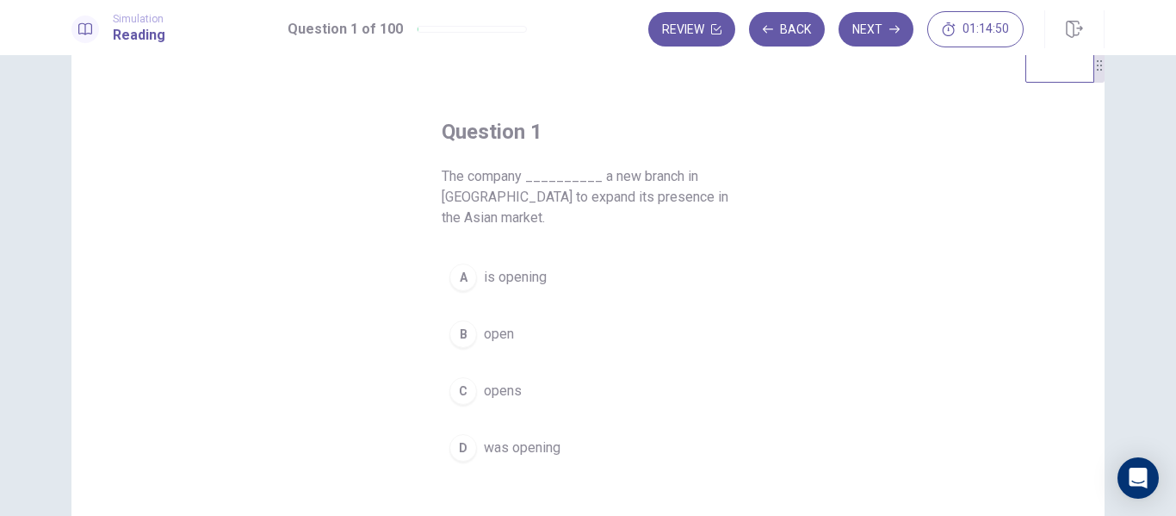
scroll to position [62, 0]
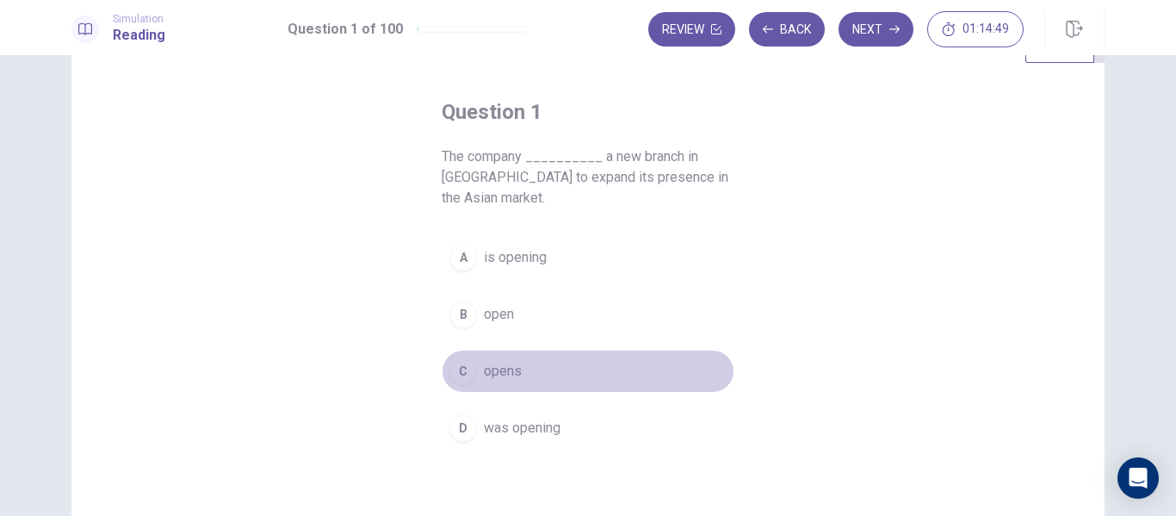
click at [492, 368] on span "opens" at bounding box center [503, 371] width 38 height 21
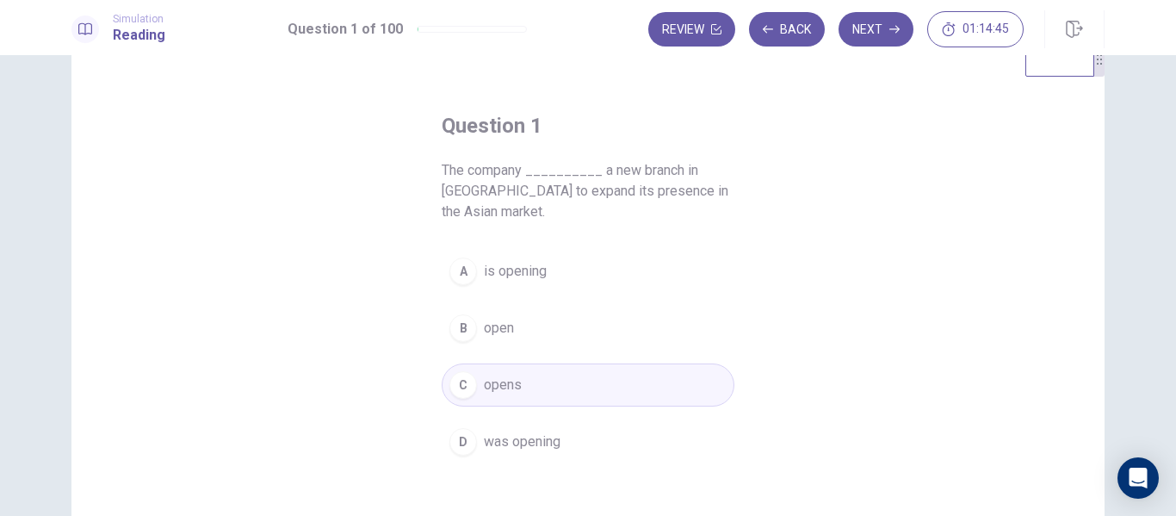
scroll to position [46, 0]
click at [888, 46] on button "Next" at bounding box center [875, 29] width 75 height 34
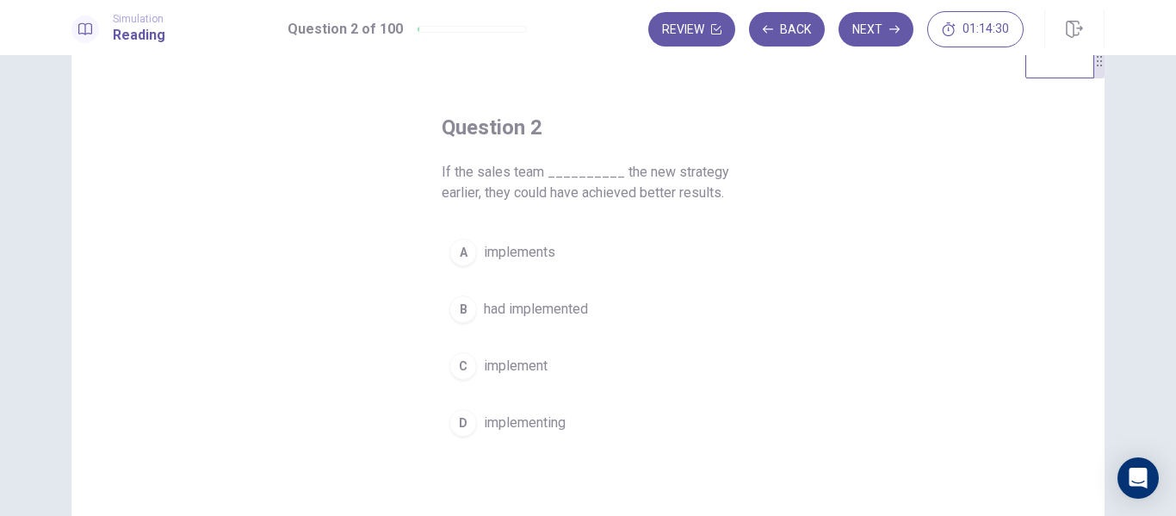
click at [528, 302] on span "had implemented" at bounding box center [536, 309] width 104 height 21
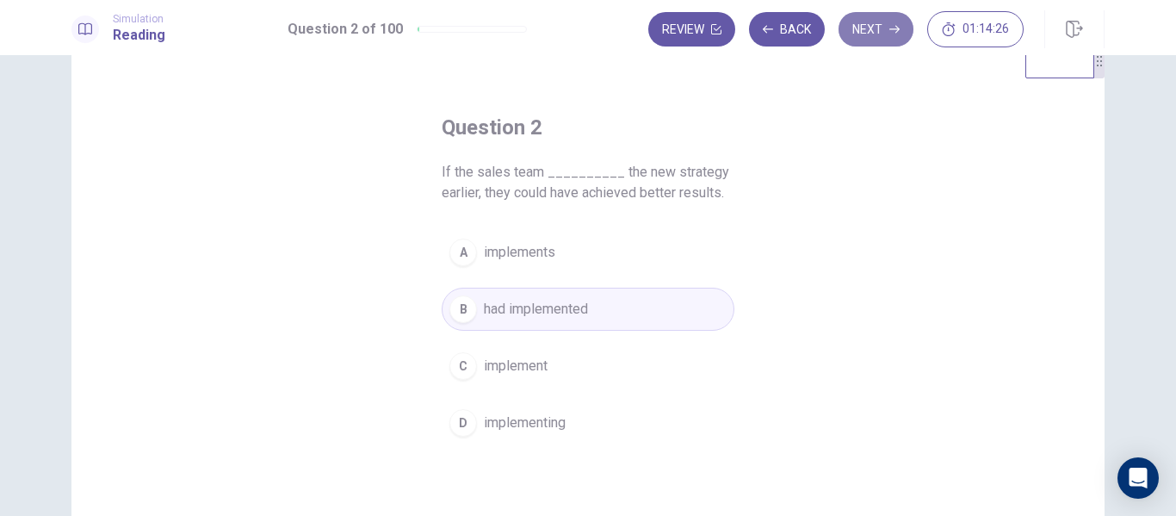
click at [881, 39] on button "Next" at bounding box center [875, 29] width 75 height 34
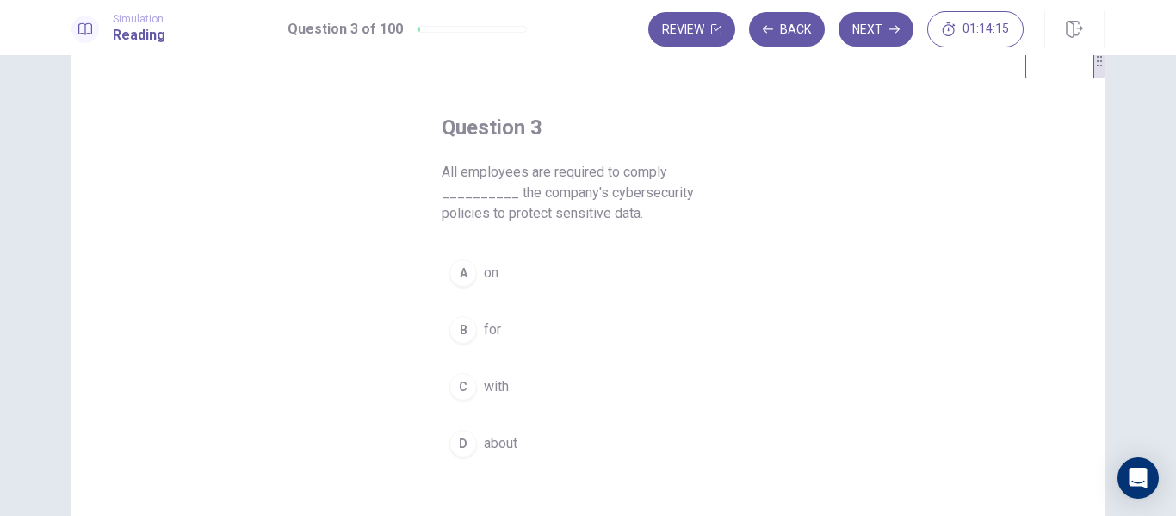
click at [504, 442] on span "about" at bounding box center [501, 443] width 34 height 21
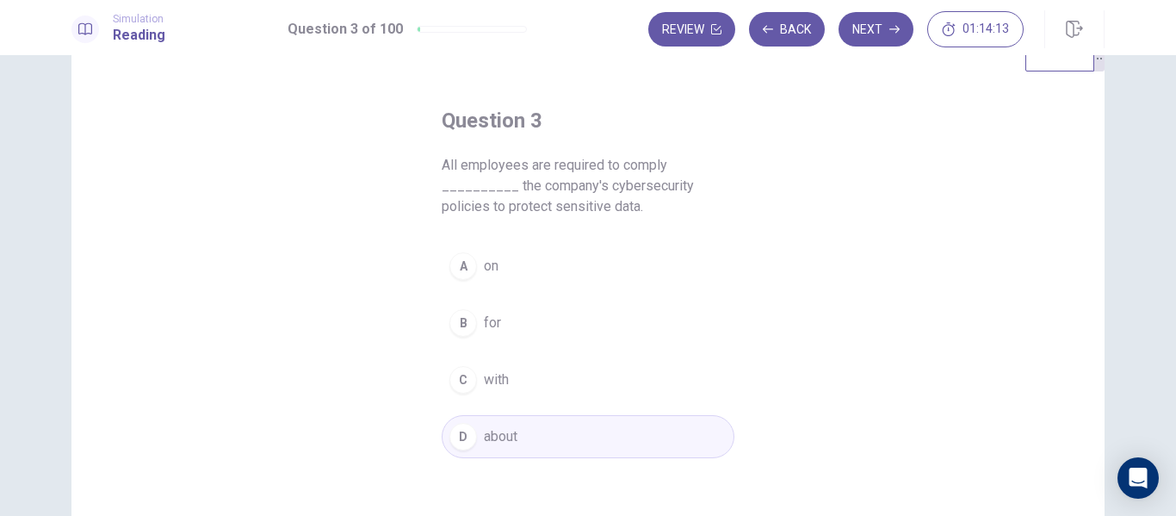
scroll to position [68, 0]
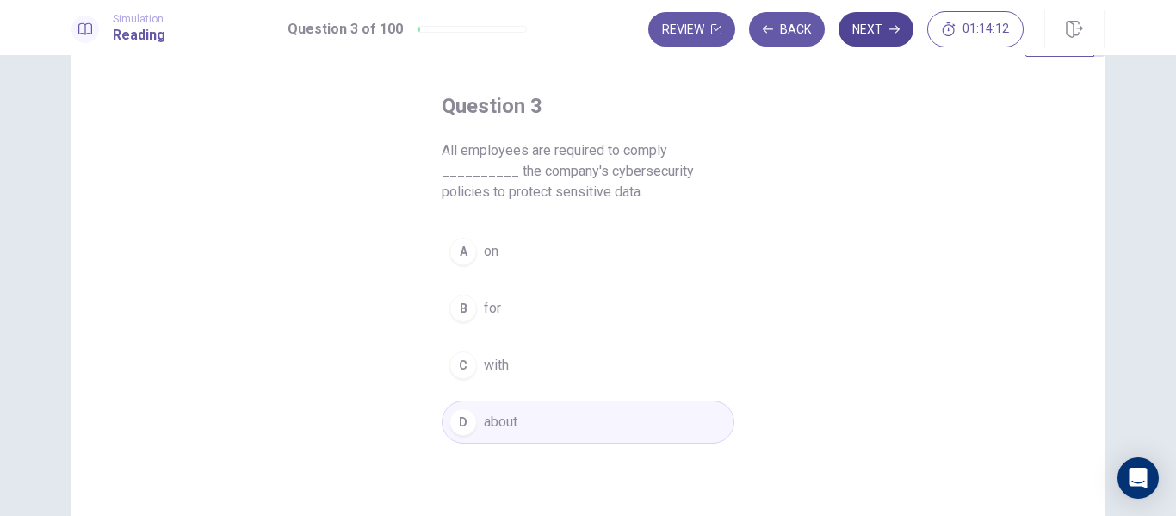
click at [863, 42] on button "Next" at bounding box center [875, 29] width 75 height 34
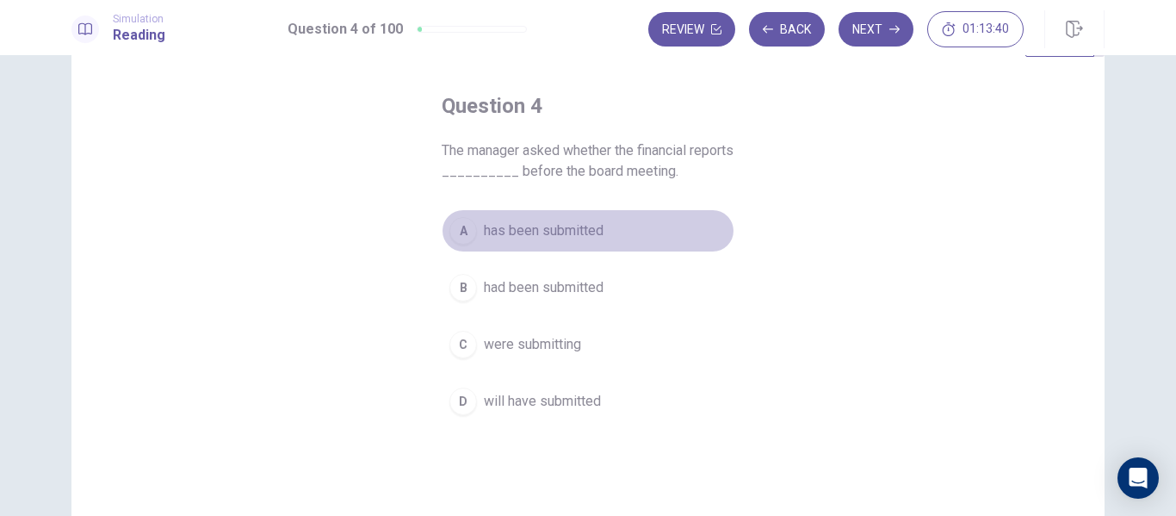
click at [491, 226] on span "has been submitted" at bounding box center [544, 230] width 120 height 21
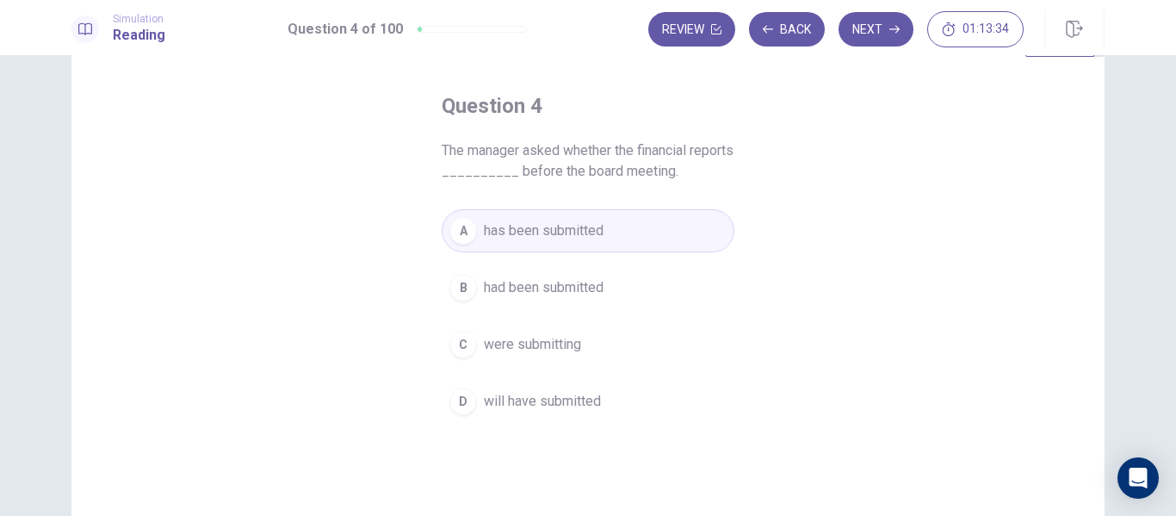
click at [556, 291] on span "had been submitted" at bounding box center [544, 287] width 120 height 21
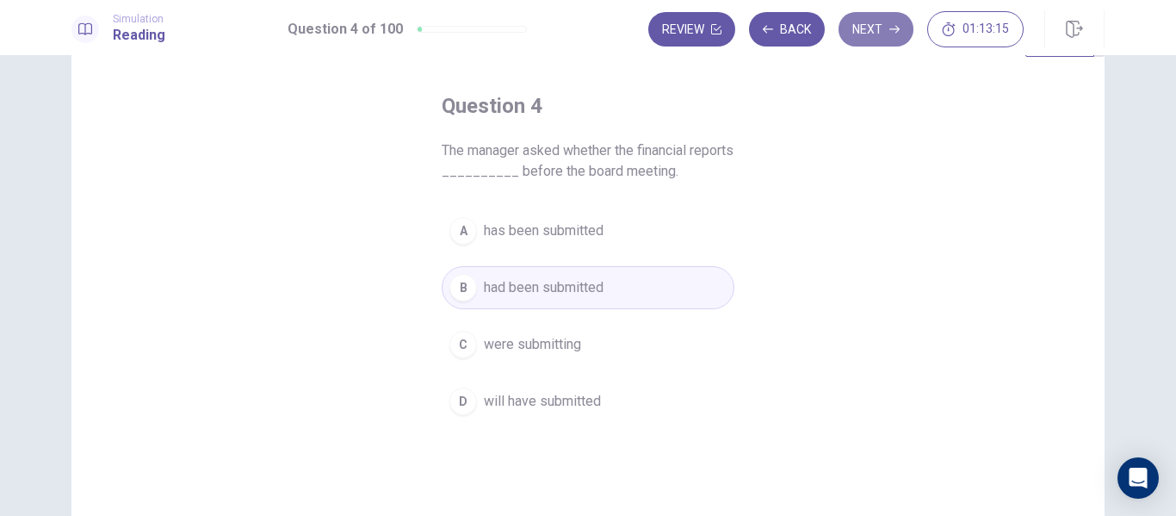
click at [900, 29] on button "Next" at bounding box center [875, 29] width 75 height 34
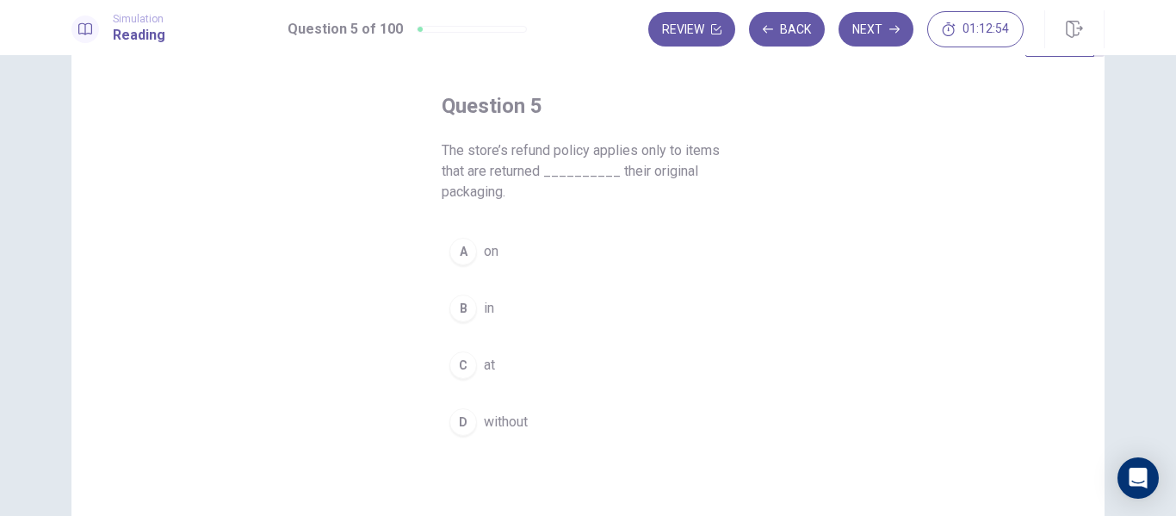
click at [454, 304] on div "B" at bounding box center [463, 308] width 28 height 28
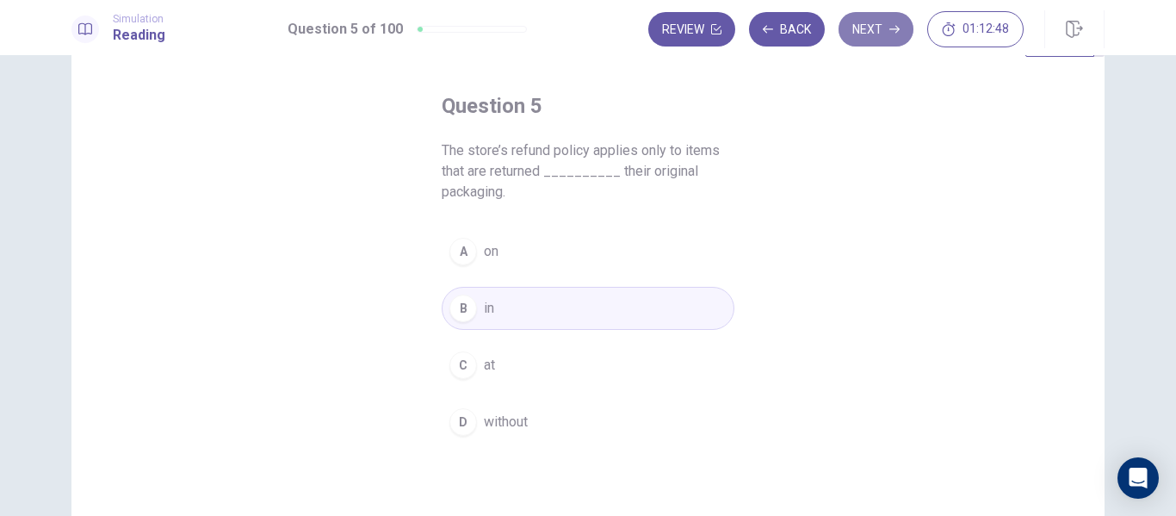
click at [892, 33] on icon "button" at bounding box center [894, 29] width 10 height 10
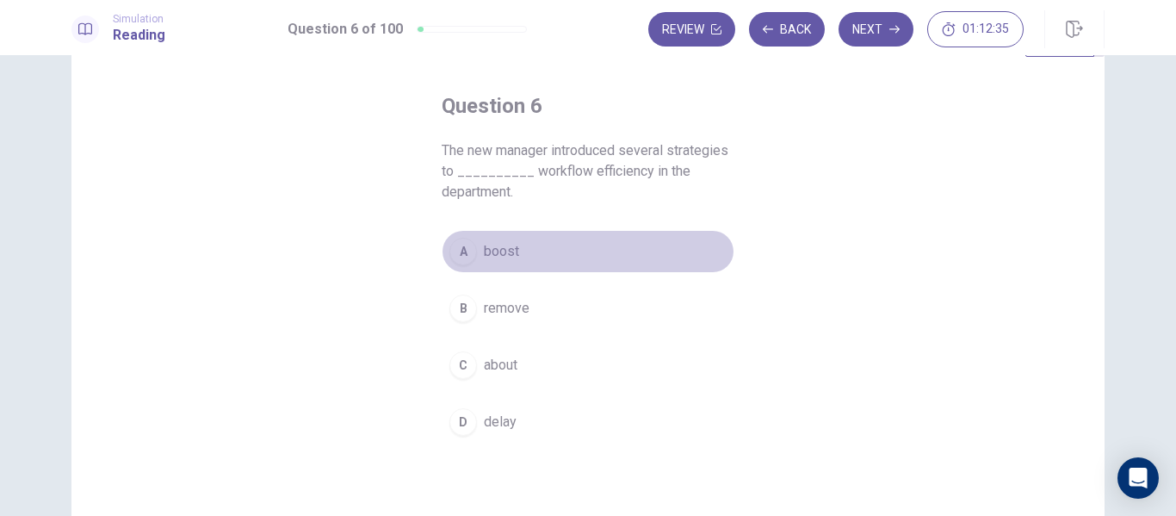
click at [490, 255] on span "boost" at bounding box center [501, 251] width 35 height 21
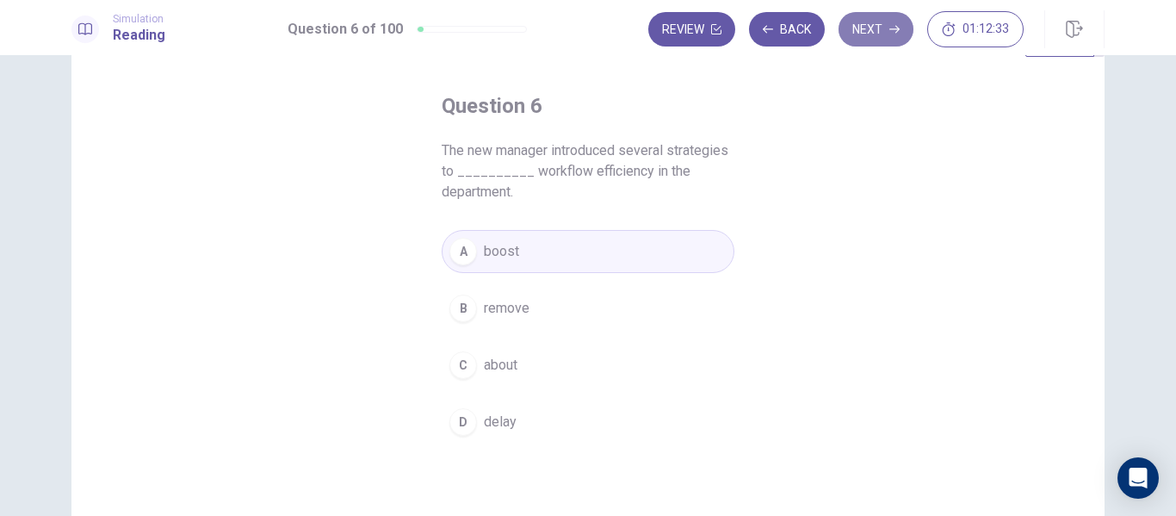
click at [885, 40] on button "Next" at bounding box center [875, 29] width 75 height 34
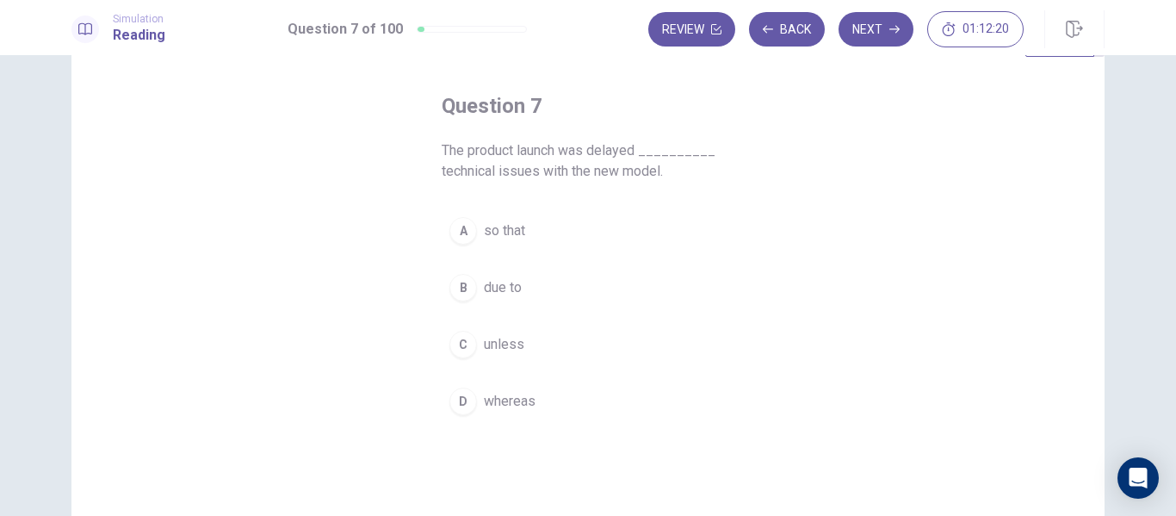
click at [474, 283] on button "B due to" at bounding box center [588, 287] width 293 height 43
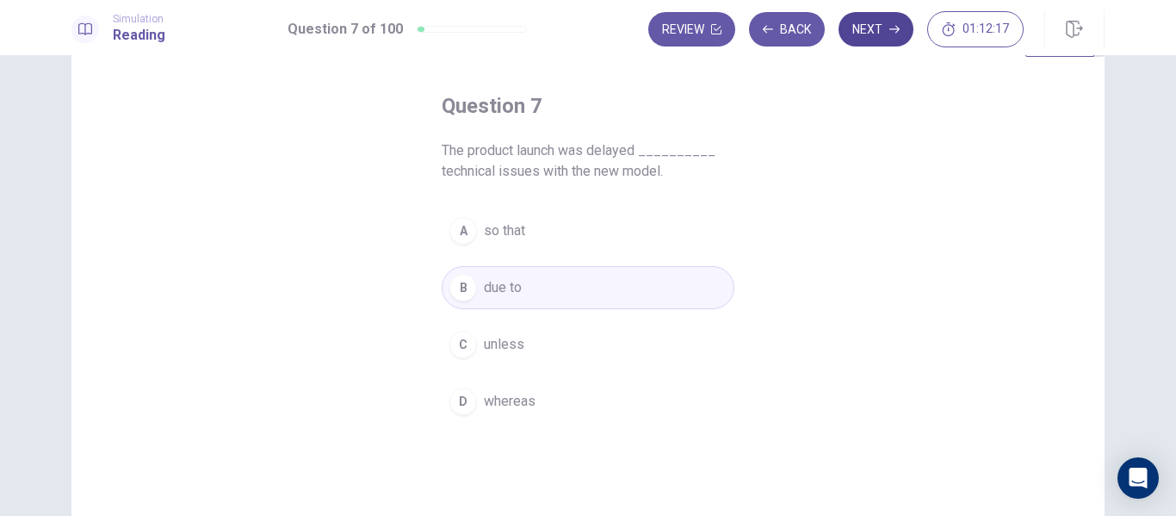
click at [872, 38] on button "Next" at bounding box center [875, 29] width 75 height 34
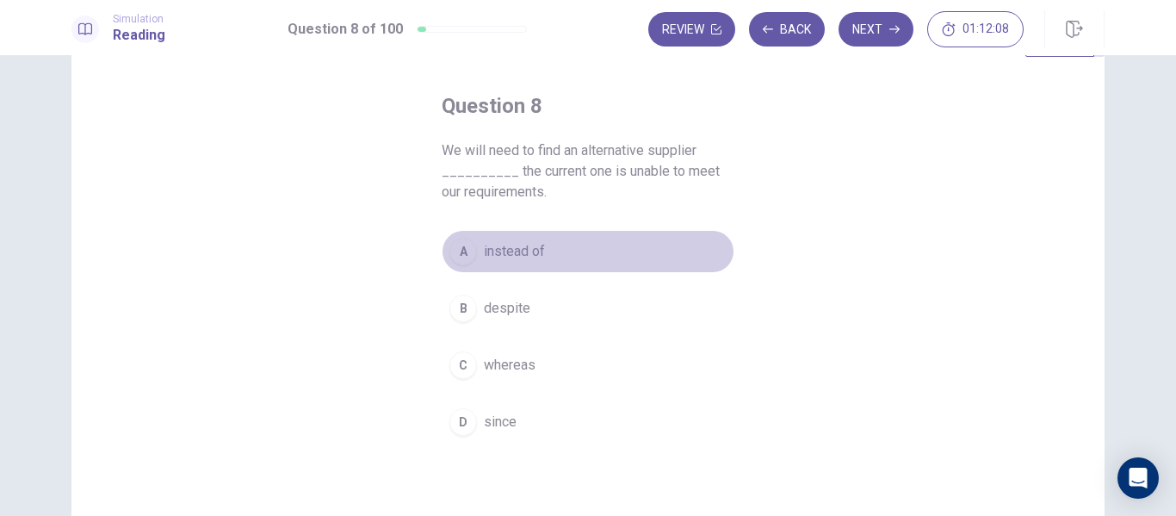
click at [484, 255] on span "instead of" at bounding box center [514, 251] width 61 height 21
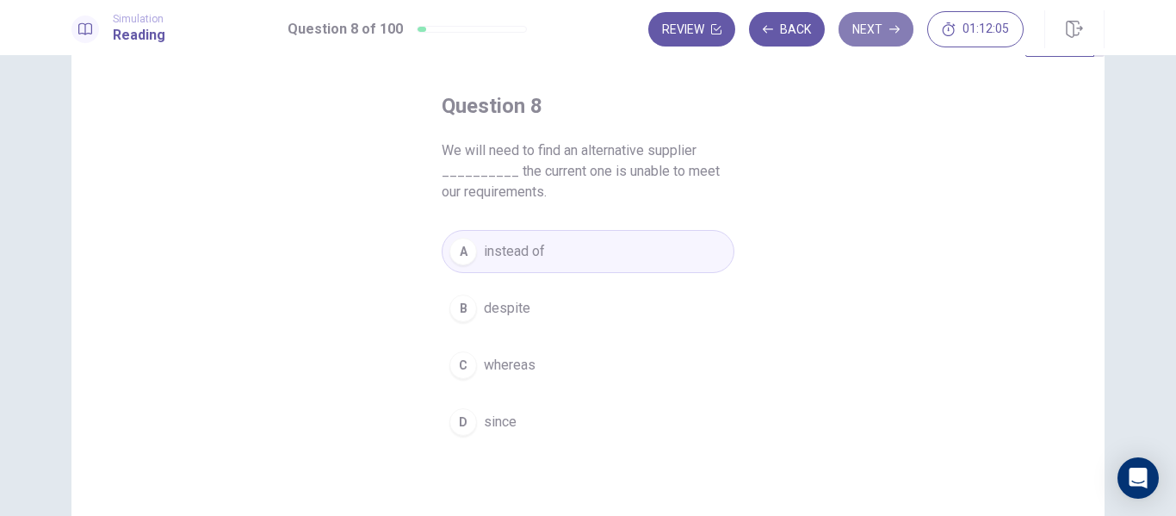
click at [880, 35] on button "Next" at bounding box center [875, 29] width 75 height 34
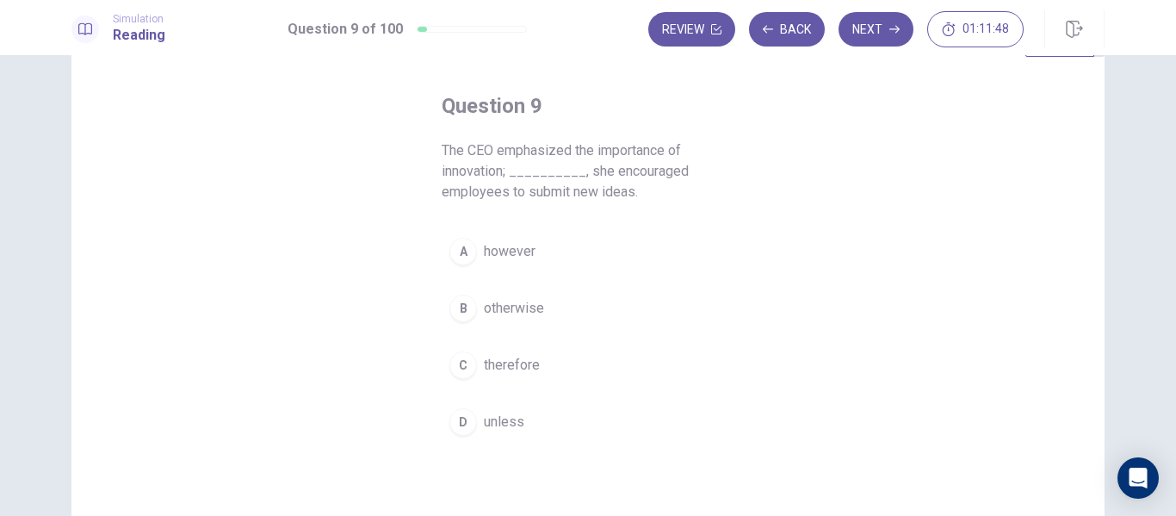
click at [521, 361] on span "therefore" at bounding box center [512, 365] width 56 height 21
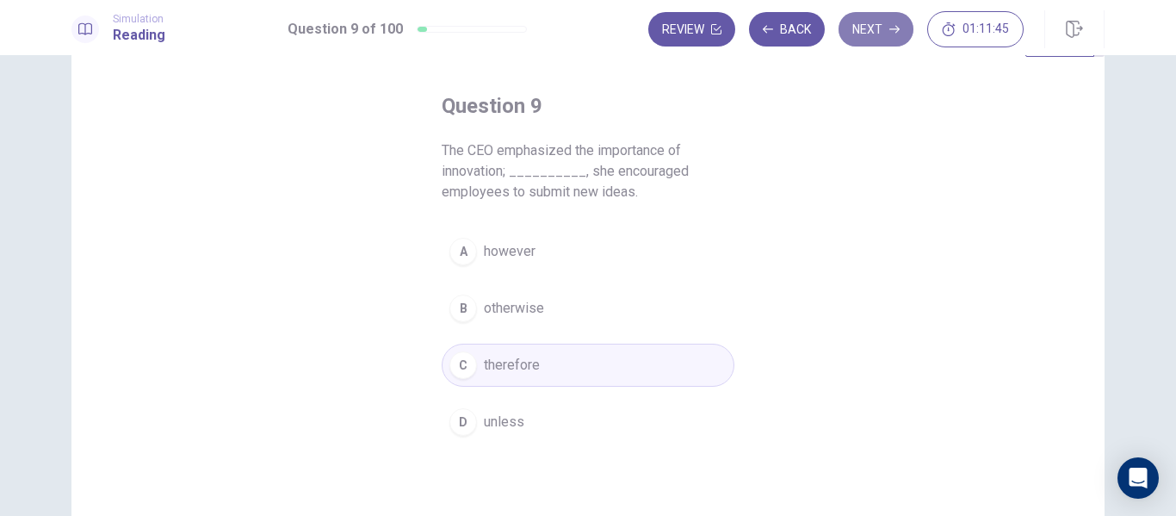
click at [883, 26] on button "Next" at bounding box center [875, 29] width 75 height 34
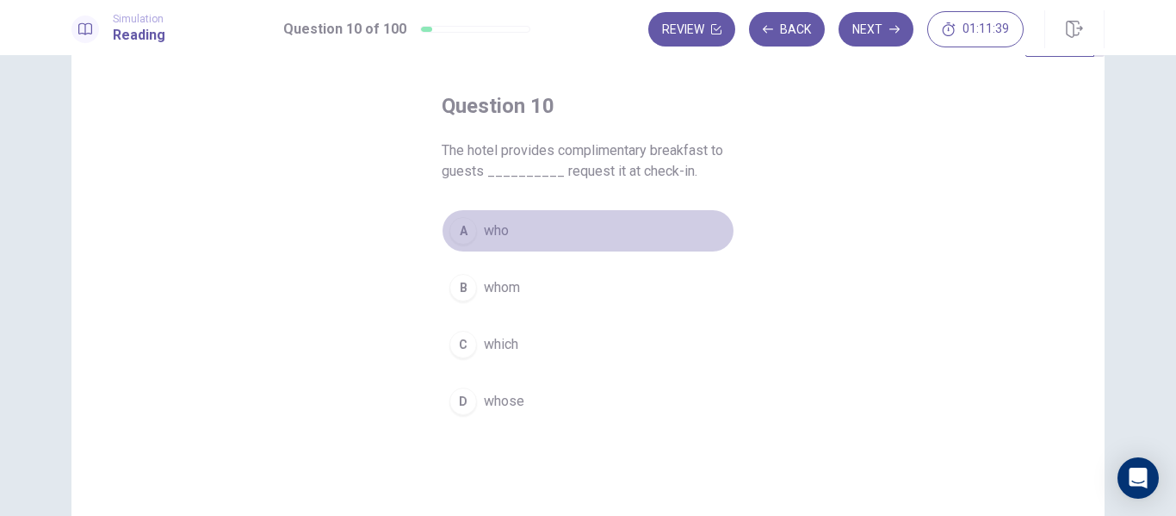
click at [509, 232] on button "A who" at bounding box center [588, 230] width 293 height 43
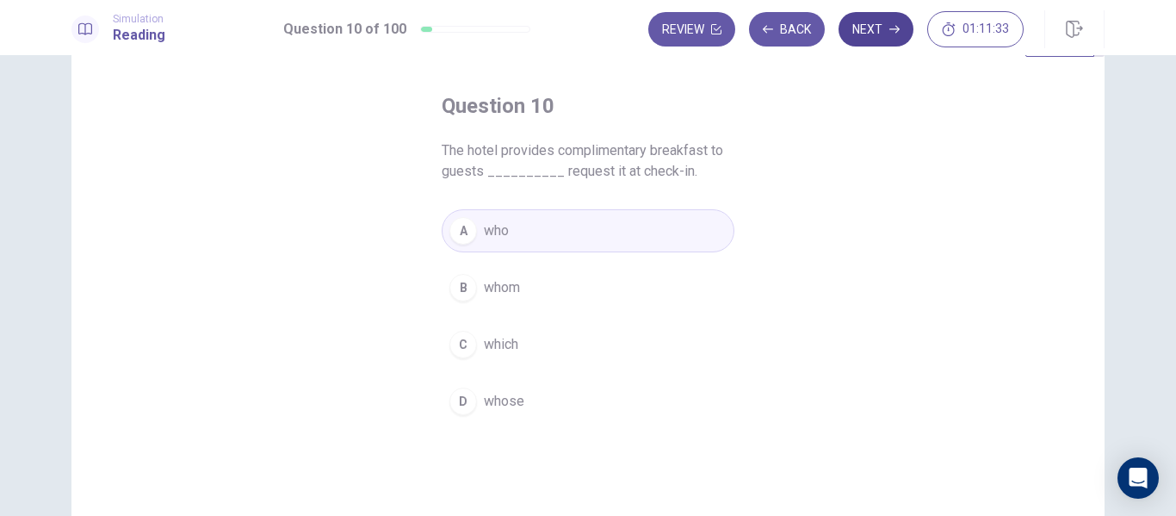
click at [877, 28] on button "Next" at bounding box center [875, 29] width 75 height 34
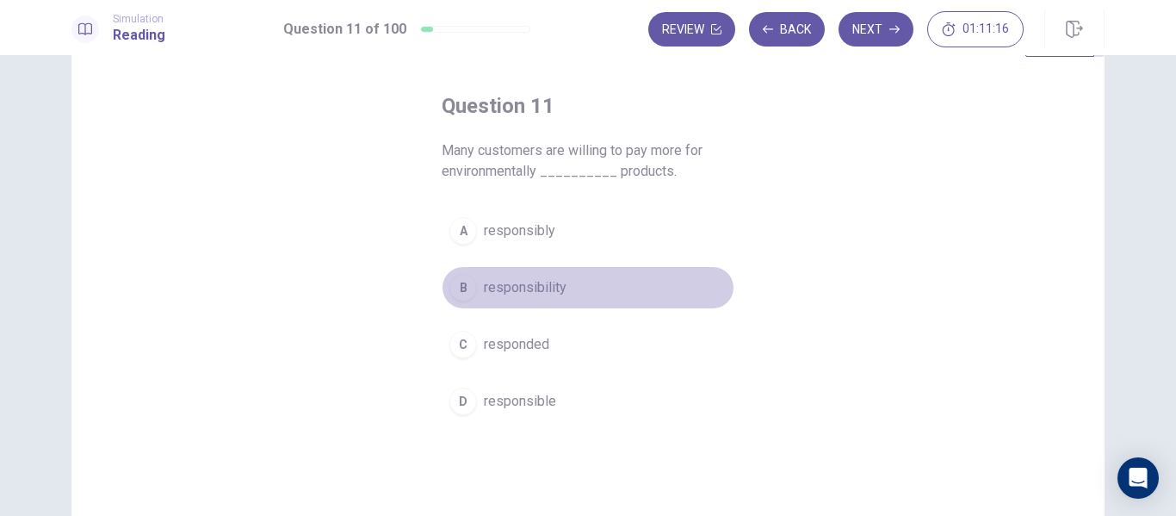
click at [534, 281] on span "responsibility" at bounding box center [525, 287] width 83 height 21
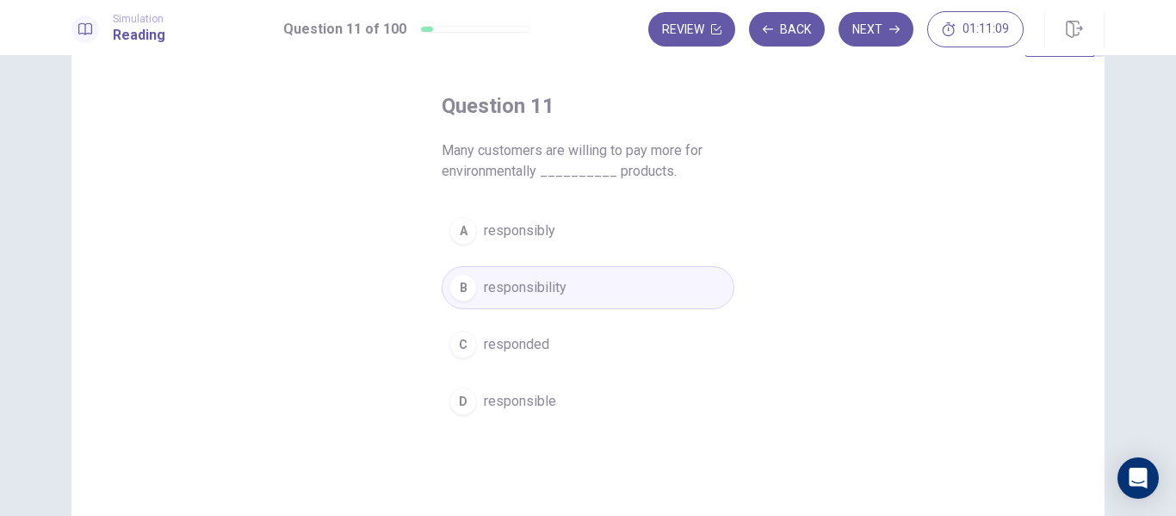
click at [572, 393] on button "D responsible" at bounding box center [588, 401] width 293 height 43
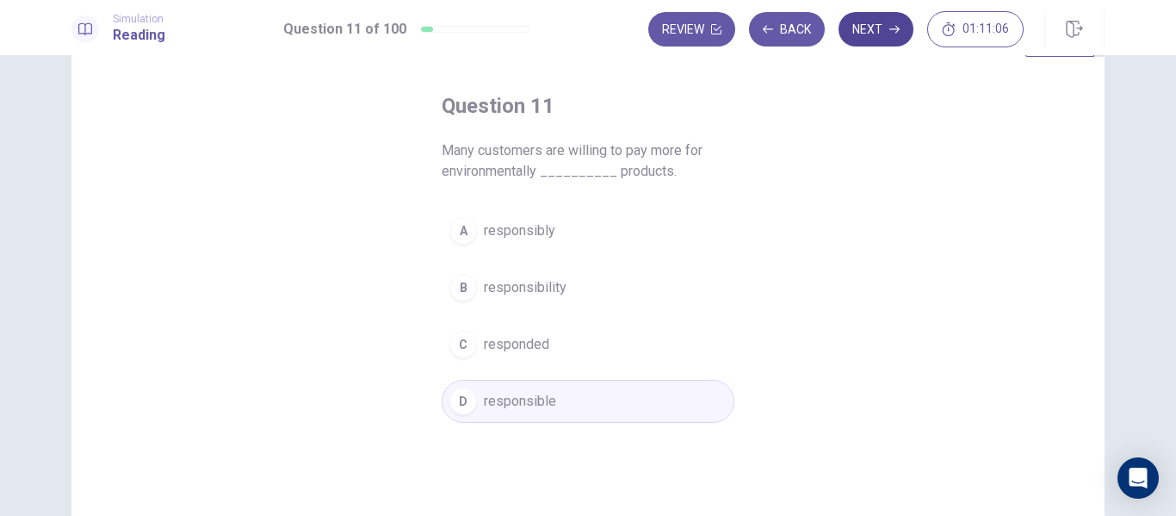
click at [897, 21] on button "Next" at bounding box center [875, 29] width 75 height 34
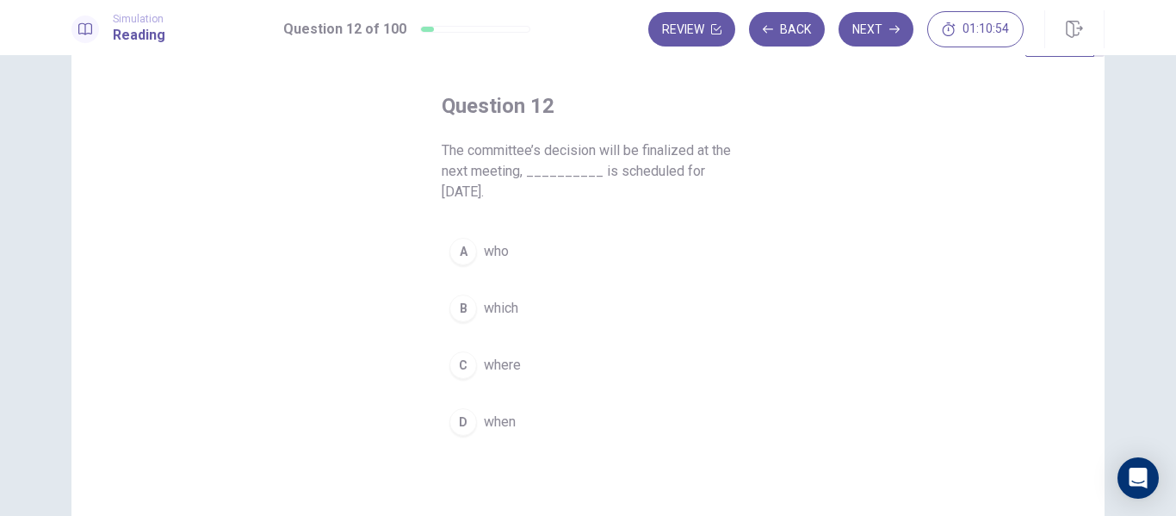
click at [519, 289] on button "B which" at bounding box center [588, 308] width 293 height 43
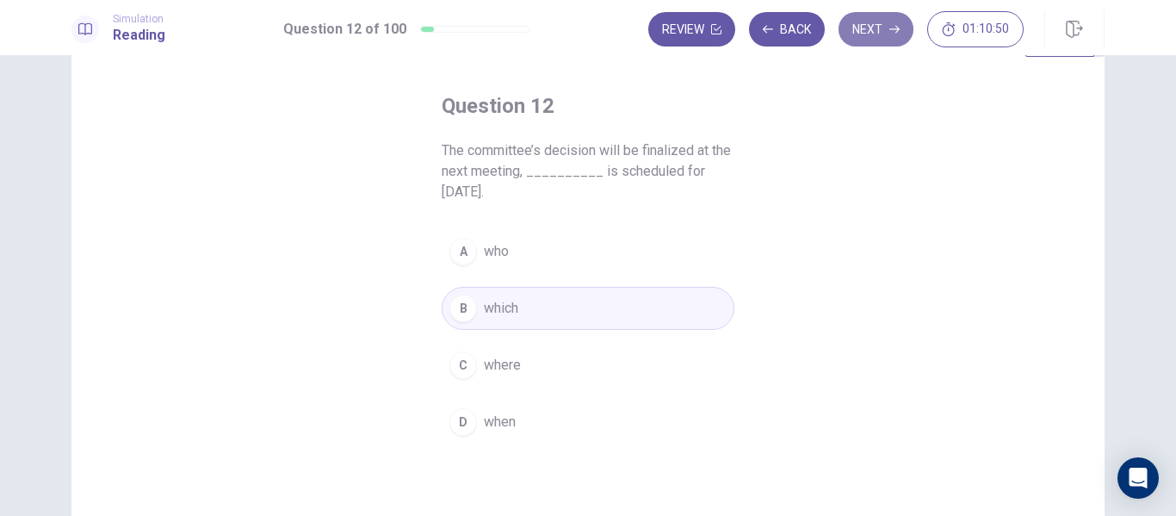
click at [889, 32] on icon "button" at bounding box center [894, 29] width 10 height 10
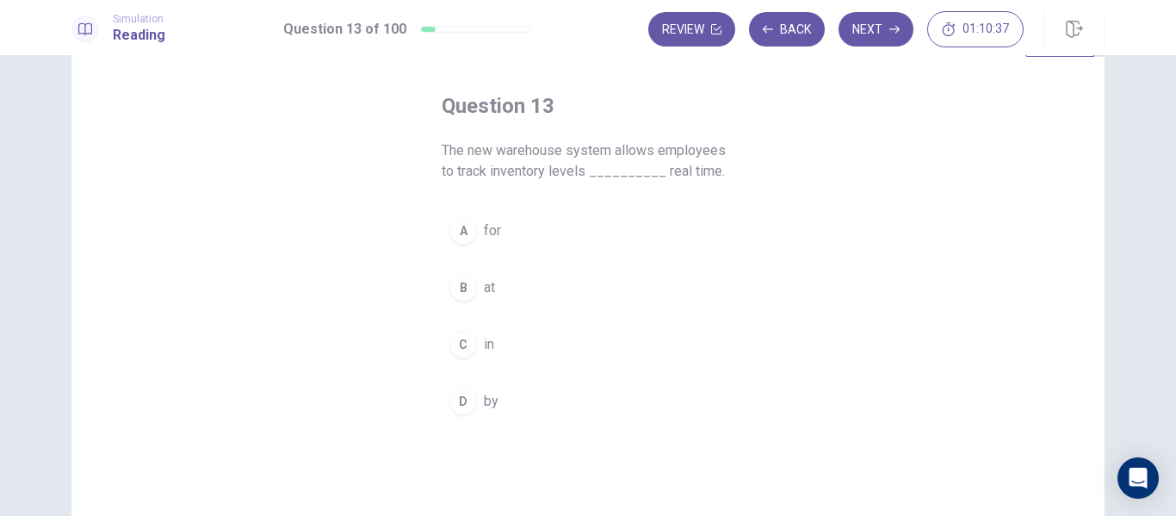
click at [499, 301] on button "B at" at bounding box center [588, 287] width 293 height 43
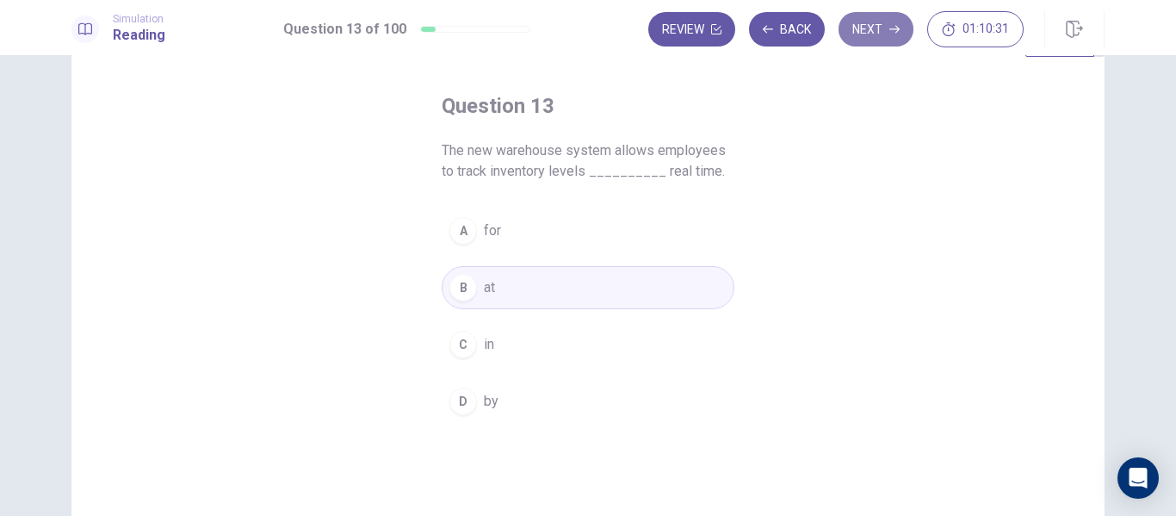
click at [900, 21] on button "Next" at bounding box center [875, 29] width 75 height 34
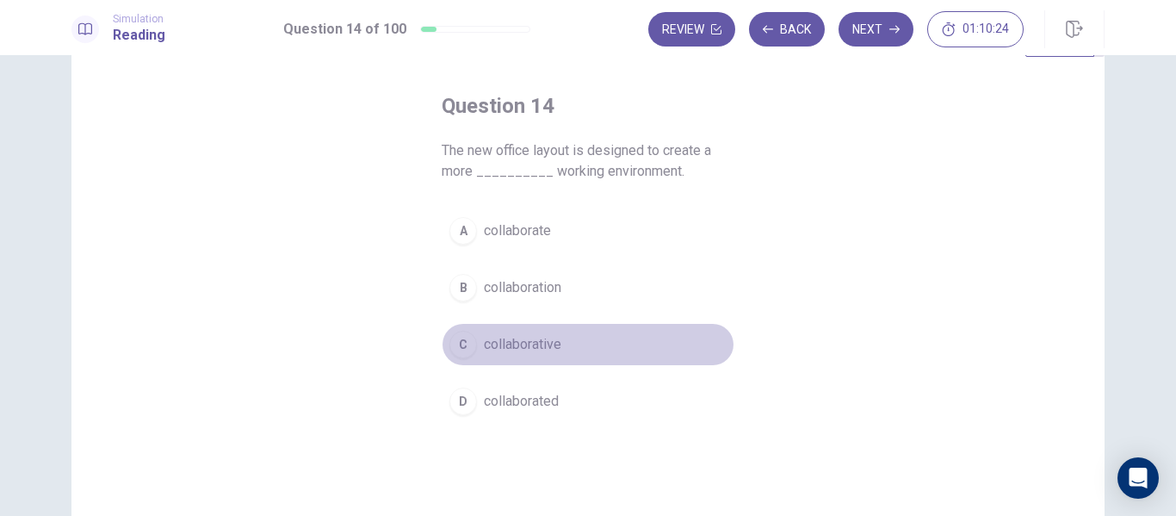
click at [501, 344] on span "collaborative" at bounding box center [522, 344] width 77 height 21
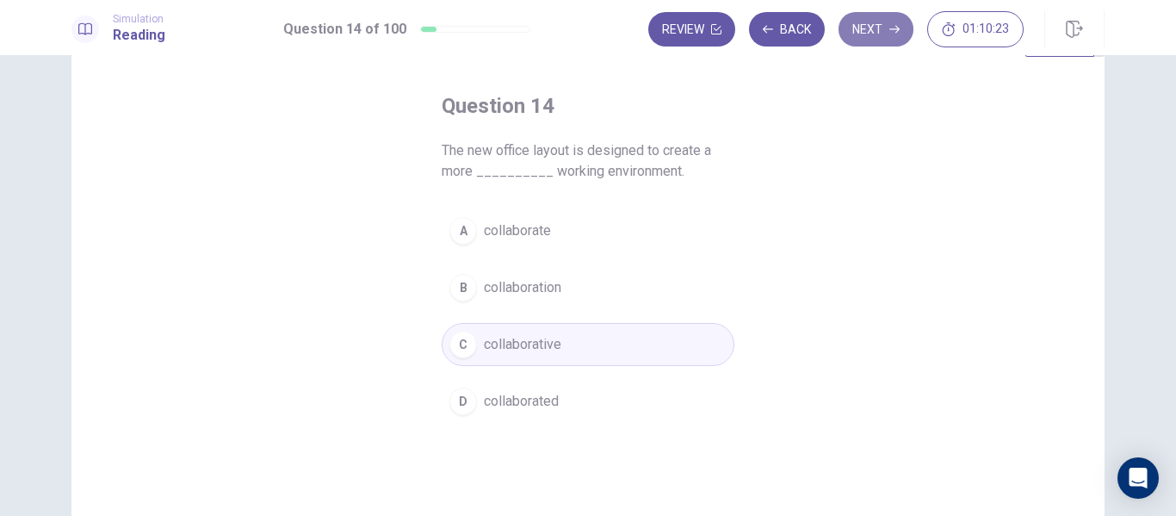
click at [871, 41] on button "Next" at bounding box center [875, 29] width 75 height 34
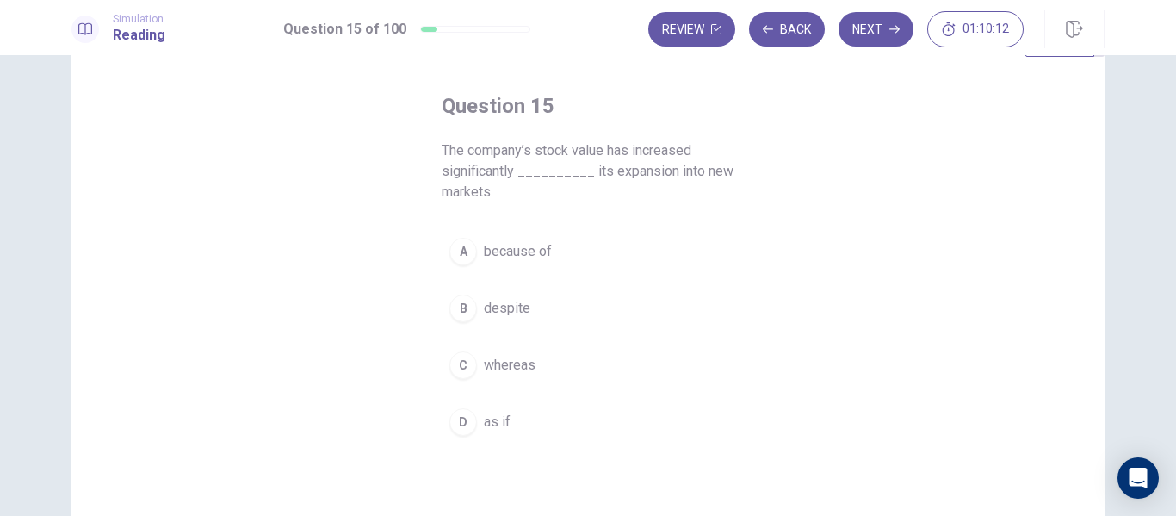
click at [507, 254] on span "because of" at bounding box center [518, 251] width 68 height 21
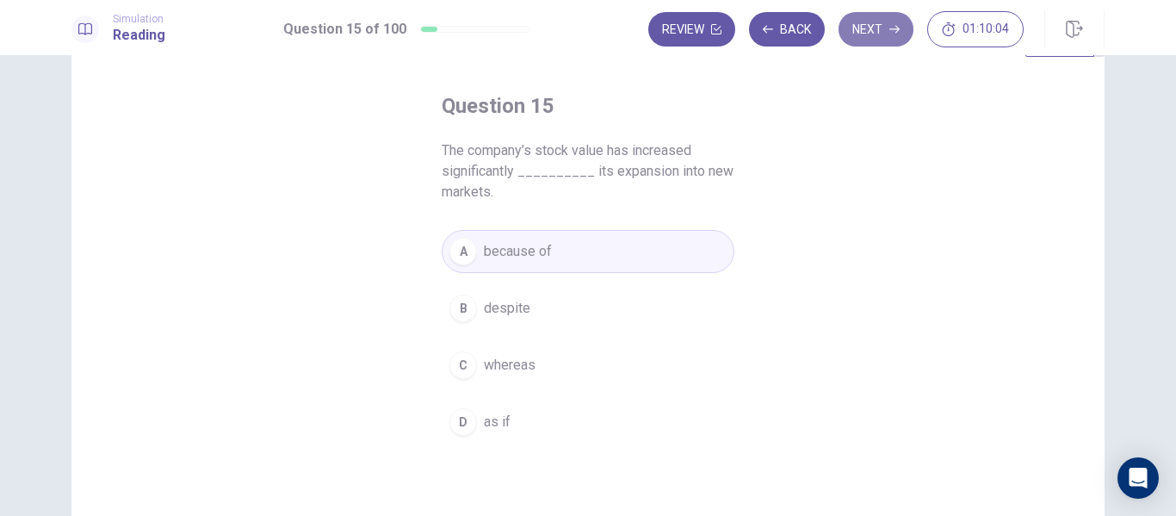
click at [877, 33] on button "Next" at bounding box center [875, 29] width 75 height 34
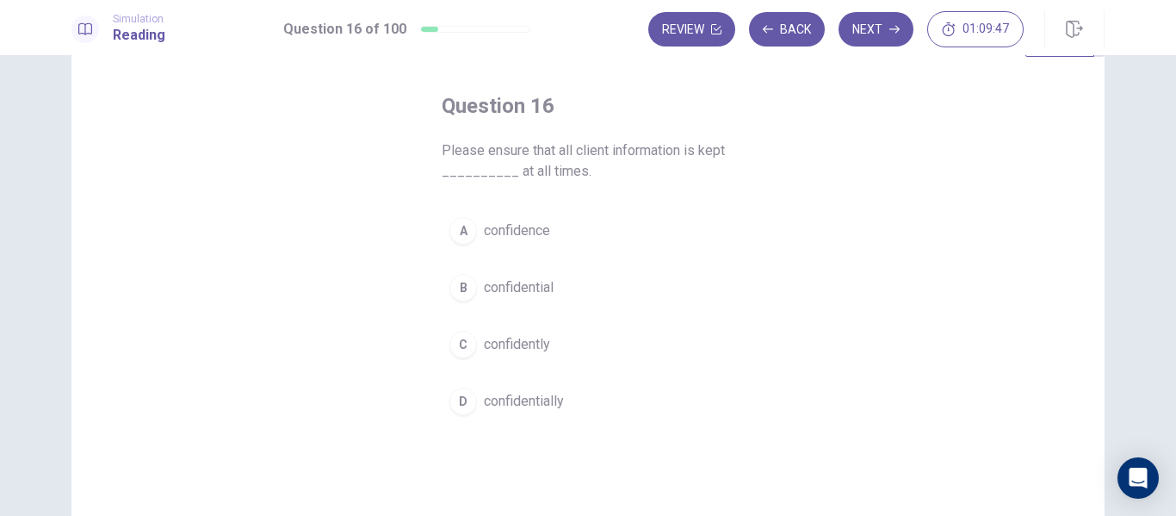
click at [522, 286] on span "confidential" at bounding box center [519, 287] width 70 height 21
click at [575, 347] on button "C confidently" at bounding box center [588, 344] width 293 height 43
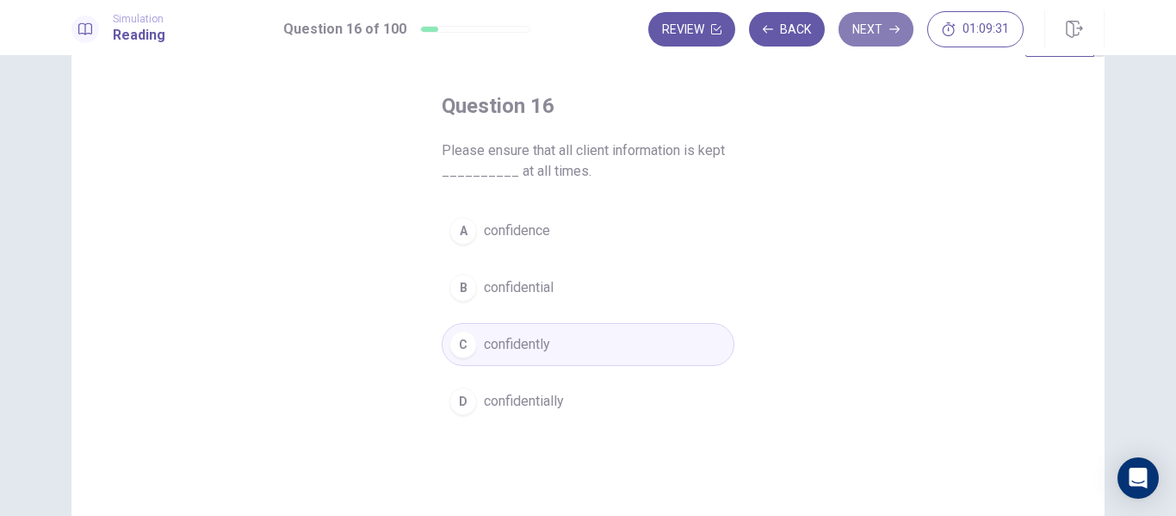
click at [862, 35] on button "Next" at bounding box center [875, 29] width 75 height 34
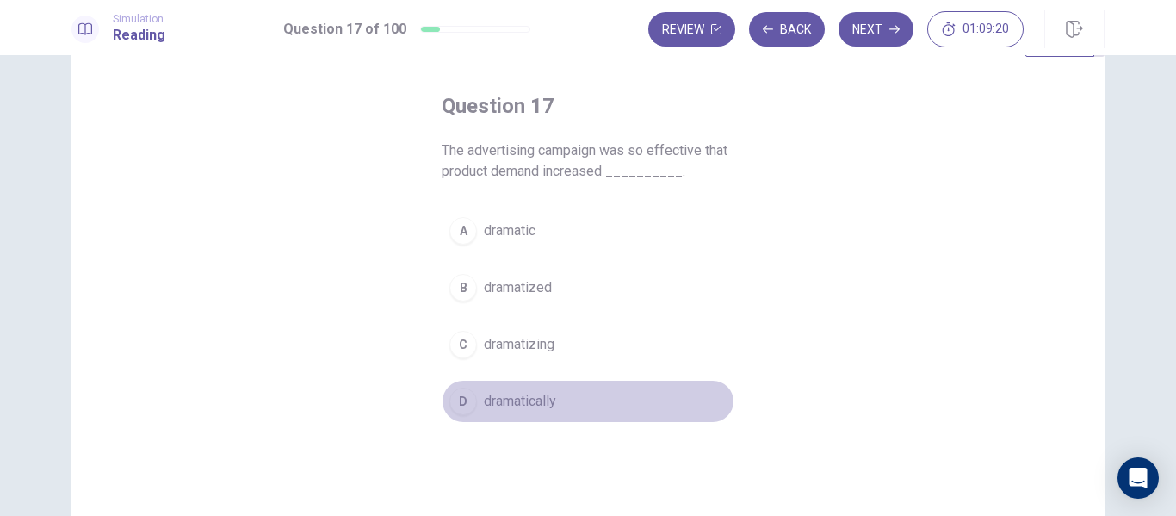
click at [530, 410] on span "dramatically" at bounding box center [520, 401] width 72 height 21
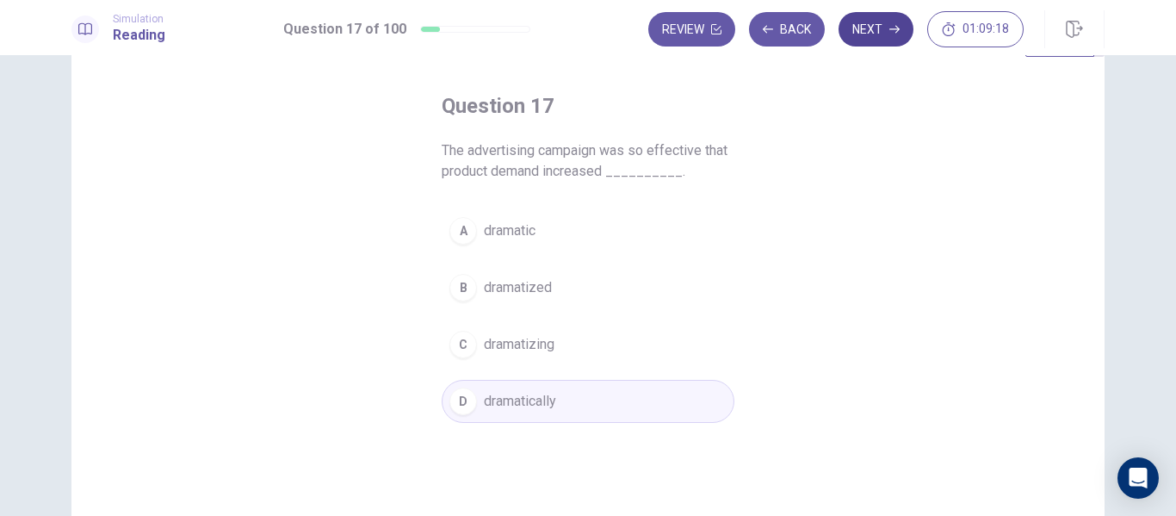
click at [876, 25] on button "Next" at bounding box center [875, 29] width 75 height 34
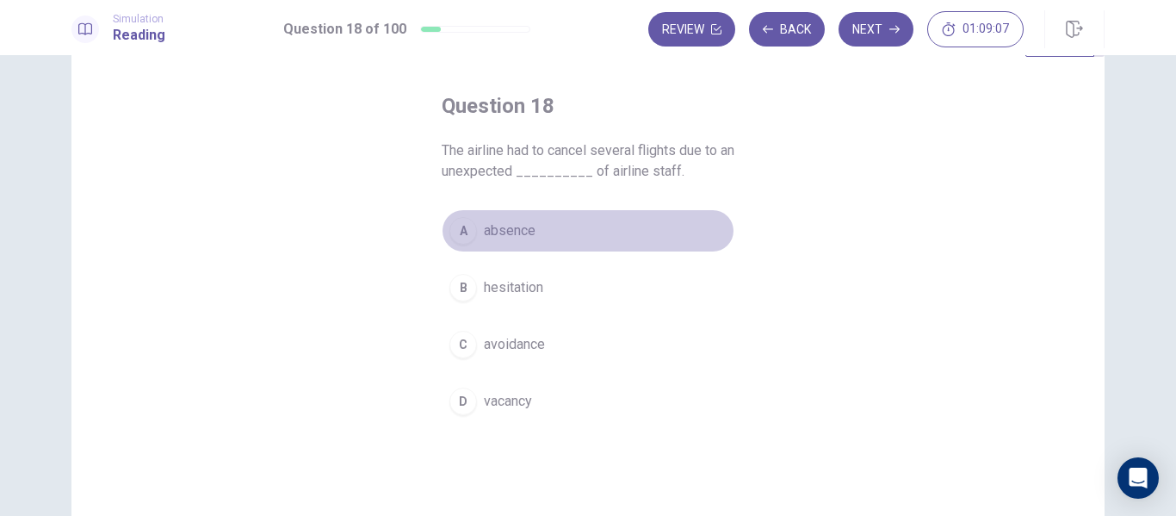
click at [520, 238] on span "absence" at bounding box center [510, 230] width 52 height 21
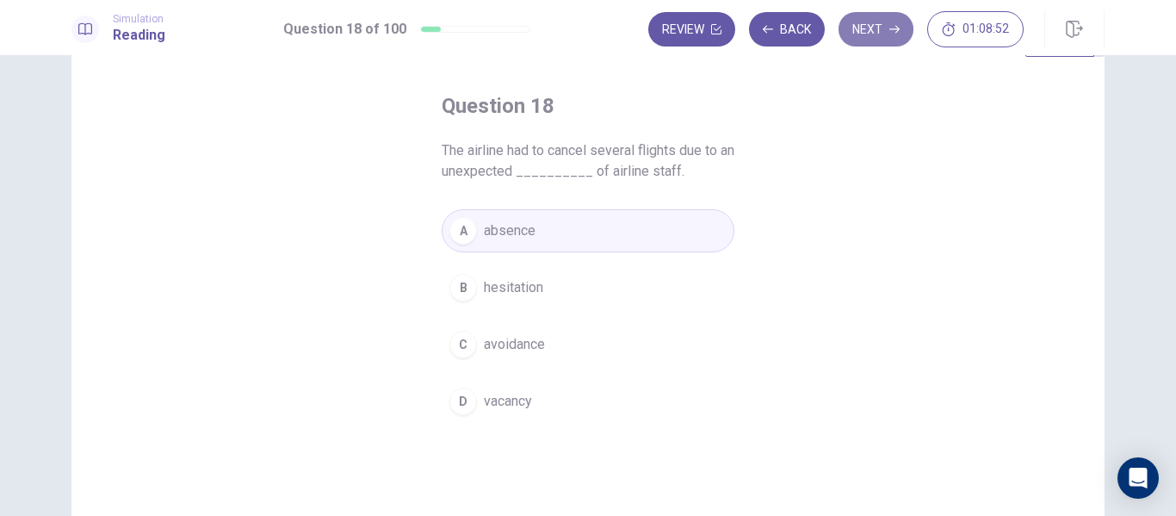
click at [875, 34] on button "Next" at bounding box center [875, 29] width 75 height 34
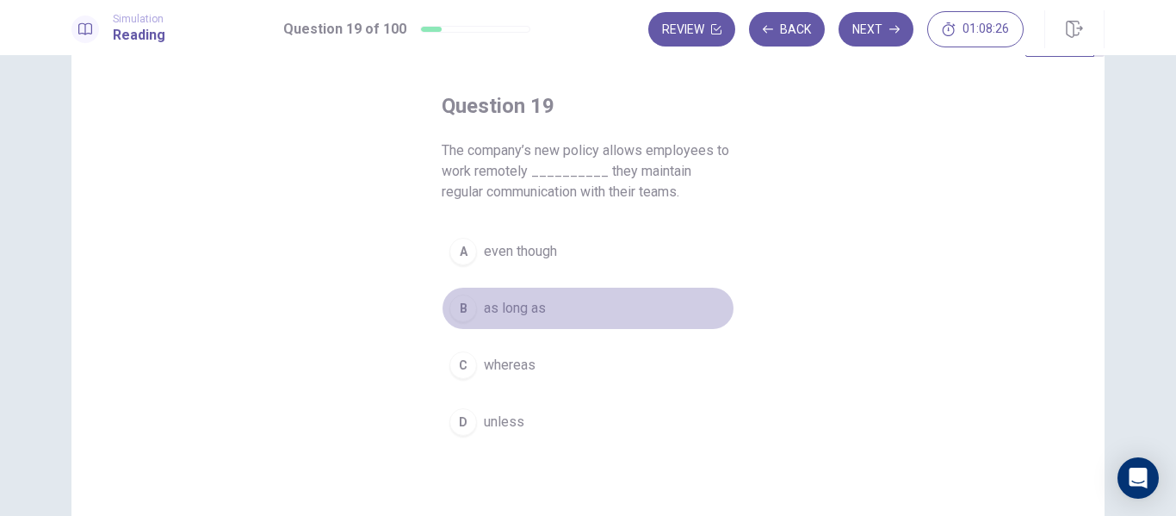
click at [512, 313] on span "as long as" at bounding box center [515, 308] width 62 height 21
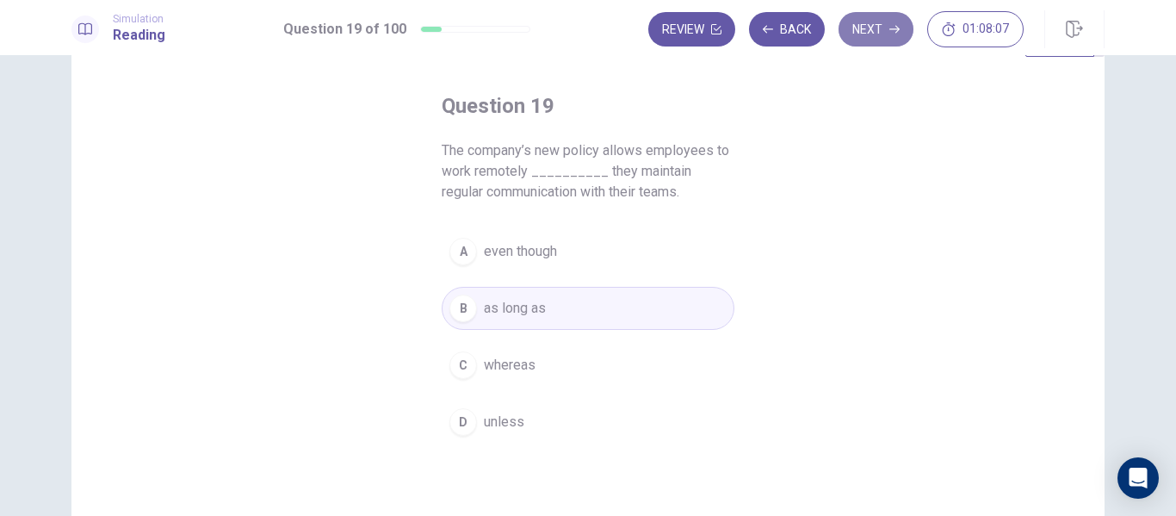
click at [881, 31] on button "Next" at bounding box center [875, 29] width 75 height 34
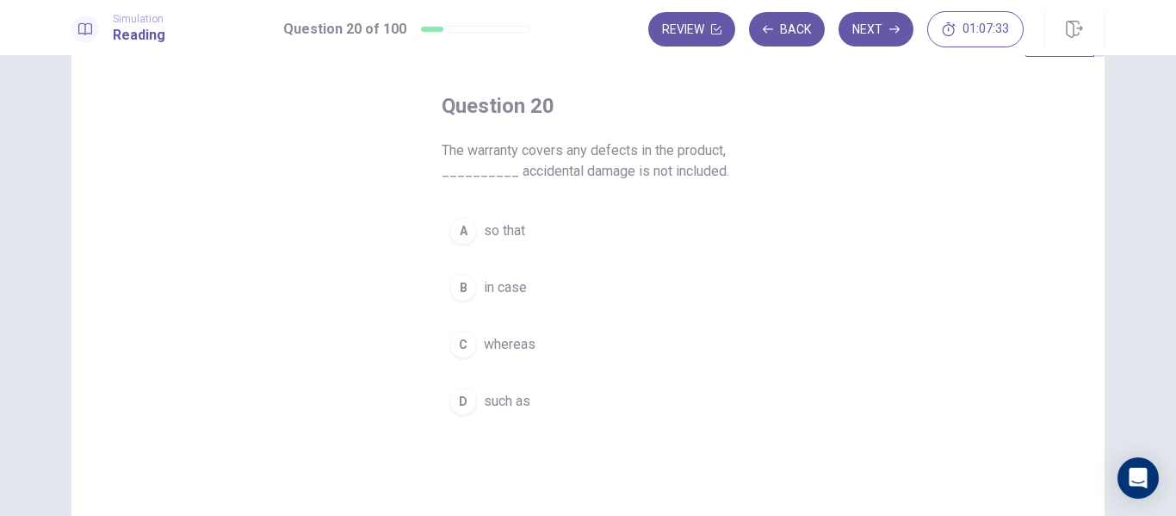
click at [516, 295] on span "in case" at bounding box center [505, 287] width 43 height 21
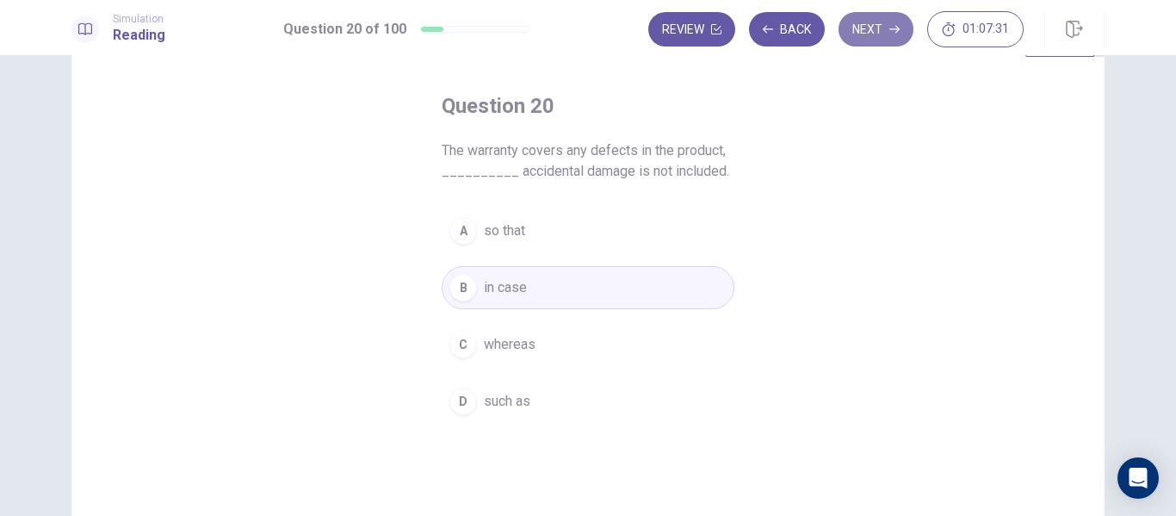
click at [892, 25] on icon "button" at bounding box center [894, 29] width 10 height 10
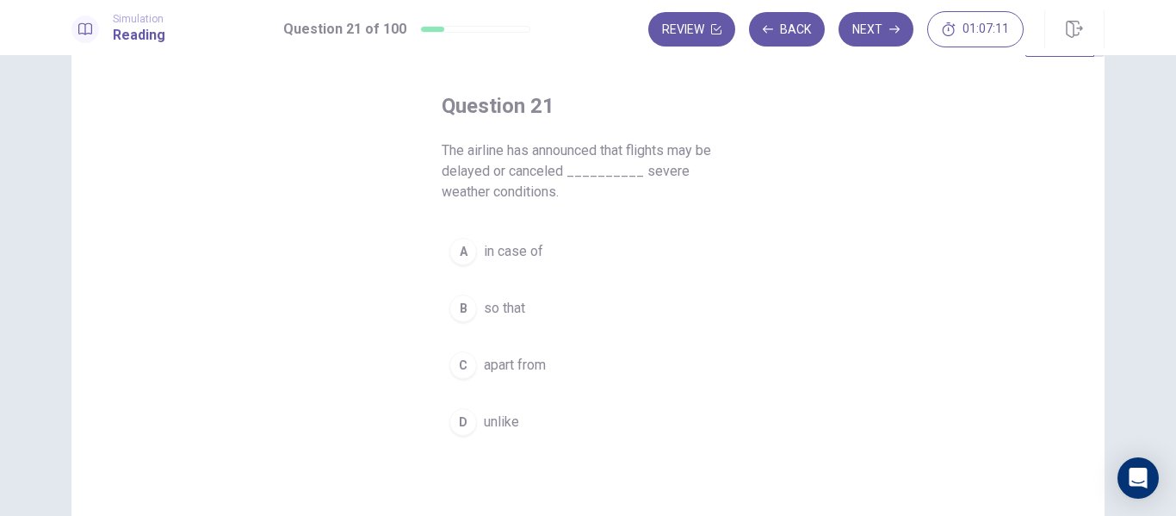
click at [524, 246] on span "in case of" at bounding box center [513, 251] width 59 height 21
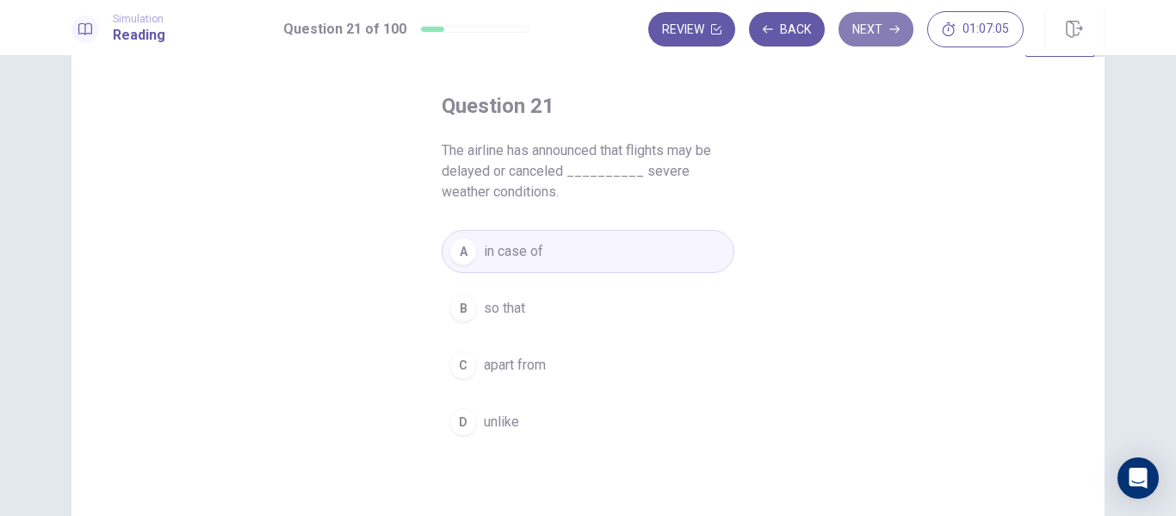
click at [879, 27] on button "Next" at bounding box center [875, 29] width 75 height 34
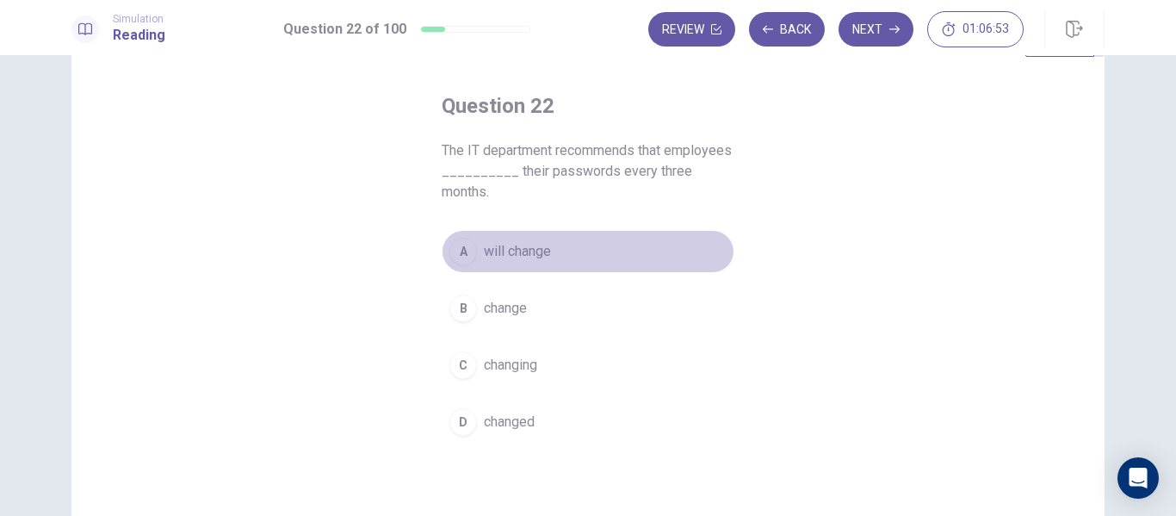
click at [521, 255] on span "will change" at bounding box center [517, 251] width 67 height 21
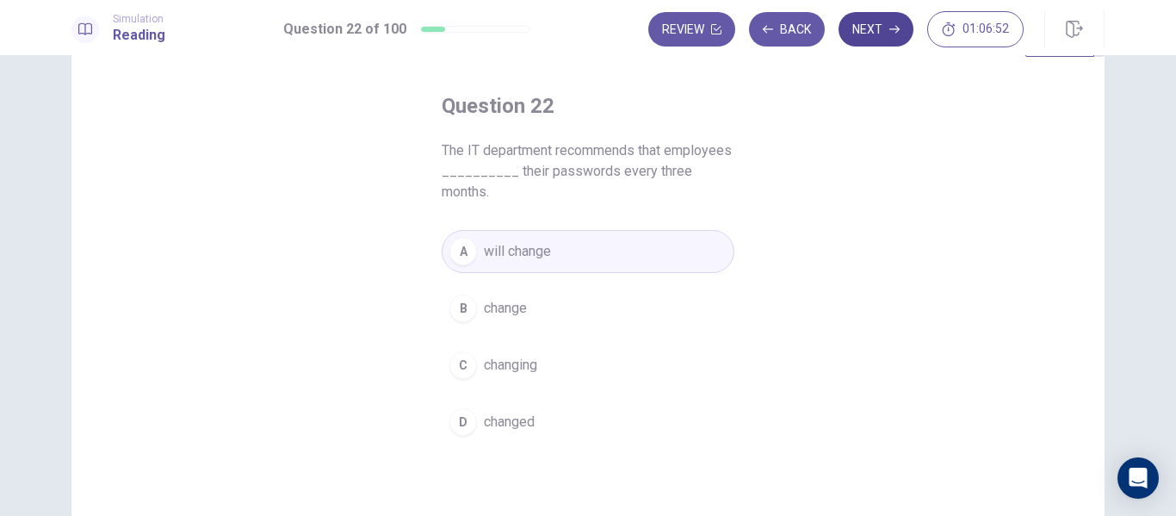
click at [882, 36] on button "Next" at bounding box center [875, 29] width 75 height 34
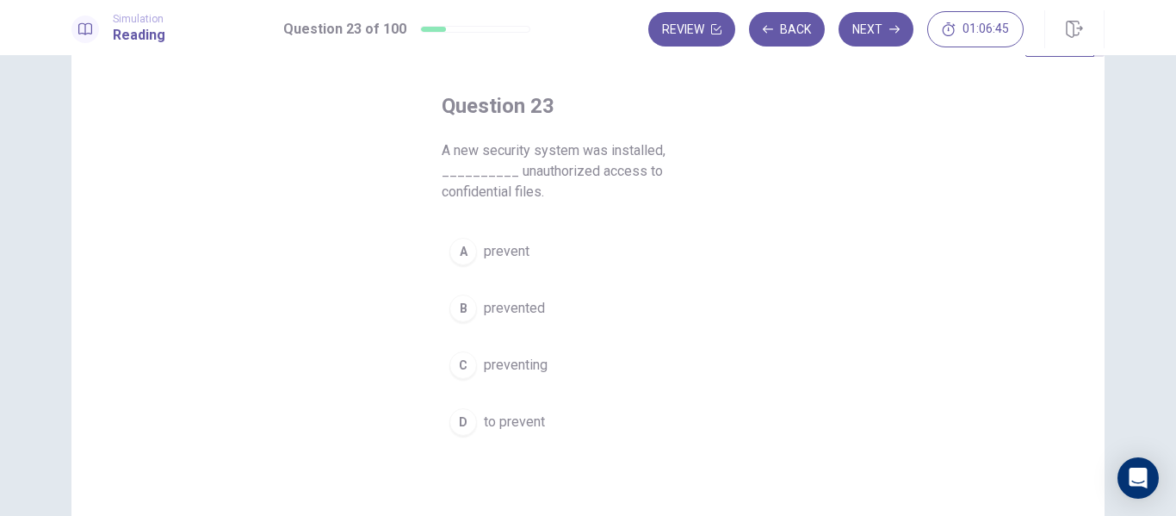
click at [517, 411] on span "to prevent" at bounding box center [514, 421] width 61 height 21
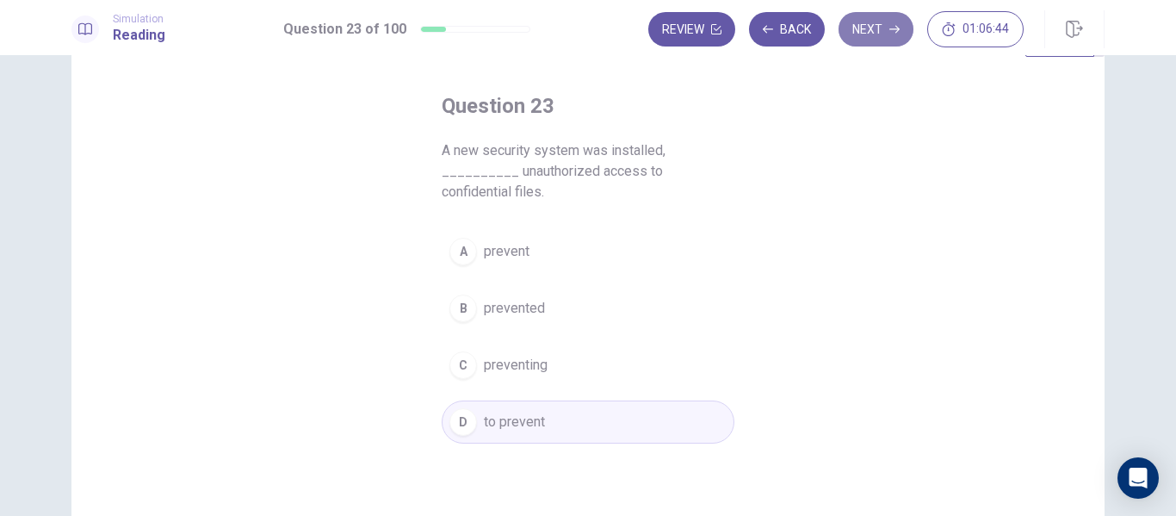
click at [869, 39] on button "Next" at bounding box center [875, 29] width 75 height 34
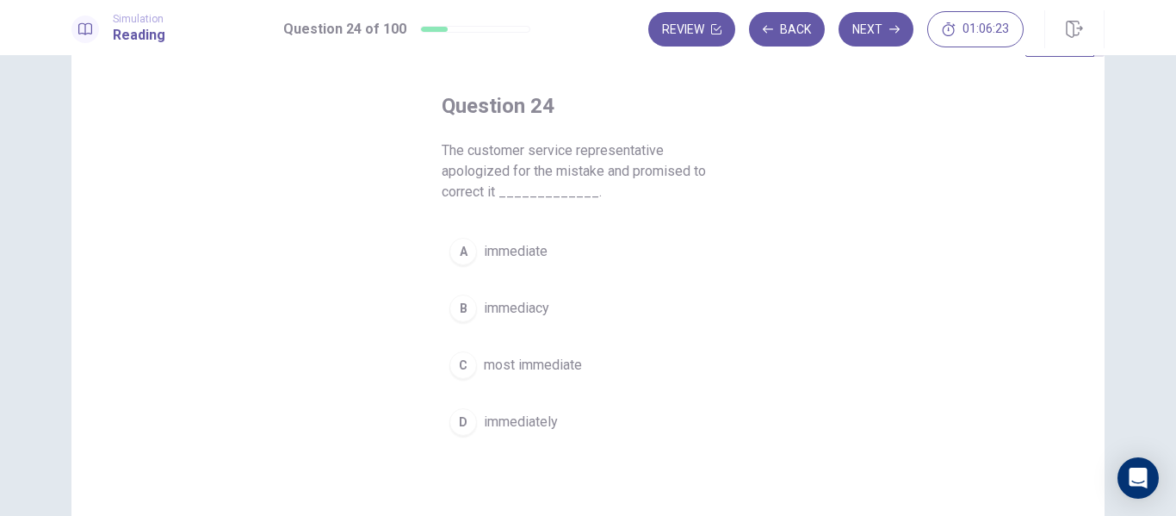
click at [544, 408] on button "D immediately" at bounding box center [588, 421] width 293 height 43
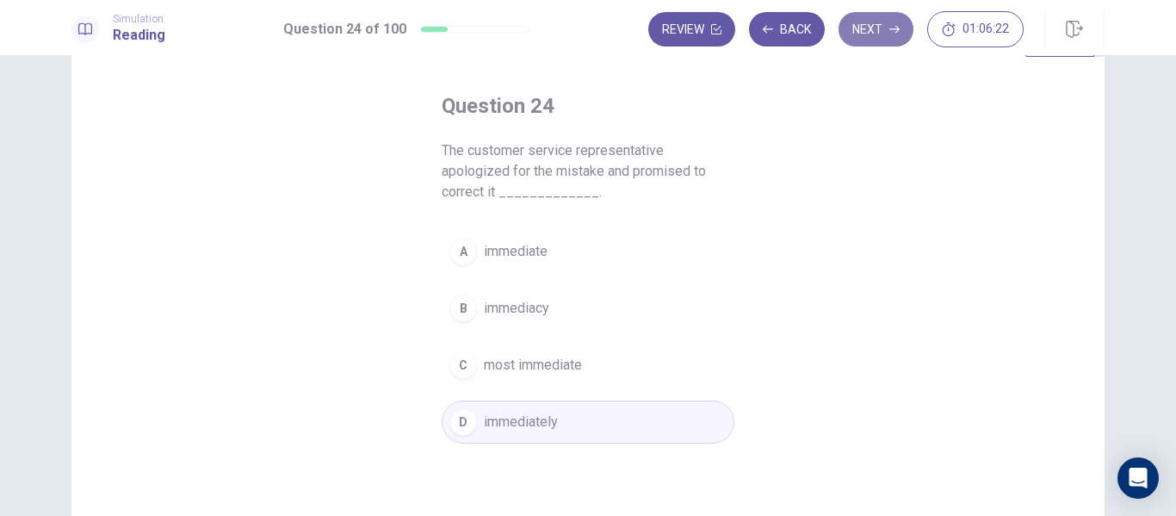
click at [880, 32] on button "Next" at bounding box center [875, 29] width 75 height 34
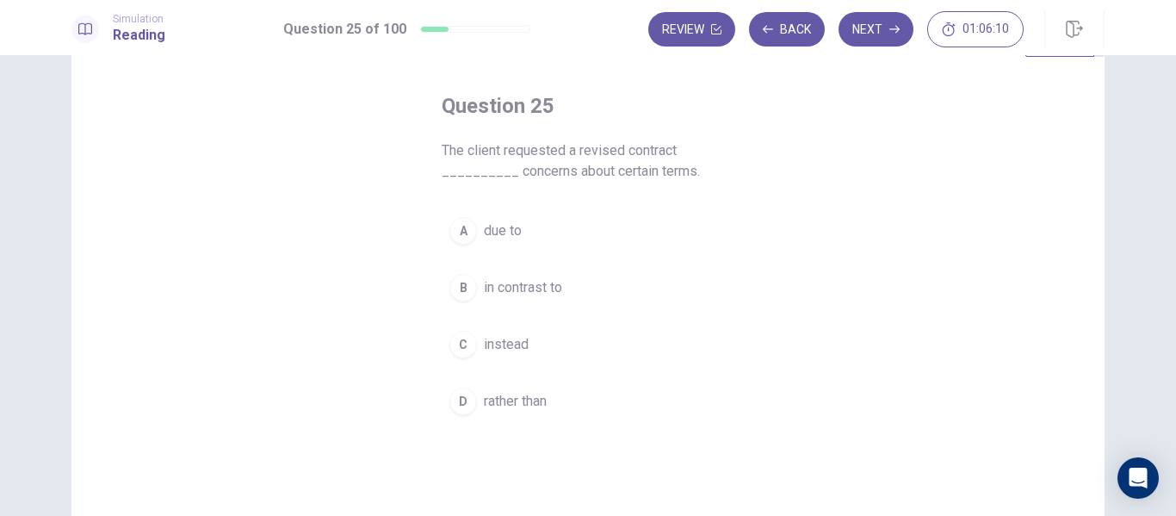
click at [518, 233] on button "A due to" at bounding box center [588, 230] width 293 height 43
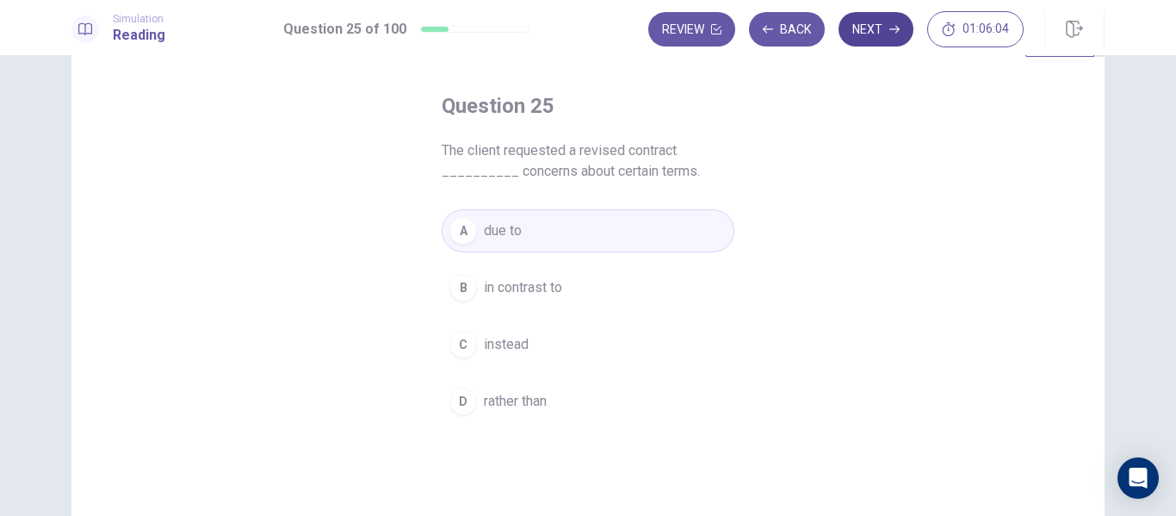
click at [873, 20] on button "Next" at bounding box center [875, 29] width 75 height 34
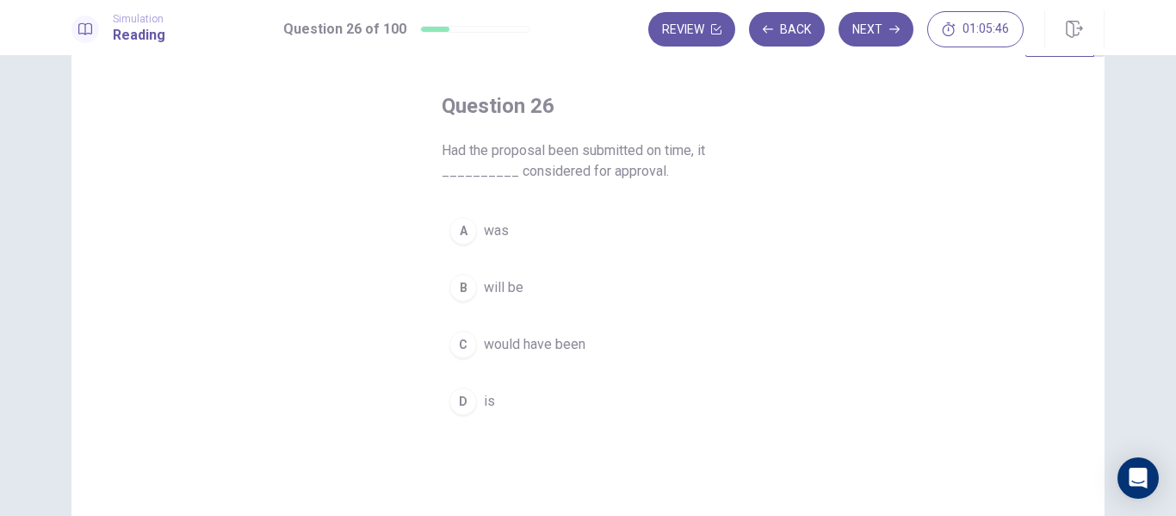
click at [568, 346] on span "would have been" at bounding box center [535, 344] width 102 height 21
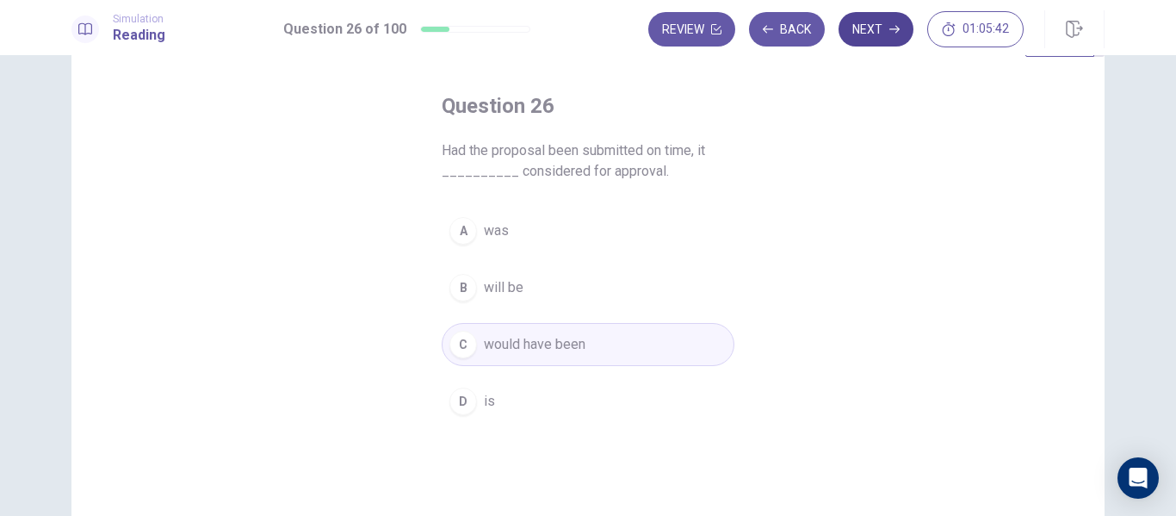
click at [874, 32] on button "Next" at bounding box center [875, 29] width 75 height 34
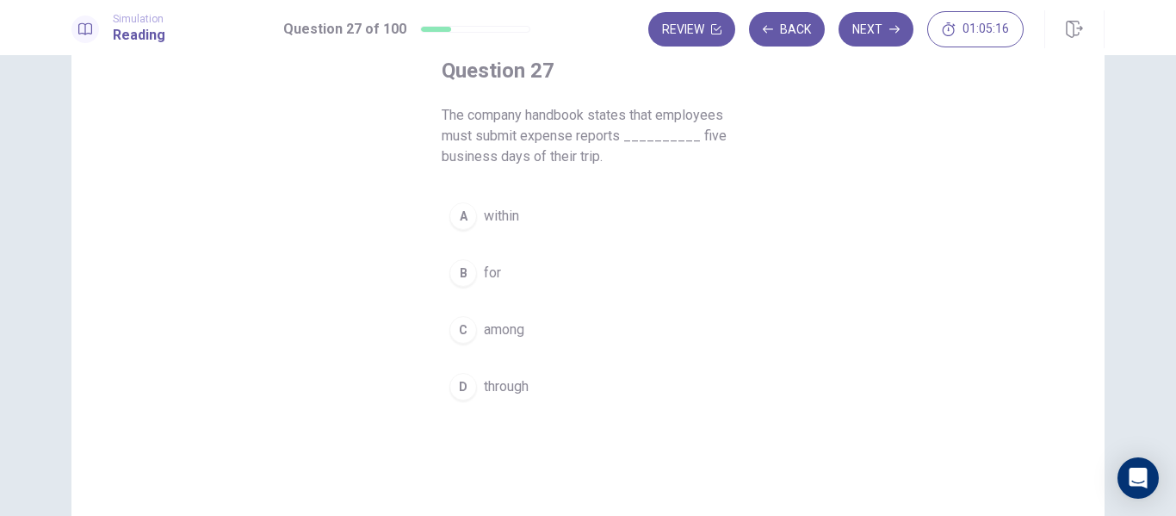
scroll to position [93, 0]
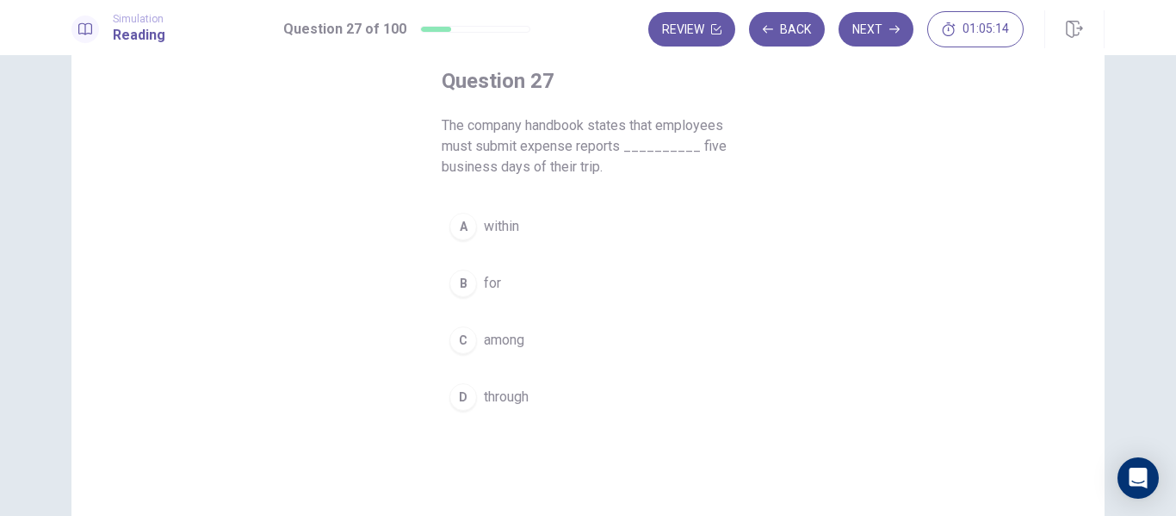
click at [507, 347] on span "among" at bounding box center [504, 340] width 40 height 21
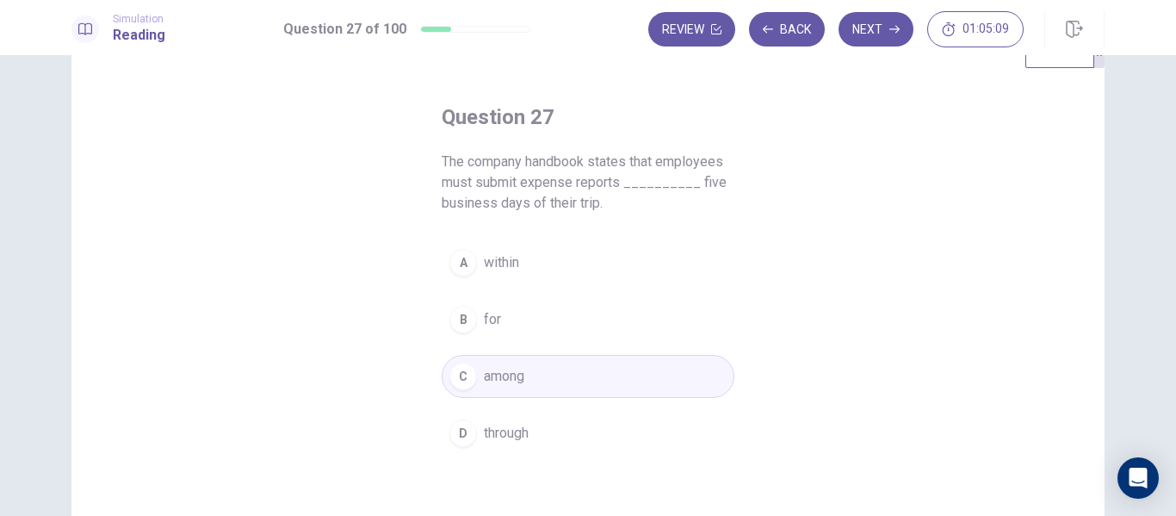
scroll to position [55, 0]
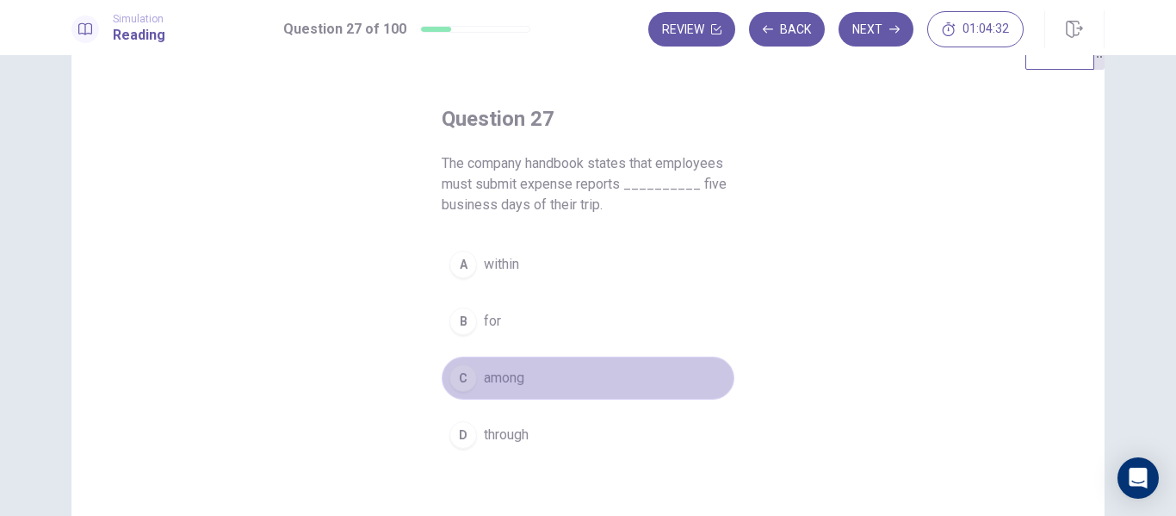
click at [531, 374] on button "C among" at bounding box center [588, 377] width 293 height 43
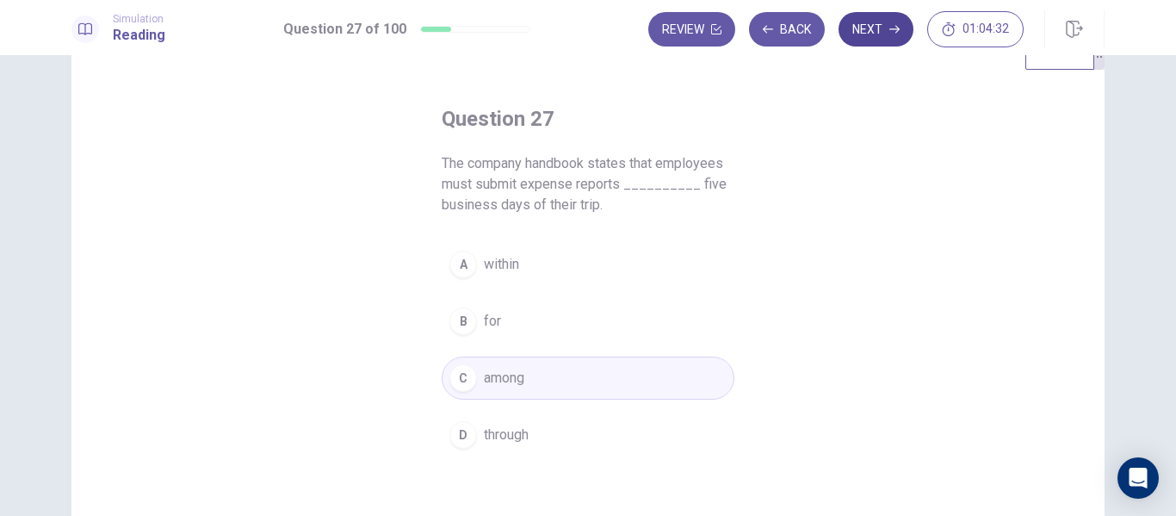
click at [869, 30] on button "Next" at bounding box center [875, 29] width 75 height 34
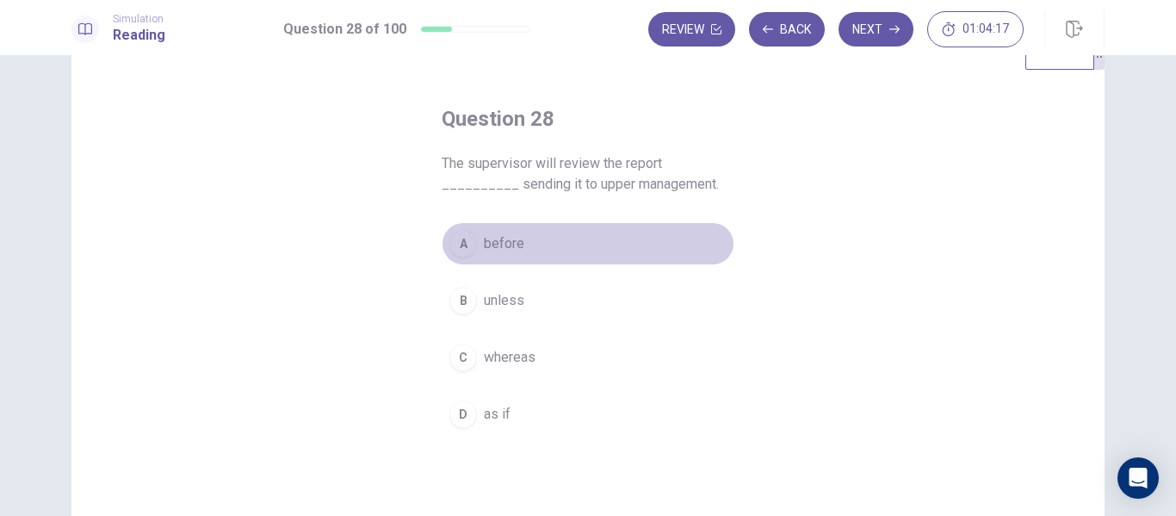
click at [504, 248] on span "before" at bounding box center [504, 243] width 40 height 21
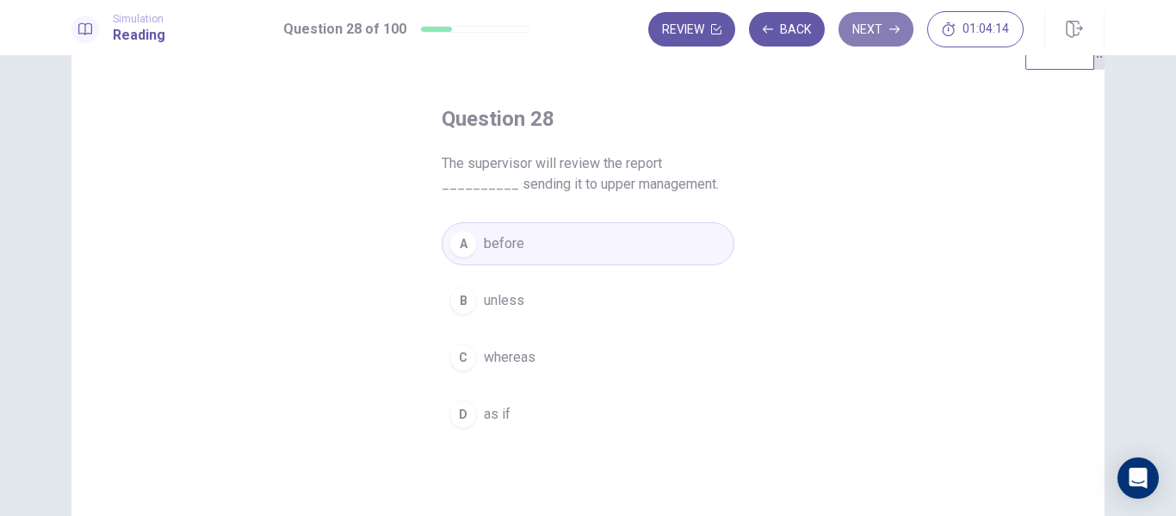
click at [886, 16] on button "Next" at bounding box center [875, 29] width 75 height 34
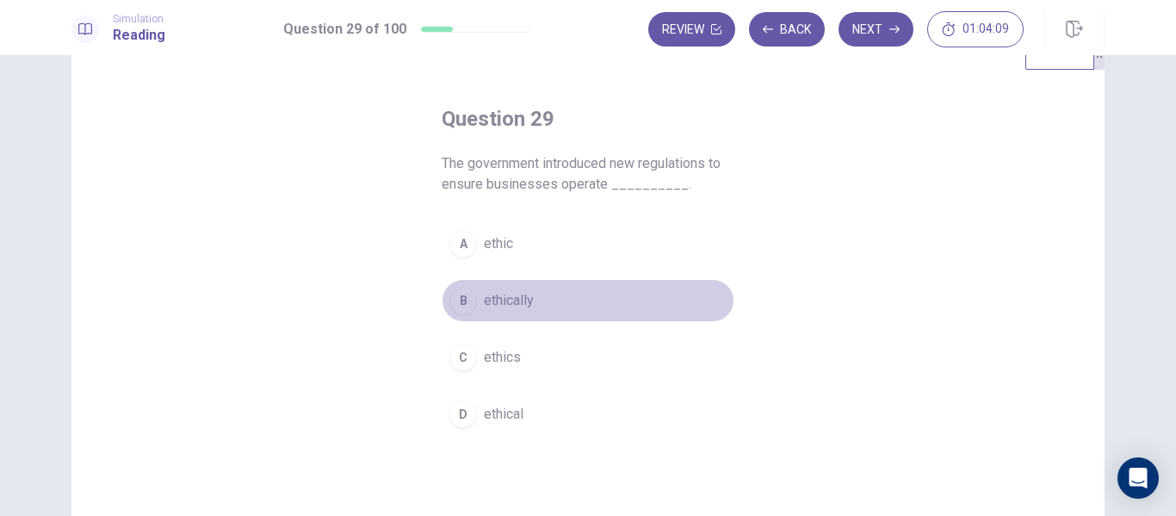
click at [517, 295] on span "ethically" at bounding box center [509, 300] width 50 height 21
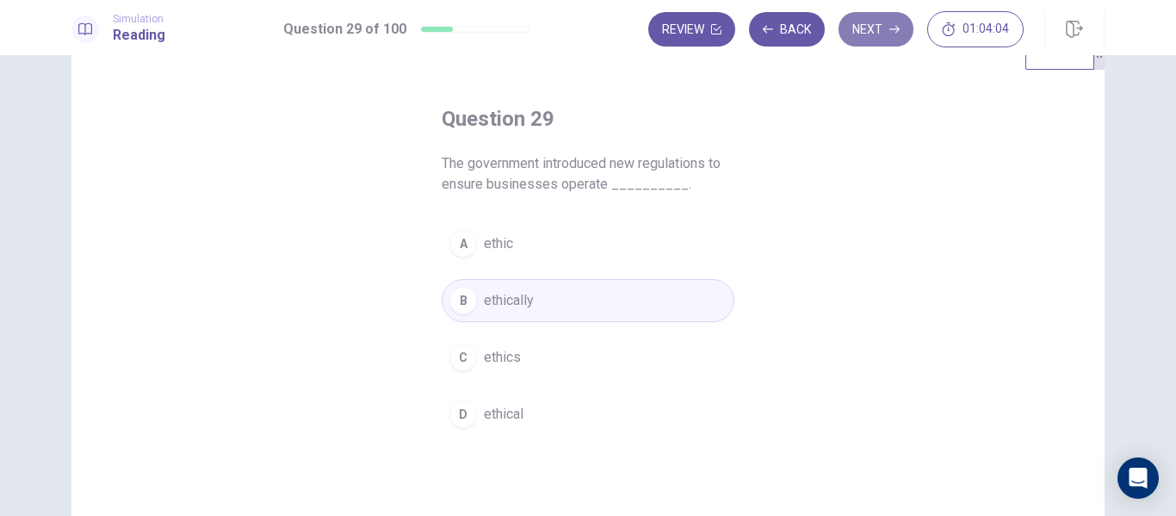
click at [894, 35] on button "Next" at bounding box center [875, 29] width 75 height 34
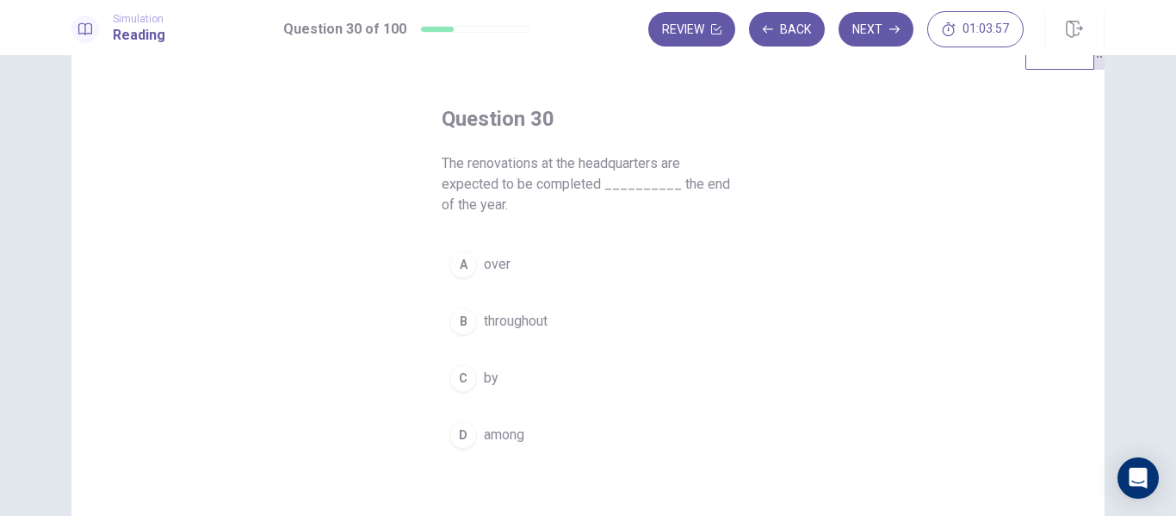
click at [470, 381] on div "C" at bounding box center [463, 378] width 28 height 28
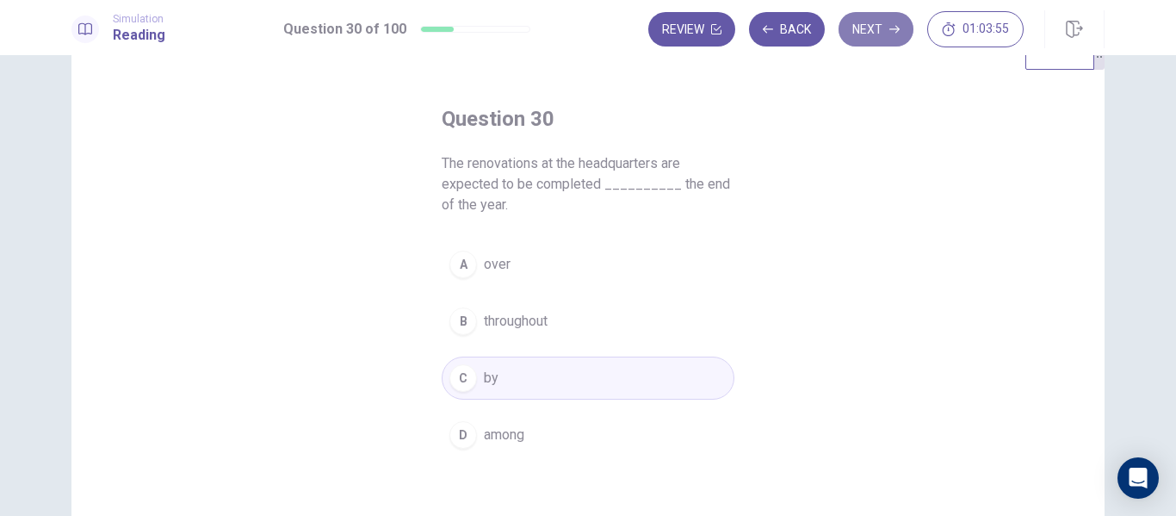
click at [881, 41] on button "Next" at bounding box center [875, 29] width 75 height 34
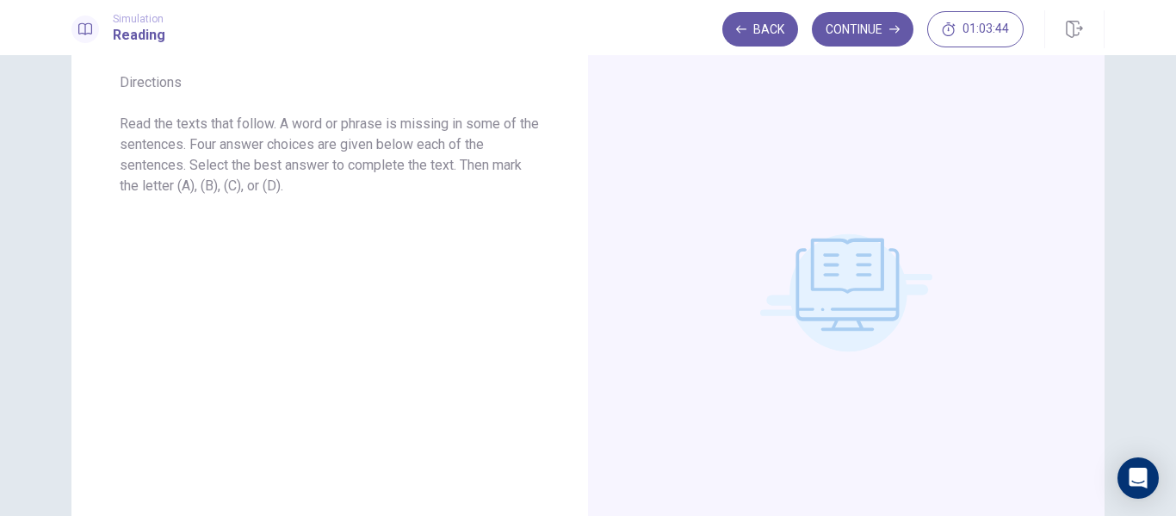
scroll to position [0, 0]
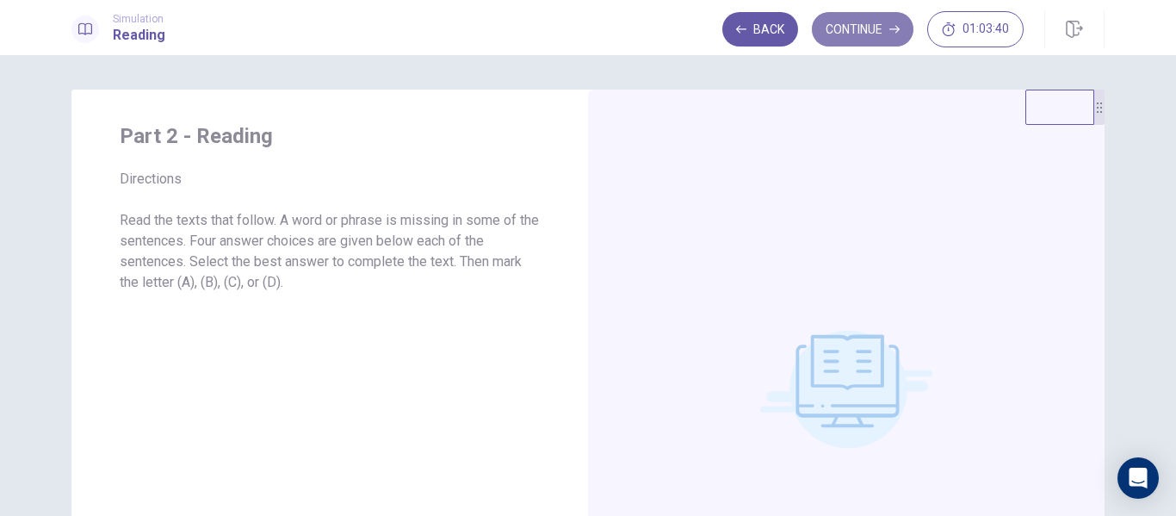
click at [874, 40] on button "Continue" at bounding box center [863, 29] width 102 height 34
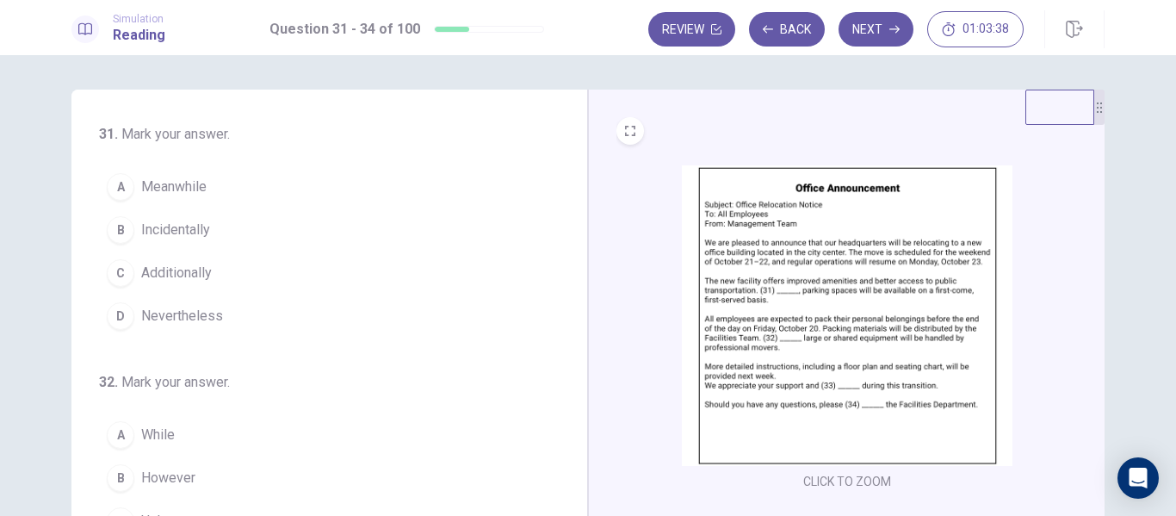
click at [776, 226] on img at bounding box center [847, 315] width 331 height 300
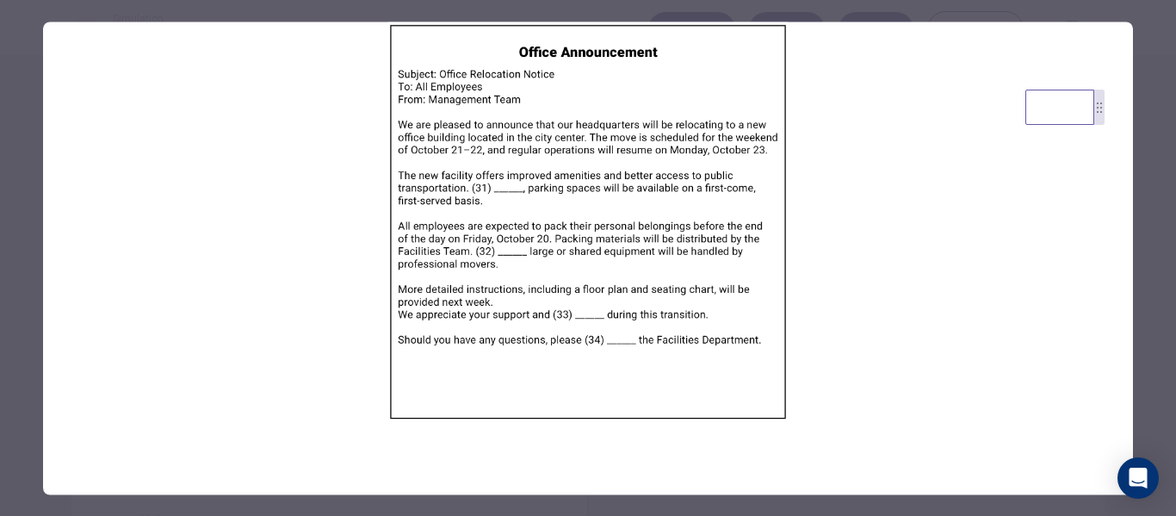
click at [1173, 210] on div at bounding box center [588, 258] width 1176 height 516
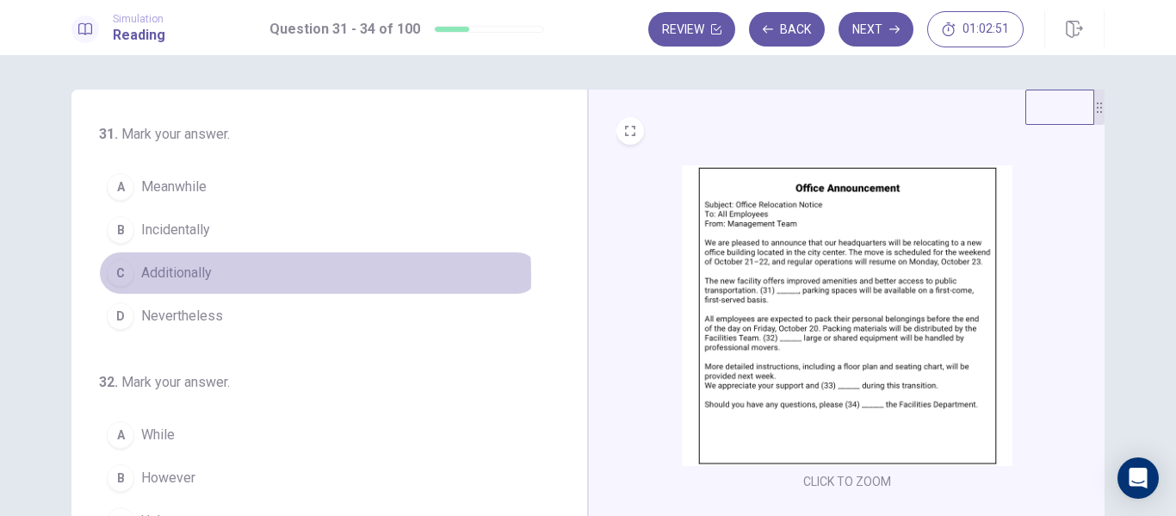
click at [202, 275] on span "Additionally" at bounding box center [176, 273] width 71 height 21
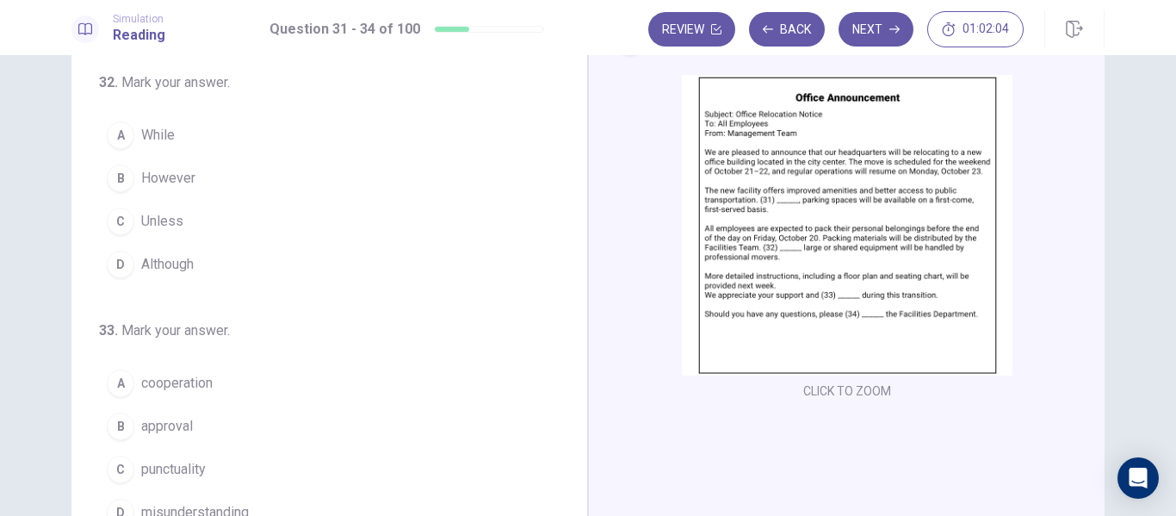
scroll to position [428, 0]
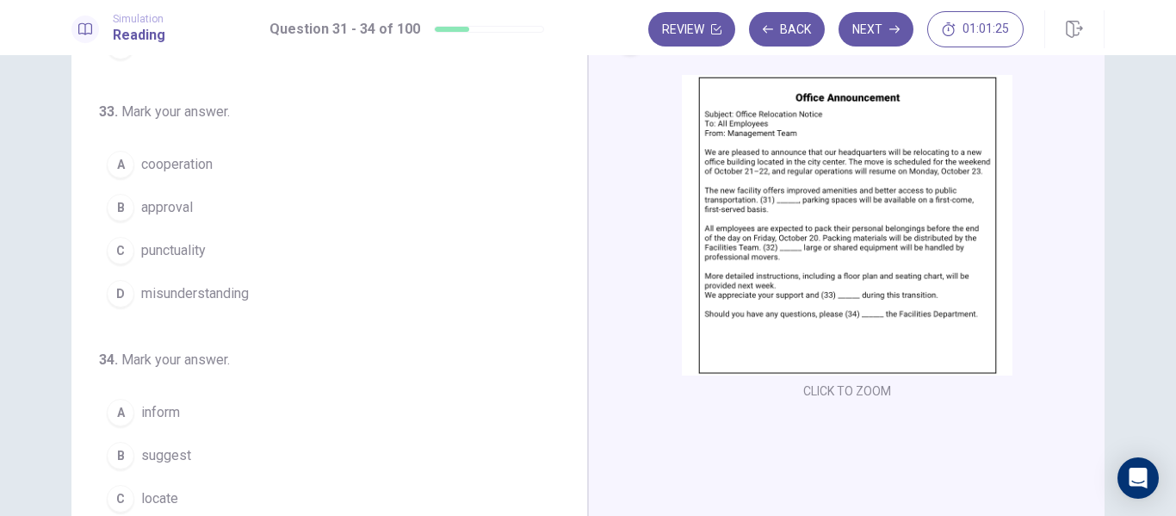
click at [136, 170] on button "A cooperation" at bounding box center [319, 164] width 440 height 43
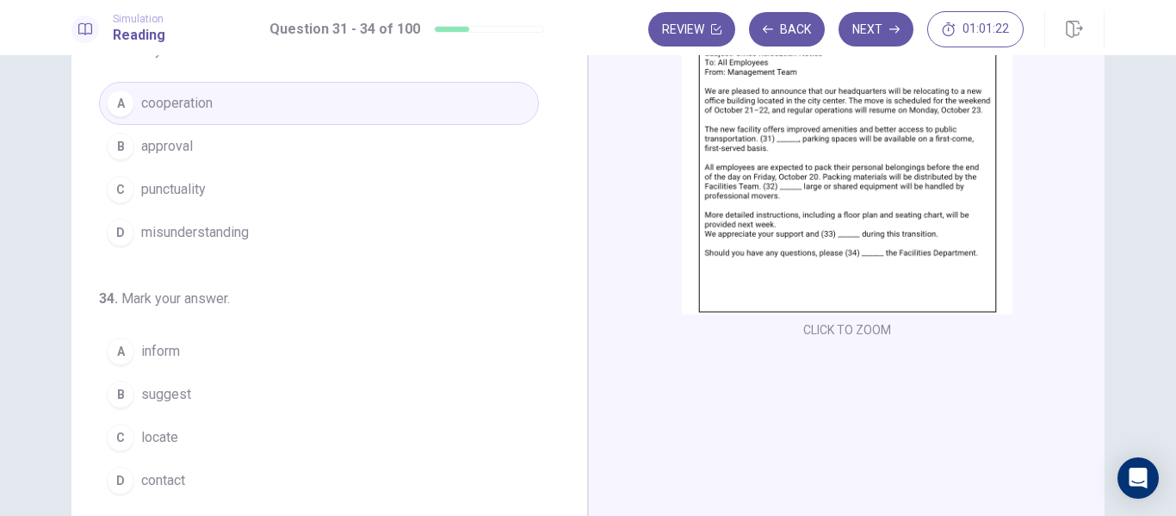
scroll to position [170, 0]
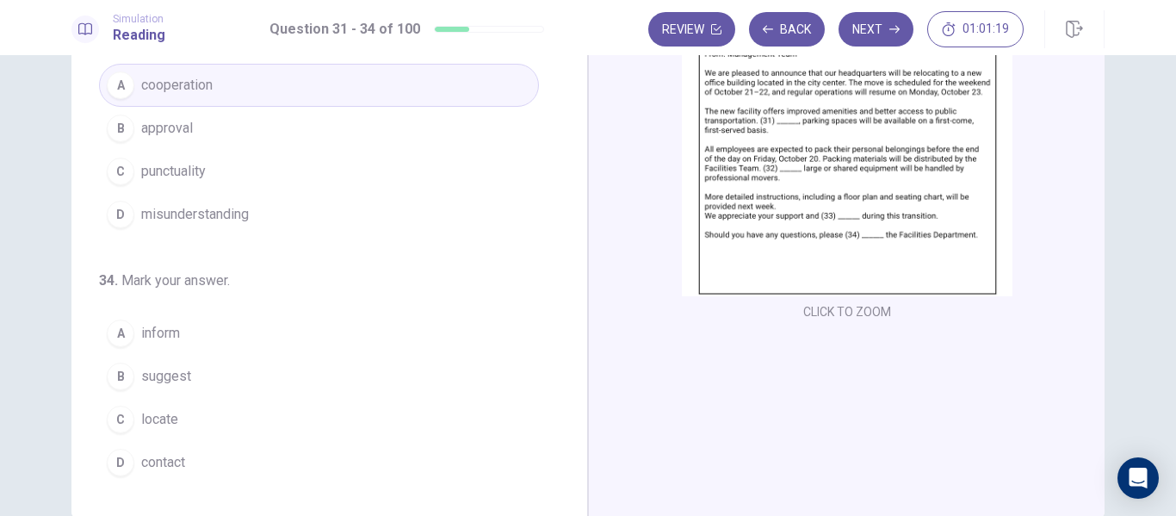
drag, startPoint x: 558, startPoint y: 248, endPoint x: 564, endPoint y: 294, distance: 46.9
click at [564, 294] on div "31 . Mark your answer. A Meanwhile B Incidentally C Additionally D Nevertheless…" at bounding box center [336, 218] width 474 height 529
click at [166, 474] on button "D contact" at bounding box center [319, 462] width 440 height 43
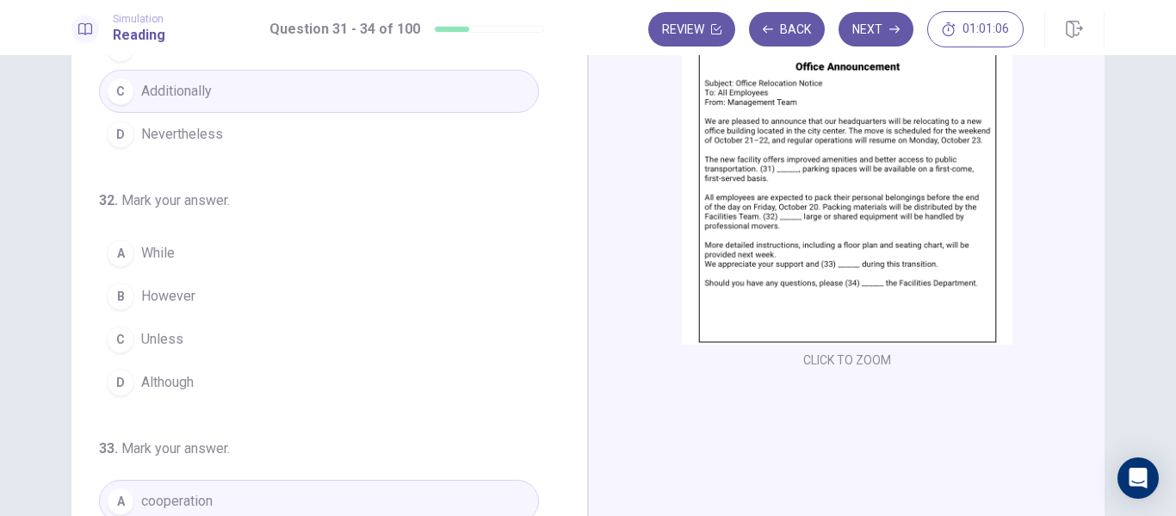
scroll to position [92, 0]
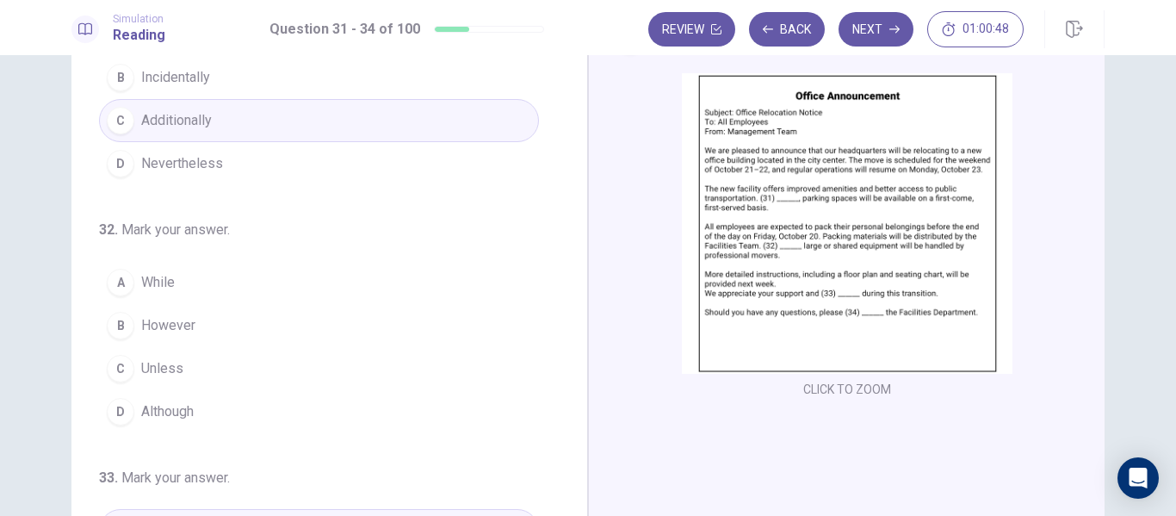
click at [196, 275] on button "A While" at bounding box center [319, 282] width 440 height 43
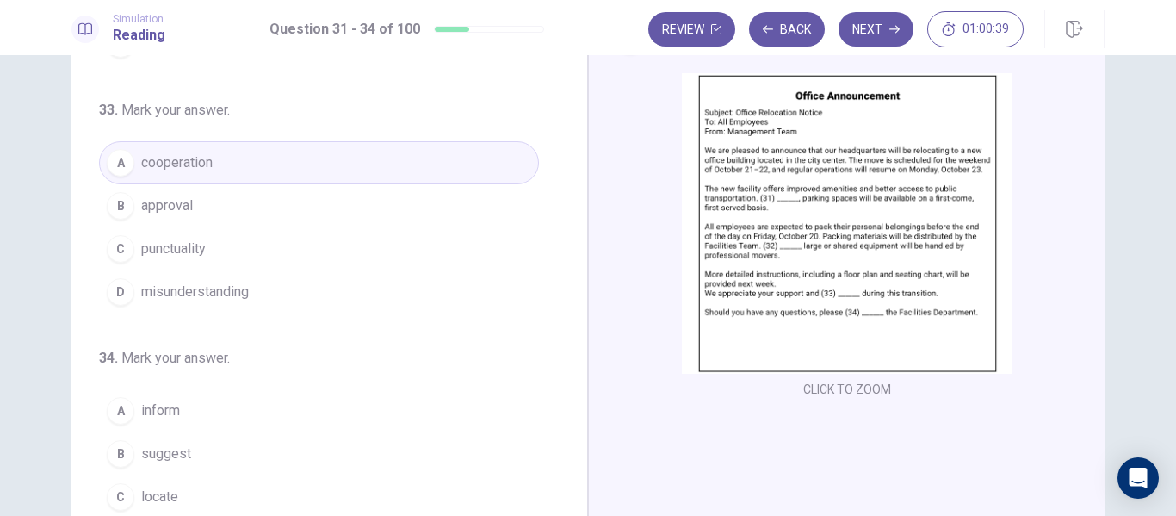
scroll to position [0, 0]
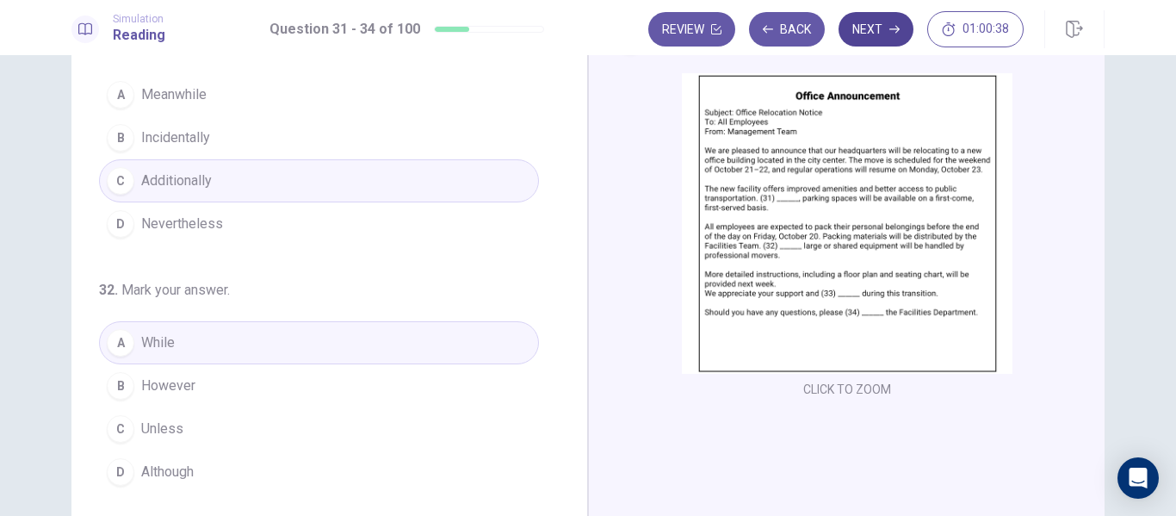
click at [887, 26] on button "Next" at bounding box center [875, 29] width 75 height 34
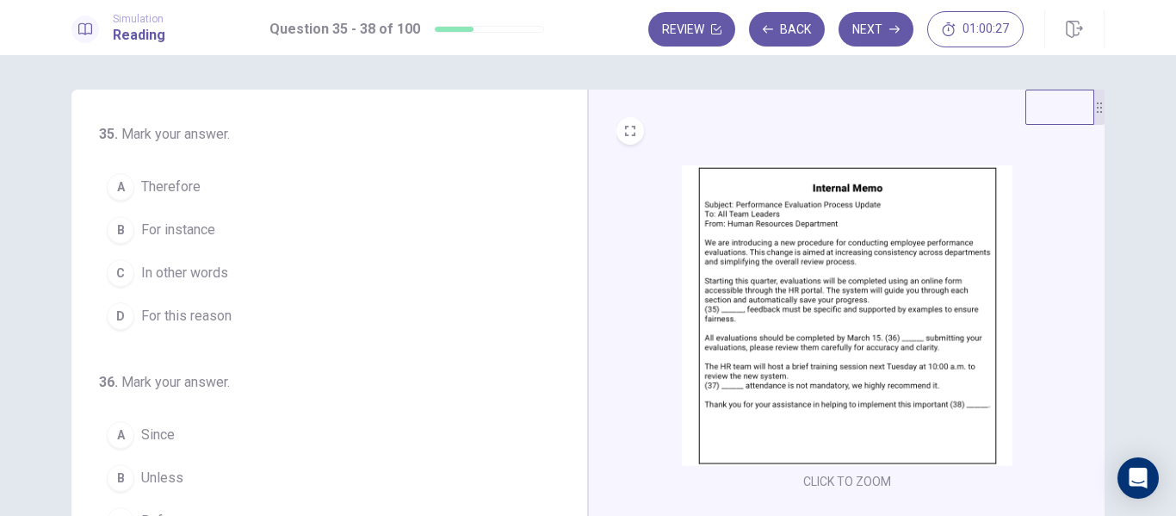
drag, startPoint x: 1163, startPoint y: 216, endPoint x: 1165, endPoint y: 234, distance: 18.3
click at [1165, 234] on div "35 . Mark your answer. A Therefore B For instance C In other words D For this r…" at bounding box center [588, 285] width 1176 height 461
drag, startPoint x: 1165, startPoint y: 234, endPoint x: 1165, endPoint y: 275, distance: 41.3
click at [1165, 275] on div "35 . Mark your answer. A Therefore B For instance C In other words D For this r…" at bounding box center [588, 285] width 1176 height 461
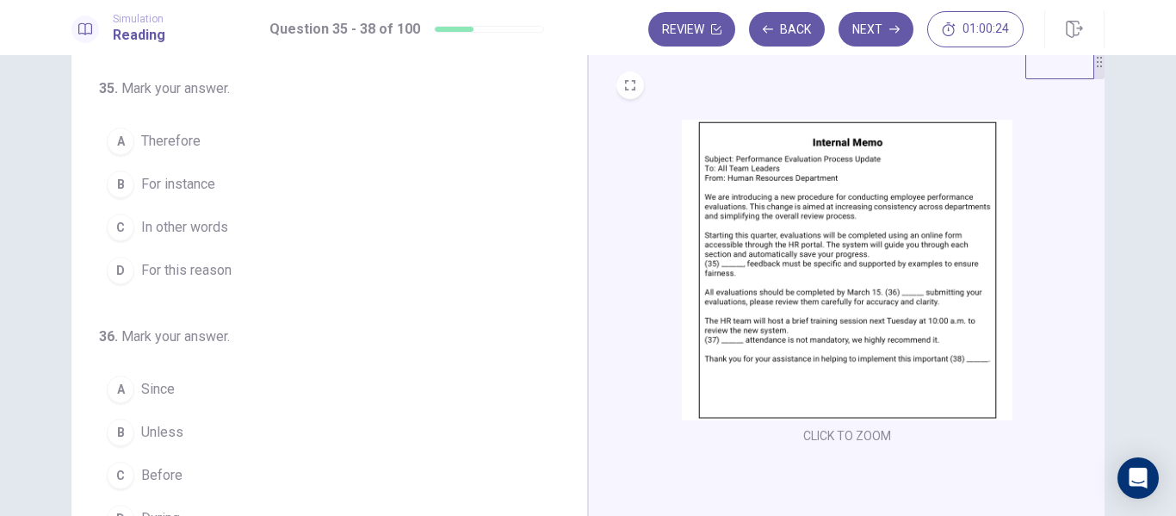
scroll to position [46, 0]
drag, startPoint x: 554, startPoint y: 133, endPoint x: 556, endPoint y: 103, distance: 30.2
click at [556, 103] on div "35 . Mark your answer. A Therefore B For instance C In other words D For this r…" at bounding box center [336, 341] width 474 height 529
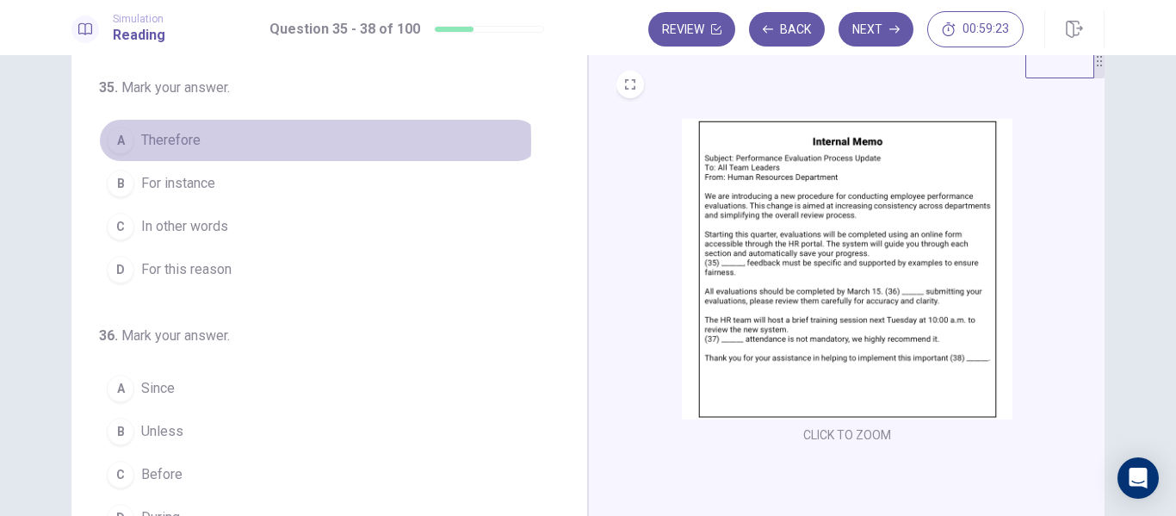
click at [149, 142] on span "Therefore" at bounding box center [170, 140] width 59 height 21
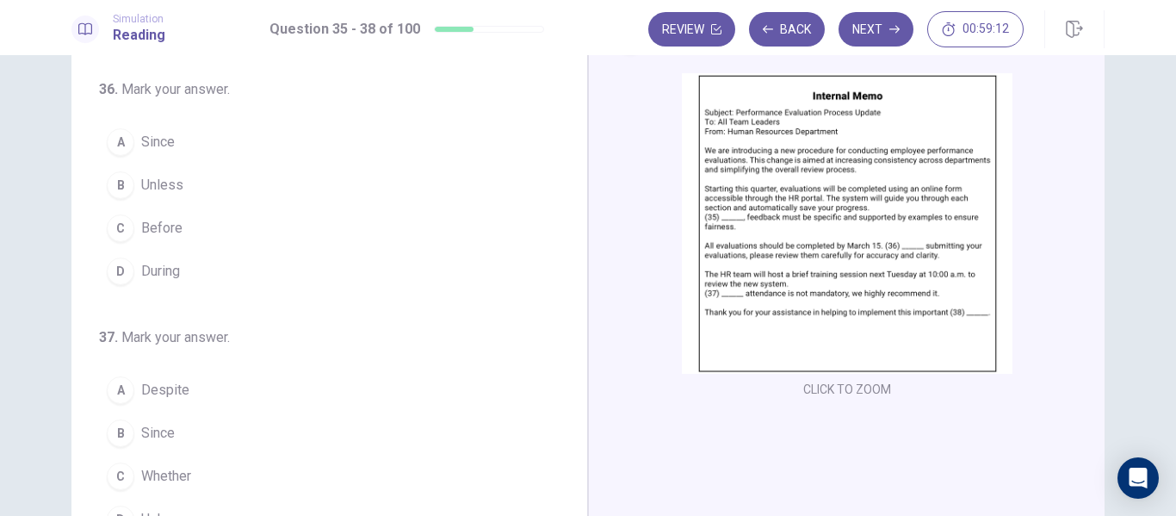
scroll to position [93, 0]
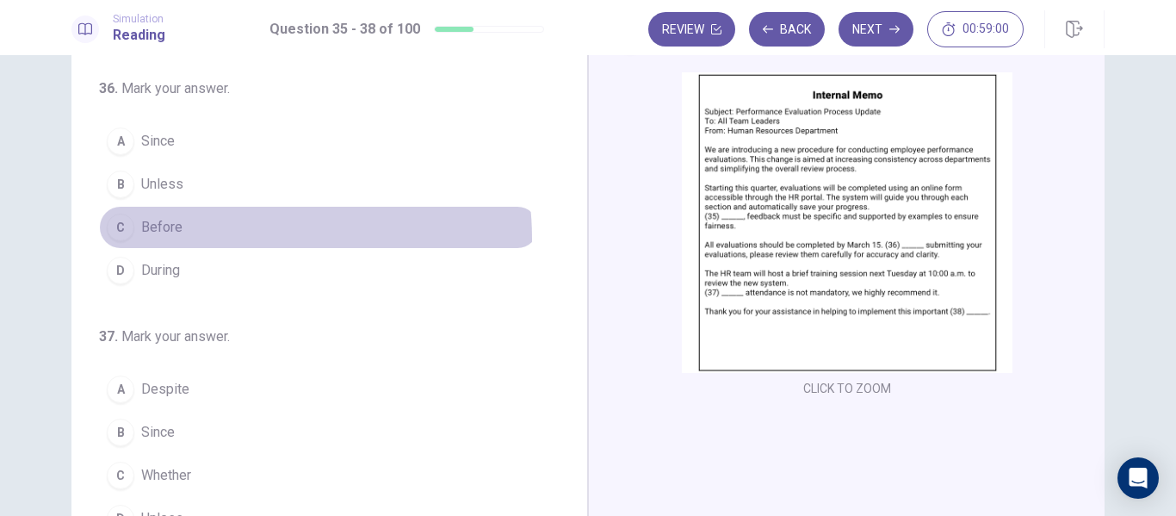
click at [224, 238] on button "C Before" at bounding box center [319, 227] width 440 height 43
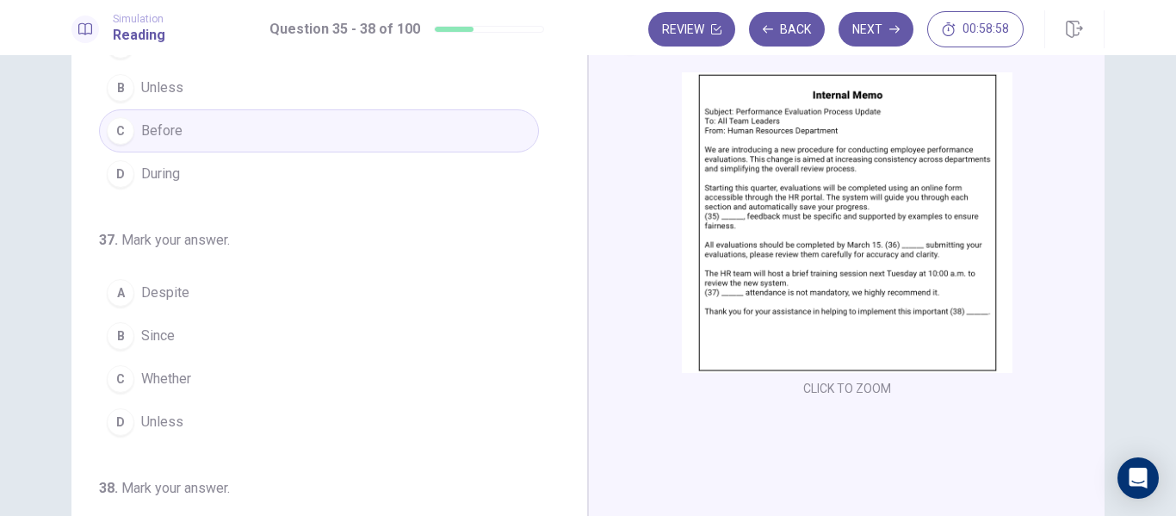
scroll to position [306, 0]
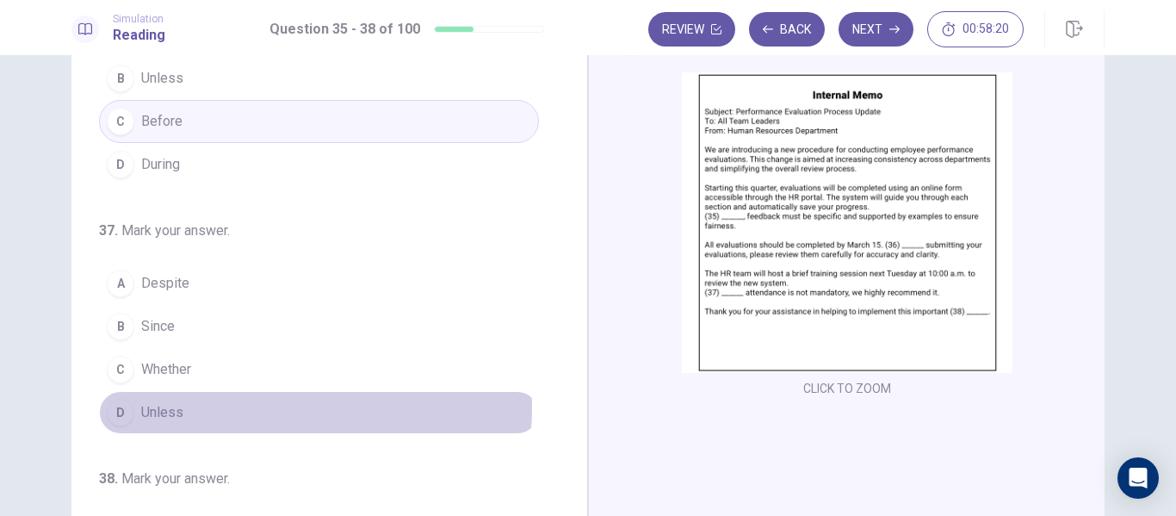
click at [261, 407] on button "D Unless" at bounding box center [319, 412] width 440 height 43
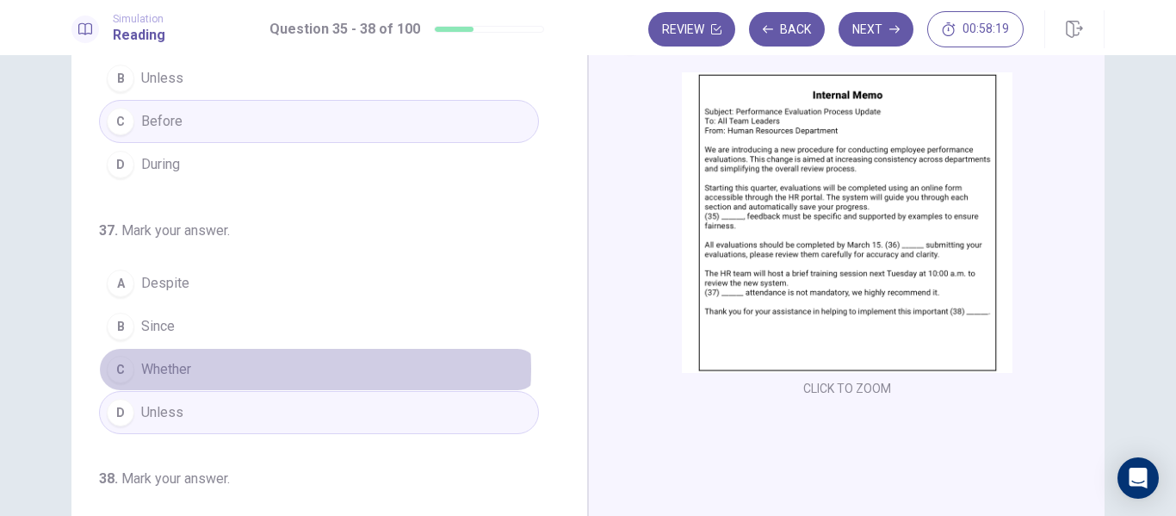
click at [271, 368] on button "C Whether" at bounding box center [319, 369] width 440 height 43
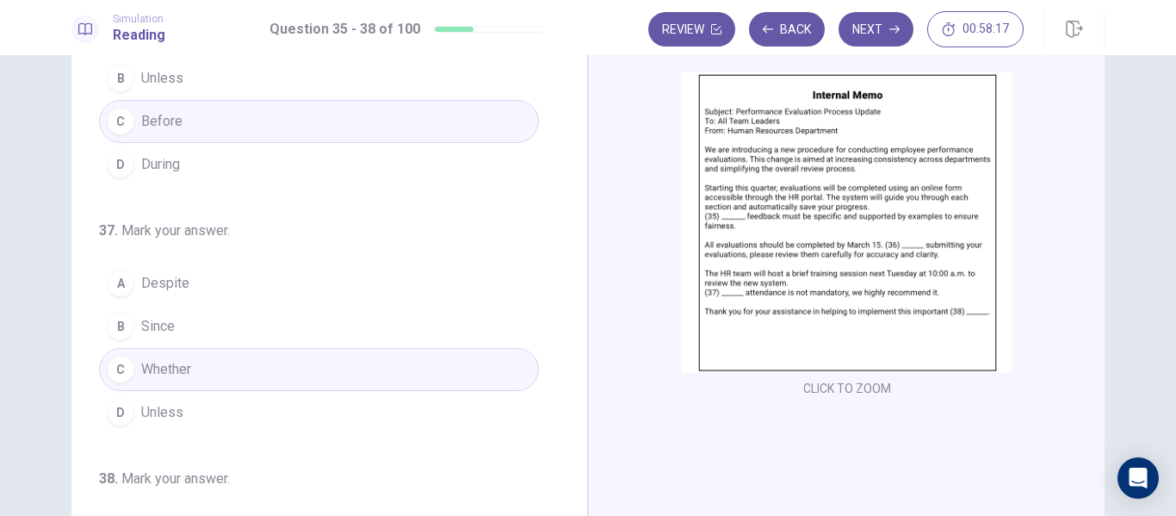
scroll to position [428, 0]
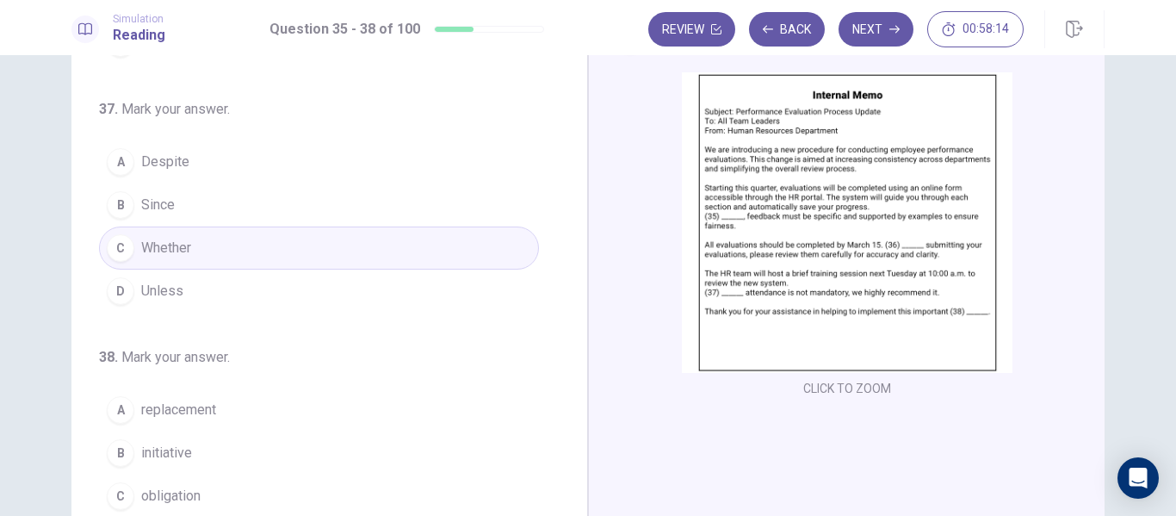
drag, startPoint x: 1162, startPoint y: 251, endPoint x: 1175, endPoint y: 291, distance: 41.6
click at [1175, 291] on div "35 . Mark your answer. A Therefore B For instance C In other words D For this r…" at bounding box center [588, 285] width 1176 height 461
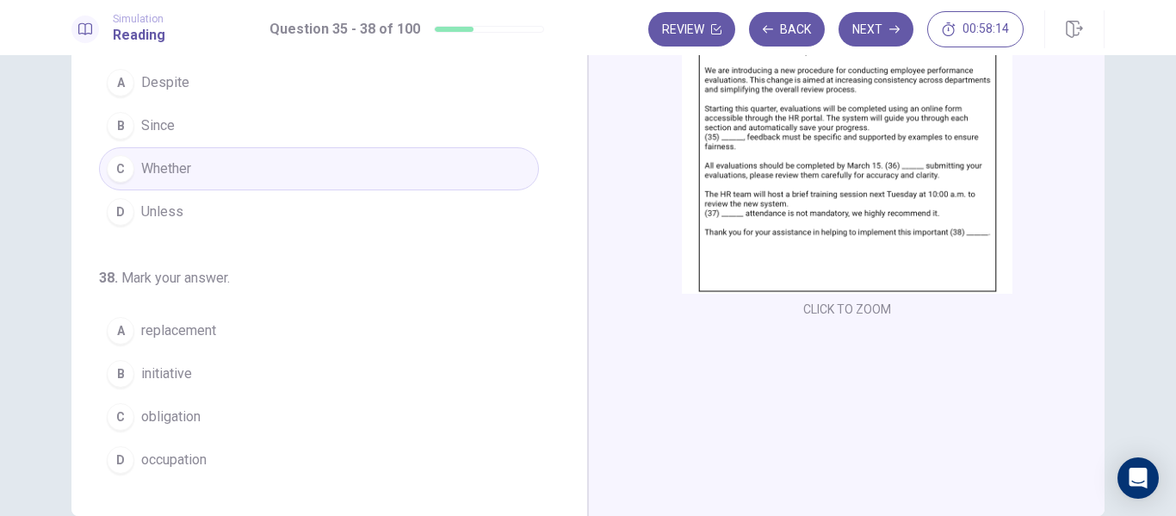
scroll to position [174, 0]
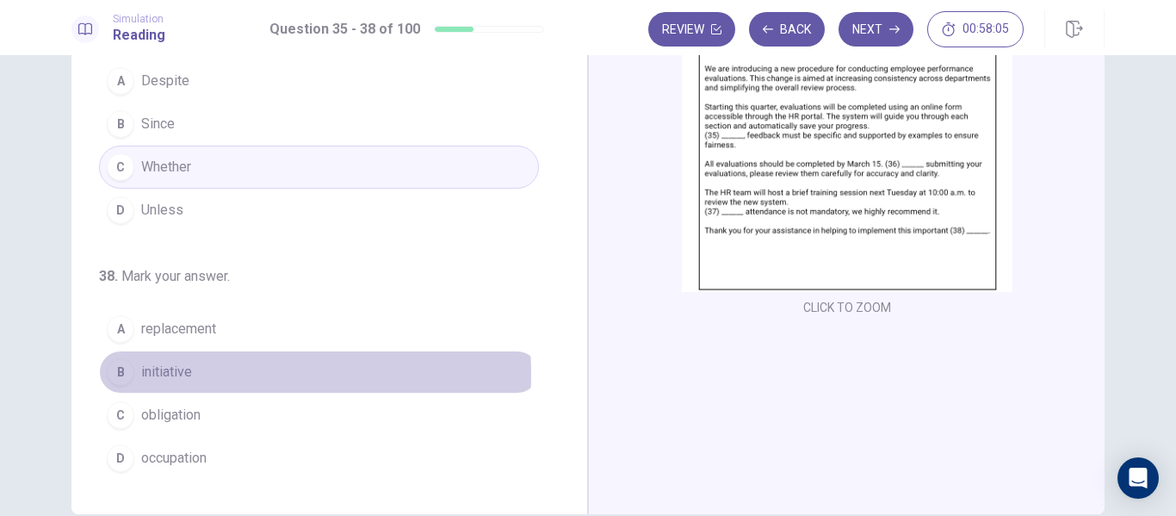
click at [216, 374] on button "B initiative" at bounding box center [319, 371] width 440 height 43
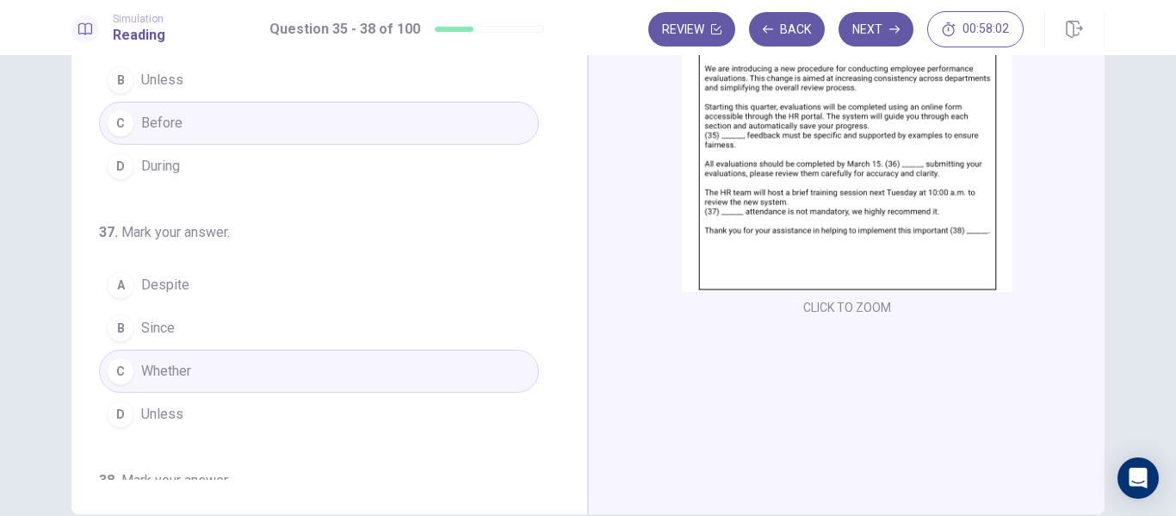
scroll to position [222, 0]
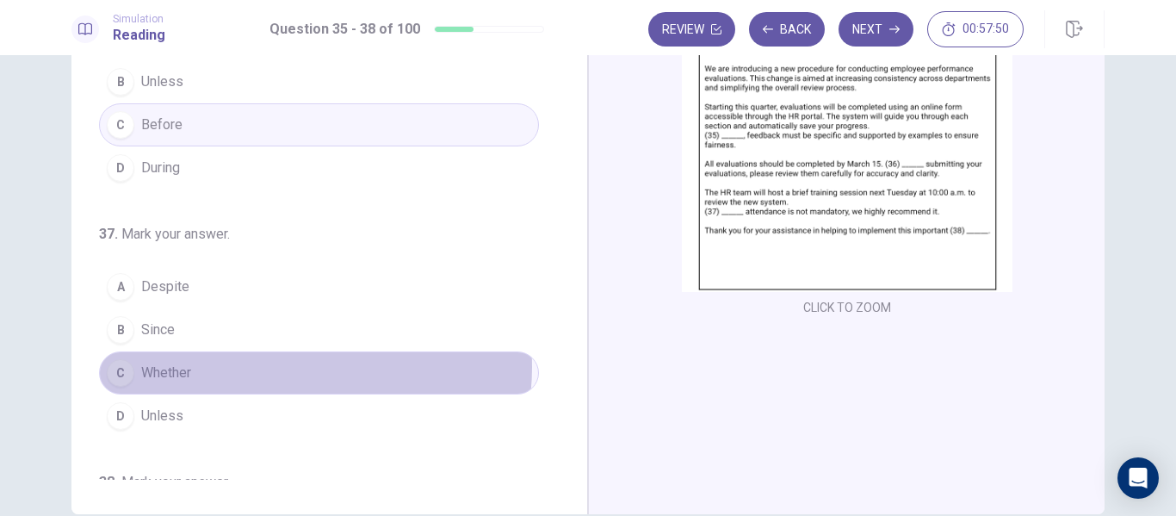
click at [289, 367] on button "C Whether" at bounding box center [319, 372] width 440 height 43
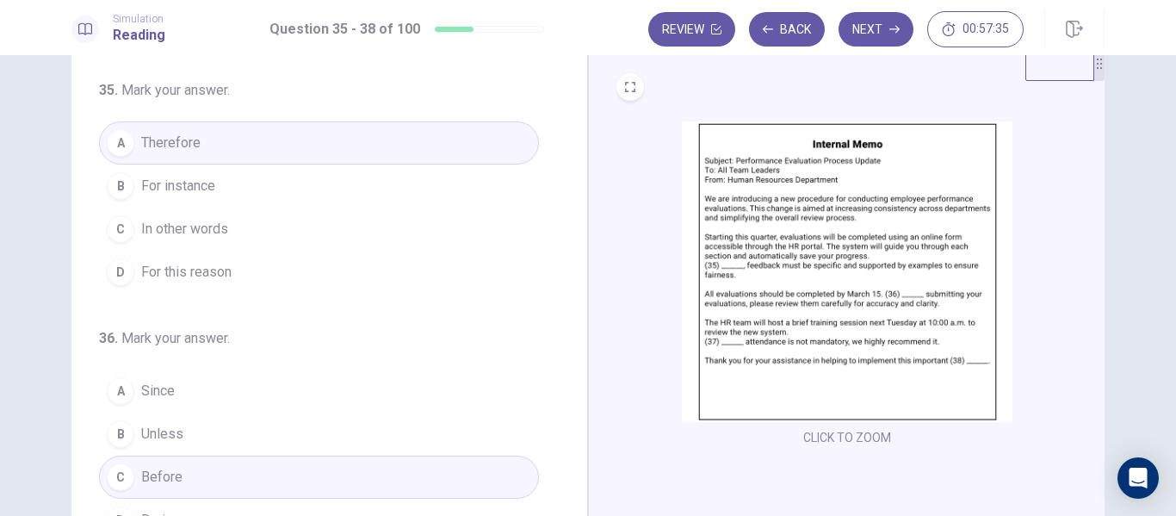
scroll to position [0, 0]
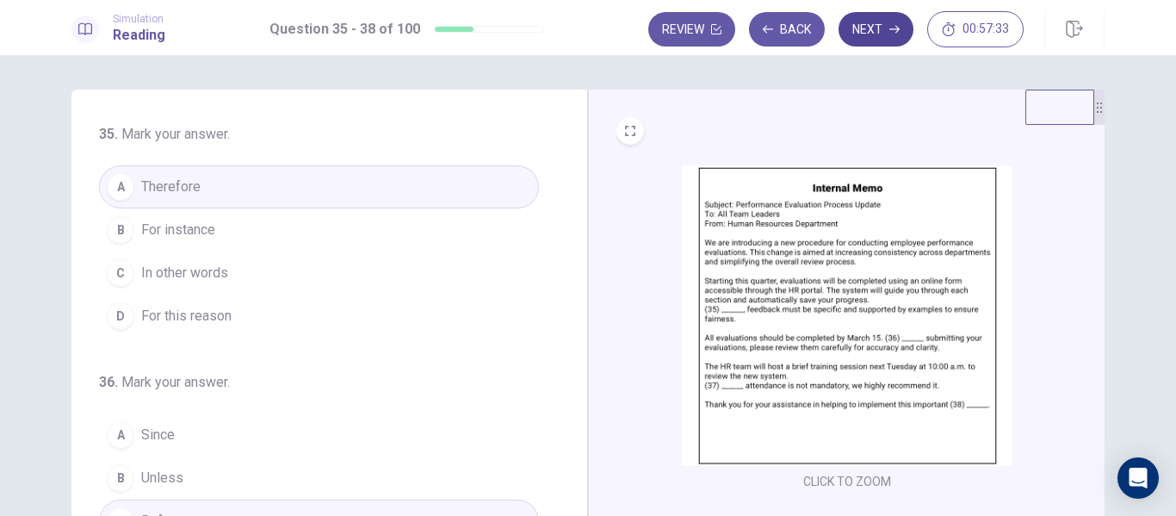
click at [868, 34] on button "Next" at bounding box center [875, 29] width 75 height 34
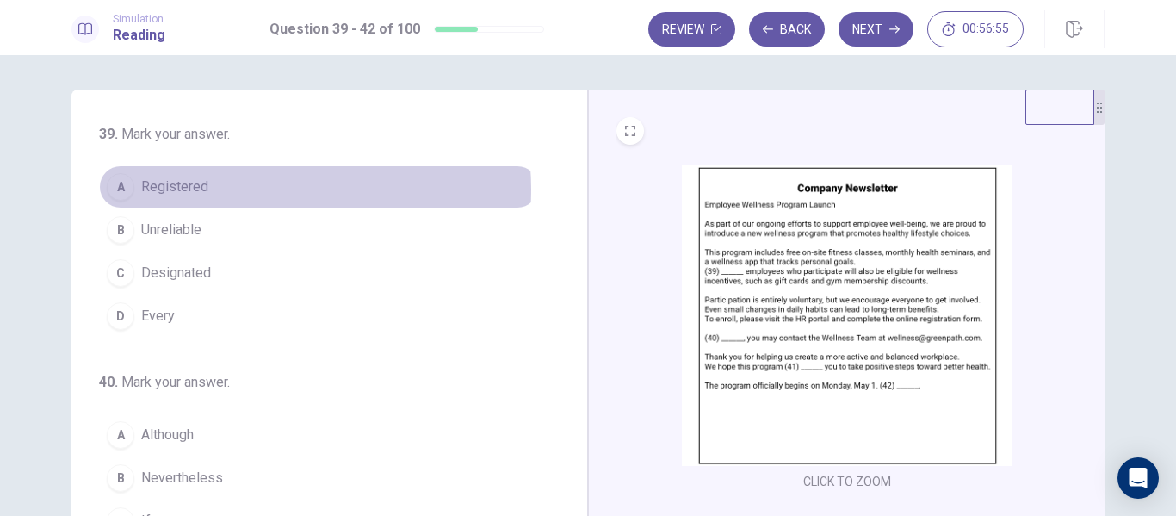
click at [251, 189] on button "A Registered" at bounding box center [319, 186] width 440 height 43
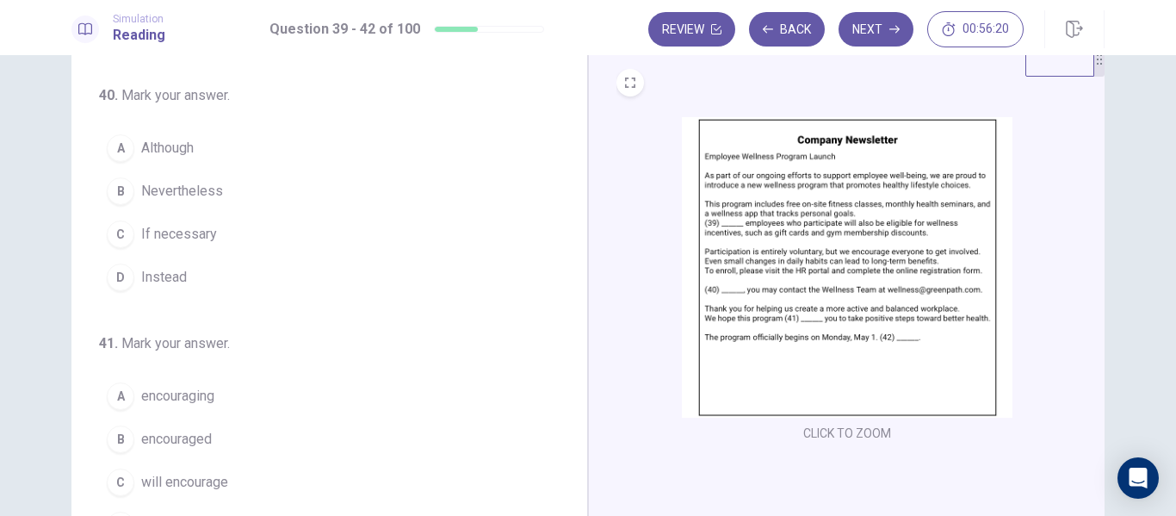
scroll to position [240, 0]
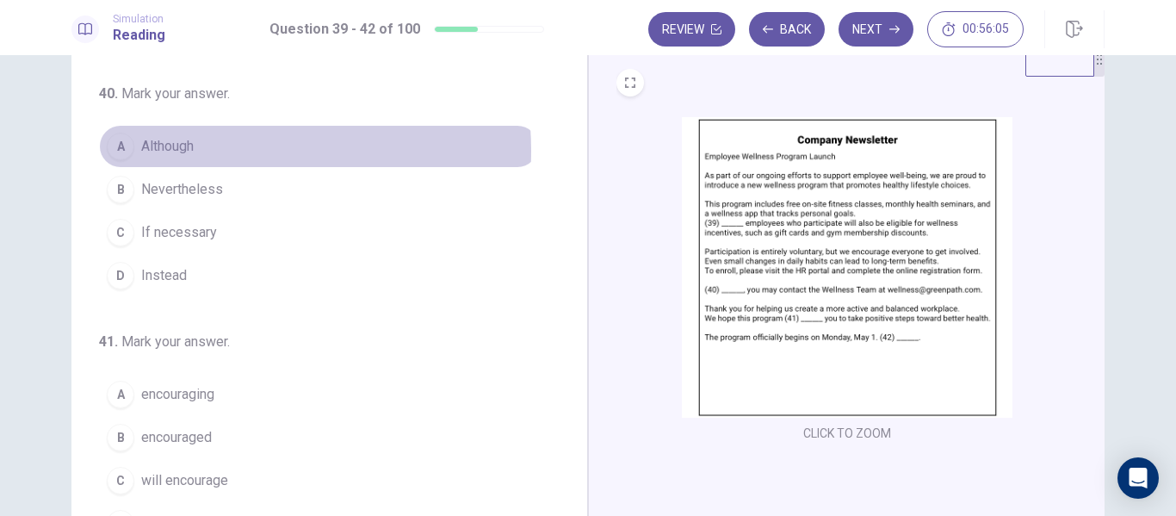
click at [197, 151] on button "A Although" at bounding box center [319, 146] width 440 height 43
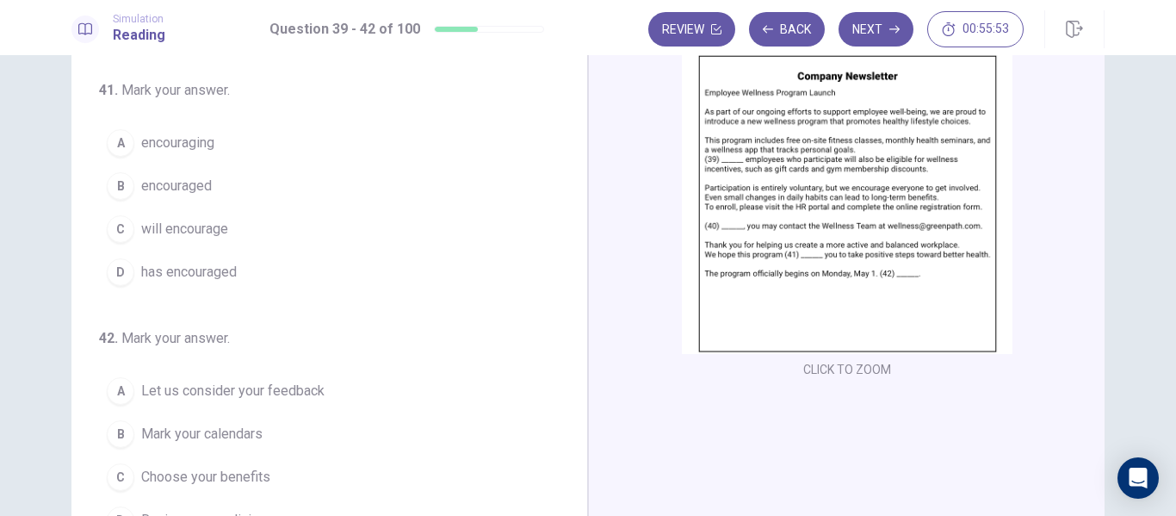
scroll to position [137, 0]
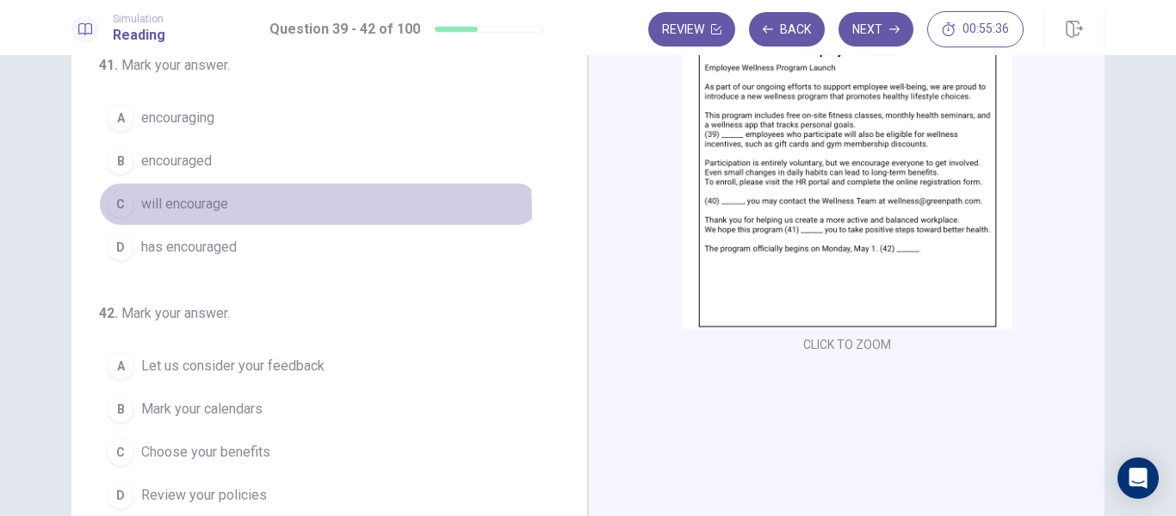
click at [259, 211] on button "C will encourage" at bounding box center [319, 203] width 440 height 43
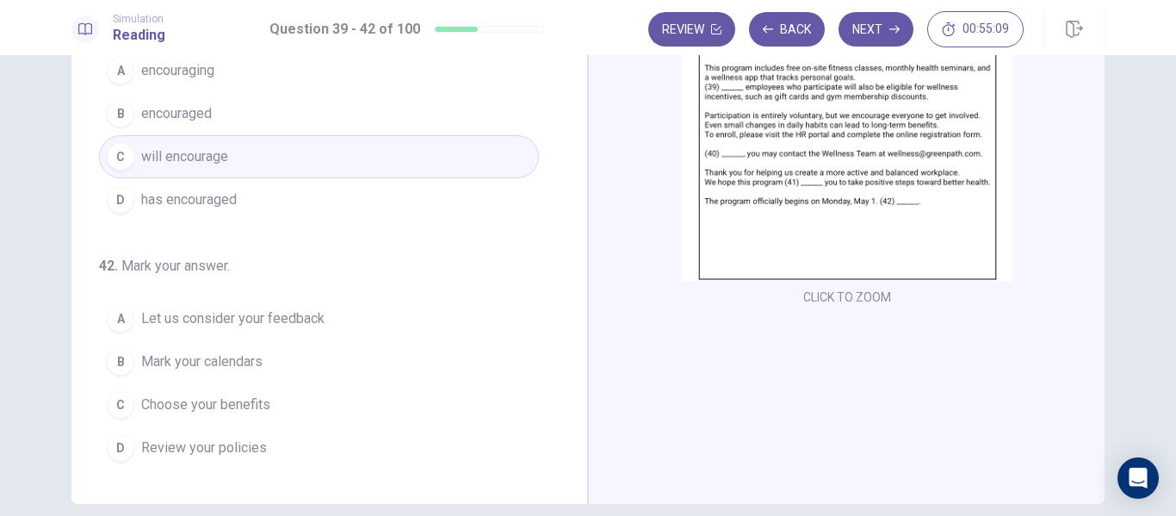
scroll to position [185, 0]
drag, startPoint x: 1152, startPoint y: 330, endPoint x: 1151, endPoint y: 378, distance: 48.2
click at [1151, 378] on div "39 . Mark your answer. A Registered B Unreliable C Designated D Every 40 . Mark…" at bounding box center [588, 285] width 1176 height 461
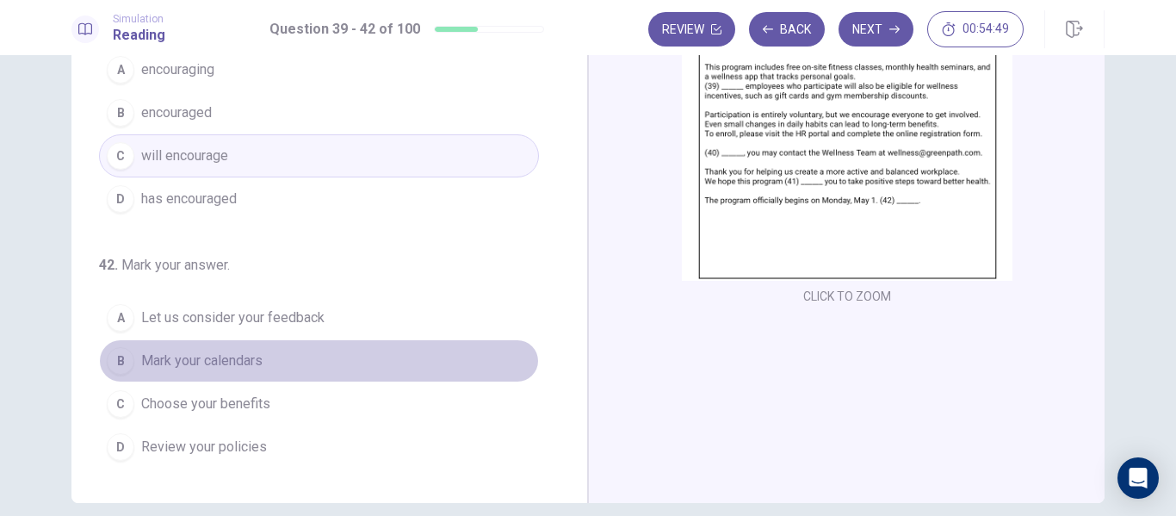
click at [386, 356] on button "B Mark your calendars" at bounding box center [319, 360] width 440 height 43
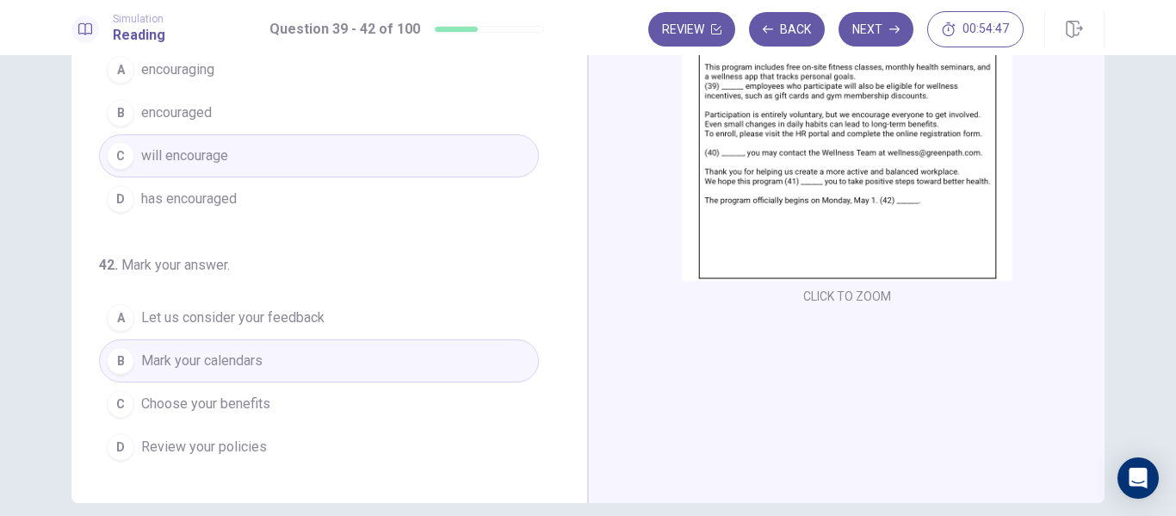
drag, startPoint x: 571, startPoint y: 358, endPoint x: 567, endPoint y: 384, distance: 26.1
click at [567, 384] on div "39 . Mark your answer. A Registered B Unreliable C Designated D Every 40 . Mark…" at bounding box center [329, 203] width 516 height 598
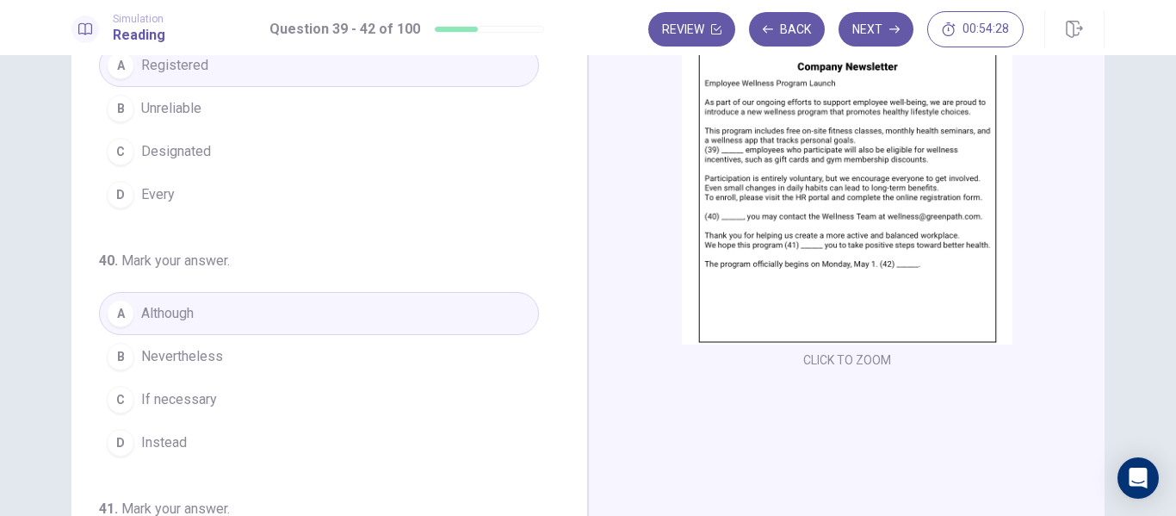
scroll to position [262, 0]
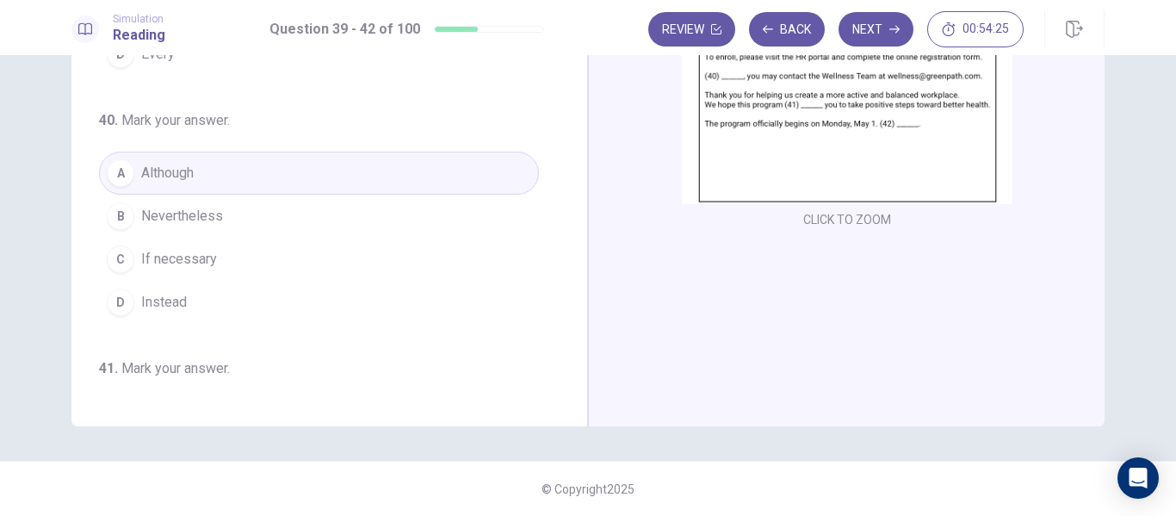
click at [1160, 168] on div "39 . Mark your answer. A Registered B Unreliable C Designated D Every 40 . Mark…" at bounding box center [588, 285] width 1176 height 461
drag, startPoint x: 1160, startPoint y: 168, endPoint x: 1171, endPoint y: 147, distance: 23.1
click at [1171, 147] on div "39 . Mark your answer. A Registered B Unreliable C Designated D Every 40 . Mark…" at bounding box center [588, 285] width 1176 height 461
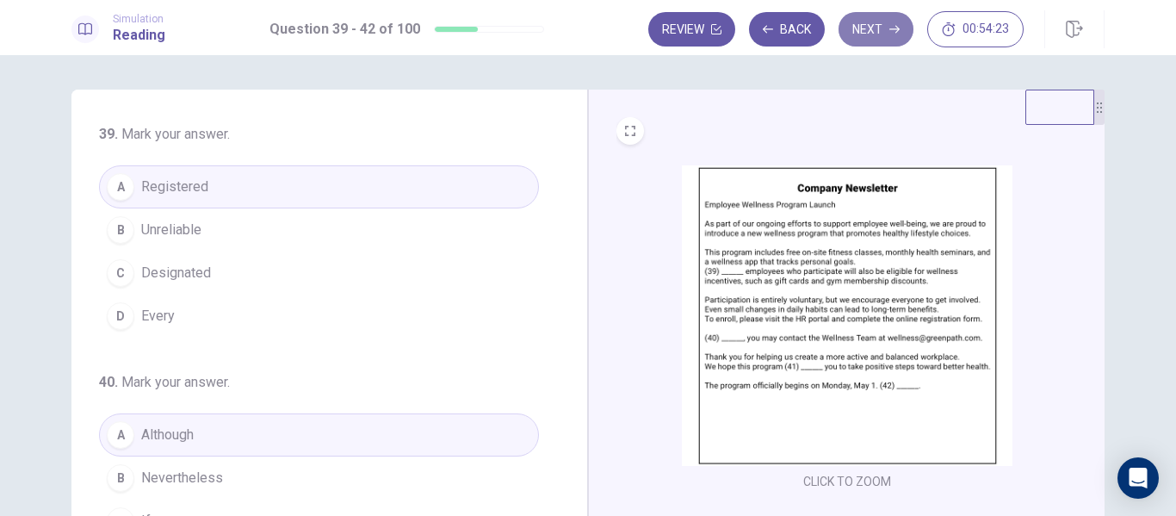
click at [879, 37] on button "Next" at bounding box center [875, 29] width 75 height 34
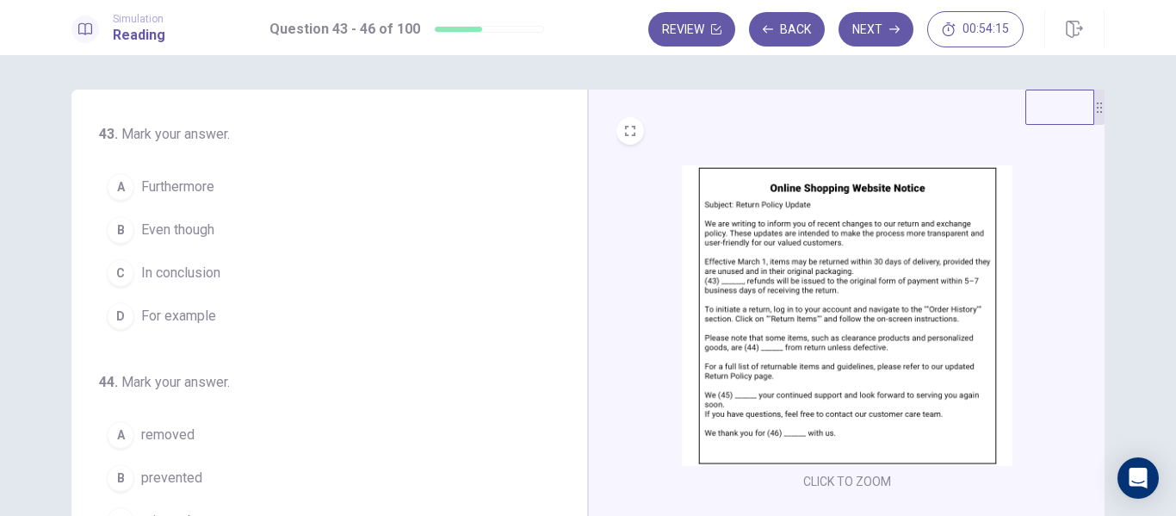
scroll to position [59, 0]
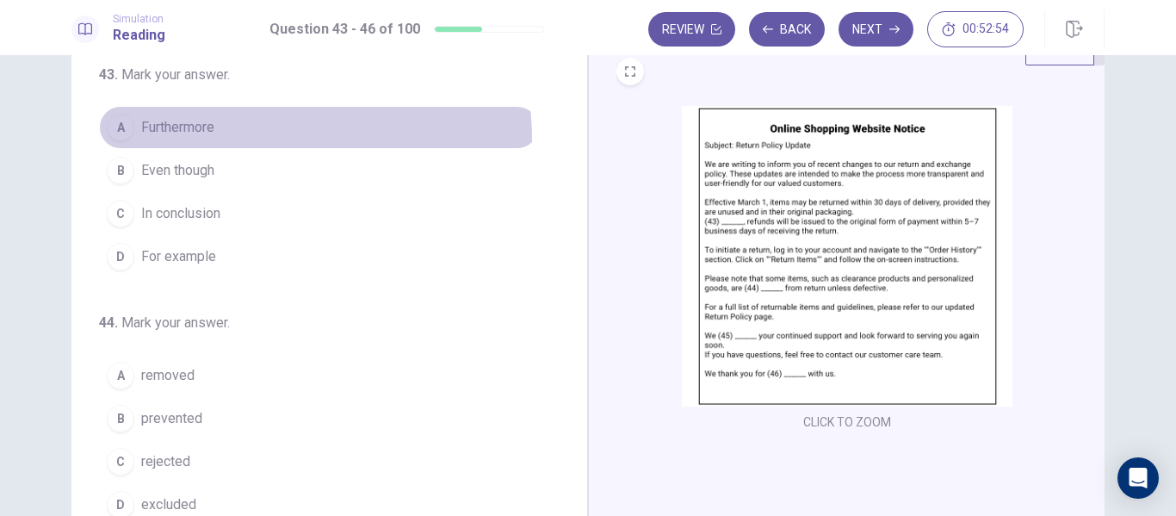
click at [242, 139] on button "A Furthermore" at bounding box center [319, 127] width 440 height 43
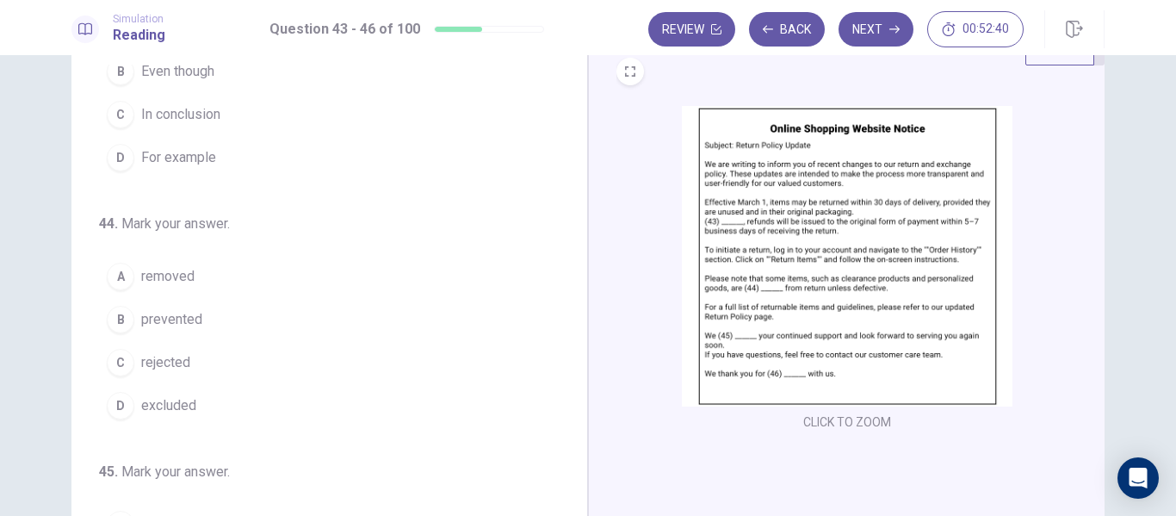
scroll to position [102, 0]
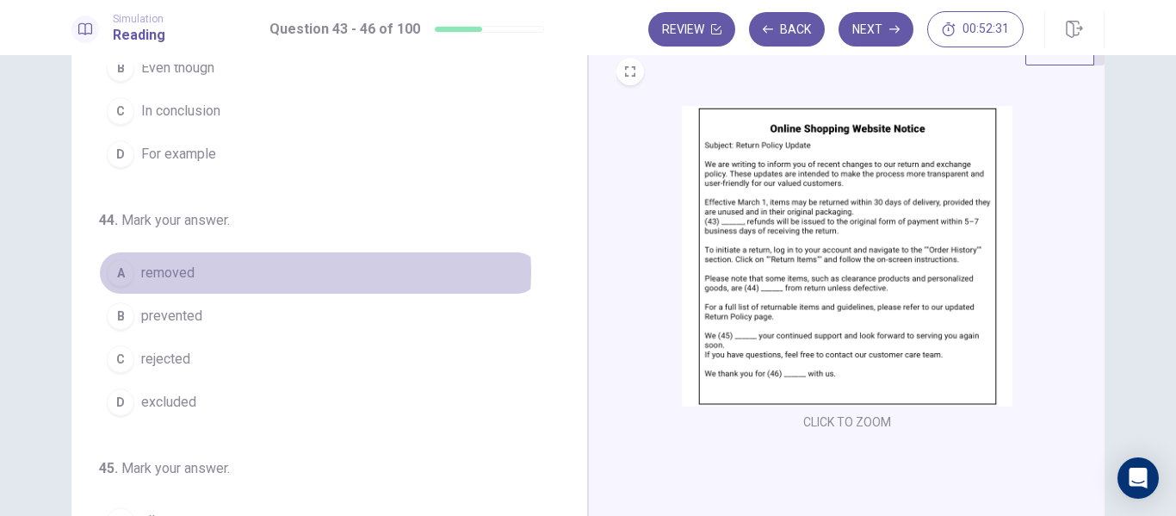
click at [289, 272] on button "A removed" at bounding box center [319, 272] width 440 height 43
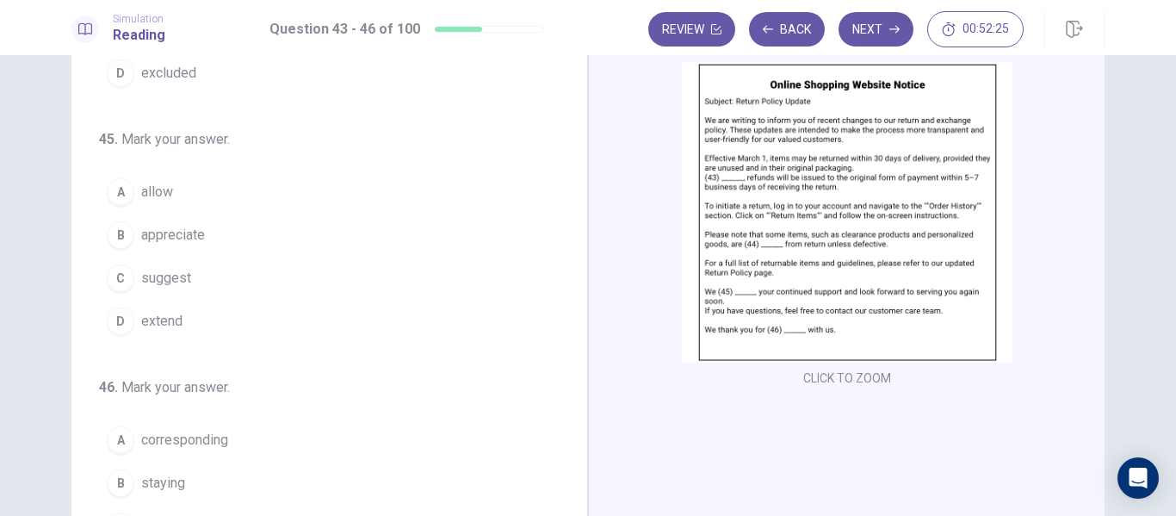
scroll to position [106, 0]
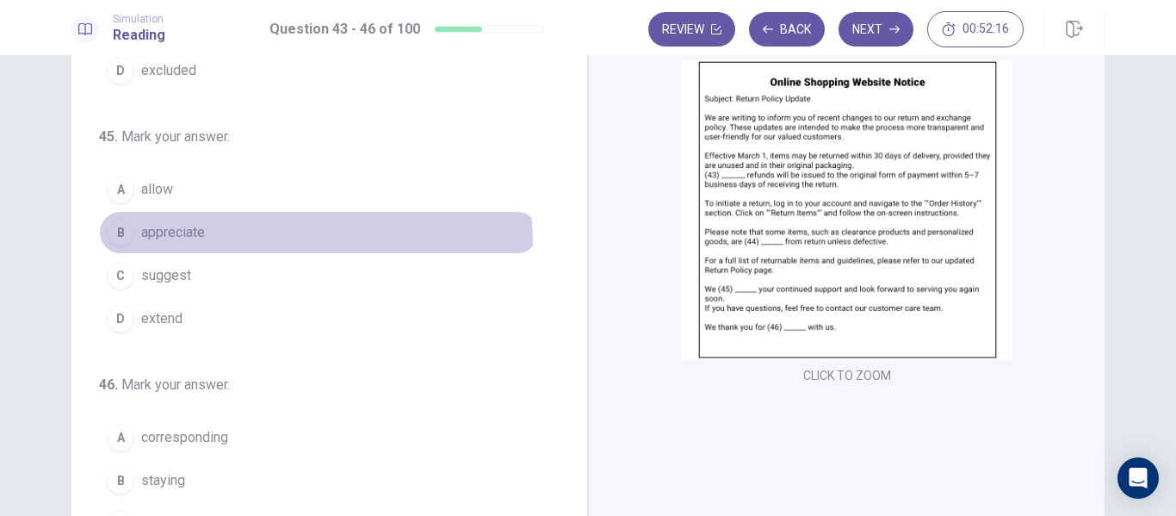
click at [298, 244] on button "B appreciate" at bounding box center [319, 232] width 440 height 43
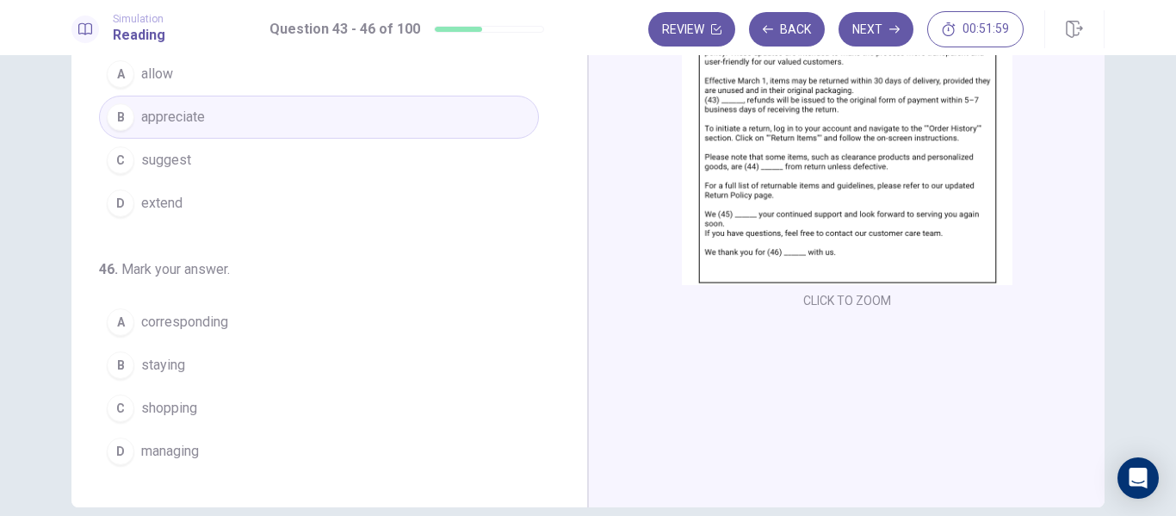
scroll to position [187, 0]
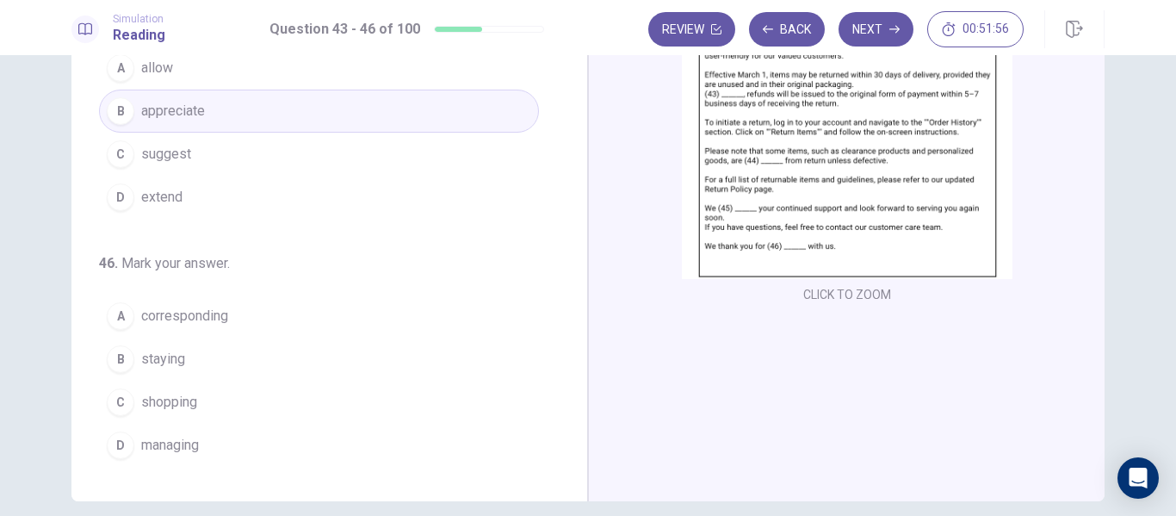
drag, startPoint x: 570, startPoint y: 273, endPoint x: 572, endPoint y: 303, distance: 30.2
click at [572, 303] on div "43 . Mark your answer. A Furthermore B Even though C In conclusion D For exampl…" at bounding box center [329, 202] width 516 height 598
drag, startPoint x: 572, startPoint y: 303, endPoint x: 574, endPoint y: 331, distance: 28.5
click at [574, 331] on div "43 . Mark your answer. A Furthermore B Even though C In conclusion D For exampl…" at bounding box center [329, 202] width 516 height 598
click at [201, 362] on button "B staying" at bounding box center [319, 358] width 440 height 43
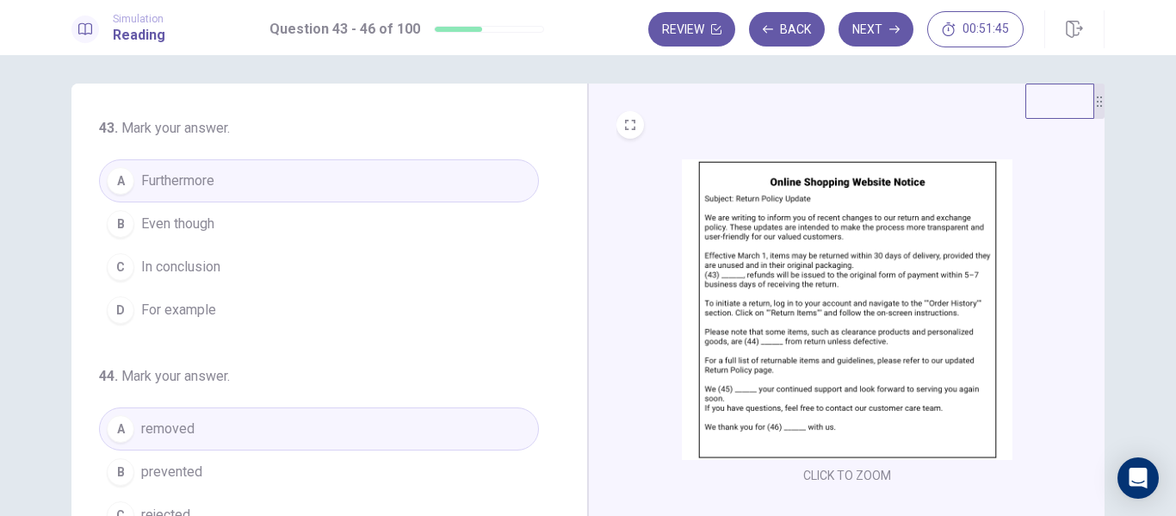
scroll to position [0, 0]
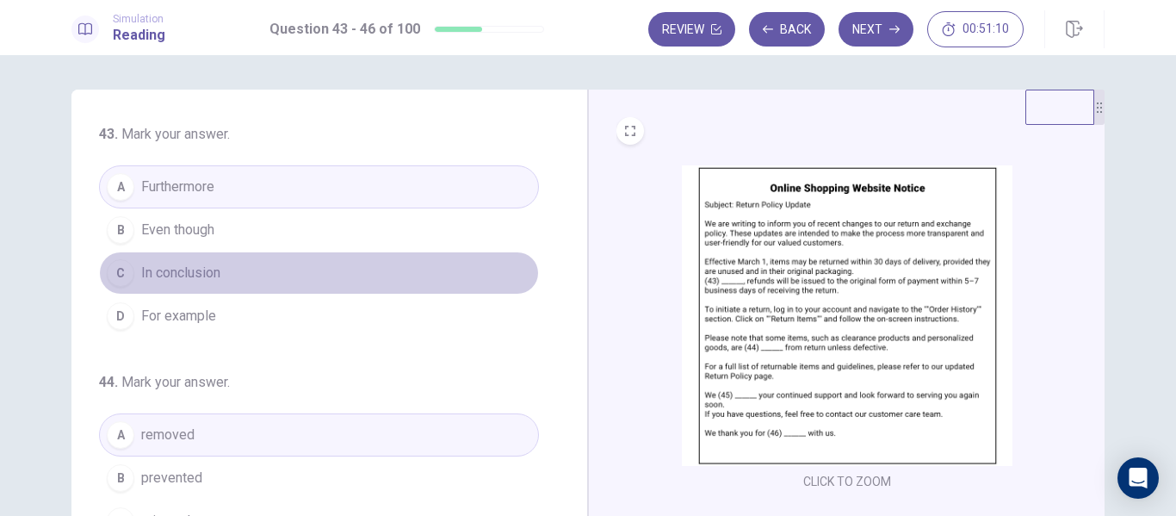
click at [370, 262] on button "C In conclusion" at bounding box center [319, 272] width 440 height 43
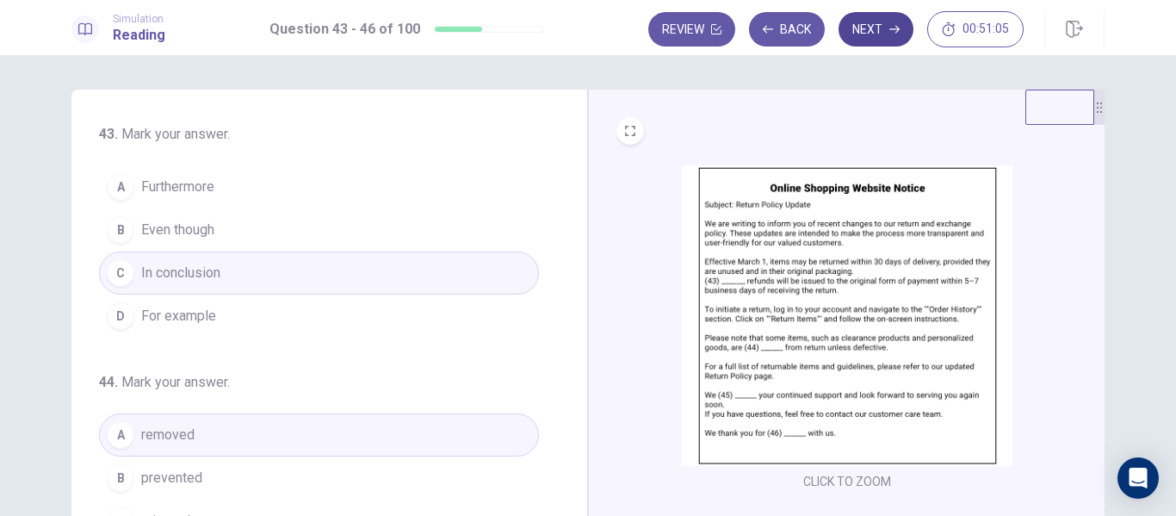
click at [869, 35] on button "Next" at bounding box center [875, 29] width 75 height 34
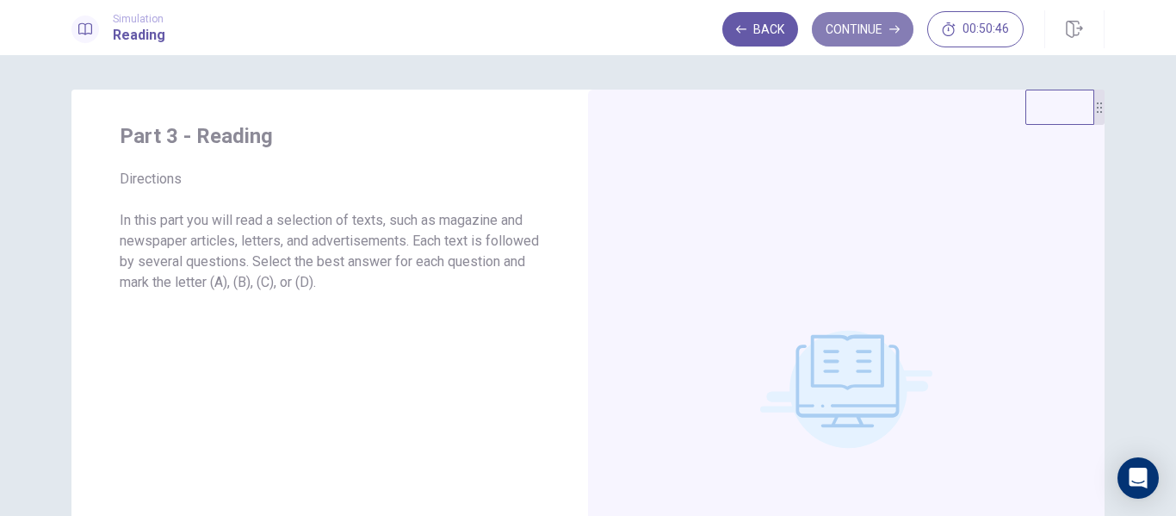
click at [882, 29] on button "Continue" at bounding box center [863, 29] width 102 height 34
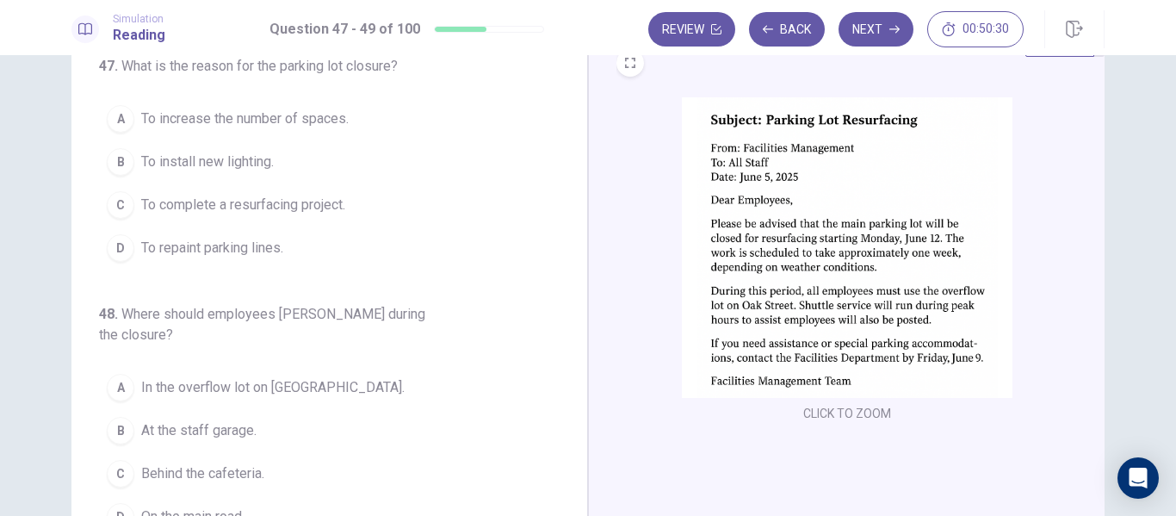
scroll to position [66, 0]
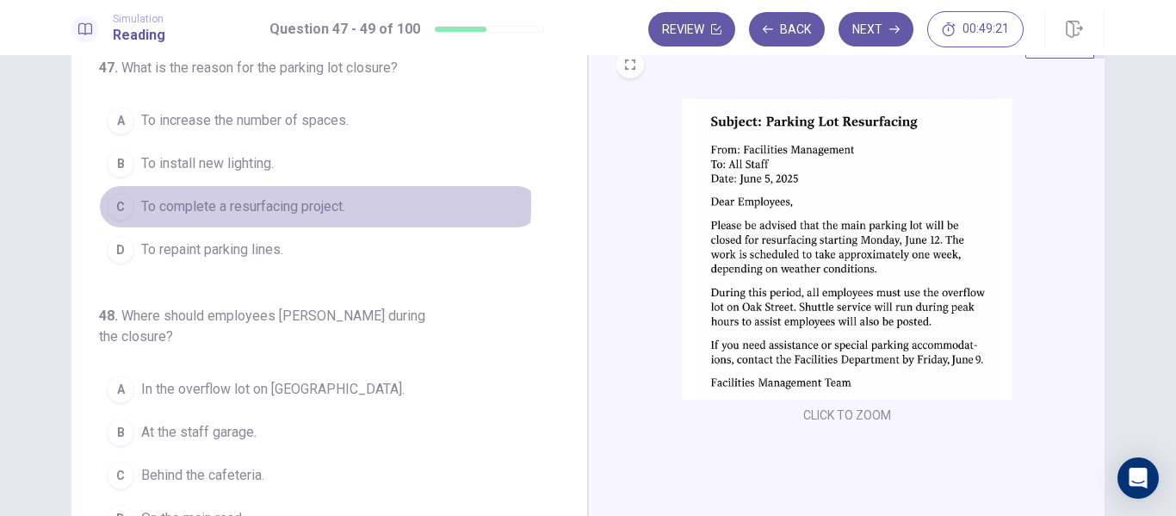
click at [232, 203] on span "To complete a resurfacing project." at bounding box center [243, 206] width 204 height 21
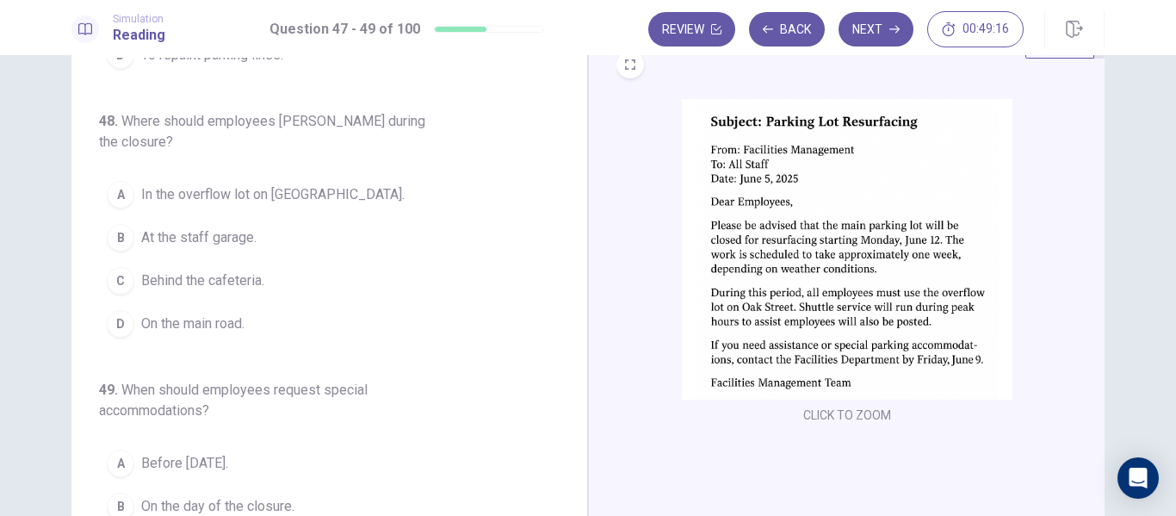
scroll to position [201, 0]
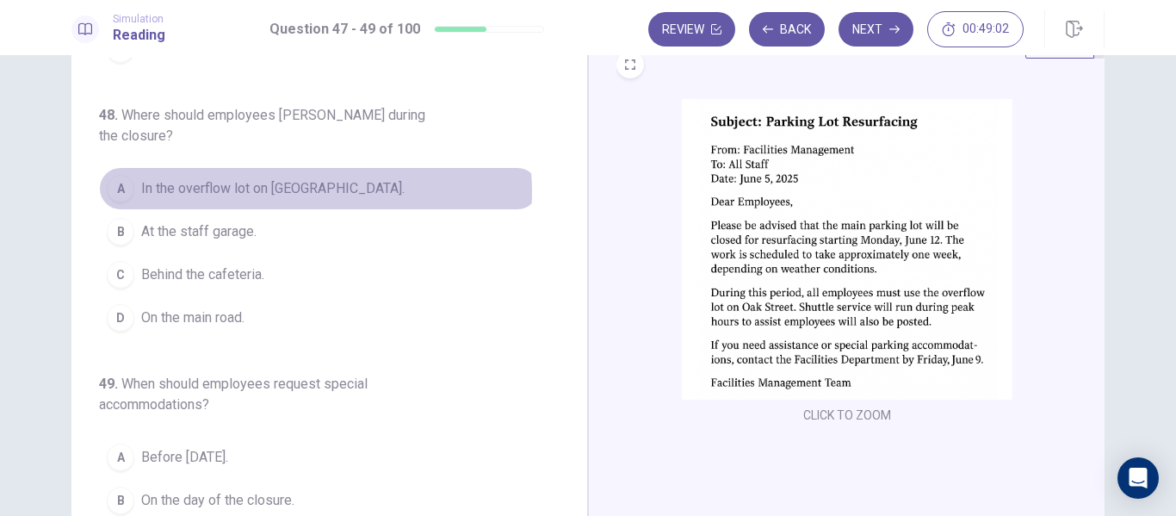
click at [306, 178] on span "In the overflow lot on Oak Street." at bounding box center [272, 188] width 263 height 21
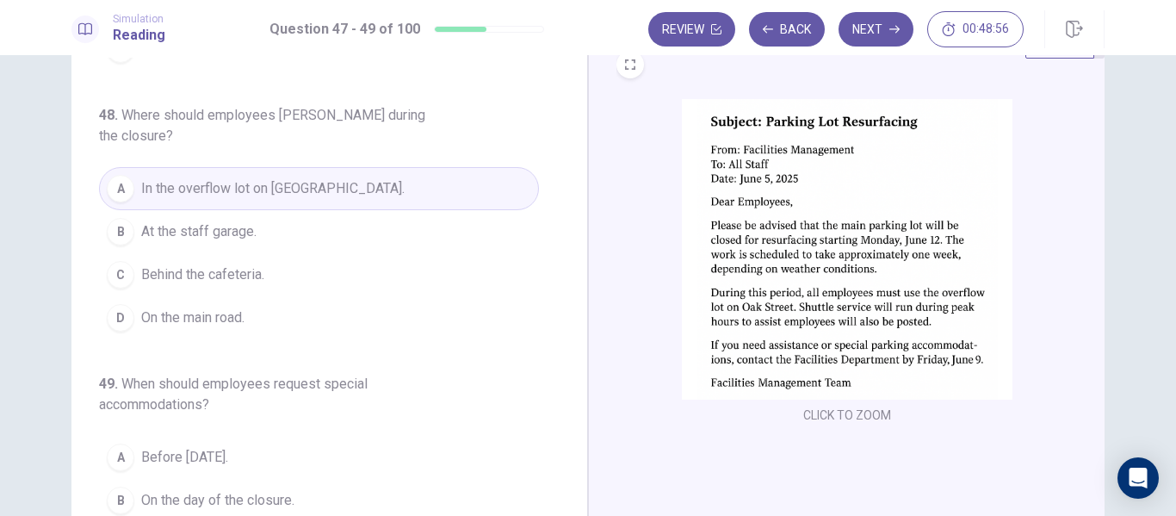
drag, startPoint x: 569, startPoint y: 272, endPoint x: 578, endPoint y: 349, distance: 77.1
click at [578, 349] on div "47 . What is the reason for the parking lot closure? A To increase the number o…" at bounding box center [329, 322] width 516 height 598
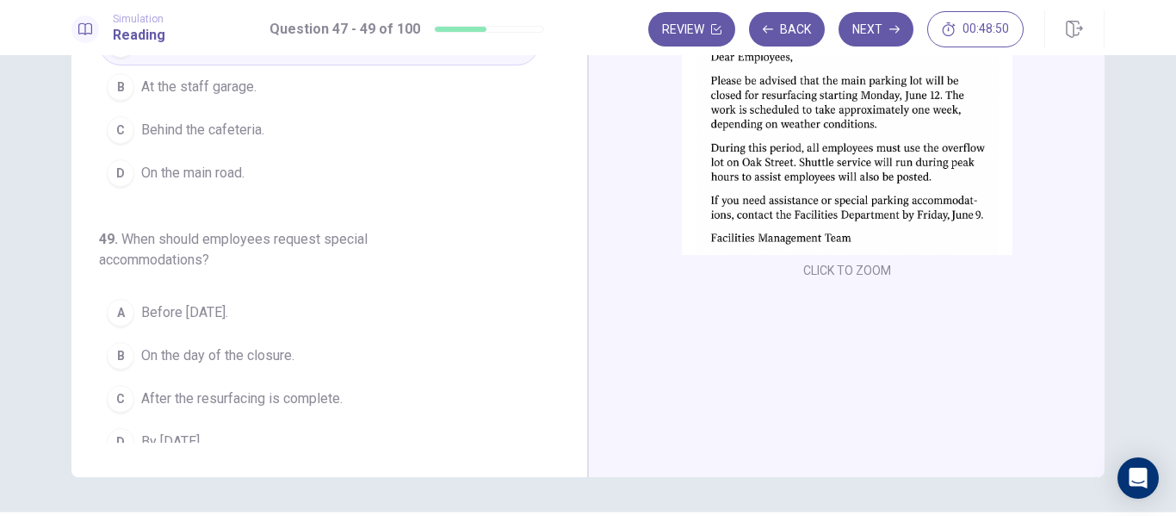
scroll to position [213, 0]
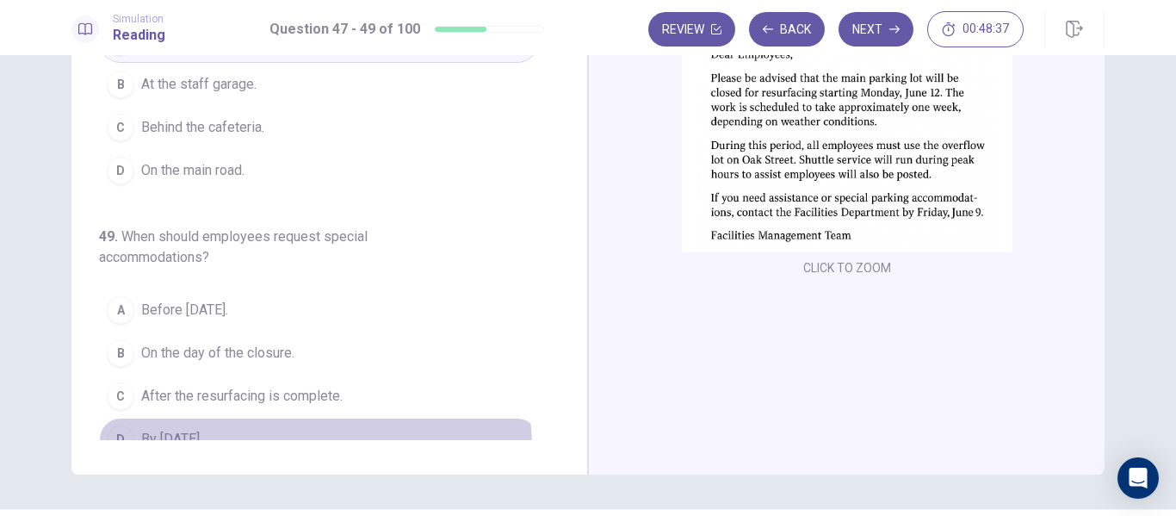
click at [259, 429] on button "D By June 9." at bounding box center [319, 438] width 440 height 43
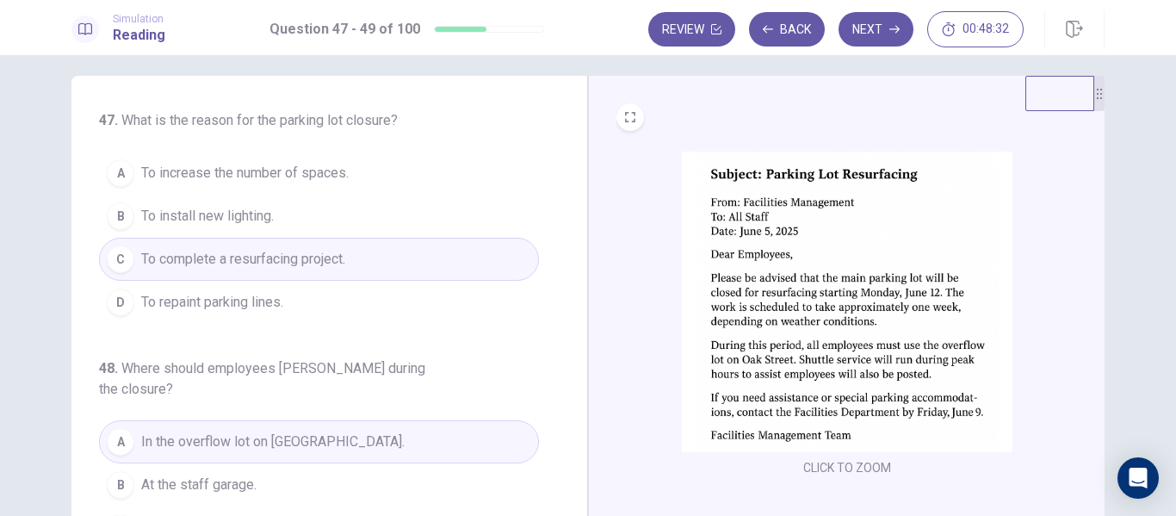
scroll to position [0, 0]
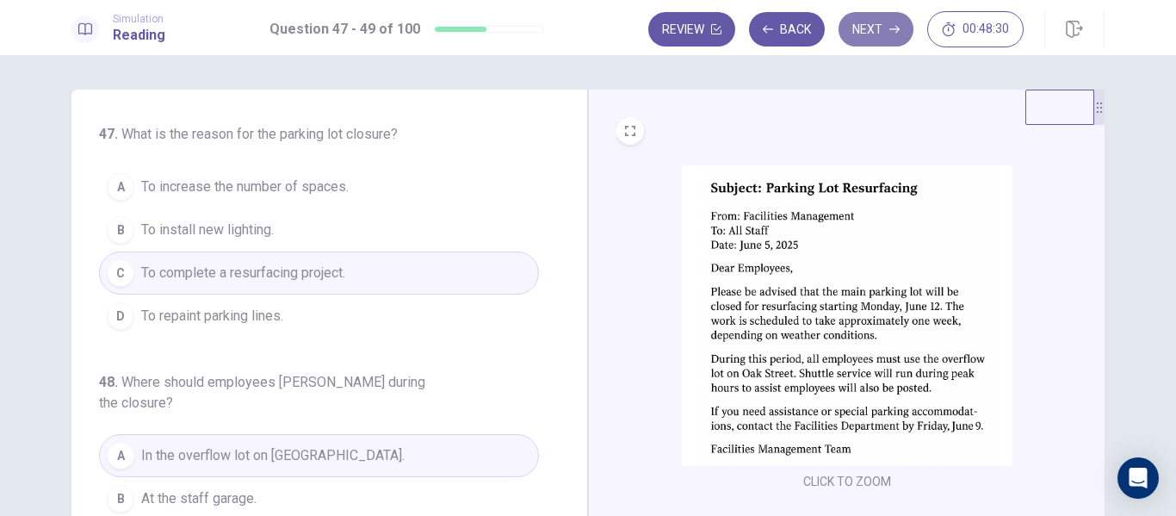
click at [875, 33] on button "Next" at bounding box center [875, 29] width 75 height 34
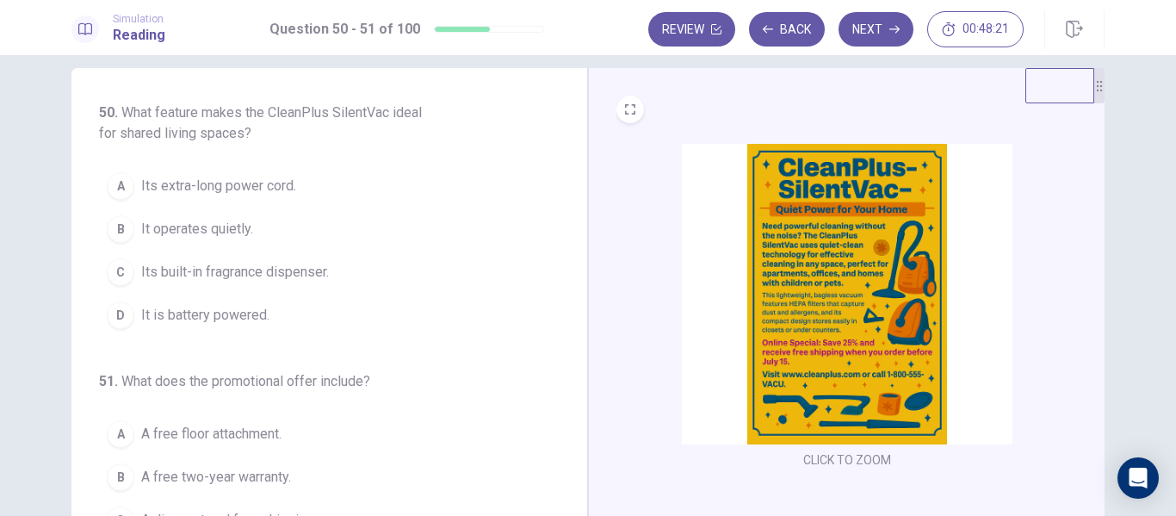
scroll to position [22, 0]
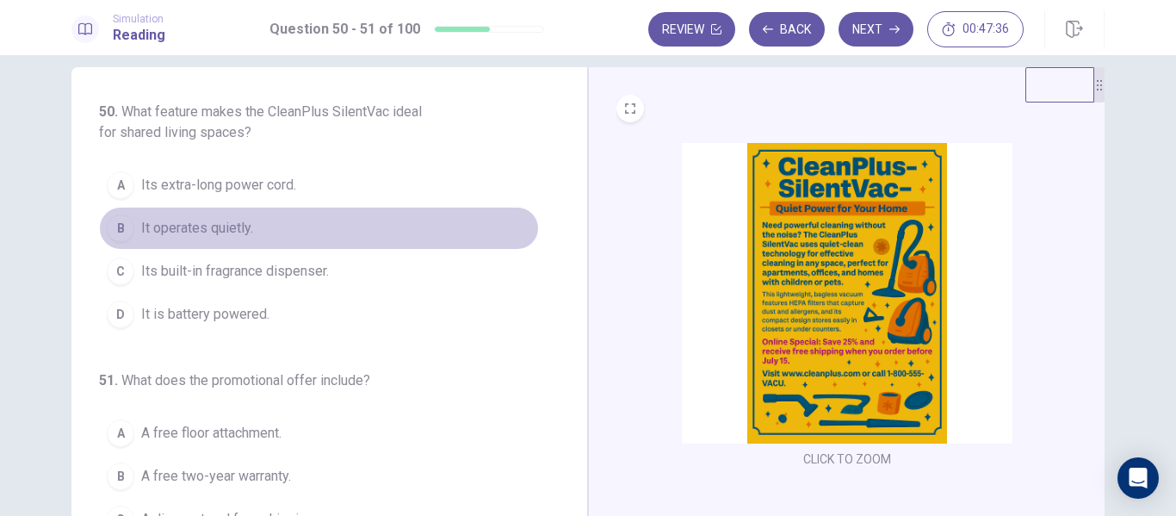
click at [179, 238] on span "It operates quietly." at bounding box center [197, 228] width 112 height 21
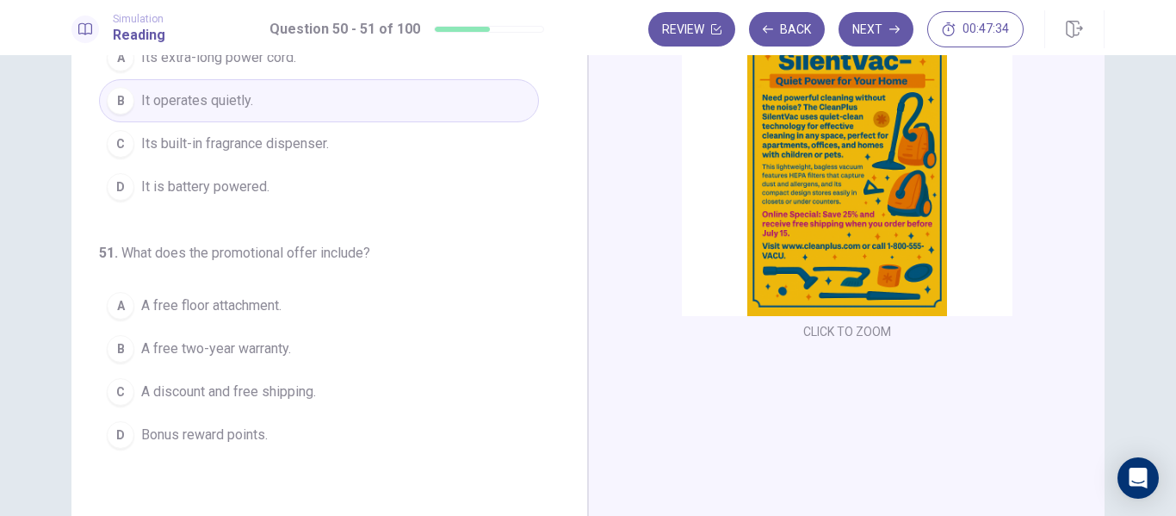
scroll to position [160, 0]
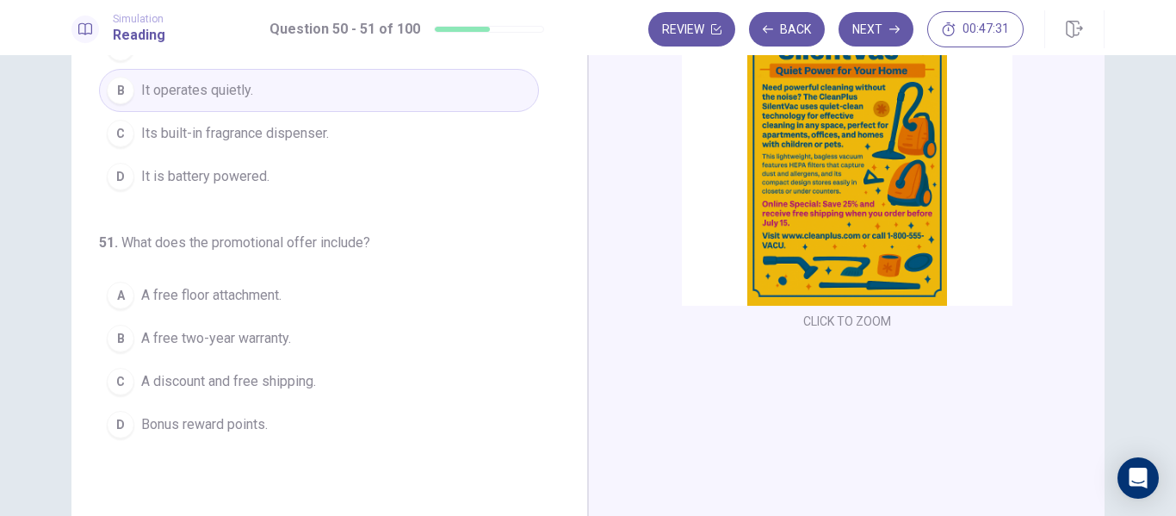
click at [865, 164] on img at bounding box center [847, 155] width 331 height 300
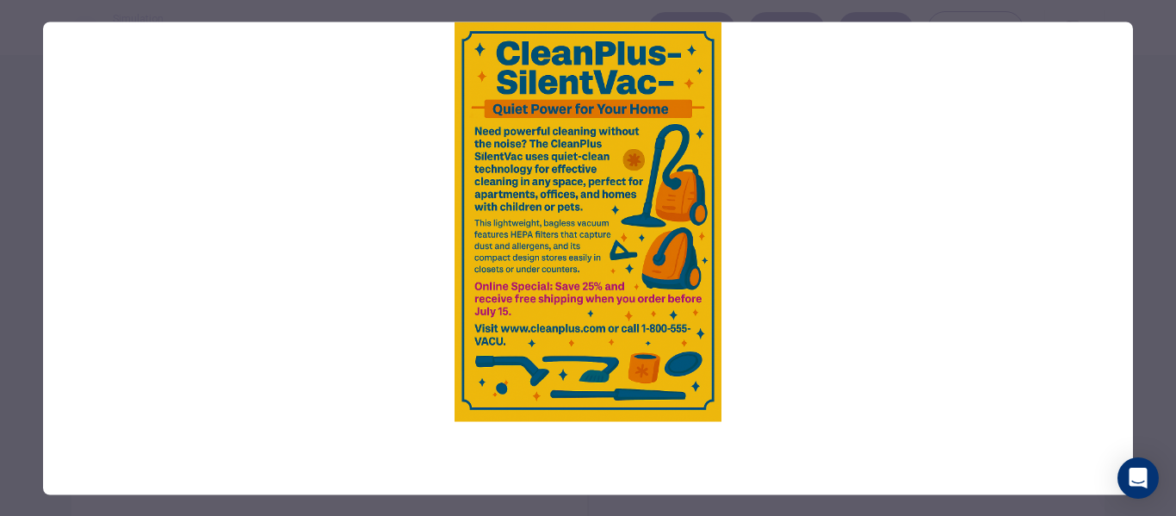
click at [896, 275] on img at bounding box center [588, 221] width 1090 height 399
click at [1064, 189] on img at bounding box center [588, 221] width 1090 height 399
click at [1155, 199] on div at bounding box center [588, 258] width 1176 height 516
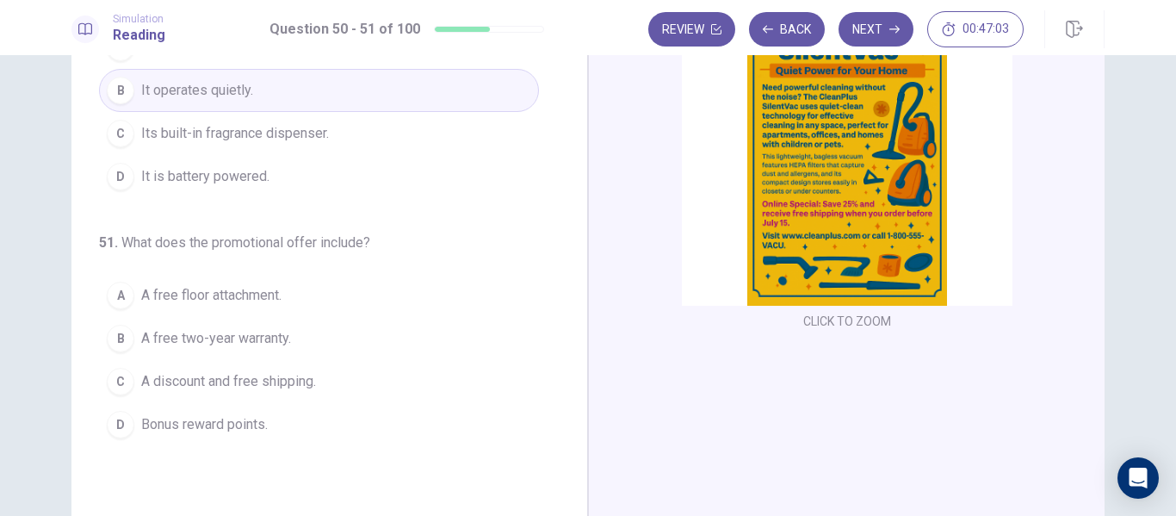
click at [238, 384] on span "A discount and free shipping." at bounding box center [228, 381] width 175 height 21
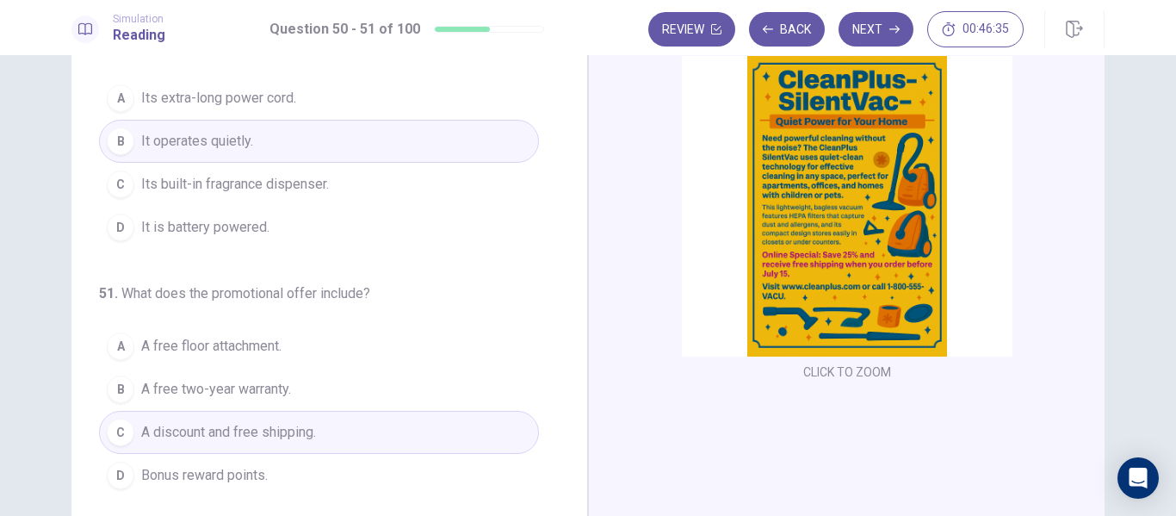
scroll to position [0, 0]
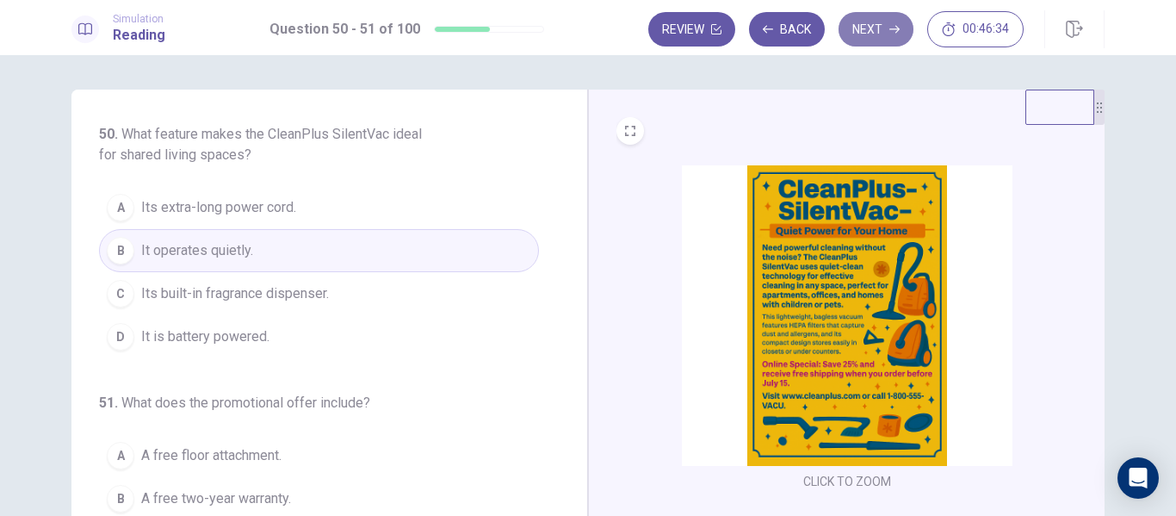
click at [851, 24] on button "Next" at bounding box center [875, 29] width 75 height 34
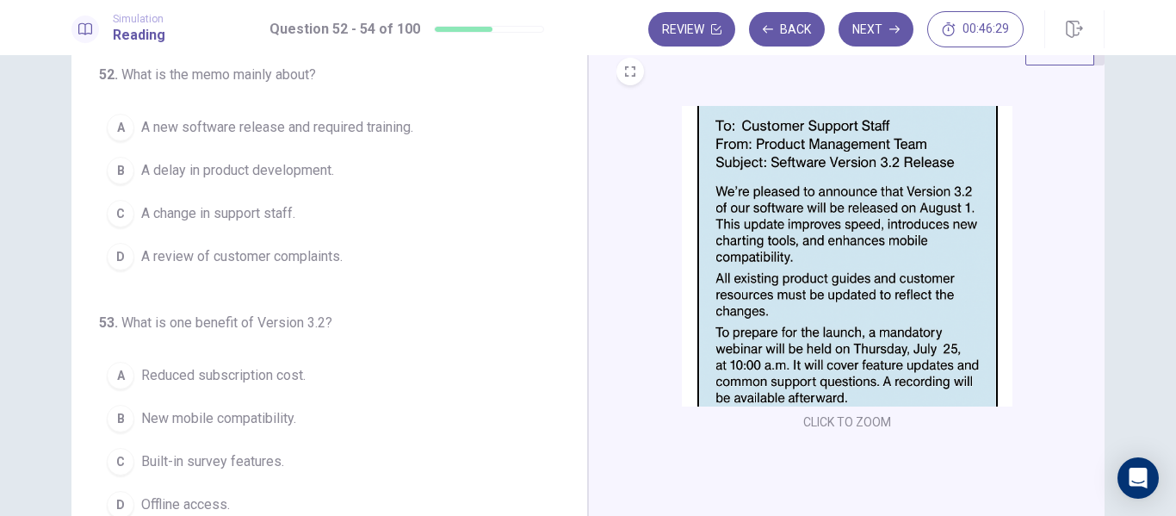
scroll to position [66, 0]
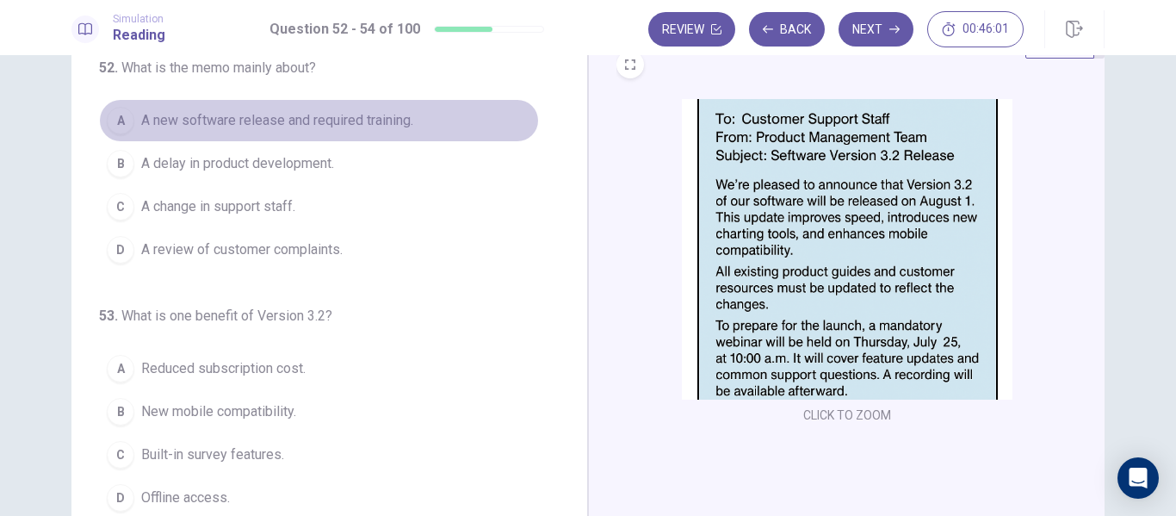
click at [322, 122] on span "A new software release and required training." at bounding box center [277, 120] width 272 height 21
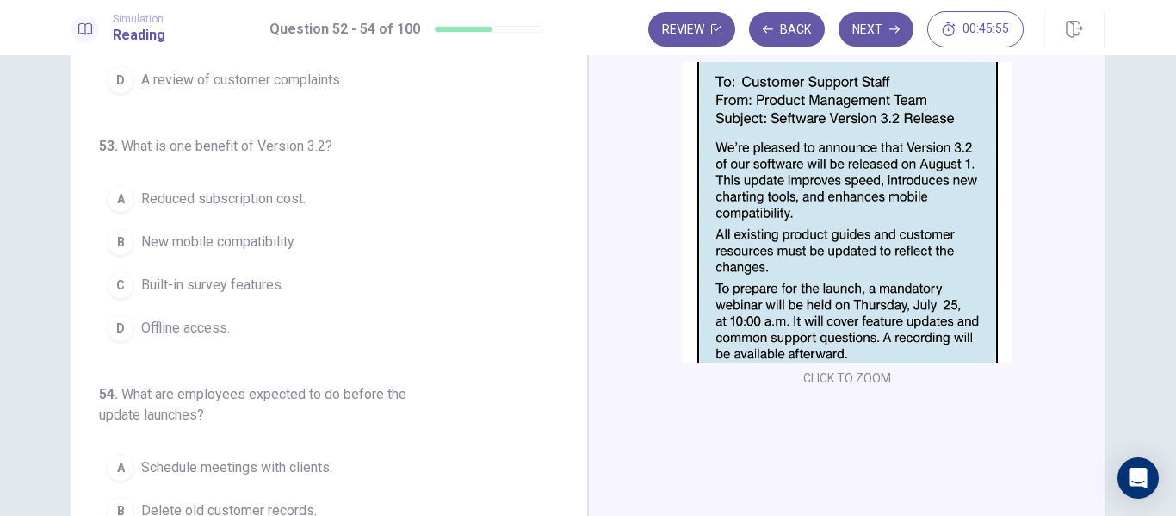
scroll to position [126, 0]
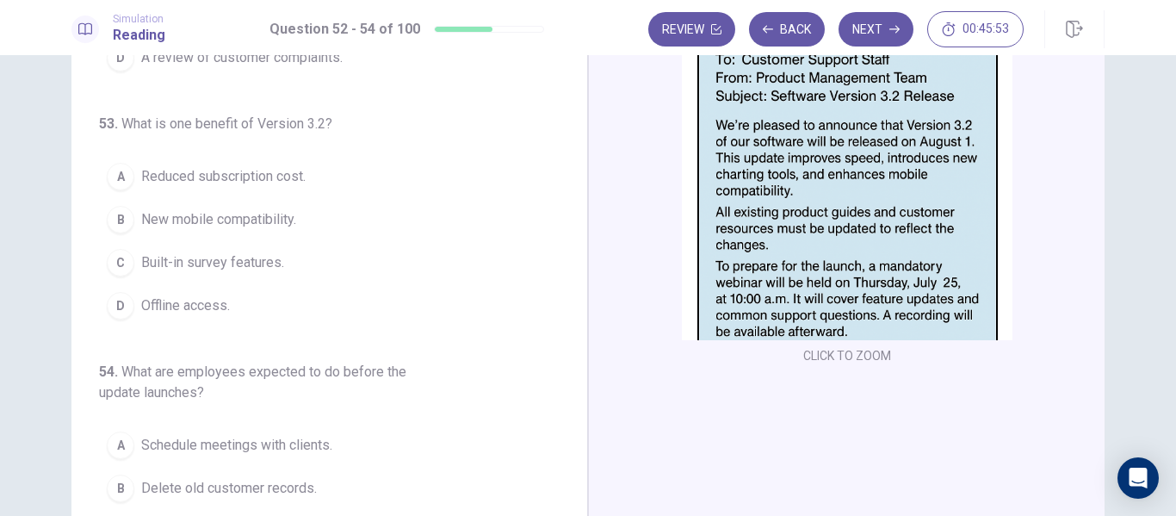
click at [787, 221] on img at bounding box center [847, 190] width 331 height 300
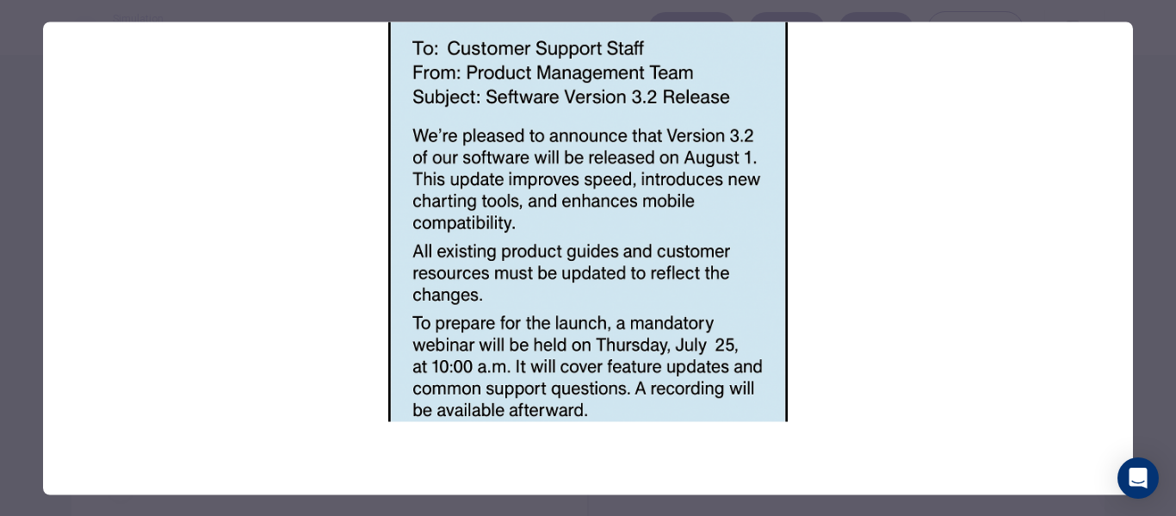
click at [1159, 288] on div at bounding box center [588, 258] width 1176 height 516
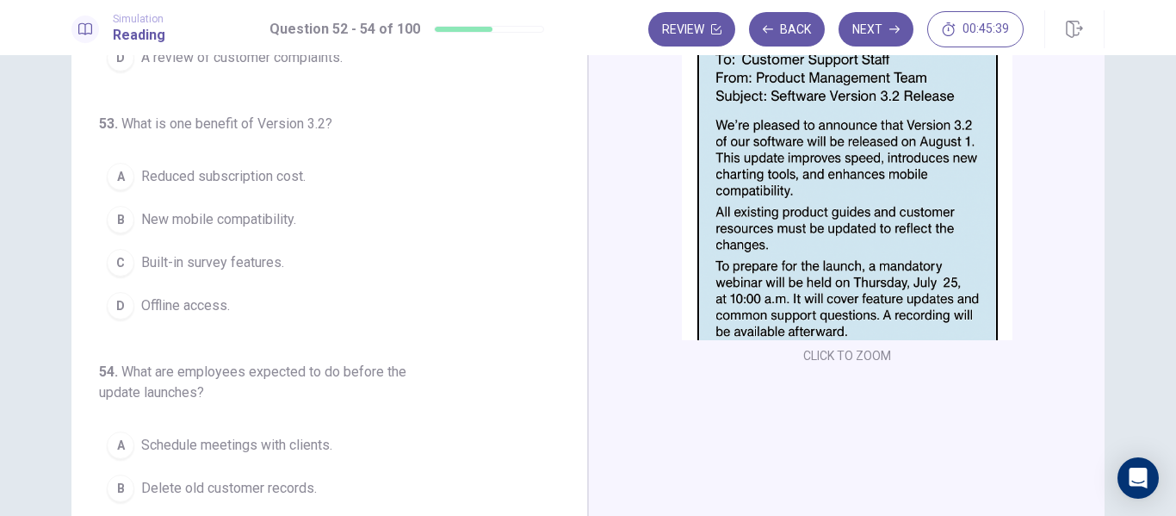
click at [560, 139] on div "52 . What is the memo mainly about? A A new software release and required train…" at bounding box center [336, 262] width 474 height 529
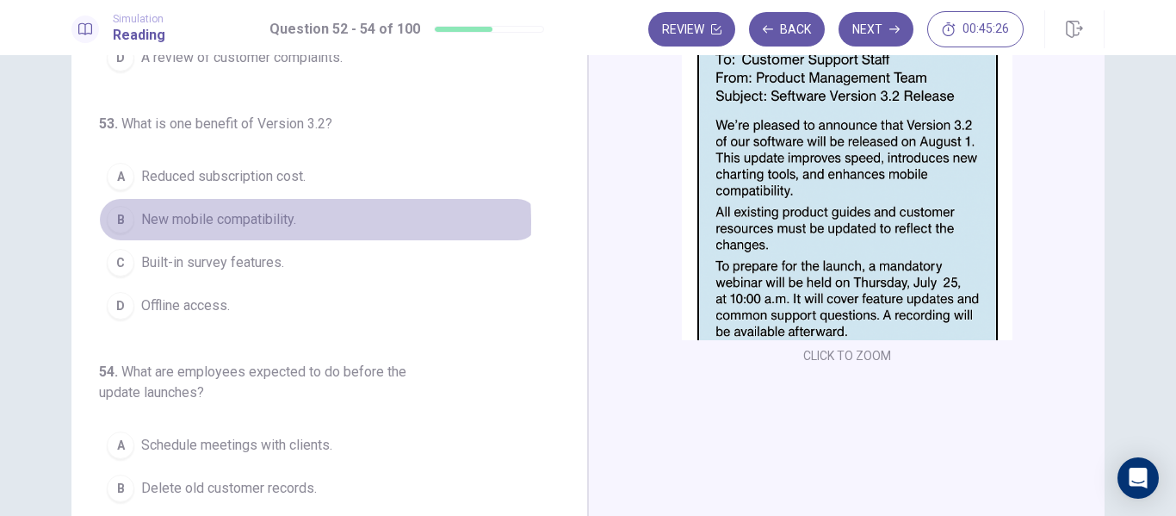
click at [164, 223] on span "New mobile compatibility." at bounding box center [218, 219] width 155 height 21
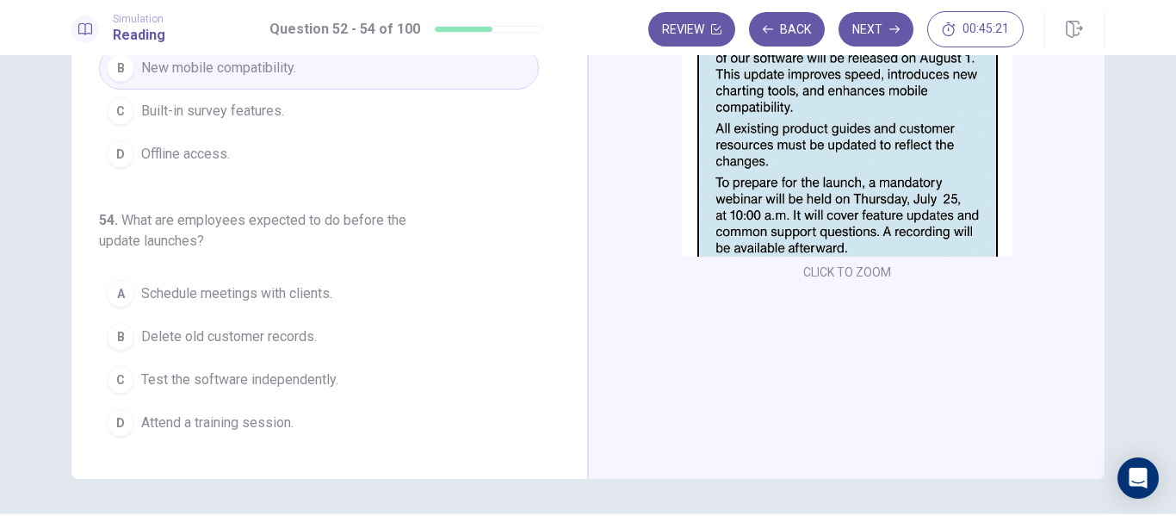
scroll to position [212, 0]
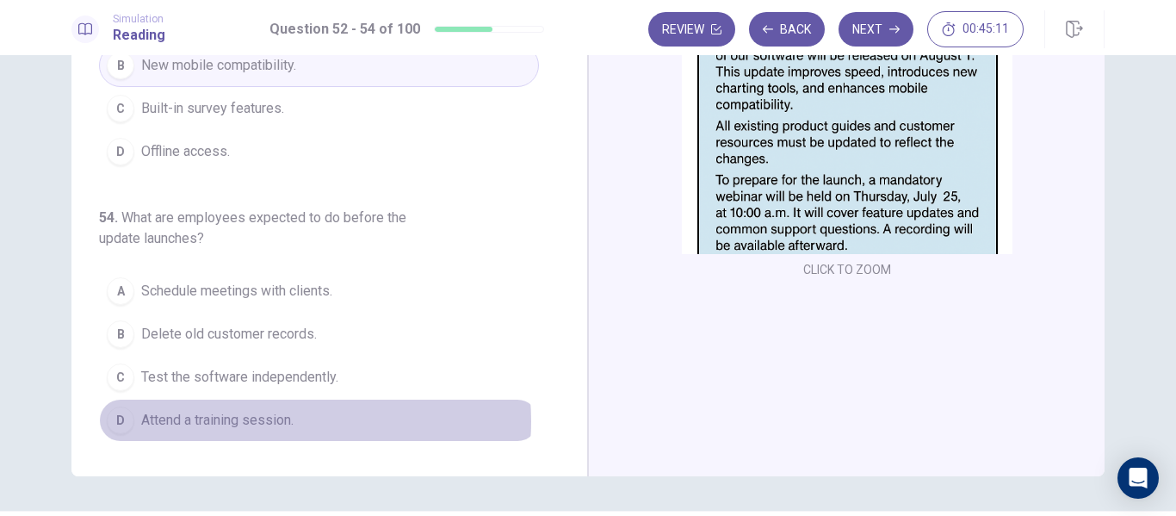
click at [282, 421] on span "Attend a training session." at bounding box center [217, 420] width 152 height 21
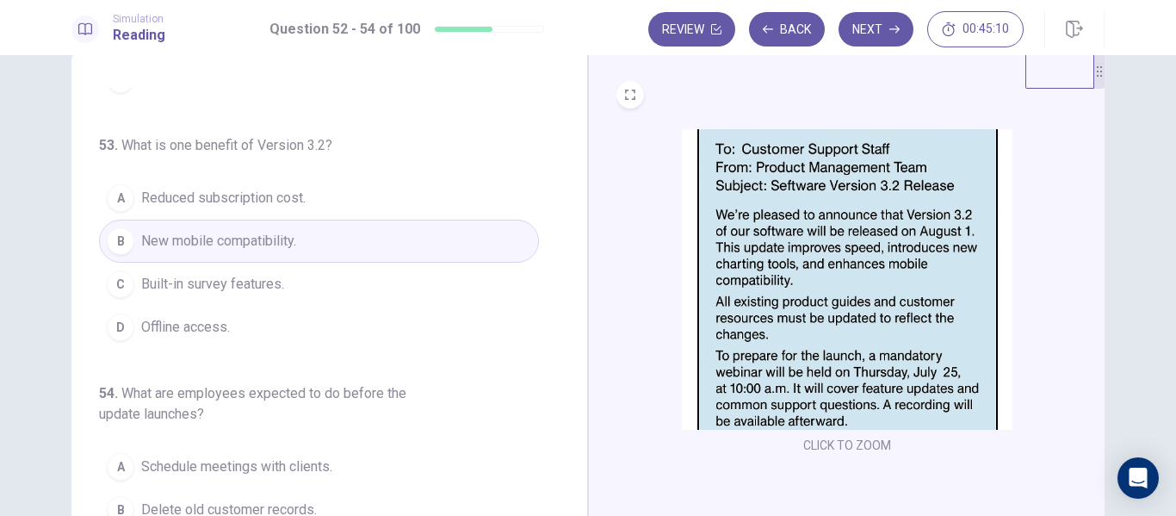
scroll to position [0, 0]
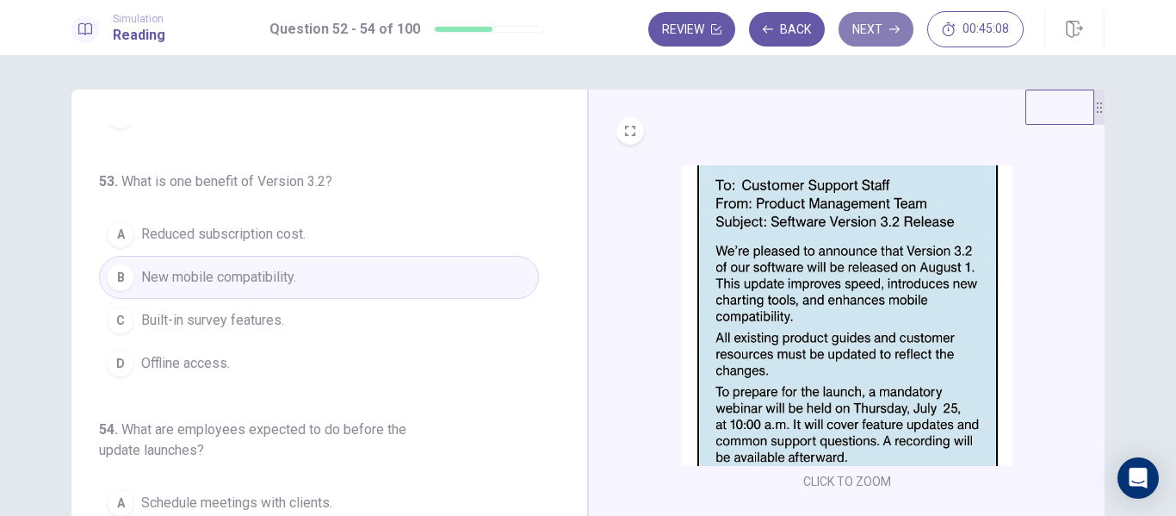
click at [854, 17] on button "Next" at bounding box center [875, 29] width 75 height 34
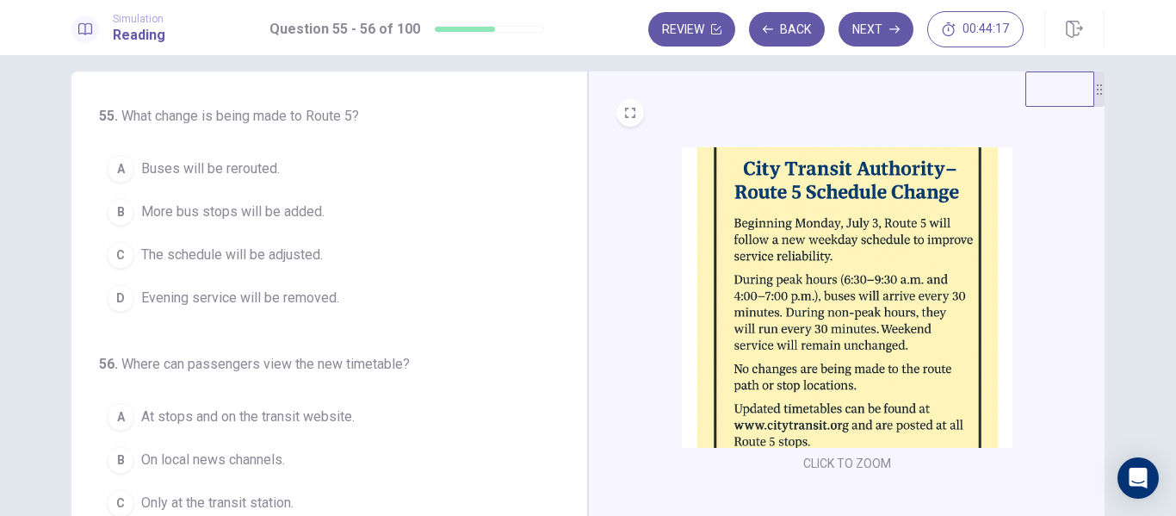
scroll to position [17, 0]
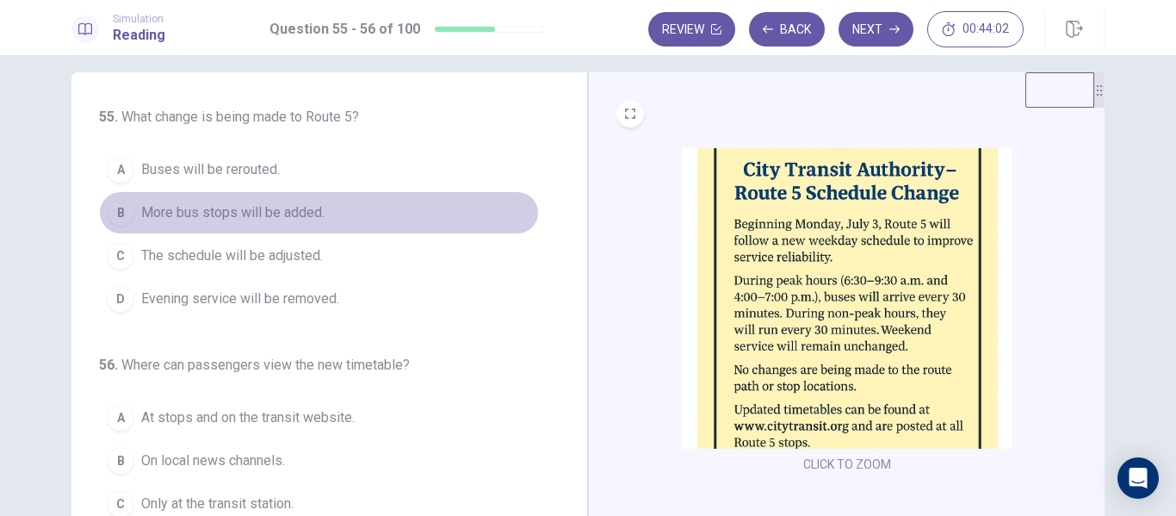
click at [161, 216] on span "More bus stops will be added." at bounding box center [232, 212] width 183 height 21
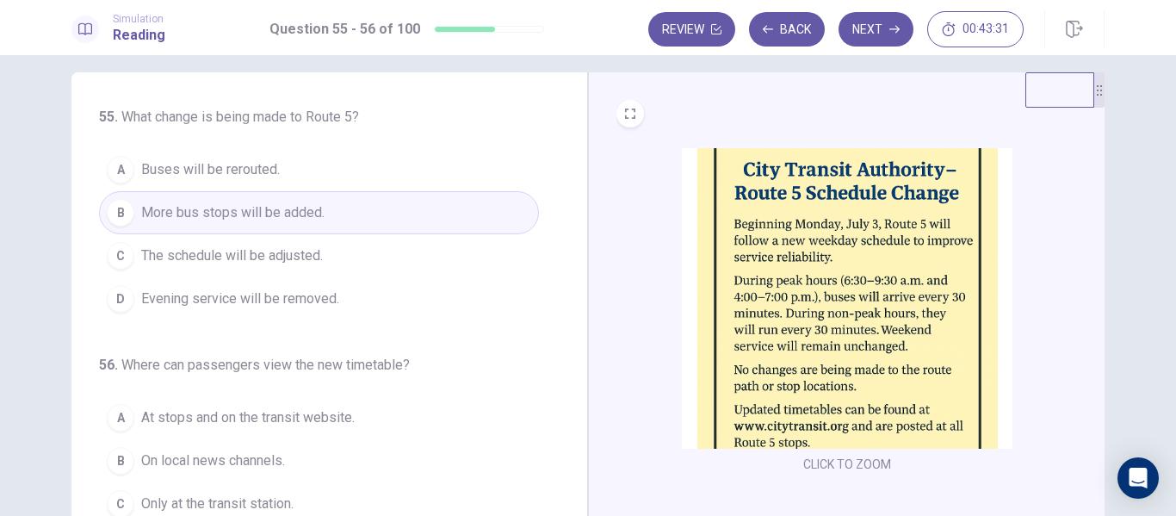
click at [280, 270] on button "C The schedule will be adjusted." at bounding box center [319, 255] width 440 height 43
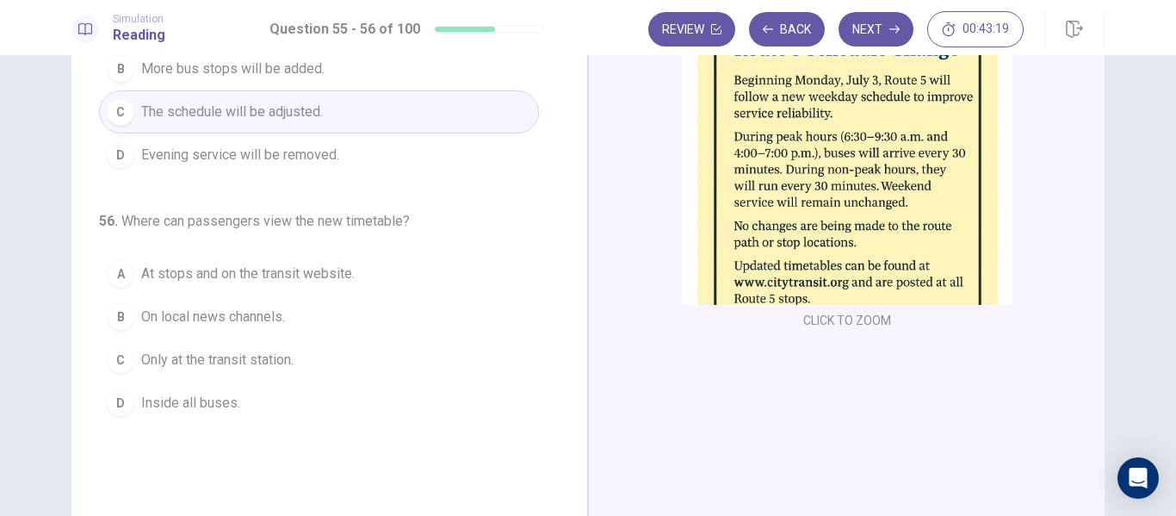
scroll to position [171, 0]
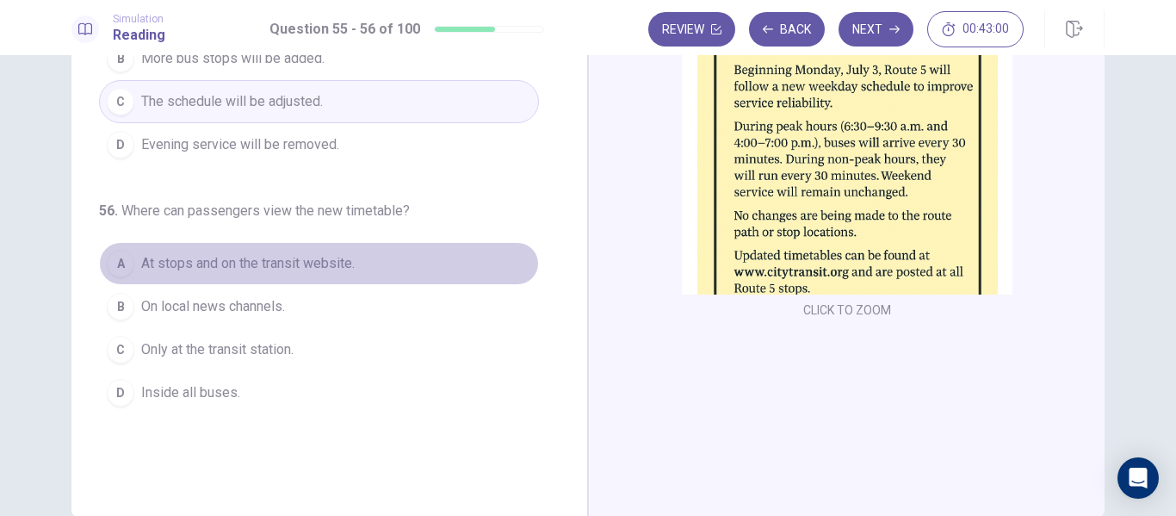
click at [254, 260] on span "At stops and on the transit website." at bounding box center [247, 263] width 213 height 21
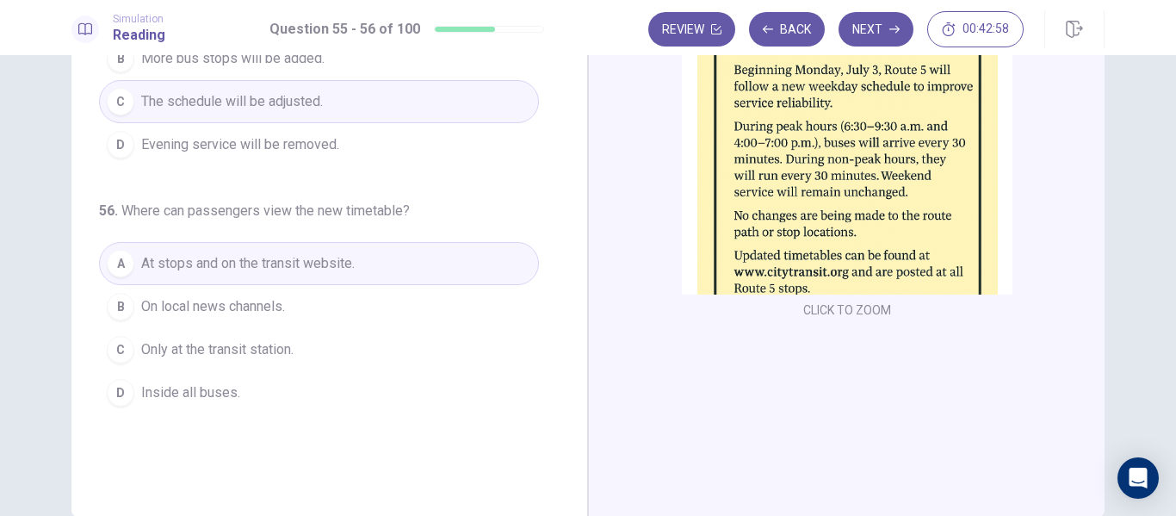
scroll to position [0, 0]
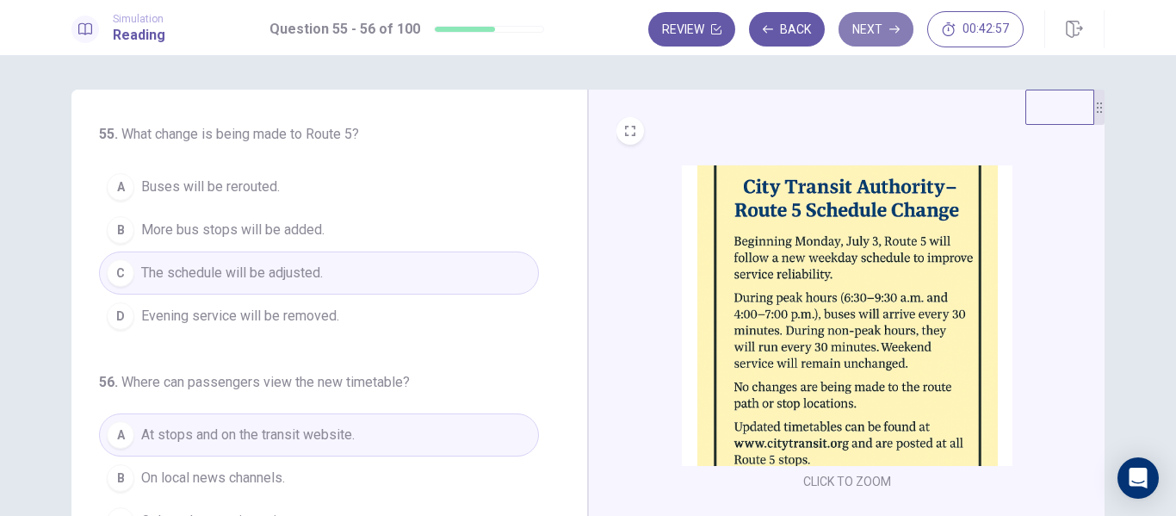
click at [854, 34] on button "Next" at bounding box center [875, 29] width 75 height 34
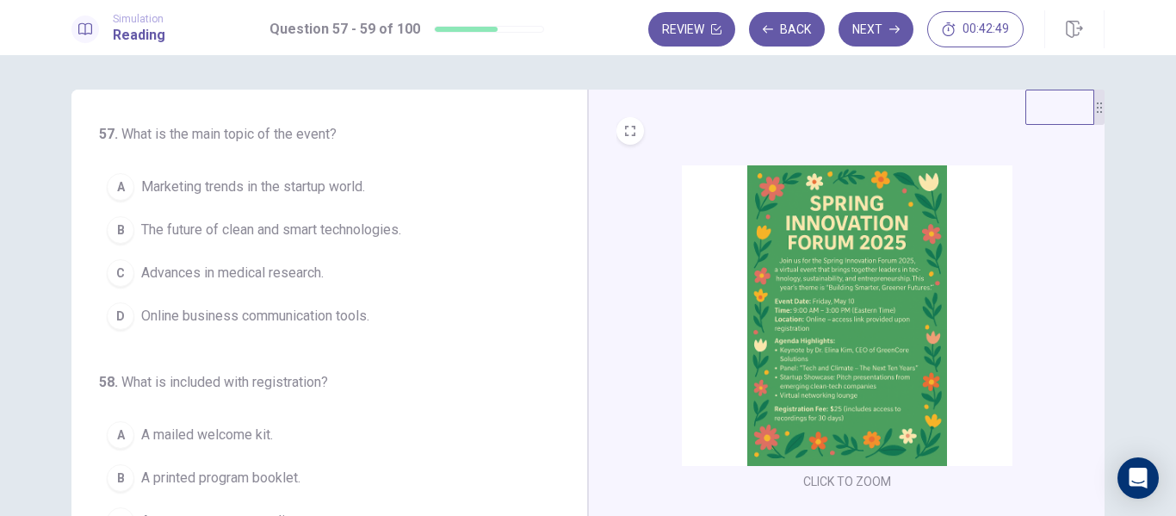
click at [929, 288] on img at bounding box center [847, 315] width 331 height 300
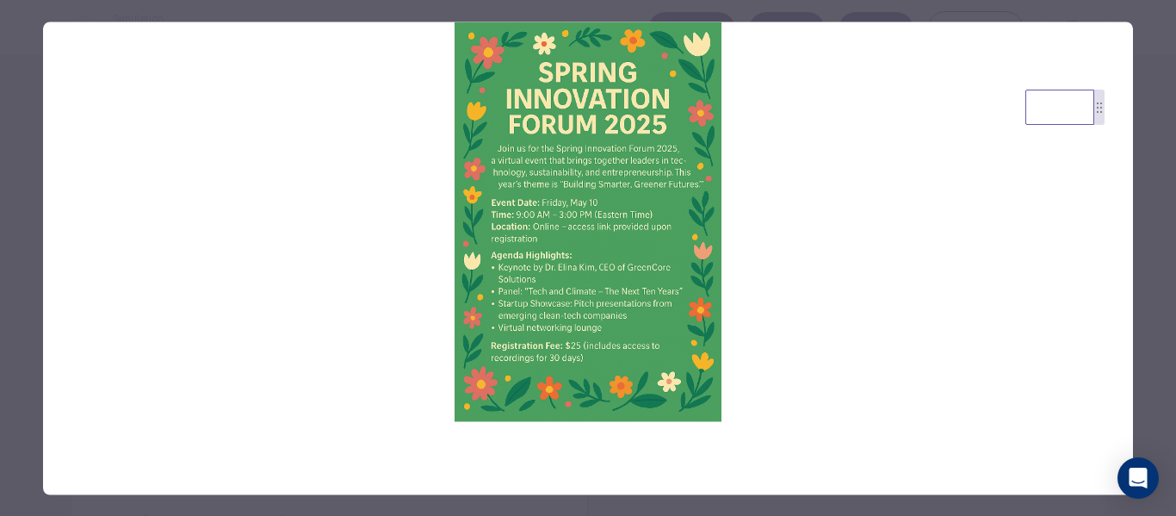
click at [1153, 267] on div at bounding box center [588, 258] width 1176 height 516
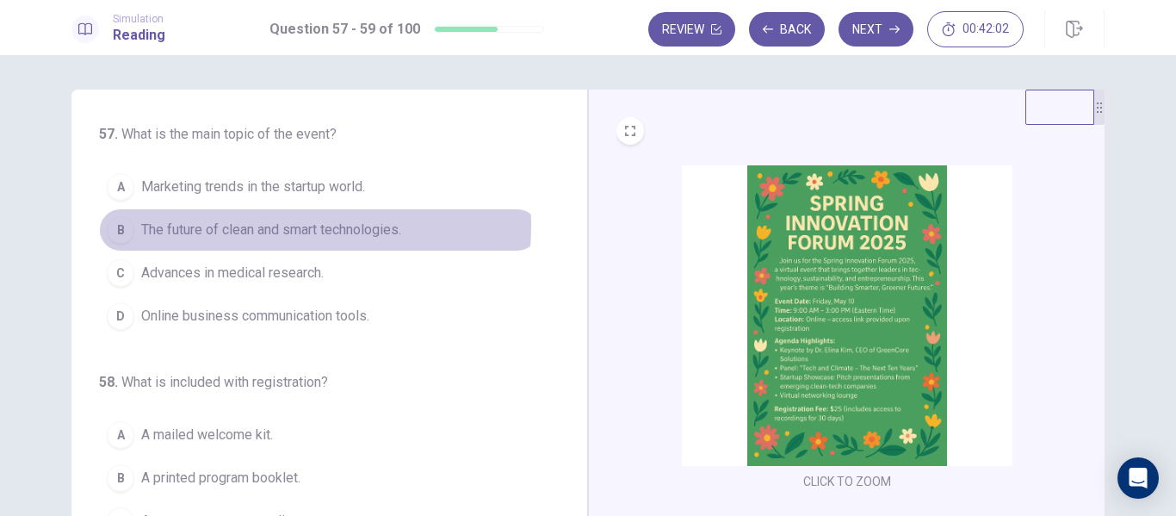
click at [253, 226] on span "The future of clean and smart technologies." at bounding box center [271, 229] width 260 height 21
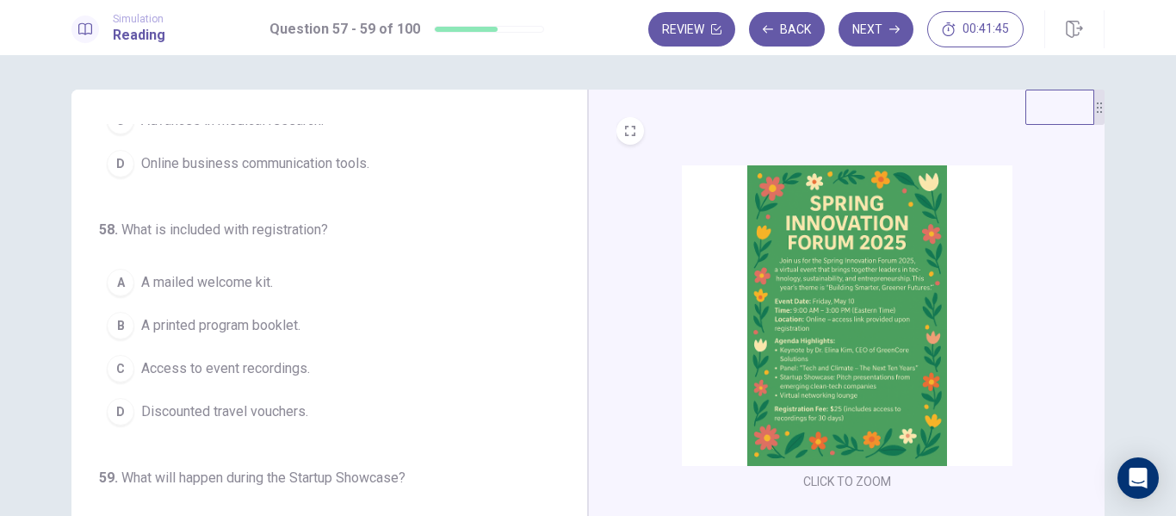
scroll to position [180, 0]
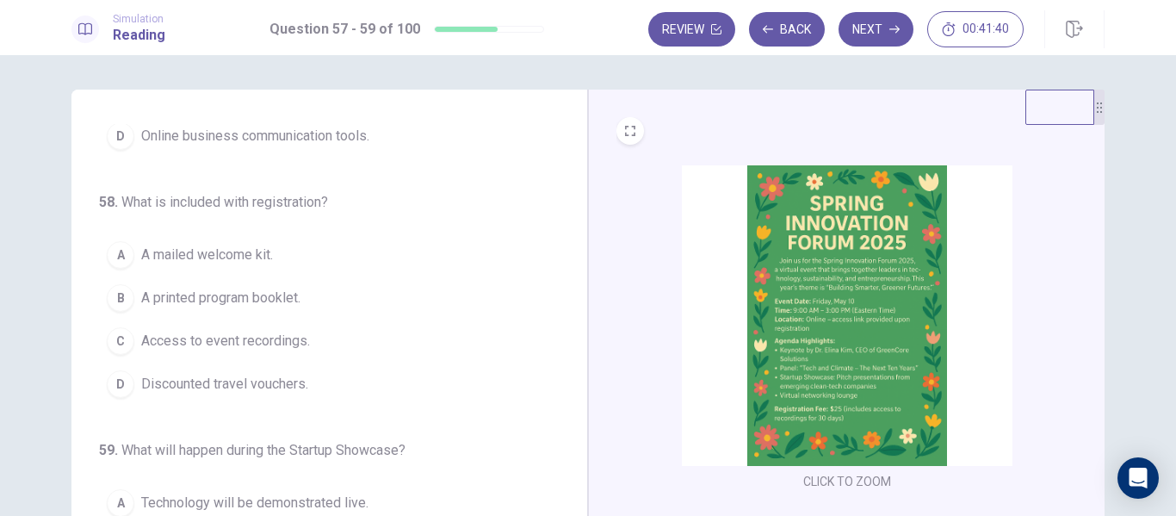
click at [785, 370] on img at bounding box center [847, 315] width 331 height 300
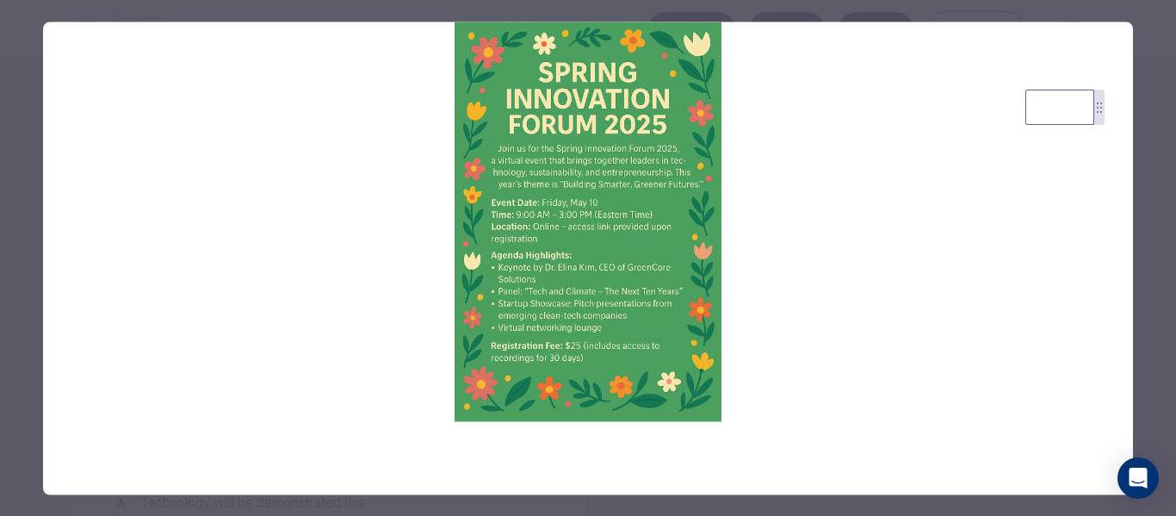
click at [1149, 265] on div at bounding box center [588, 258] width 1176 height 516
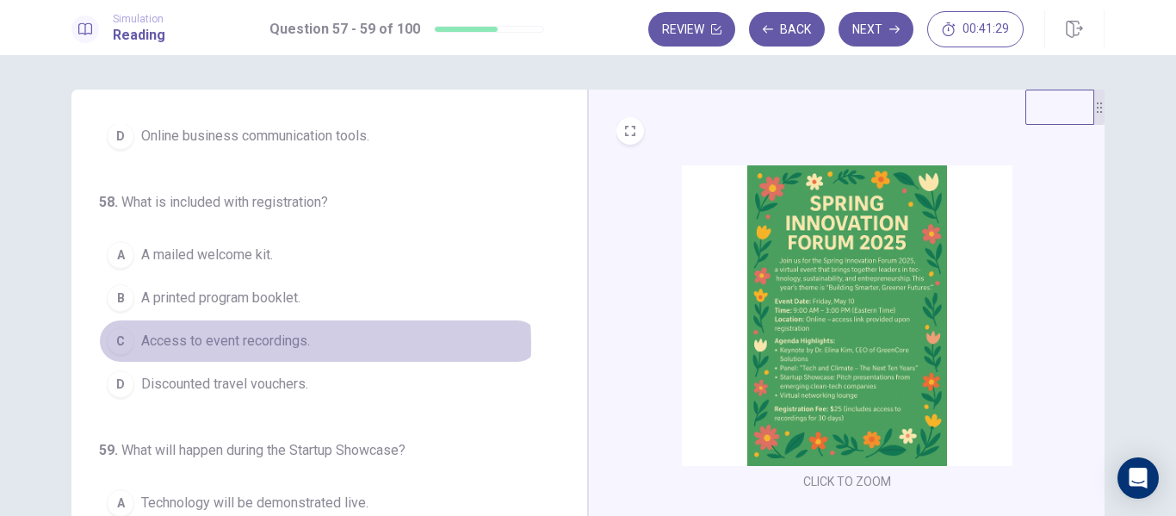
click at [236, 343] on span "Access to event recordings." at bounding box center [225, 341] width 169 height 21
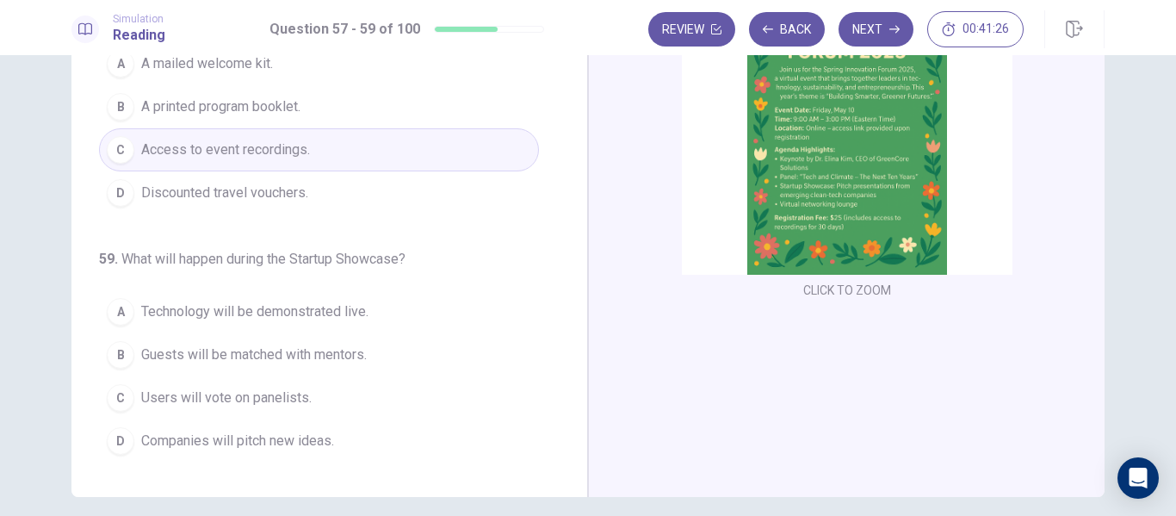
scroll to position [219, 0]
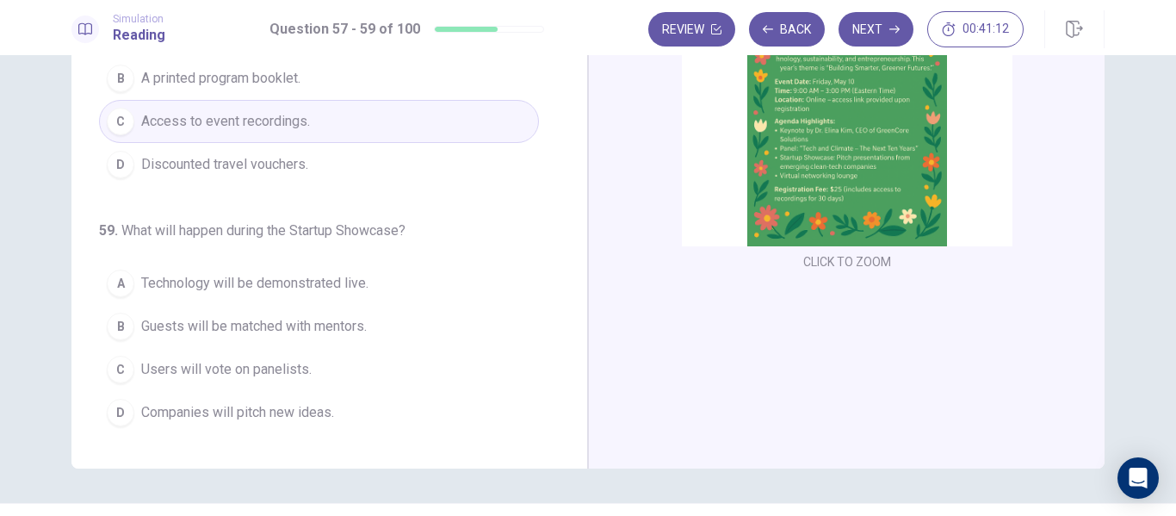
click at [850, 206] on img at bounding box center [847, 96] width 331 height 300
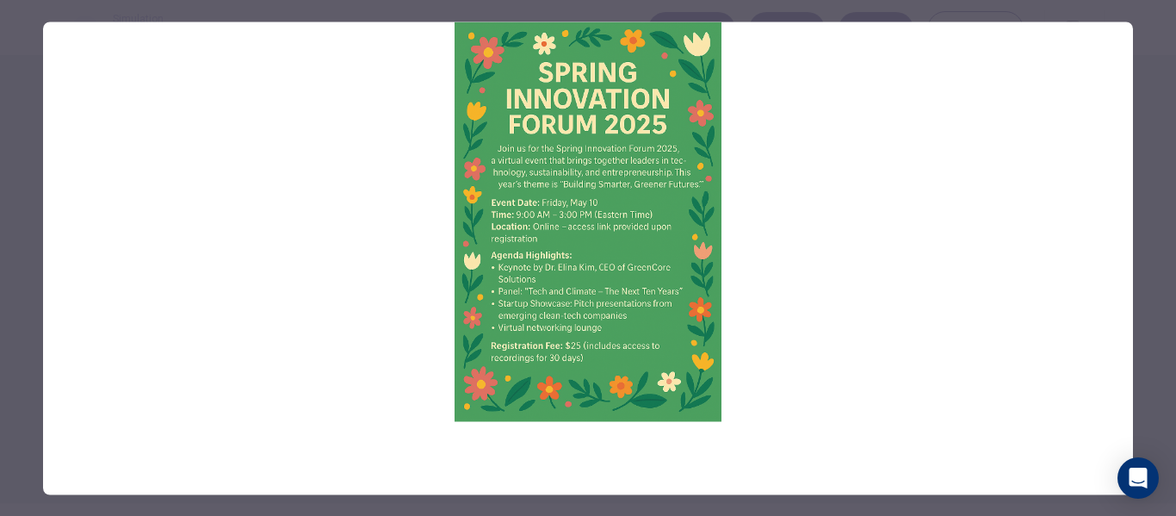
click at [1147, 169] on div at bounding box center [588, 258] width 1176 height 516
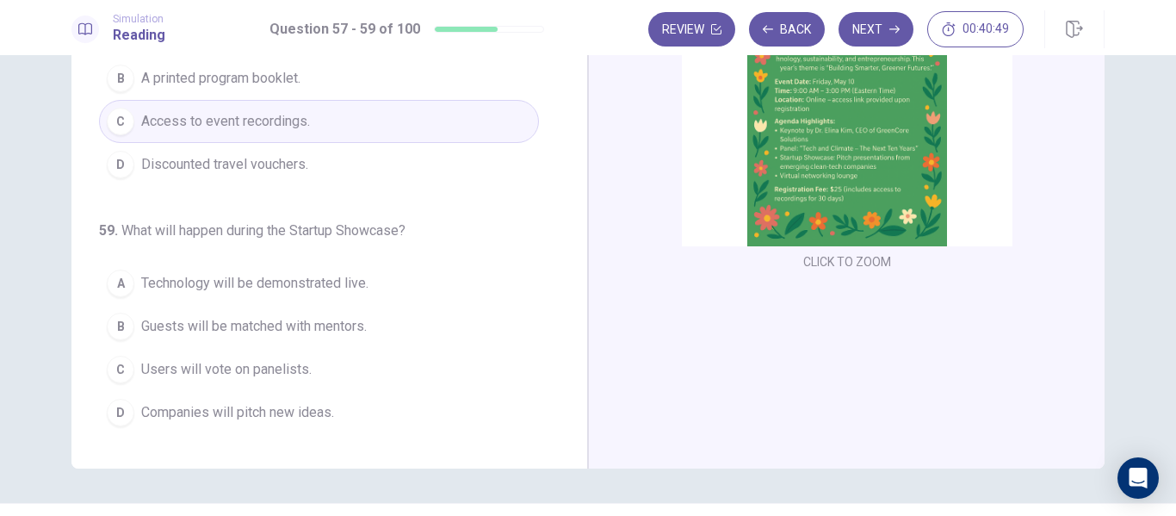
drag, startPoint x: 569, startPoint y: 269, endPoint x: 568, endPoint y: 330, distance: 60.3
click at [568, 330] on div "57 . What is the main topic of the event? A Marketing trends in the startup wor…" at bounding box center [329, 169] width 516 height 598
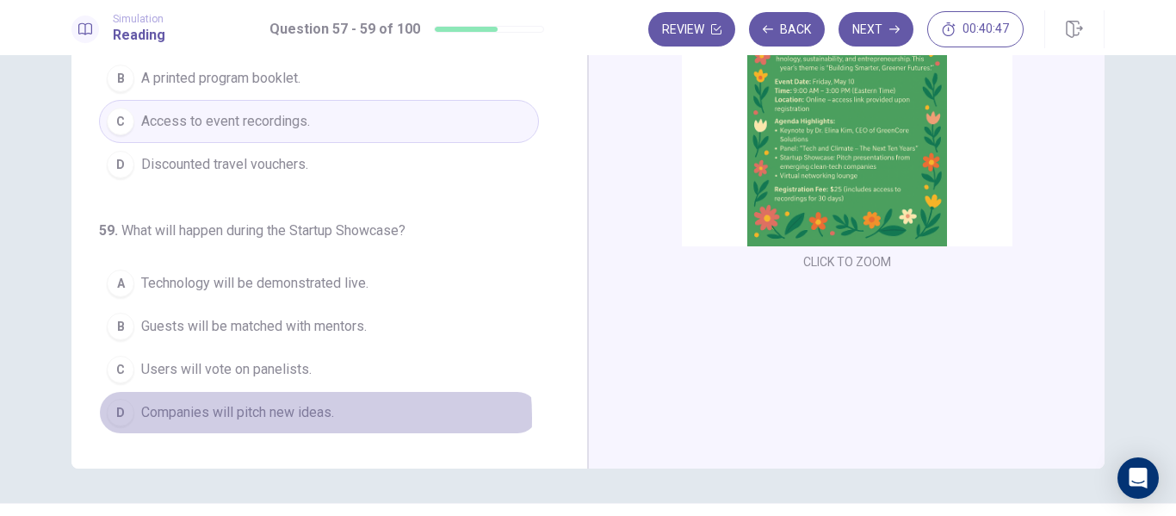
click at [269, 417] on span "Companies will pitch new ideas." at bounding box center [237, 412] width 193 height 21
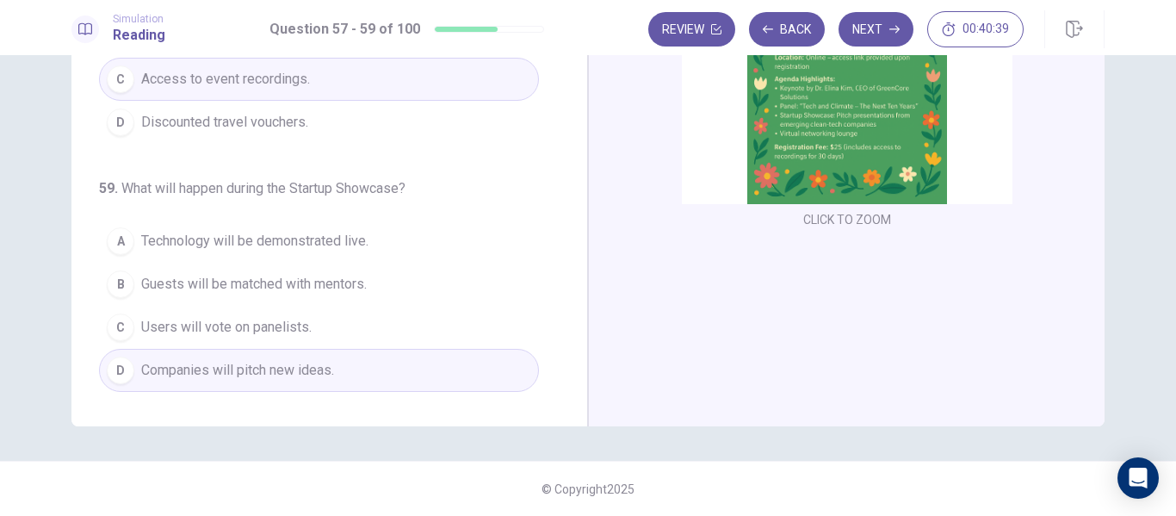
scroll to position [0, 0]
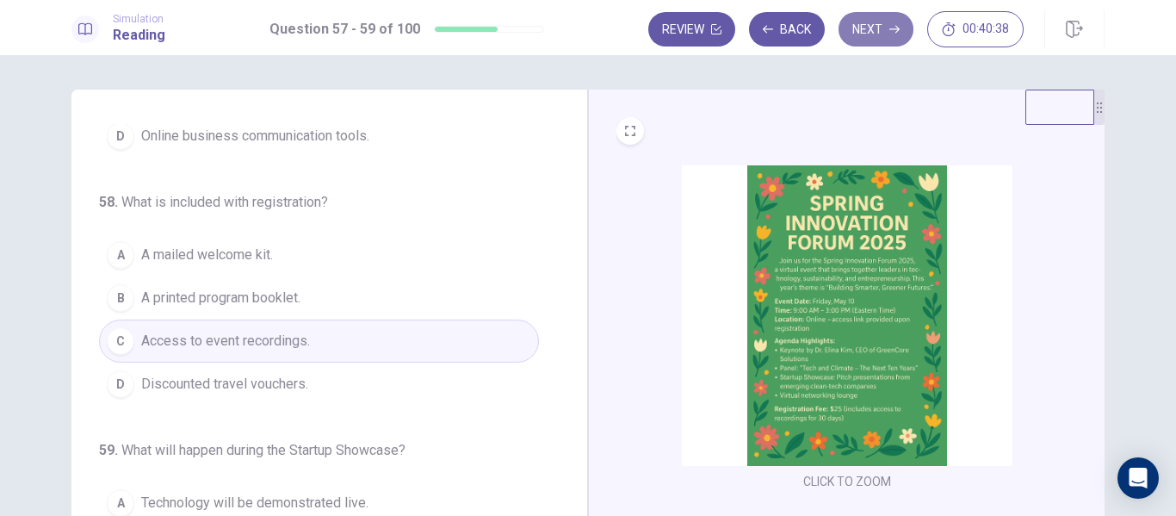
click at [881, 38] on button "Next" at bounding box center [875, 29] width 75 height 34
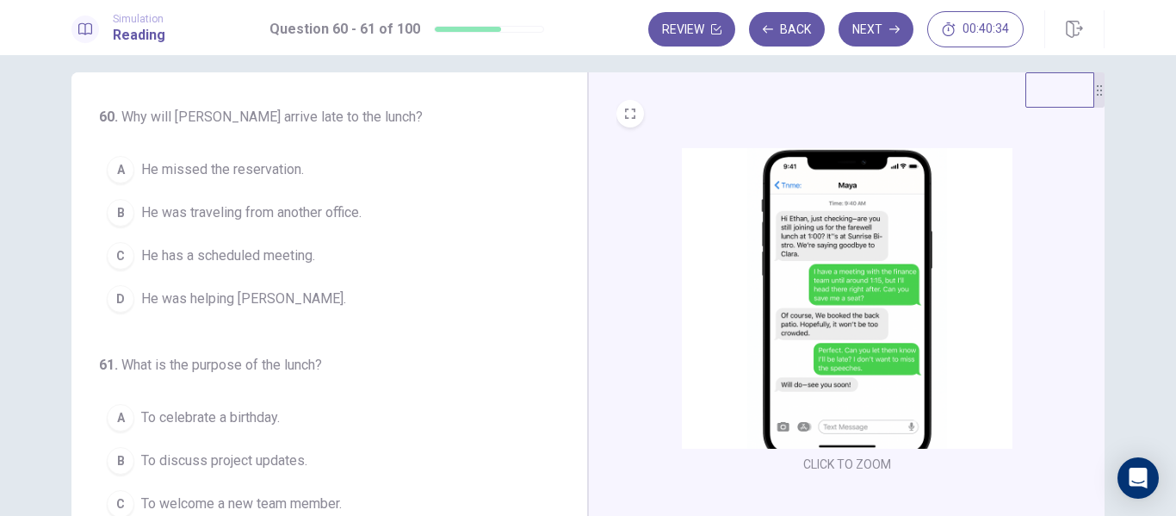
scroll to position [22, 0]
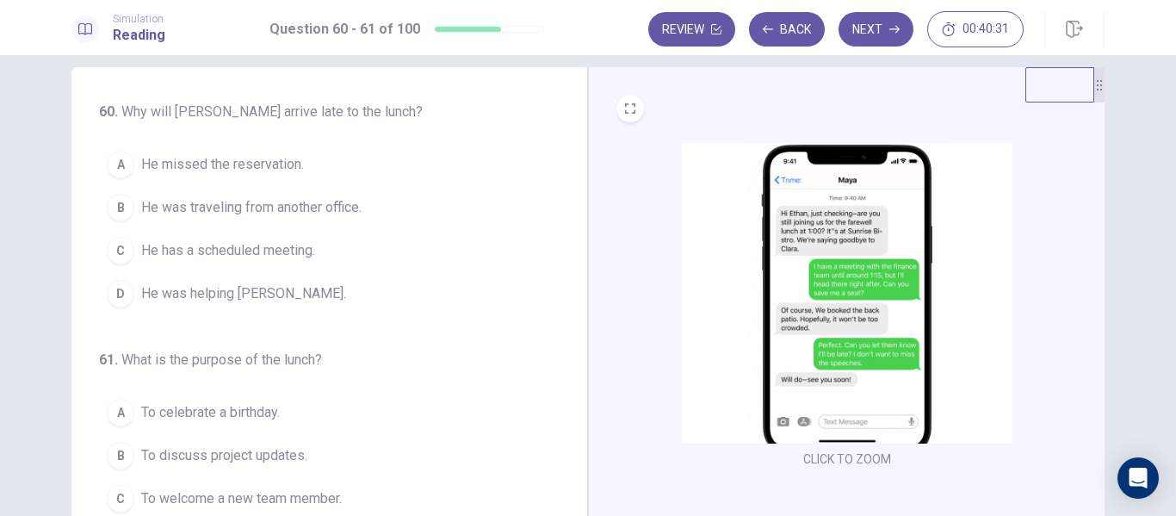
click at [840, 226] on img at bounding box center [847, 293] width 331 height 300
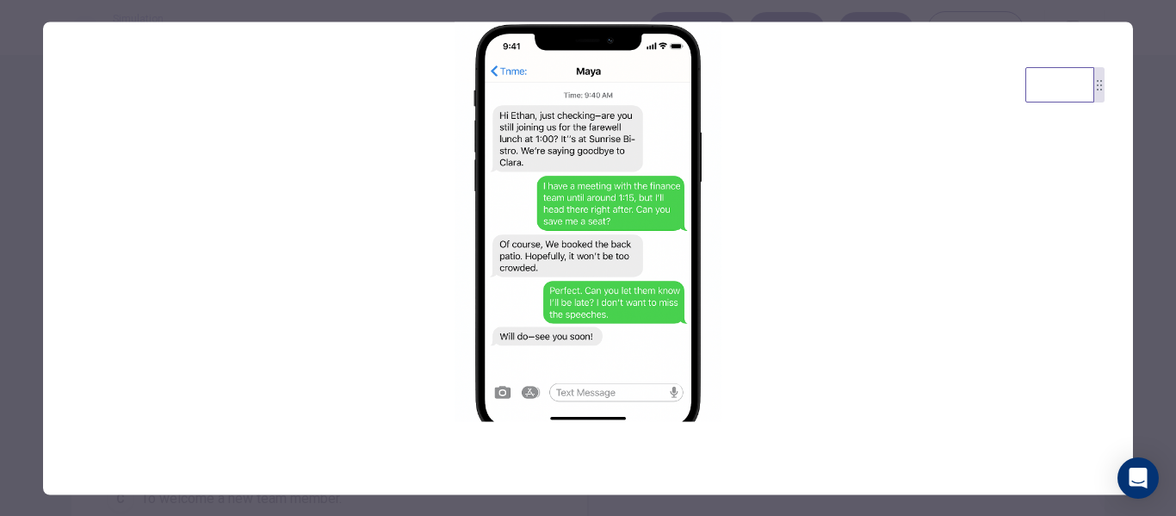
click at [1155, 219] on div at bounding box center [588, 258] width 1176 height 516
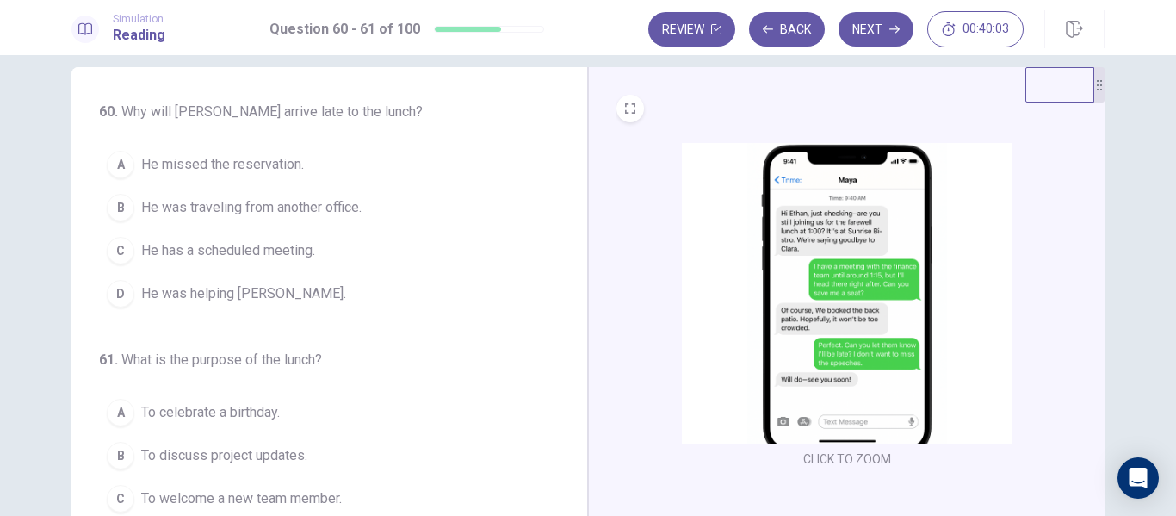
click at [226, 257] on span "He has a scheduled meeting." at bounding box center [228, 250] width 174 height 21
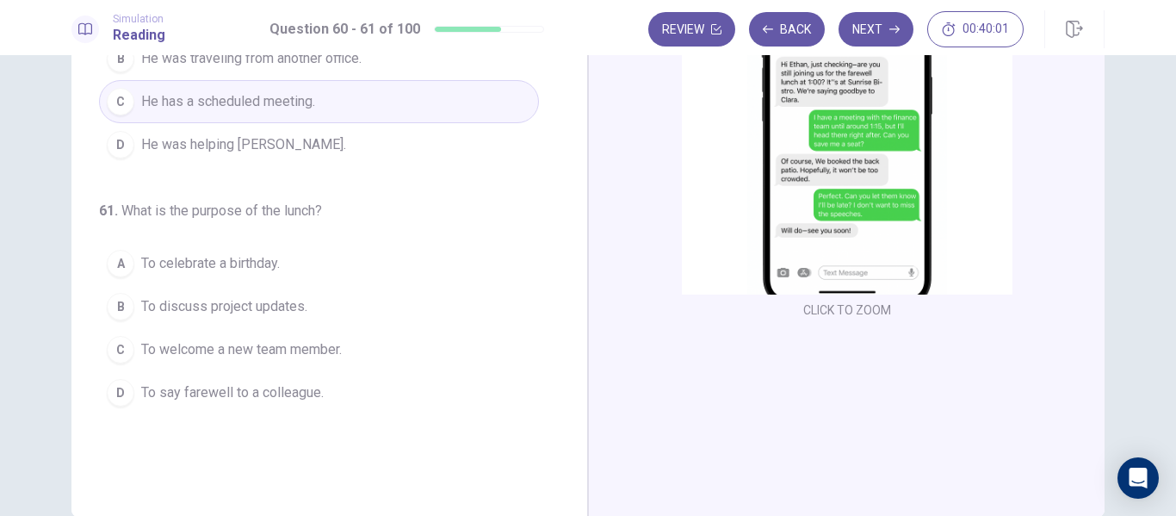
scroll to position [181, 0]
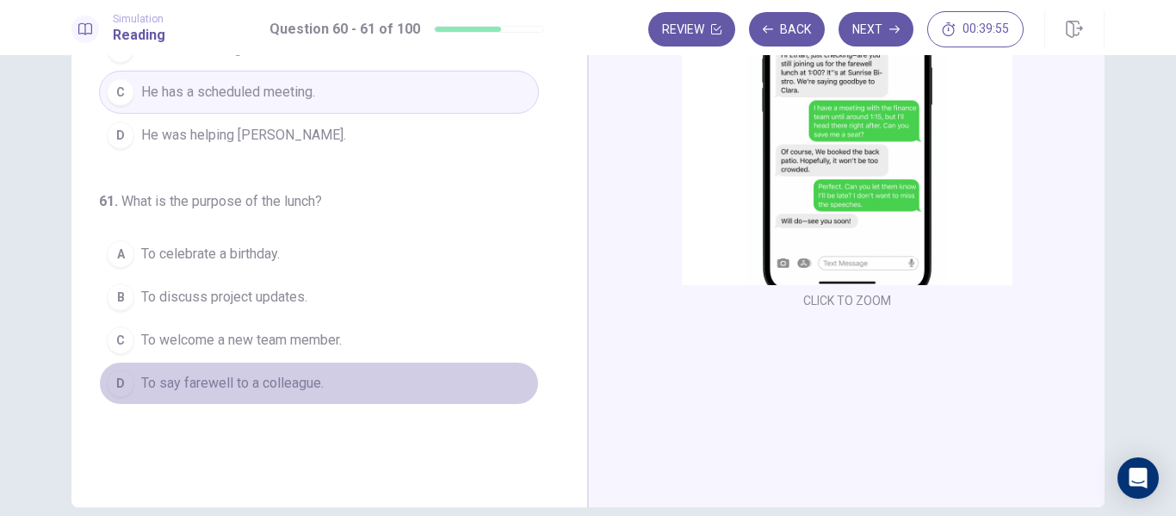
click at [203, 386] on span "To say farewell to a colleague." at bounding box center [232, 383] width 182 height 21
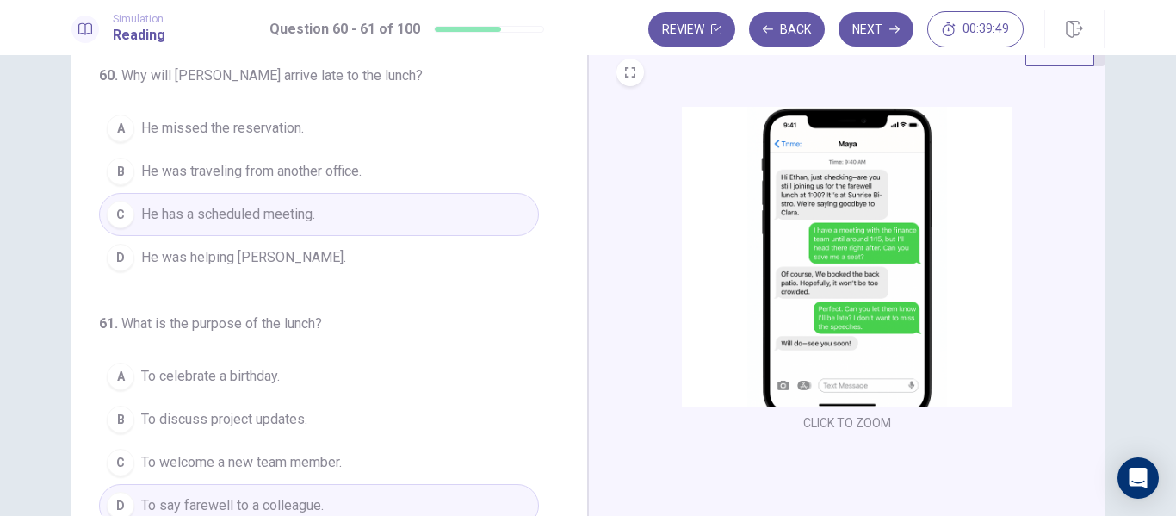
scroll to position [0, 0]
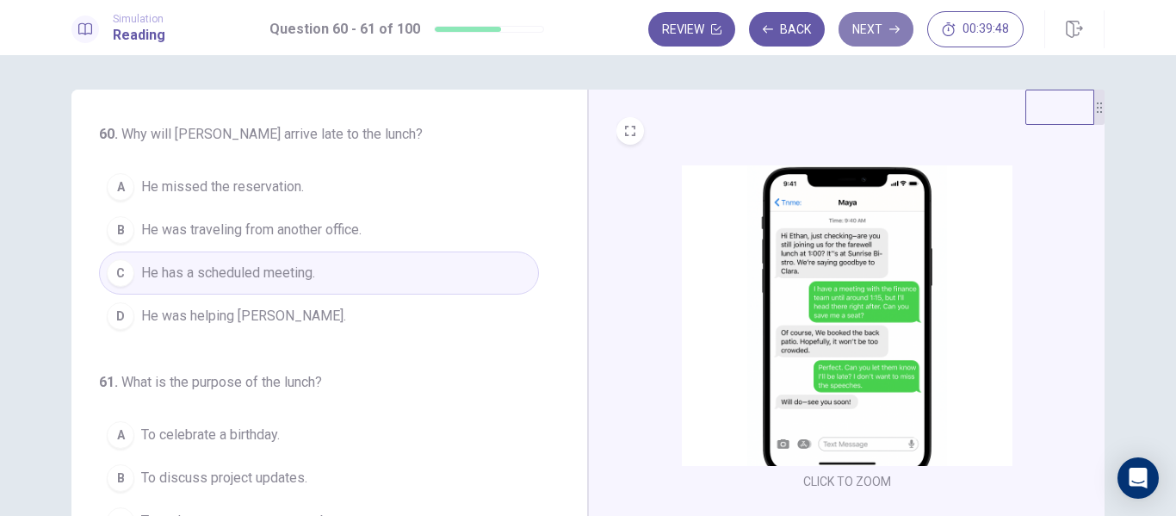
click at [863, 15] on button "Next" at bounding box center [875, 29] width 75 height 34
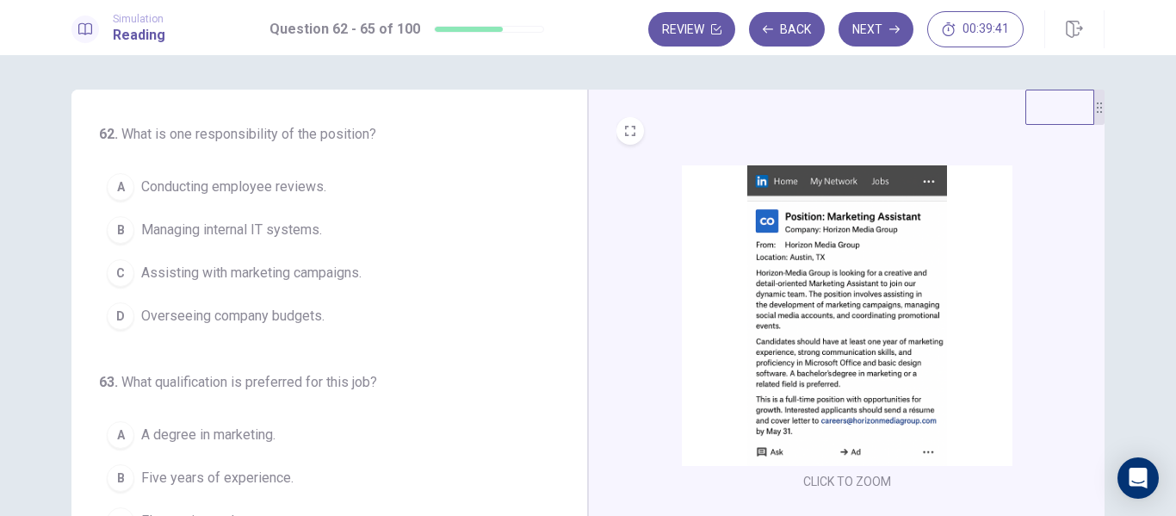
click at [851, 248] on img at bounding box center [847, 315] width 331 height 300
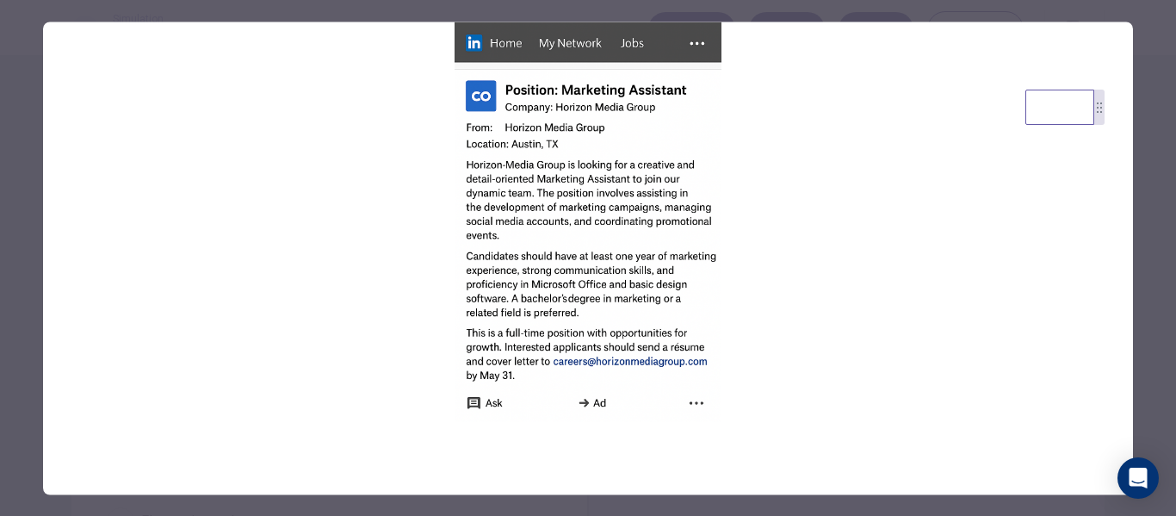
click at [1155, 161] on div at bounding box center [588, 258] width 1176 height 516
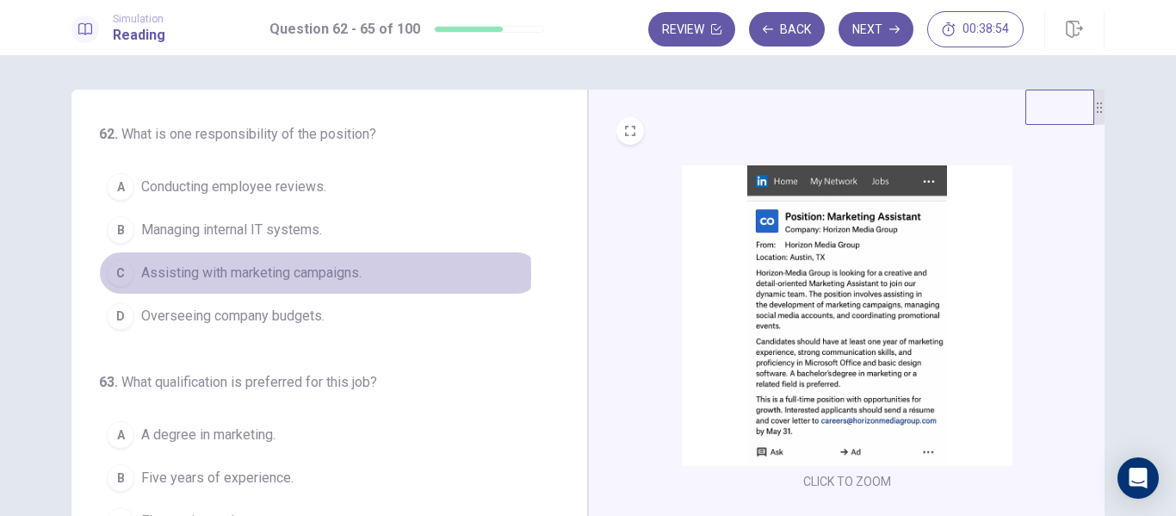
click at [189, 274] on span "Assisting with marketing campaigns." at bounding box center [251, 273] width 220 height 21
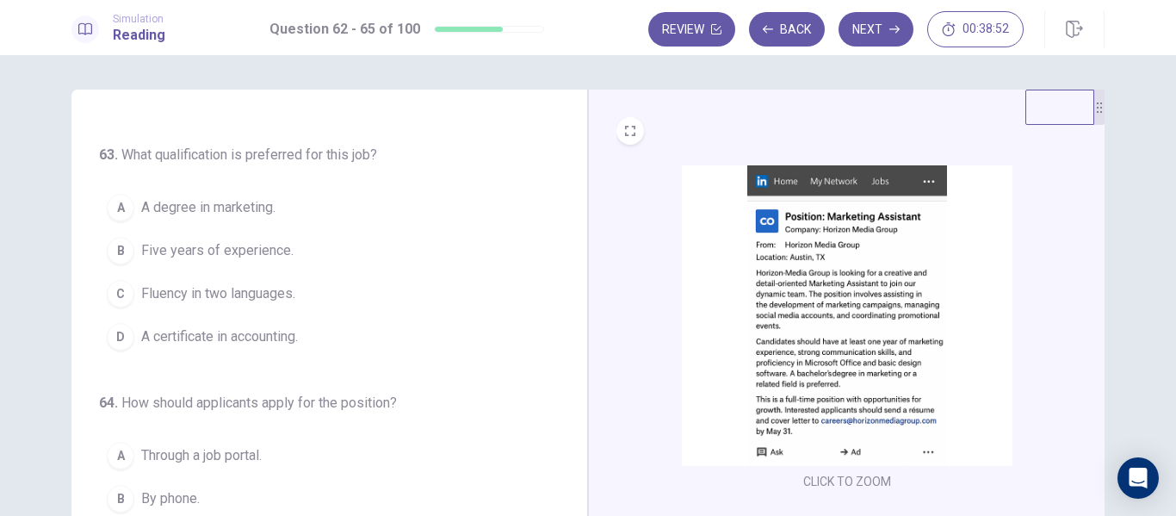
scroll to position [228, 0]
click at [902, 311] on img at bounding box center [847, 315] width 331 height 300
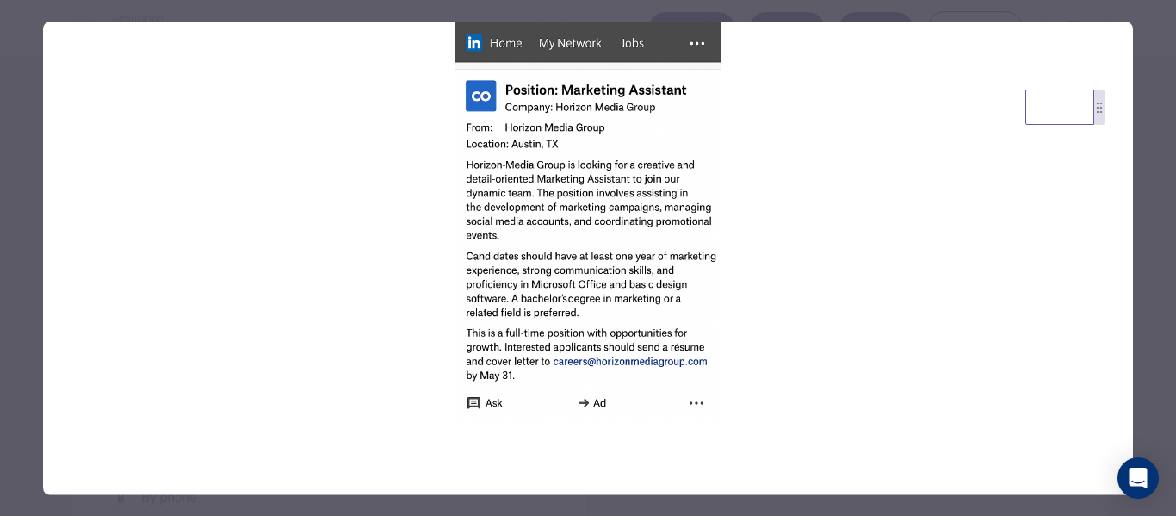
click at [1153, 231] on div at bounding box center [588, 258] width 1176 height 516
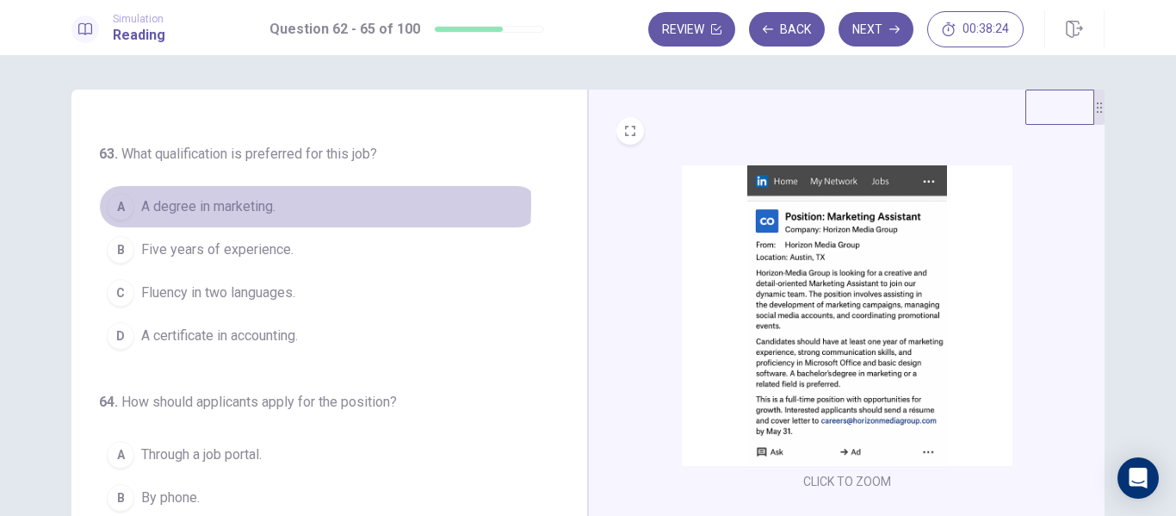
click at [239, 203] on span "A degree in marketing." at bounding box center [208, 206] width 134 height 21
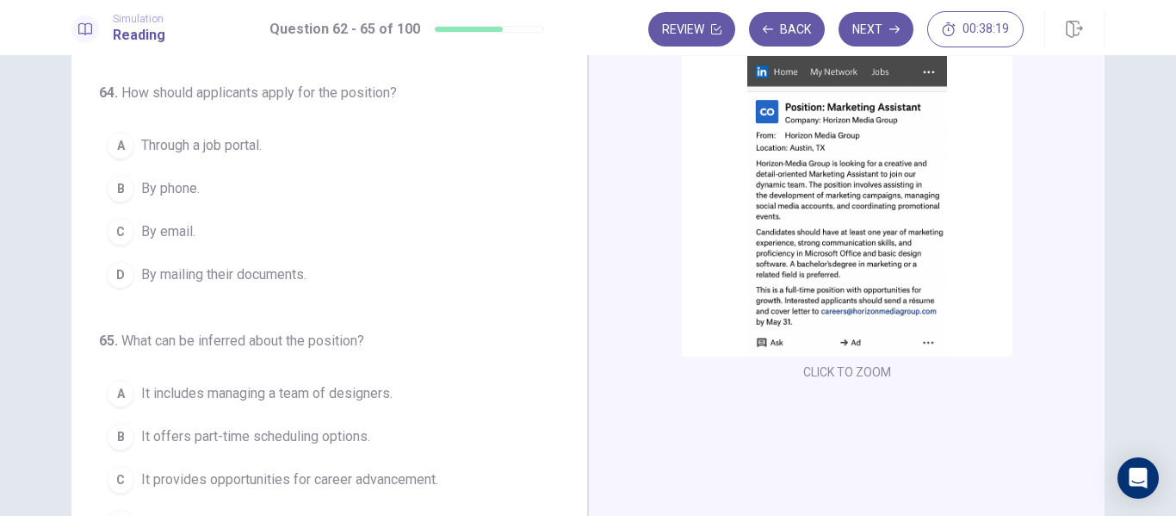
scroll to position [130, 0]
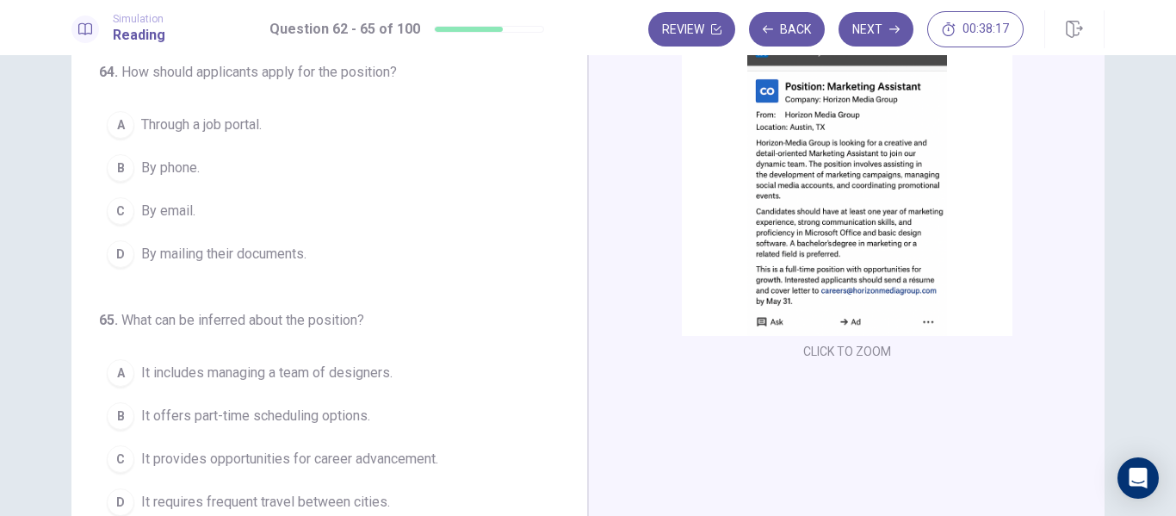
click at [811, 159] on img at bounding box center [847, 185] width 331 height 300
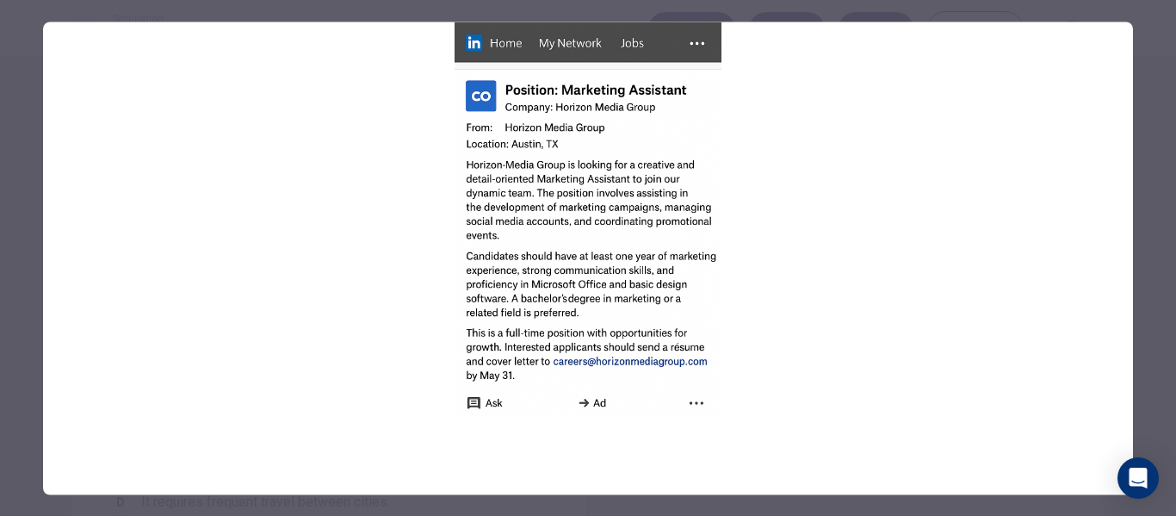
click at [1161, 149] on div at bounding box center [588, 258] width 1176 height 516
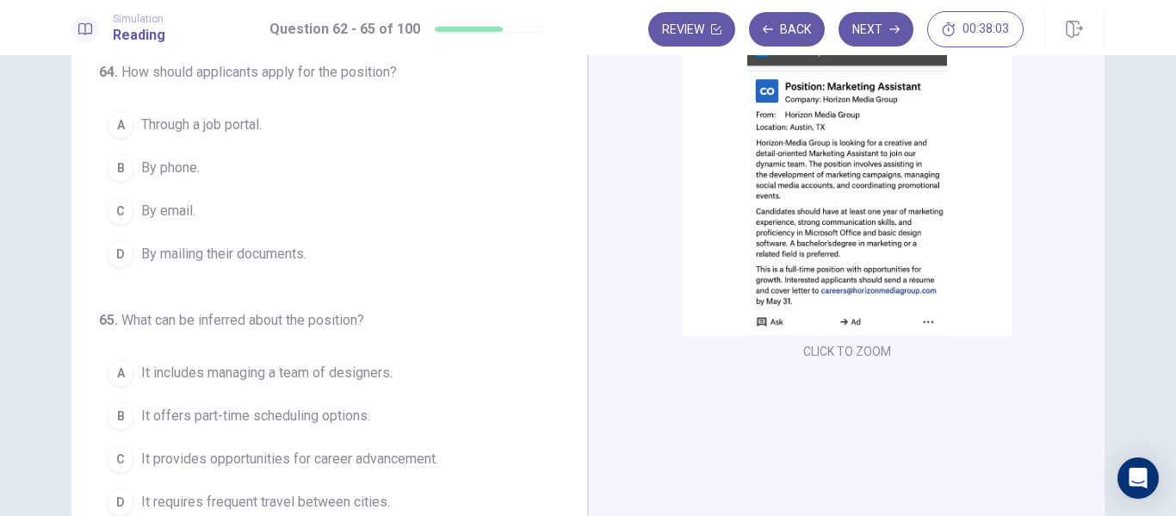
click at [575, 296] on div "62 . What is one responsibility of the position? A Conducting employee reviews.…" at bounding box center [329, 259] width 516 height 598
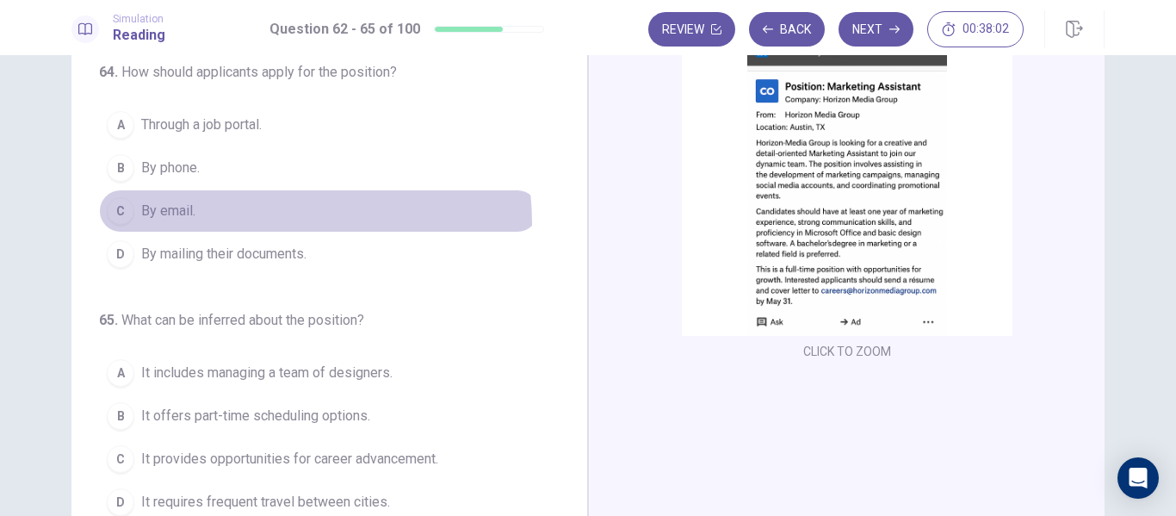
click at [241, 224] on button "C By email." at bounding box center [319, 210] width 440 height 43
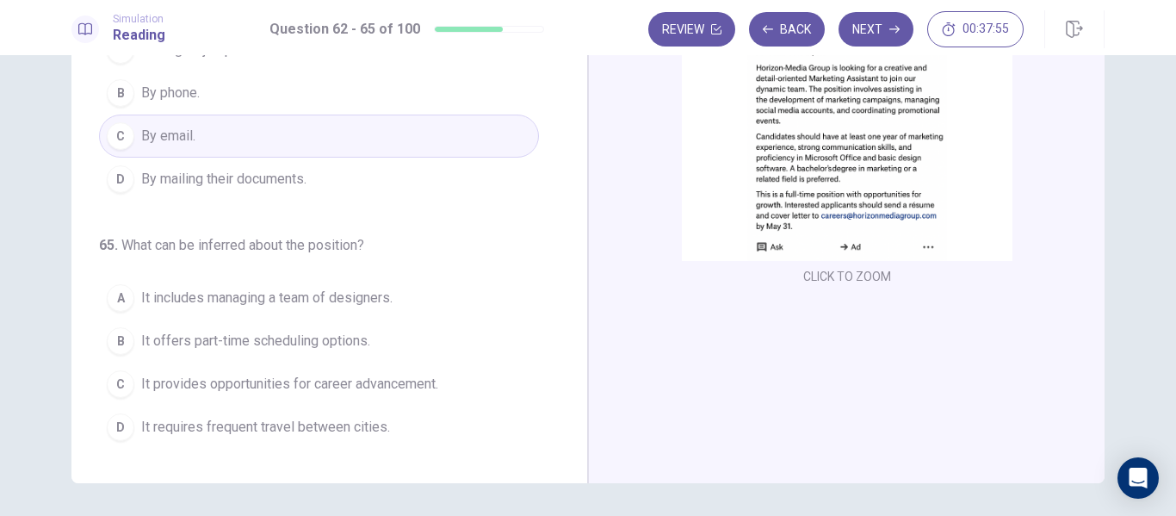
scroll to position [192, 0]
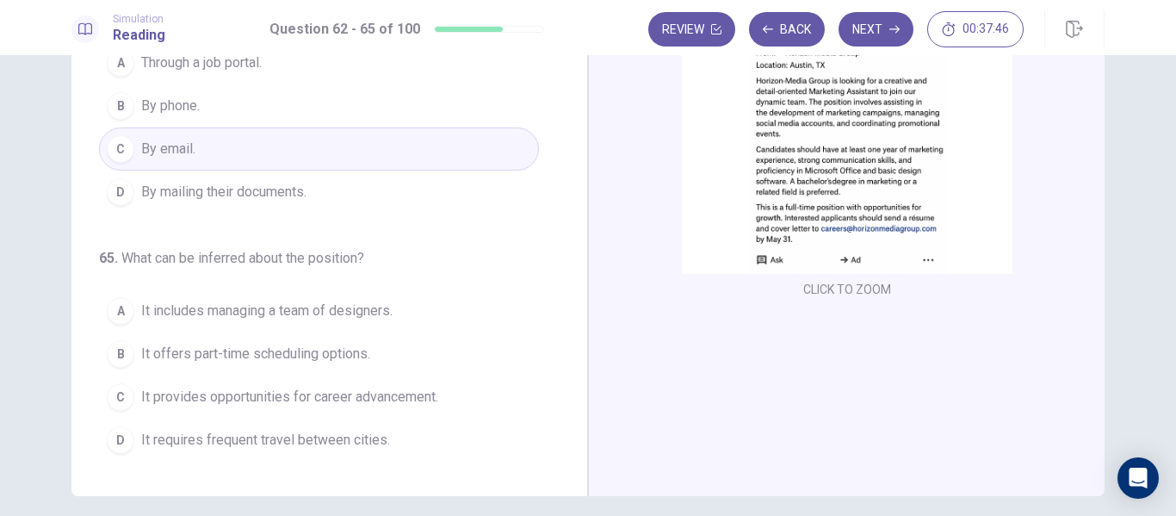
click at [903, 168] on img at bounding box center [847, 123] width 331 height 300
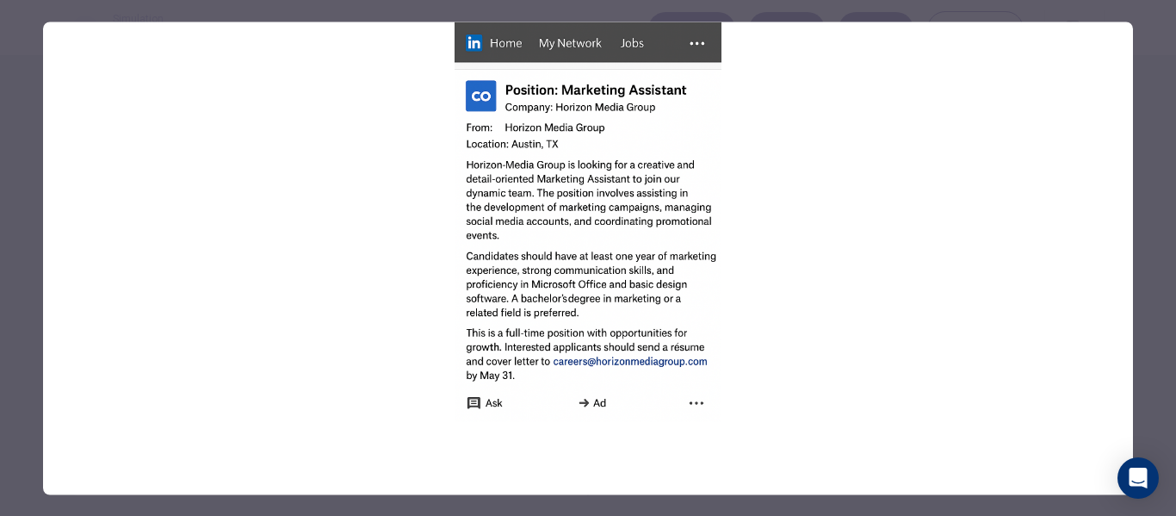
click at [1158, 232] on div at bounding box center [588, 258] width 1176 height 516
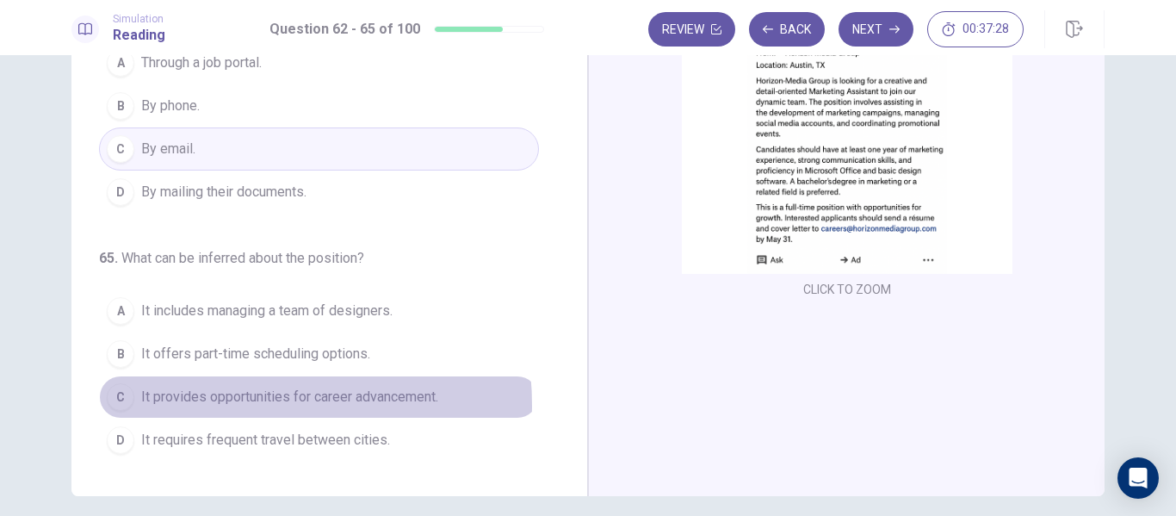
click at [206, 405] on span "It provides opportunities for career advancement." at bounding box center [289, 396] width 297 height 21
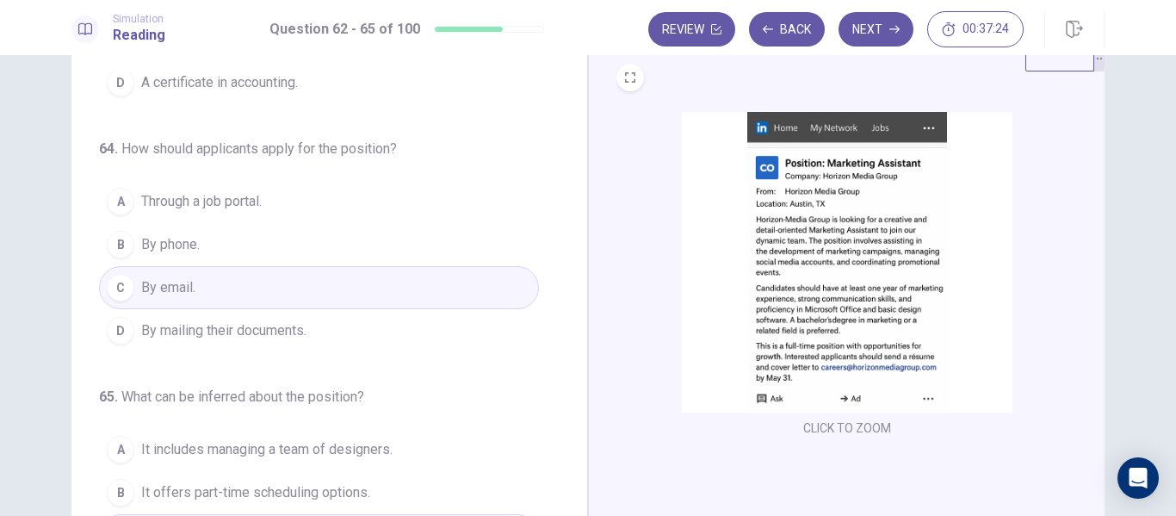
scroll to position [0, 0]
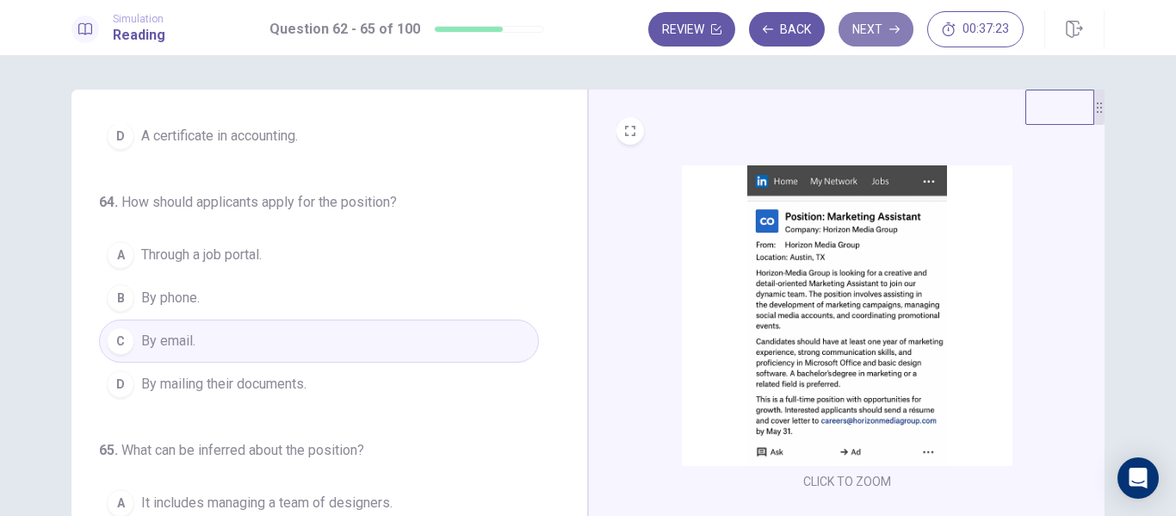
click at [882, 37] on button "Next" at bounding box center [875, 29] width 75 height 34
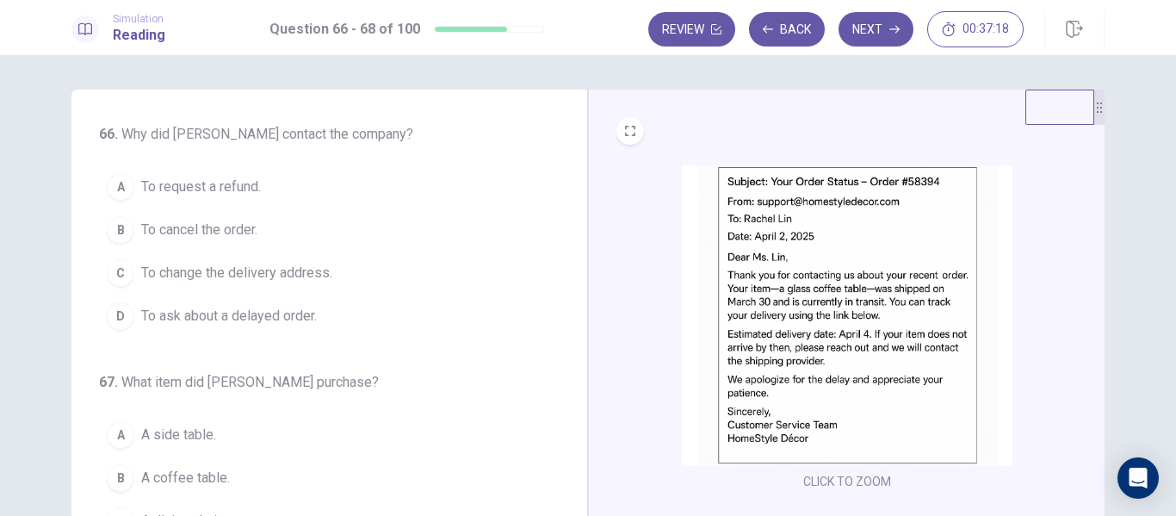
drag, startPoint x: 1166, startPoint y: 129, endPoint x: 1175, endPoint y: 352, distance: 223.1
click at [1175, 352] on div "66 . Why did Ms. Lin contact the company? A To request a refund. B To cancel th…" at bounding box center [588, 285] width 1176 height 461
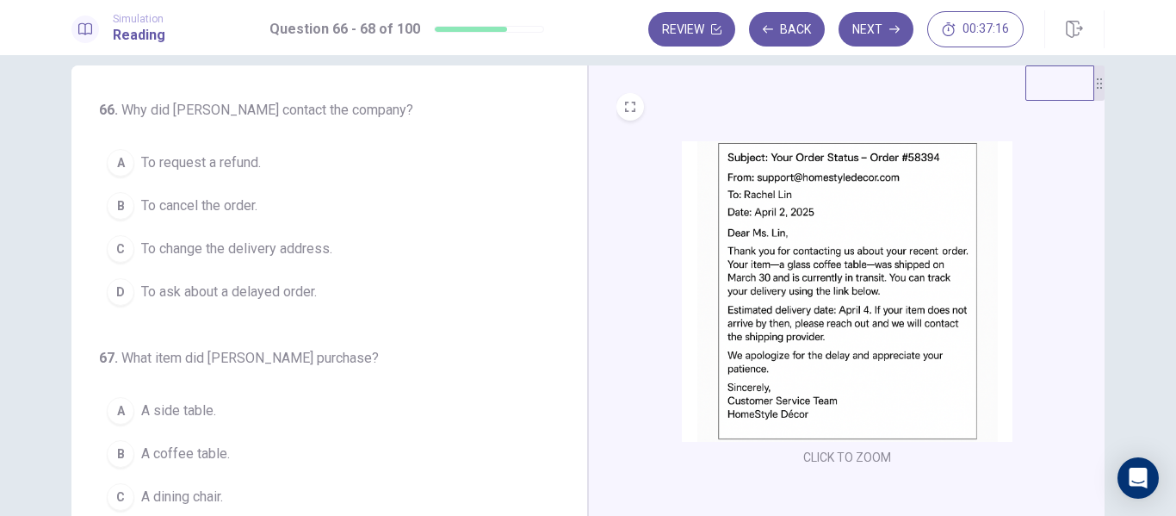
scroll to position [31, 0]
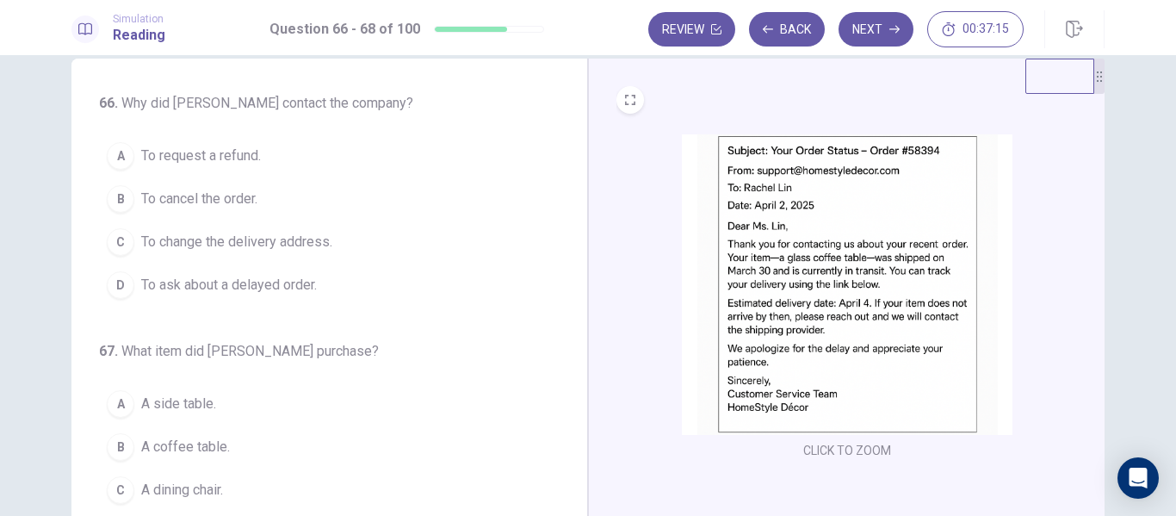
click at [930, 230] on img at bounding box center [847, 284] width 331 height 300
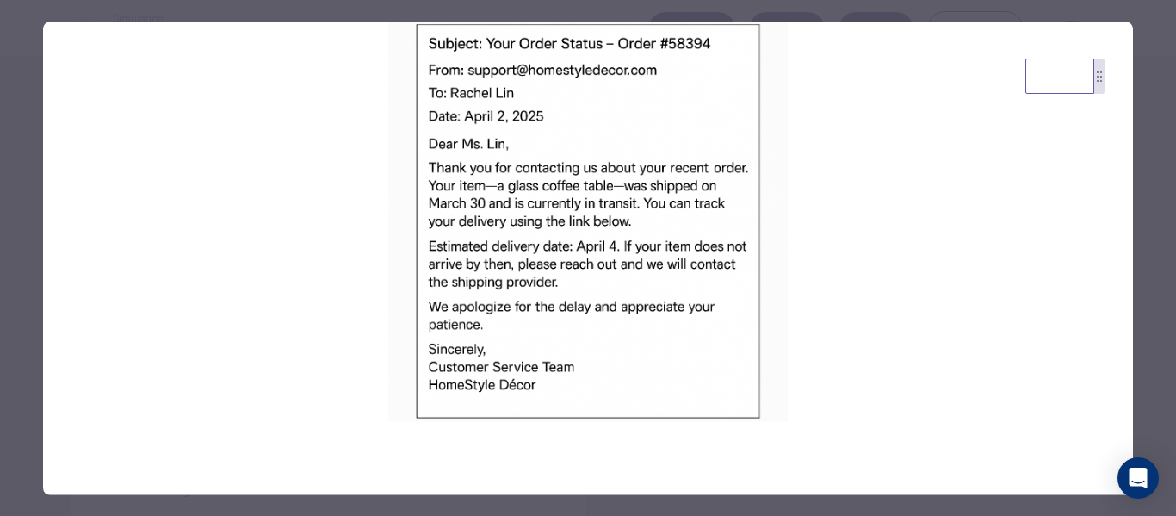
click at [1151, 275] on div at bounding box center [588, 258] width 1176 height 516
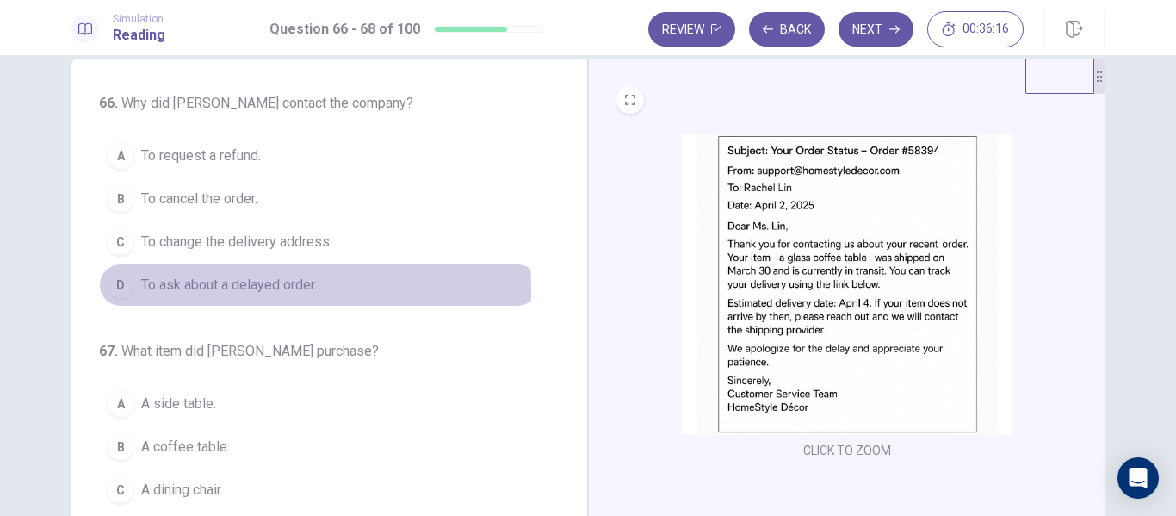
click at [221, 288] on span "To ask about a delayed order." at bounding box center [229, 285] width 176 height 21
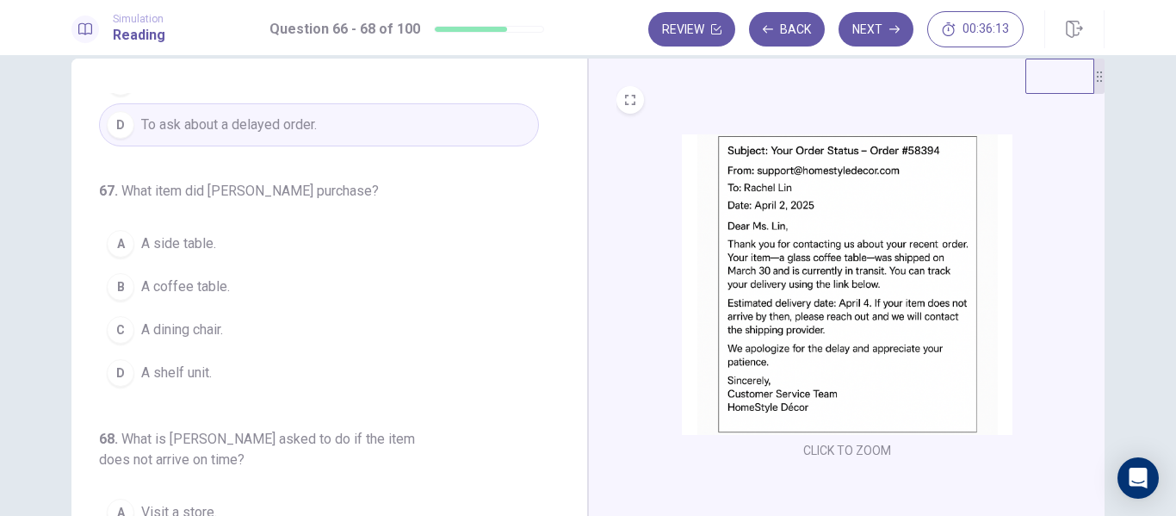
scroll to position [201, 0]
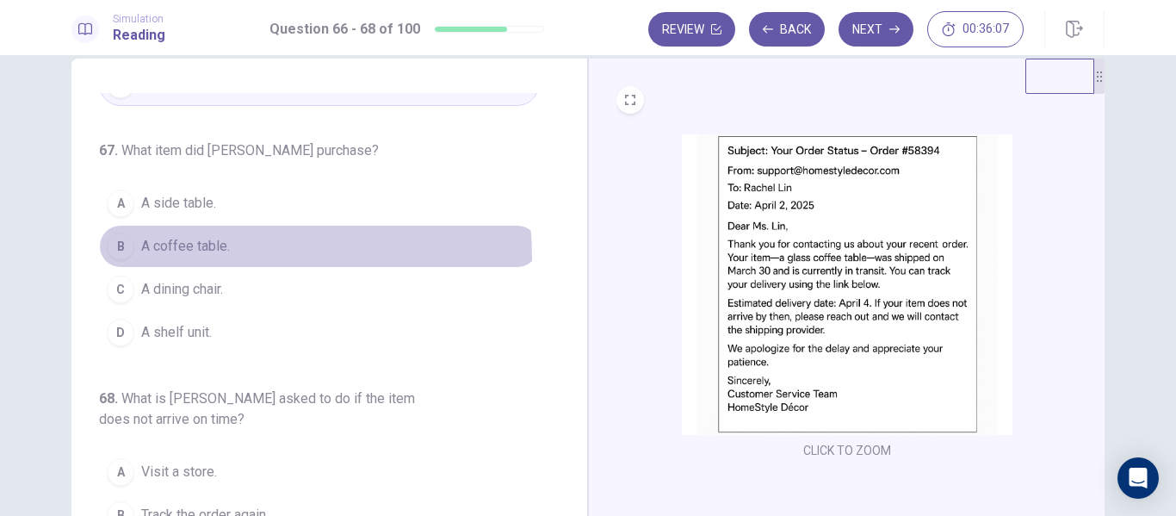
click at [178, 258] on button "B A coffee table." at bounding box center [319, 246] width 440 height 43
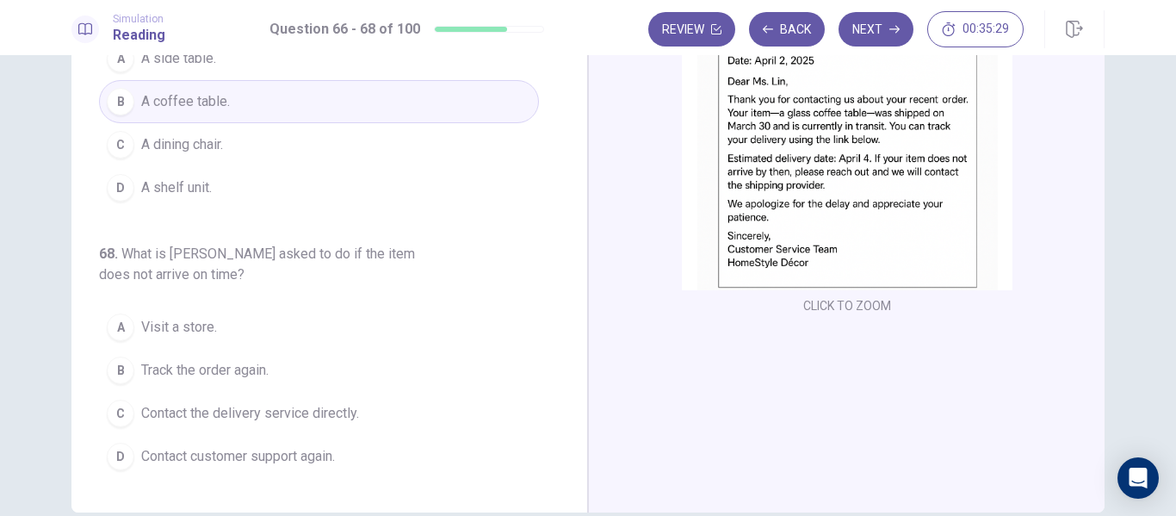
scroll to position [209, 0]
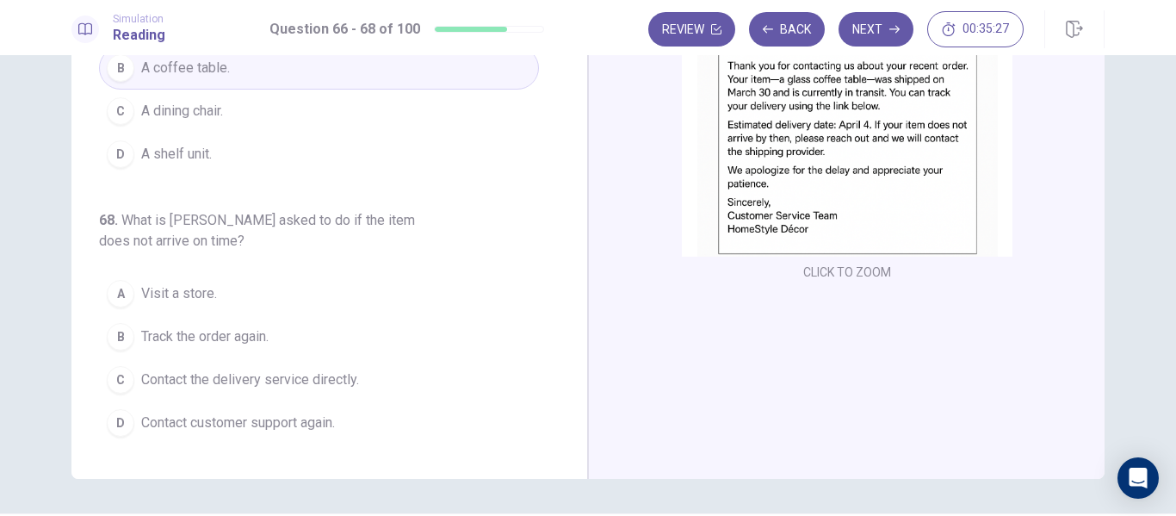
drag, startPoint x: 559, startPoint y: 275, endPoint x: 570, endPoint y: 330, distance: 56.2
click at [570, 330] on div "66 . Why did Ms. Lin contact the company? A To request a refund. B To cancel th…" at bounding box center [329, 179] width 516 height 598
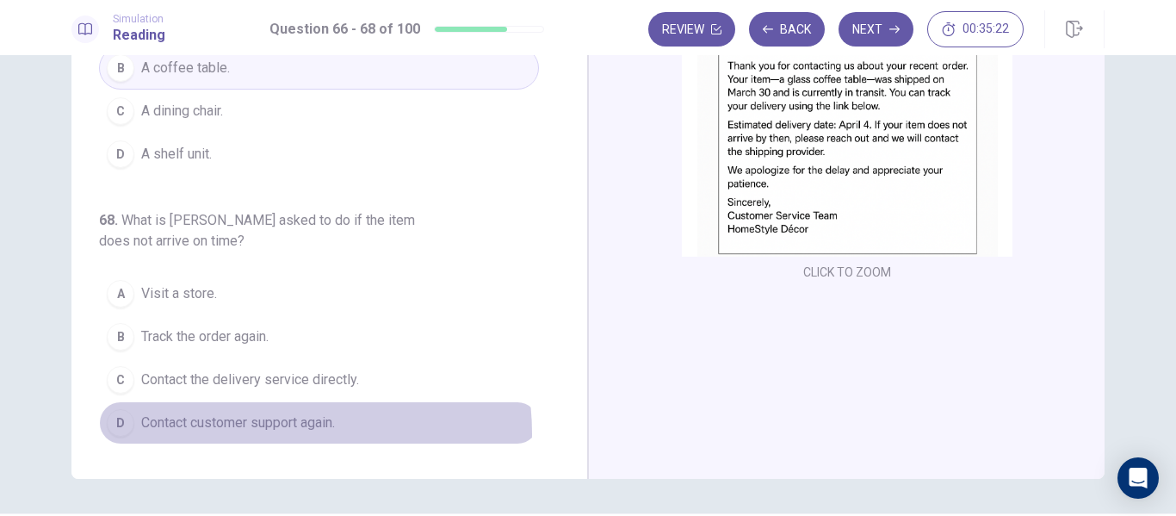
click at [267, 433] on button "D Contact customer support again." at bounding box center [319, 422] width 440 height 43
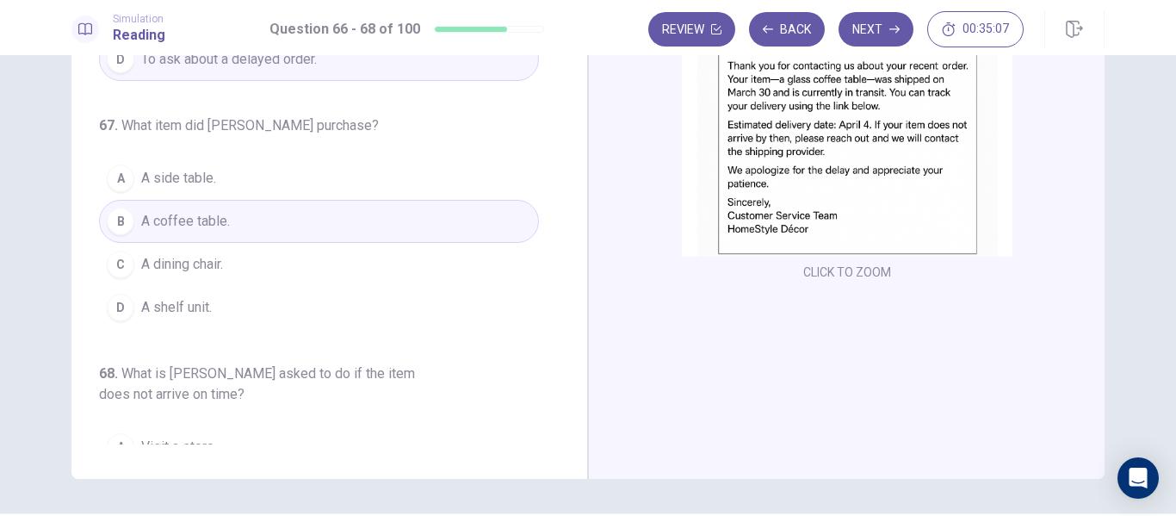
scroll to position [0, 0]
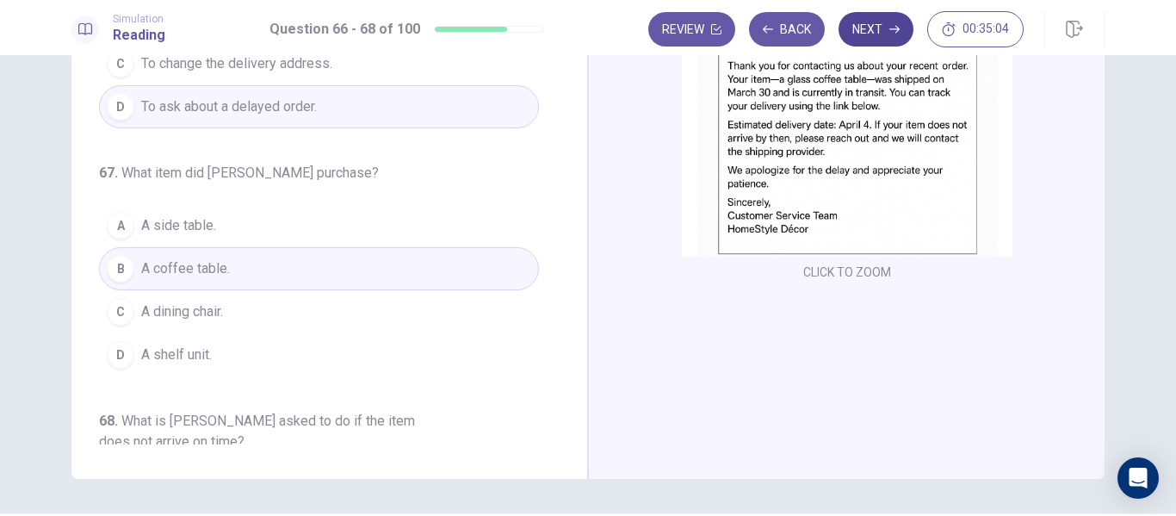
click at [901, 38] on button "Next" at bounding box center [875, 29] width 75 height 34
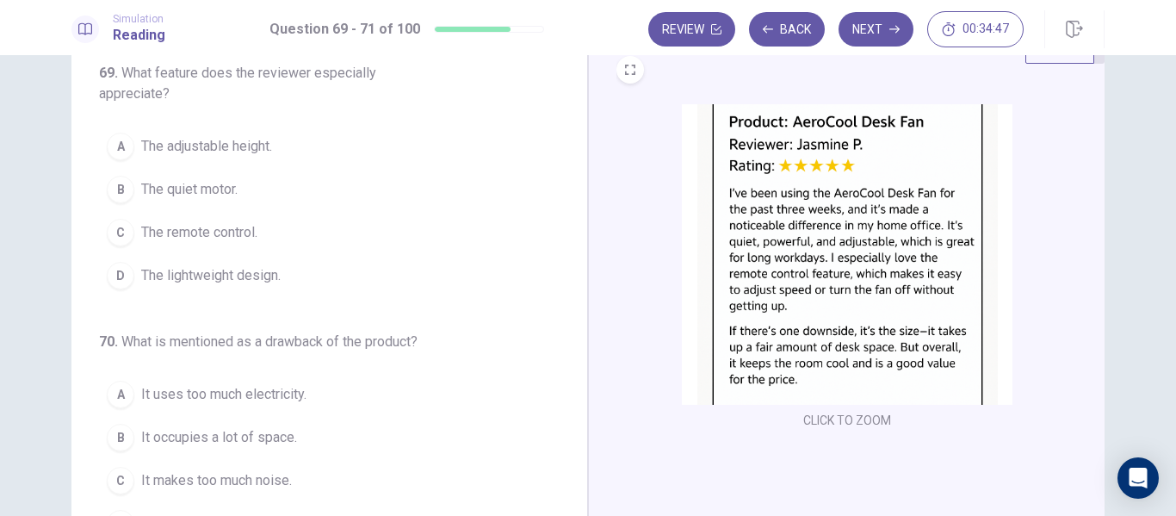
scroll to position [64, 0]
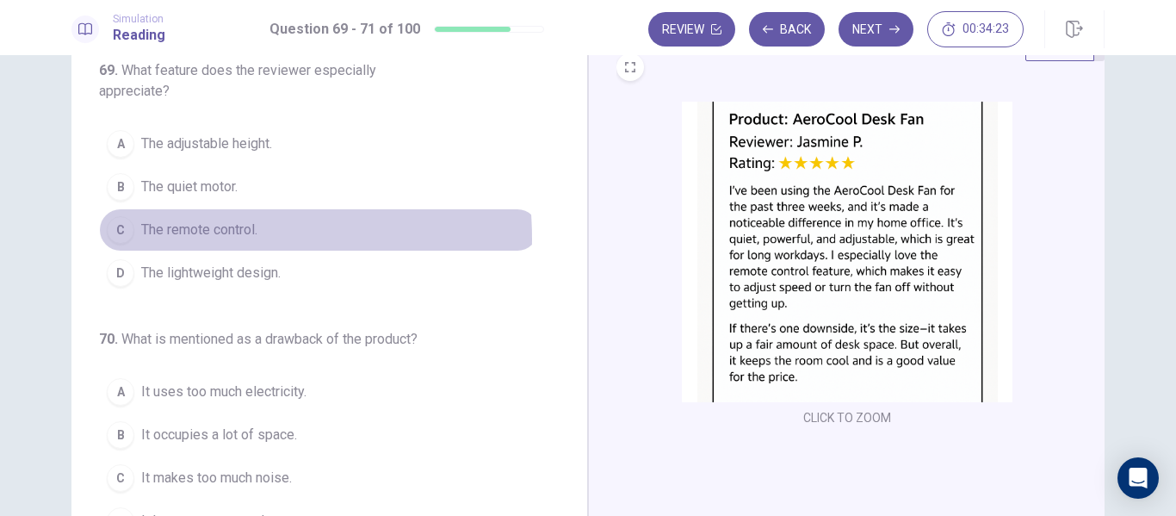
click at [201, 238] on span "The remote control." at bounding box center [199, 229] width 116 height 21
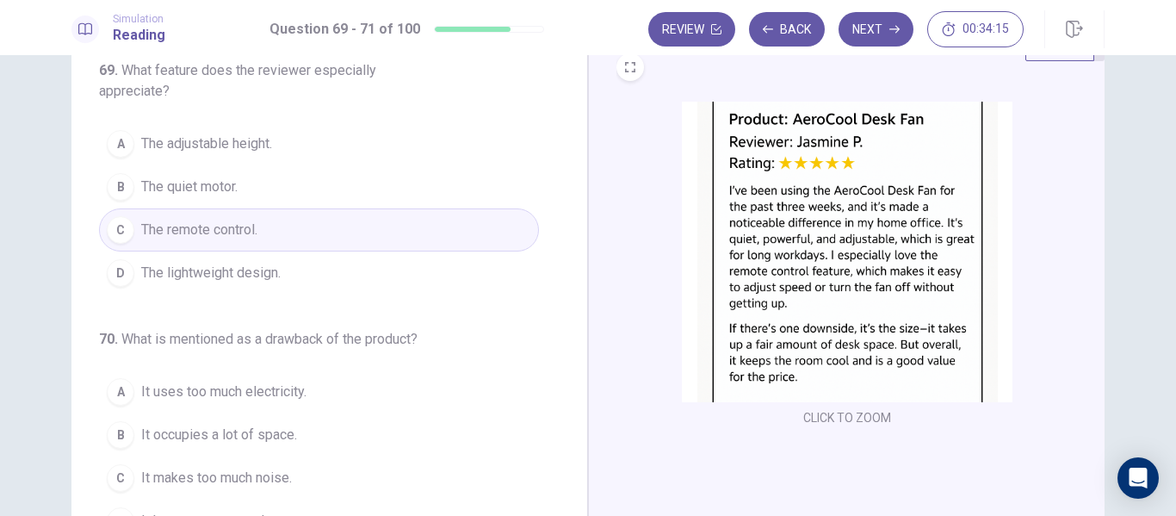
drag, startPoint x: 558, startPoint y: 238, endPoint x: 569, endPoint y: 290, distance: 53.7
click at [569, 290] on div "69 . What feature does the reviewer especially appreciate? A The adjustable hei…" at bounding box center [329, 325] width 516 height 598
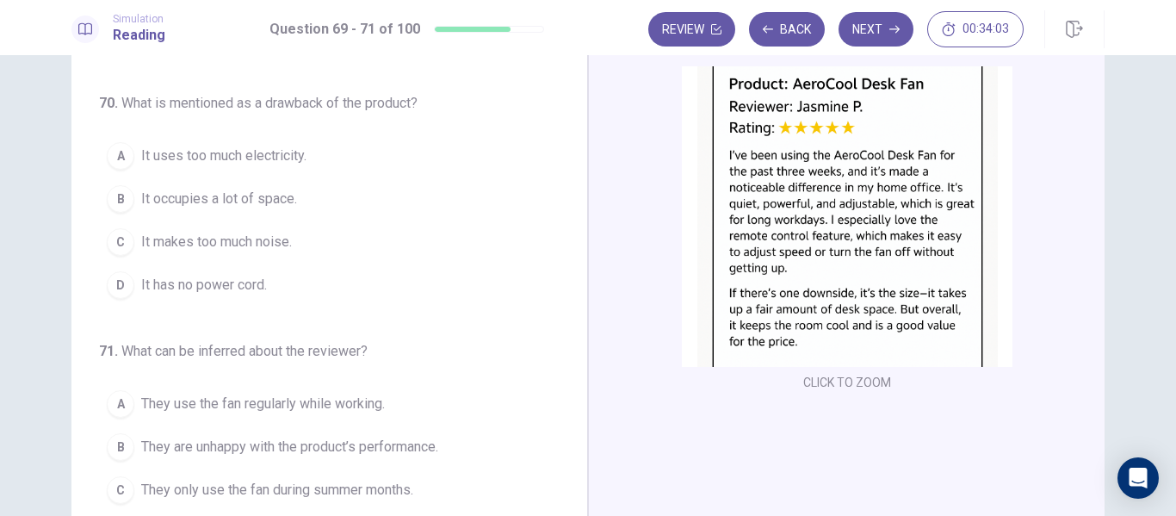
scroll to position [105, 0]
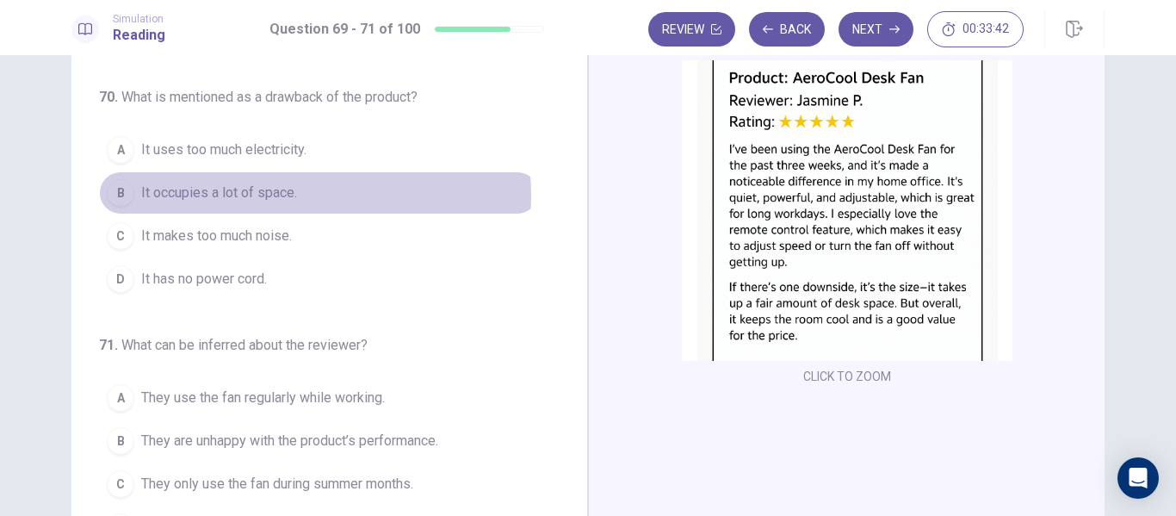
click at [275, 195] on span "It occupies a lot of space." at bounding box center [219, 192] width 156 height 21
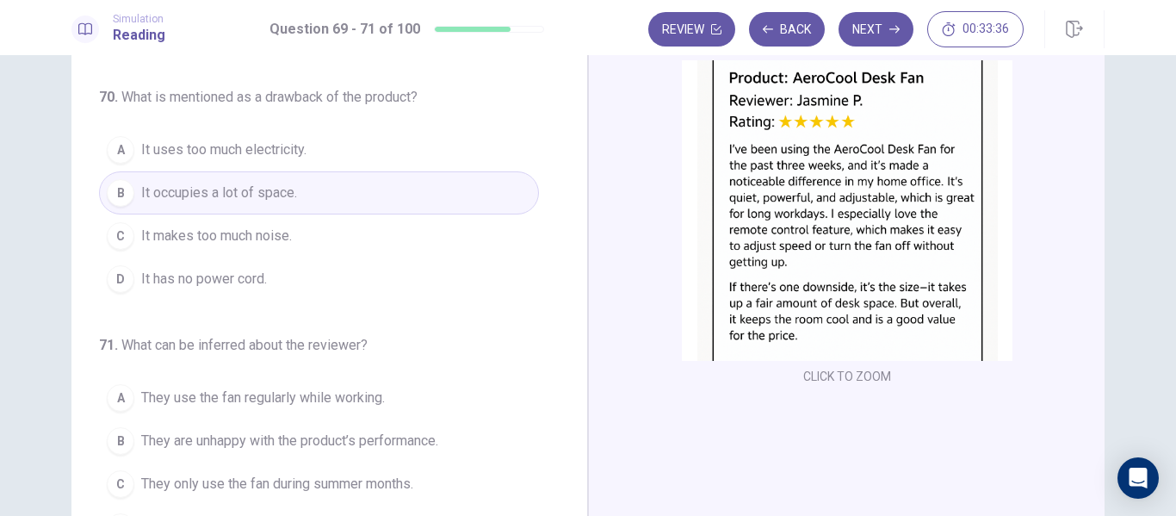
drag, startPoint x: 560, startPoint y: 270, endPoint x: 560, endPoint y: 305, distance: 34.4
click at [560, 305] on div "69 . What feature does the reviewer especially appreciate? A The adjustable hei…" at bounding box center [336, 283] width 474 height 529
drag, startPoint x: 560, startPoint y: 305, endPoint x: 572, endPoint y: 356, distance: 53.0
click at [572, 356] on div "69 . What feature does the reviewer especially appreciate? A The adjustable hei…" at bounding box center [329, 284] width 516 height 598
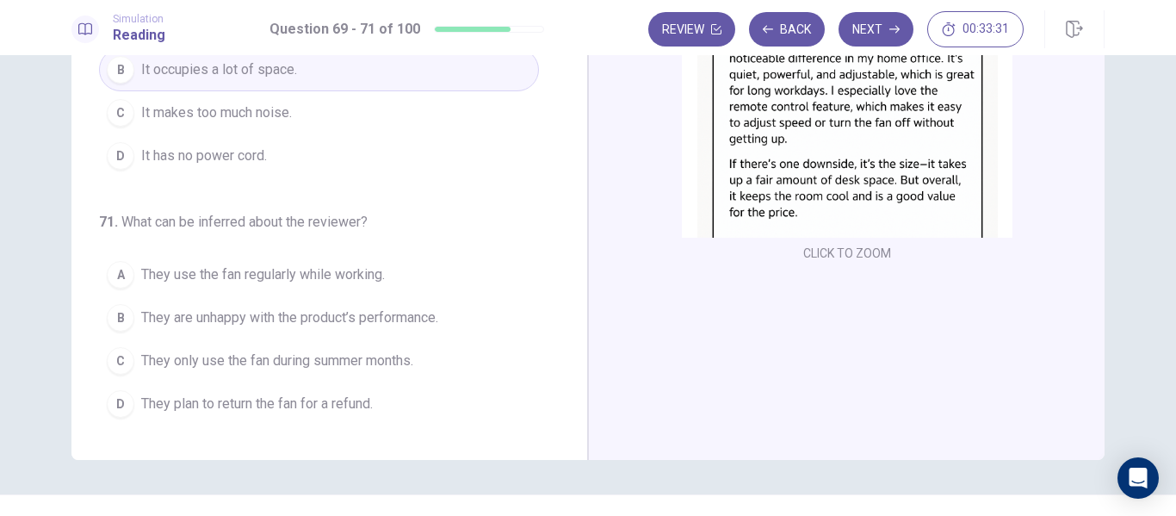
scroll to position [251, 0]
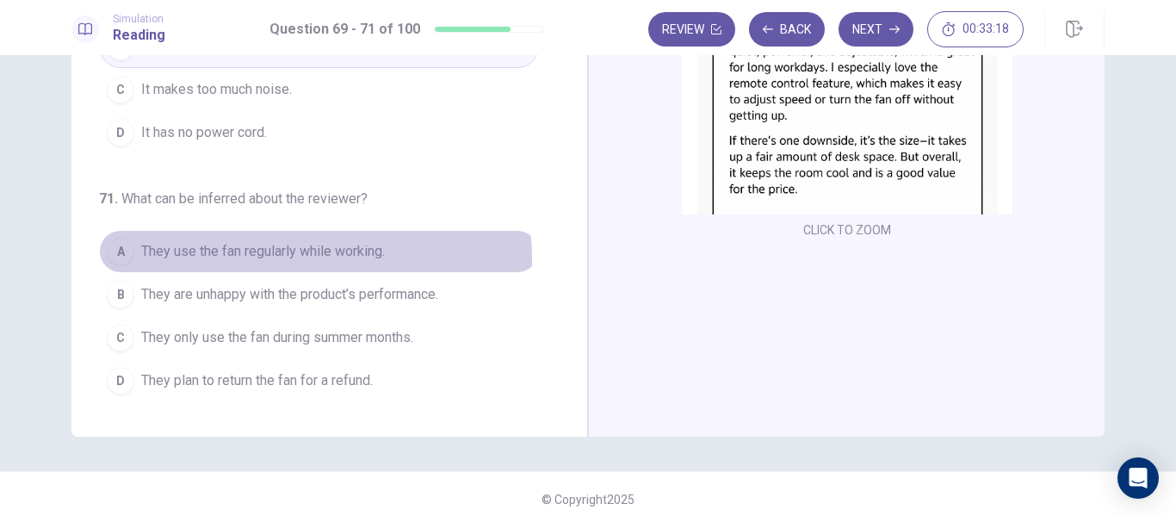
click at [232, 259] on span "They use the fan regularly while working." at bounding box center [263, 251] width 244 height 21
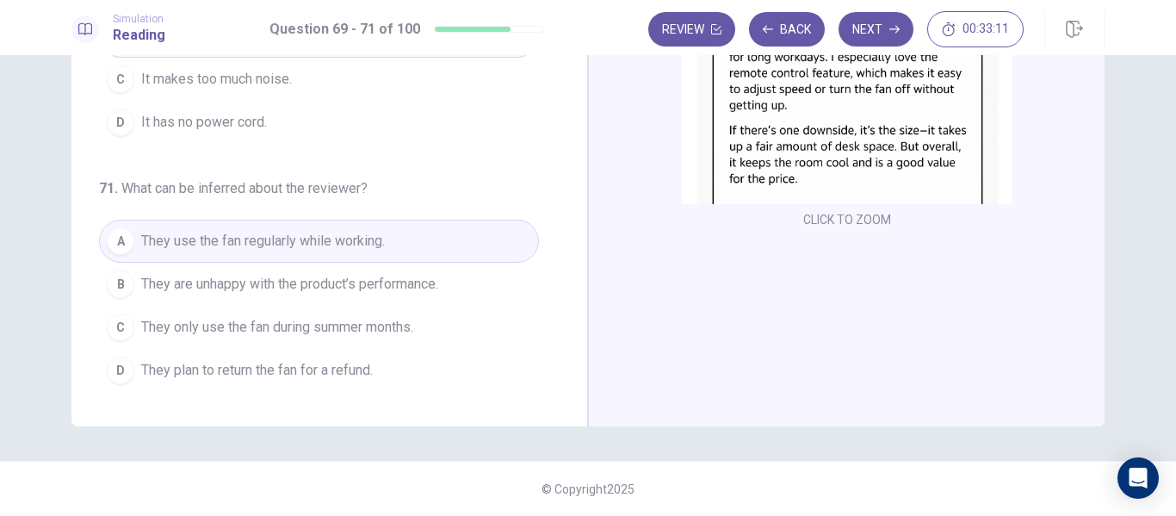
scroll to position [0, 0]
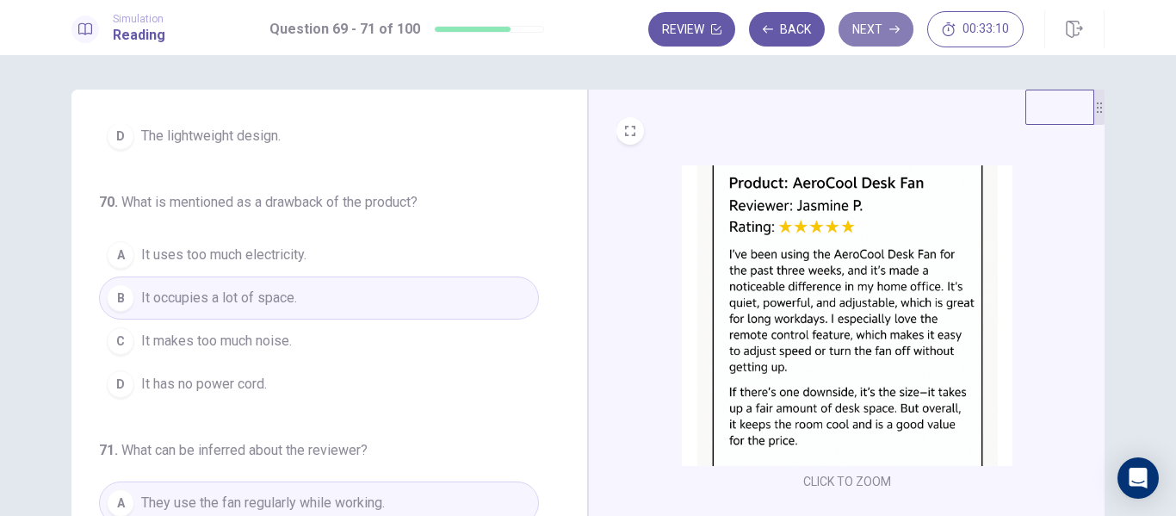
click at [870, 36] on button "Next" at bounding box center [875, 29] width 75 height 34
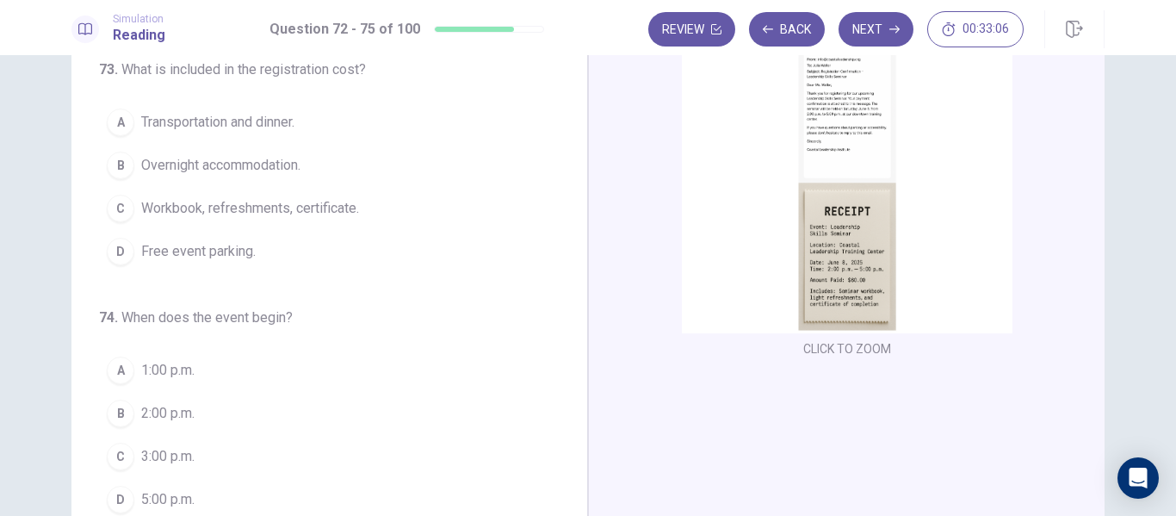
scroll to position [130, 0]
drag, startPoint x: 559, startPoint y: 184, endPoint x: 580, endPoint y: 355, distance: 171.8
click at [580, 355] on div "72 . What is the purpose of the email? A To request updated contact information…" at bounding box center [329, 259] width 516 height 598
click at [563, 431] on div "72 . What is the purpose of the email? A To request updated contact information…" at bounding box center [336, 258] width 474 height 529
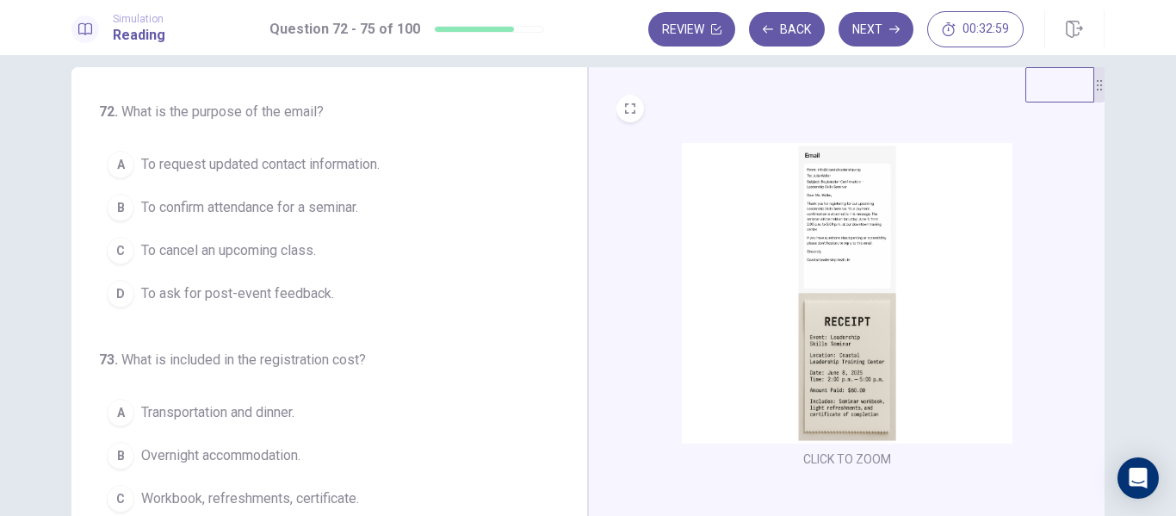
scroll to position [0, 0]
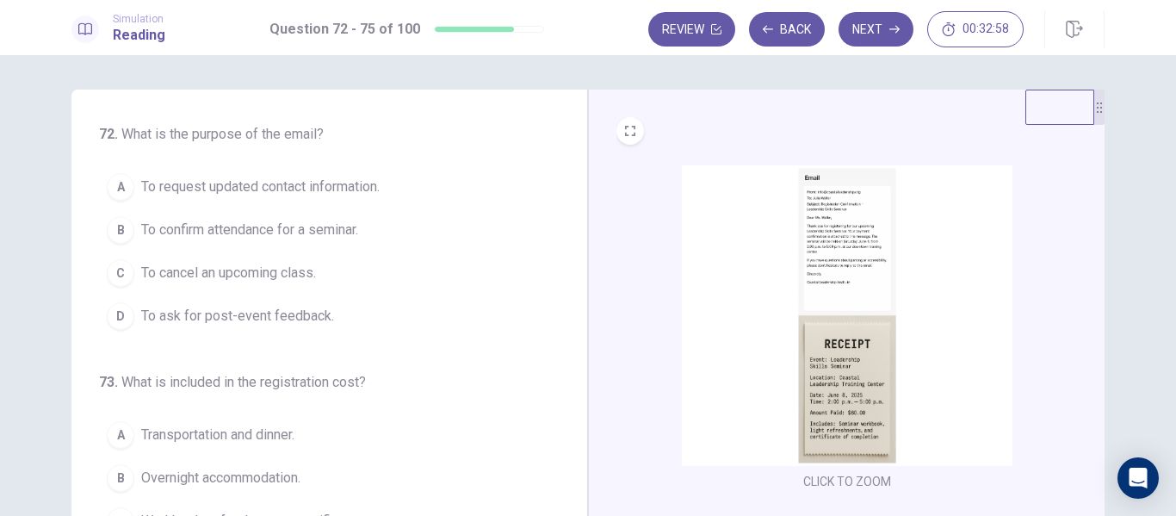
click at [874, 219] on img at bounding box center [847, 315] width 331 height 300
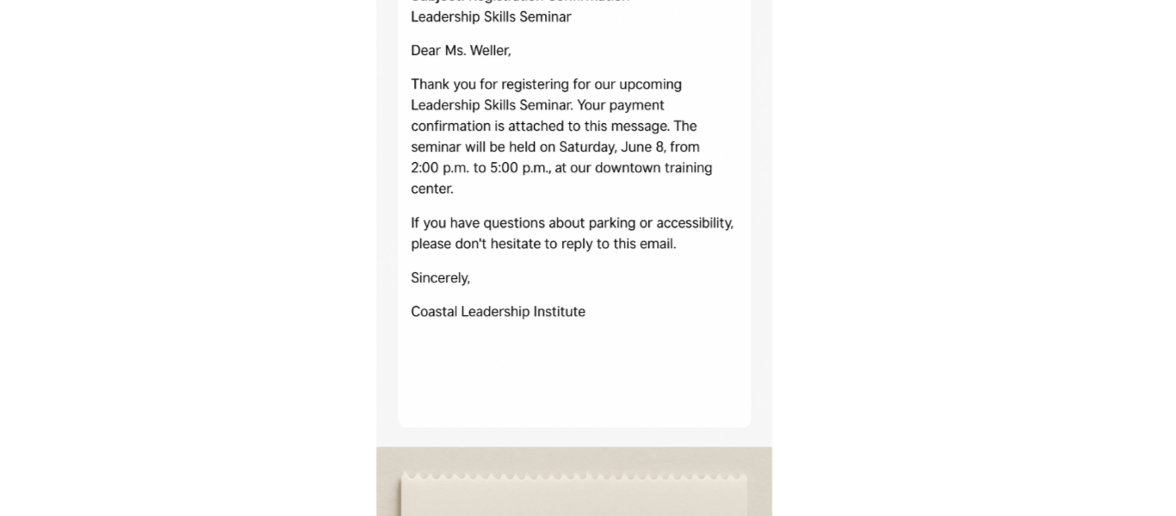
drag, startPoint x: 665, startPoint y: 126, endPoint x: 667, endPoint y: 179, distance: 53.4
click at [667, 179] on img at bounding box center [588, 221] width 1090 height 399
drag, startPoint x: 616, startPoint y: 127, endPoint x: 630, endPoint y: 179, distance: 54.3
click at [630, 179] on img at bounding box center [588, 221] width 1090 height 399
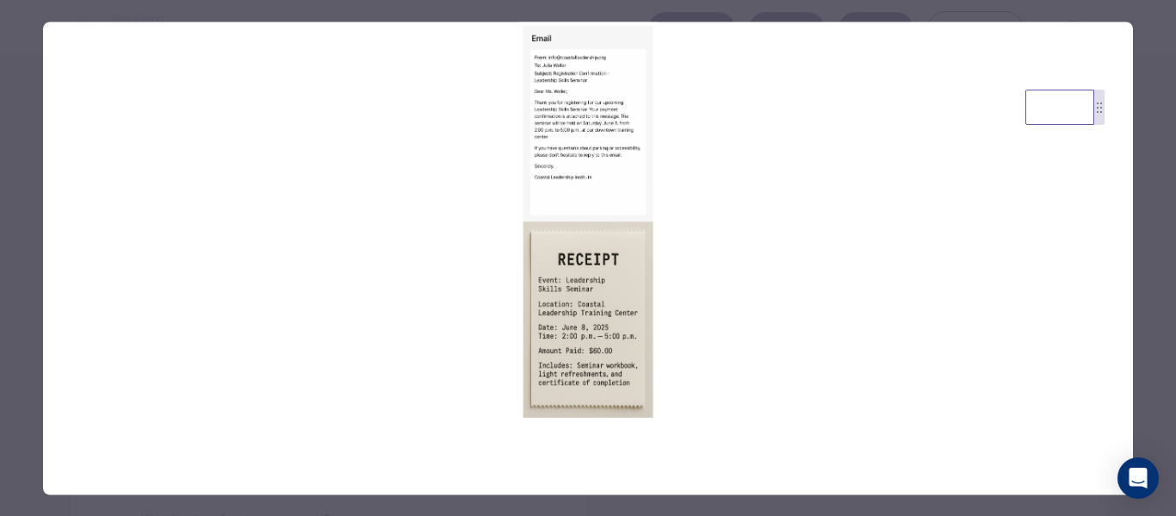
click at [1153, 303] on div at bounding box center [588, 258] width 1176 height 516
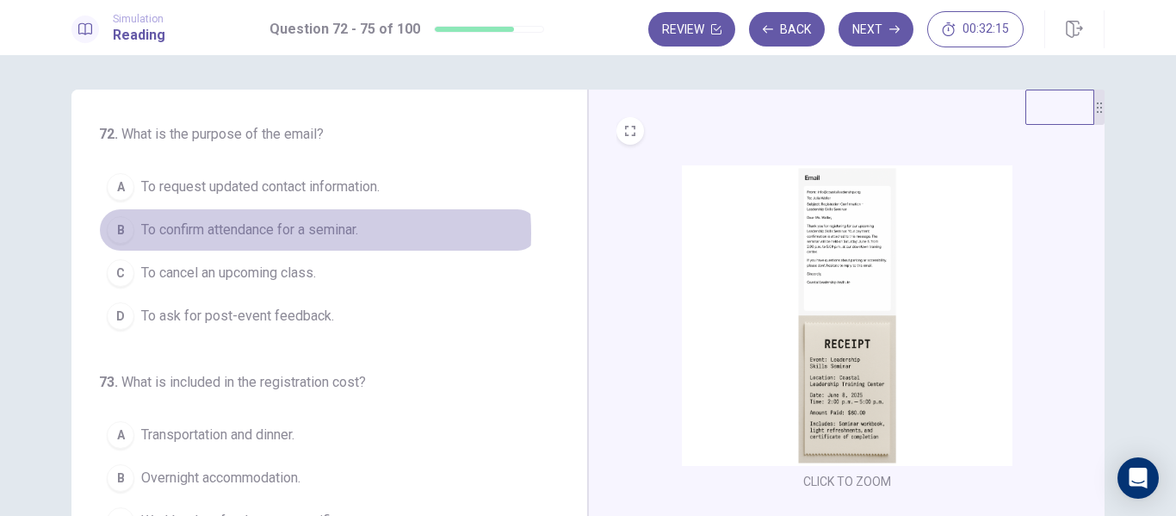
click at [276, 233] on span "To confirm attendance for a seminar." at bounding box center [249, 229] width 217 height 21
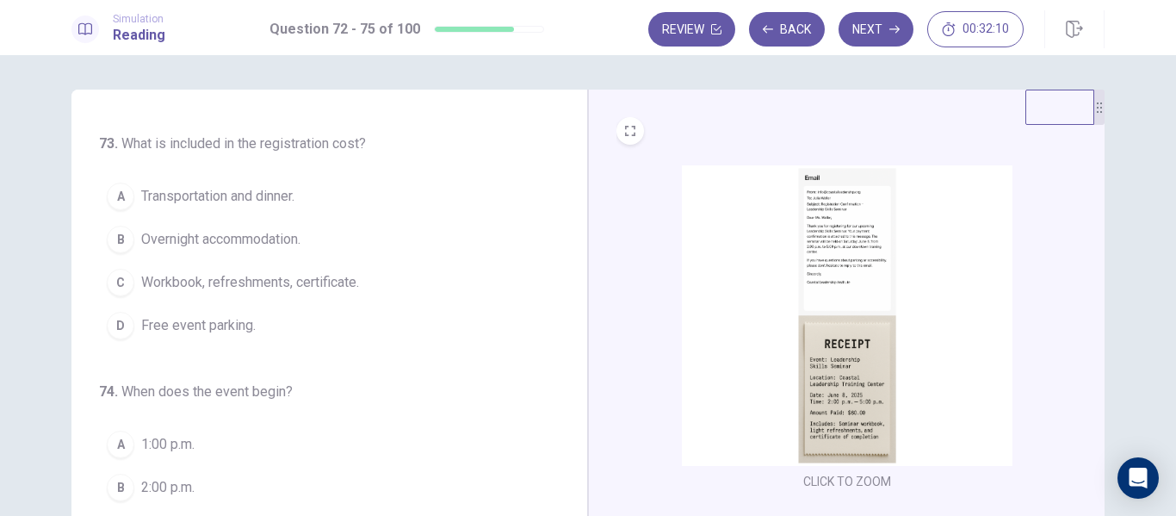
scroll to position [237, 0]
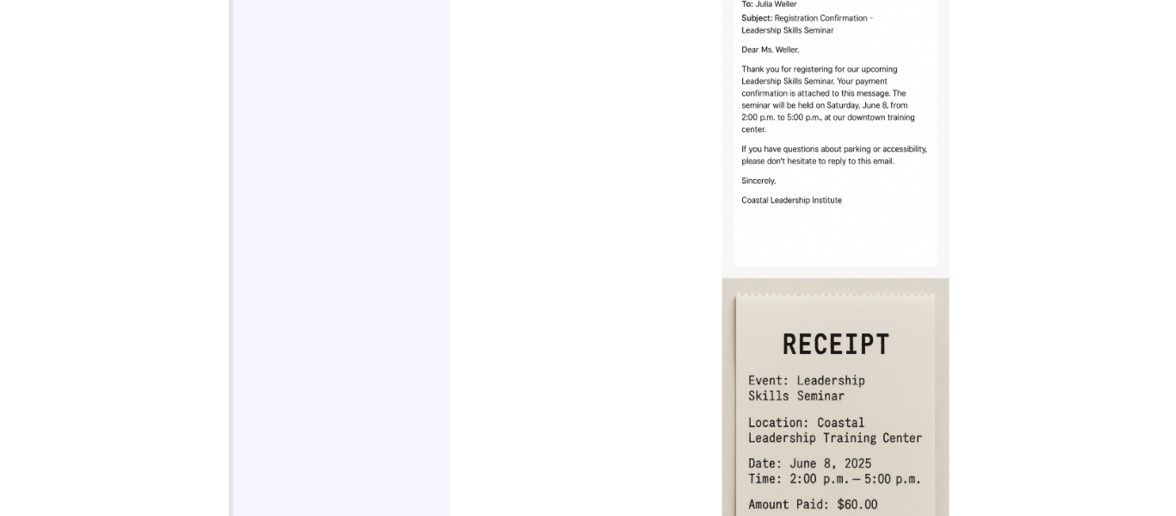
drag, startPoint x: 968, startPoint y: 328, endPoint x: 952, endPoint y: 288, distance: 43.3
click at [952, 288] on img at bounding box center [847, 315] width 331 height 300
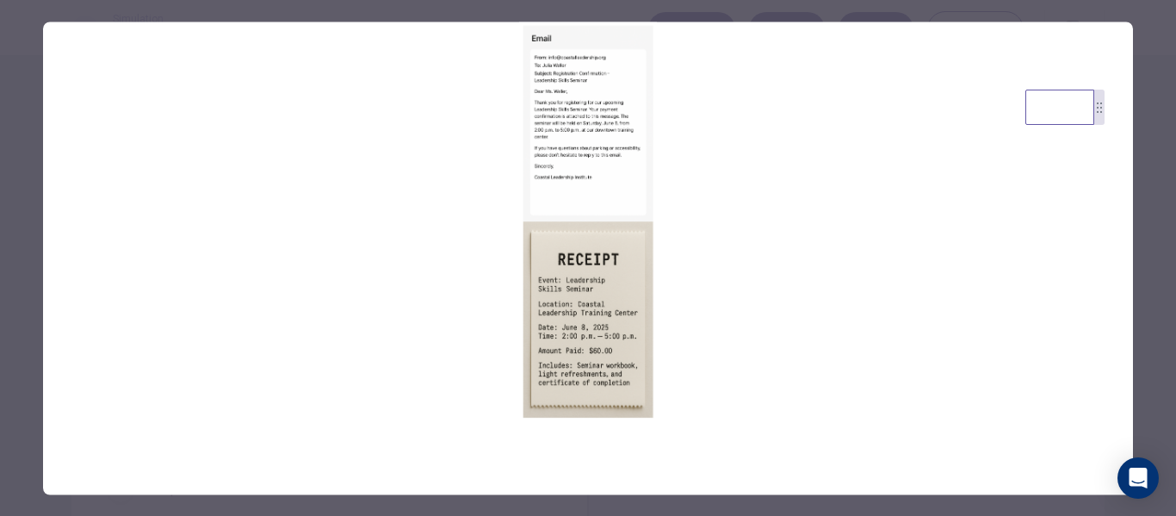
click at [1160, 294] on div at bounding box center [588, 258] width 1176 height 516
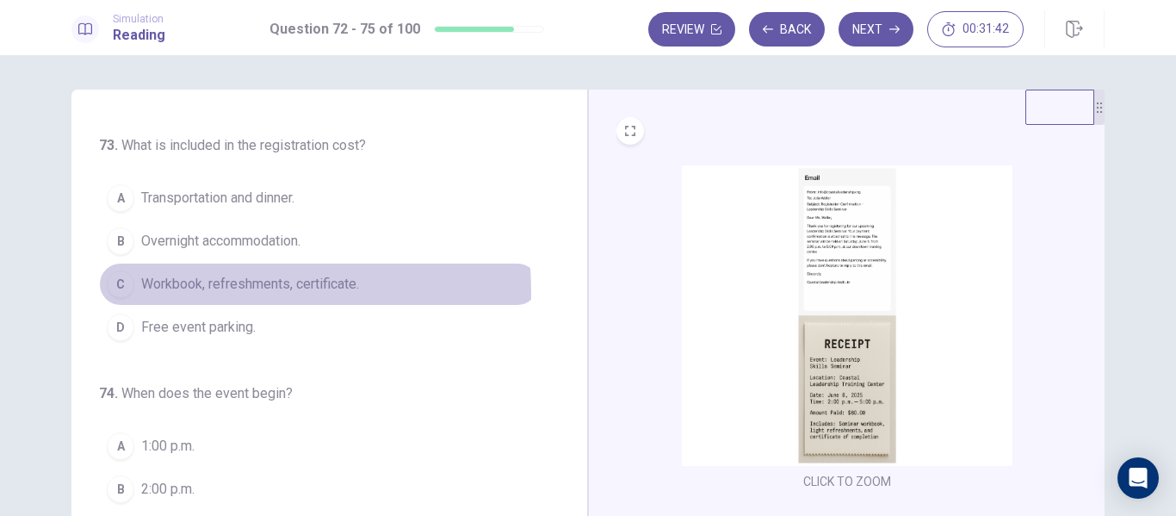
click at [180, 292] on span "Workbook, refreshments, certificate." at bounding box center [250, 284] width 218 height 21
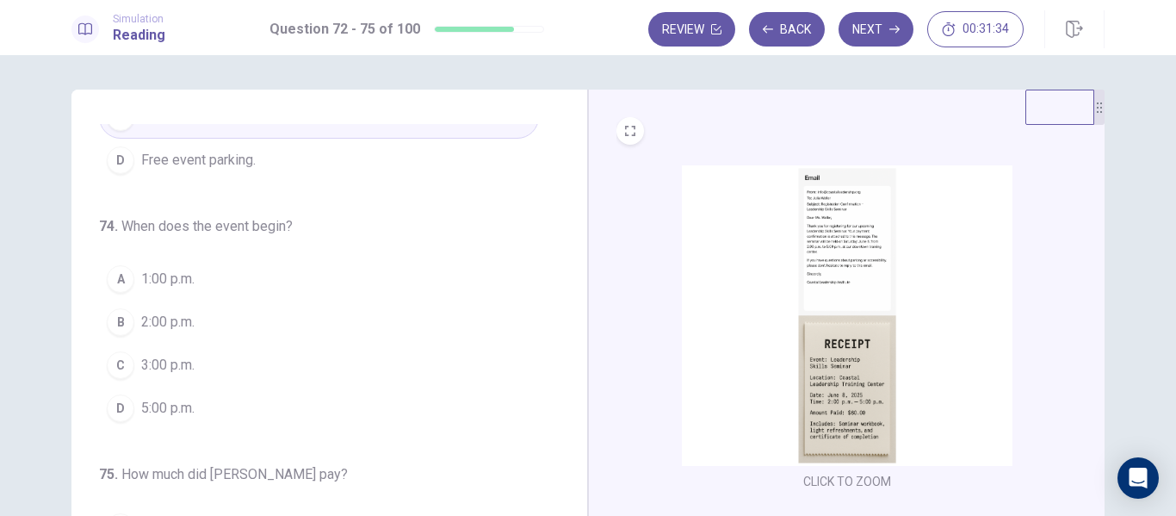
scroll to position [428, 0]
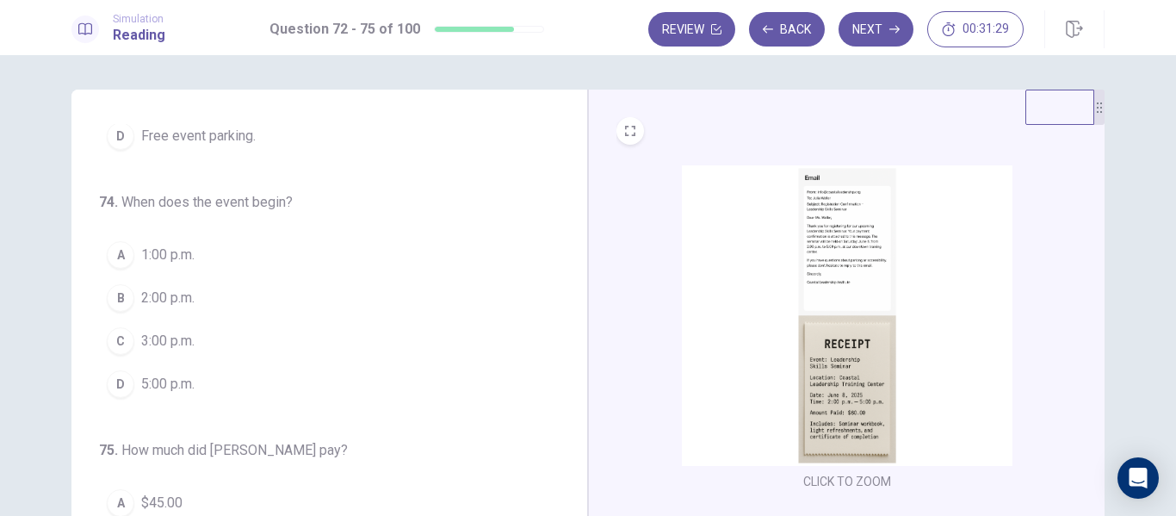
click at [204, 297] on button "B 2:00 p.m." at bounding box center [319, 297] width 440 height 43
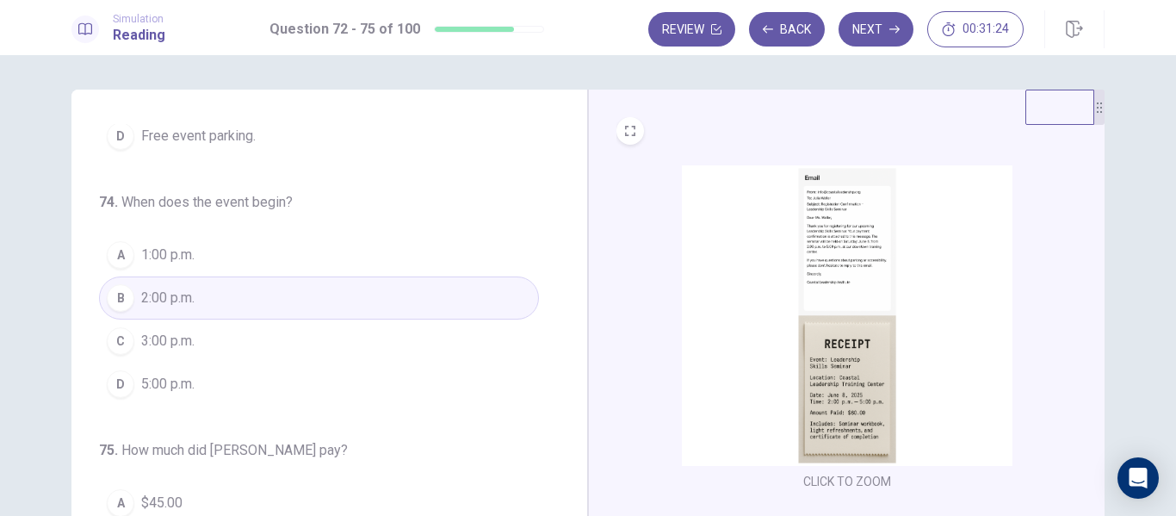
drag, startPoint x: 555, startPoint y: 402, endPoint x: 563, endPoint y: 411, distance: 11.6
click at [563, 411] on div "72 . What is the purpose of the email? A To request updated contact information…" at bounding box center [336, 388] width 474 height 529
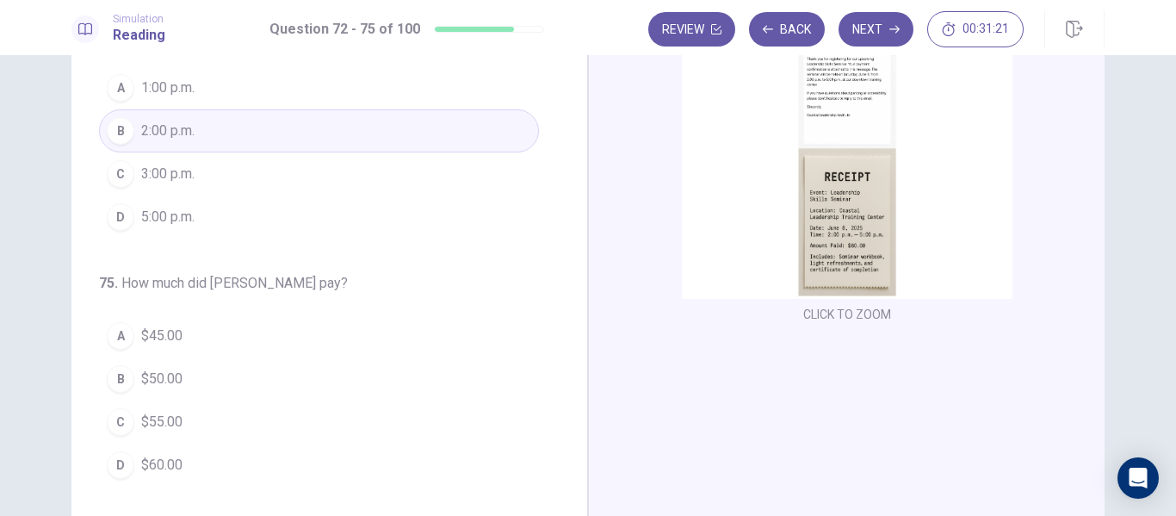
scroll to position [180, 0]
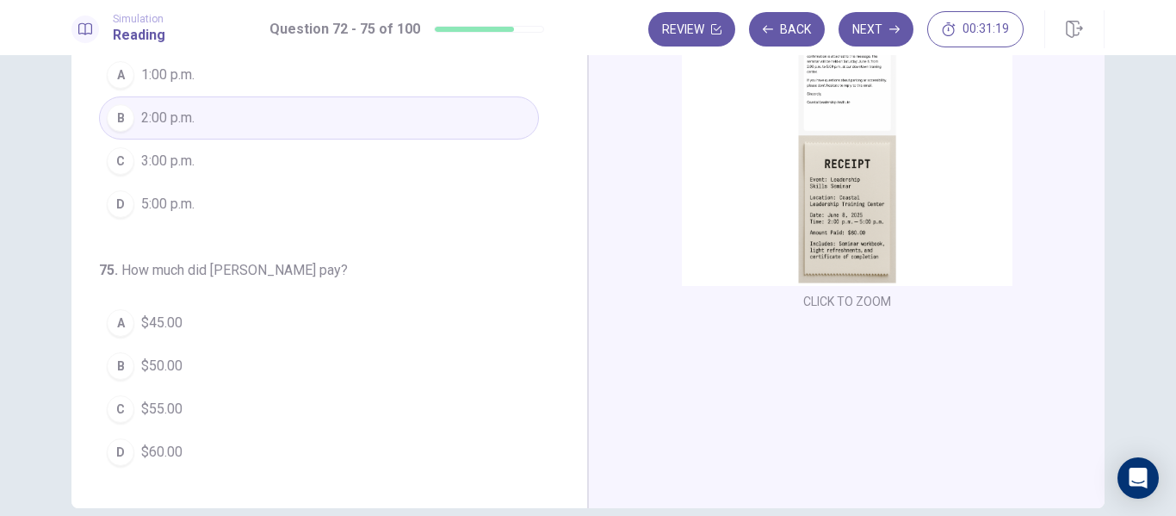
click at [344, 473] on div "72 . What is the purpose of the email? A To request updated contact information…" at bounding box center [329, 209] width 516 height 598
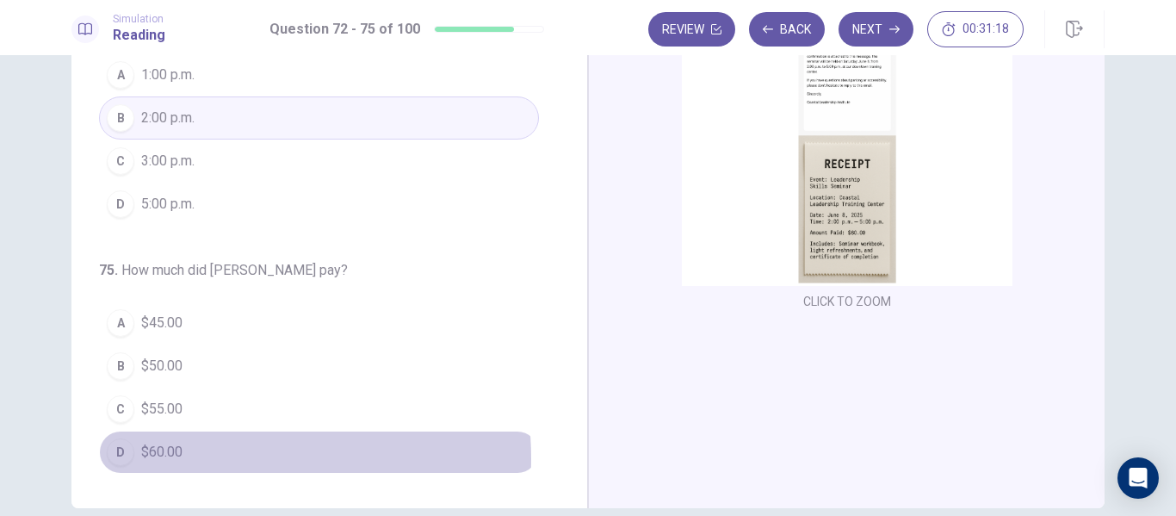
click at [213, 458] on button "D $60.00" at bounding box center [319, 451] width 440 height 43
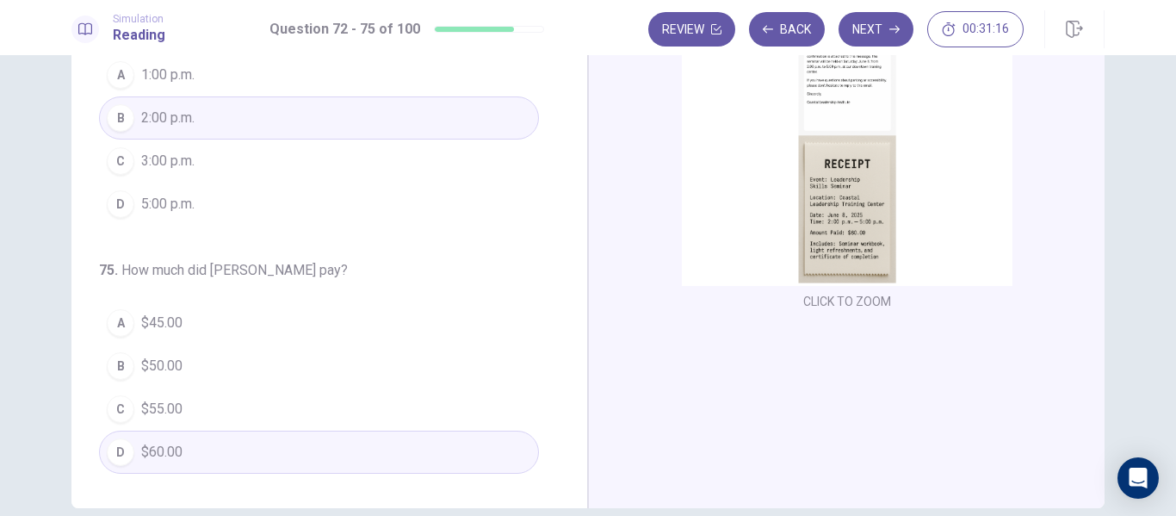
click at [861, 238] on img at bounding box center [847, 135] width 331 height 300
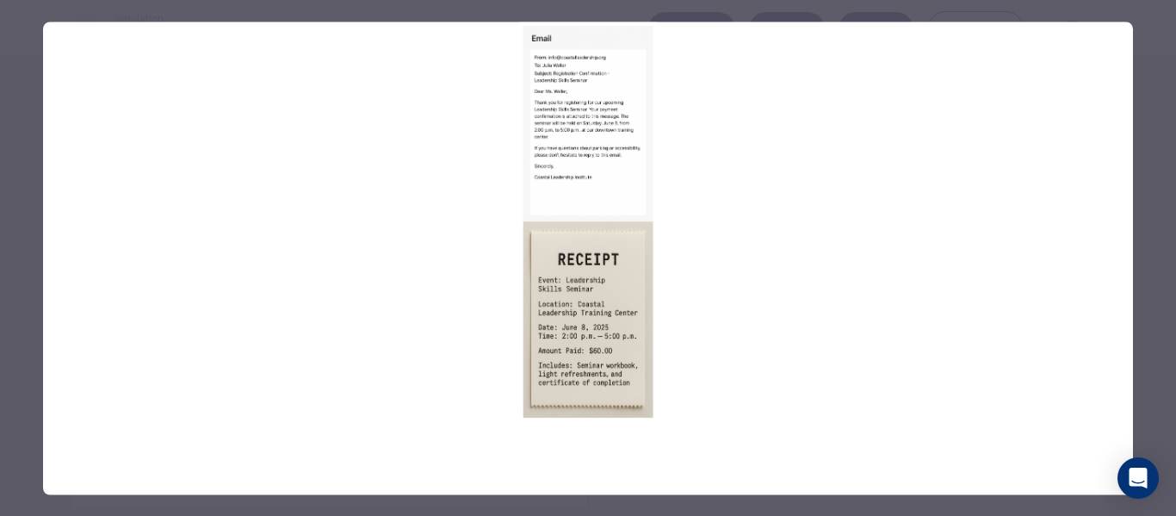
click at [1139, 137] on div at bounding box center [588, 258] width 1176 height 516
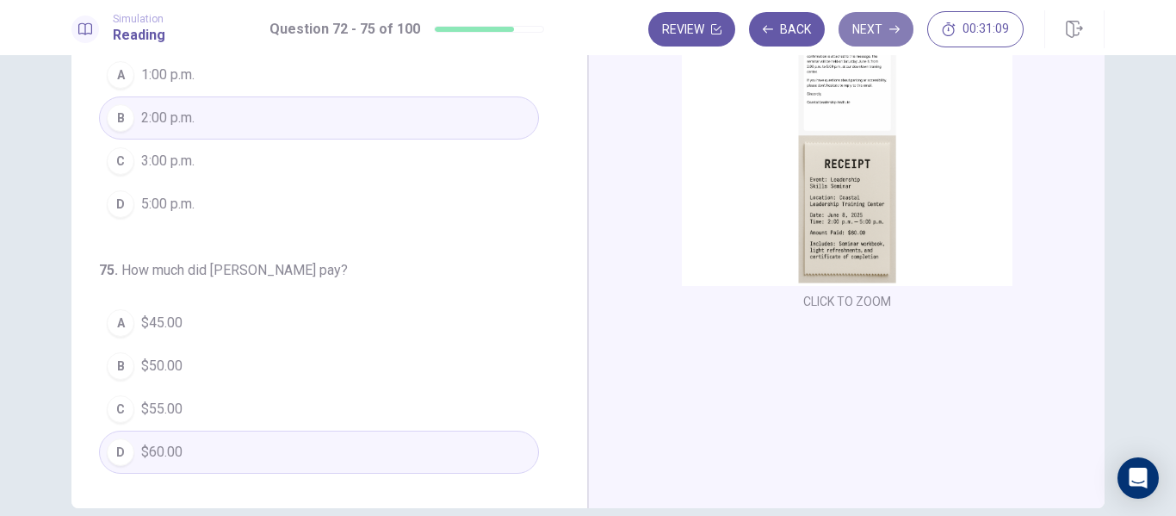
click at [886, 34] on button "Next" at bounding box center [875, 29] width 75 height 34
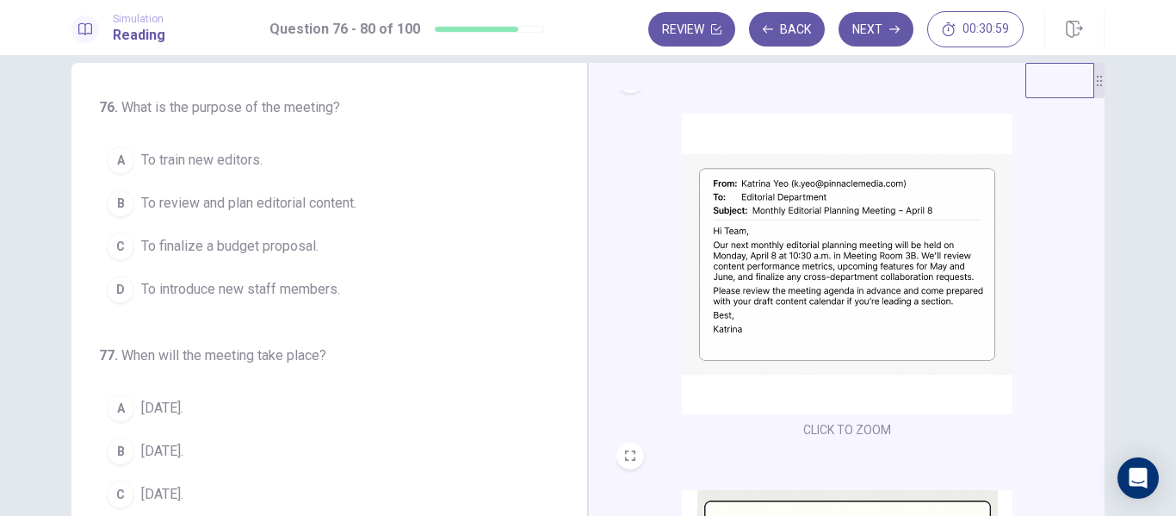
scroll to position [28, 0]
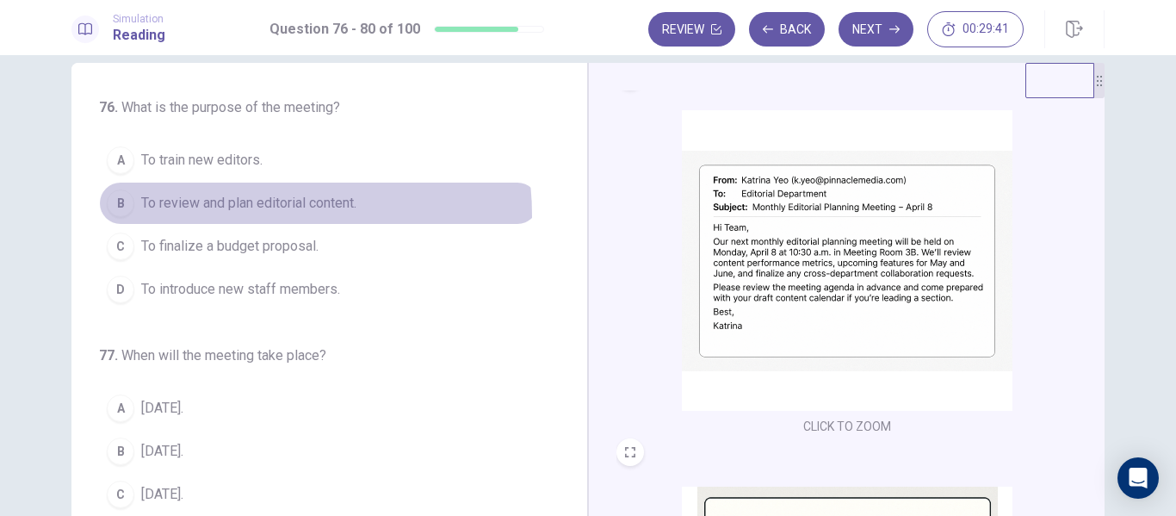
click at [240, 215] on button "B To review and plan editorial content." at bounding box center [319, 203] width 440 height 43
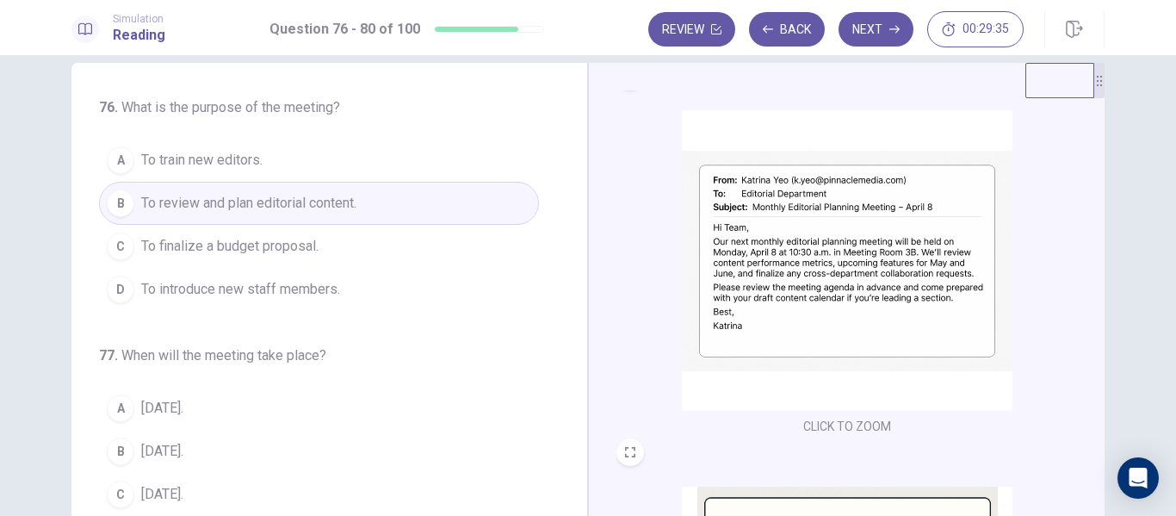
click at [569, 236] on div "76 . What is the purpose of the meeting? A To train new editors. B To review an…" at bounding box center [329, 362] width 516 height 598
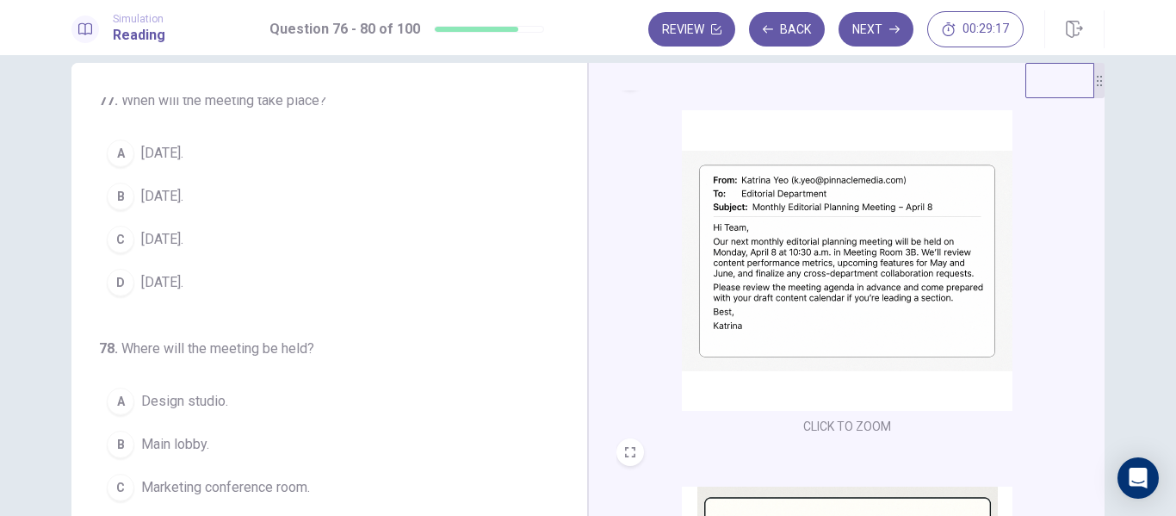
scroll to position [257, 0]
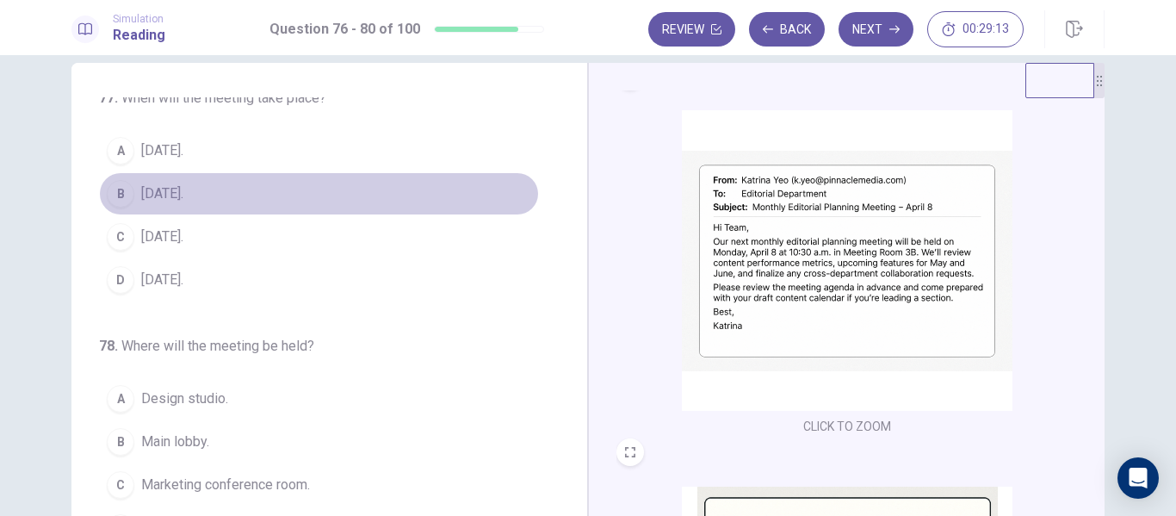
click at [327, 195] on button "B April 8." at bounding box center [319, 193] width 440 height 43
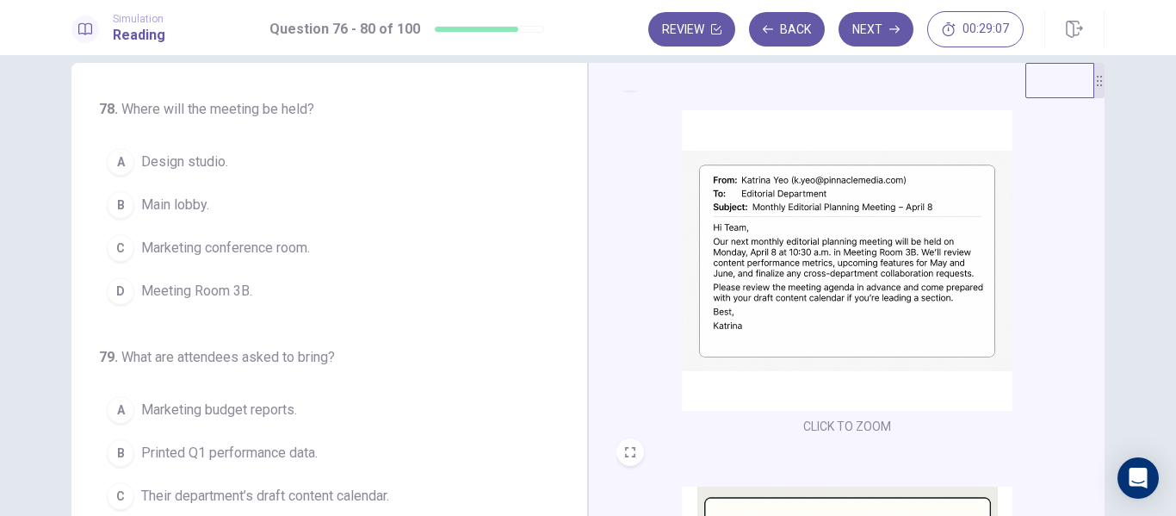
scroll to position [498, 0]
click at [399, 287] on button "D Meeting Room 3B." at bounding box center [319, 286] width 440 height 43
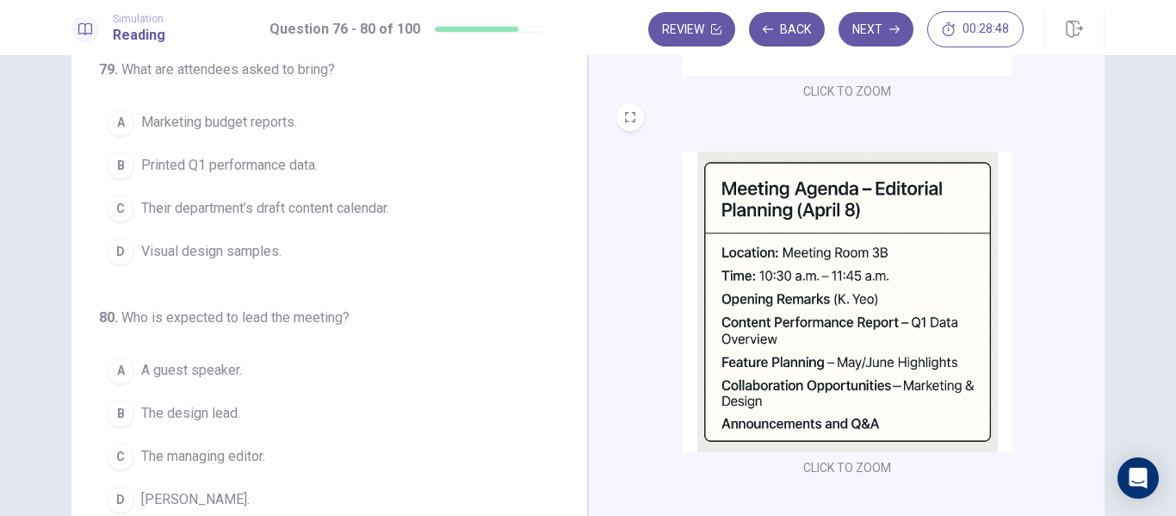
scroll to position [134, 0]
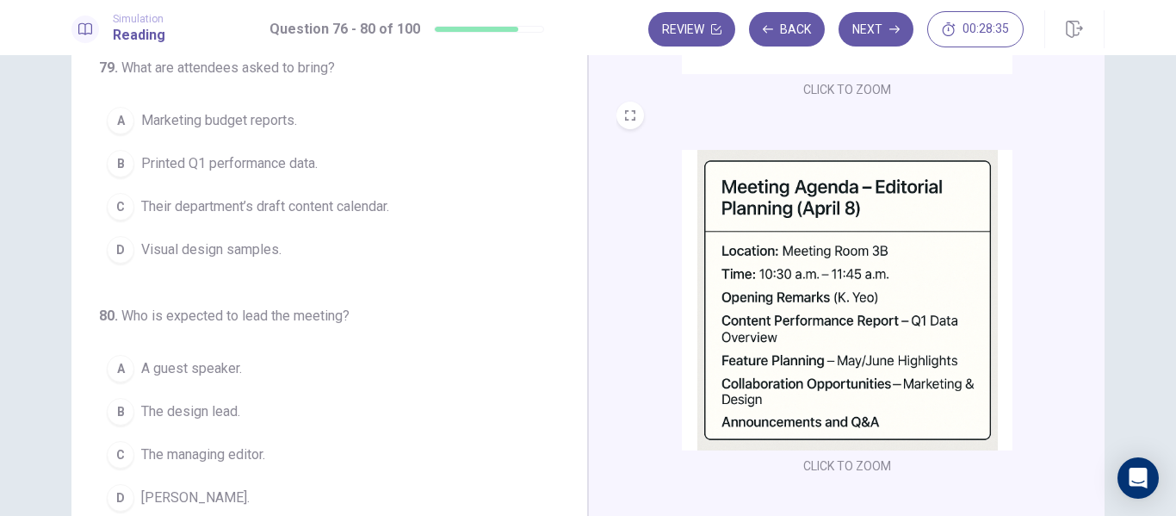
drag, startPoint x: 1097, startPoint y: 310, endPoint x: 1087, endPoint y: 188, distance: 122.6
click at [1087, 188] on div "CLICK TO ZOOM CLICK TO ZOOM" at bounding box center [846, 254] width 516 height 598
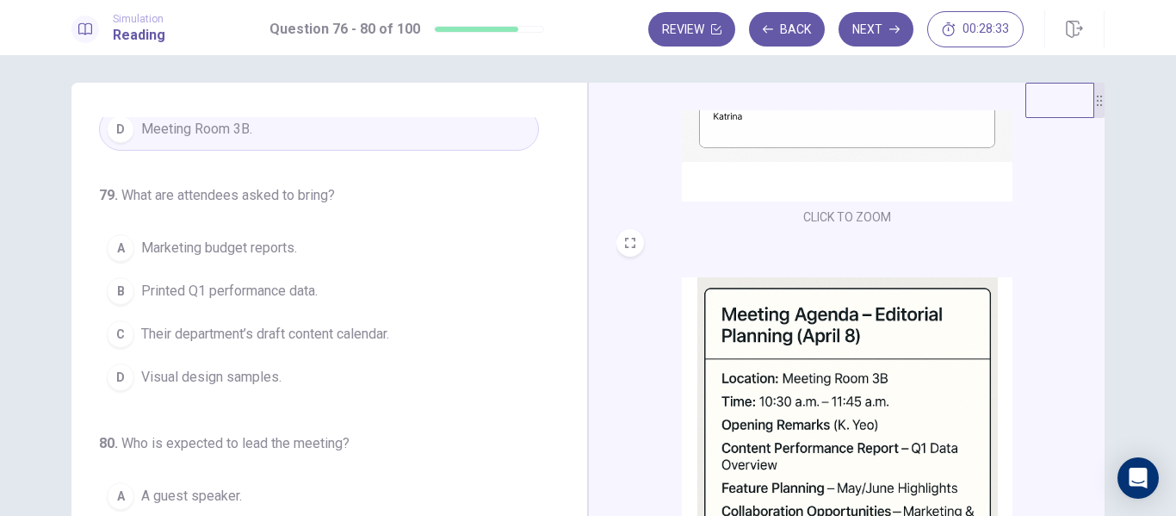
scroll to position [0, 0]
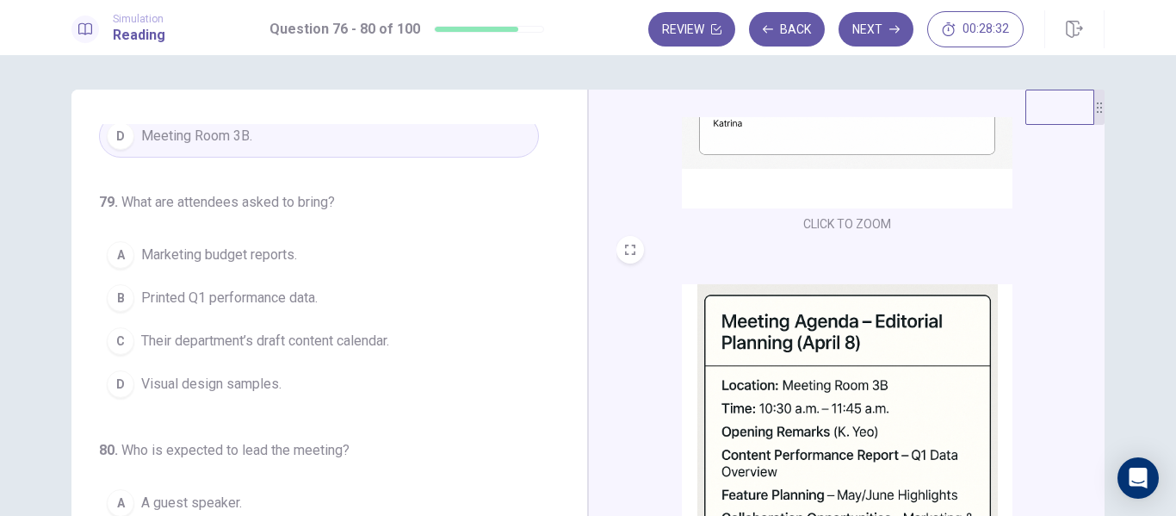
click at [1096, 249] on div "CLICK TO ZOOM CLICK TO ZOOM" at bounding box center [846, 389] width 516 height 598
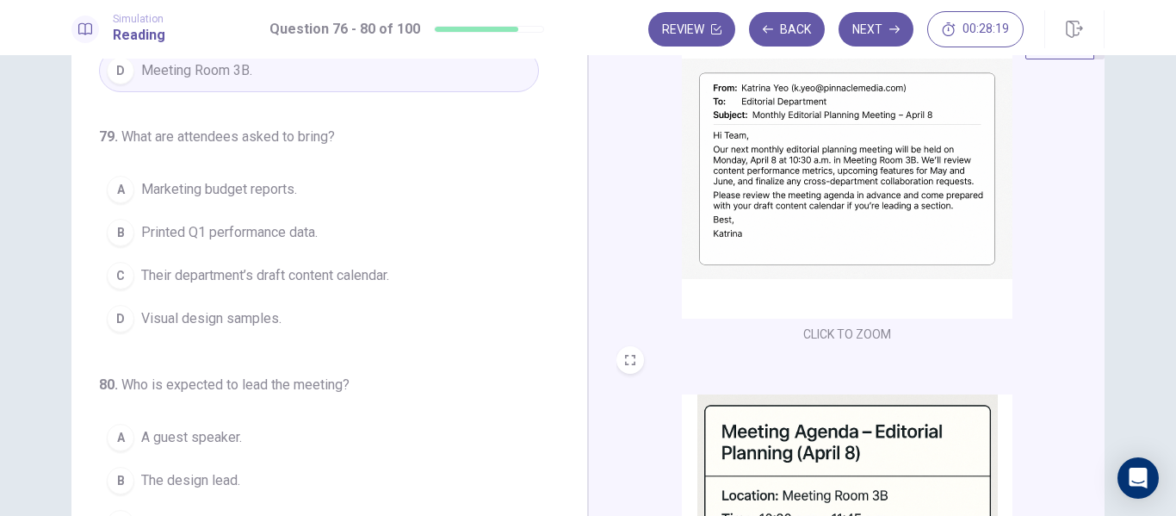
scroll to position [70, 0]
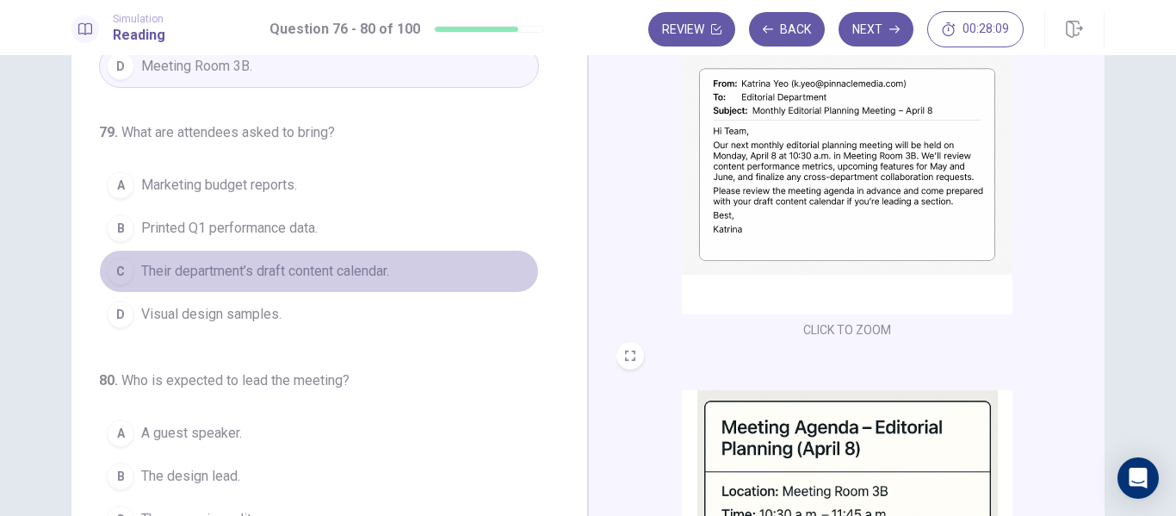
click at [326, 261] on span "Their department’s draft content calendar." at bounding box center [265, 271] width 248 height 21
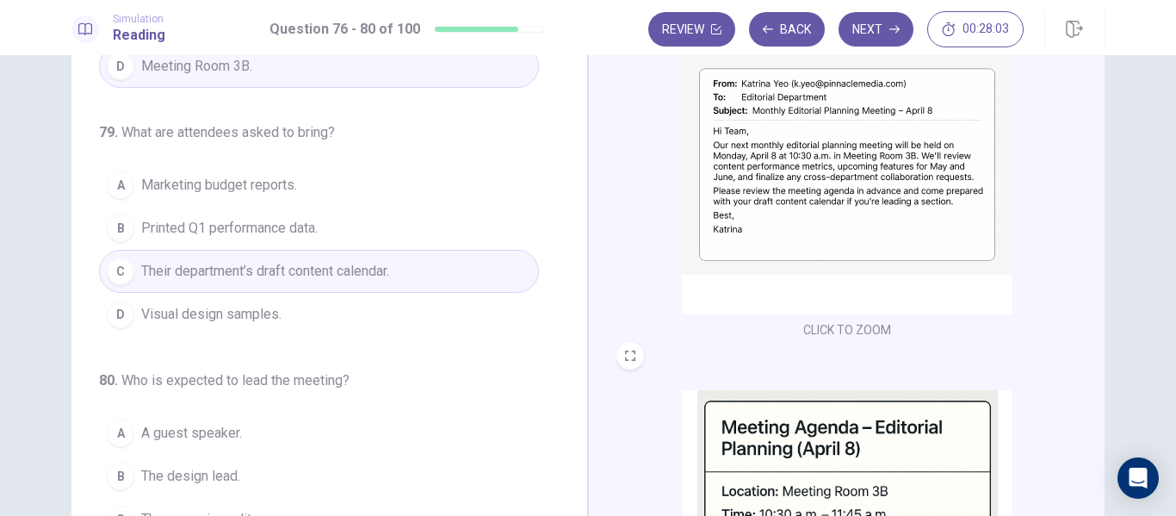
drag, startPoint x: 1097, startPoint y: 277, endPoint x: 1098, endPoint y: 289, distance: 12.1
click at [1098, 289] on div "CLICK TO ZOOM CLICK TO ZOOM" at bounding box center [846, 319] width 516 height 598
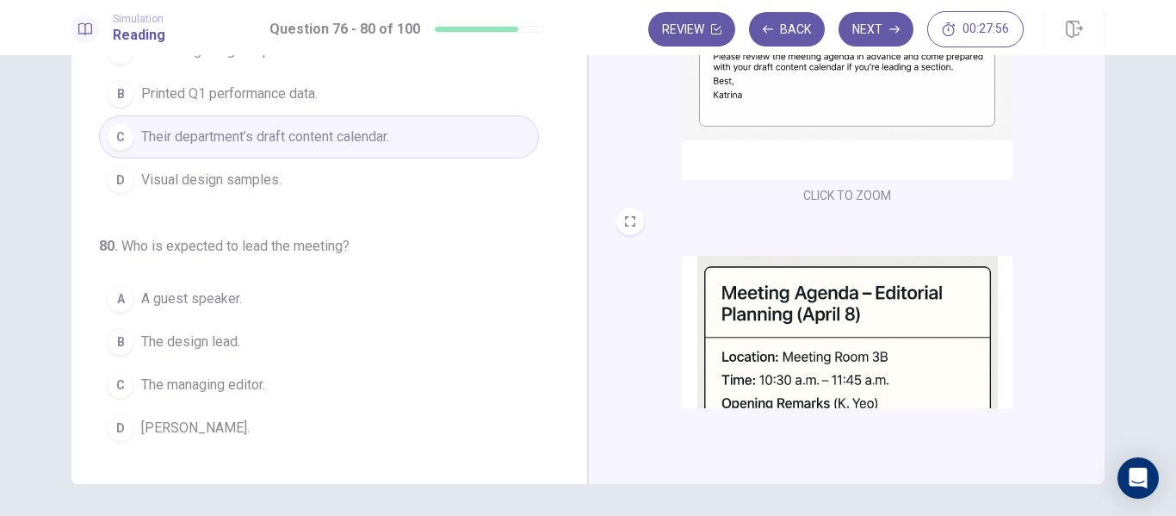
scroll to position [213, 0]
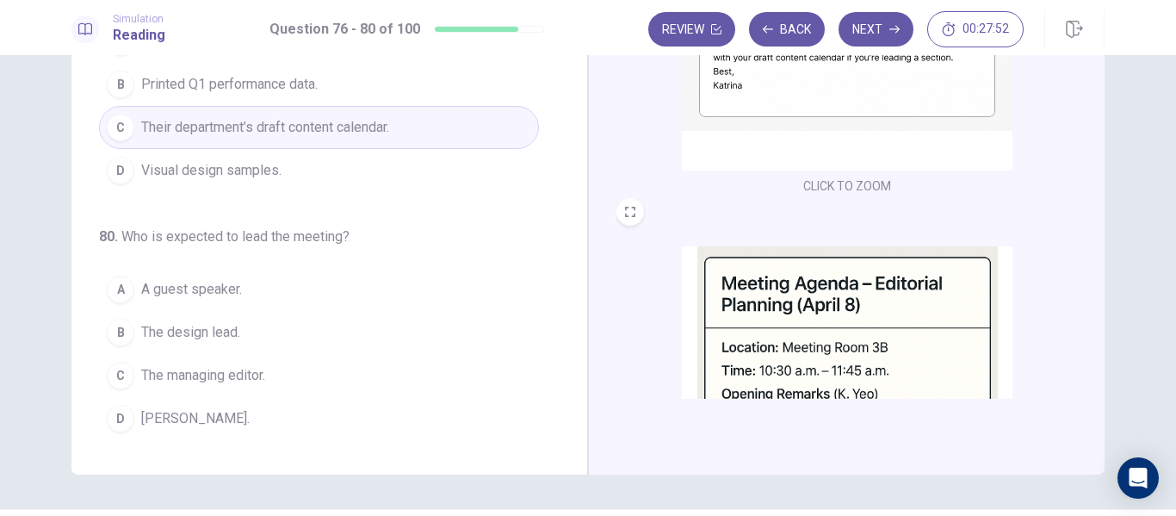
click at [180, 415] on span "Katrina Yeo." at bounding box center [195, 418] width 108 height 21
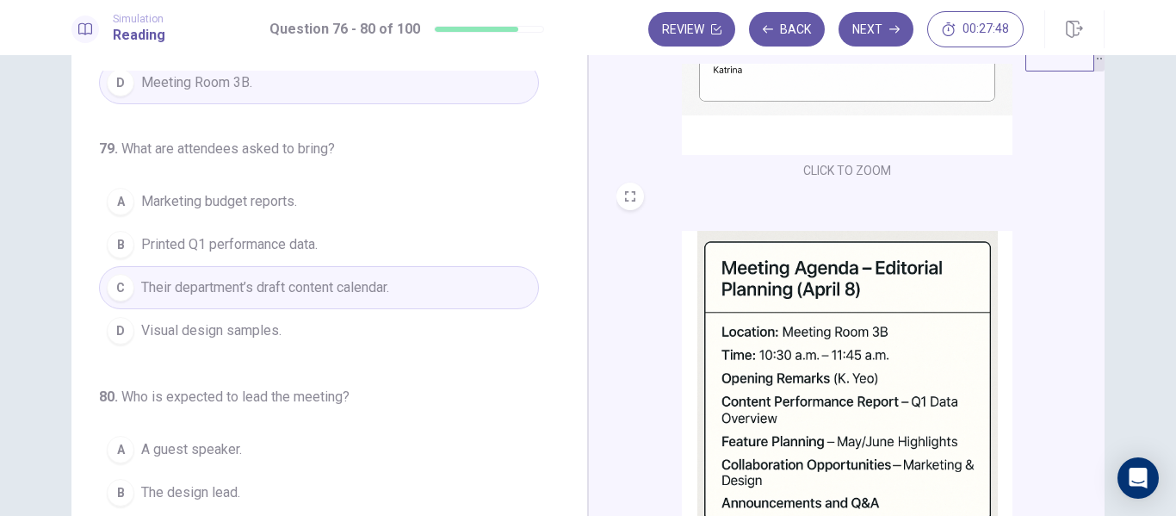
scroll to position [0, 0]
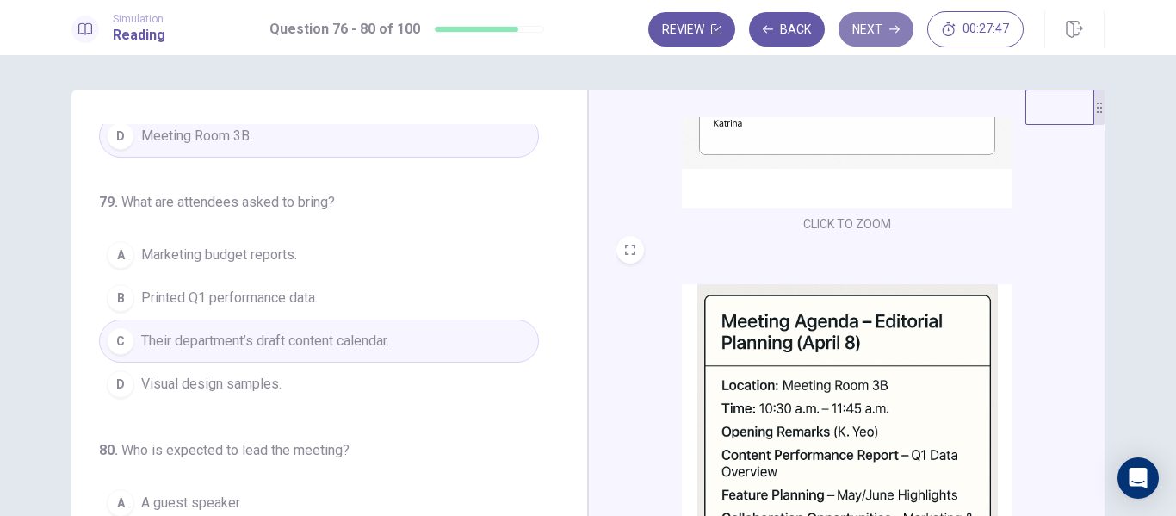
click at [867, 18] on button "Next" at bounding box center [875, 29] width 75 height 34
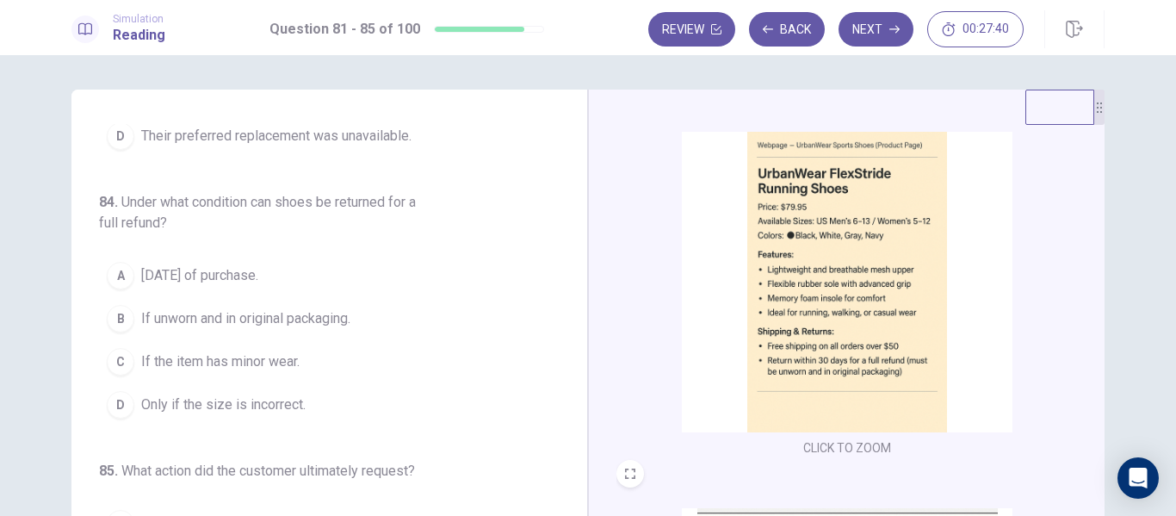
scroll to position [36, 0]
drag, startPoint x: 1097, startPoint y: 213, endPoint x: 1095, endPoint y: 233, distance: 20.8
click at [1095, 233] on div "CLICK TO ZOOM CLICK TO ZOOM CLICK TO ZOOM" at bounding box center [846, 389] width 516 height 598
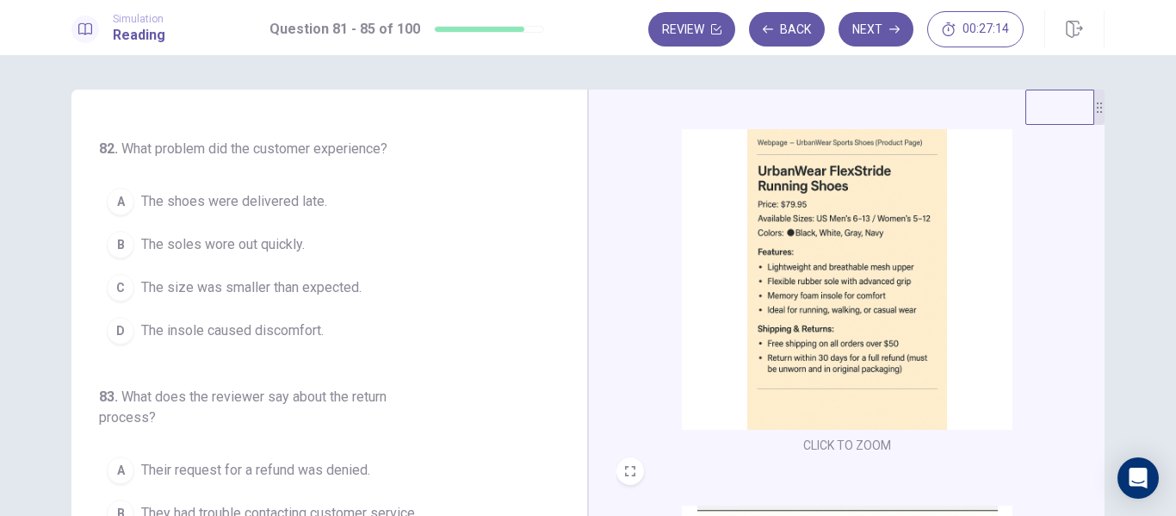
drag, startPoint x: 576, startPoint y: 243, endPoint x: 575, endPoint y: 263, distance: 20.7
click at [575, 263] on div "81 . What product feature is praised by the reviewer? A Lightweight and comfort…" at bounding box center [329, 389] width 516 height 598
drag, startPoint x: 575, startPoint y: 263, endPoint x: 568, endPoint y: 237, distance: 27.6
click at [568, 237] on div "81 . What product feature is praised by the reviewer? A Lightweight and comfort…" at bounding box center [329, 389] width 516 height 598
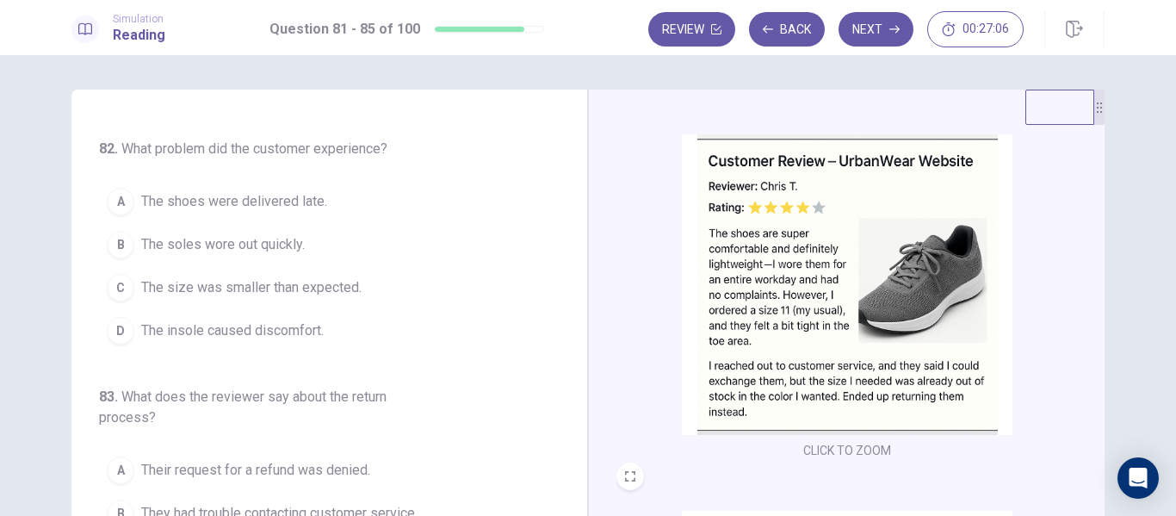
scroll to position [413, 0]
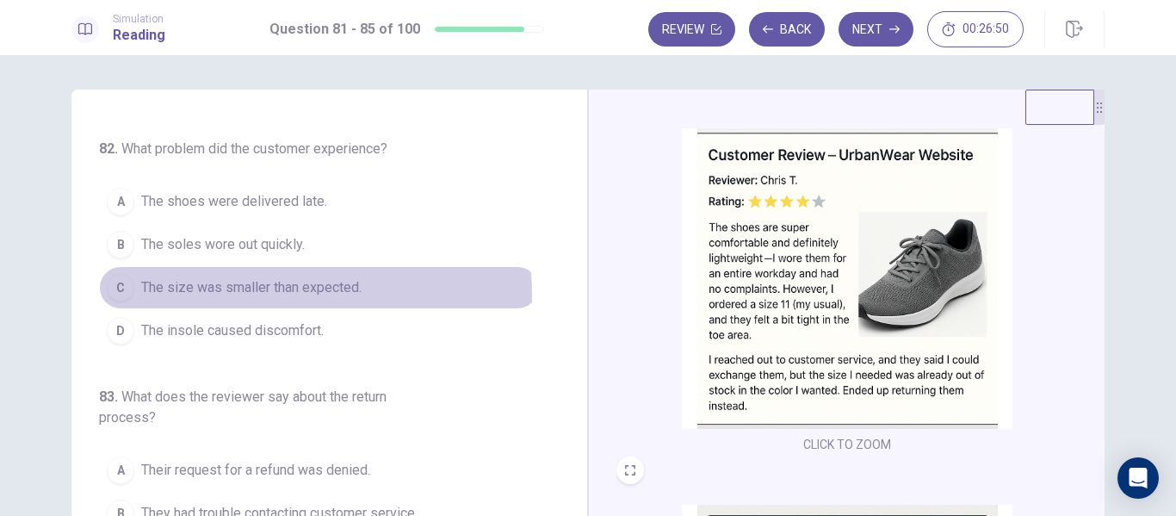
click at [203, 297] on span "The size was smaller than expected." at bounding box center [251, 287] width 220 height 21
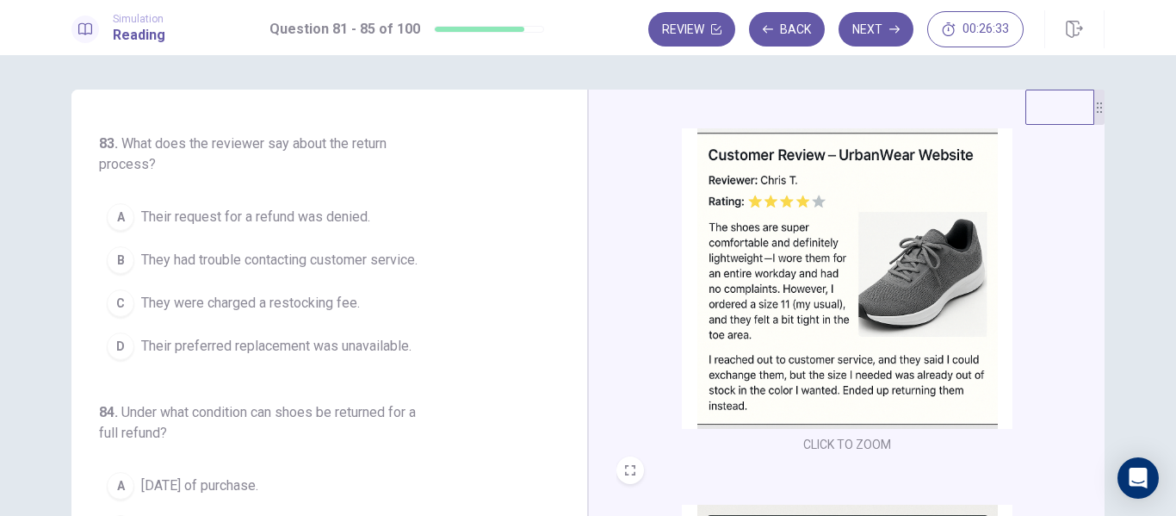
scroll to position [499, 0]
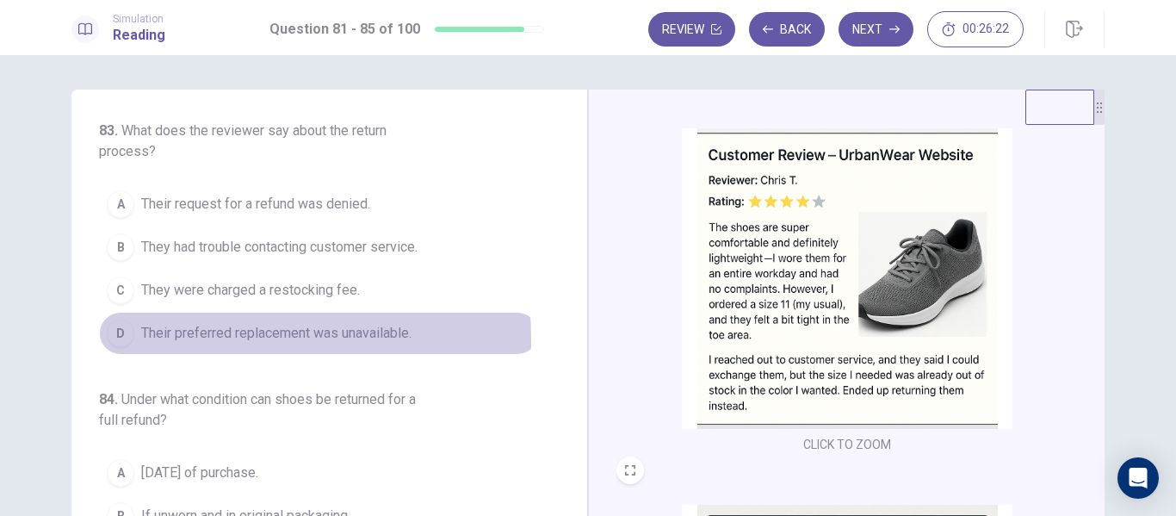
click at [184, 339] on span "Their preferred replacement was unavailable." at bounding box center [276, 333] width 270 height 21
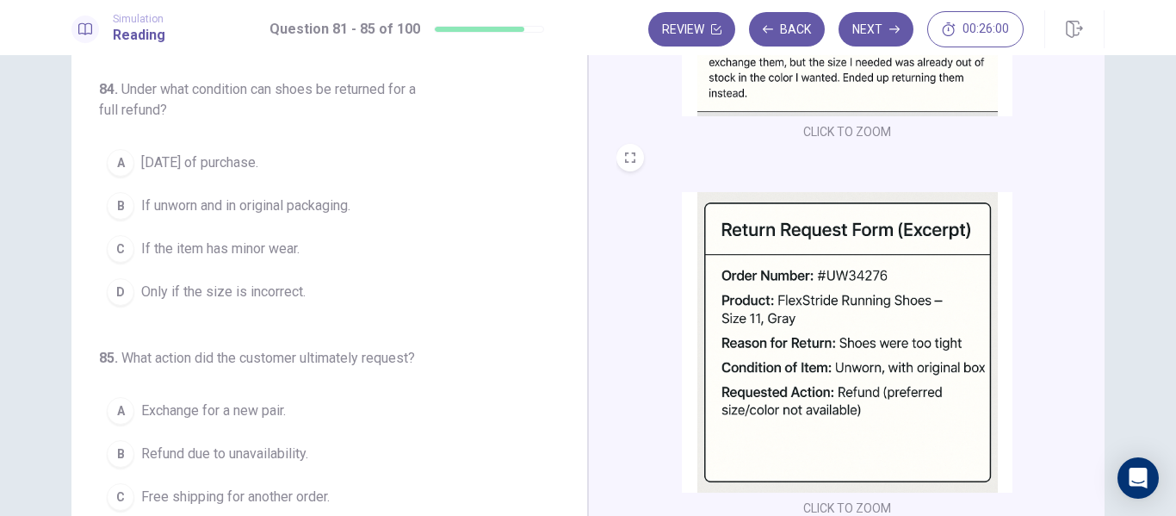
scroll to position [93, 0]
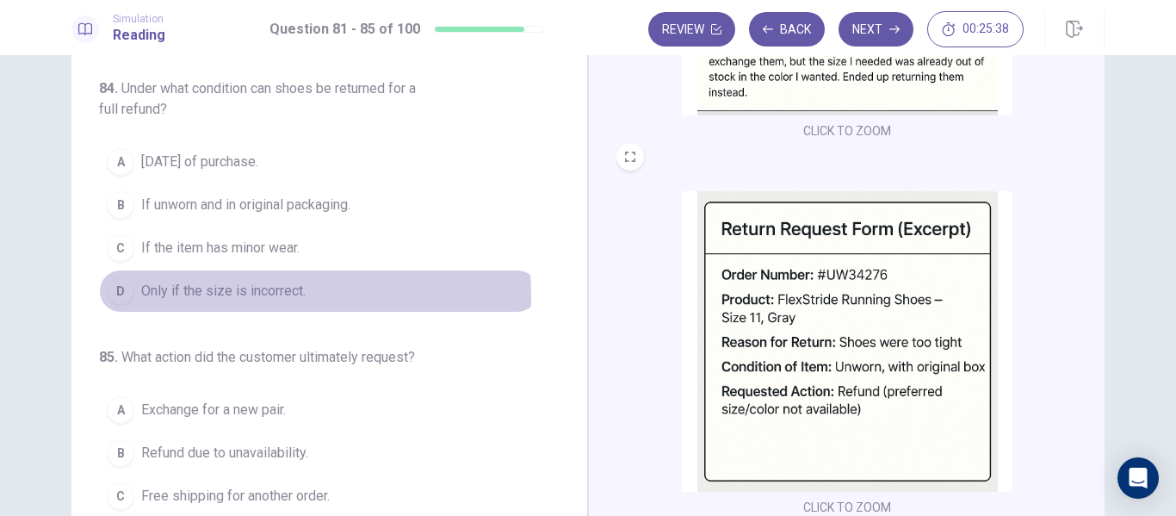
click at [158, 296] on span "Only if the size is incorrect." at bounding box center [223, 291] width 164 height 21
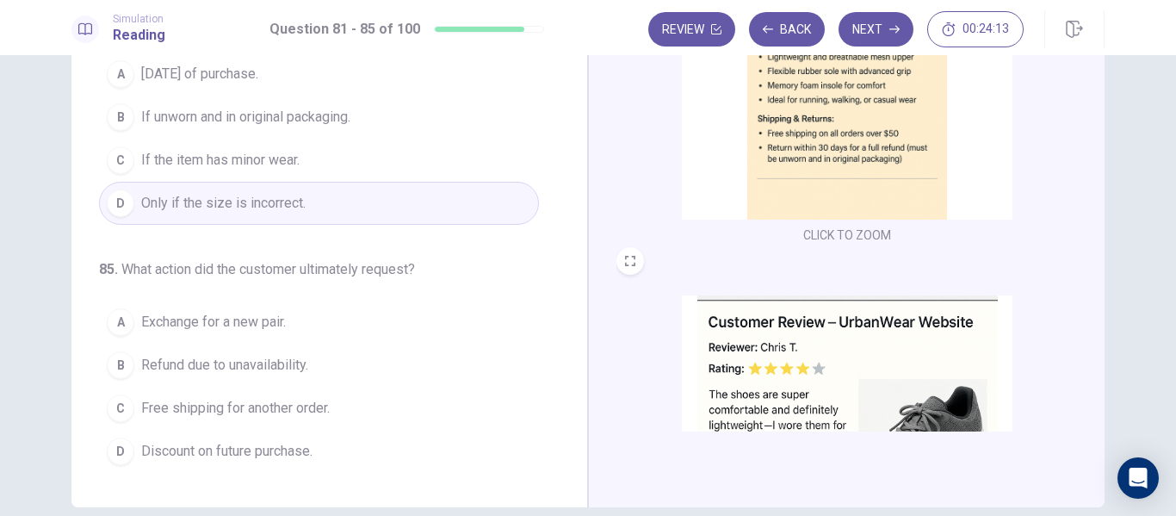
scroll to position [262, 0]
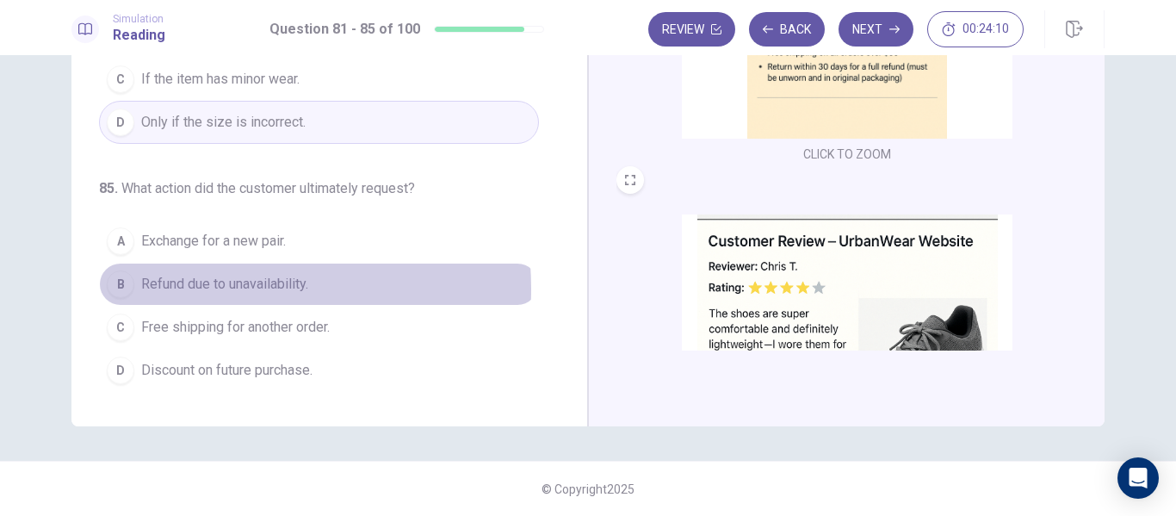
click at [197, 288] on span "Refund due to unavailability." at bounding box center [224, 284] width 167 height 21
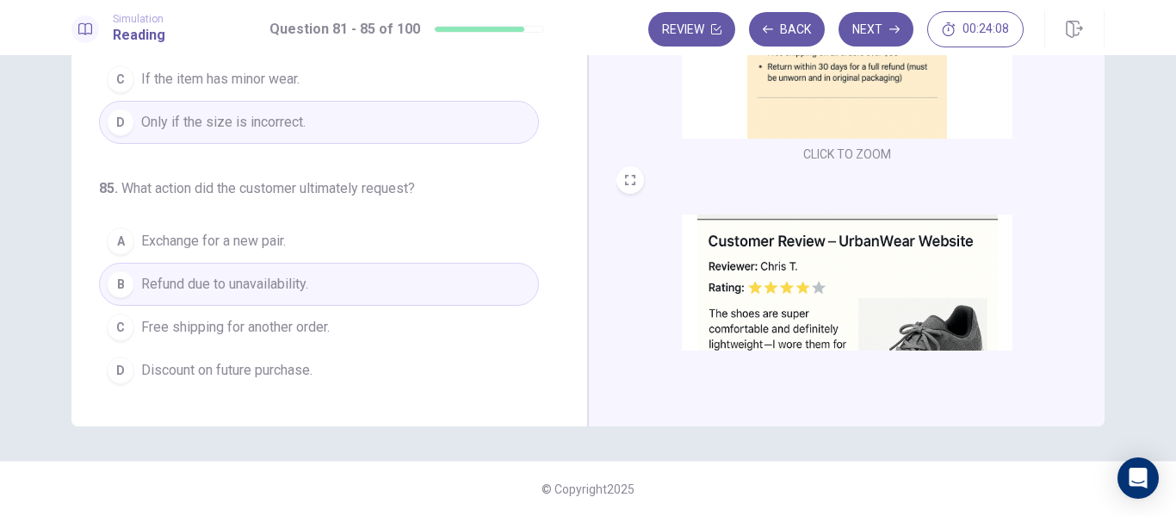
scroll to position [0, 0]
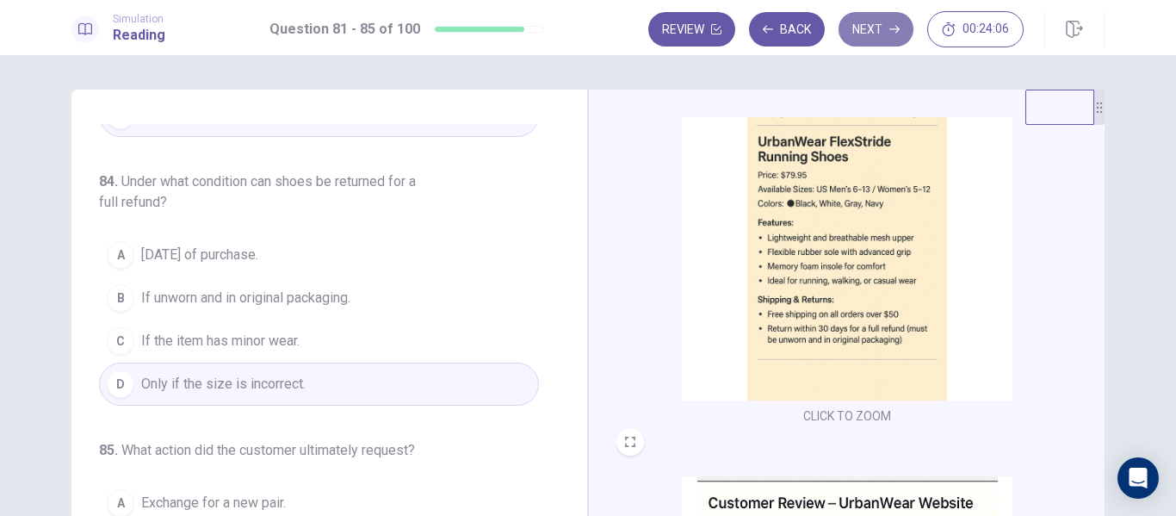
click at [876, 28] on button "Next" at bounding box center [875, 29] width 75 height 34
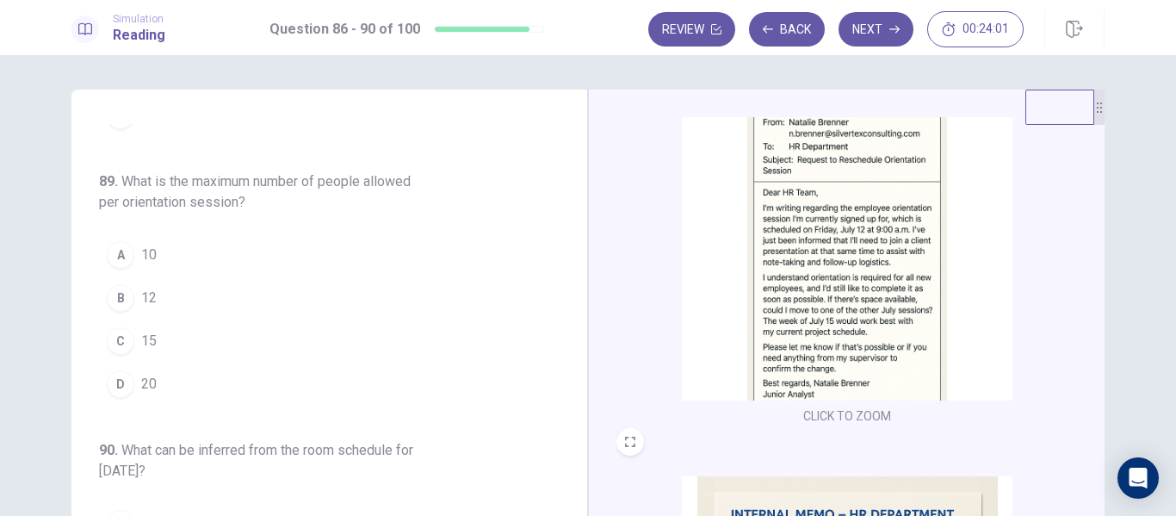
scroll to position [15, 0]
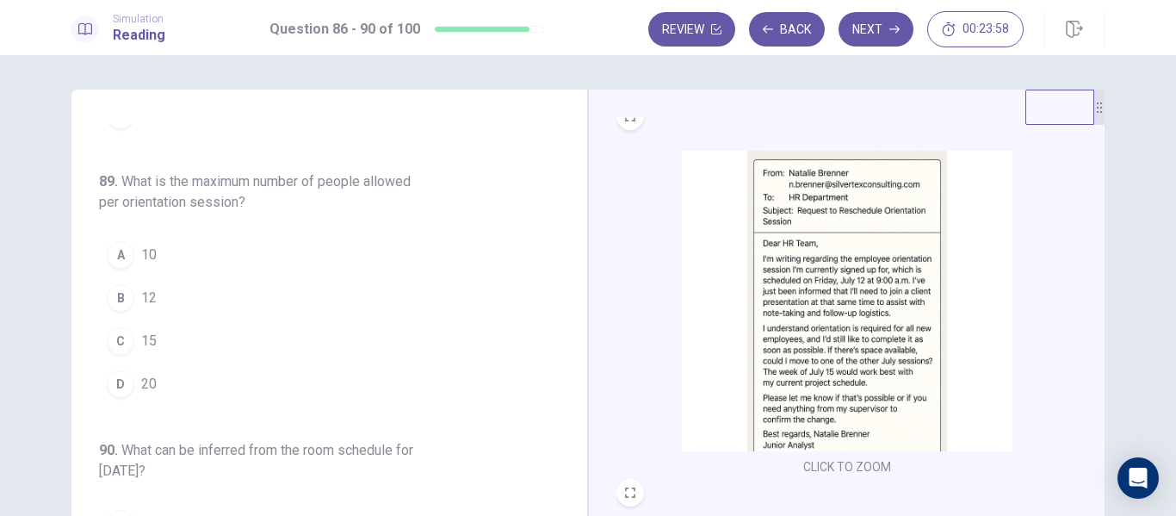
click at [1095, 178] on div "CLICK TO ZOOM CLICK TO ZOOM CLICK TO ZOOM" at bounding box center [846, 389] width 516 height 598
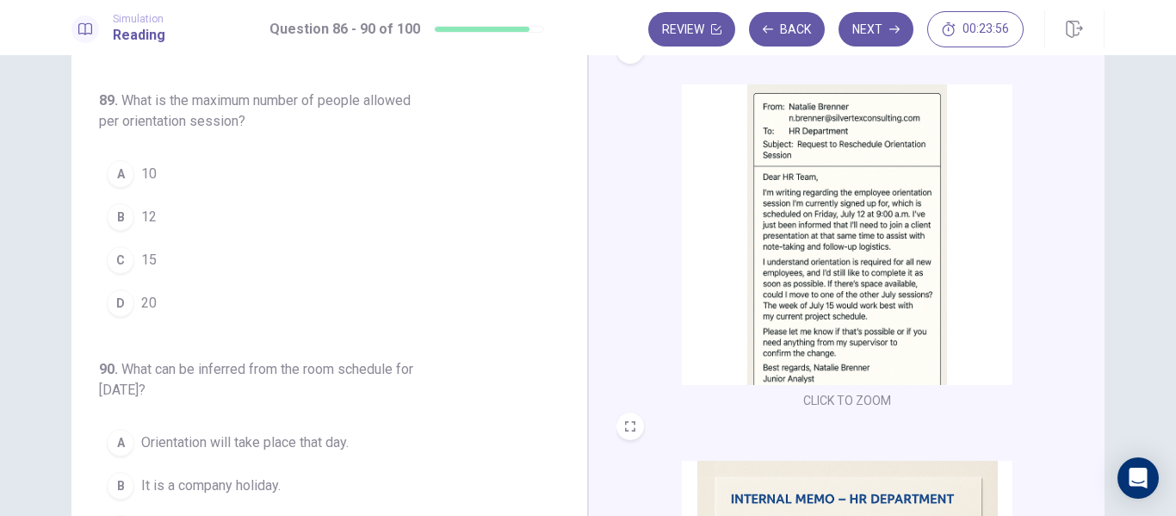
scroll to position [86, 0]
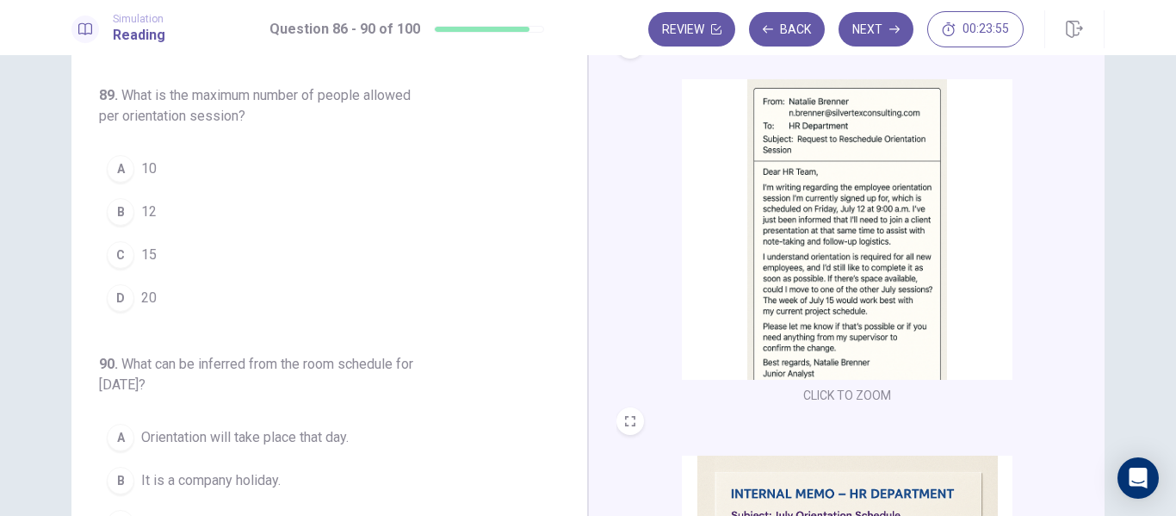
click at [848, 190] on img at bounding box center [847, 229] width 331 height 300
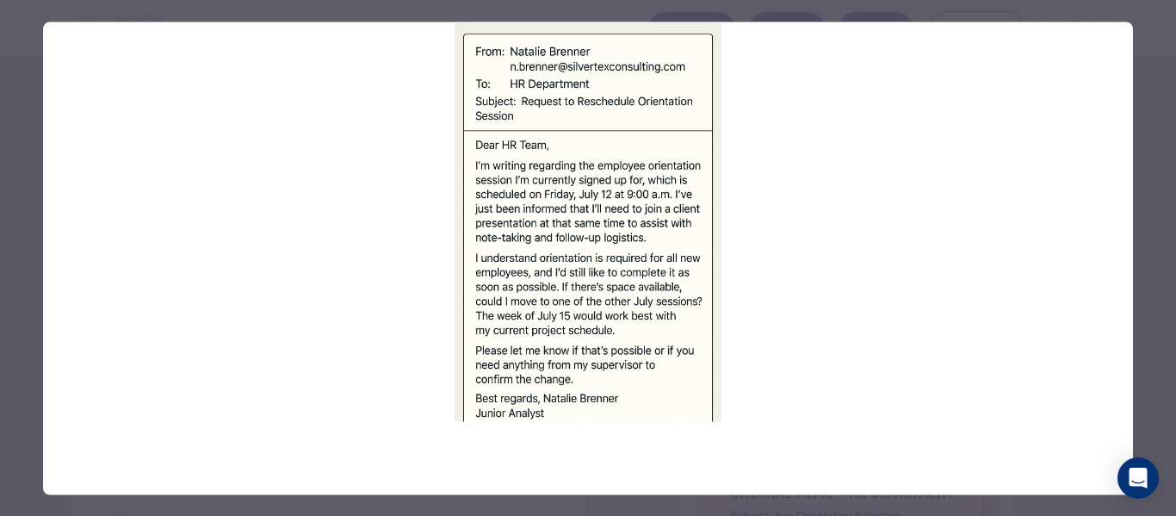
click at [1167, 55] on div at bounding box center [588, 258] width 1176 height 516
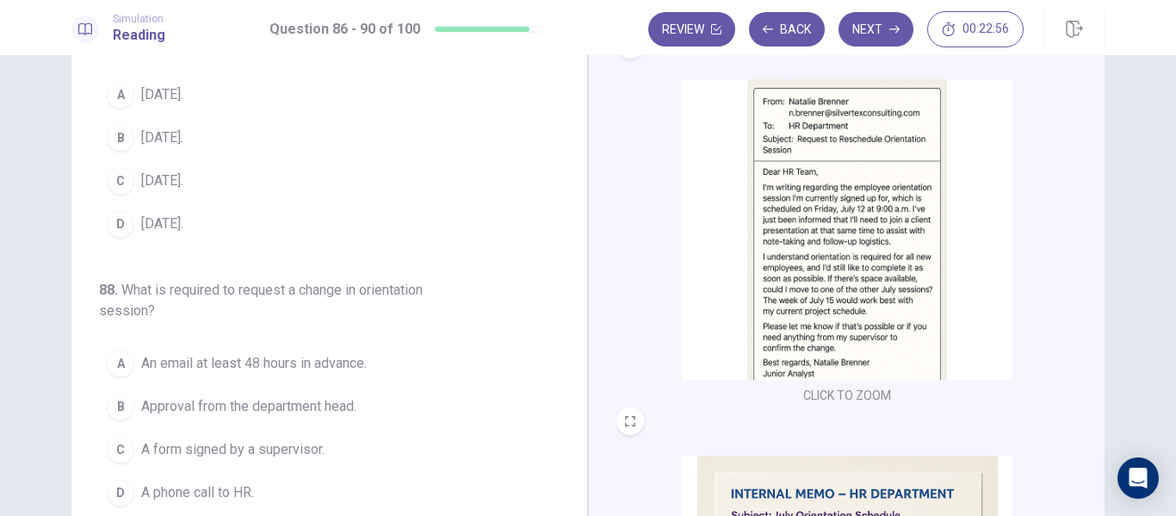
scroll to position [0, 0]
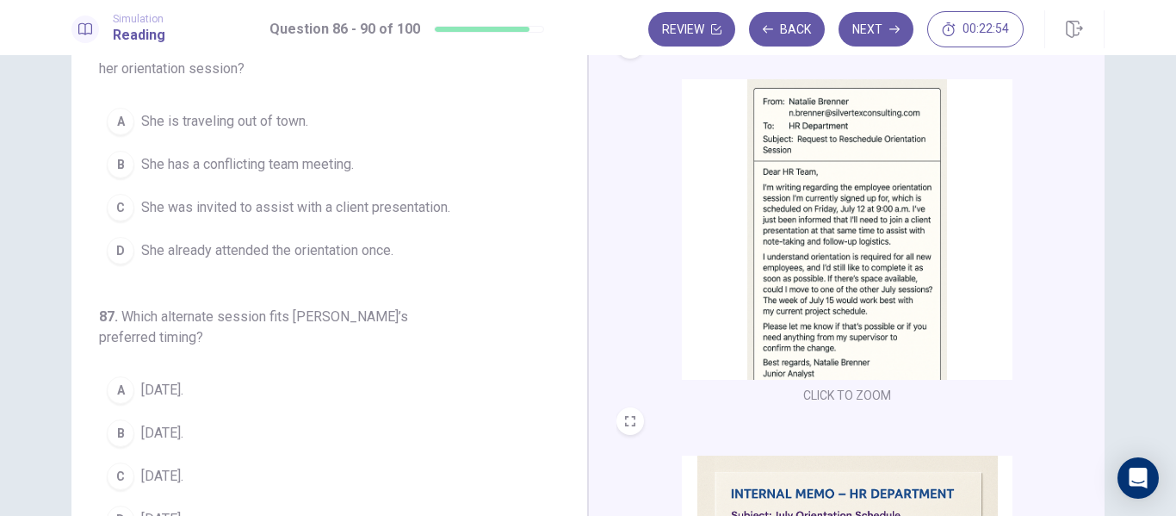
click at [560, 102] on div "86 . Why is Natalie requesting to reschedule her orientation session? A She is …" at bounding box center [336, 302] width 474 height 529
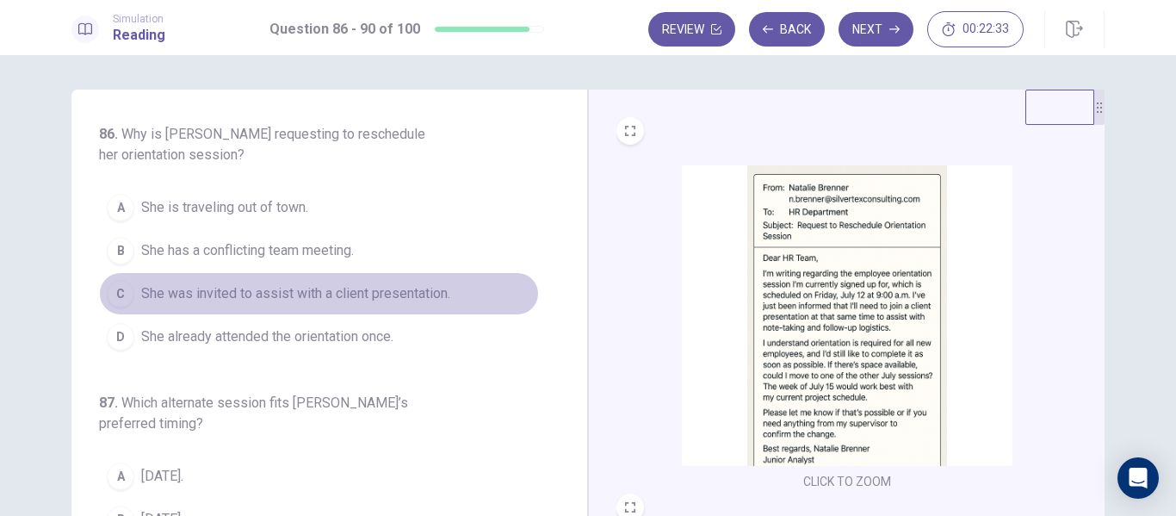
click at [393, 296] on span "She was invited to assist with a client presentation." at bounding box center [295, 293] width 309 height 21
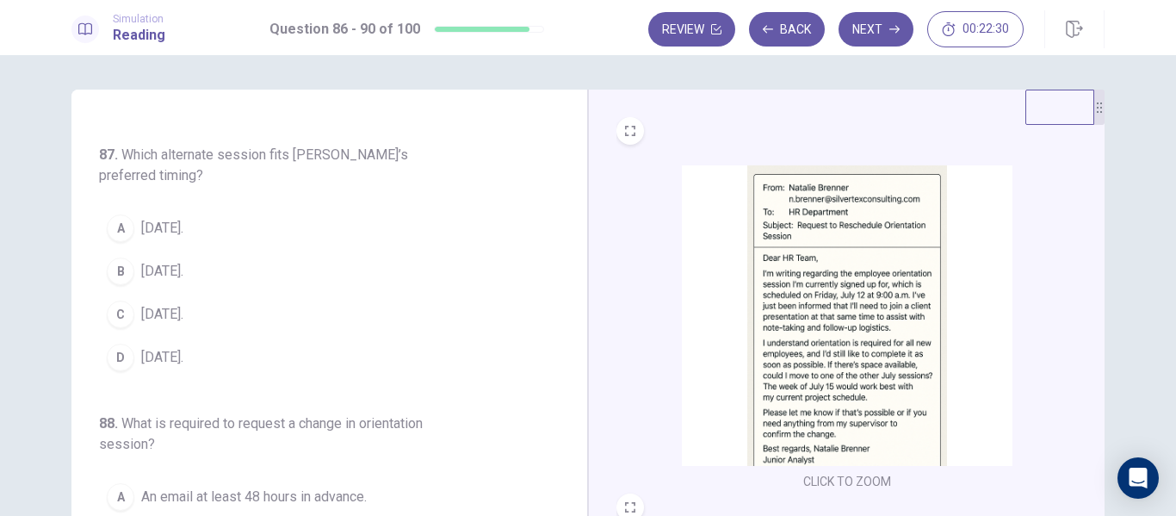
scroll to position [252, 0]
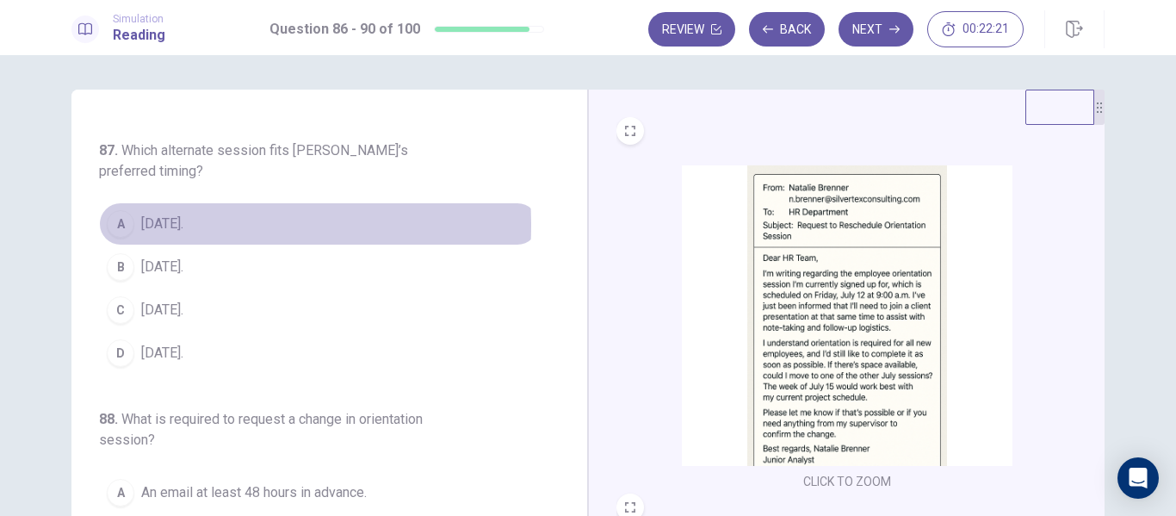
click at [156, 226] on span "July 15." at bounding box center [162, 223] width 42 height 21
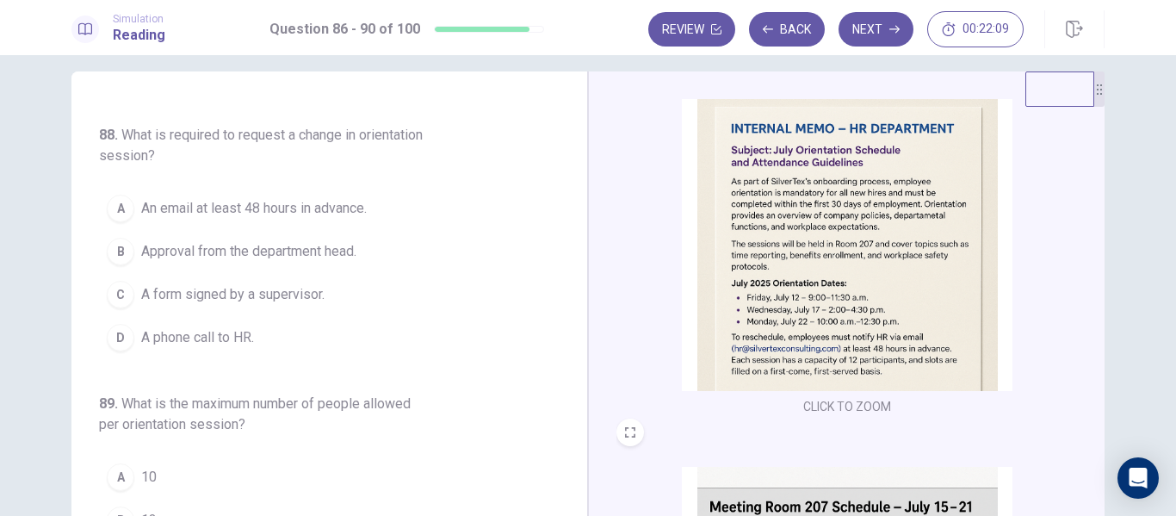
scroll to position [439, 0]
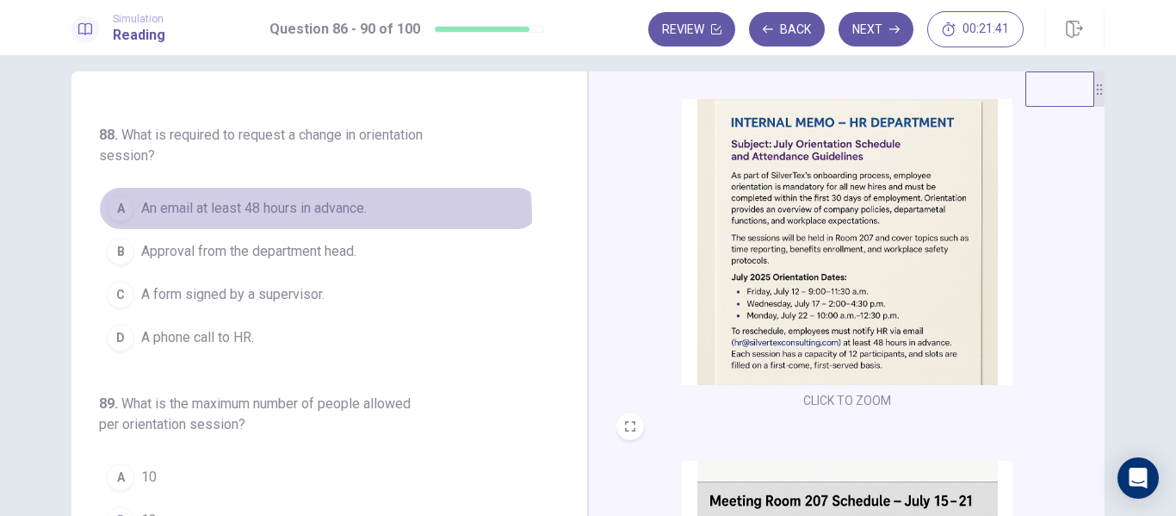
click at [306, 216] on span "An email at least 48 hours in advance." at bounding box center [254, 208] width 226 height 21
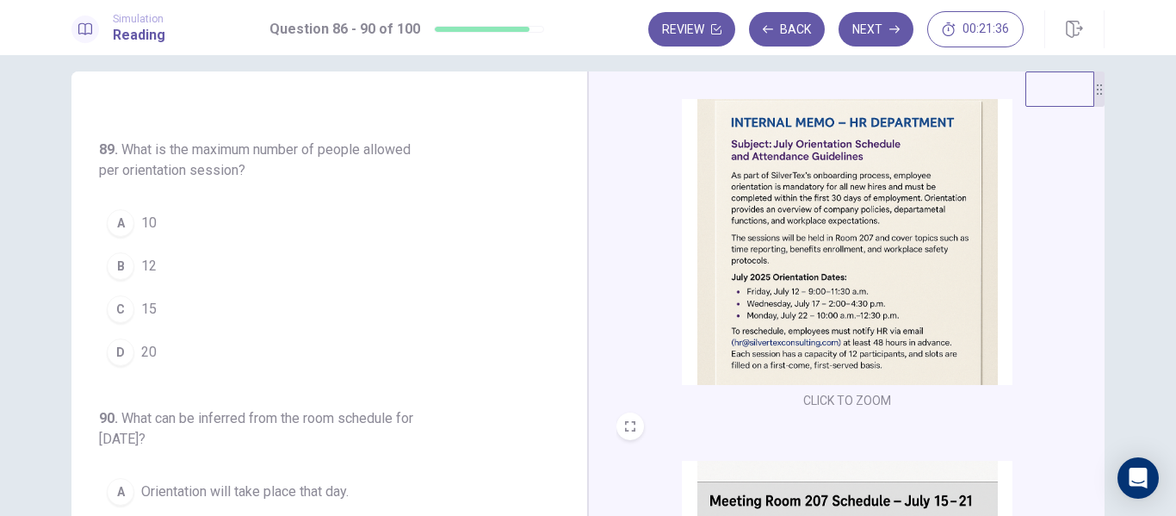
scroll to position [779, 0]
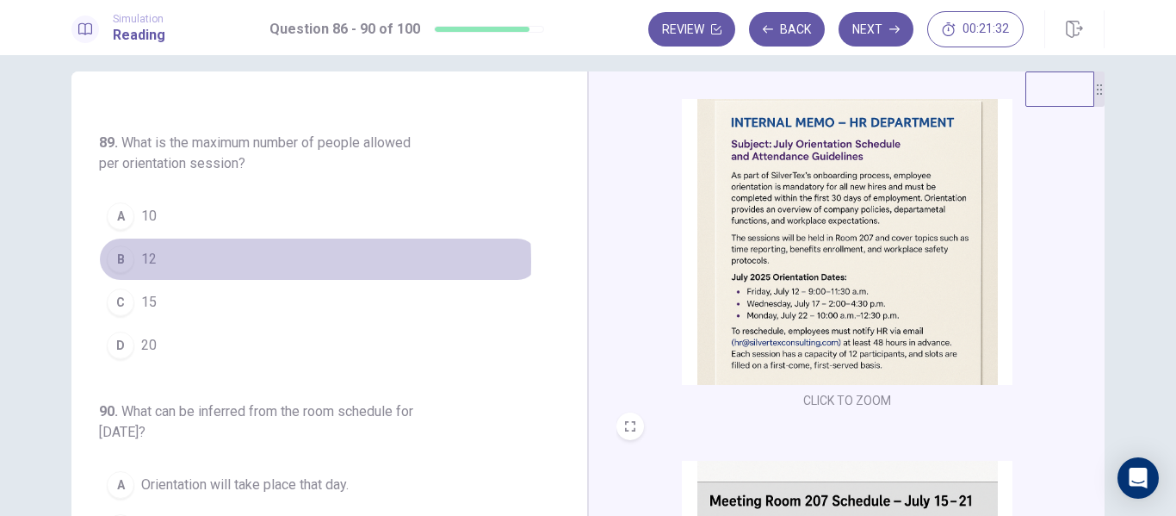
click at [159, 262] on button "B 12" at bounding box center [319, 259] width 440 height 43
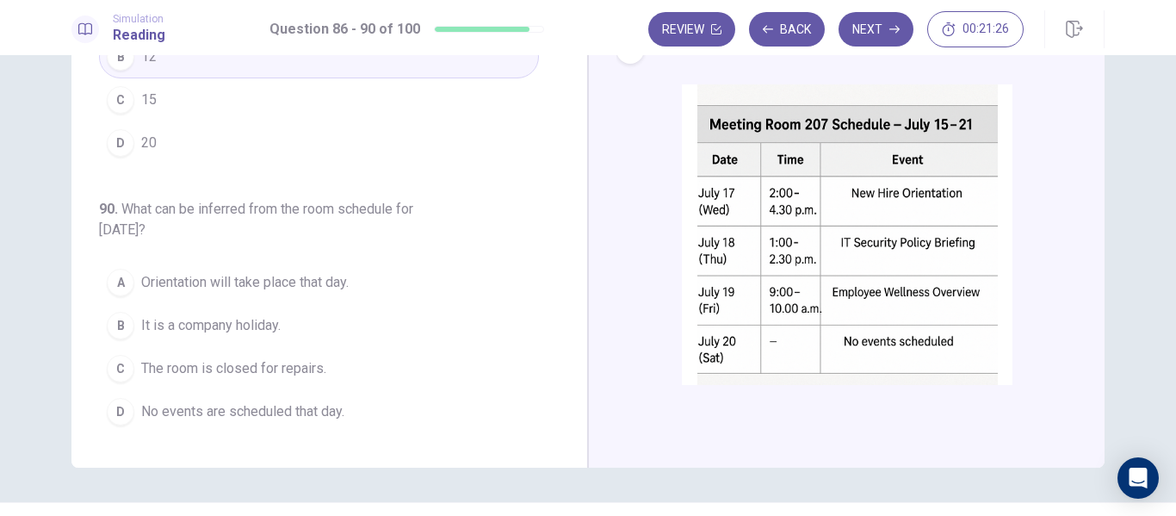
scroll to position [634, 0]
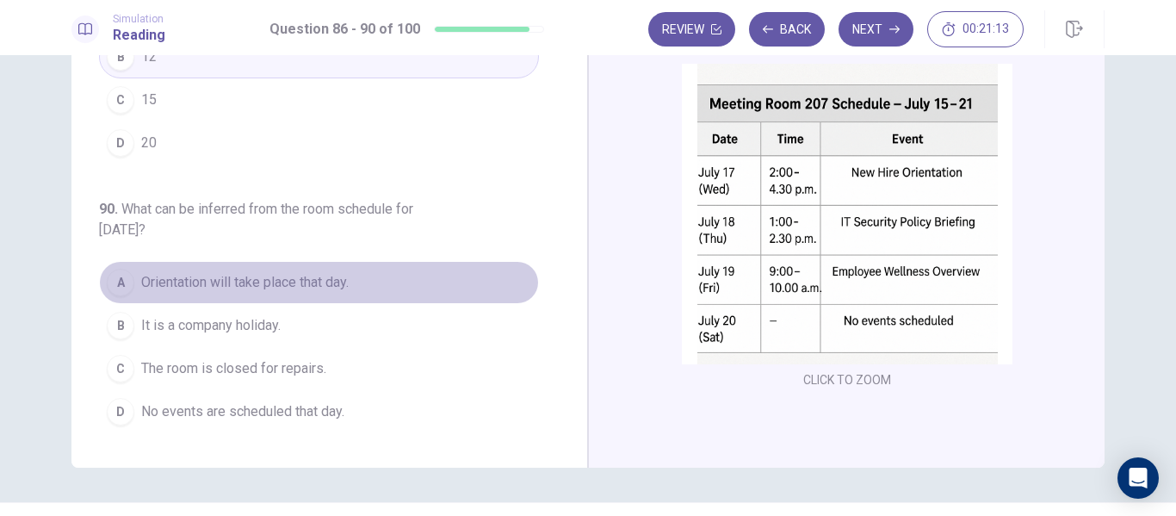
click at [318, 284] on span "Orientation will take place that day." at bounding box center [244, 282] width 207 height 21
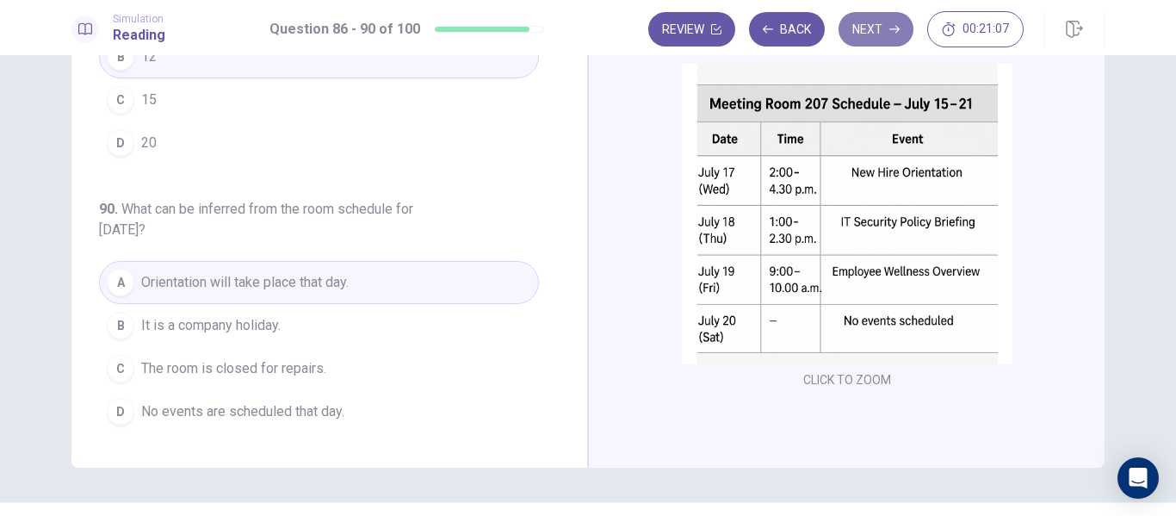
click at [863, 38] on button "Next" at bounding box center [875, 29] width 75 height 34
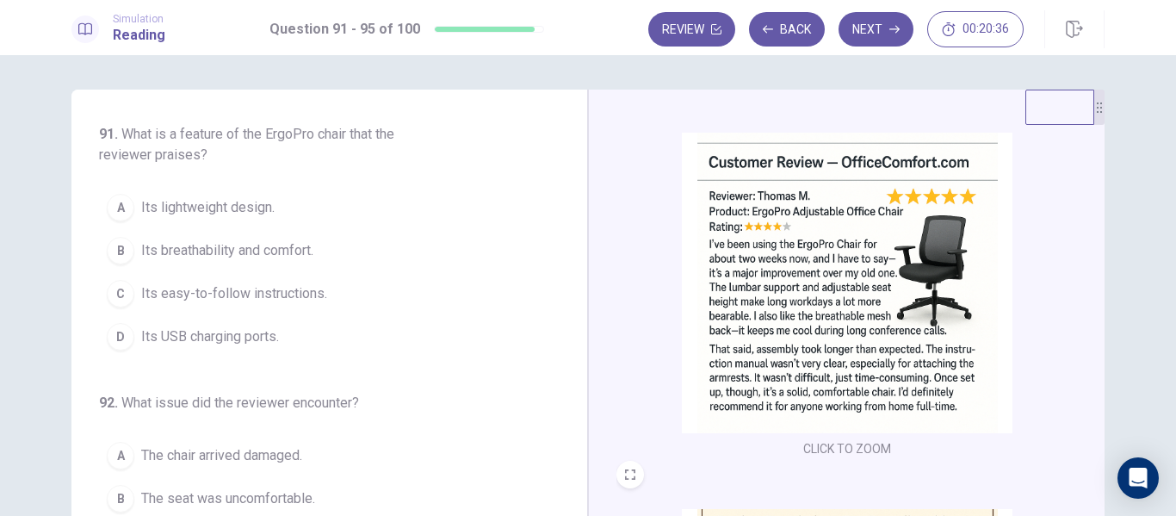
scroll to position [49, 0]
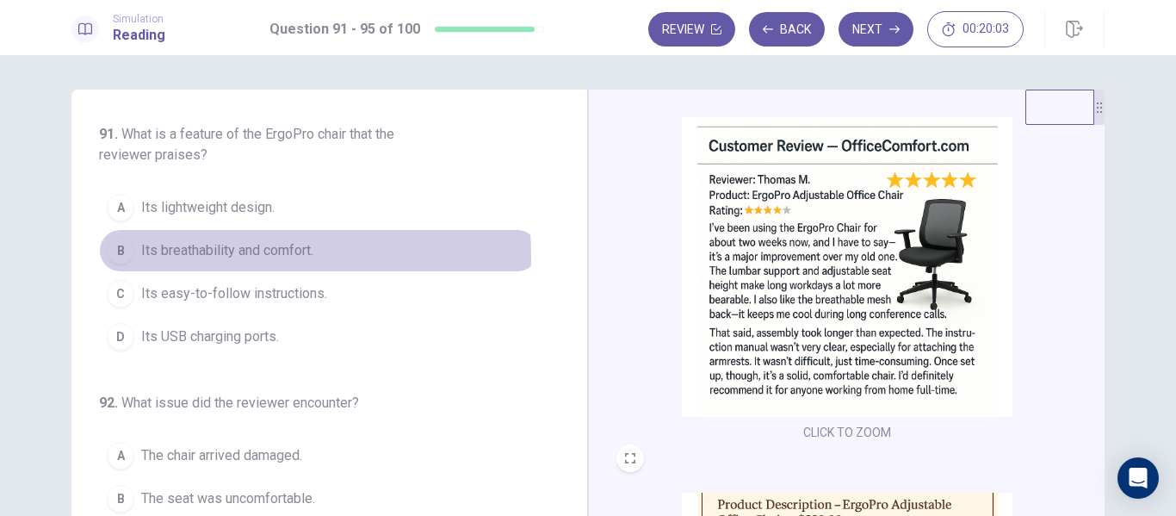
click at [184, 257] on span "Its breathability and comfort." at bounding box center [227, 250] width 172 height 21
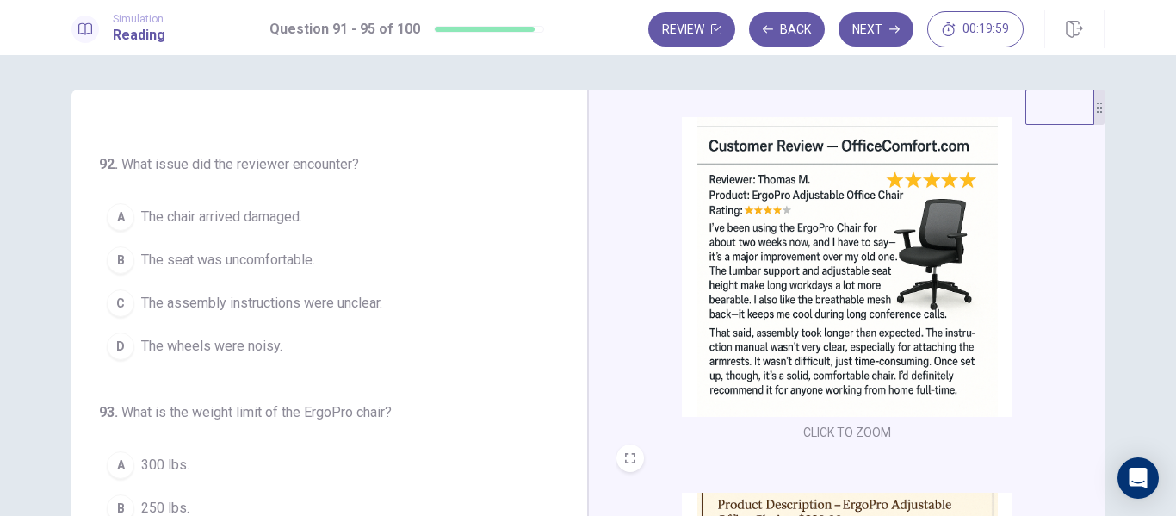
scroll to position [244, 0]
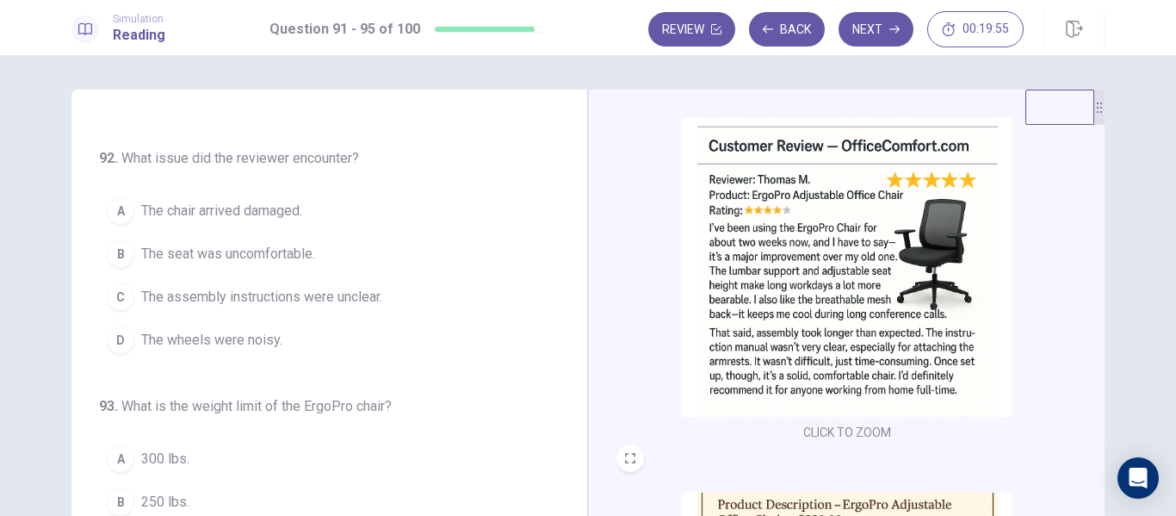
click at [193, 298] on span "The assembly instructions were unclear." at bounding box center [261, 297] width 241 height 21
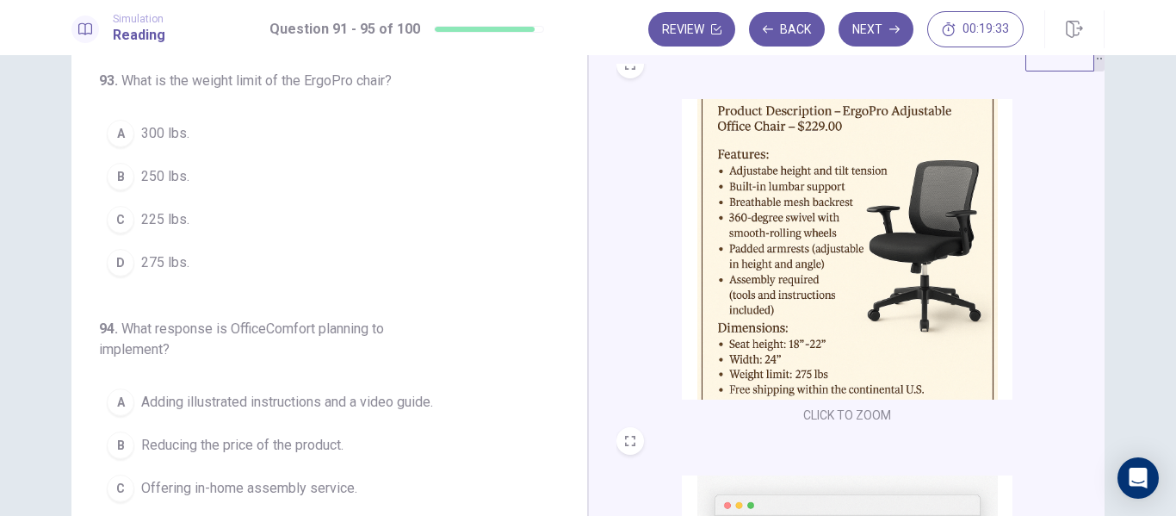
scroll to position [414, 0]
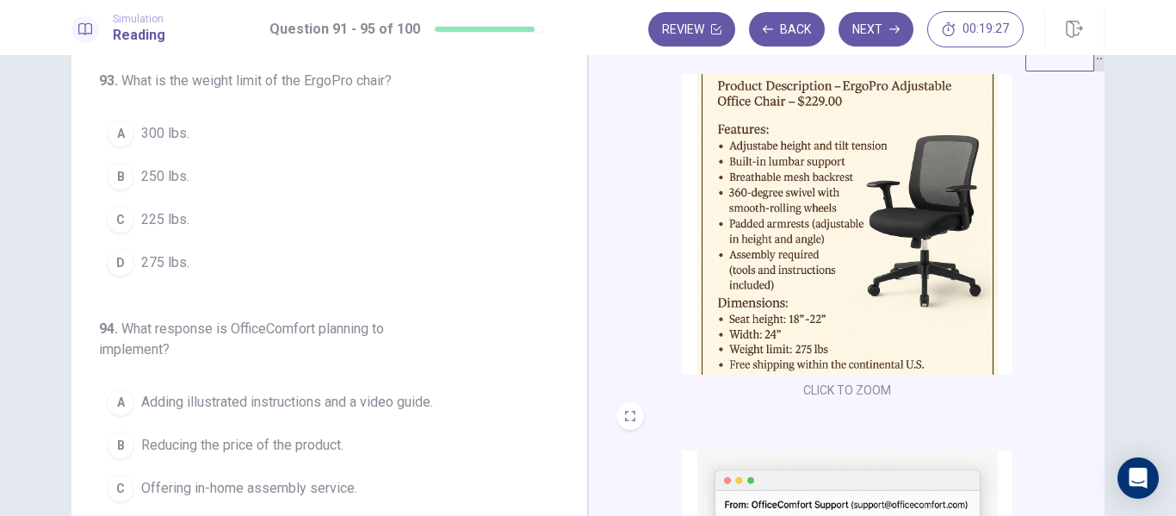
click at [180, 262] on span "275 lbs." at bounding box center [165, 262] width 48 height 21
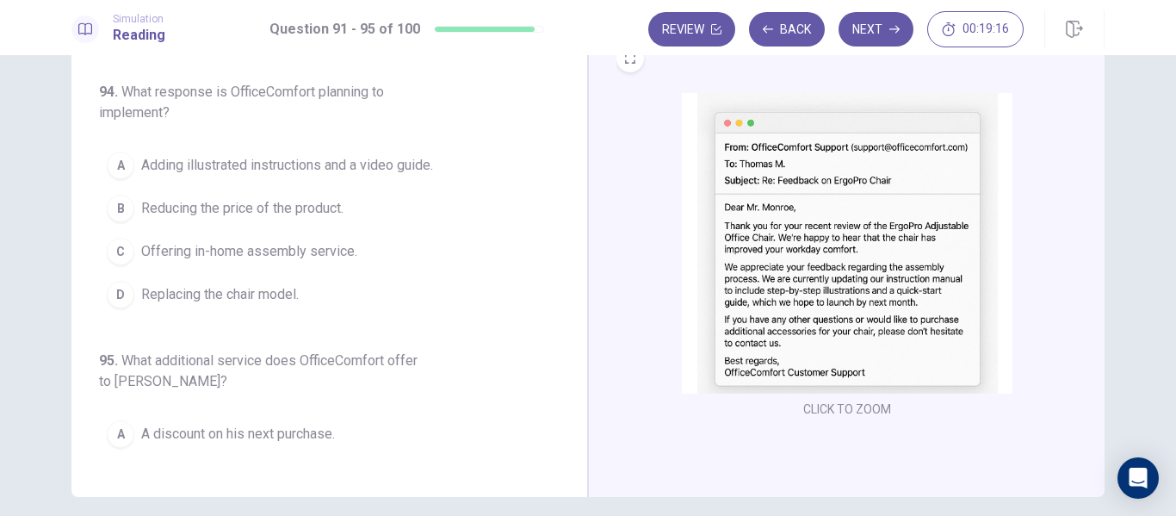
scroll to position [617, 0]
click at [212, 163] on span "Adding illustrated instructions and a video guide." at bounding box center [287, 163] width 292 height 21
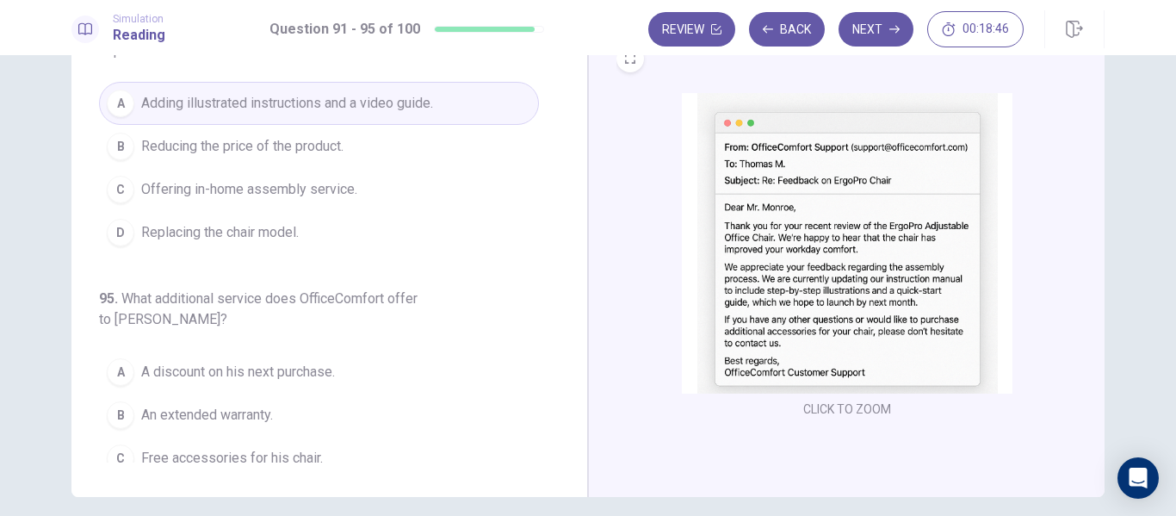
scroll to position [738, 0]
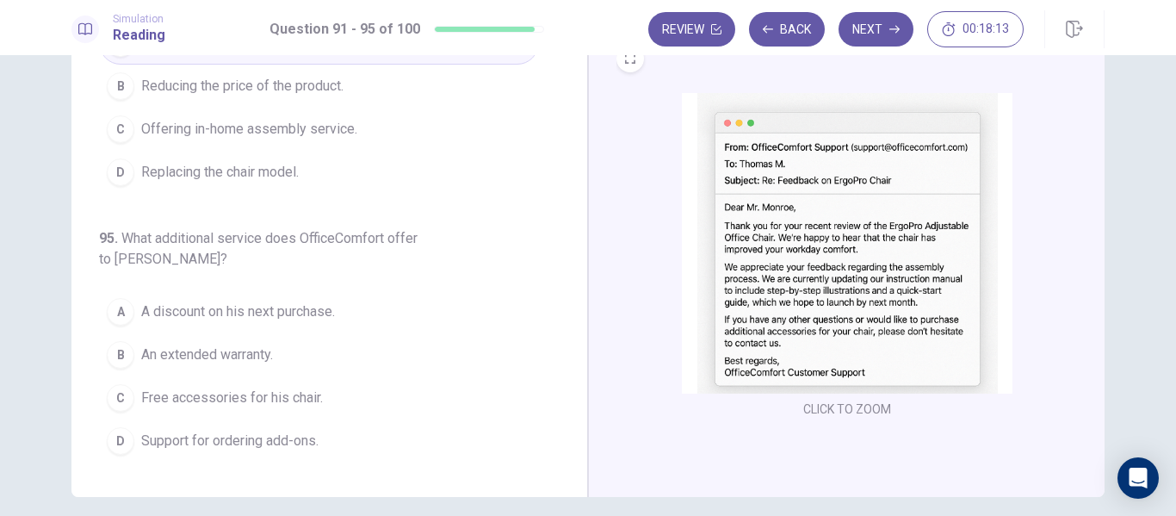
drag, startPoint x: 574, startPoint y: 354, endPoint x: 574, endPoint y: 407, distance: 53.4
click at [574, 407] on div "91 . What is a feature of the ErgoPro chair that the reviewer praises? A Its li…" at bounding box center [329, 197] width 516 height 598
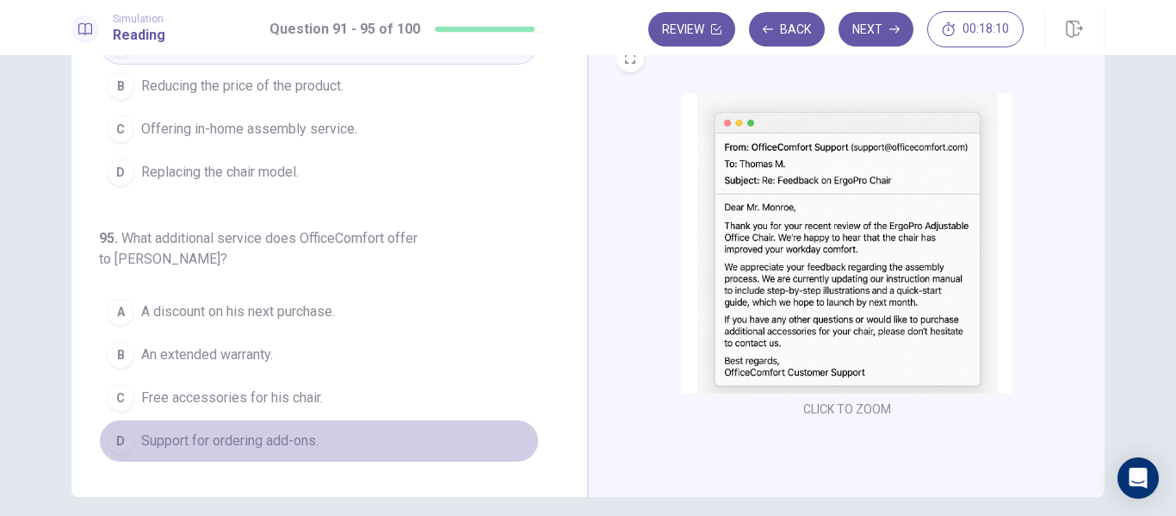
click at [366, 434] on button "D Support for ordering add-ons." at bounding box center [319, 440] width 440 height 43
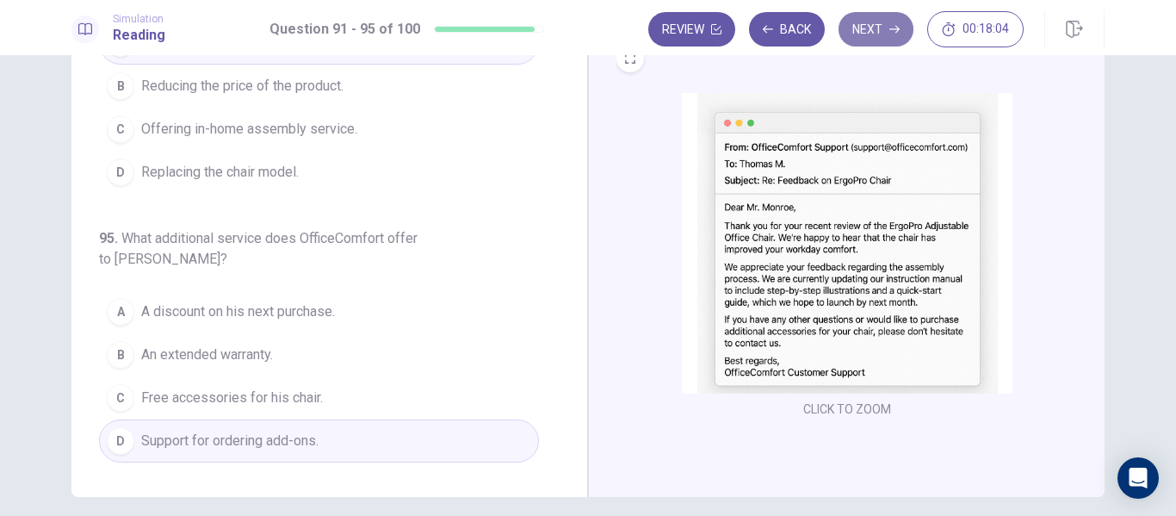
click at [865, 34] on button "Next" at bounding box center [875, 29] width 75 height 34
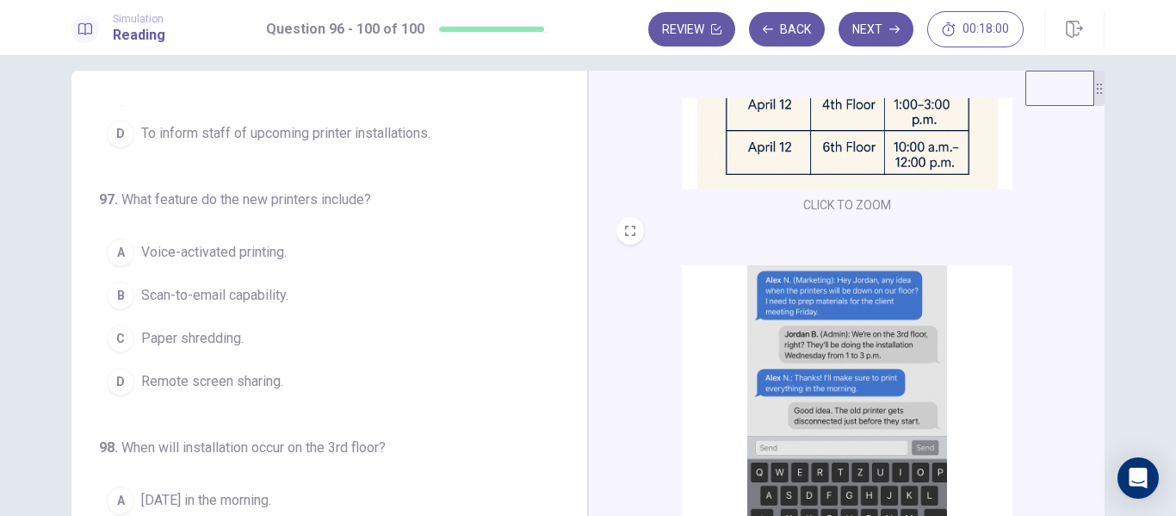
scroll to position [0, 0]
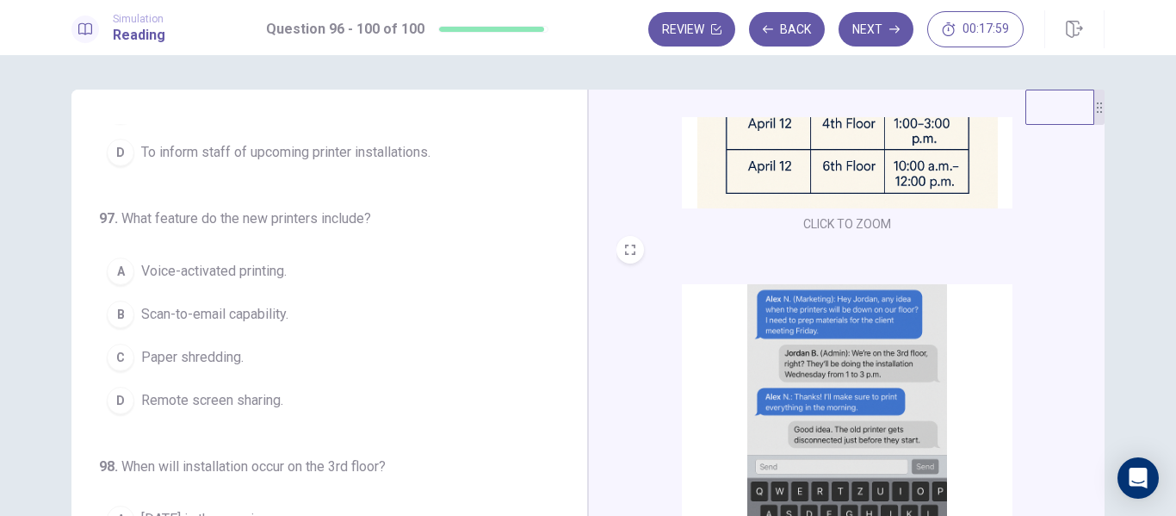
click at [1097, 212] on div "CLICK TO ZOOM CLICK TO ZOOM CLICK TO ZOOM" at bounding box center [846, 389] width 516 height 598
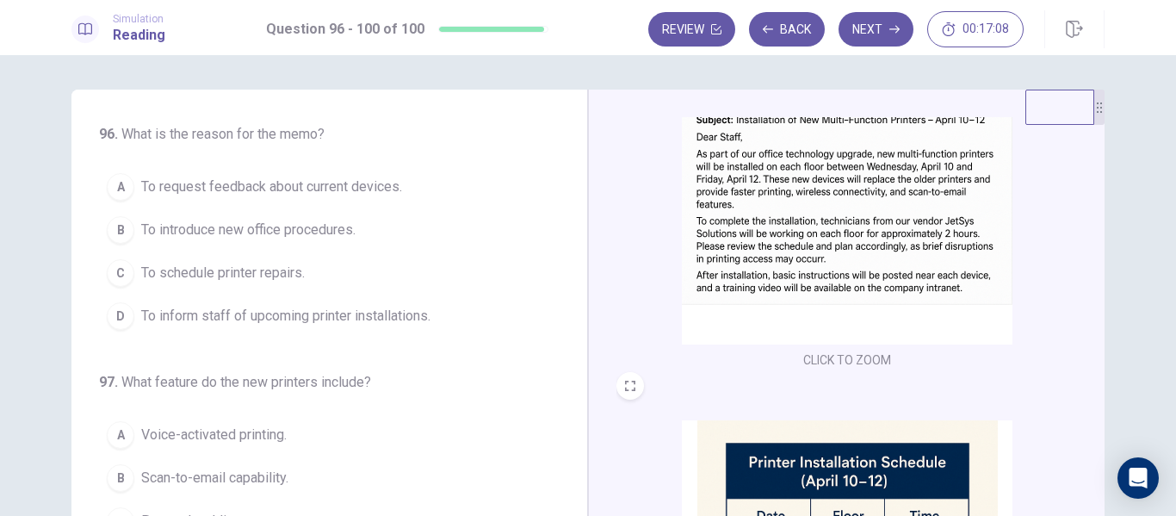
scroll to position [125, 0]
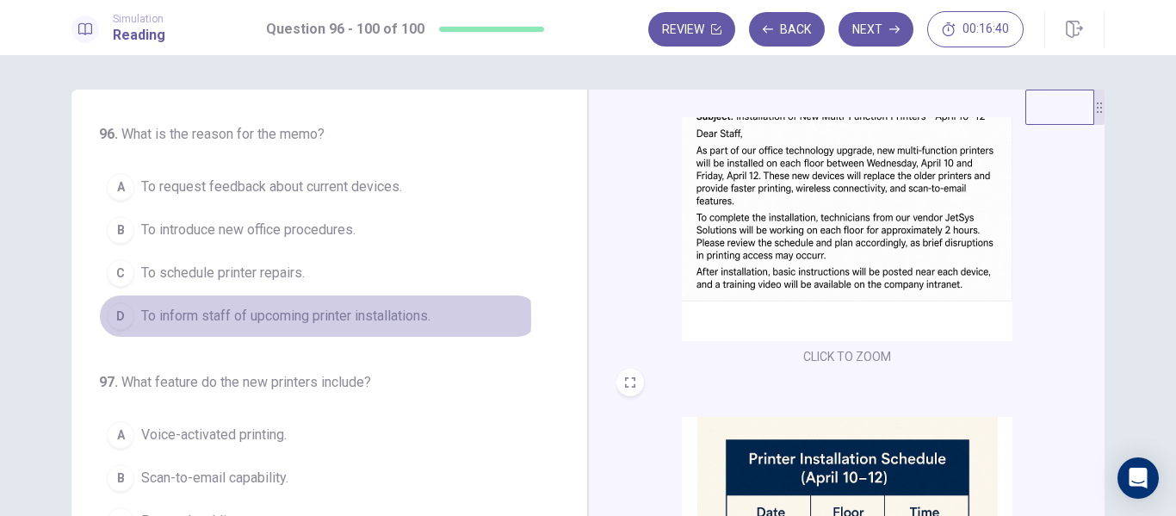
click at [194, 316] on span "To inform staff of upcoming printer installations." at bounding box center [285, 316] width 289 height 21
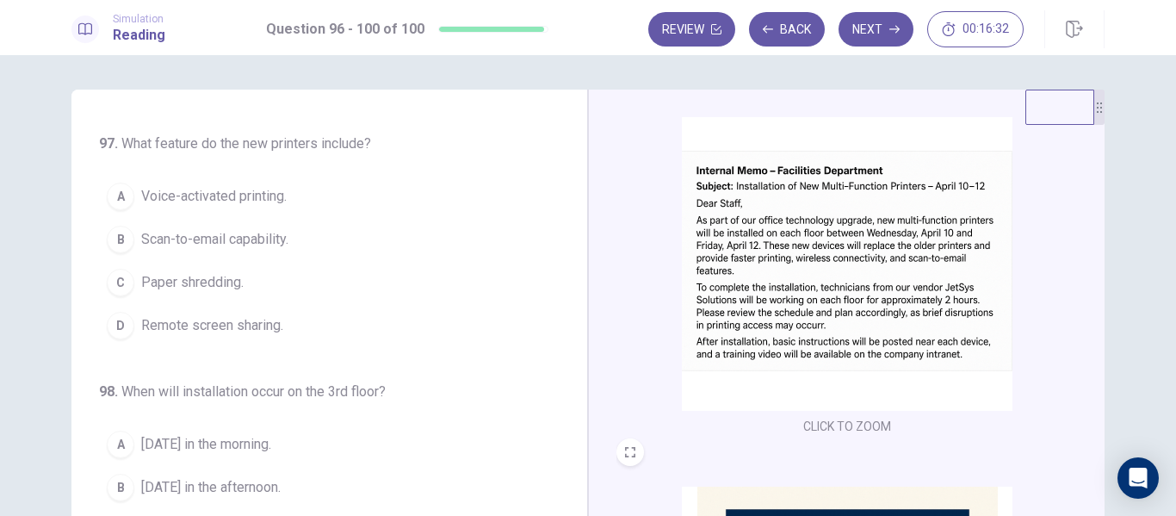
scroll to position [61, 0]
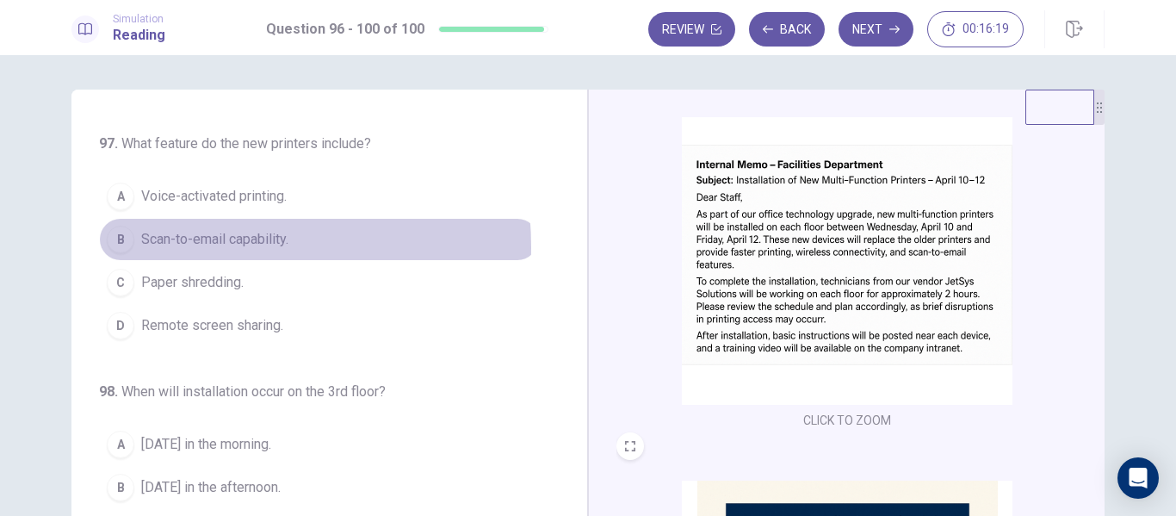
click at [179, 247] on span "Scan-to-email capability." at bounding box center [214, 239] width 147 height 21
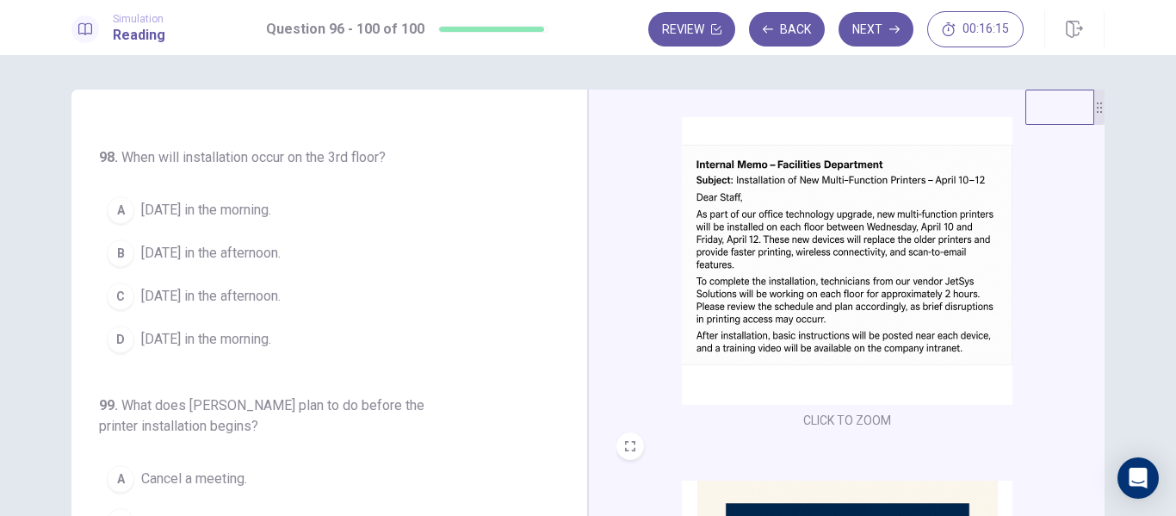
scroll to position [477, 0]
drag, startPoint x: 1104, startPoint y: 226, endPoint x: 1098, endPoint y: 321, distance: 94.8
click at [1098, 321] on div "96 . What is the reason for the memo? A To request feedback about current devic…" at bounding box center [588, 389] width 1088 height 598
drag, startPoint x: 1098, startPoint y: 321, endPoint x: 1092, endPoint y: 384, distance: 63.1
click at [1092, 384] on div "CLICK TO ZOOM CLICK TO ZOOM CLICK TO ZOOM" at bounding box center [846, 389] width 516 height 598
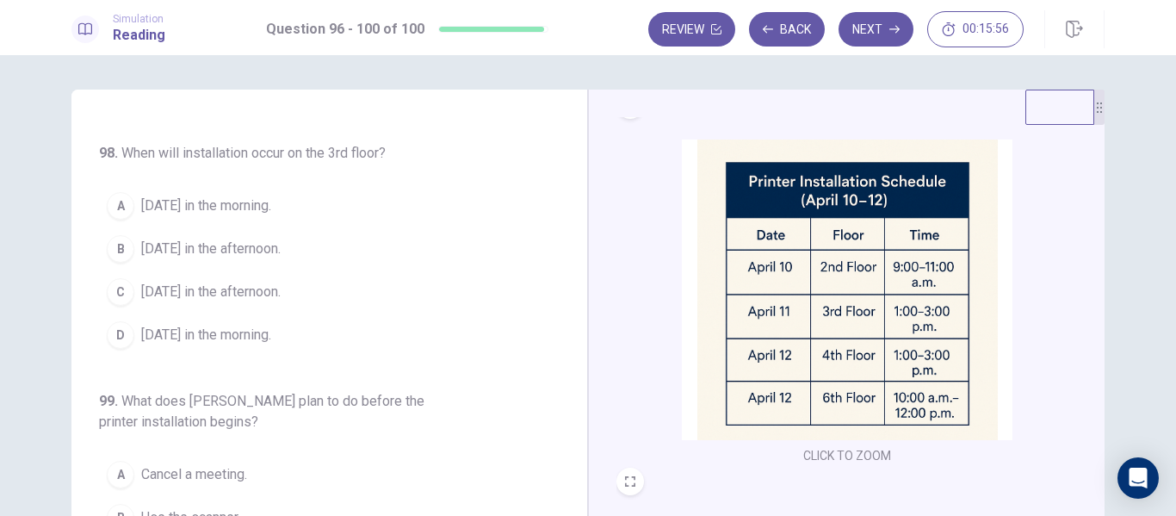
scroll to position [396, 0]
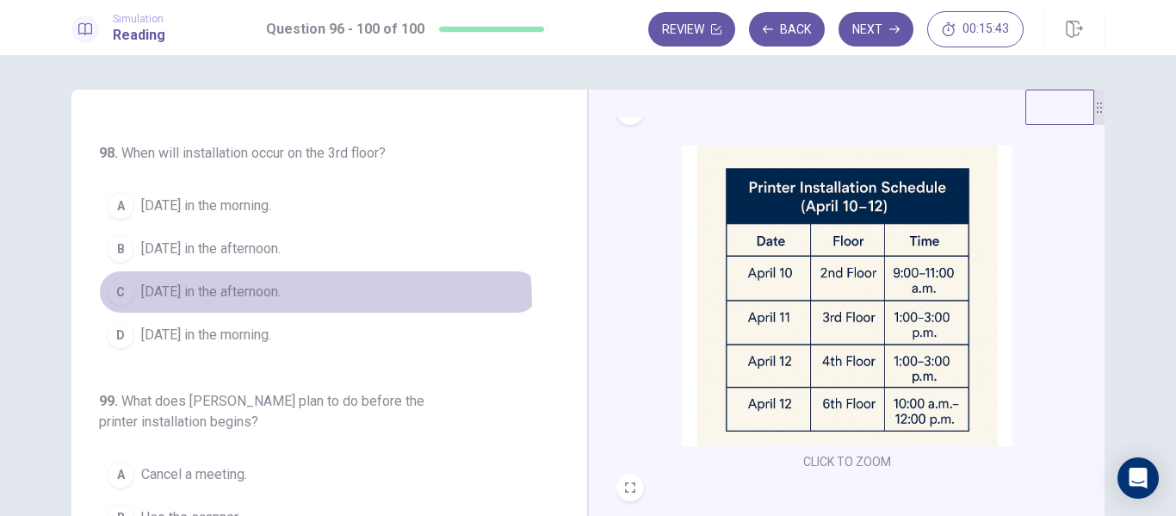
click at [220, 304] on button "C April 11 in the afternoon." at bounding box center [319, 291] width 440 height 43
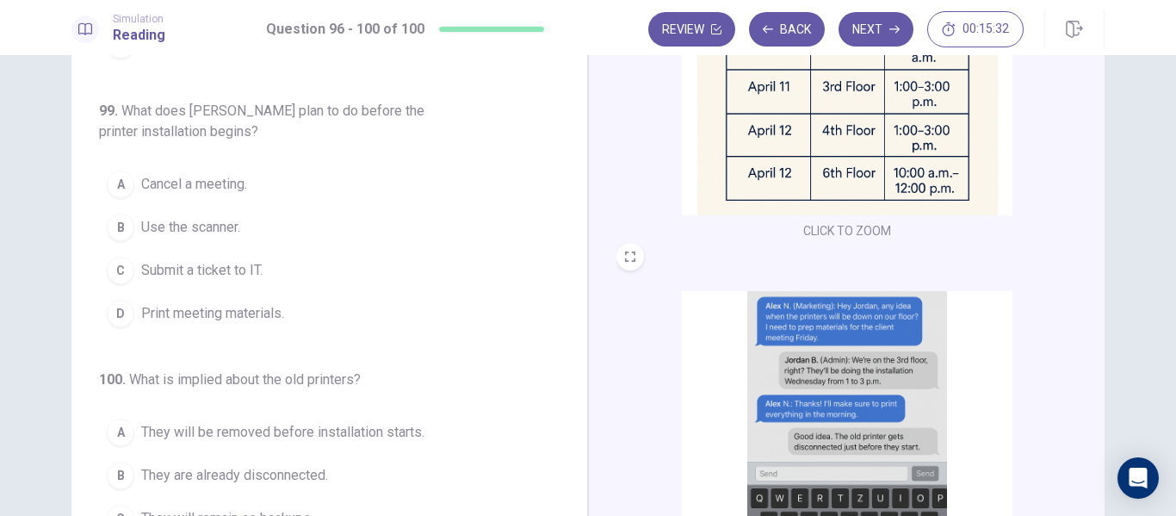
scroll to position [634, 0]
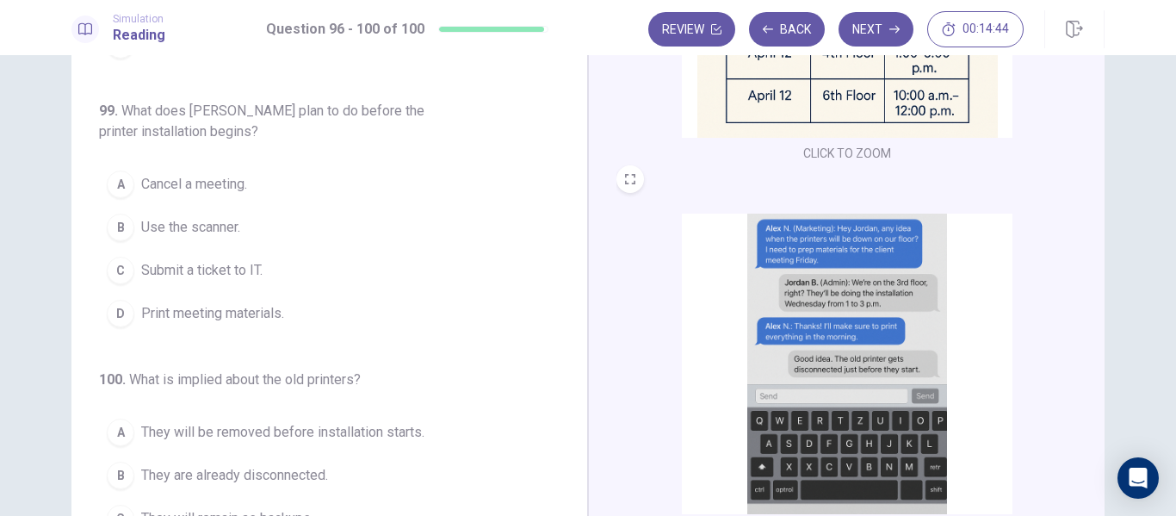
click at [873, 255] on img at bounding box center [847, 363] width 331 height 300
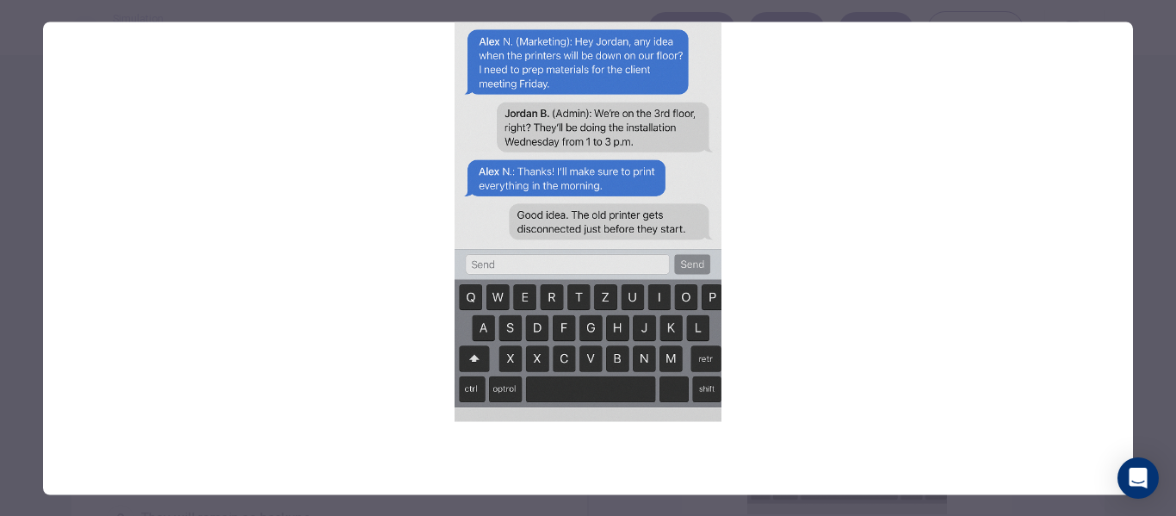
click at [1141, 168] on div at bounding box center [588, 258] width 1176 height 516
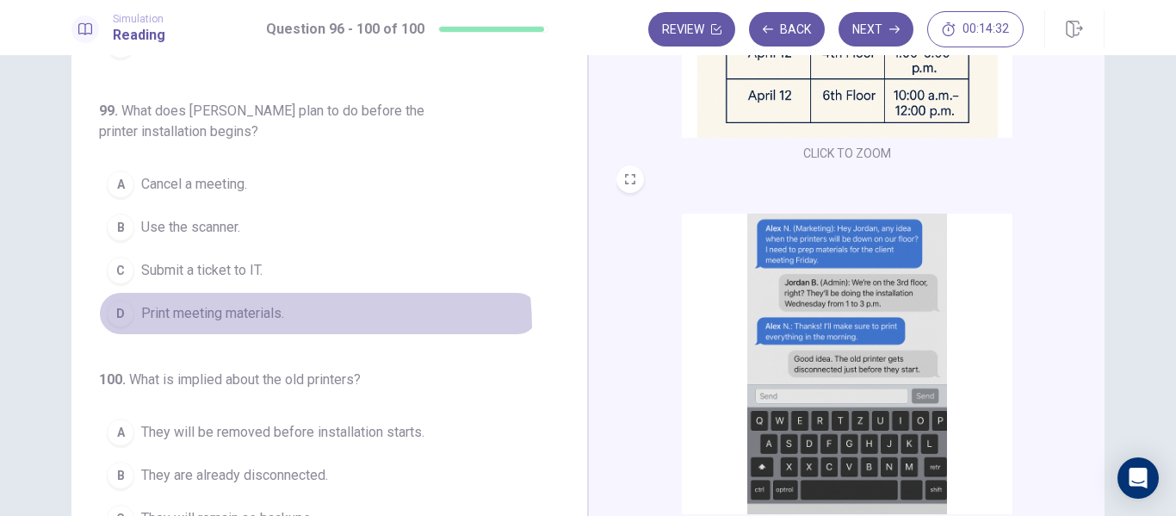
click at [202, 329] on button "D Print meeting materials." at bounding box center [319, 313] width 440 height 43
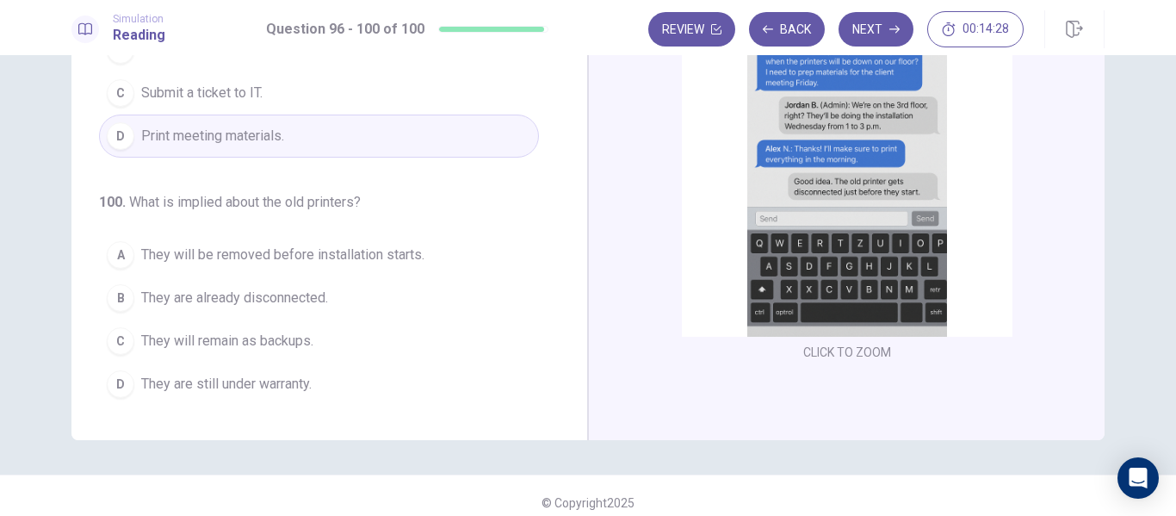
scroll to position [262, 0]
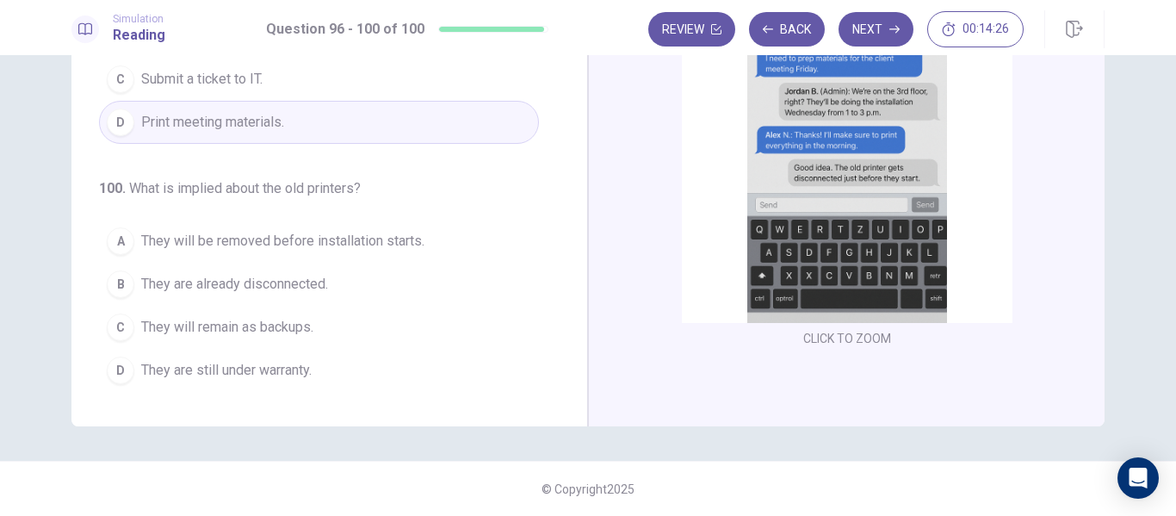
drag, startPoint x: 560, startPoint y: 183, endPoint x: 561, endPoint y: 200, distance: 16.4
click at [561, 200] on div "96 . What is the reason for the memo? A To request feedback about current devic…" at bounding box center [336, 126] width 474 height 529
click at [211, 251] on button "A They will be removed before installation starts." at bounding box center [319, 240] width 440 height 43
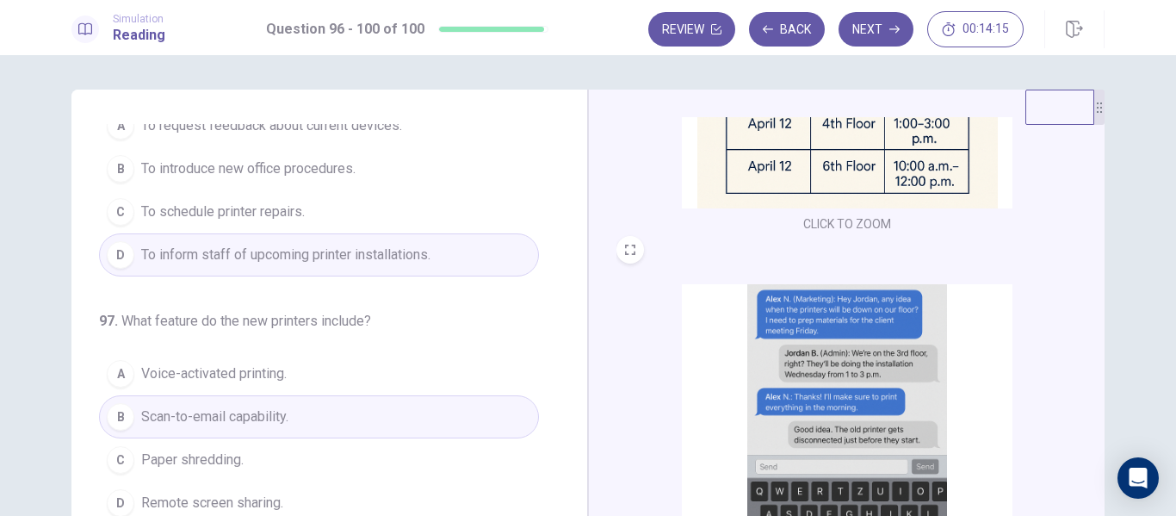
scroll to position [0, 0]
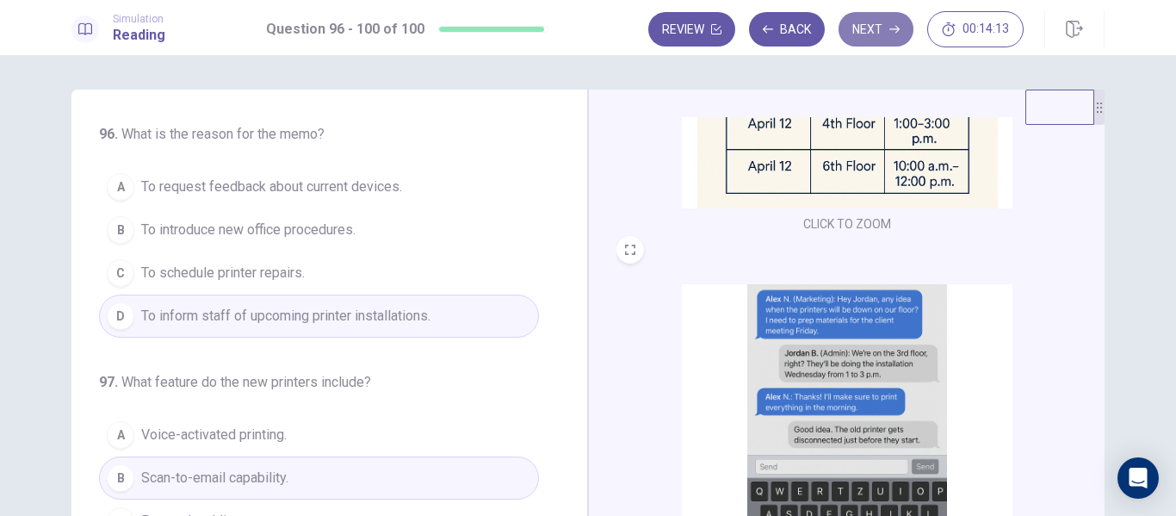
click at [869, 38] on button "Next" at bounding box center [875, 29] width 75 height 34
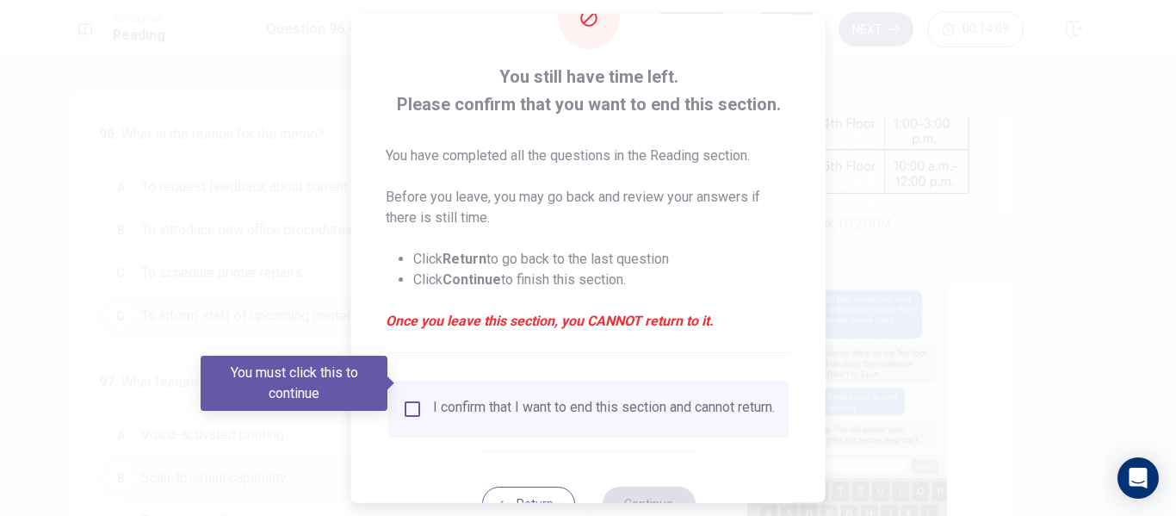
scroll to position [127, 0]
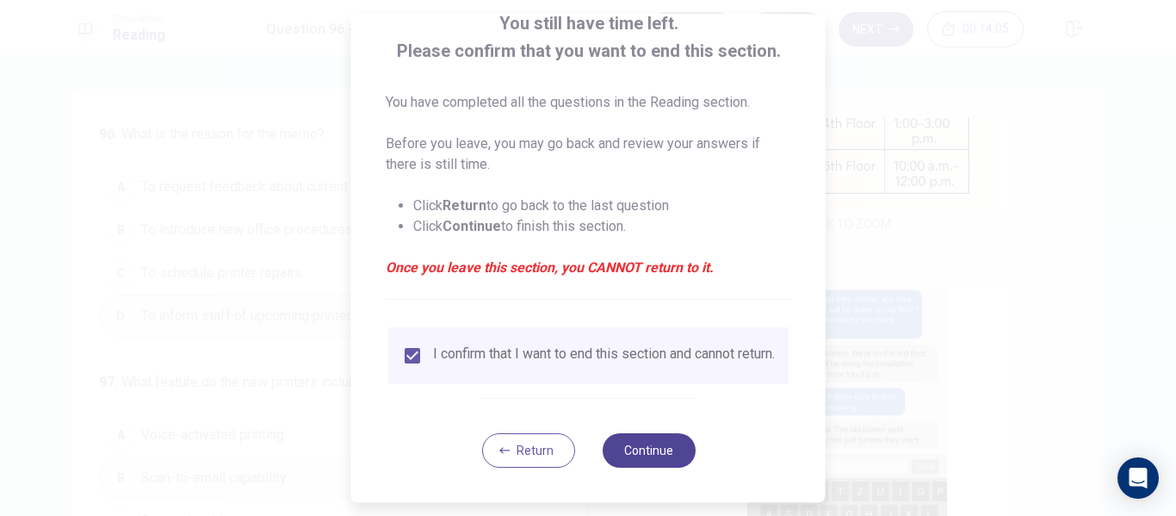
click at [656, 445] on button "Continue" at bounding box center [648, 450] width 93 height 34
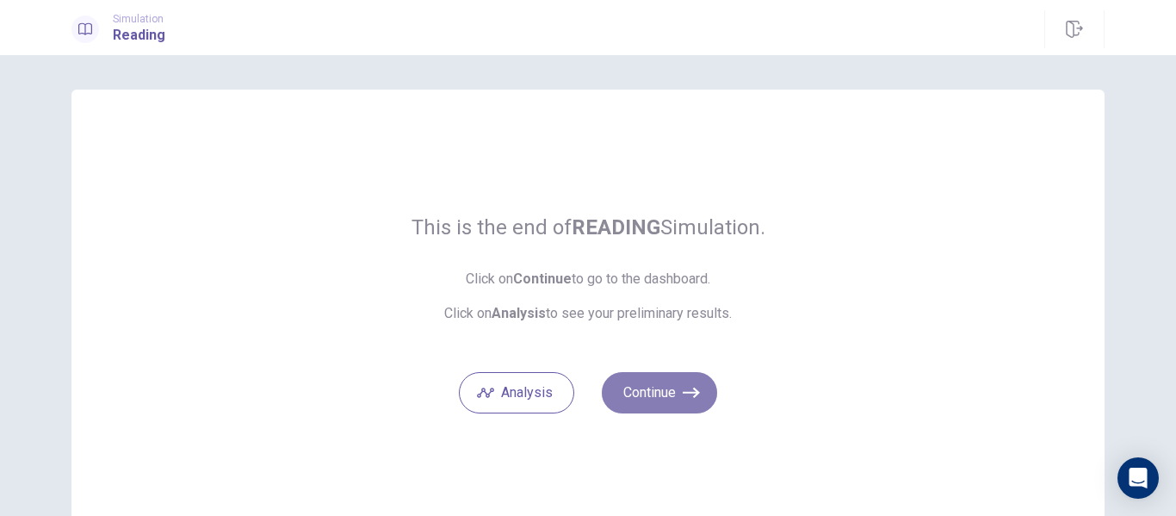
click at [664, 411] on button "Continue" at bounding box center [659, 392] width 115 height 41
